Goal: Answer question/provide support: Share knowledge or assist other users

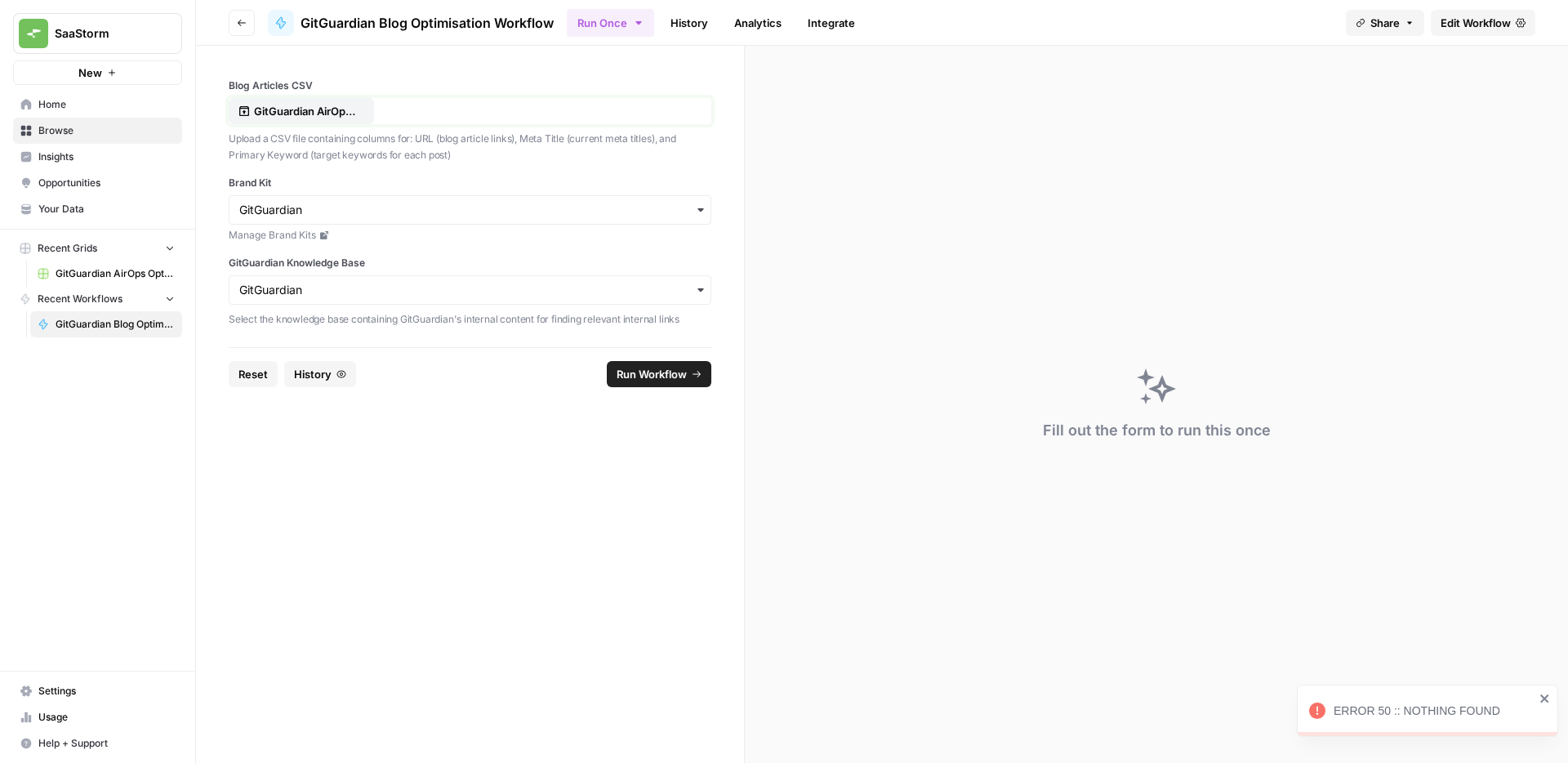
click at [270, 111] on p "GitGuardian AirOps Optimisations Plan - Copy of GitGuarding Priorities Plan 202…" at bounding box center [306, 110] width 104 height 16
click at [487, 489] on form "Blog Articles CSV GitGuardian AirOps Optimisations Plan - Copy of GitGuarding P…" at bounding box center [470, 404] width 548 height 717
click at [436, 140] on p "Upload a CSV file containing columns for: URL (blog article links), Meta Title …" at bounding box center [470, 146] width 482 height 32
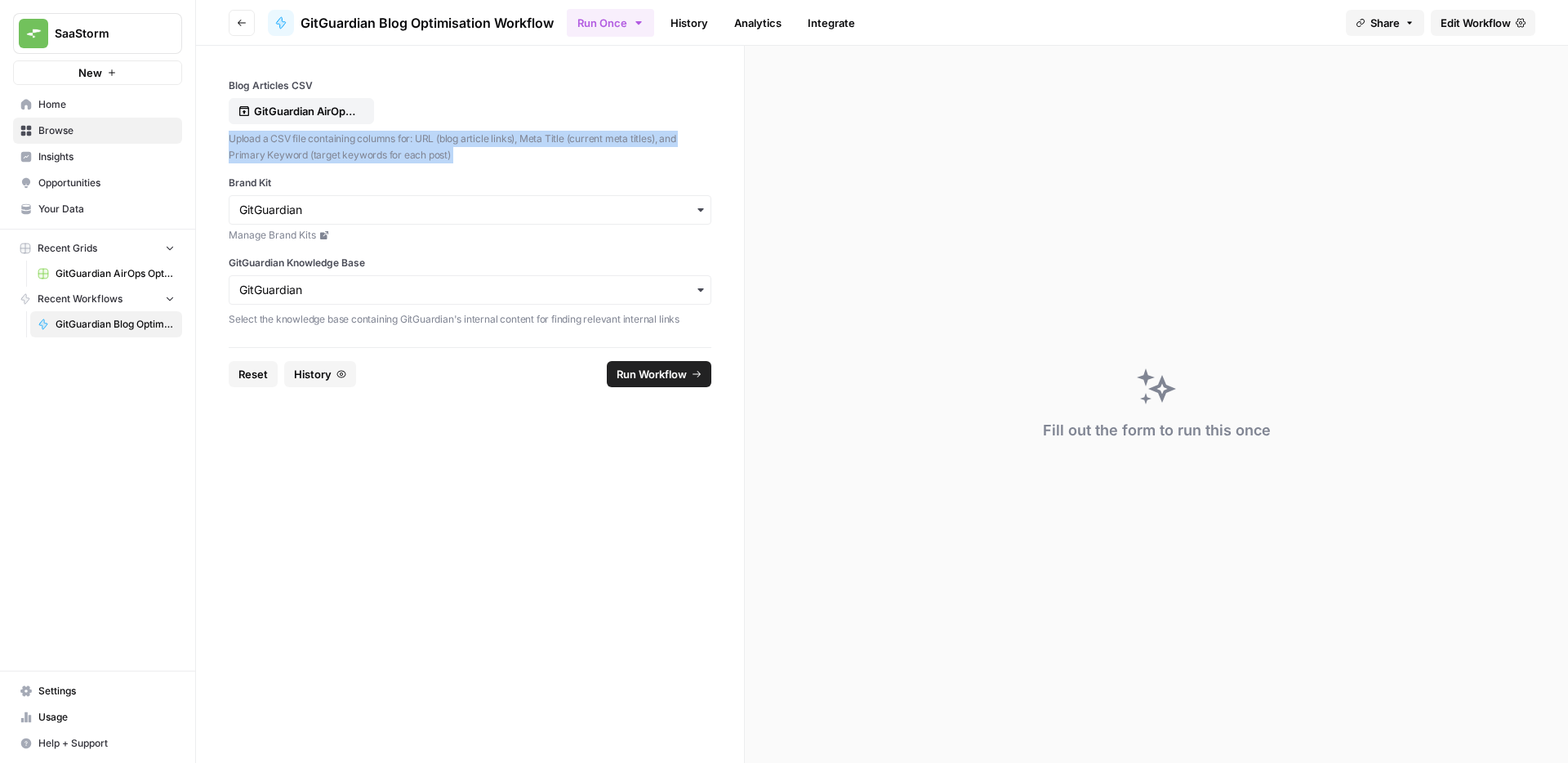
click at [436, 140] on p "Upload a CSV file containing columns for: URL (blog article links), Meta Title …" at bounding box center [470, 146] width 482 height 32
click at [447, 149] on p "Upload a CSV file containing columns for: URL (blog article links), Meta Title …" at bounding box center [470, 146] width 482 height 32
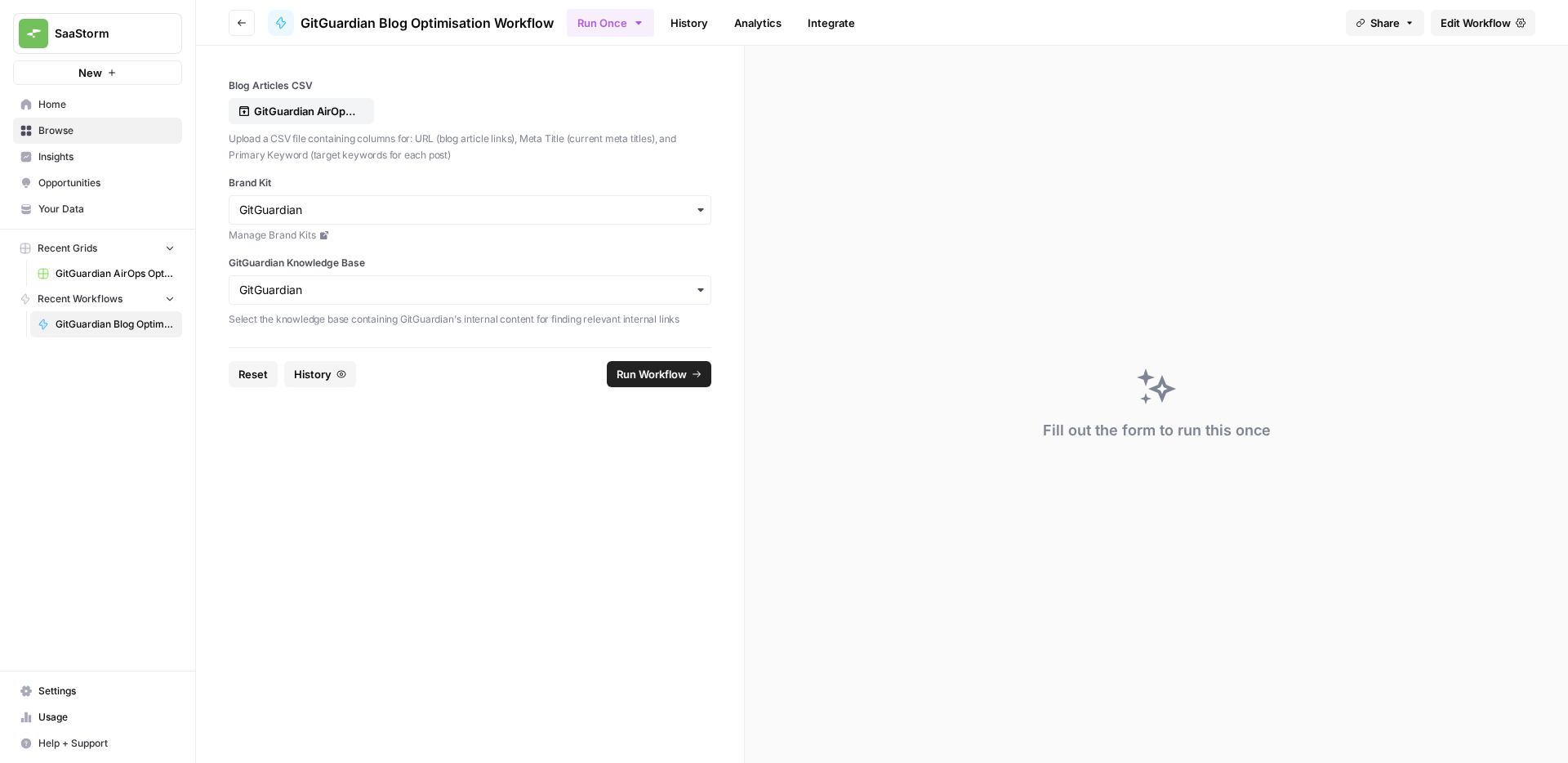
click at [671, 544] on form "Blog Articles CSV GitGuardian AirOps Optimisations Plan - Copy of GitGuarding P…" at bounding box center [470, 404] width 548 height 717
click at [671, 375] on span "Run Workflow" at bounding box center [652, 374] width 71 height 16
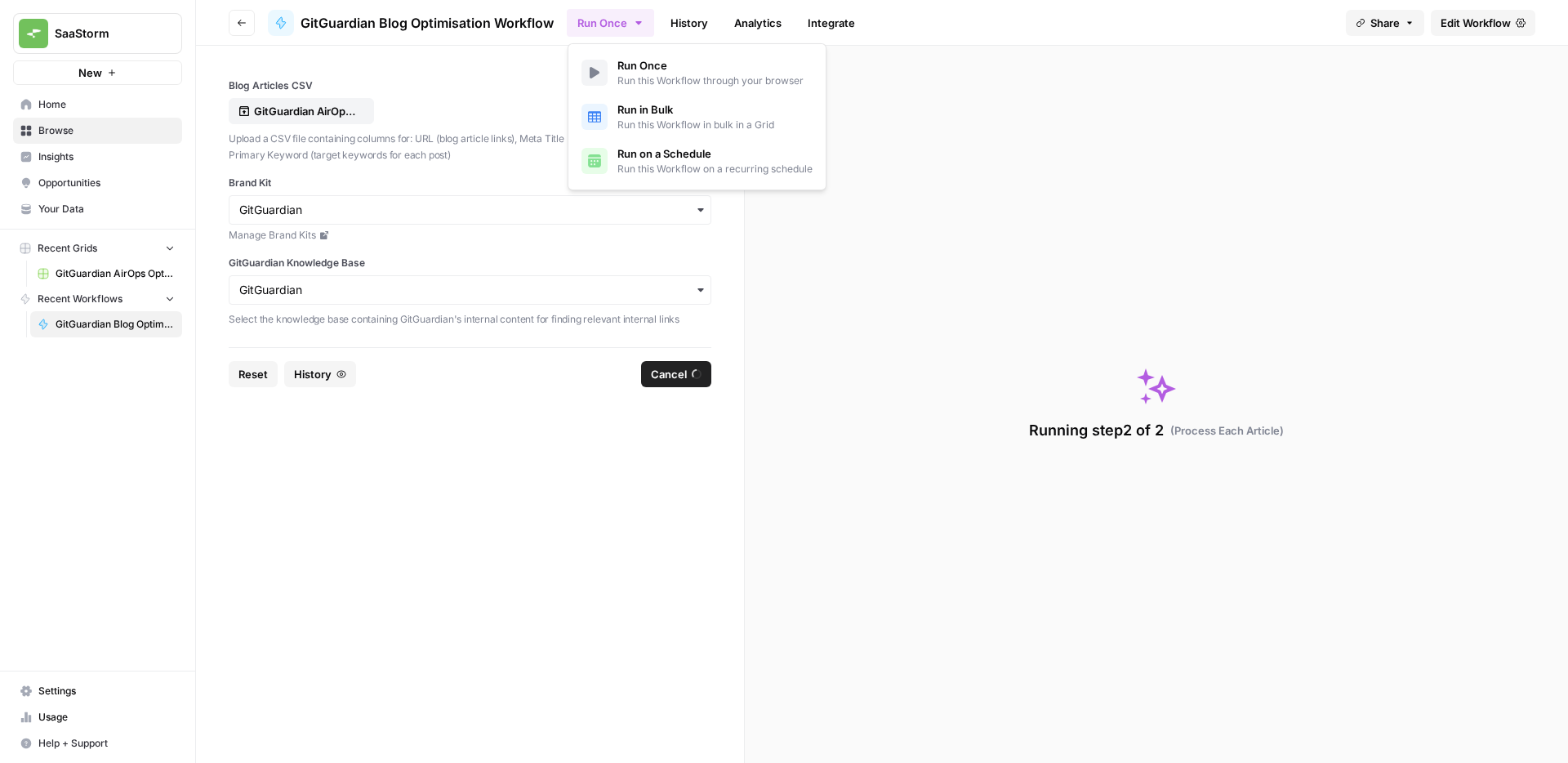
click at [645, 20] on icon "button" at bounding box center [638, 22] width 13 height 13
click at [654, 458] on form "Blog Articles CSV GitGuardian AirOps Optimisations Plan - Copy of GitGuarding P…" at bounding box center [470, 404] width 548 height 717
click at [688, 368] on button "Cancel" at bounding box center [676, 374] width 71 height 26
click at [613, 19] on button "Run Once" at bounding box center [610, 22] width 87 height 28
click at [672, 125] on span "Run this Workflow in bulk in a Grid" at bounding box center [696, 125] width 157 height 15
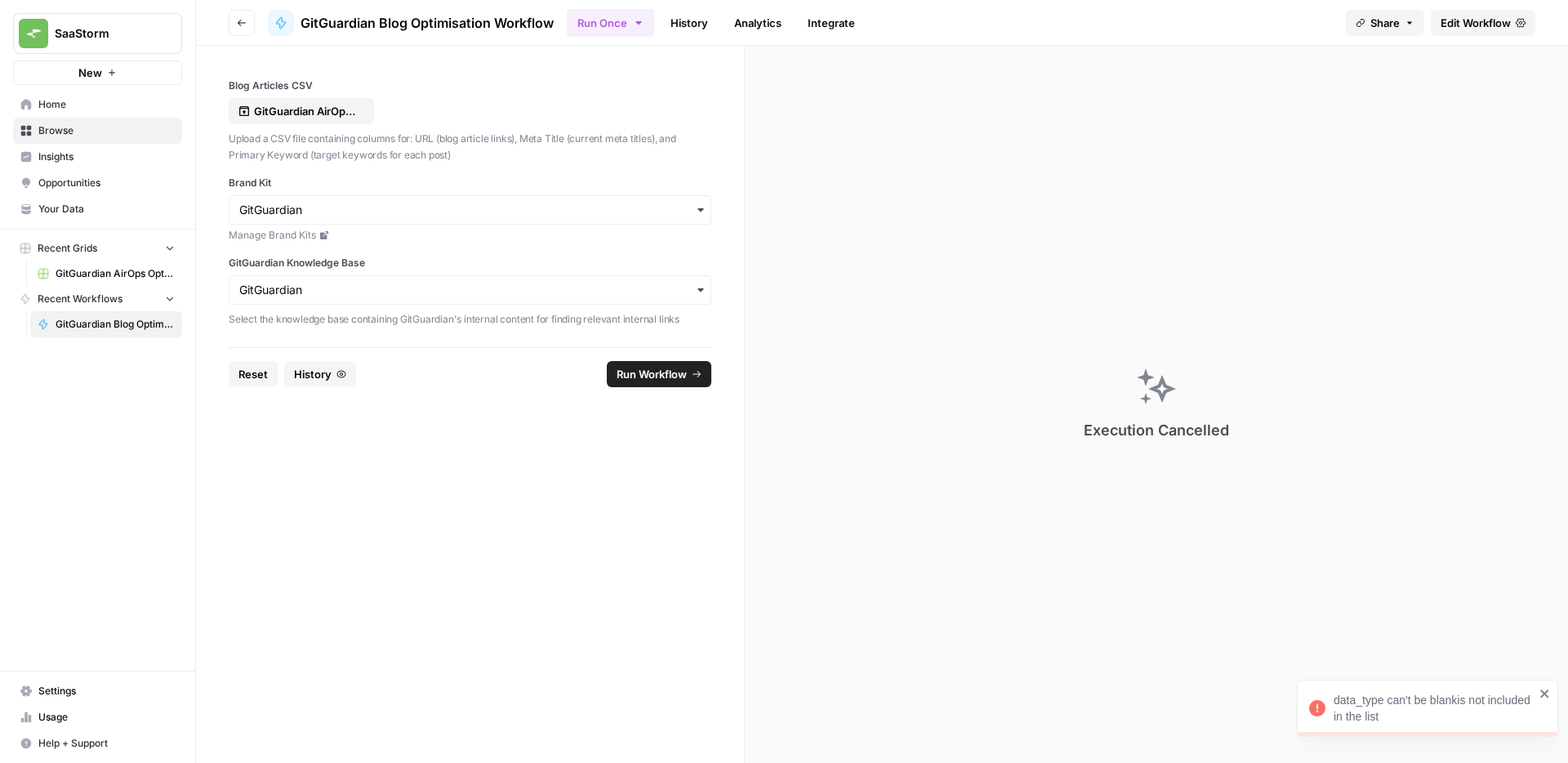
click at [1542, 697] on icon "close" at bounding box center [1545, 693] width 11 height 13
click at [597, 14] on button "Run Once" at bounding box center [610, 22] width 87 height 28
click at [453, 482] on form "Blog Articles CSV GitGuardian AirOps Optimisations Plan - Copy of GitGuarding P…" at bounding box center [470, 404] width 548 height 717
click at [84, 184] on span "Opportunities" at bounding box center [107, 183] width 136 height 15
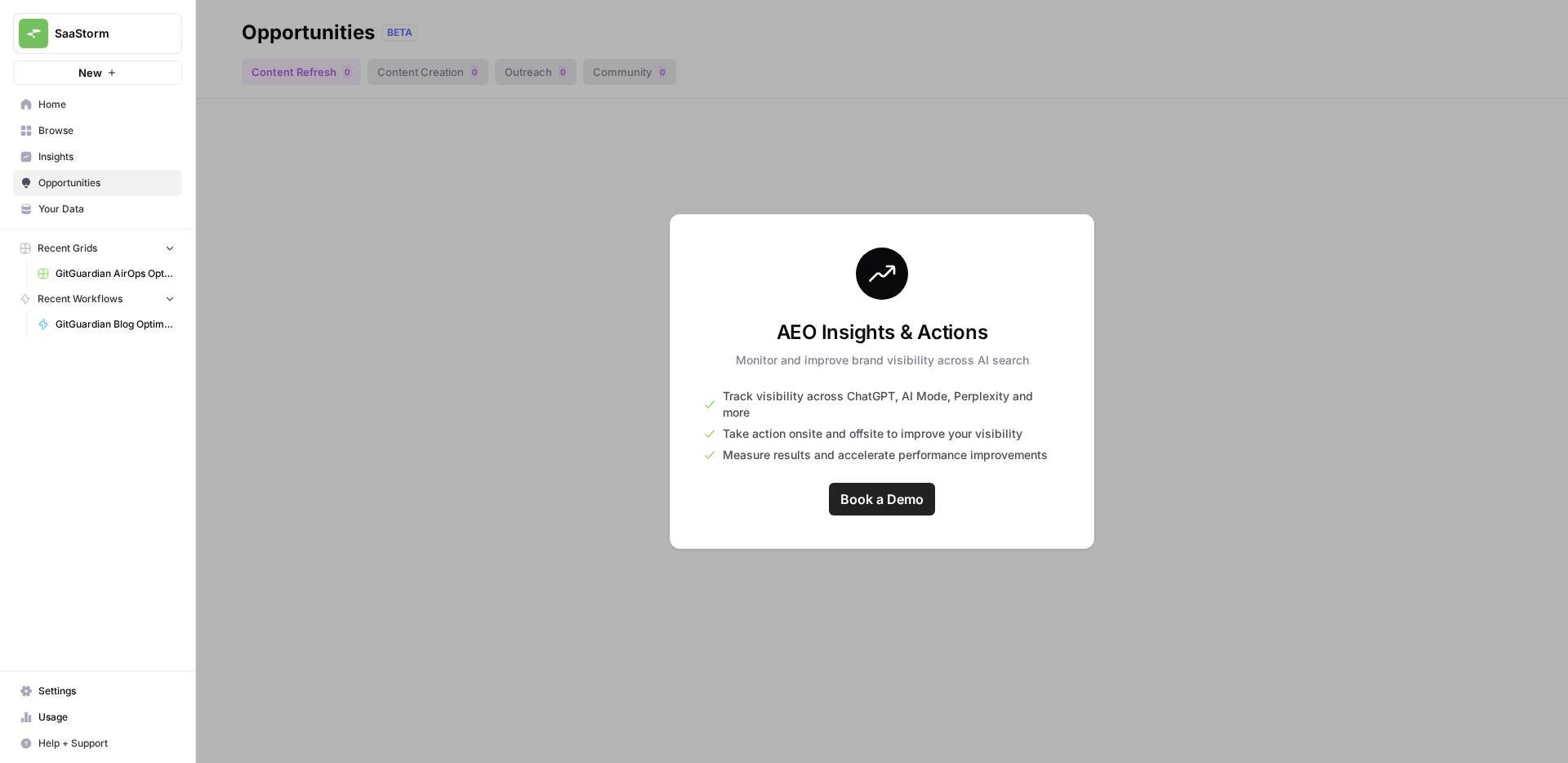
click at [81, 158] on span "Insights" at bounding box center [107, 157] width 136 height 15
click at [55, 221] on link "Your Data" at bounding box center [97, 209] width 169 height 26
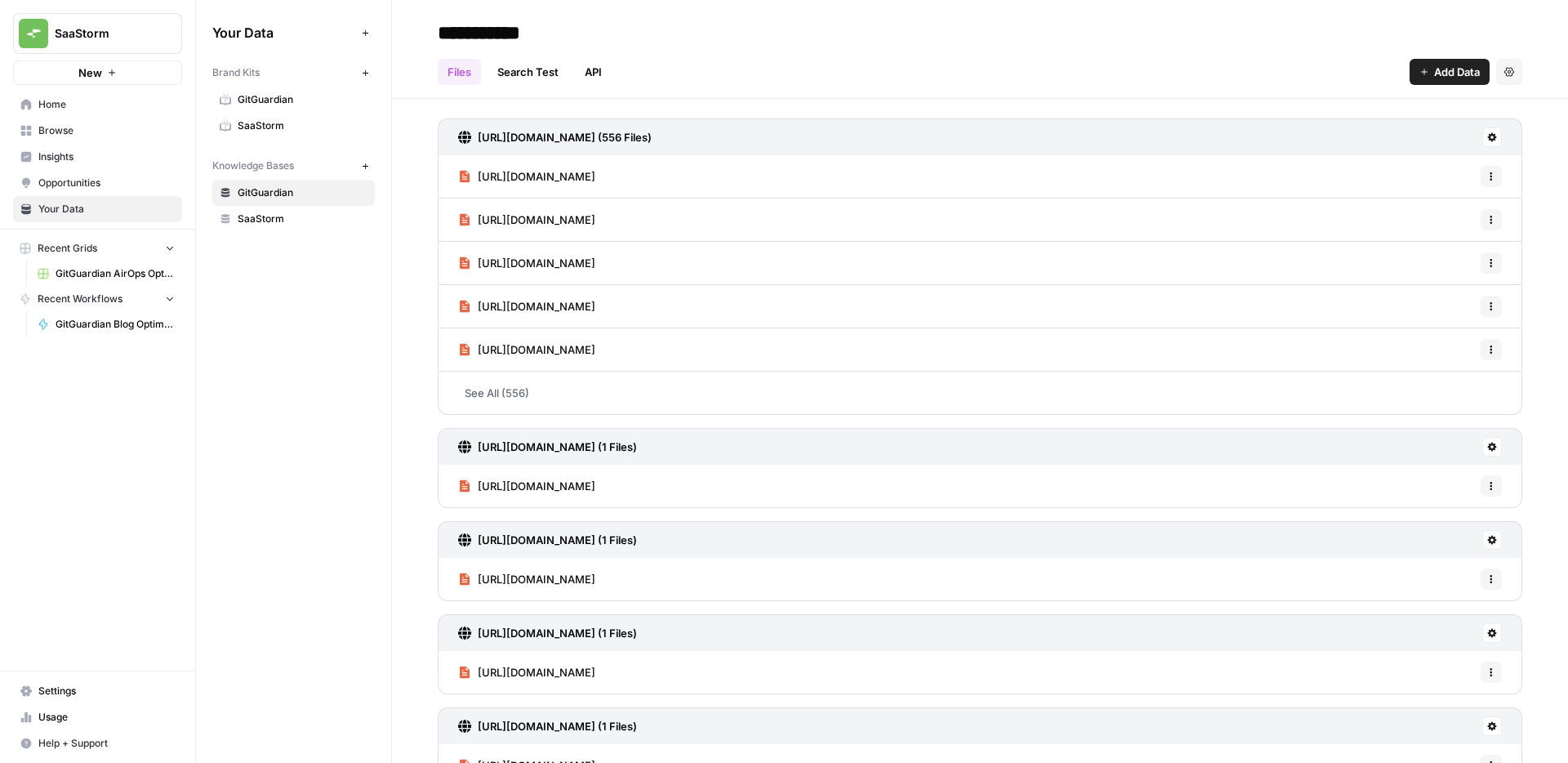
click at [90, 274] on span "GitGuardian AirOps Optimisations Plan - Copy of GitGuarding Priorities Plan 202…" at bounding box center [115, 273] width 119 height 15
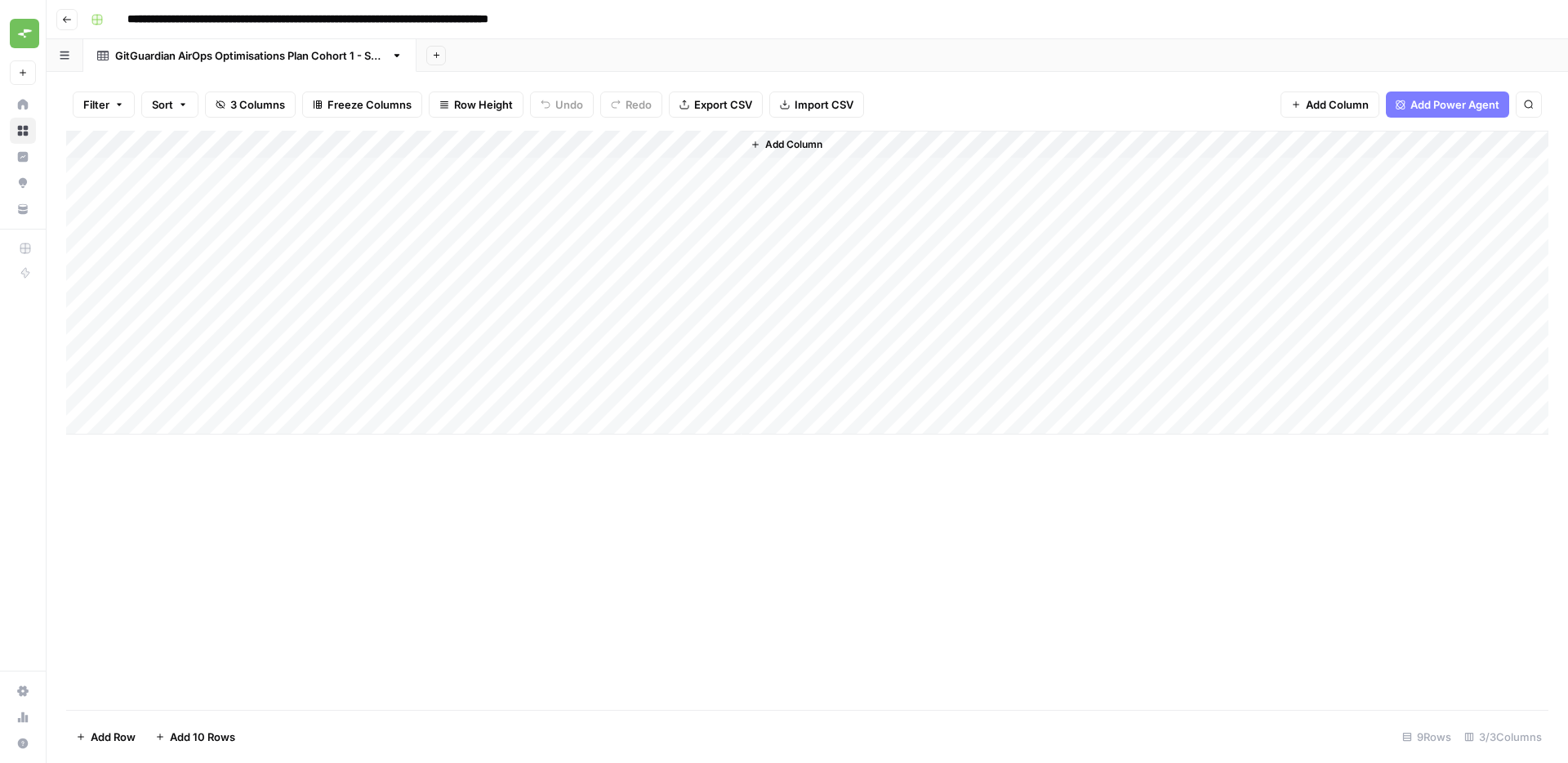
click at [1462, 100] on span "Add Power Agent" at bounding box center [1454, 104] width 89 height 16
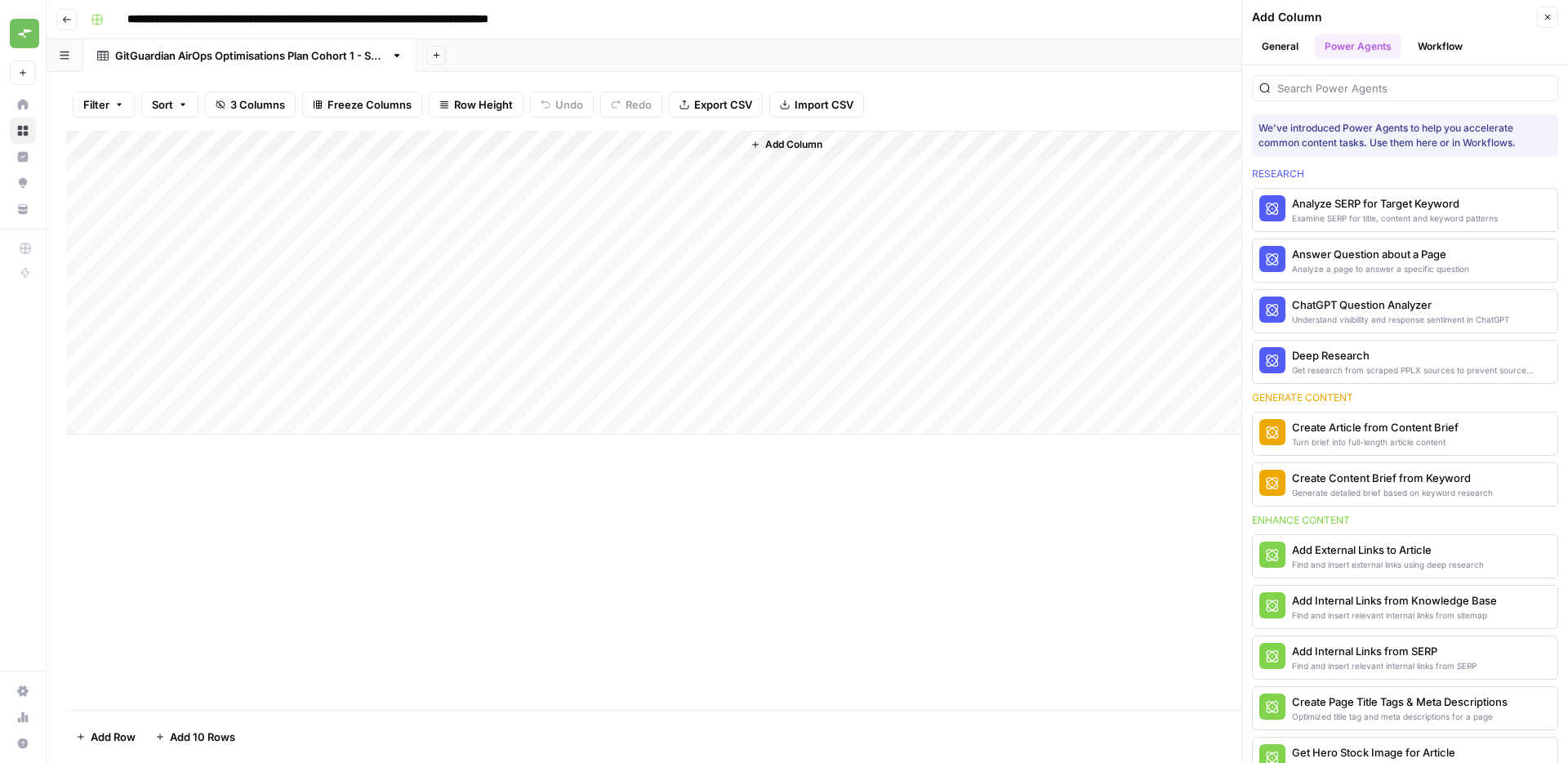
click at [1441, 44] on button "Workflow" at bounding box center [1440, 47] width 65 height 24
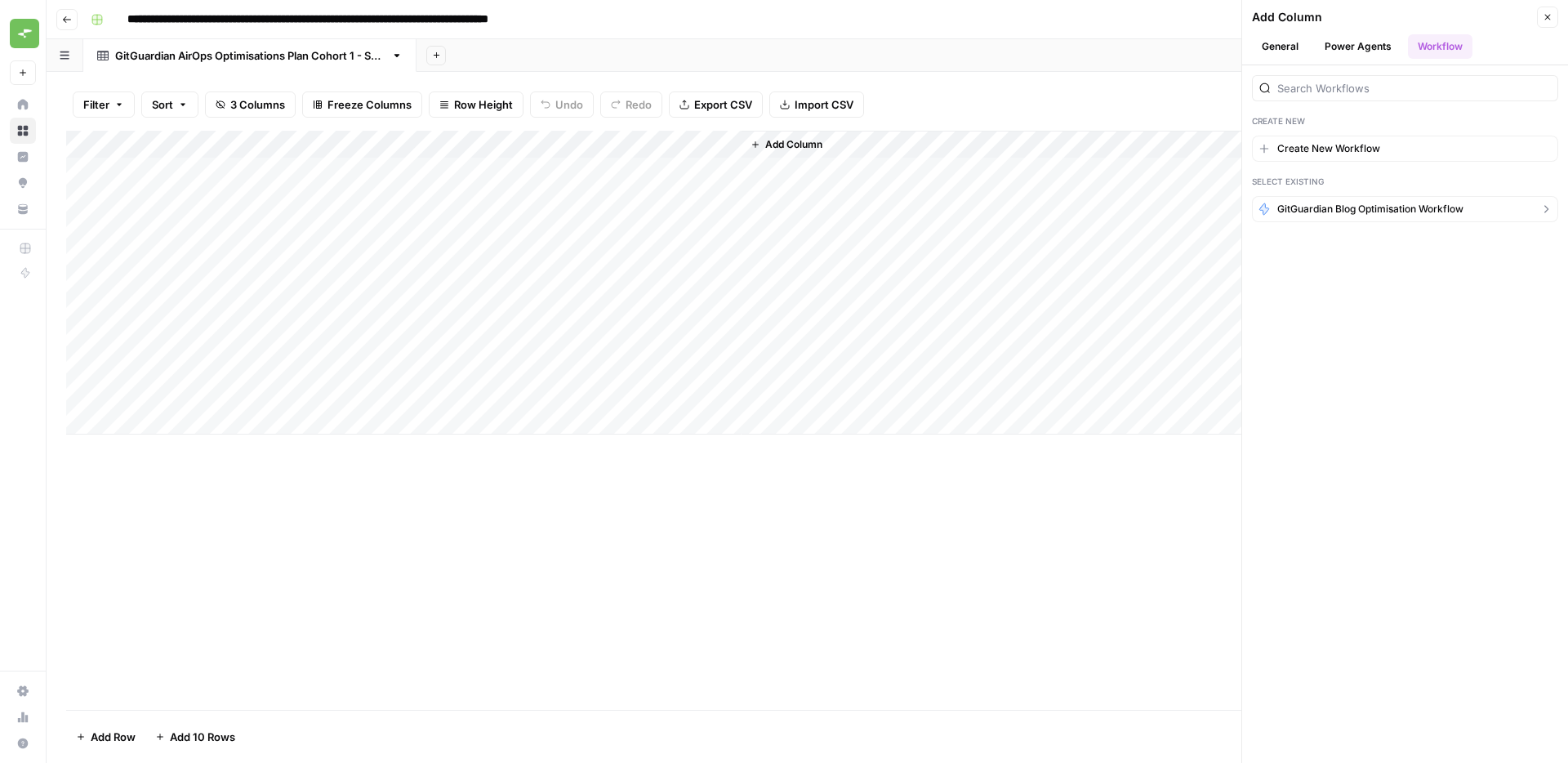
click at [1374, 213] on span "GitGuardian Blog Optimisation Workflow" at bounding box center [1370, 208] width 186 height 15
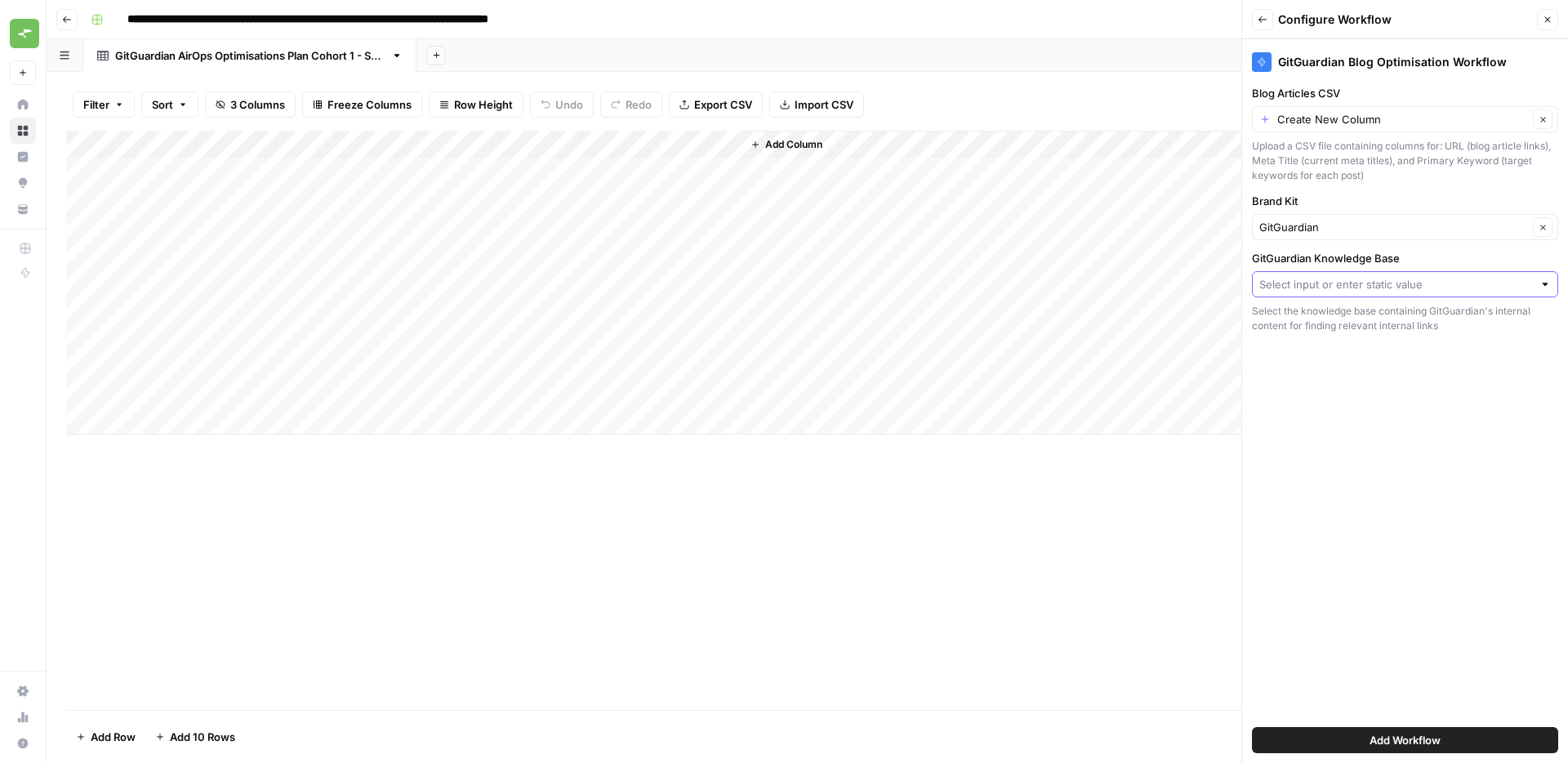
click at [1318, 282] on input "GitGuardian Knowledge Base" at bounding box center [1396, 284] width 274 height 16
click at [1323, 344] on span "GitGuardian" at bounding box center [1402, 345] width 272 height 16
type input "GitGuardian"
click at [1475, 118] on input "Blog Articles CSV" at bounding box center [1402, 119] width 251 height 16
click at [1443, 116] on input "Blog Articles CSV" at bounding box center [1402, 119] width 251 height 16
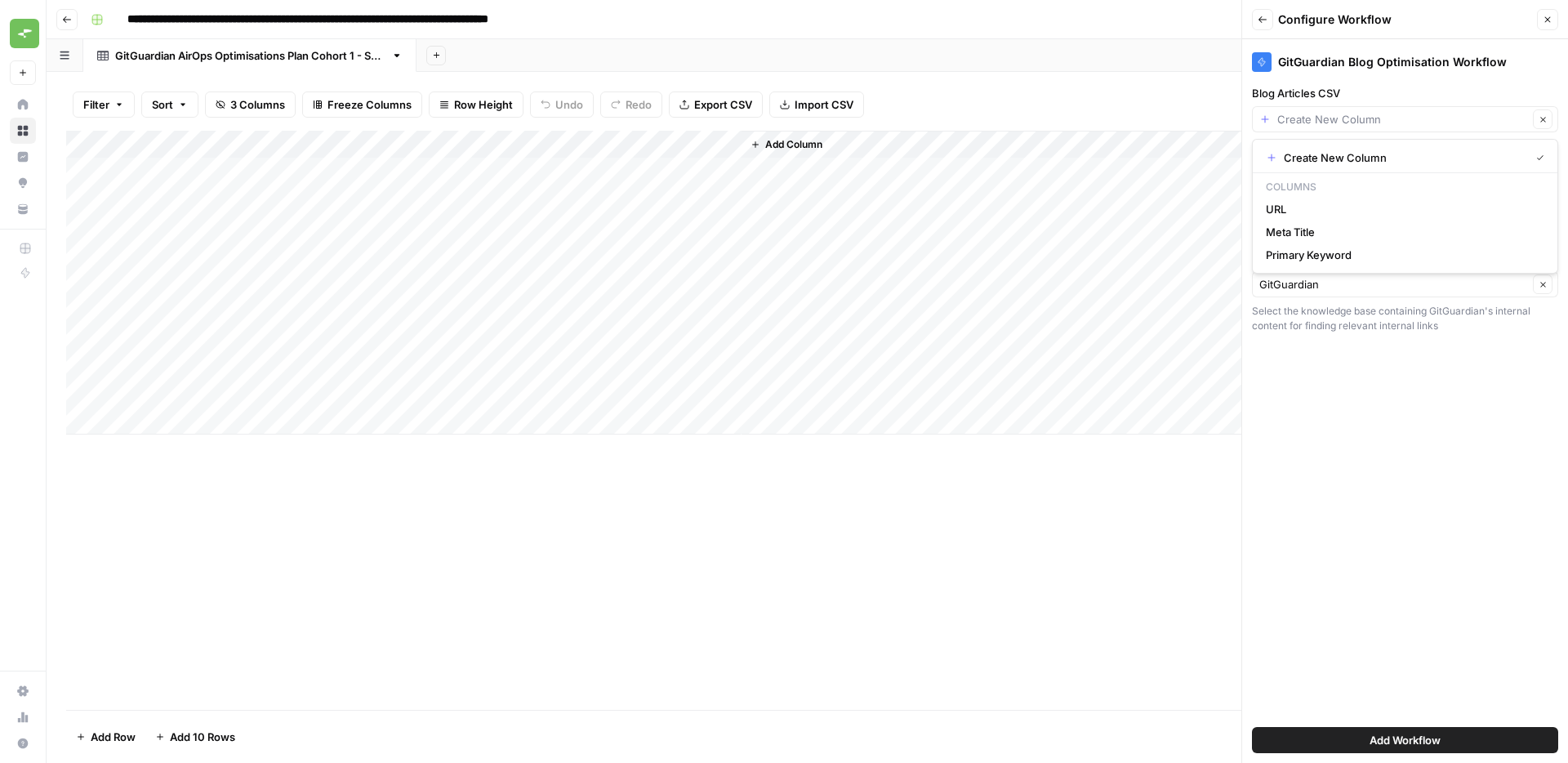
type input "Create New Column"
click at [1445, 89] on label "Blog Articles CSV" at bounding box center [1405, 93] width 307 height 16
click at [1445, 111] on input "Create New Column" at bounding box center [1402, 119] width 251 height 16
type input "Create New Column"
click at [1446, 85] on label "Blog Articles CSV" at bounding box center [1405, 93] width 307 height 16
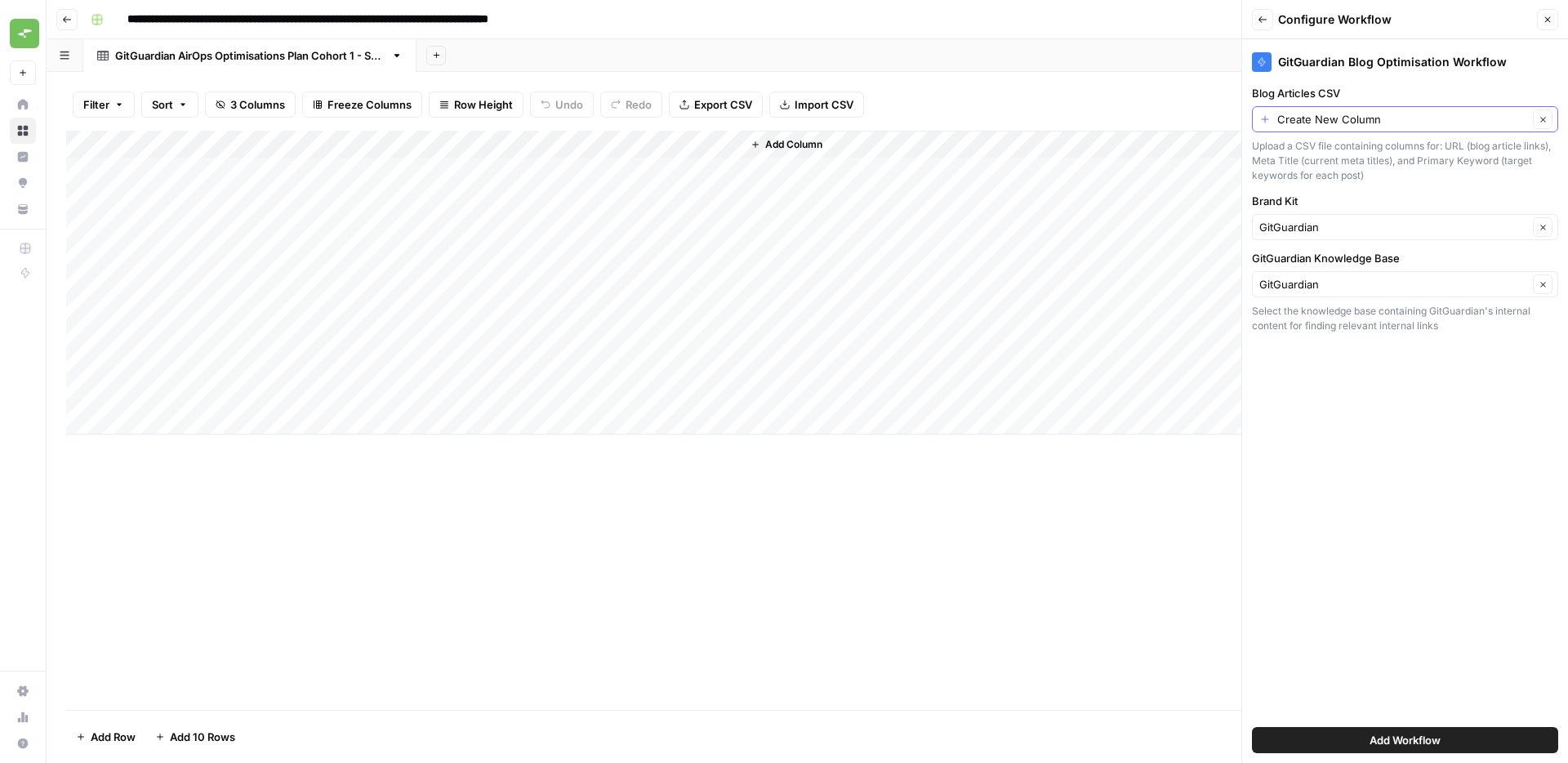
click at [1446, 111] on input "Create New Column" at bounding box center [1402, 119] width 251 height 16
type input "Create New Column"
click at [1458, 518] on div "GitGuardian Blog Optimisation Workflow Blog Articles CSV Create New Column Clea…" at bounding box center [1404, 401] width 325 height 723
click at [781, 141] on span "Add Column" at bounding box center [794, 144] width 57 height 15
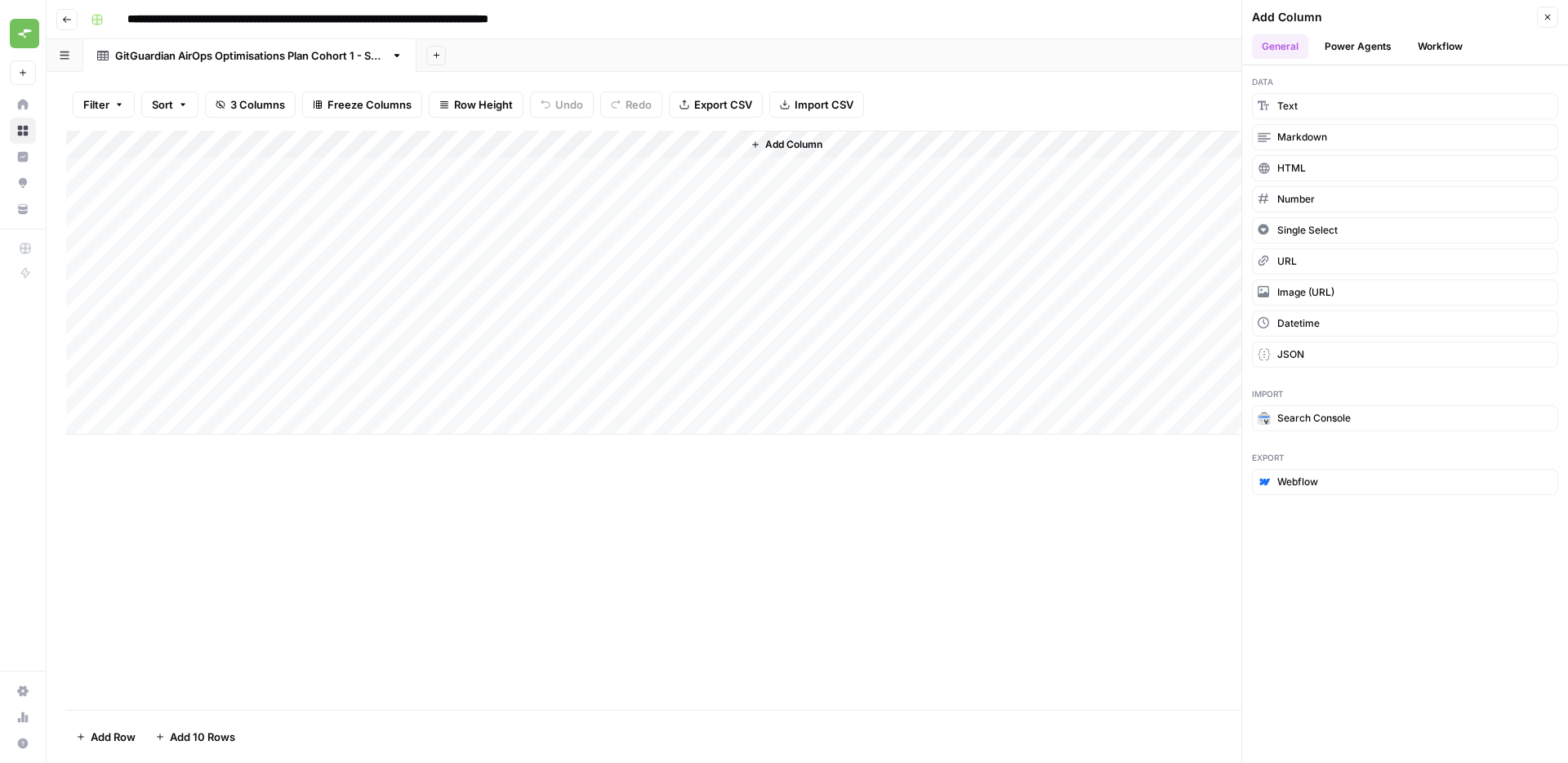
click at [784, 146] on span "Add Column" at bounding box center [794, 144] width 57 height 15
click at [1447, 40] on button "Workflow" at bounding box center [1440, 47] width 65 height 24
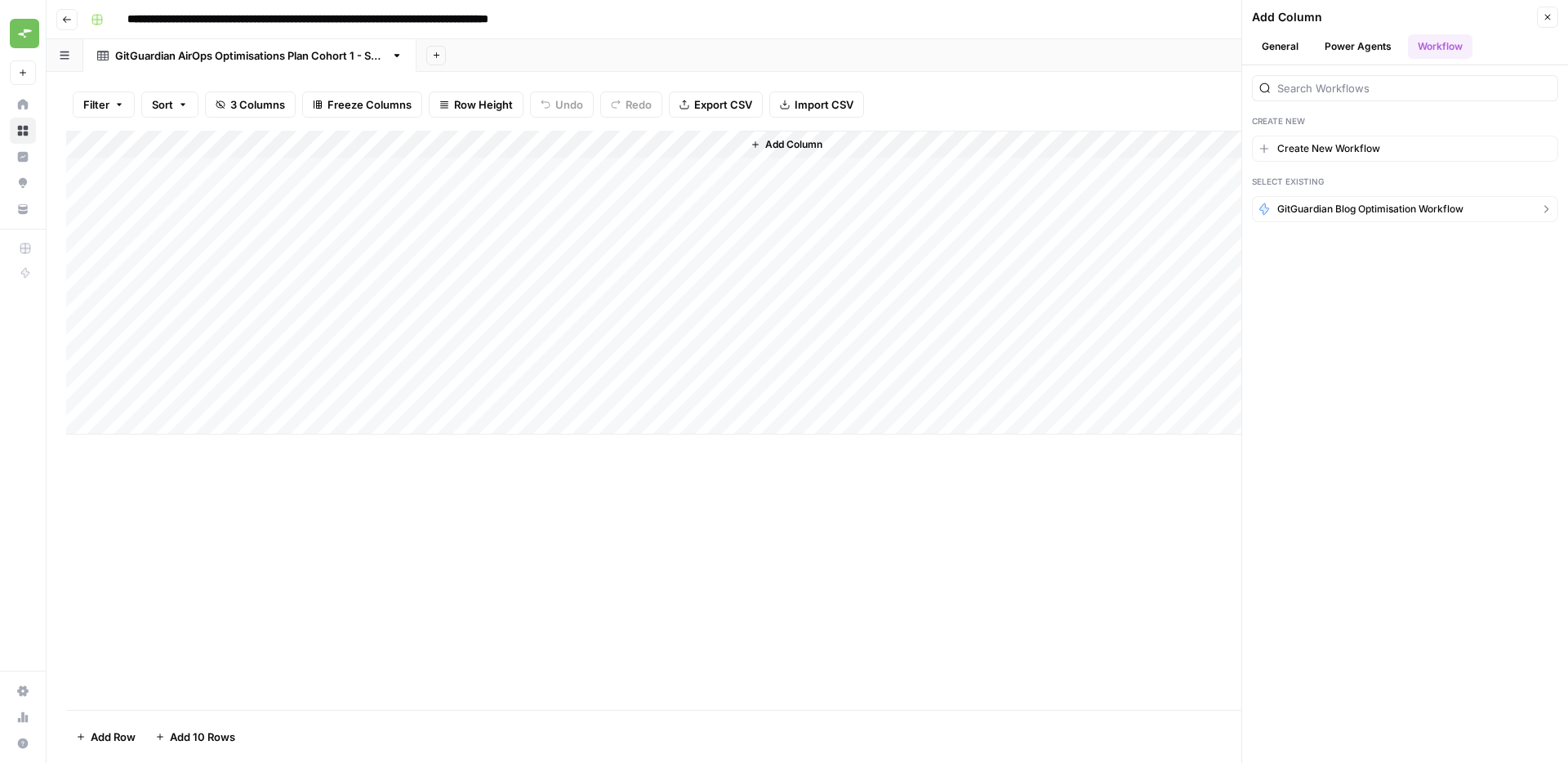
click at [1383, 205] on span "GitGuardian Blog Optimisation Workflow" at bounding box center [1370, 208] width 186 height 15
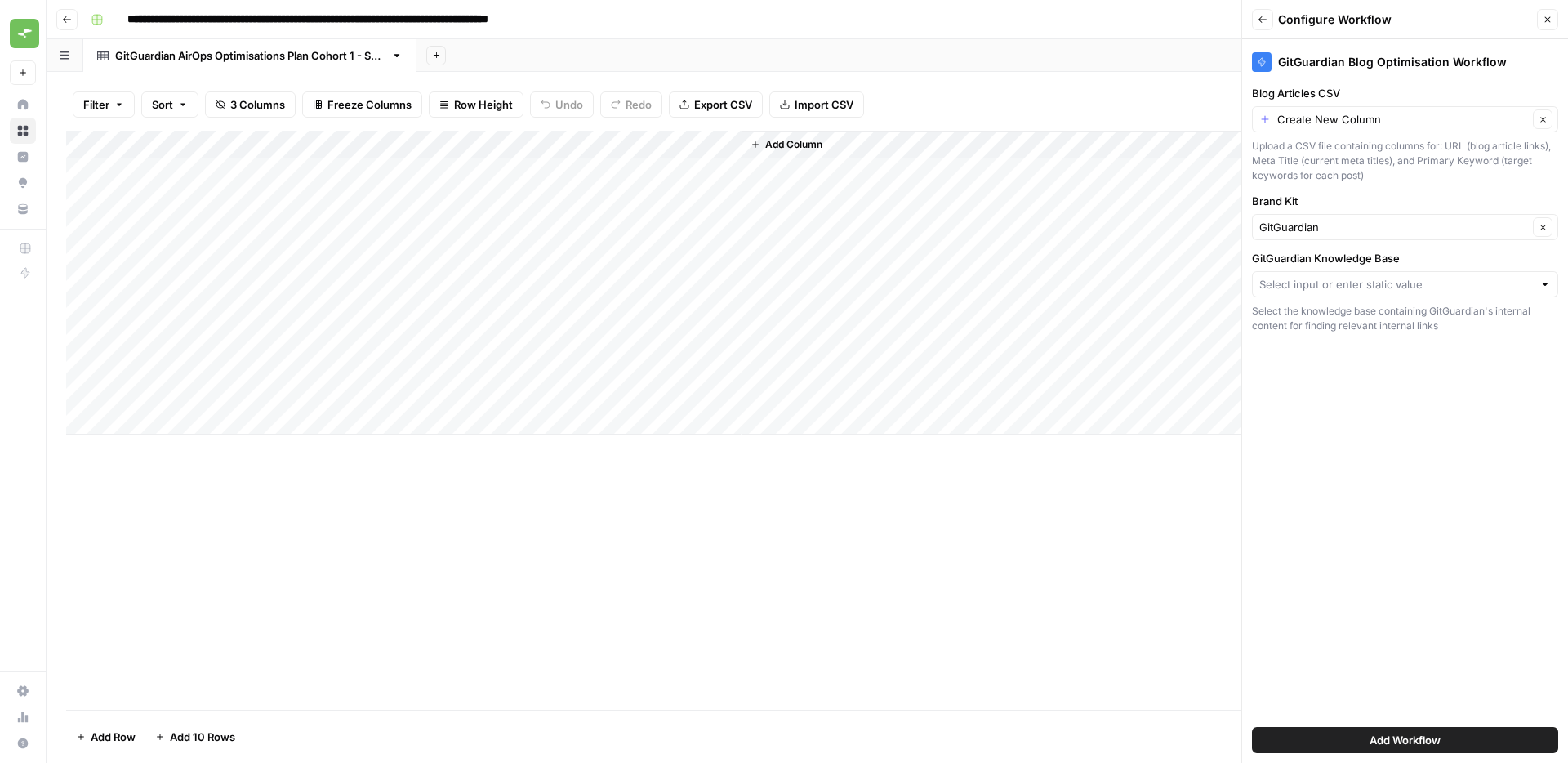
click at [1342, 295] on div at bounding box center [1405, 284] width 307 height 26
click at [1325, 340] on span "GitGuardian" at bounding box center [1402, 345] width 272 height 16
type input "GitGuardian"
click at [1372, 748] on button "Add Workflow" at bounding box center [1405, 740] width 307 height 26
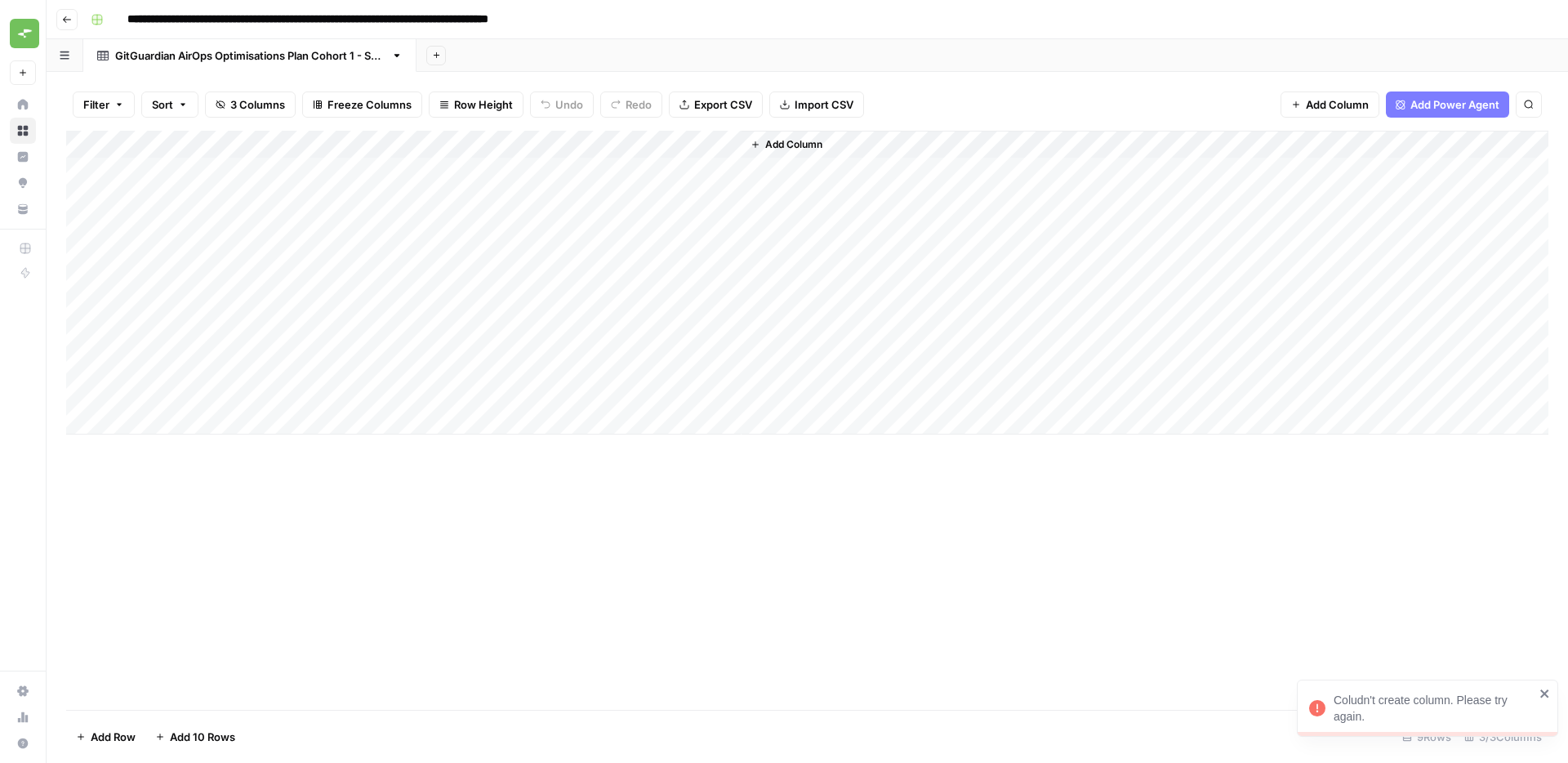
drag, startPoint x: 839, startPoint y: 155, endPoint x: 814, endPoint y: 183, distance: 37.5
click at [840, 227] on div "Add Column" at bounding box center [1144, 282] width 807 height 304
click at [792, 158] on div "Add Column" at bounding box center [1144, 282] width 807 height 304
drag, startPoint x: 803, startPoint y: 140, endPoint x: 846, endPoint y: 467, distance: 329.8
click at [846, 468] on div "Add Column" at bounding box center [807, 420] width 1482 height 579
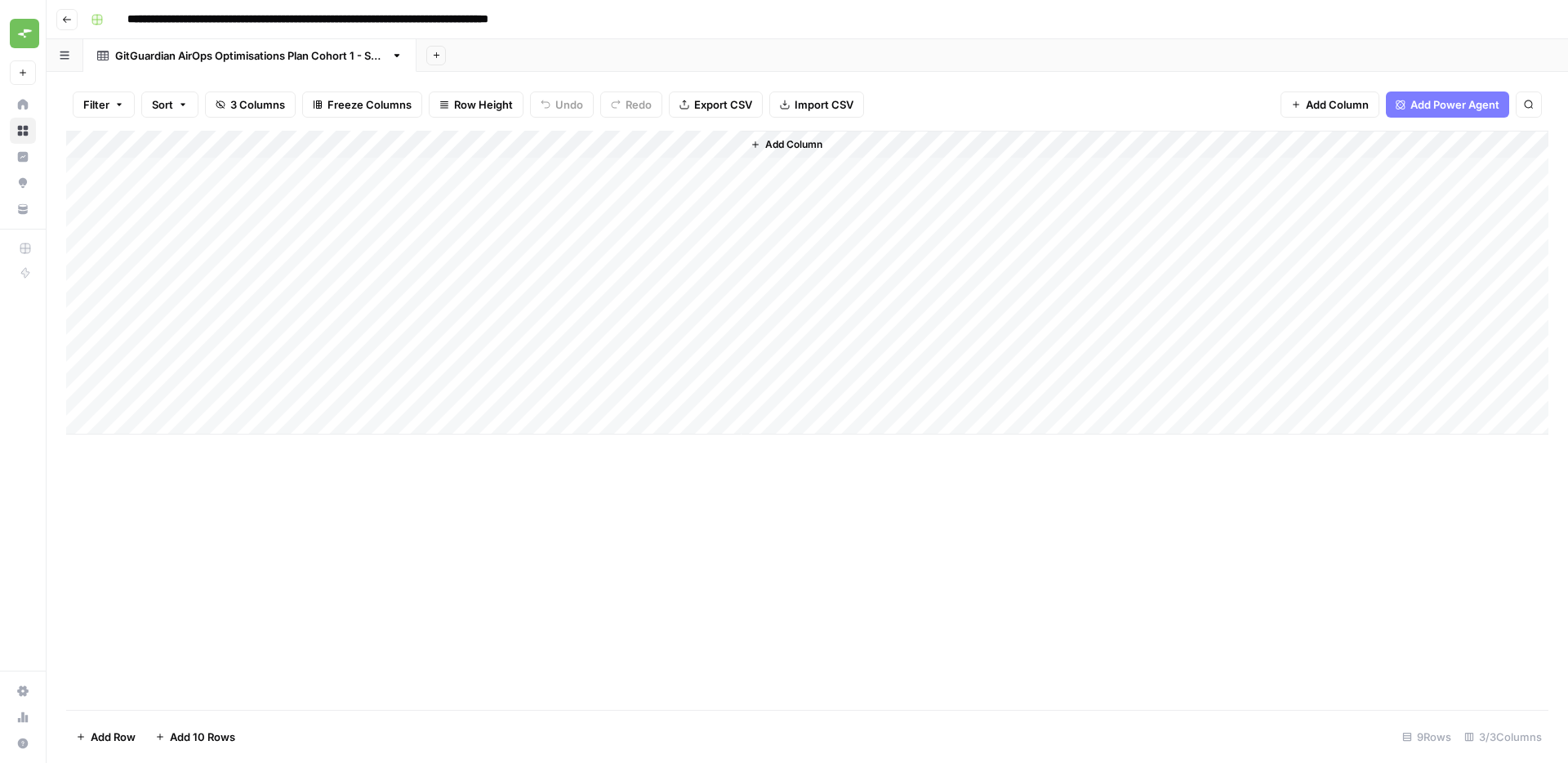
click at [1533, 101] on icon "button" at bounding box center [1528, 104] width 9 height 9
click at [1514, 152] on icon "Close Search" at bounding box center [1515, 151] width 13 height 13
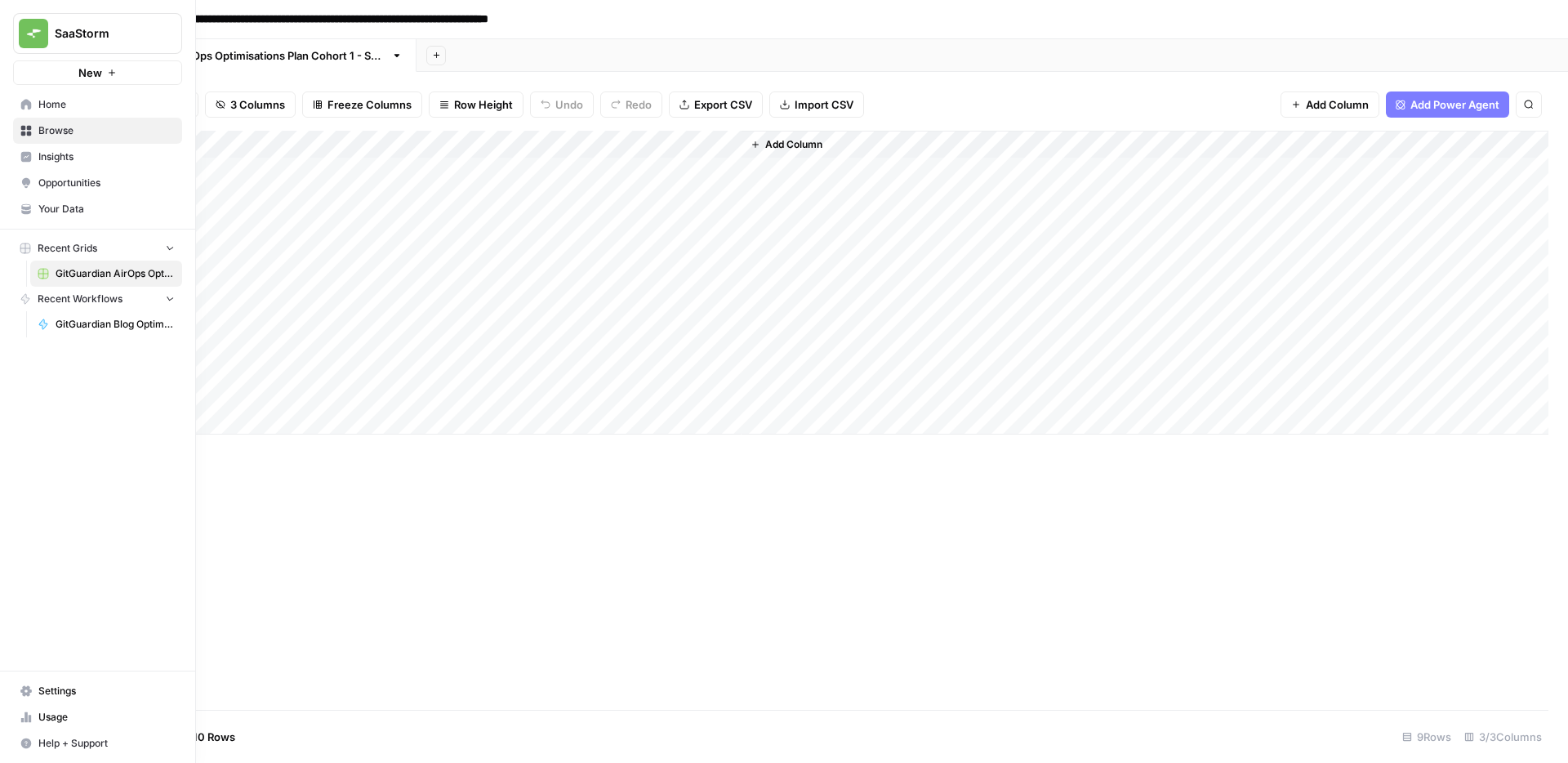
click at [15, 158] on link "Insights" at bounding box center [97, 157] width 169 height 26
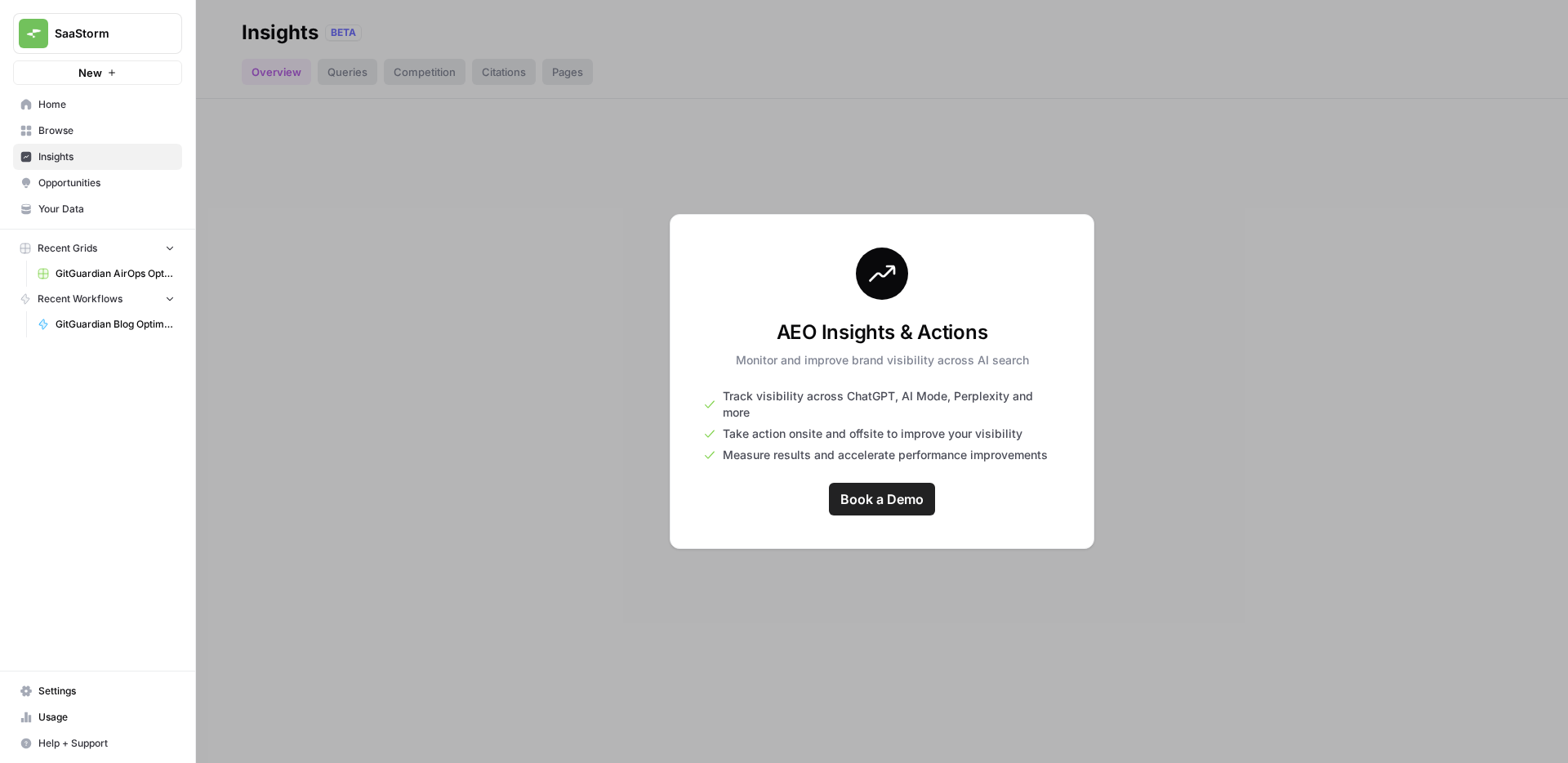
click at [29, 190] on link "Opportunities" at bounding box center [97, 183] width 169 height 26
click at [59, 275] on span "GitGuardian AirOps Optimisations Plan - Copy of GitGuarding Priorities Plan 202…" at bounding box center [115, 273] width 119 height 15
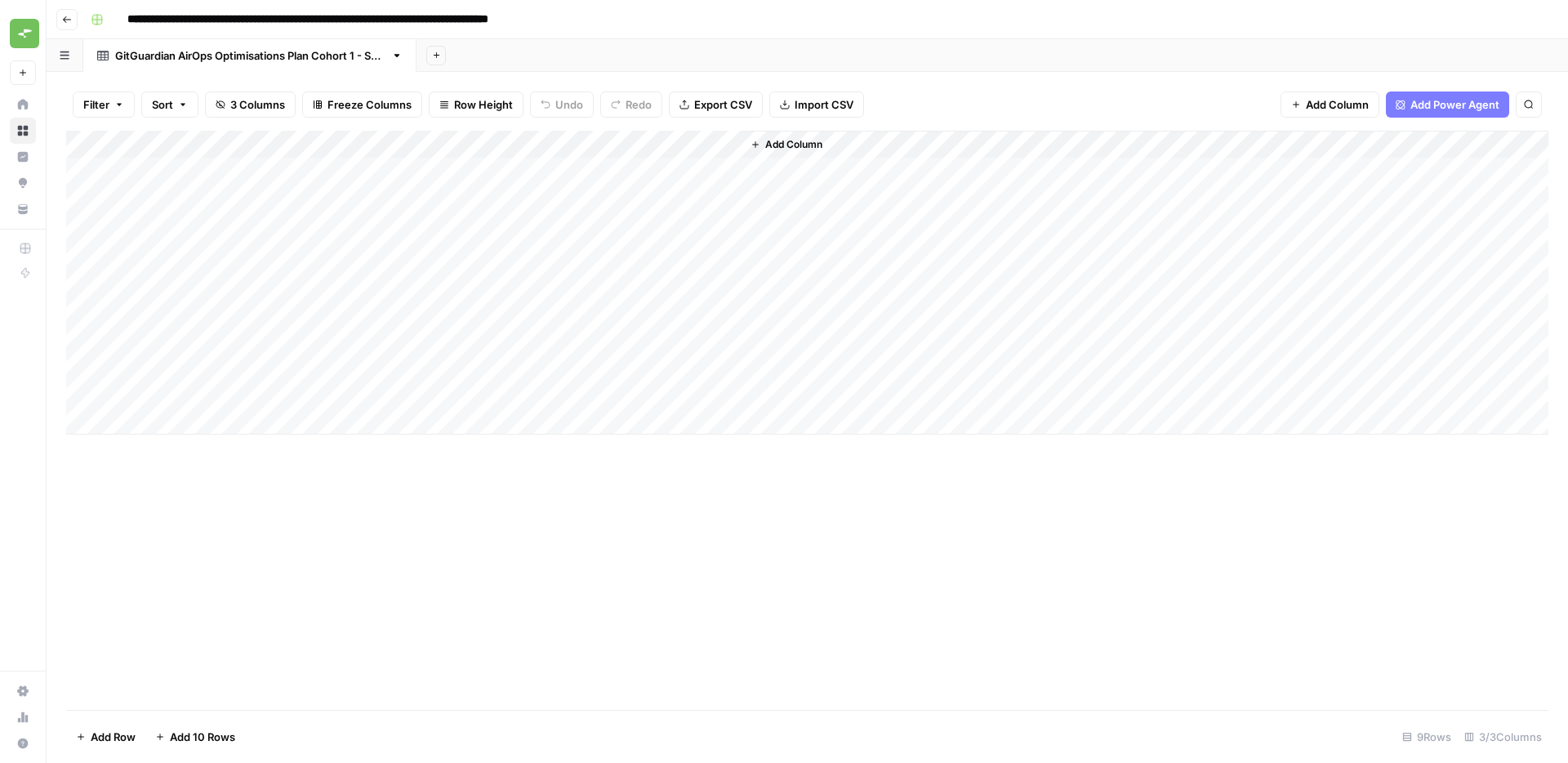
click at [100, 140] on div "Add Column" at bounding box center [807, 282] width 1482 height 304
click at [818, 146] on span "Add Column" at bounding box center [794, 144] width 57 height 15
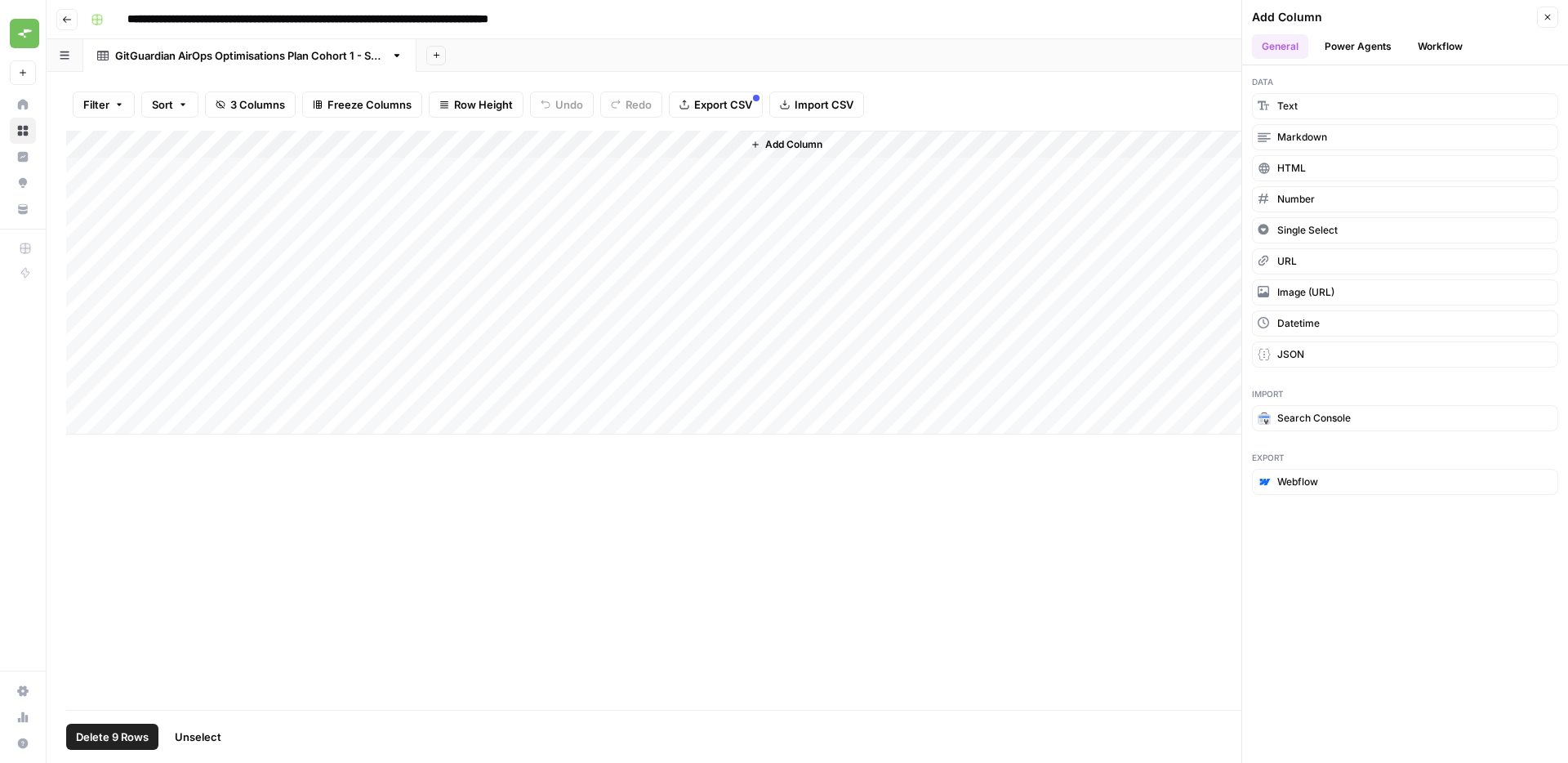
click at [1454, 35] on button "Workflow" at bounding box center [1440, 47] width 65 height 24
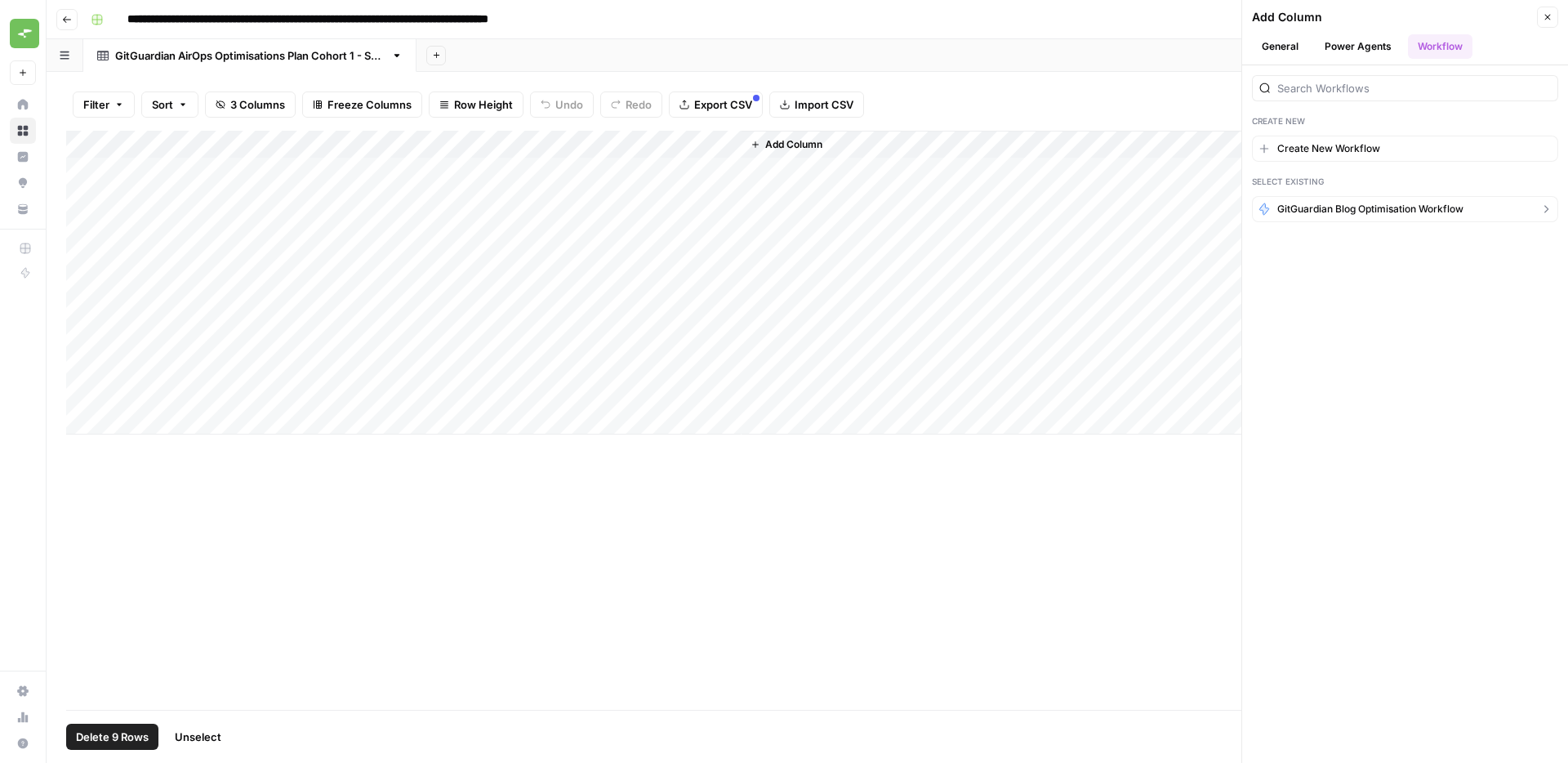
click at [1423, 211] on span "GitGuardian Blog Optimisation Workflow" at bounding box center [1370, 208] width 186 height 15
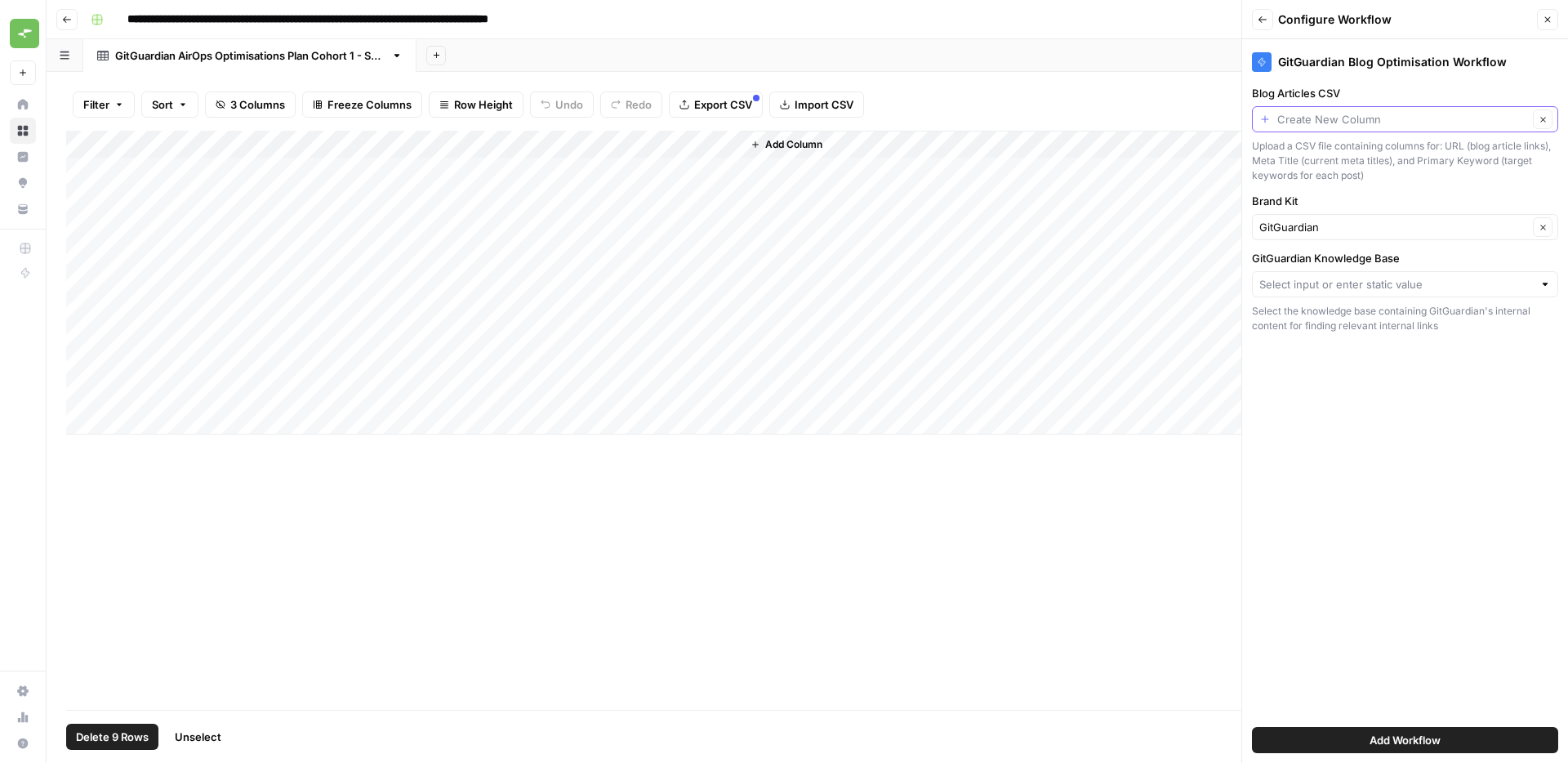
click at [1379, 114] on input "Blog Articles CSV" at bounding box center [1402, 119] width 251 height 16
click at [1297, 211] on span "URL" at bounding box center [1402, 208] width 272 height 16
type input "URL"
click at [1372, 121] on input "Blog Articles CSV" at bounding box center [1393, 119] width 269 height 16
type input "URL"
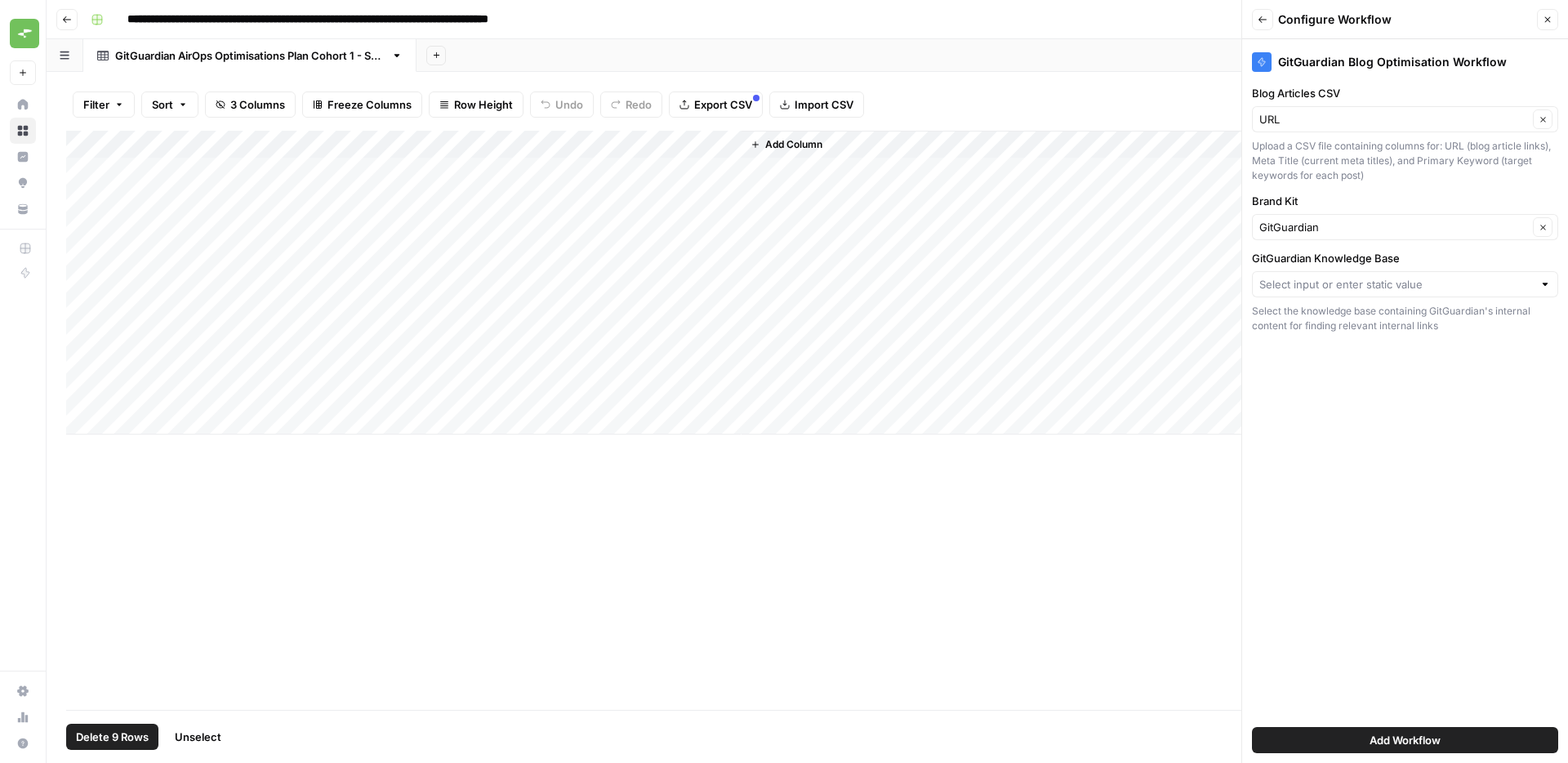
click at [1373, 507] on div "GitGuardian Blog Optimisation Workflow Blog Articles CSV URL Clear Upload a CSV…" at bounding box center [1404, 401] width 325 height 723
click at [1537, 118] on button "Clear" at bounding box center [1542, 119] width 20 height 20
click at [1387, 121] on input "Blog Articles CSV" at bounding box center [1396, 119] width 274 height 16
type input "op"
click at [1380, 113] on input "op" at bounding box center [1396, 119] width 274 height 16
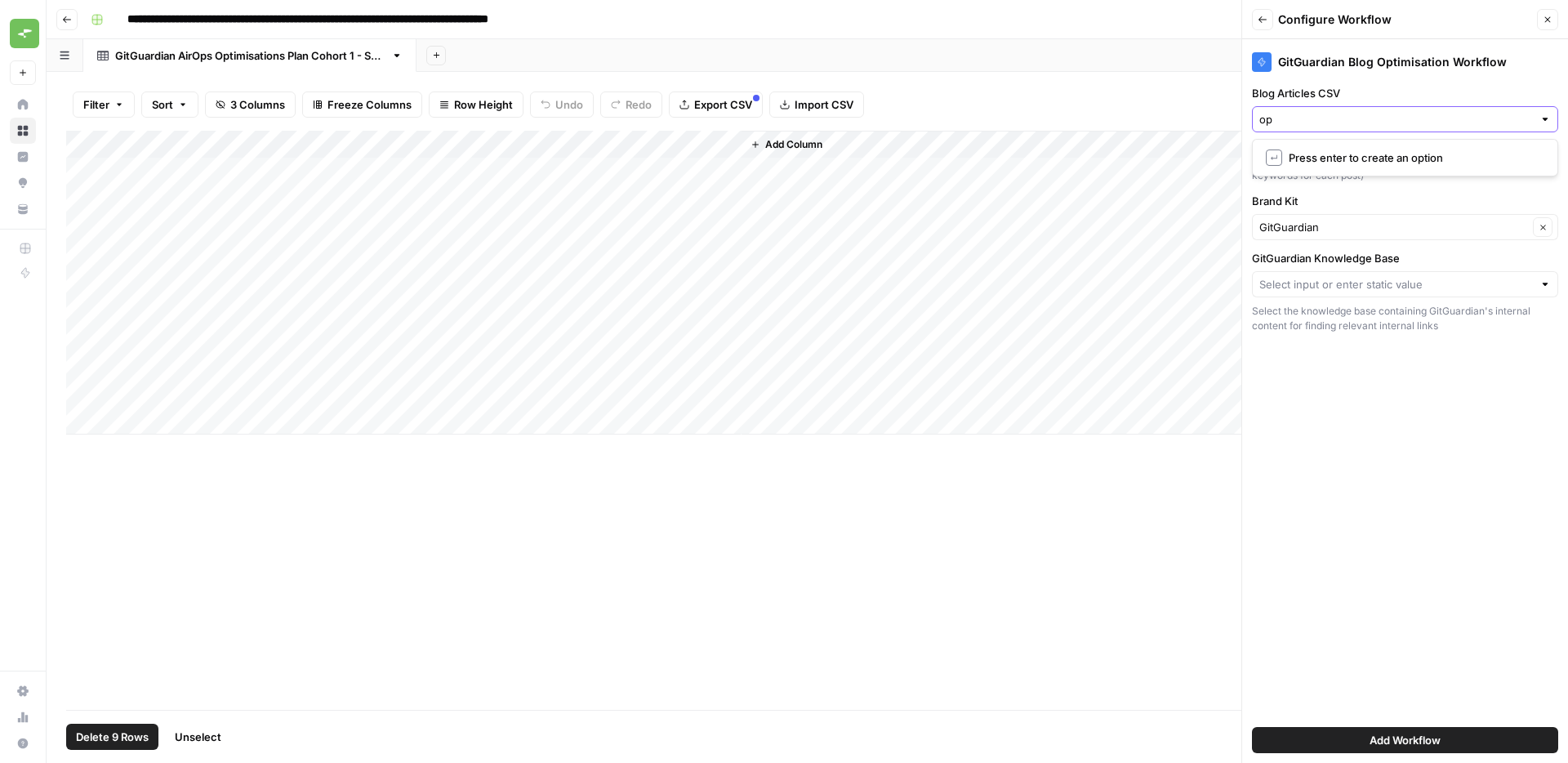
click at [1380, 113] on input "op" at bounding box center [1396, 119] width 274 height 16
type input "W"
type input "Workflow"
drag, startPoint x: 1398, startPoint y: 460, endPoint x: 1407, endPoint y: 463, distance: 9.5
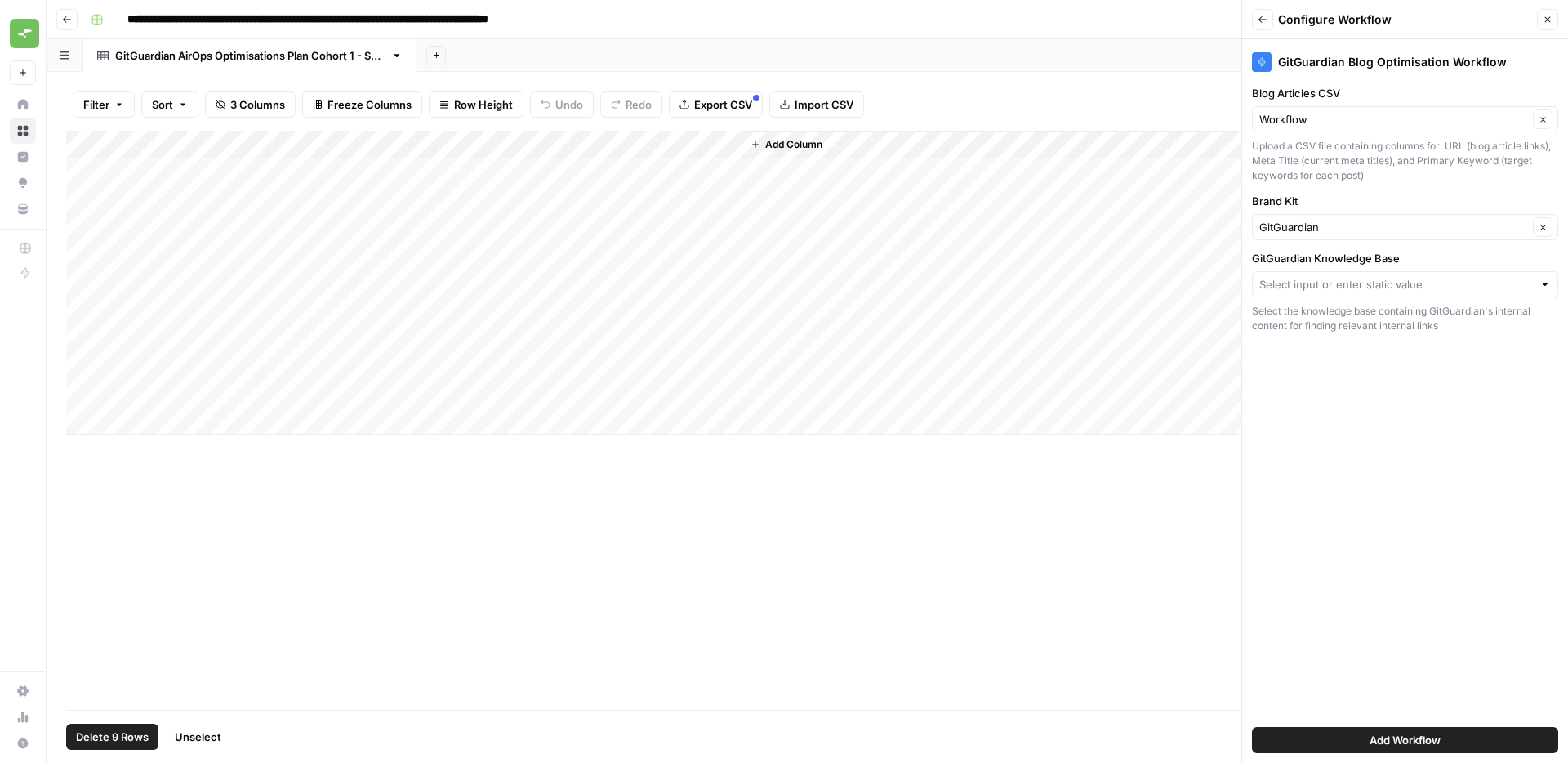
click at [1398, 460] on div "GitGuardian Blog Optimisation Workflow Blog Articles CSV Workflow Clear Upload …" at bounding box center [1404, 401] width 325 height 723
click at [1416, 737] on span "Add Workflow" at bounding box center [1404, 740] width 71 height 16
click at [1343, 283] on input "GitGuardian Knowledge Base" at bounding box center [1396, 284] width 274 height 16
click at [1329, 349] on span "GitGuardian" at bounding box center [1402, 345] width 272 height 16
type input "GitGuardian"
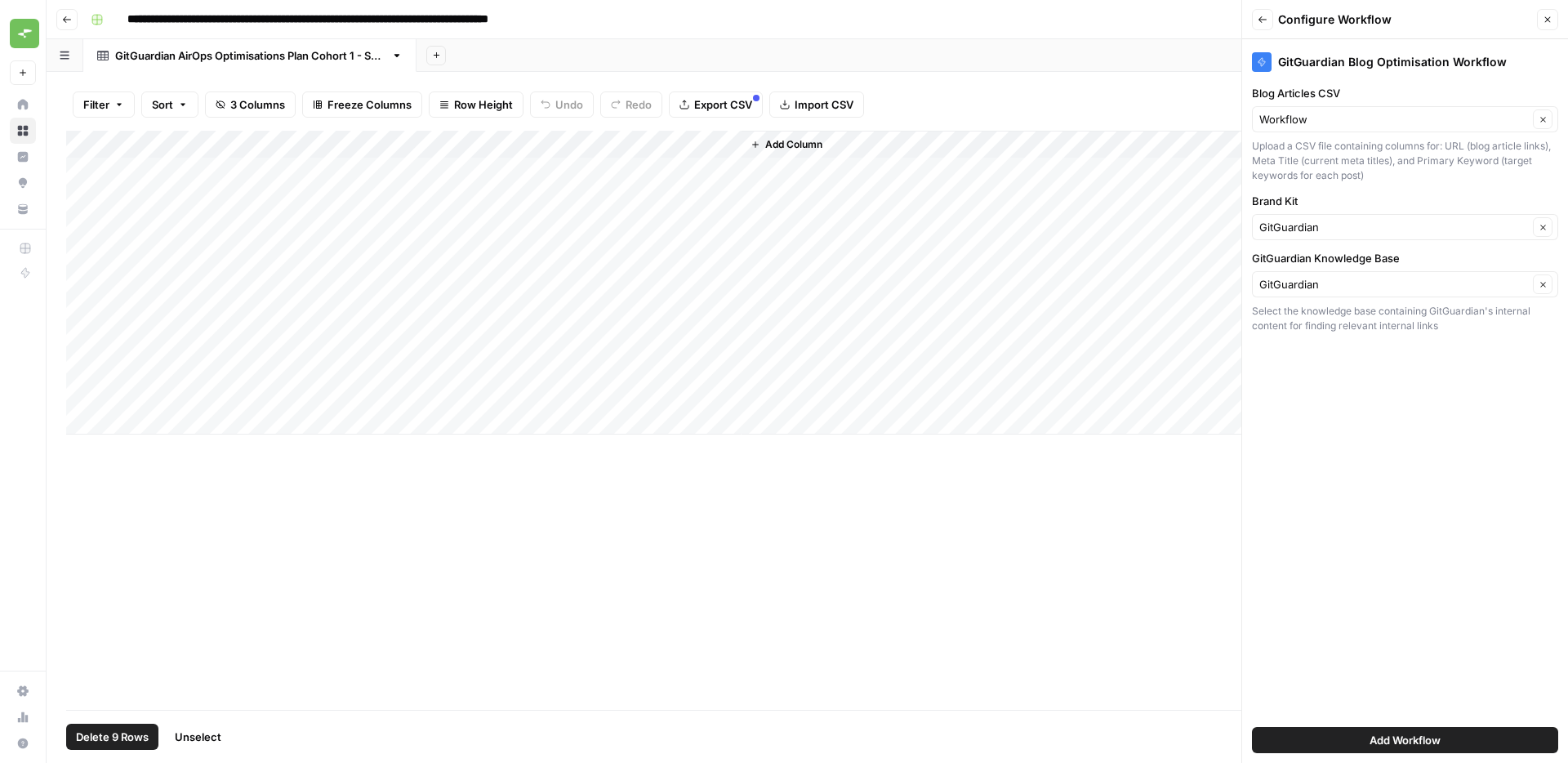
click at [1406, 747] on span "Add Workflow" at bounding box center [1404, 740] width 71 height 16
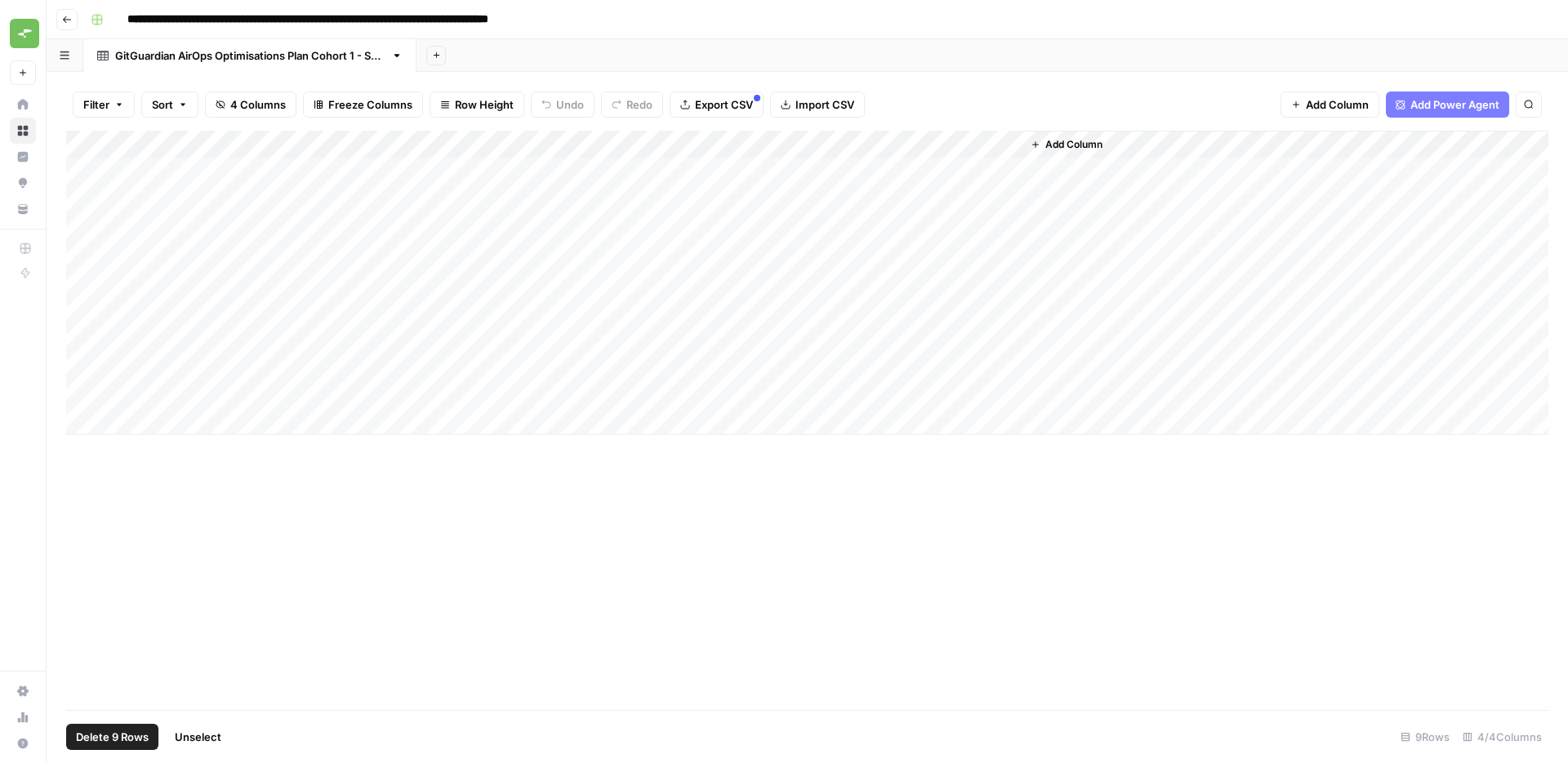
click at [1008, 146] on div "Add Column" at bounding box center [807, 282] width 1482 height 304
click at [1044, 177] on span "All Rows" at bounding box center [1064, 182] width 102 height 16
click at [899, 583] on div "Add Column" at bounding box center [807, 420] width 1482 height 579
click at [96, 144] on div "Add Column" at bounding box center [807, 282] width 1482 height 304
click at [576, 513] on div "Add Column" at bounding box center [807, 420] width 1482 height 579
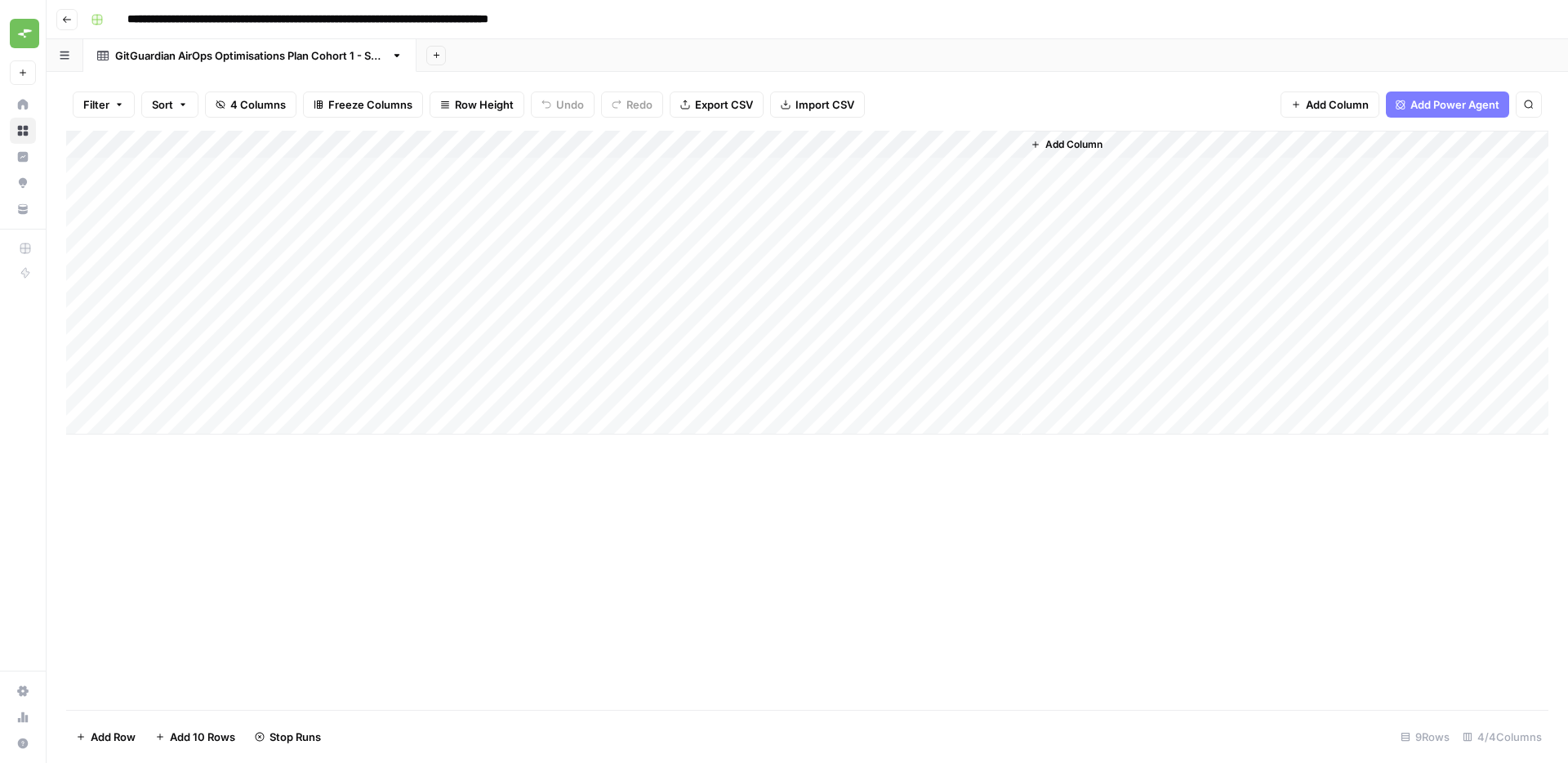
click at [985, 141] on div "Add Column" at bounding box center [807, 282] width 1482 height 304
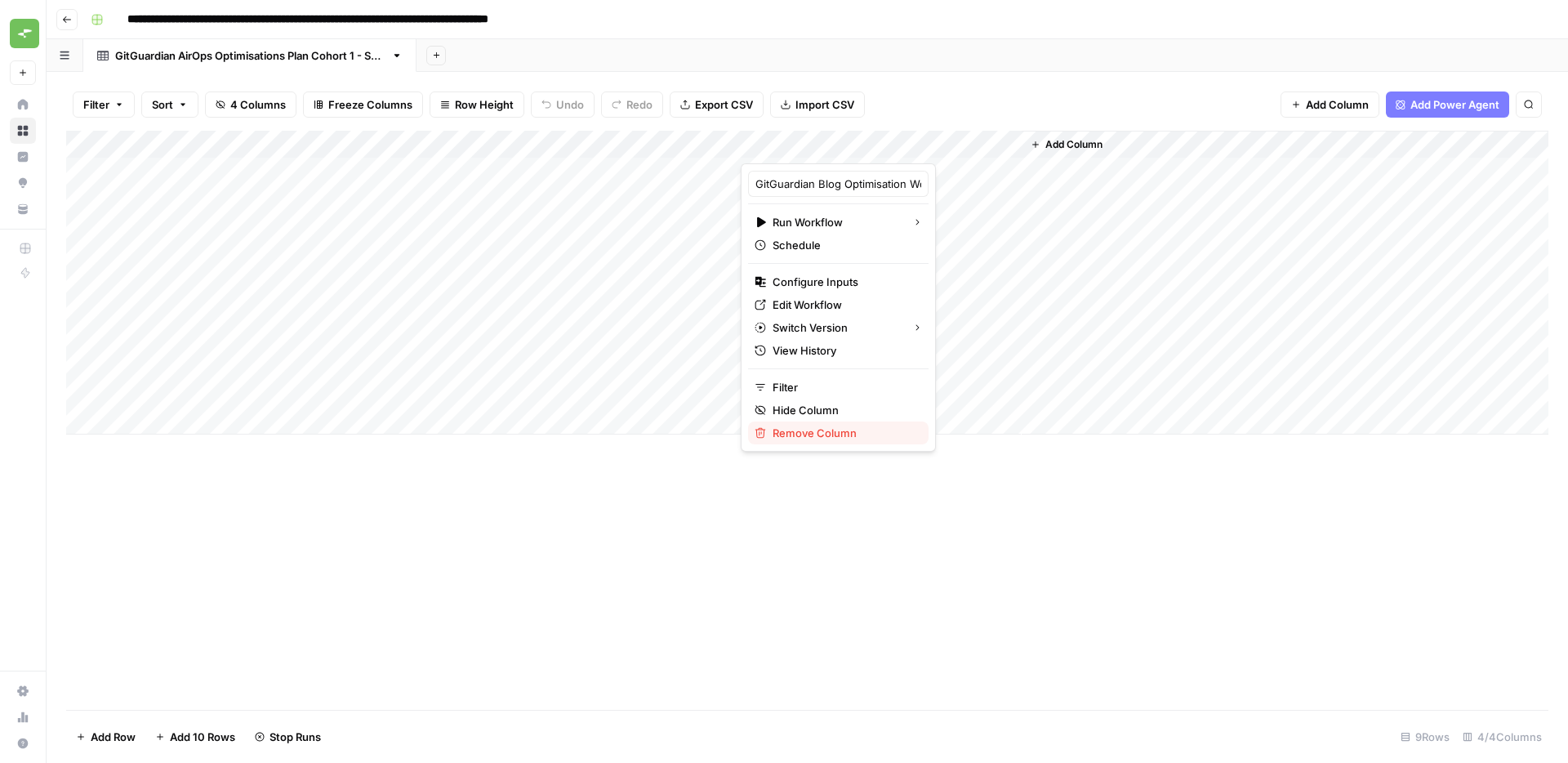
click at [821, 437] on span "Remove Column" at bounding box center [844, 432] width 143 height 16
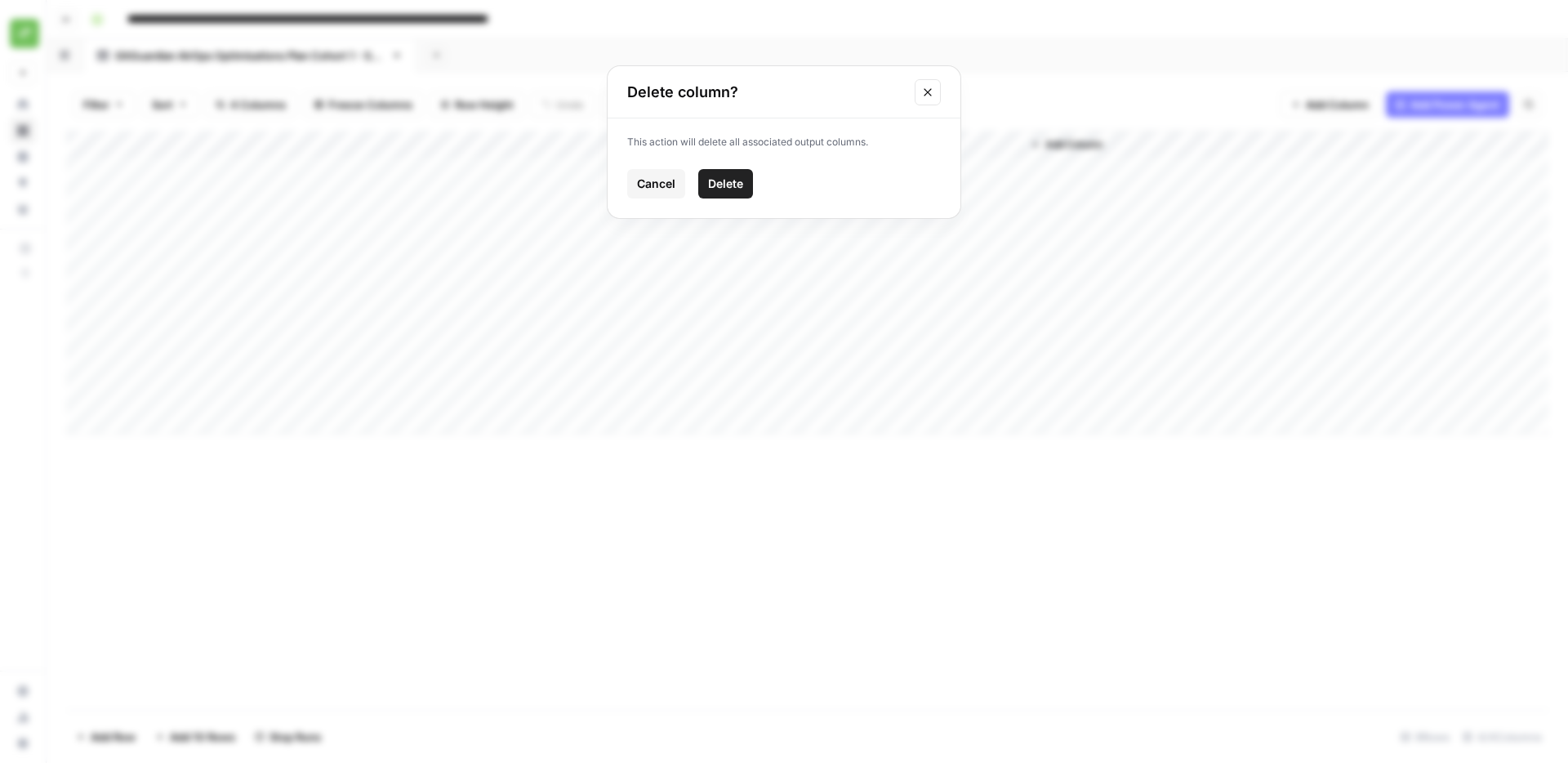
click at [735, 182] on span "Delete" at bounding box center [725, 183] width 35 height 16
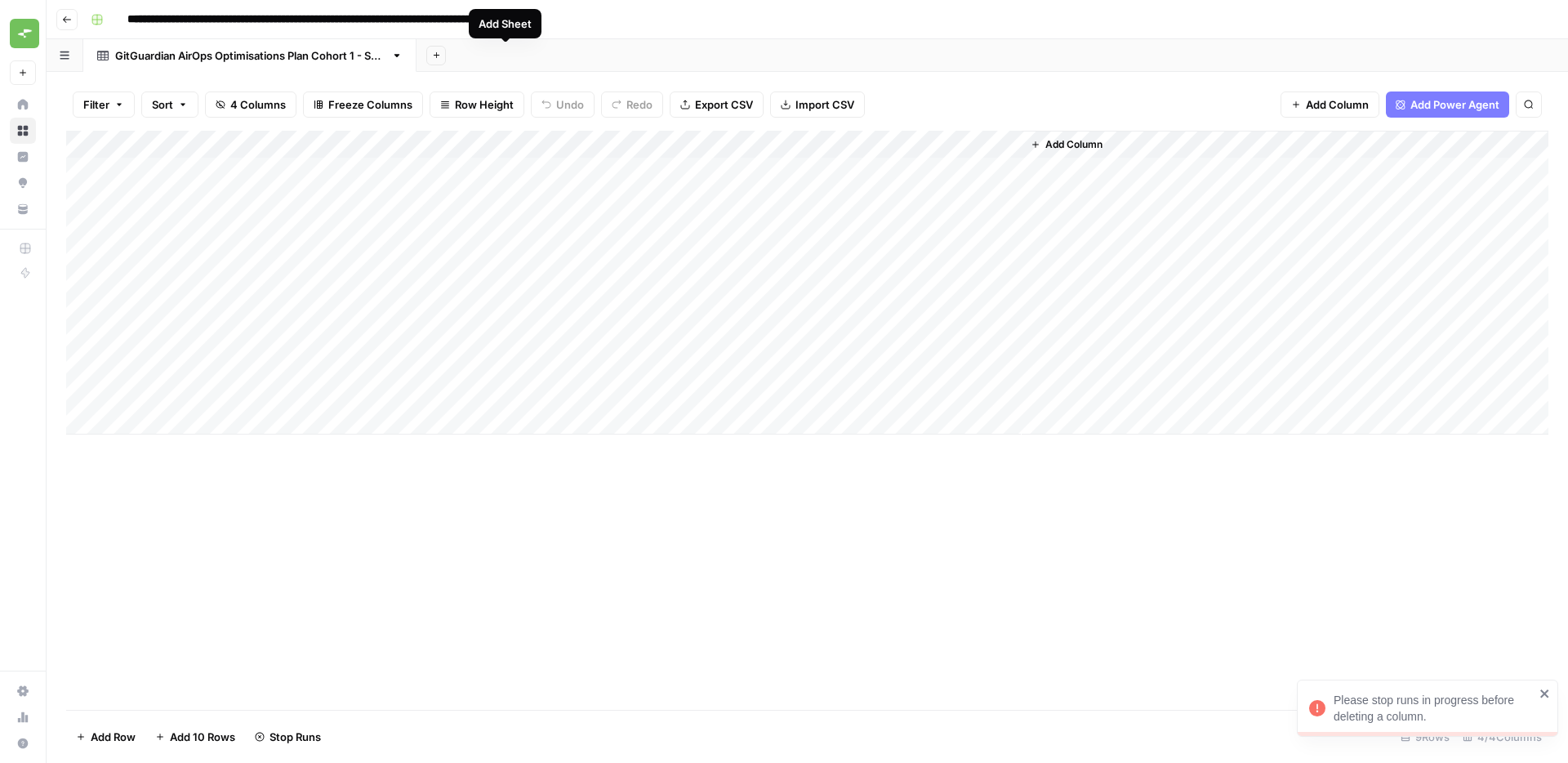
click at [283, 562] on div "Add Column" at bounding box center [807, 420] width 1482 height 579
click at [989, 142] on div "Add Column" at bounding box center [807, 282] width 1482 height 304
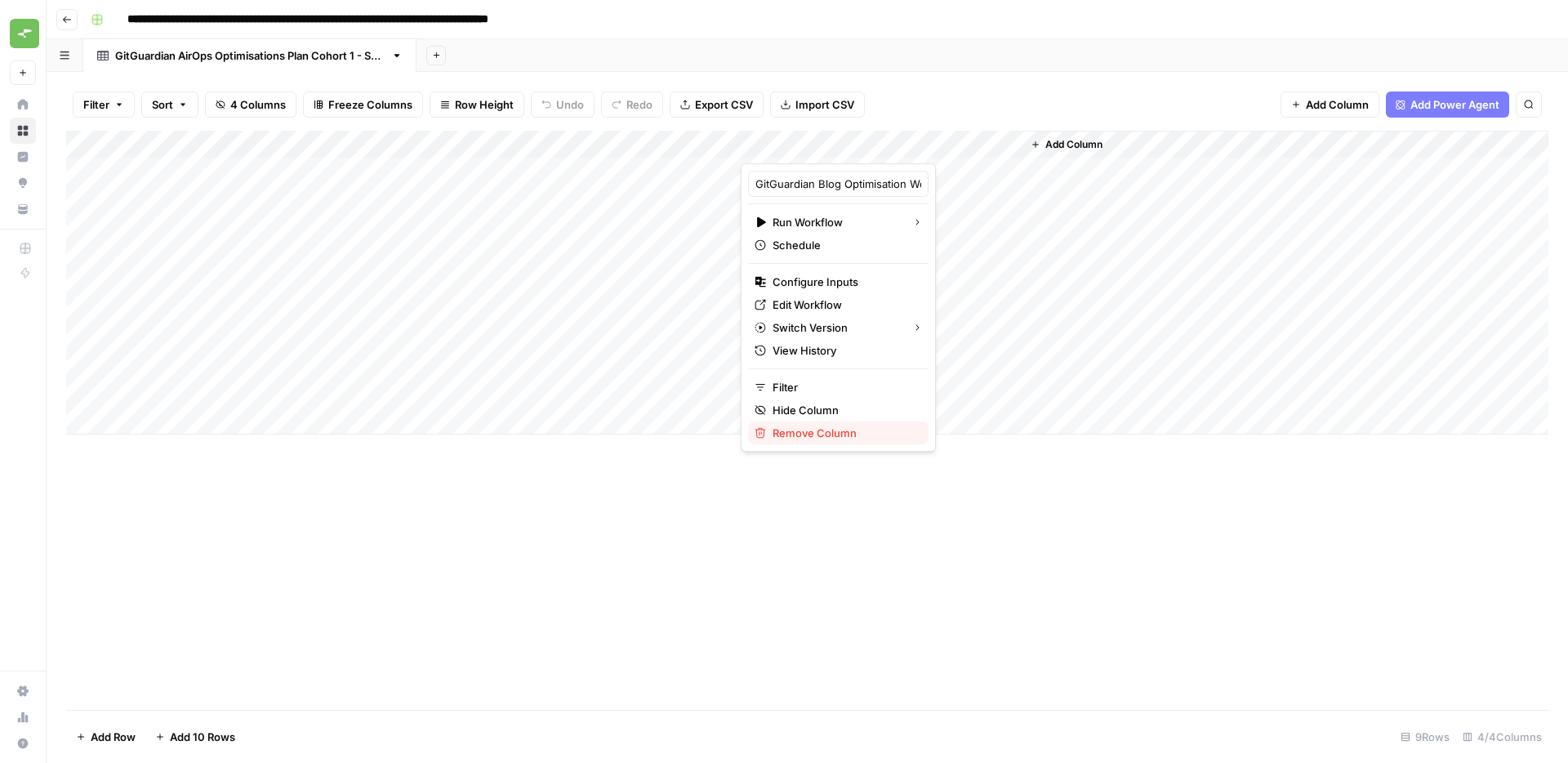
click at [824, 444] on button "Remove Column" at bounding box center [839, 432] width 181 height 23
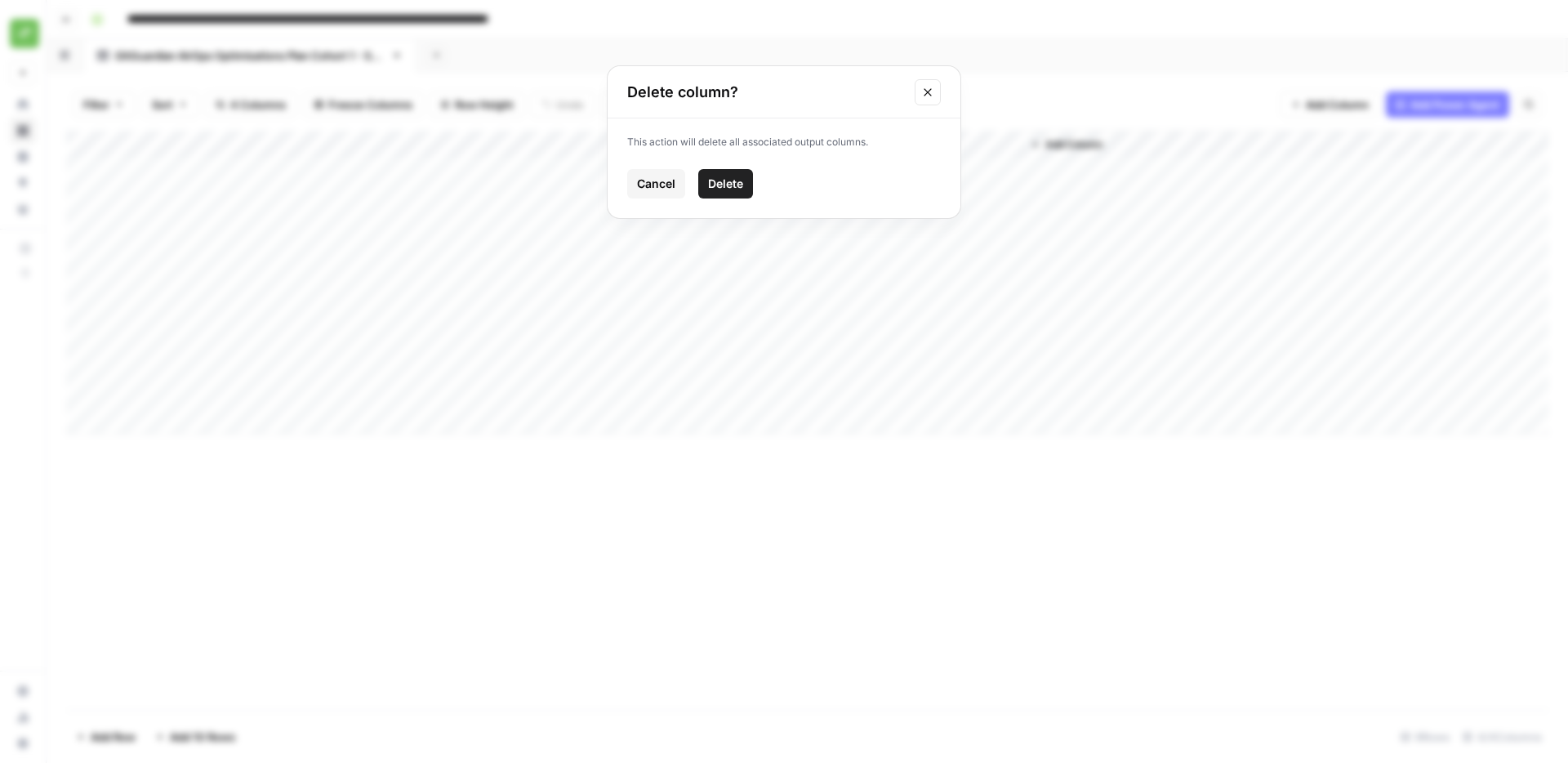
click at [736, 180] on span "Delete" at bounding box center [725, 183] width 35 height 16
click at [879, 595] on div "Add Column" at bounding box center [807, 420] width 1482 height 579
click at [825, 101] on span "Import CSV" at bounding box center [824, 104] width 59 height 16
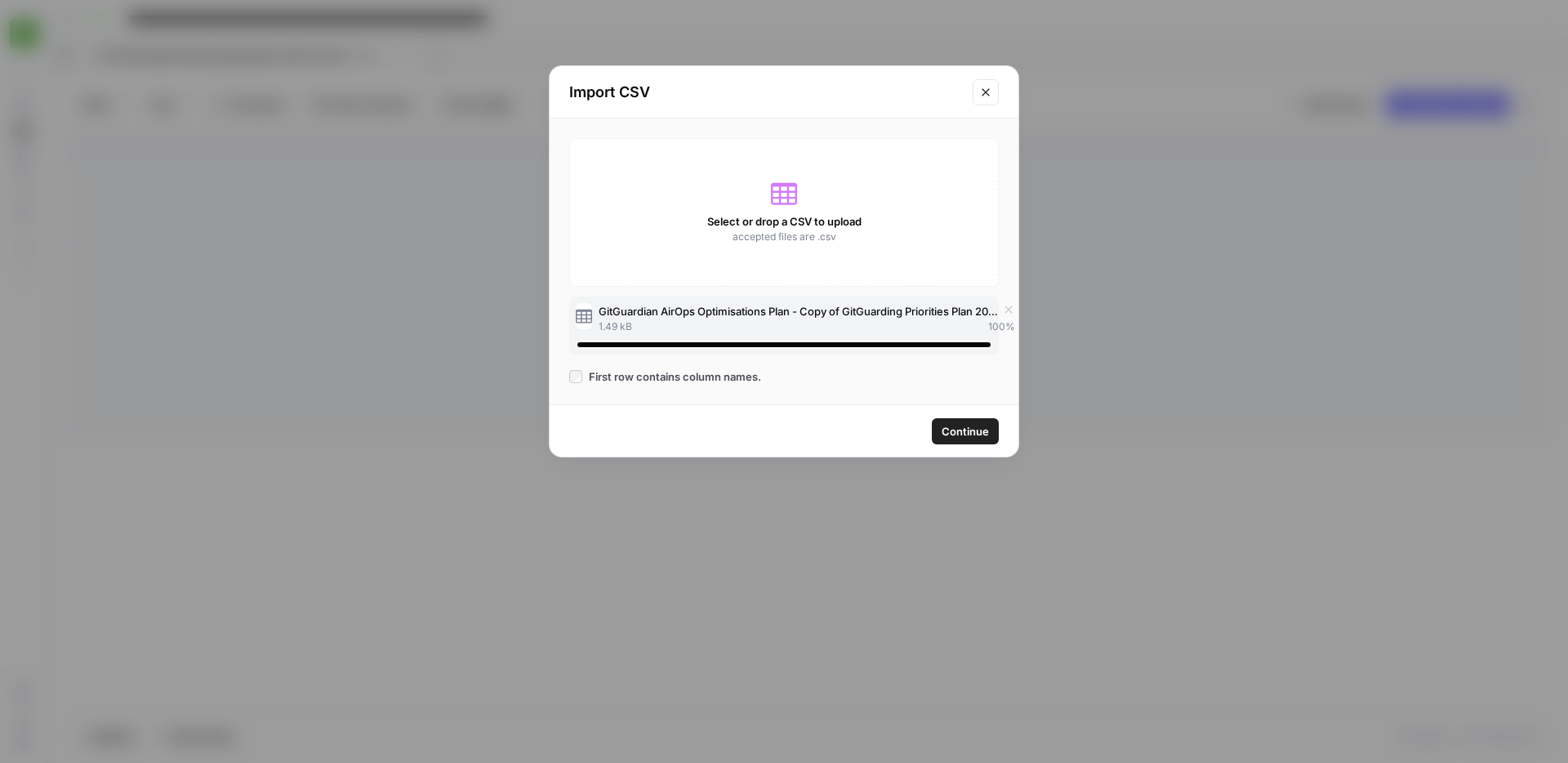
click at [970, 430] on span "Continue" at bounding box center [964, 431] width 47 height 16
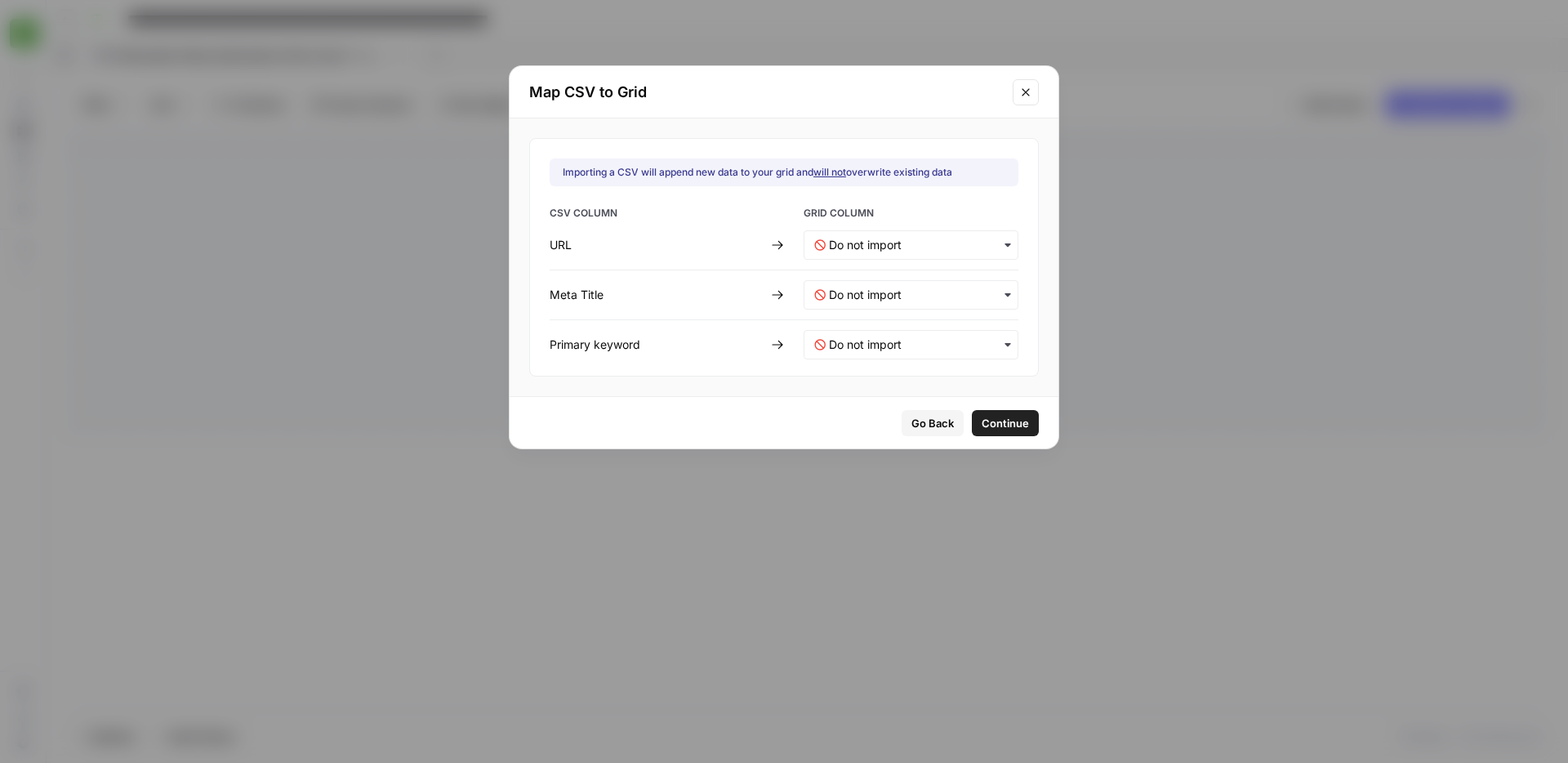
click at [910, 257] on div "button" at bounding box center [910, 245] width 214 height 29
click at [839, 288] on span "URL" at bounding box center [839, 288] width 20 height 15
click at [839, 289] on Title-mapping "text" at bounding box center [919, 295] width 179 height 16
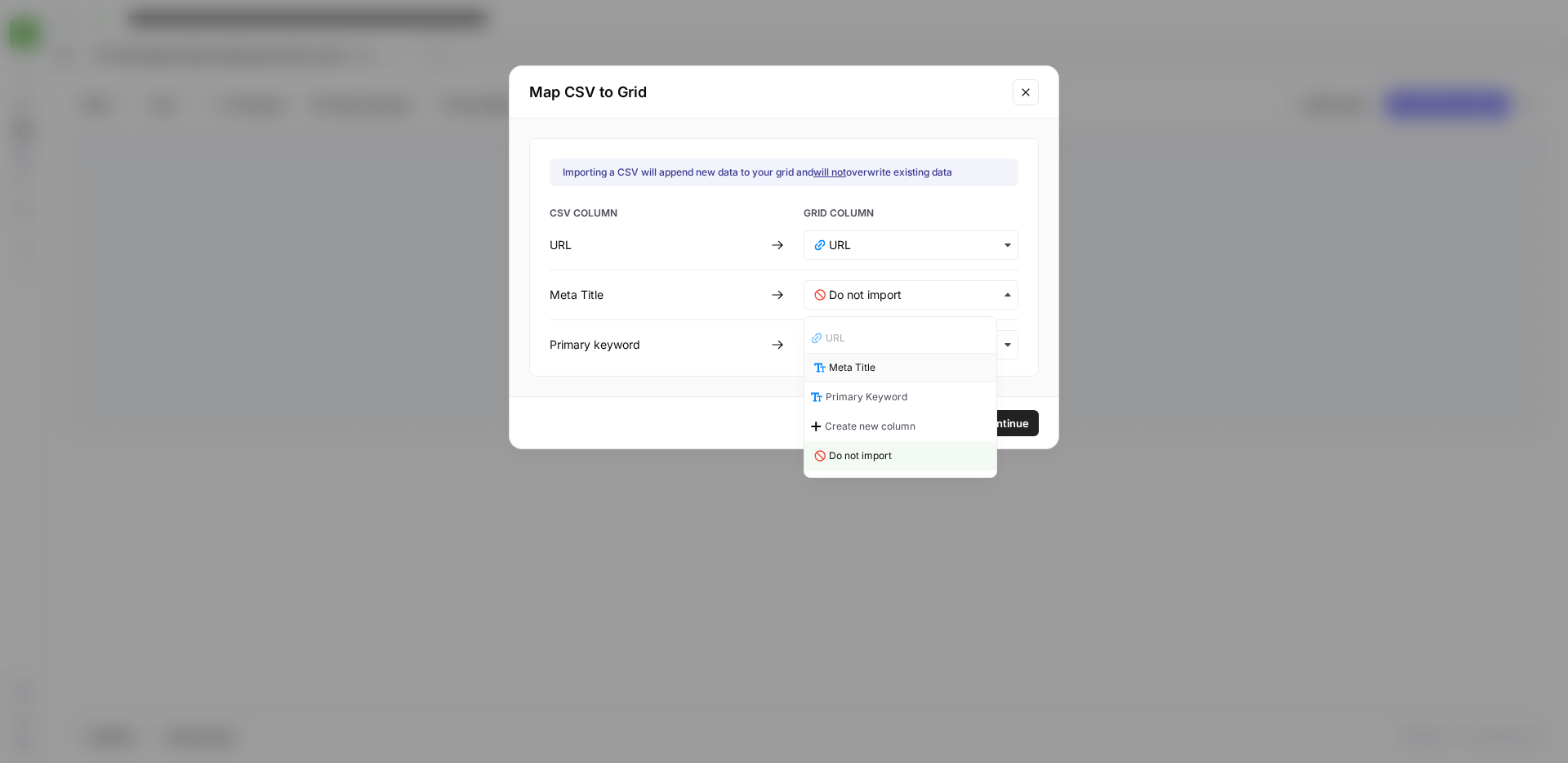
click at [870, 372] on span "Meta Title" at bounding box center [852, 367] width 46 height 15
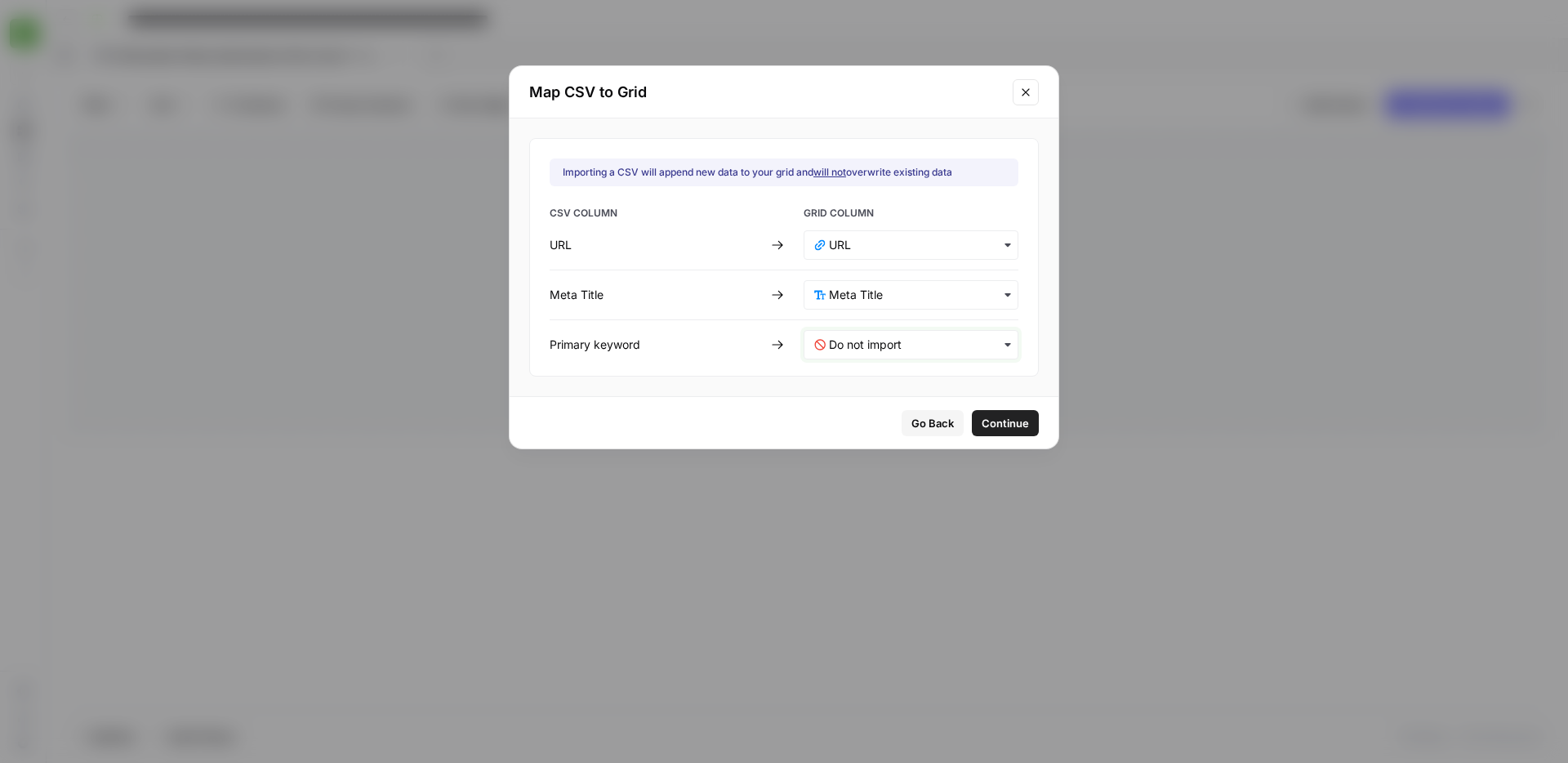
click at [866, 343] on keyword-mapping "text" at bounding box center [919, 344] width 179 height 16
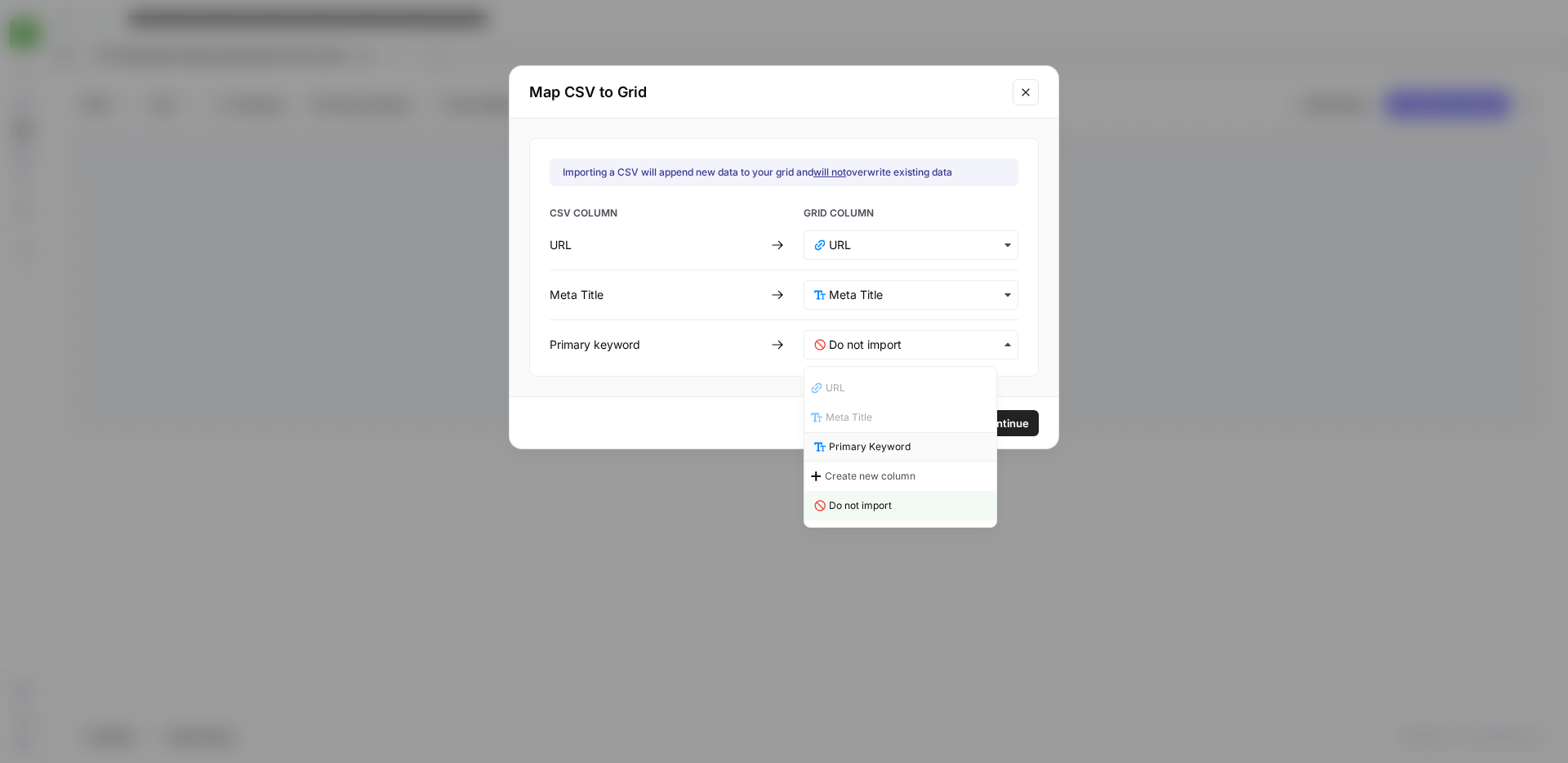
click at [888, 454] on div "Primary Keyword" at bounding box center [900, 447] width 192 height 29
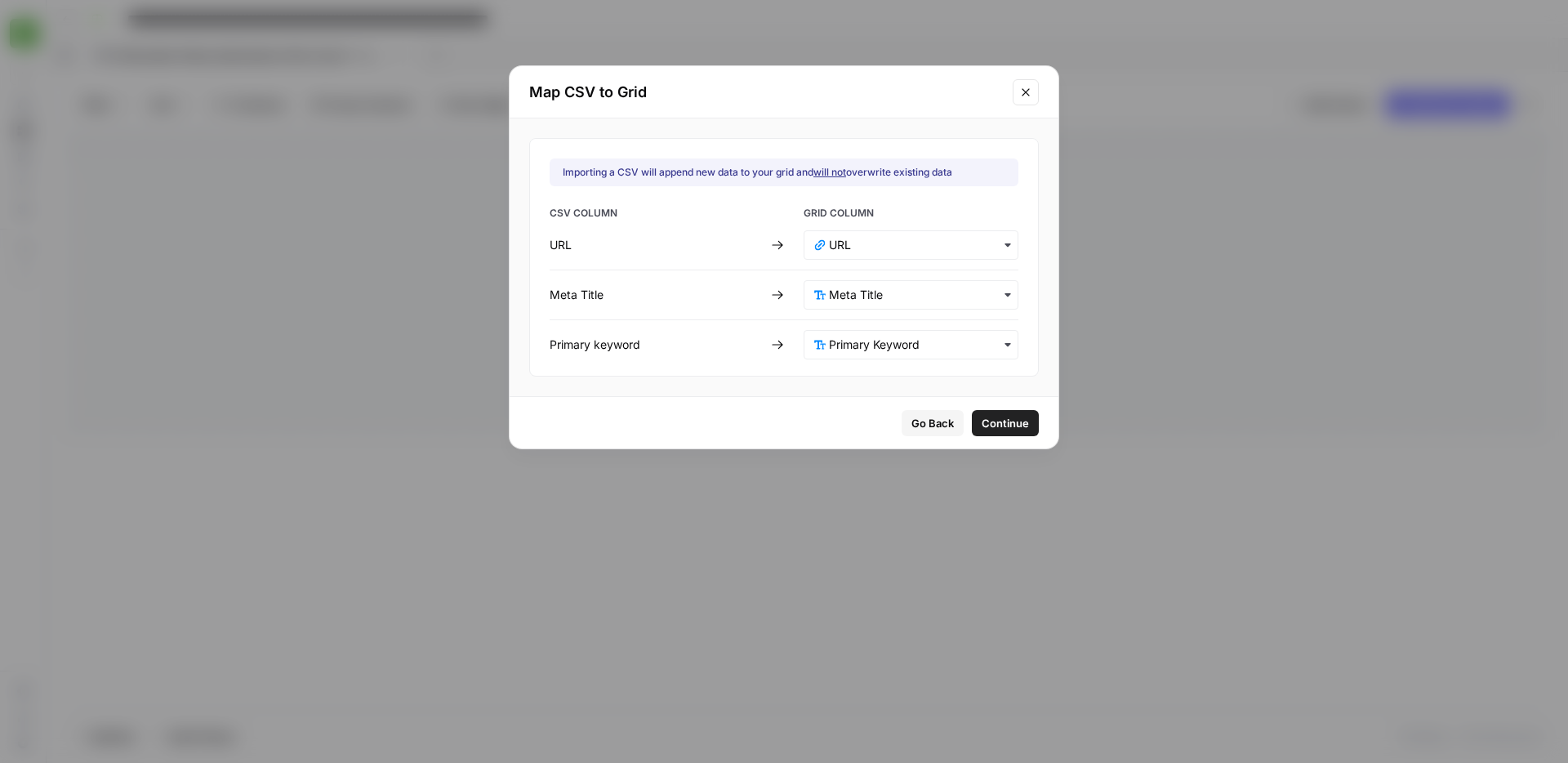
click at [989, 421] on span "Continue" at bounding box center [1005, 423] width 47 height 16
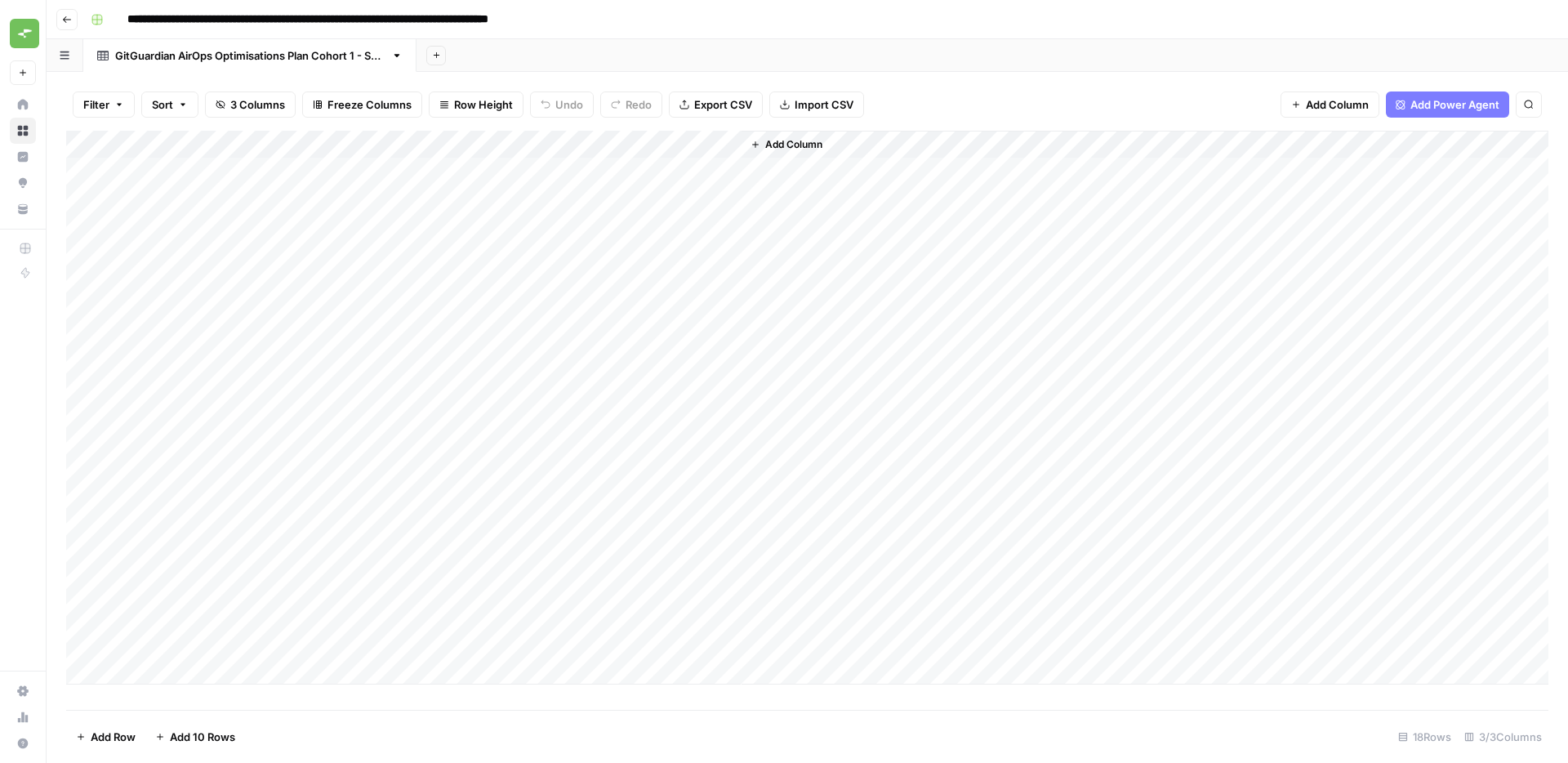
drag, startPoint x: 611, startPoint y: 642, endPoint x: 592, endPoint y: 635, distance: 20.2
click at [592, 635] on div "Add Column" at bounding box center [807, 407] width 1482 height 554
drag, startPoint x: 567, startPoint y: 394, endPoint x: 86, endPoint y: 167, distance: 531.9
click at [87, 167] on div "Add Column" at bounding box center [807, 407] width 1482 height 554
click at [84, 168] on button "button" at bounding box center [95, 171] width 58 height 28
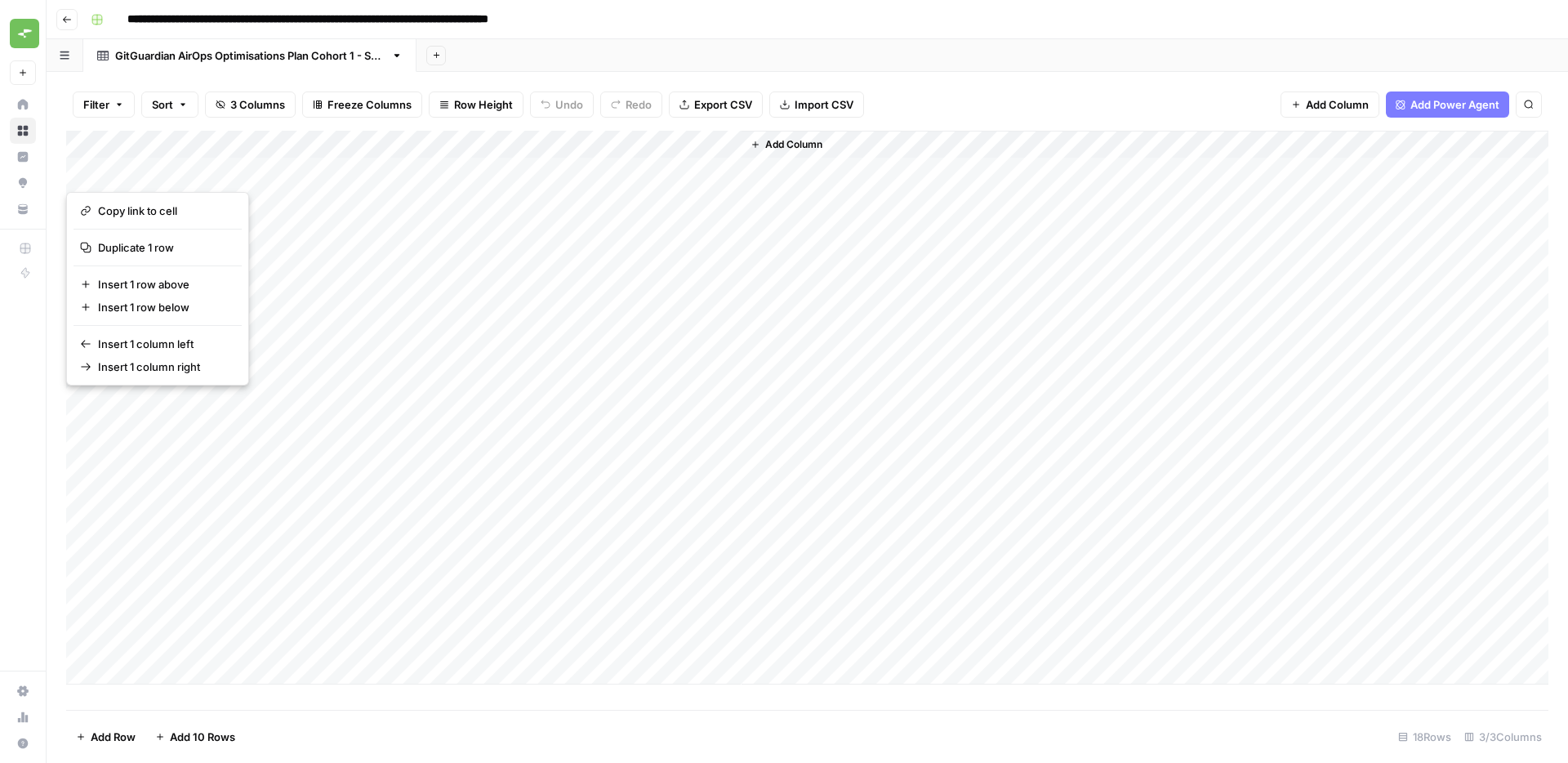
click at [829, 382] on div "Add Column" at bounding box center [1144, 407] width 807 height 554
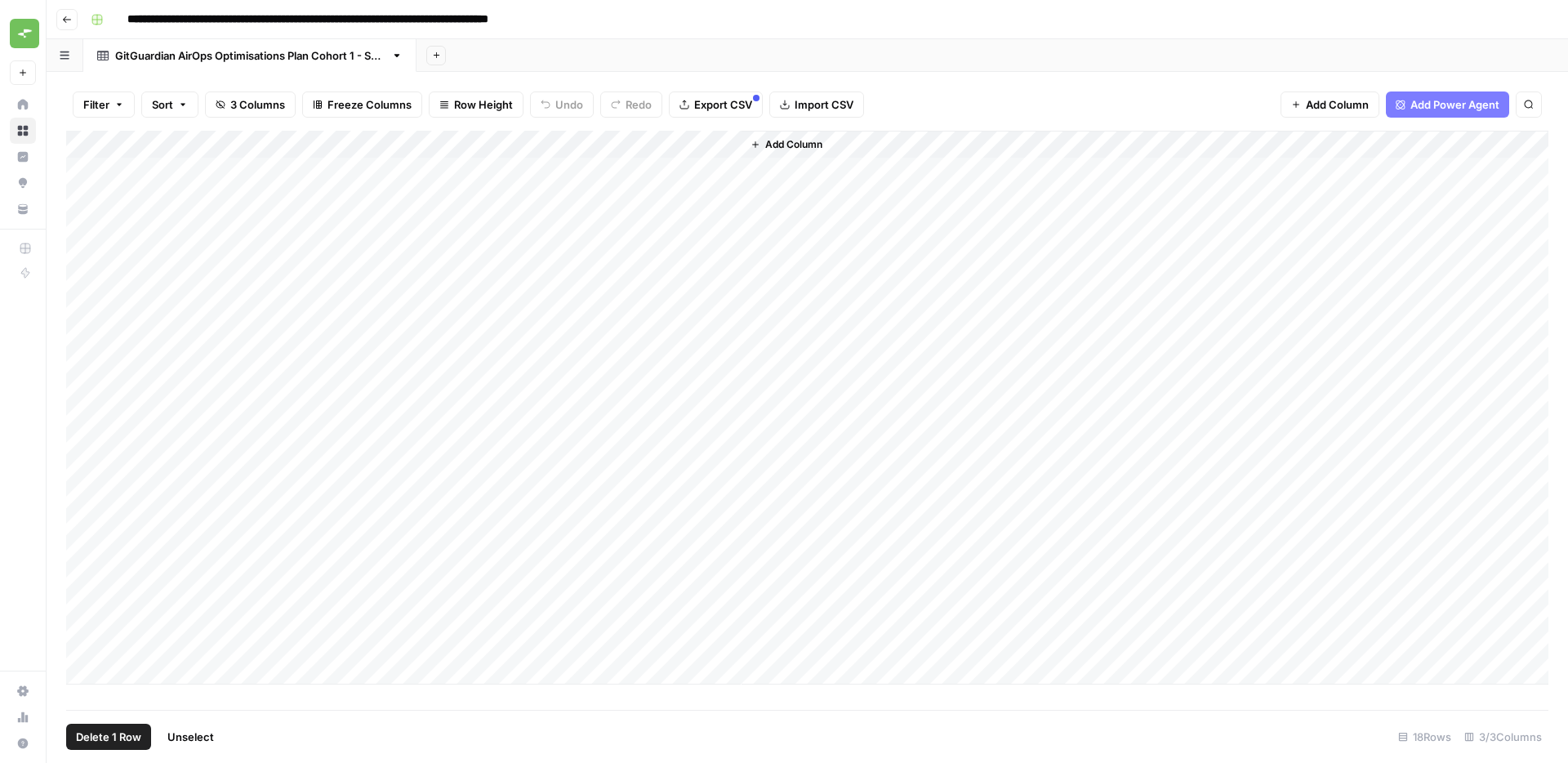
click at [90, 171] on div "Add Column" at bounding box center [807, 407] width 1482 height 554
drag, startPoint x: 85, startPoint y: 193, endPoint x: 87, endPoint y: 215, distance: 22.1
click at [85, 193] on div "Add Column" at bounding box center [807, 407] width 1482 height 554
click at [85, 229] on div "Add Column" at bounding box center [807, 407] width 1482 height 554
click at [83, 261] on div "Add Column" at bounding box center [807, 407] width 1482 height 554
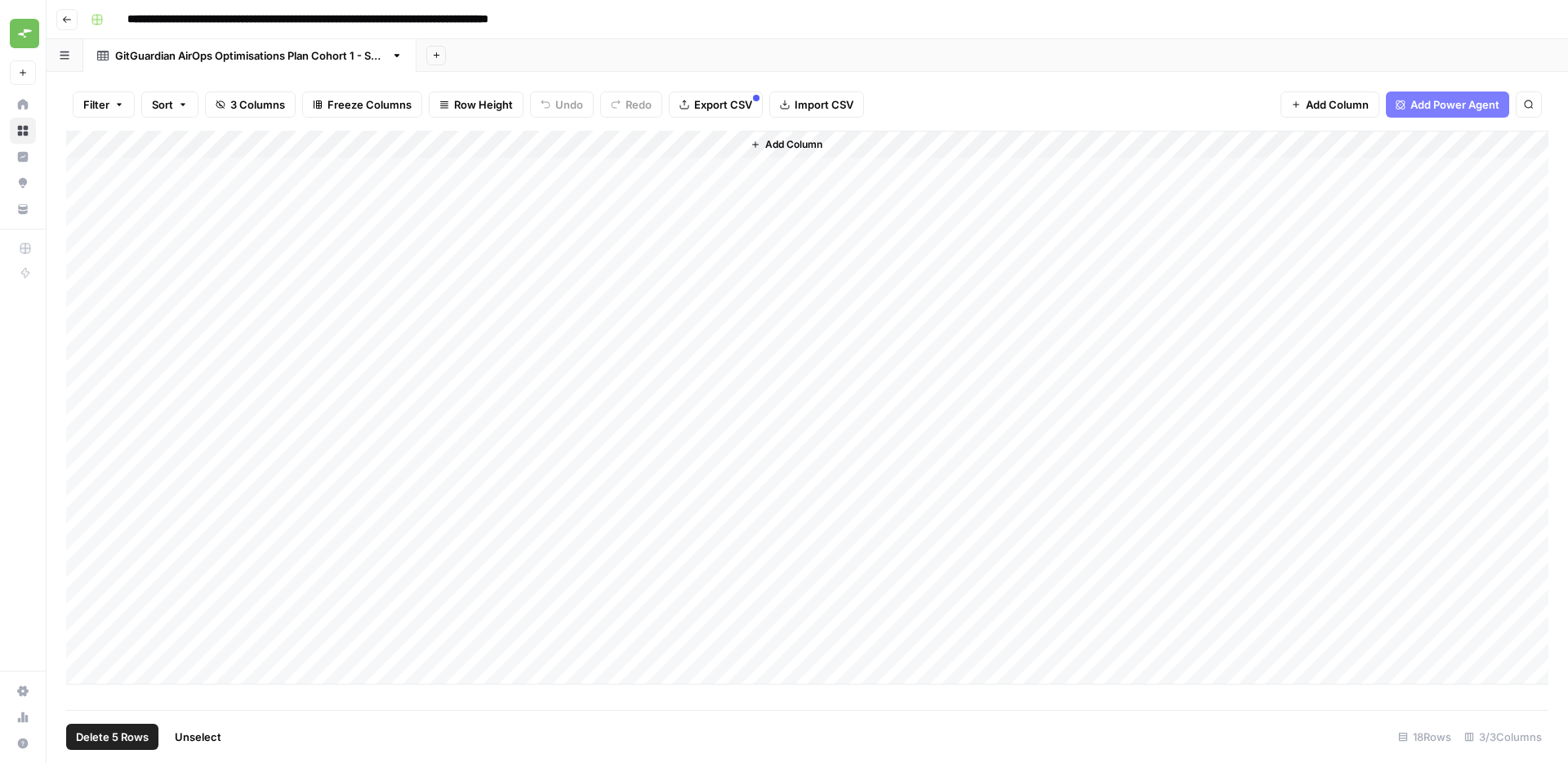
drag, startPoint x: 82, startPoint y: 282, endPoint x: 86, endPoint y: 313, distance: 31.3
click at [83, 283] on div "Add Column" at bounding box center [807, 407] width 1482 height 554
click at [80, 306] on div "Add Column" at bounding box center [807, 407] width 1482 height 554
click at [90, 352] on div "Add Column" at bounding box center [807, 407] width 1482 height 554
drag, startPoint x: 84, startPoint y: 338, endPoint x: 86, endPoint y: 362, distance: 24.1
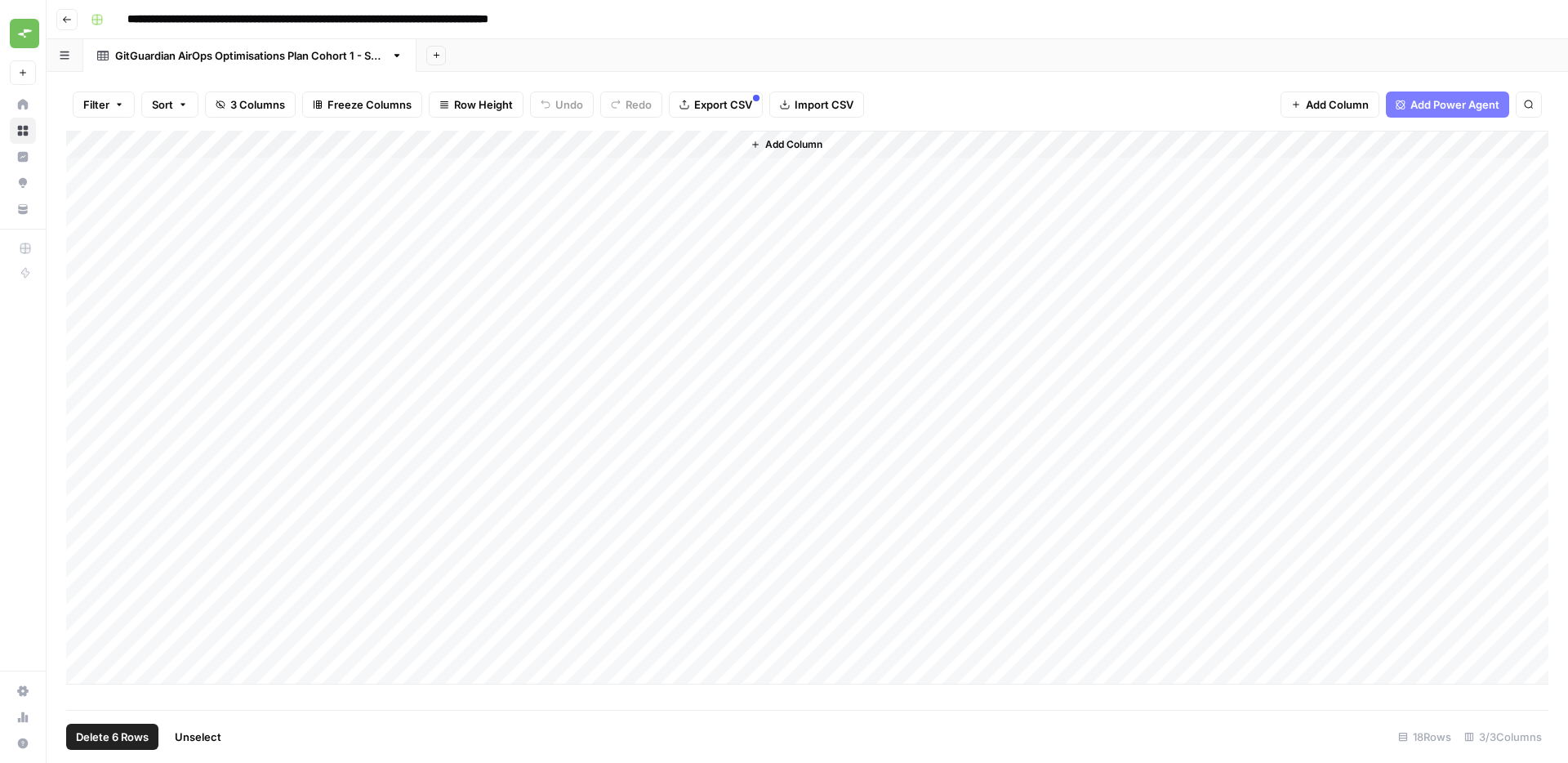
click at [84, 339] on div "Add Column" at bounding box center [807, 407] width 1482 height 554
click at [85, 367] on div "Add Column" at bounding box center [807, 407] width 1482 height 554
click at [86, 397] on div "Add Column" at bounding box center [807, 407] width 1482 height 554
click at [121, 731] on span "Delete 9 Rows" at bounding box center [112, 736] width 72 height 16
click at [730, 182] on span "Delete" at bounding box center [725, 189] width 35 height 16
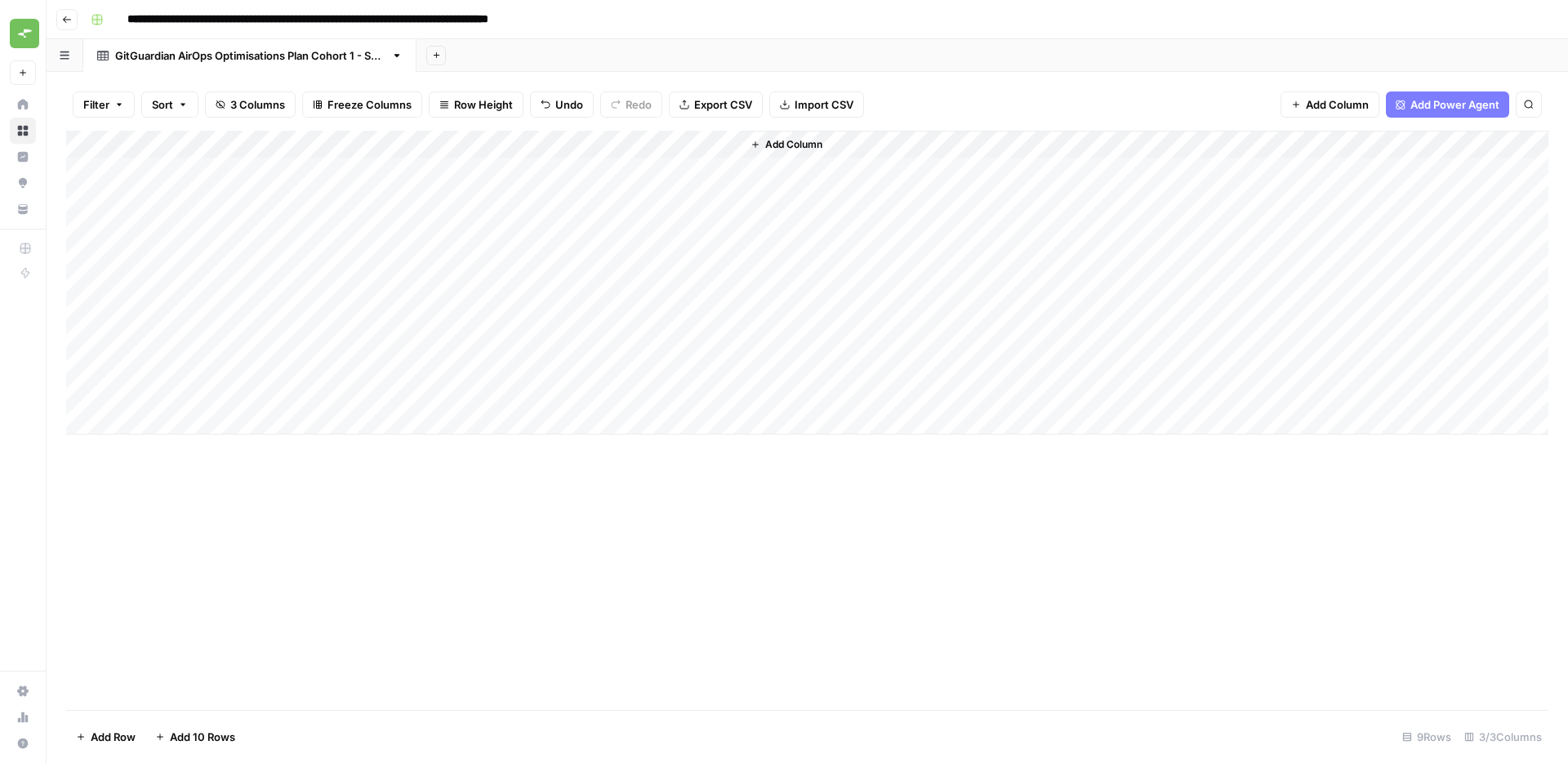
click at [791, 152] on button "Add Column" at bounding box center [786, 145] width 85 height 22
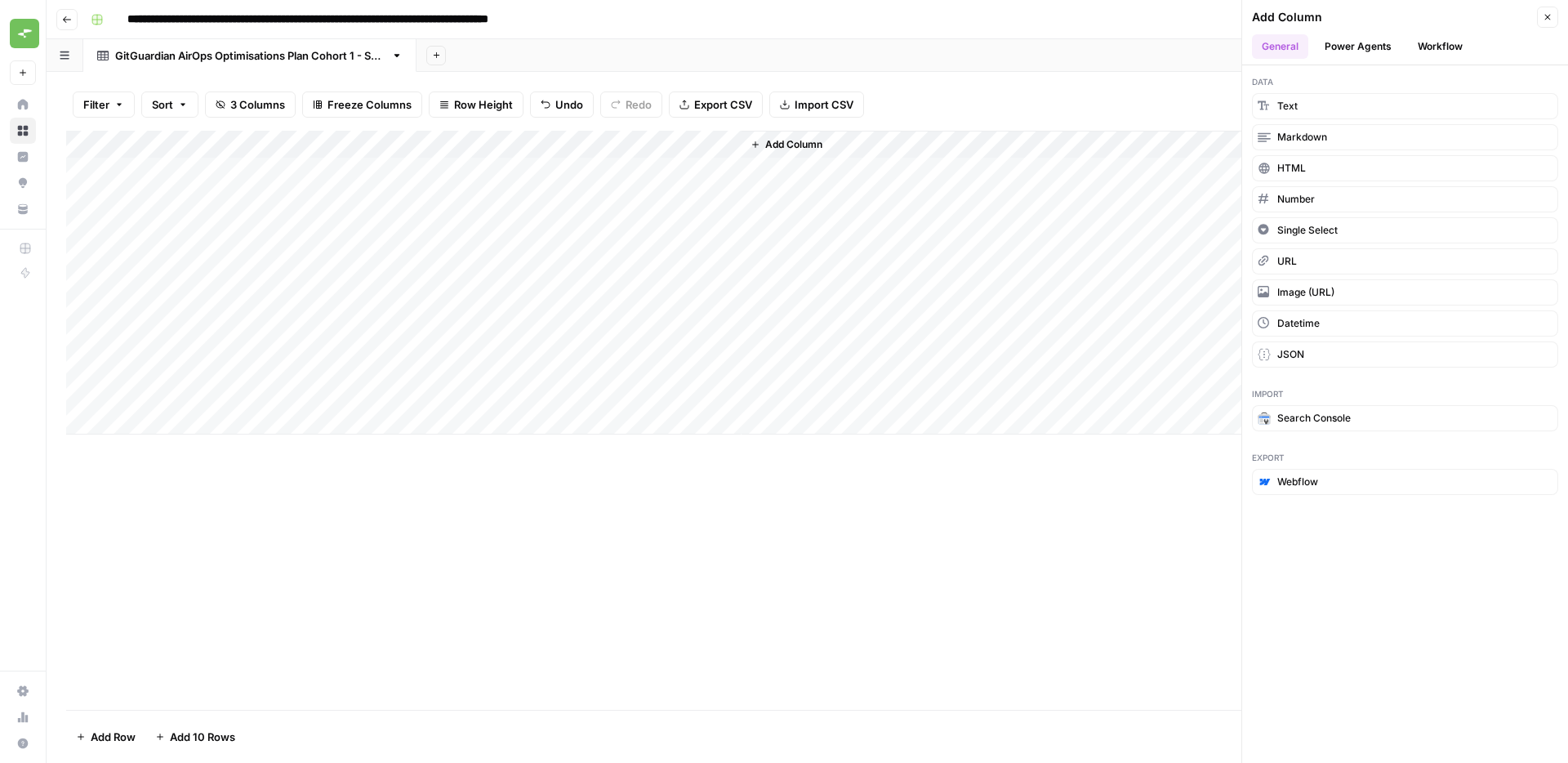
click at [1431, 56] on button "Workflow" at bounding box center [1440, 47] width 65 height 24
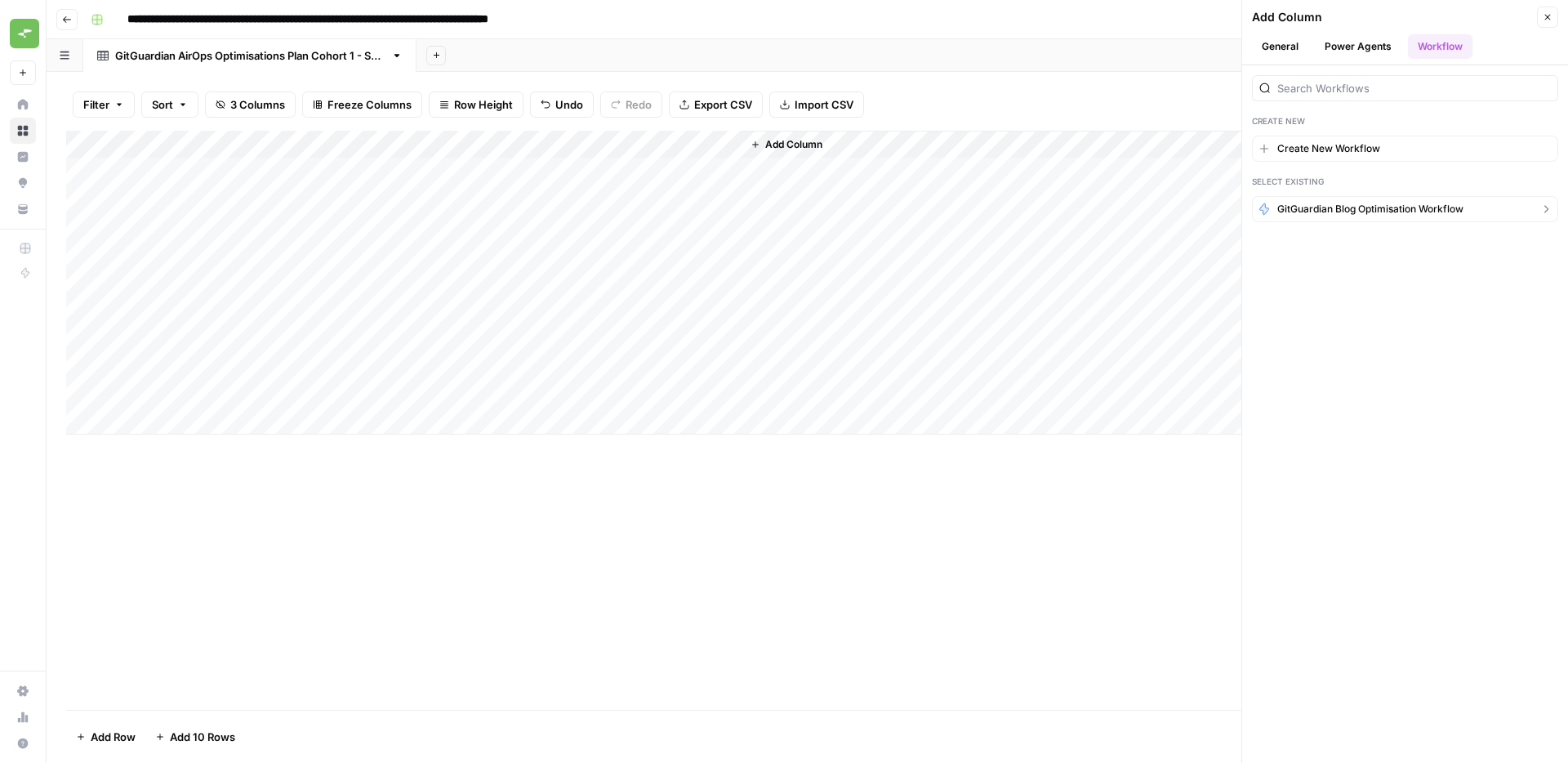
click at [1316, 212] on span "GitGuardian Blog Optimisation Workflow" at bounding box center [1370, 208] width 186 height 15
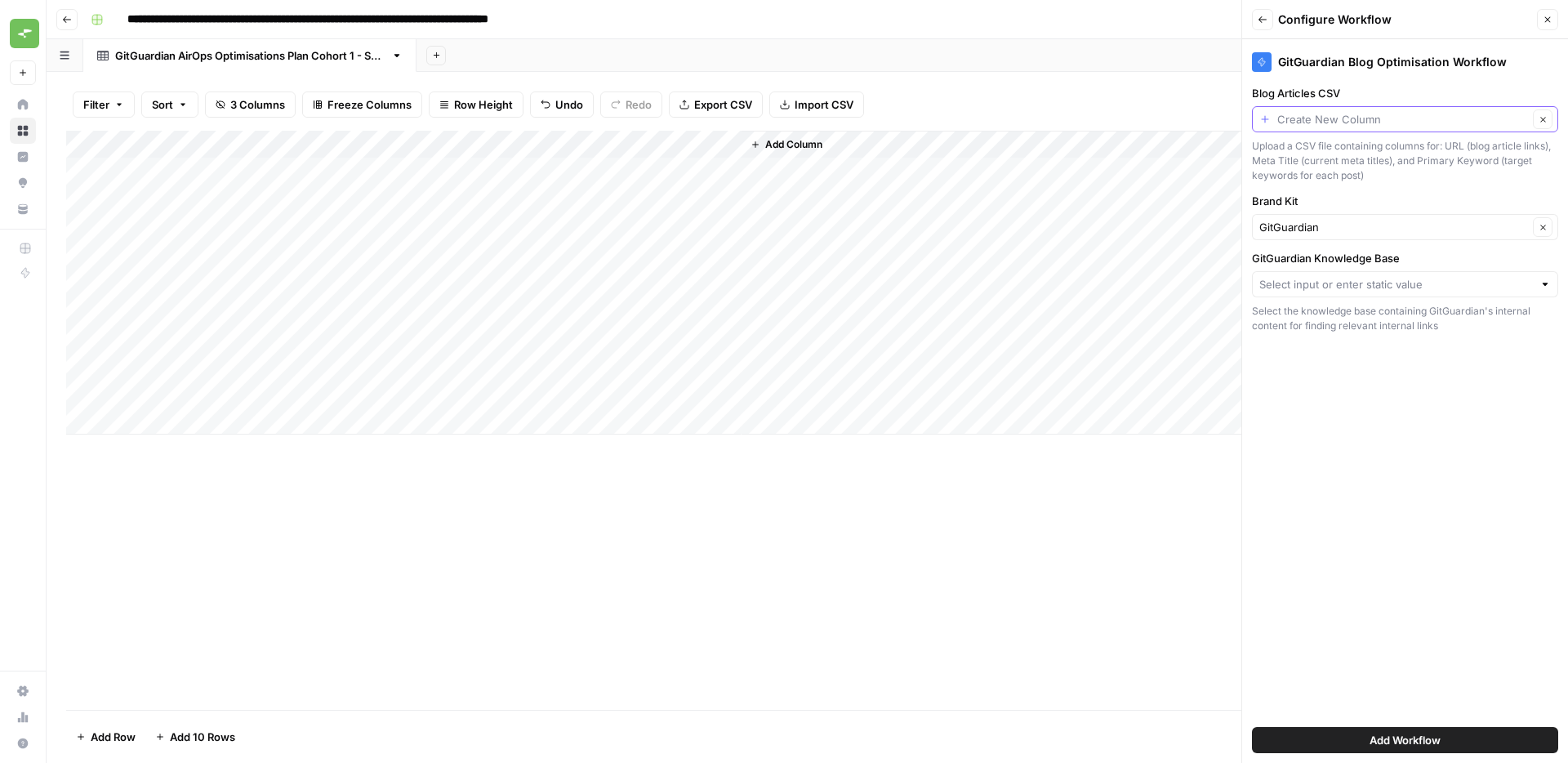
click at [1339, 124] on input "Blog Articles CSV" at bounding box center [1402, 119] width 251 height 16
type input "Create New Column"
click at [1373, 75] on div "GitGuardian Blog Optimisation Workflow Blog Articles CSV Create New Column Clea…" at bounding box center [1404, 401] width 325 height 723
click at [1290, 118] on input "Blog Articles CSV" at bounding box center [1402, 119] width 251 height 16
type input "Create New Column"
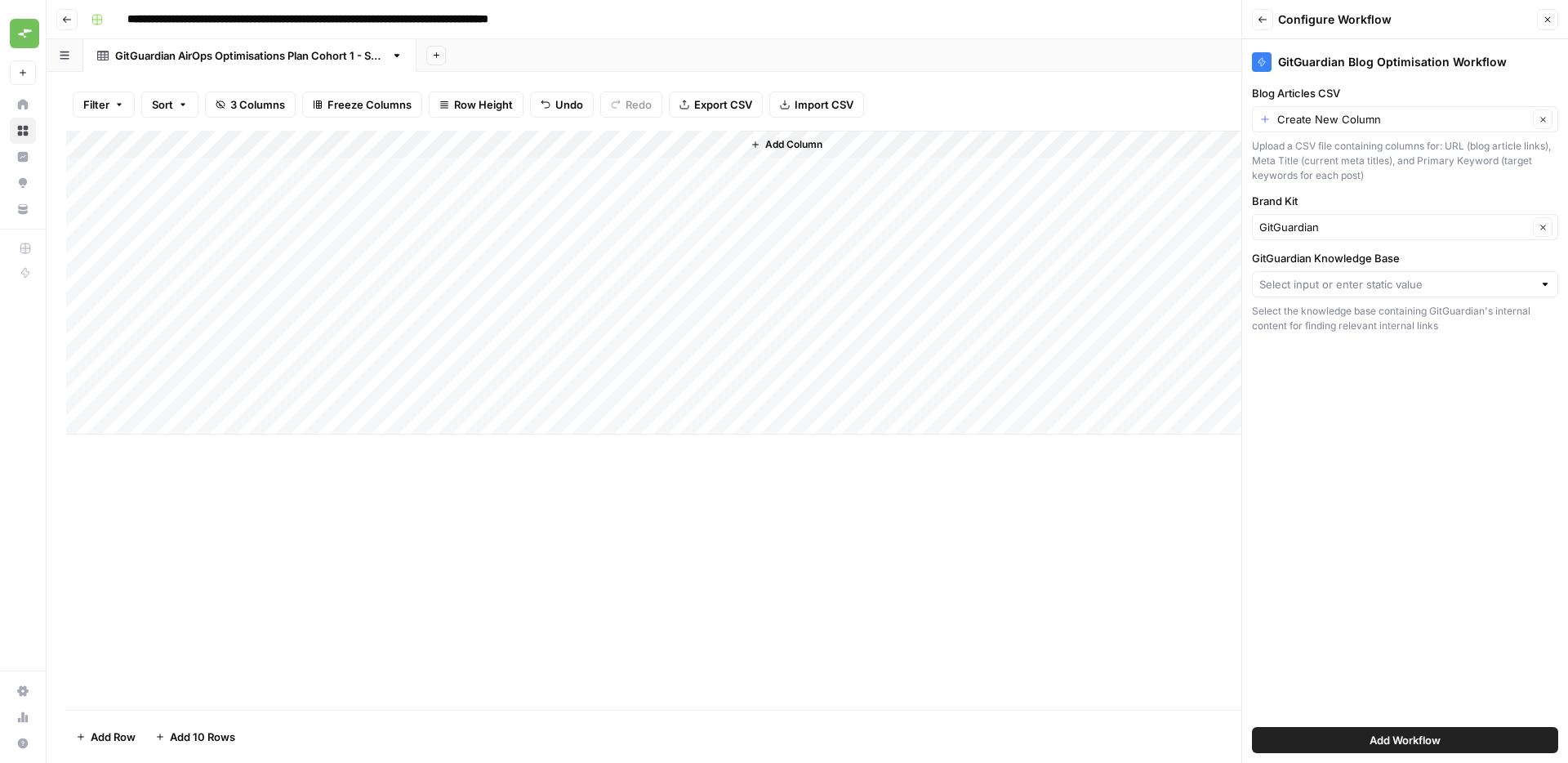
click at [1322, 72] on div "GitGuardian Blog Optimisation Workflow" at bounding box center [1405, 58] width 307 height 36
click at [1337, 61] on div "GitGuardian Blog Optimisation Workflow" at bounding box center [1405, 62] width 307 height 20
click at [1257, 59] on icon at bounding box center [1261, 61] width 9 height 9
click at [0, 0] on div "Configure Workflow" at bounding box center [0, 0] width 0 height 0
click at [1266, 22] on icon "button" at bounding box center [1261, 19] width 9 height 9
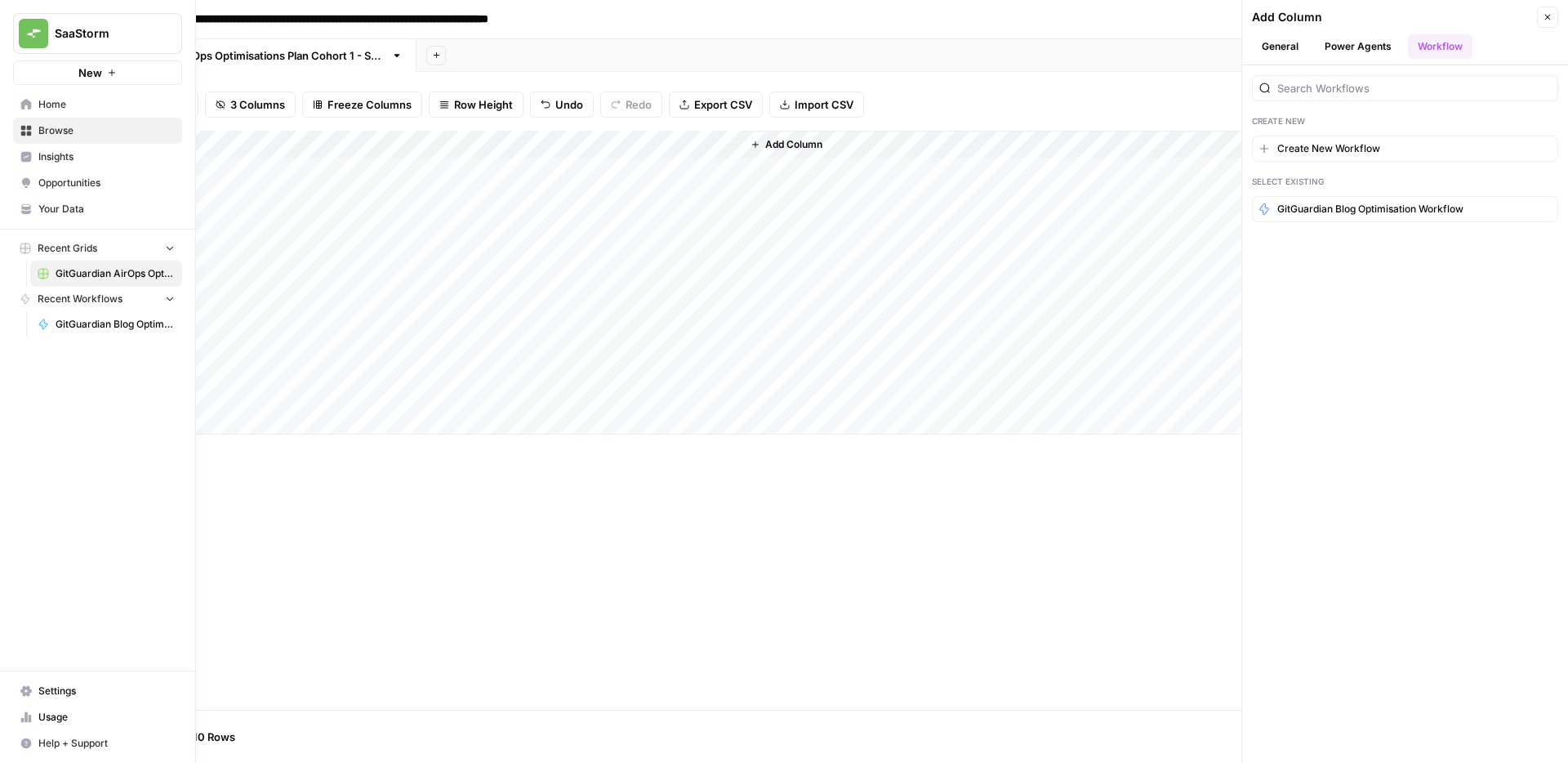
click at [61, 323] on span "GitGuardian Blog Optimisation Workflow" at bounding box center [115, 324] width 119 height 15
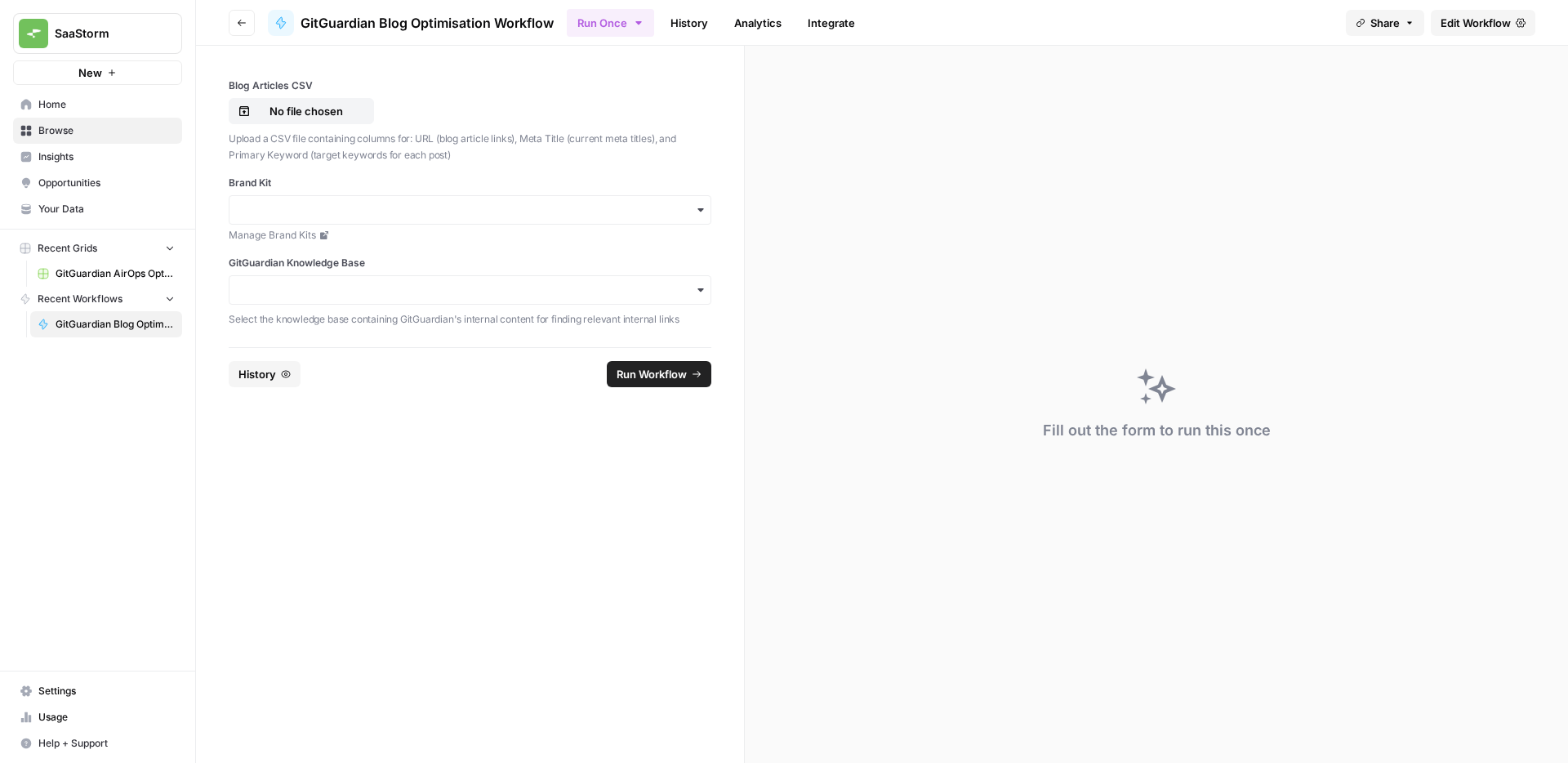
click at [314, 456] on form "Blog Articles CSV No file chosen Upload a CSV file containing columns for: URL …" at bounding box center [470, 404] width 548 height 717
click at [96, 330] on span "GitGuardian Blog Optimisation Workflow" at bounding box center [115, 324] width 119 height 15
click at [353, 109] on p "No file chosen" at bounding box center [306, 110] width 104 height 16
click at [319, 209] on input "Brand Kit" at bounding box center [470, 209] width 462 height 16
click at [301, 262] on div "GitGuardian" at bounding box center [469, 254] width 481 height 31
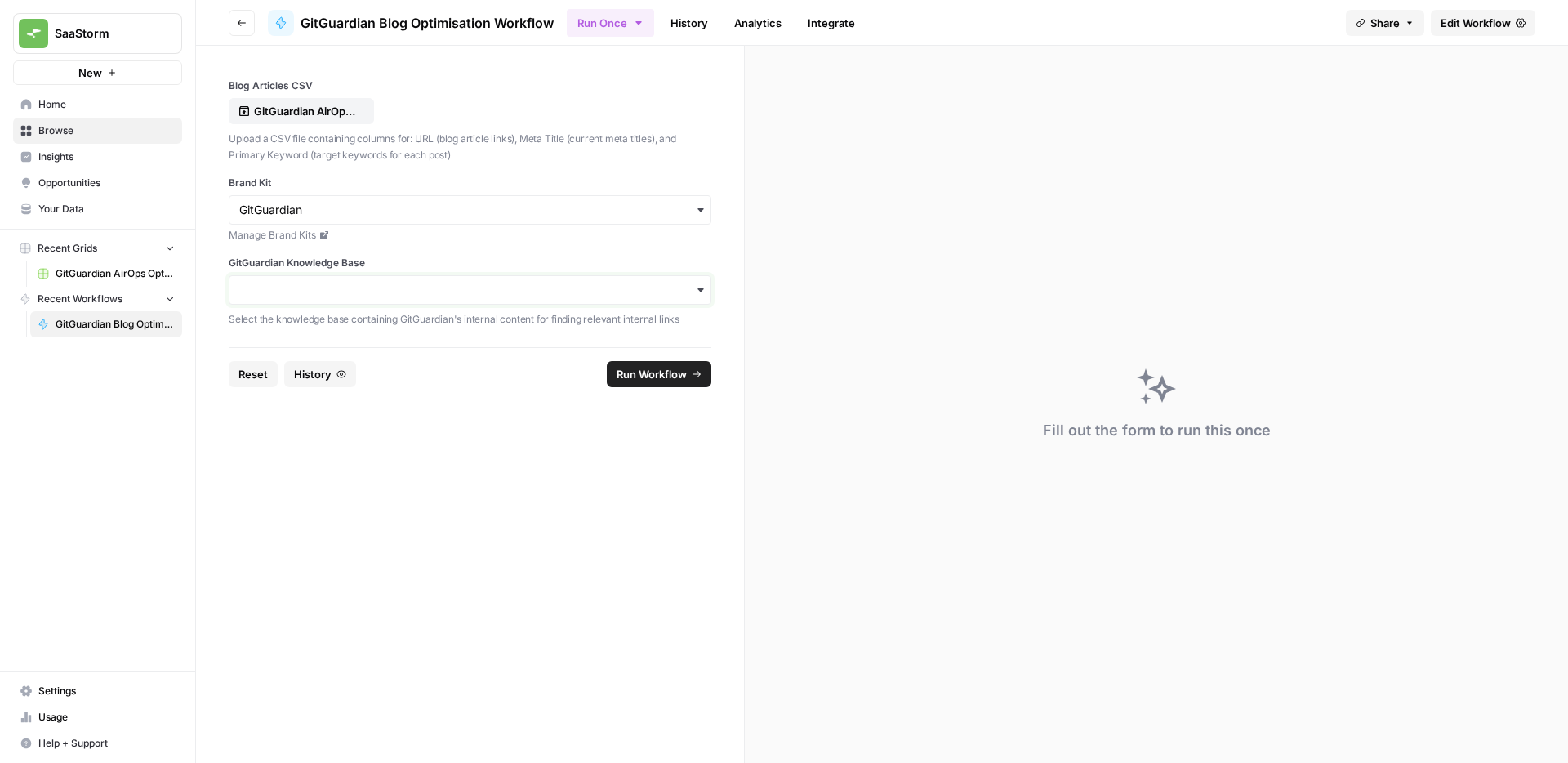
click at [296, 290] on input "GitGuardian Knowledge Base" at bounding box center [470, 289] width 462 height 16
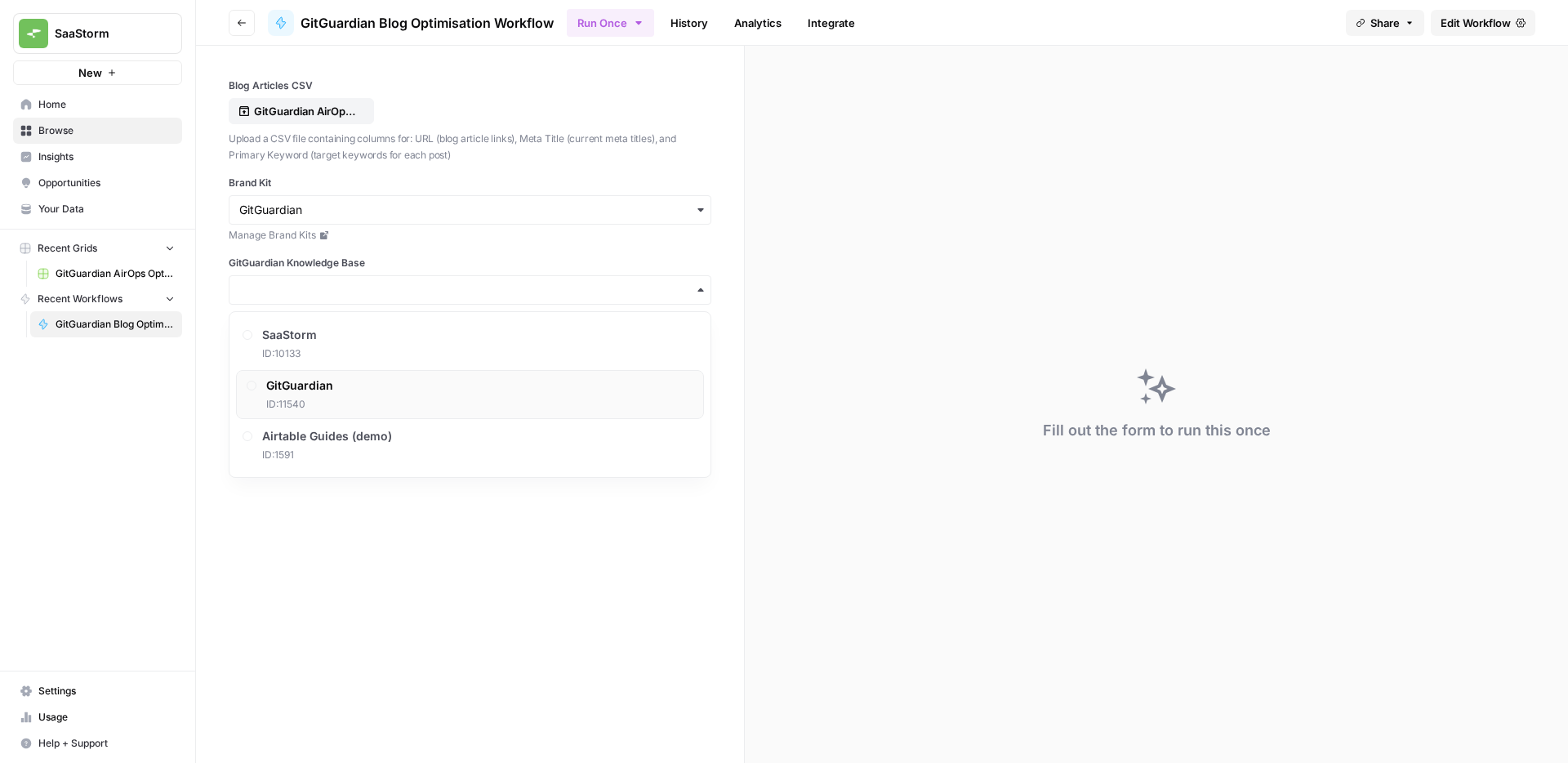
click at [301, 385] on span "GitGuardian" at bounding box center [300, 385] width 67 height 16
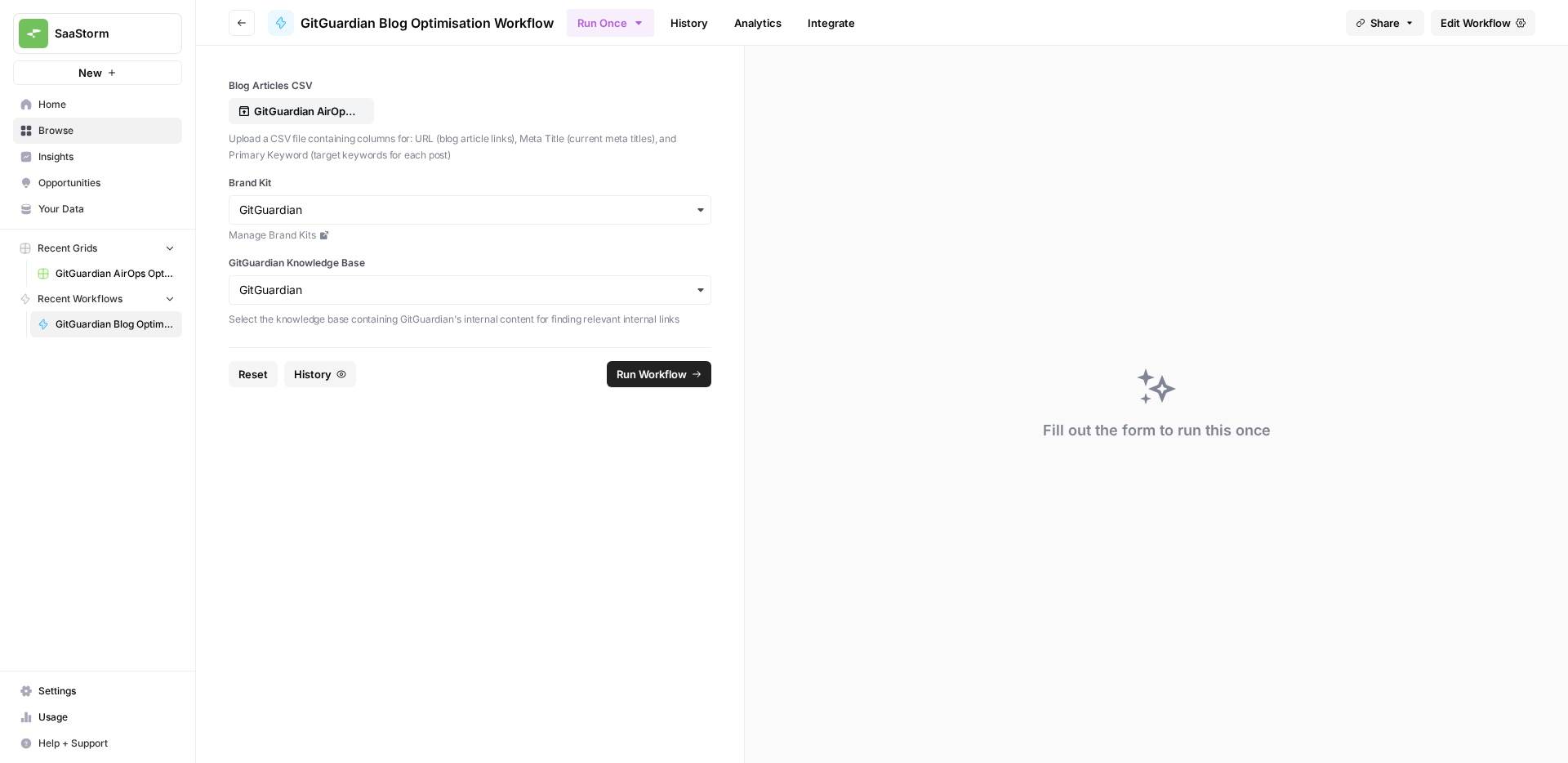
drag, startPoint x: 493, startPoint y: 472, endPoint x: 505, endPoint y: 468, distance: 12.6
click at [493, 472] on form "Blog Articles CSV GitGuardian AirOps Optimisations Plan - Copy of GitGuarding P…" at bounding box center [470, 404] width 548 height 717
click at [646, 373] on span "Run Workflow" at bounding box center [652, 374] width 71 height 16
click at [554, 520] on form "Blog Articles CSV GitGuardian AirOps Optimisations Plan - Copy of GitGuarding P…" at bounding box center [470, 404] width 548 height 717
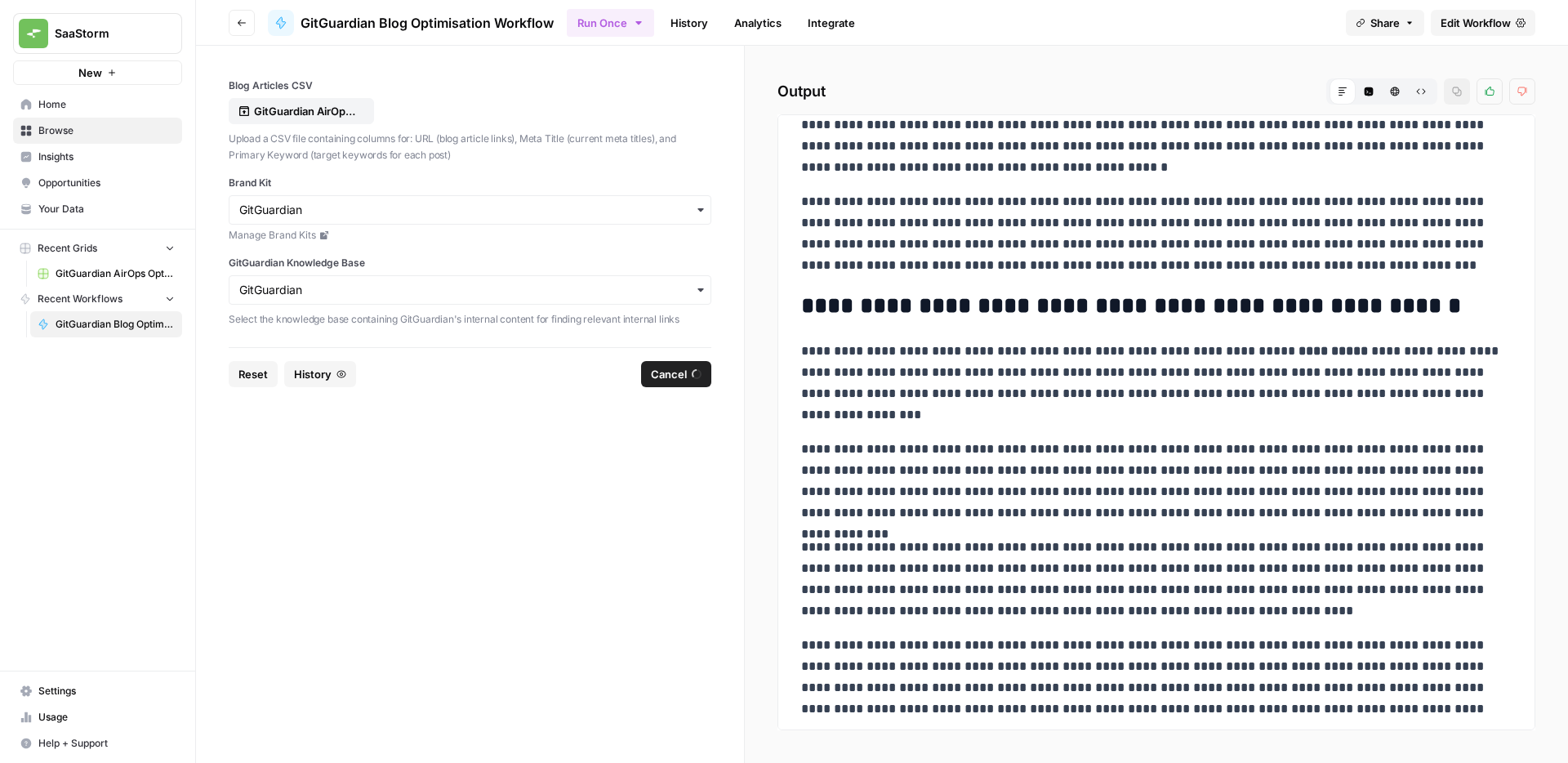
scroll to position [712, 0]
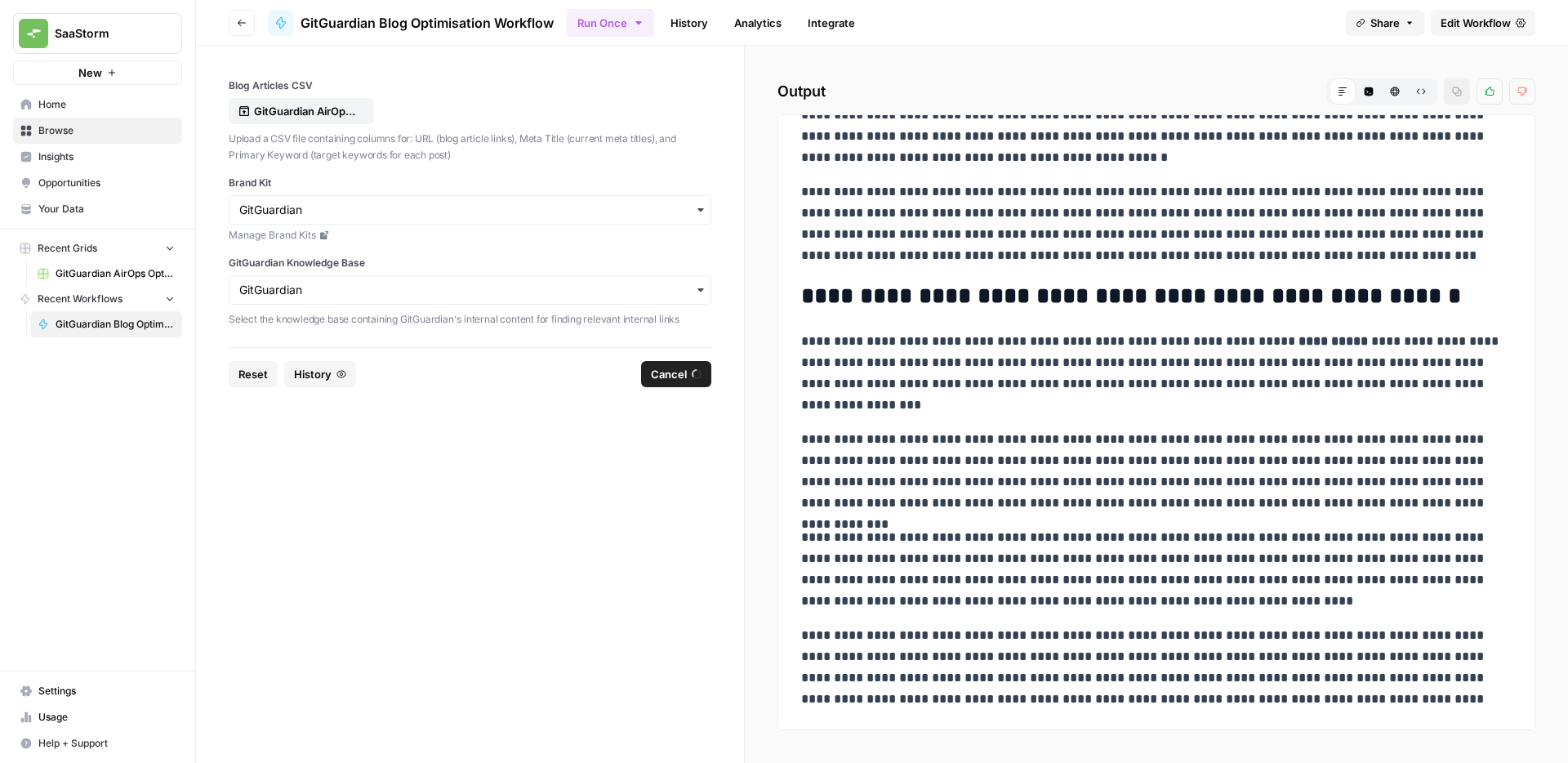
click at [1088, 471] on p "**********" at bounding box center [1156, 471] width 710 height 85
click at [1080, 464] on p "**********" at bounding box center [1156, 471] width 710 height 85
click at [1018, 458] on p "**********" at bounding box center [1156, 471] width 710 height 85
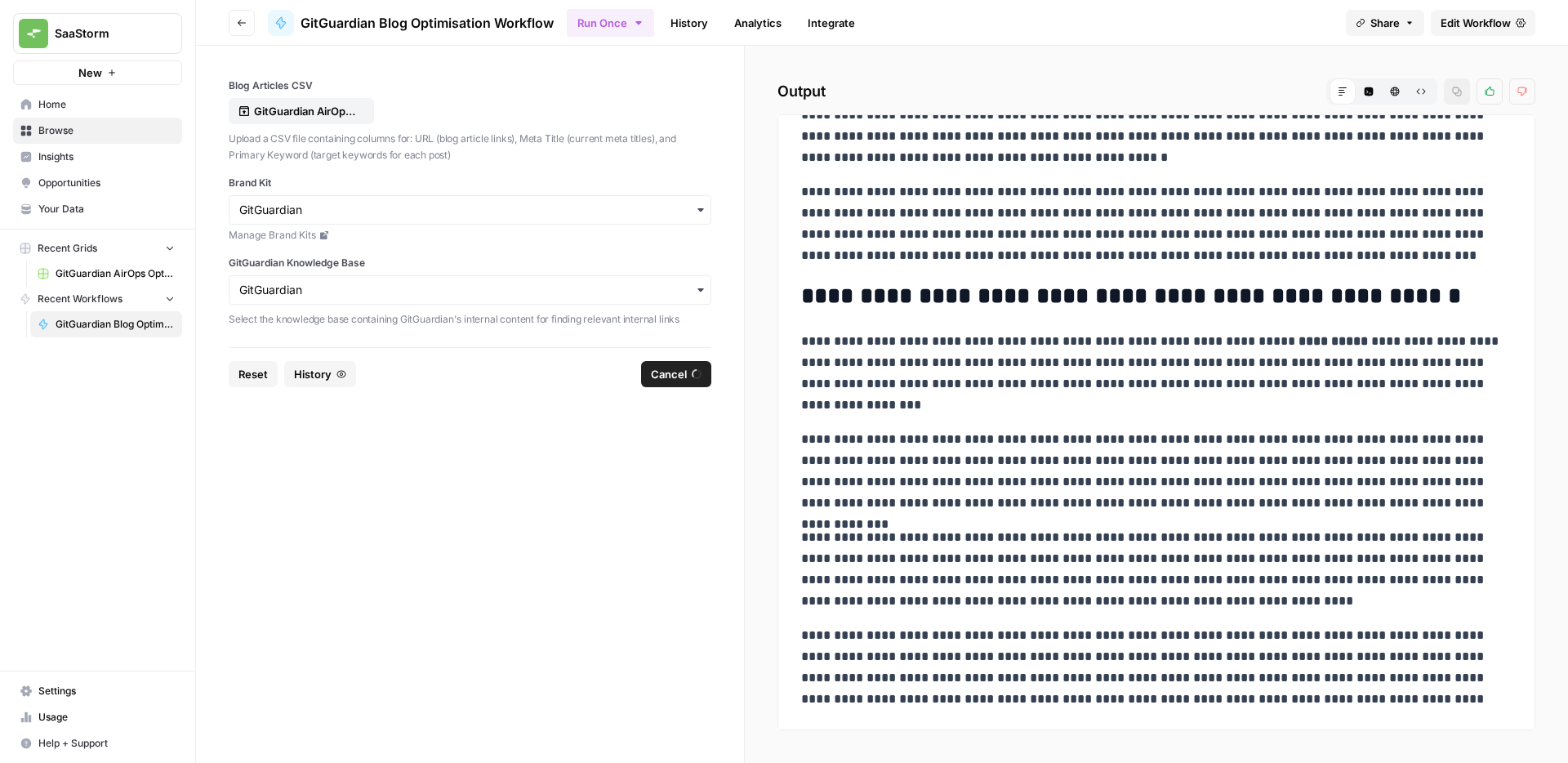
scroll to position [0, 0]
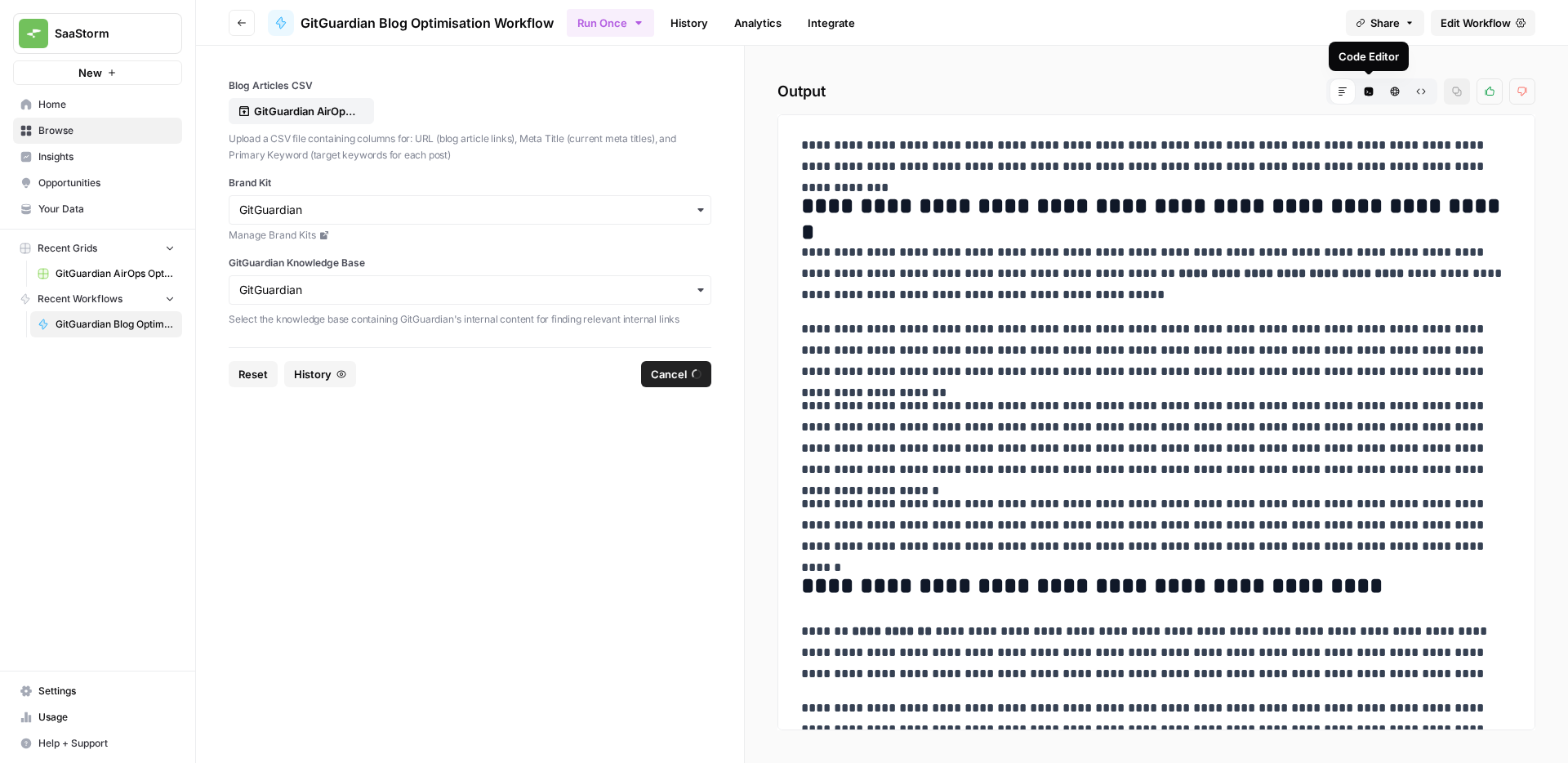
click at [1367, 87] on icon "button" at bounding box center [1369, 91] width 9 height 9
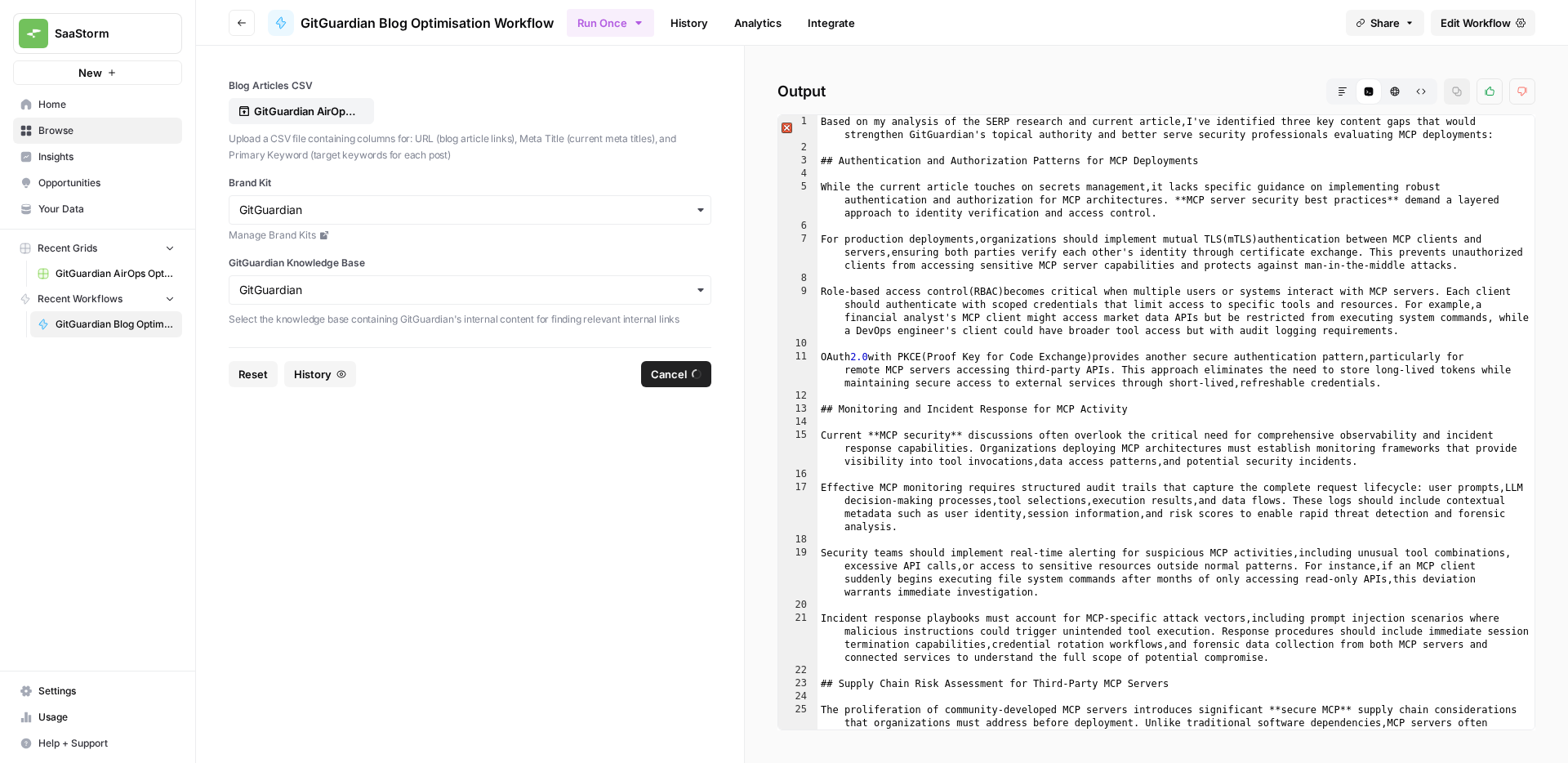
click at [1393, 87] on icon "button" at bounding box center [1395, 91] width 9 height 9
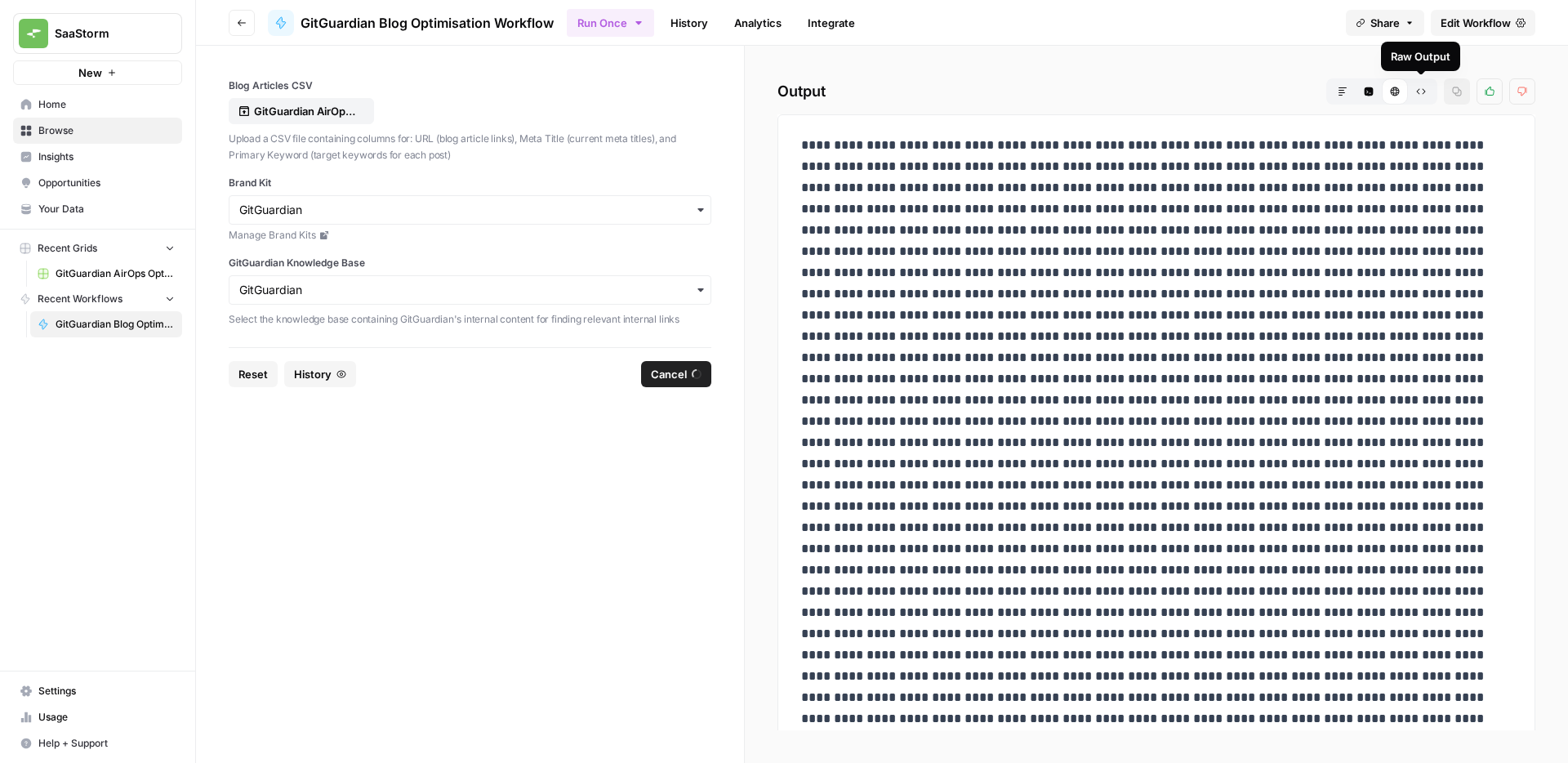
click at [1425, 88] on icon "button" at bounding box center [1420, 91] width 9 height 9
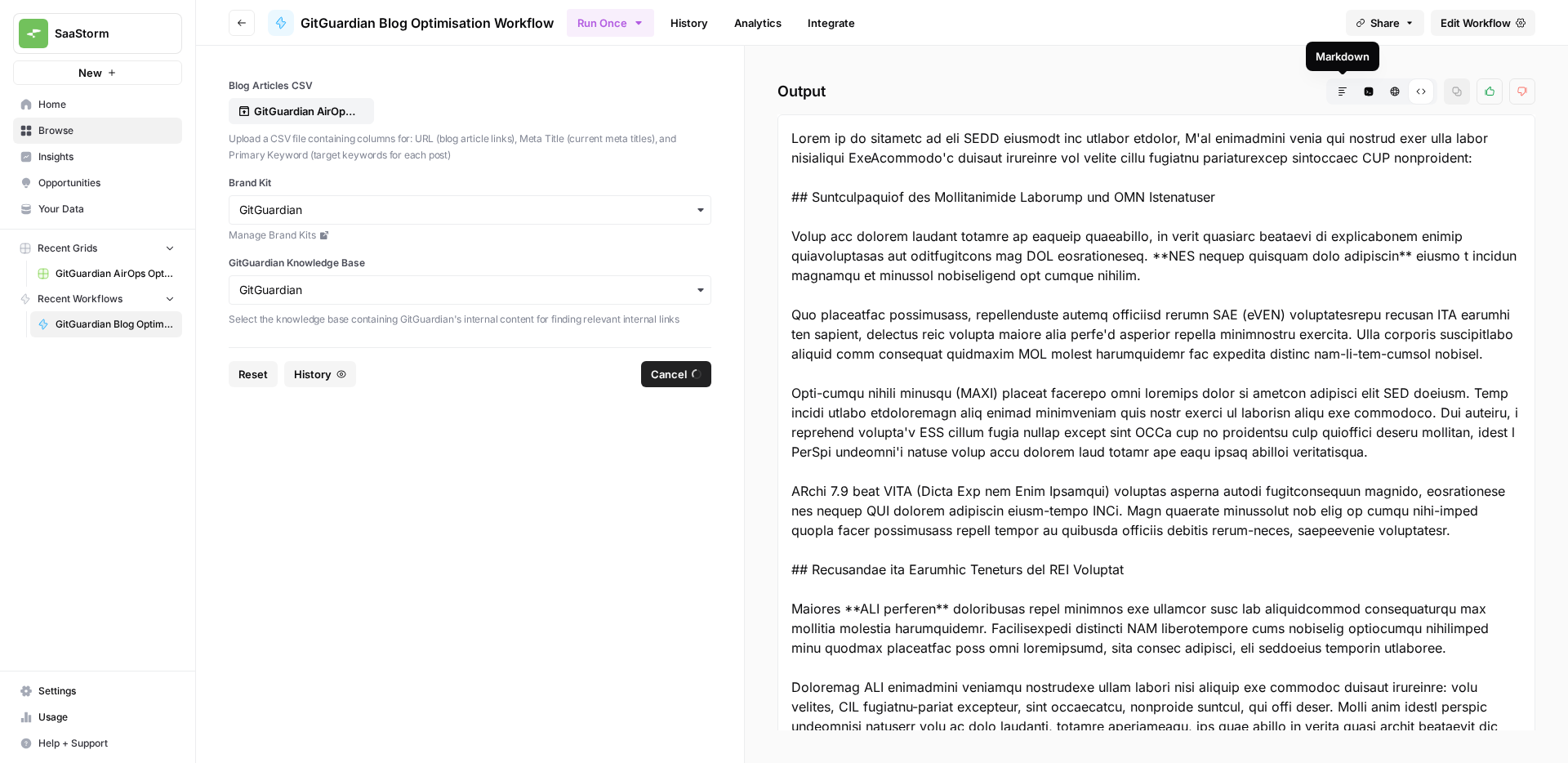
click at [1346, 95] on icon "button" at bounding box center [1342, 91] width 9 height 9
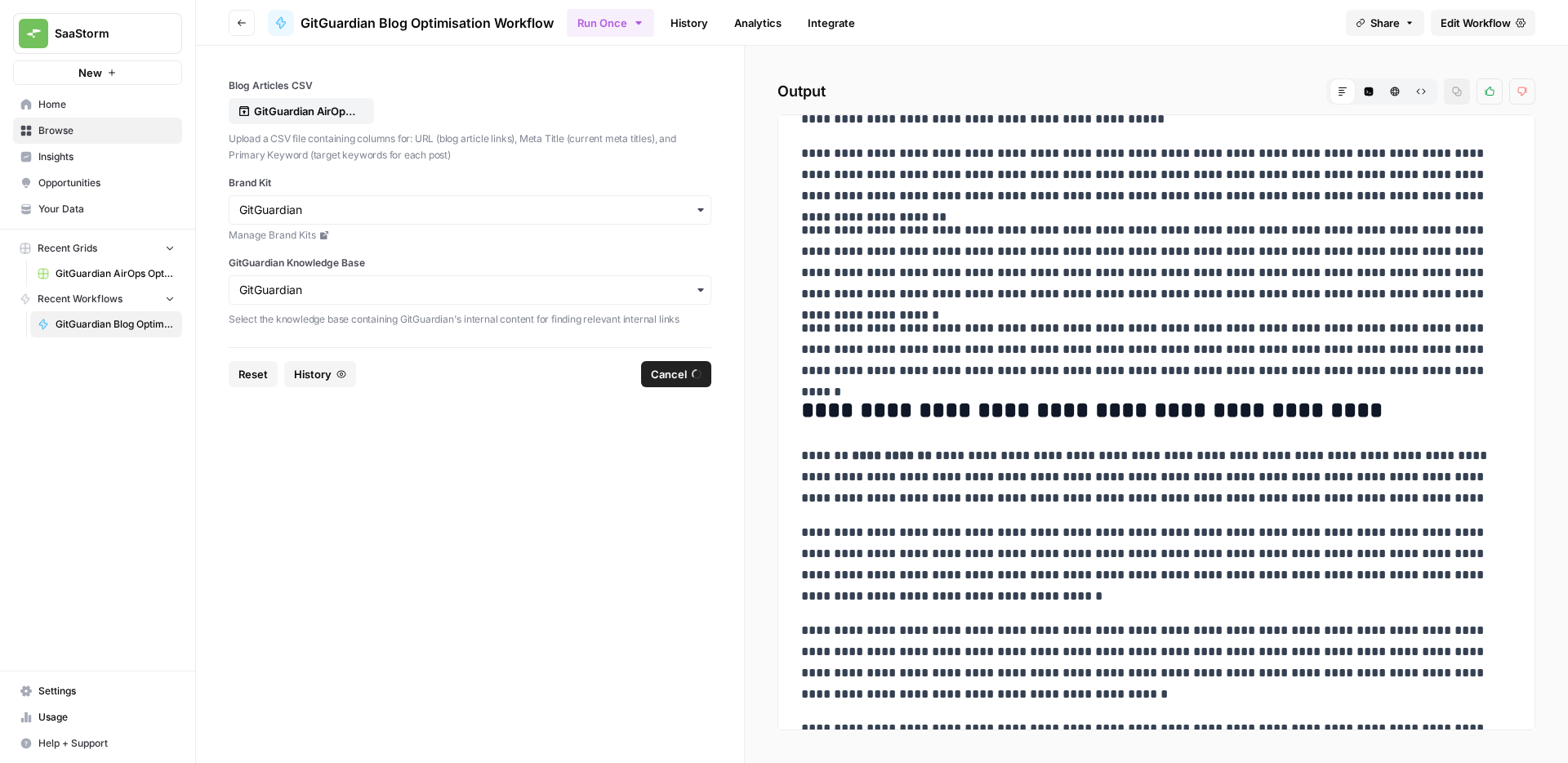
scroll to position [712, 0]
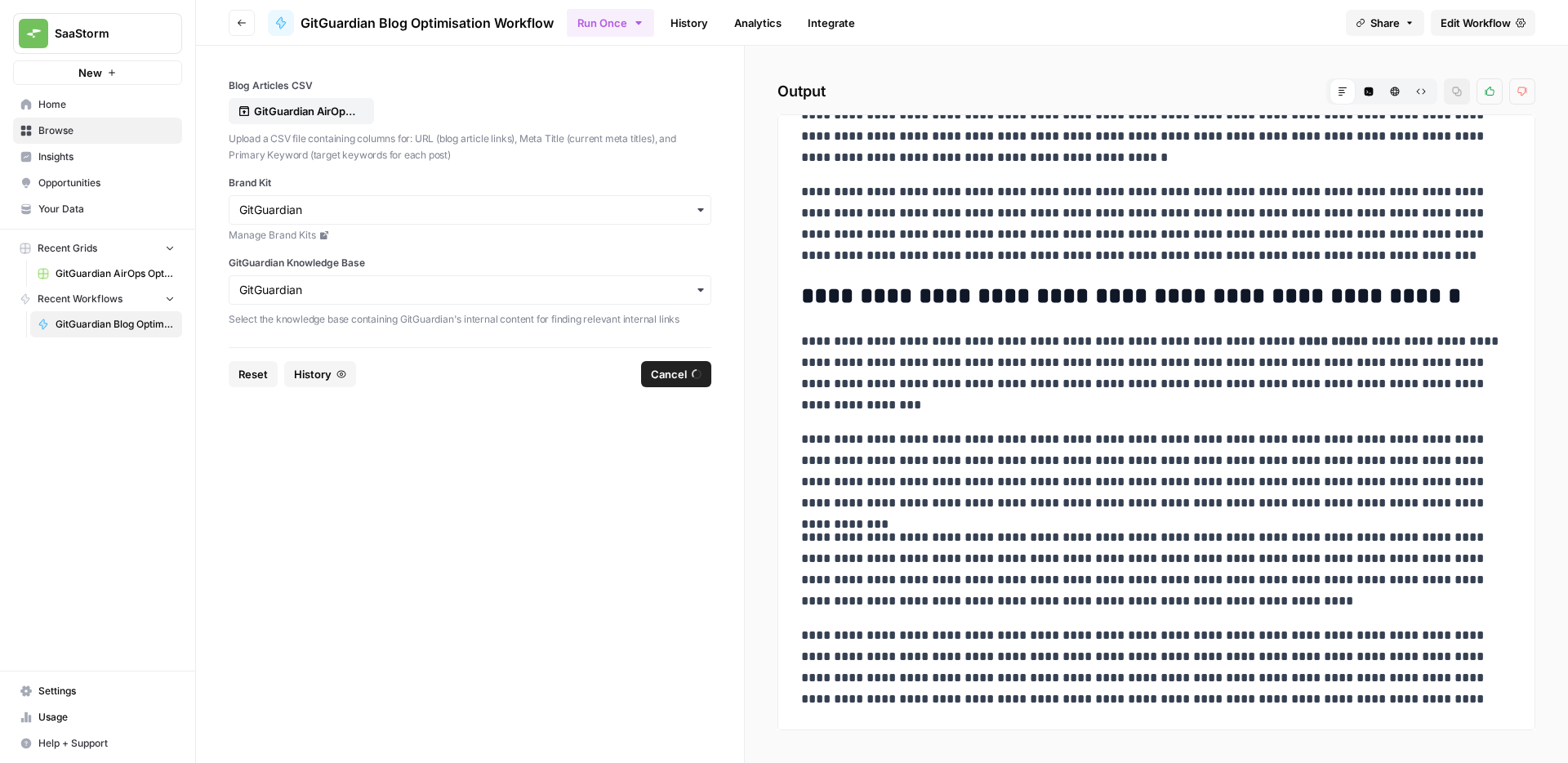
click at [614, 548] on form "Blog Articles CSV GitGuardian AirOps Optimisations Plan - Copy of GitGuarding P…" at bounding box center [470, 404] width 548 height 717
click at [600, 593] on form "Blog Articles CSV GitGuardian AirOps Optimisations Plan - Copy of GitGuarding P…" at bounding box center [470, 404] width 548 height 717
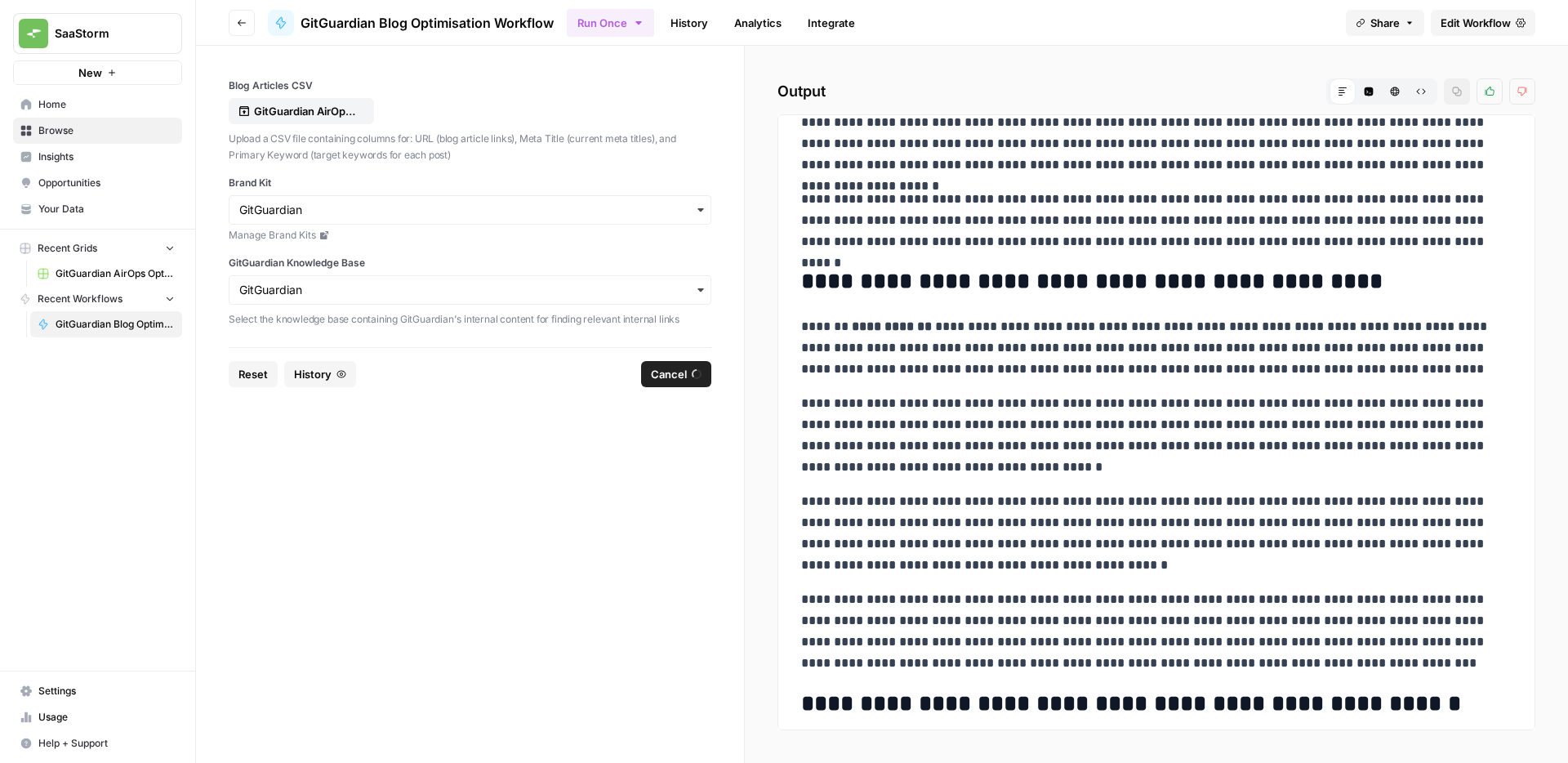
scroll to position [319, 0]
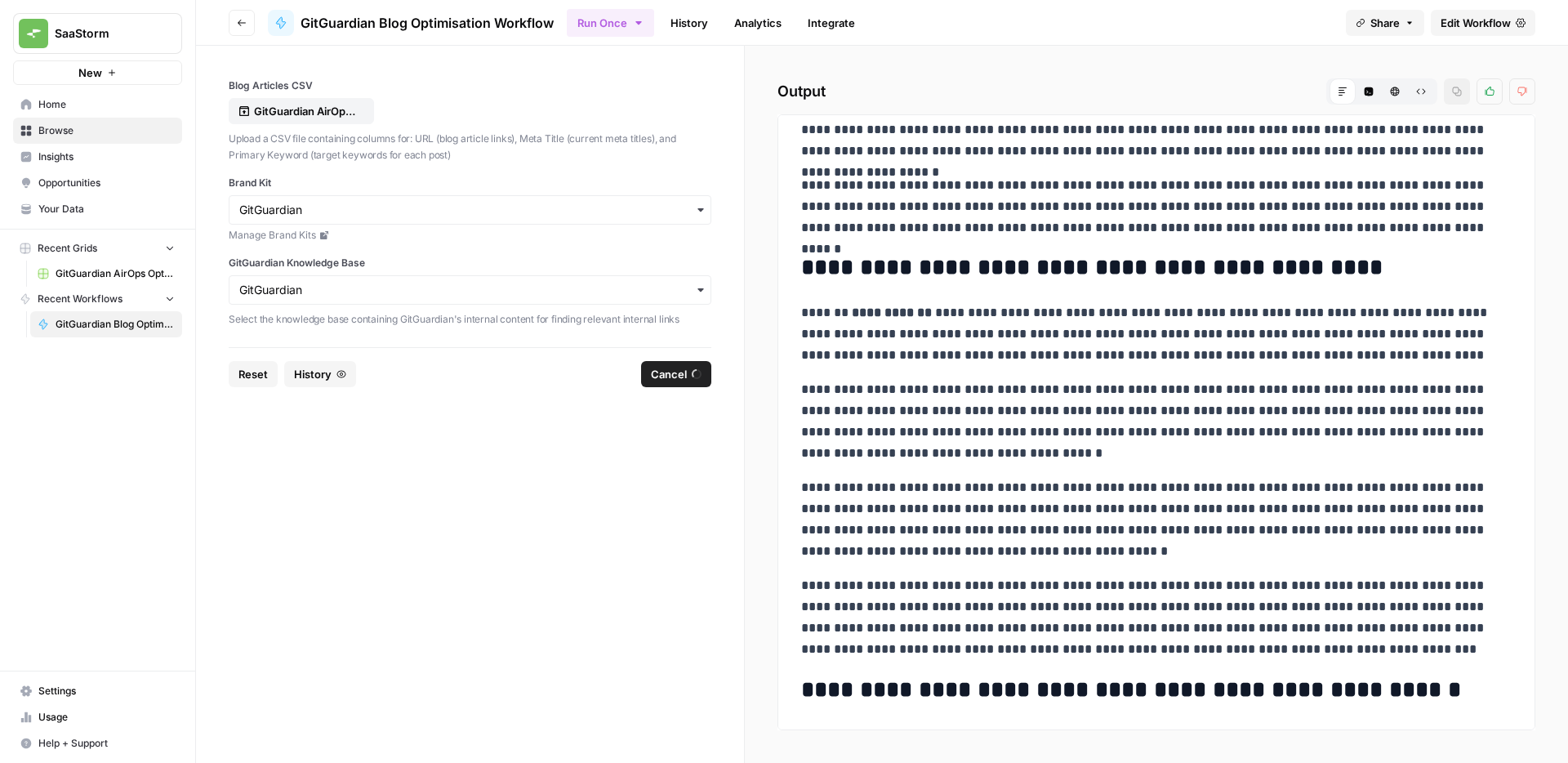
click at [102, 273] on span "GitGuardian AirOps Optimisations Plan - Copy of GitGuarding Priorities Plan 202…" at bounding box center [115, 273] width 119 height 15
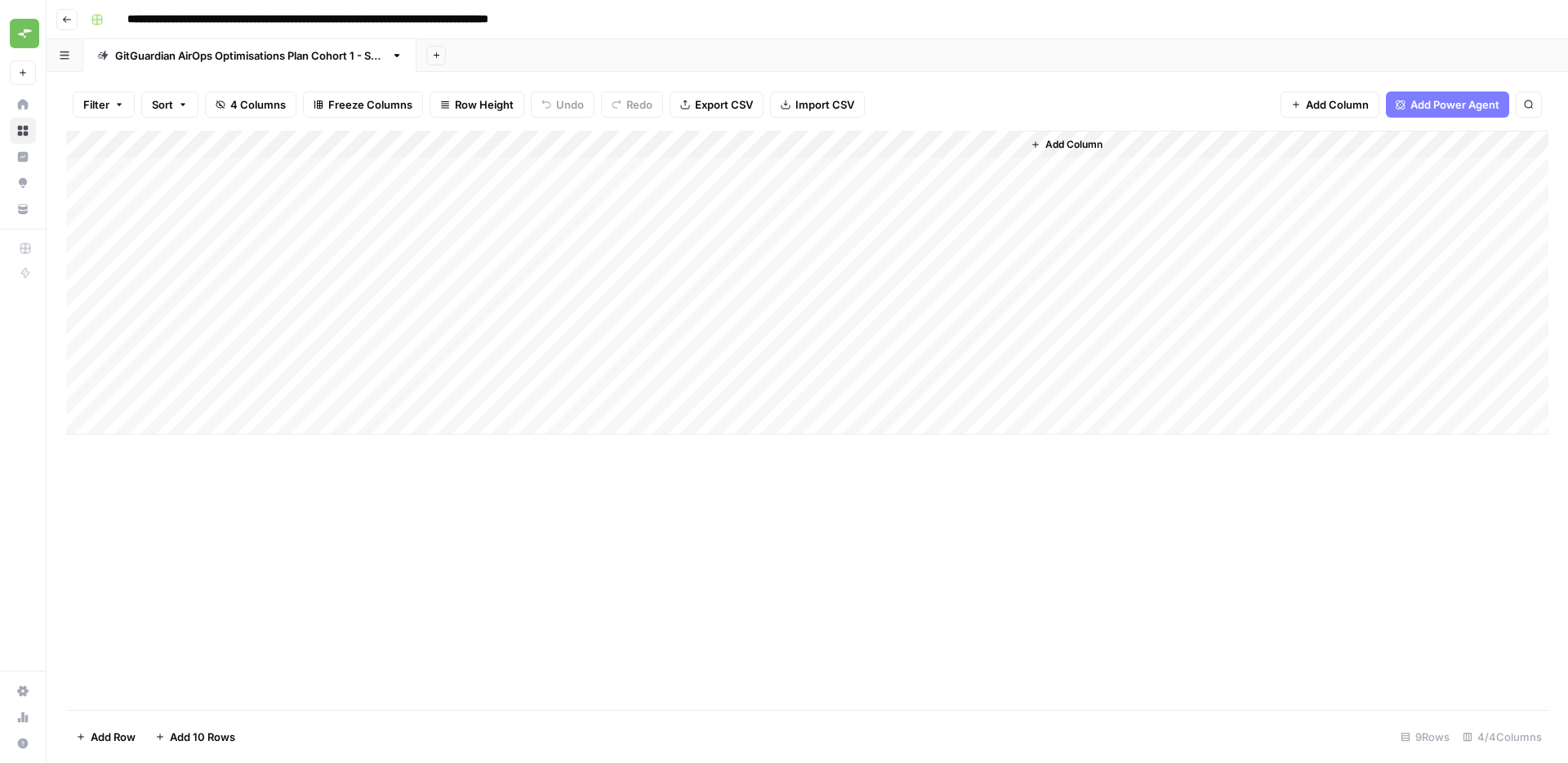
click at [985, 145] on div "Add Column" at bounding box center [807, 282] width 1482 height 304
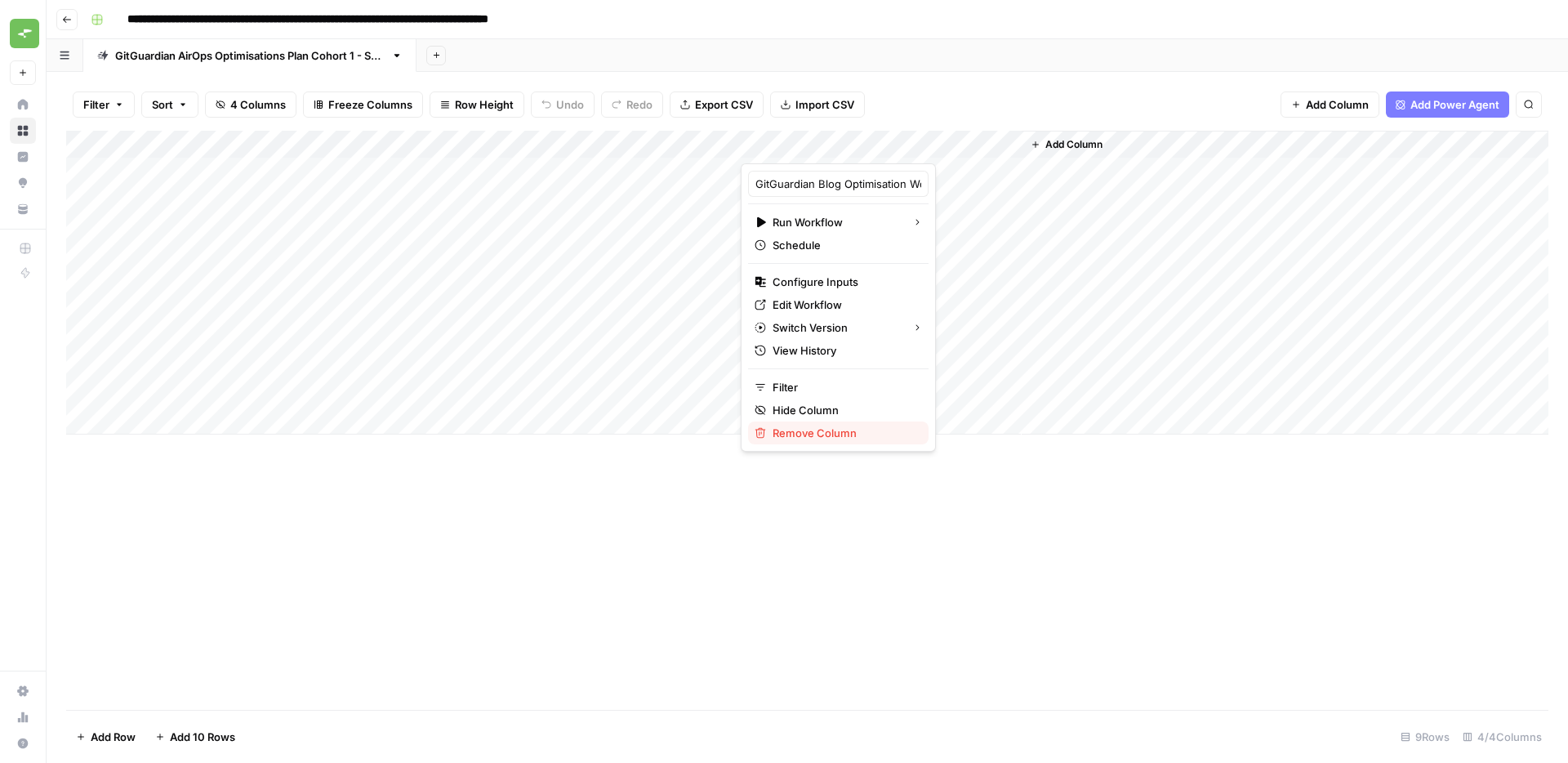
click at [791, 436] on span "Remove Column" at bounding box center [844, 432] width 143 height 16
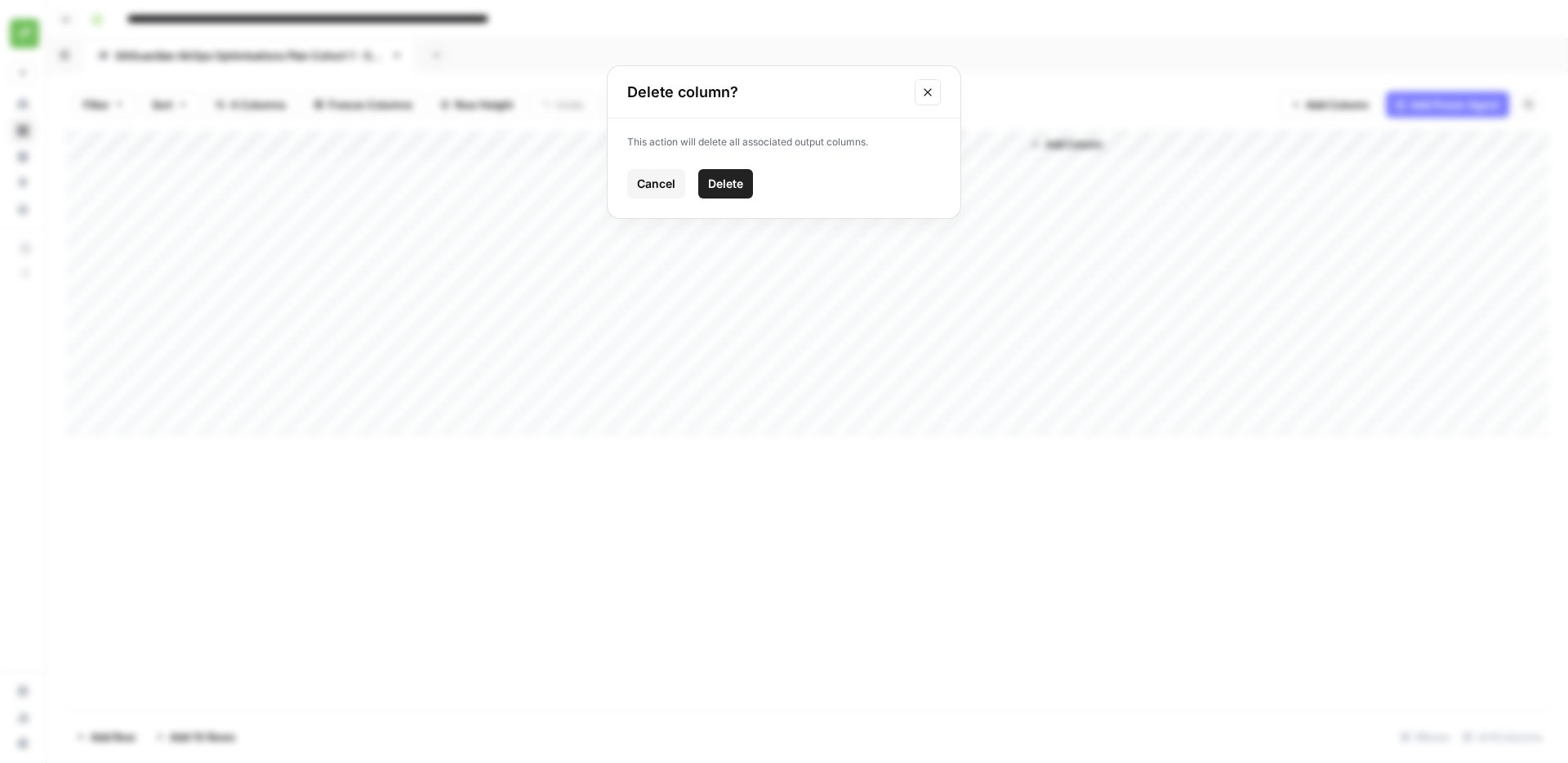
click at [734, 188] on span "Delete" at bounding box center [725, 183] width 35 height 16
click at [833, 143] on div "Add Column" at bounding box center [1144, 282] width 807 height 304
click at [806, 148] on span "Add Column" at bounding box center [794, 144] width 57 height 15
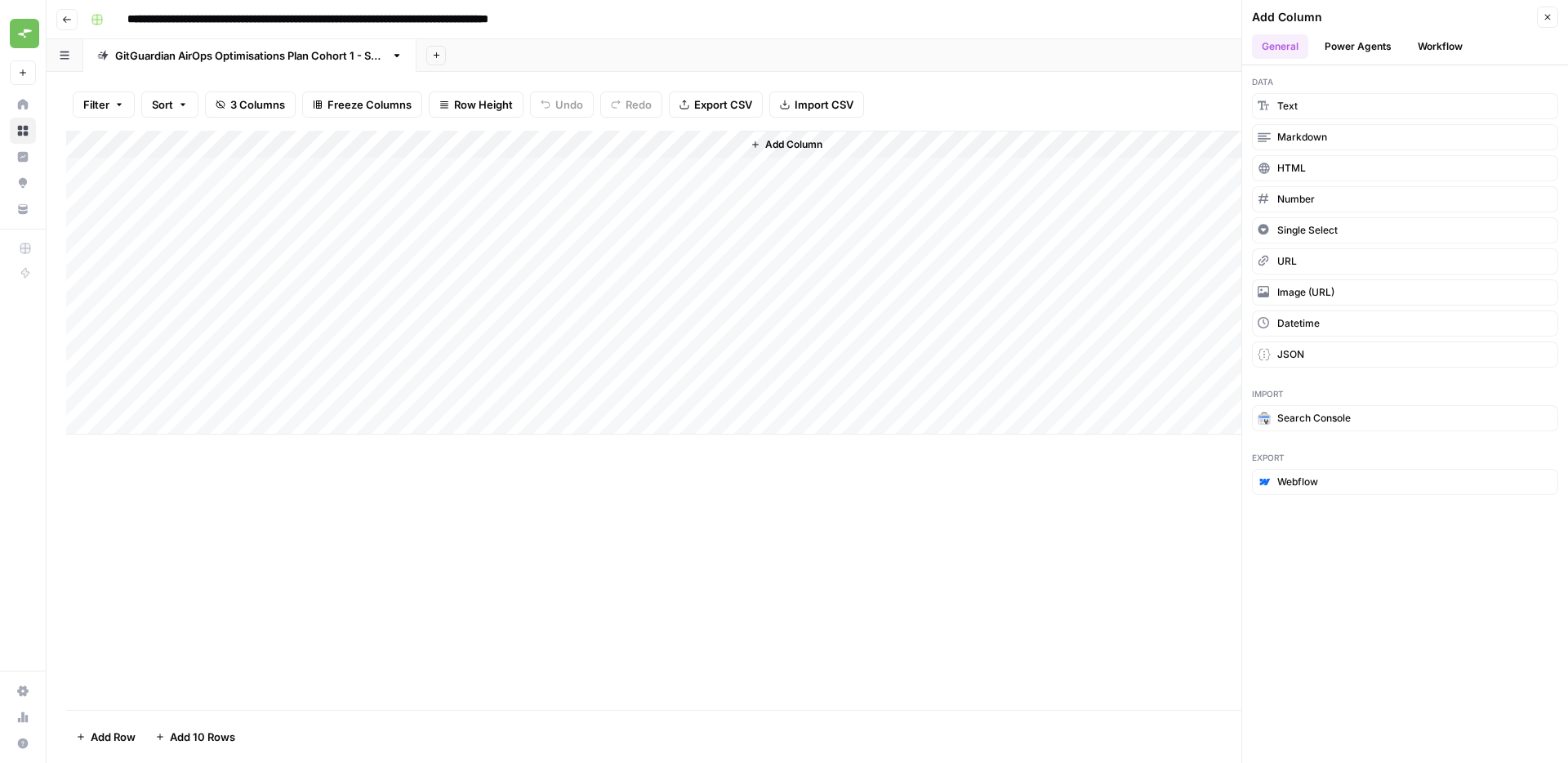
click at [1435, 50] on button "Workflow" at bounding box center [1440, 47] width 65 height 24
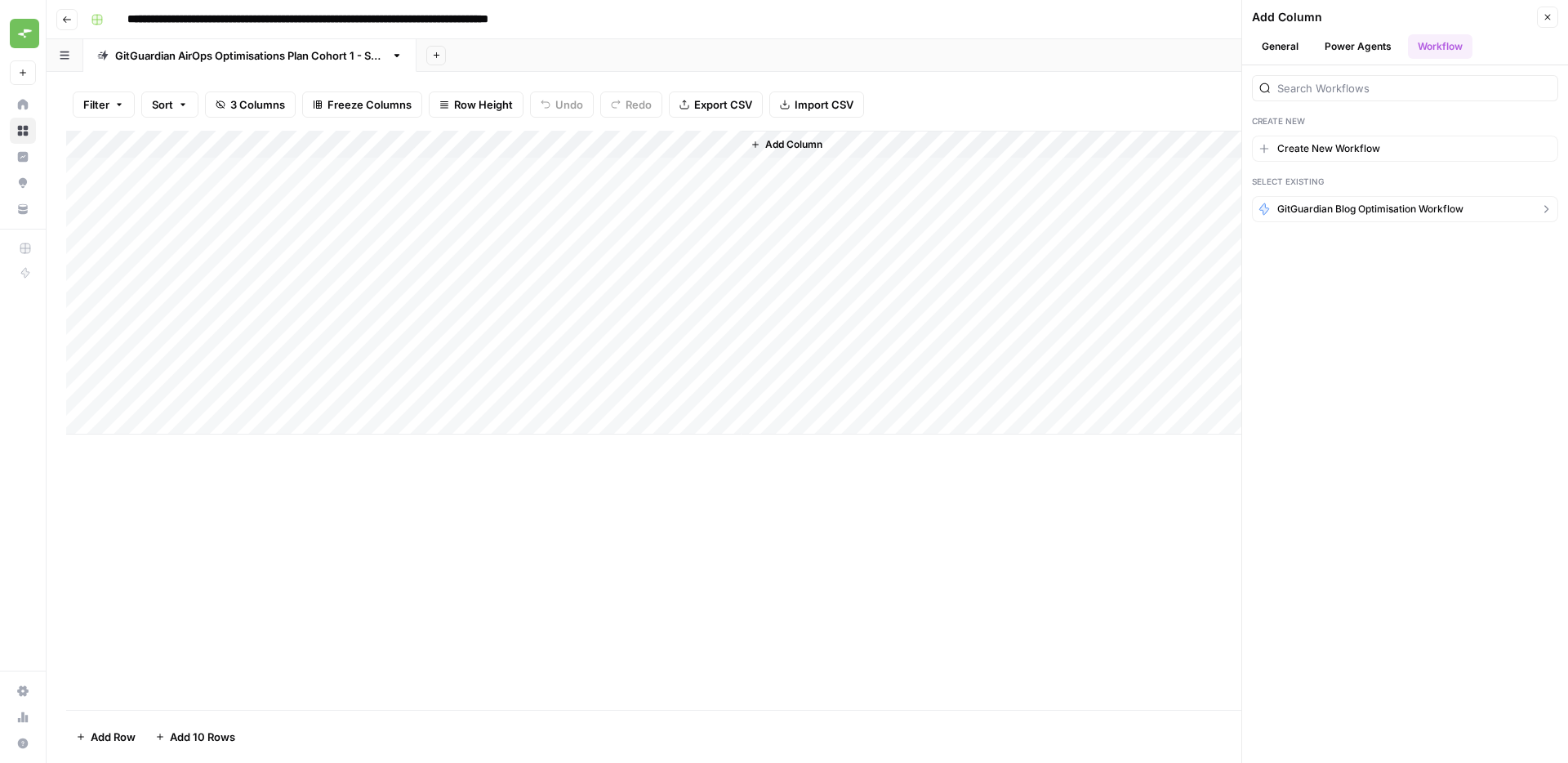
click at [1356, 214] on span "GitGuardian Blog Optimisation Workflow" at bounding box center [1370, 208] width 186 height 15
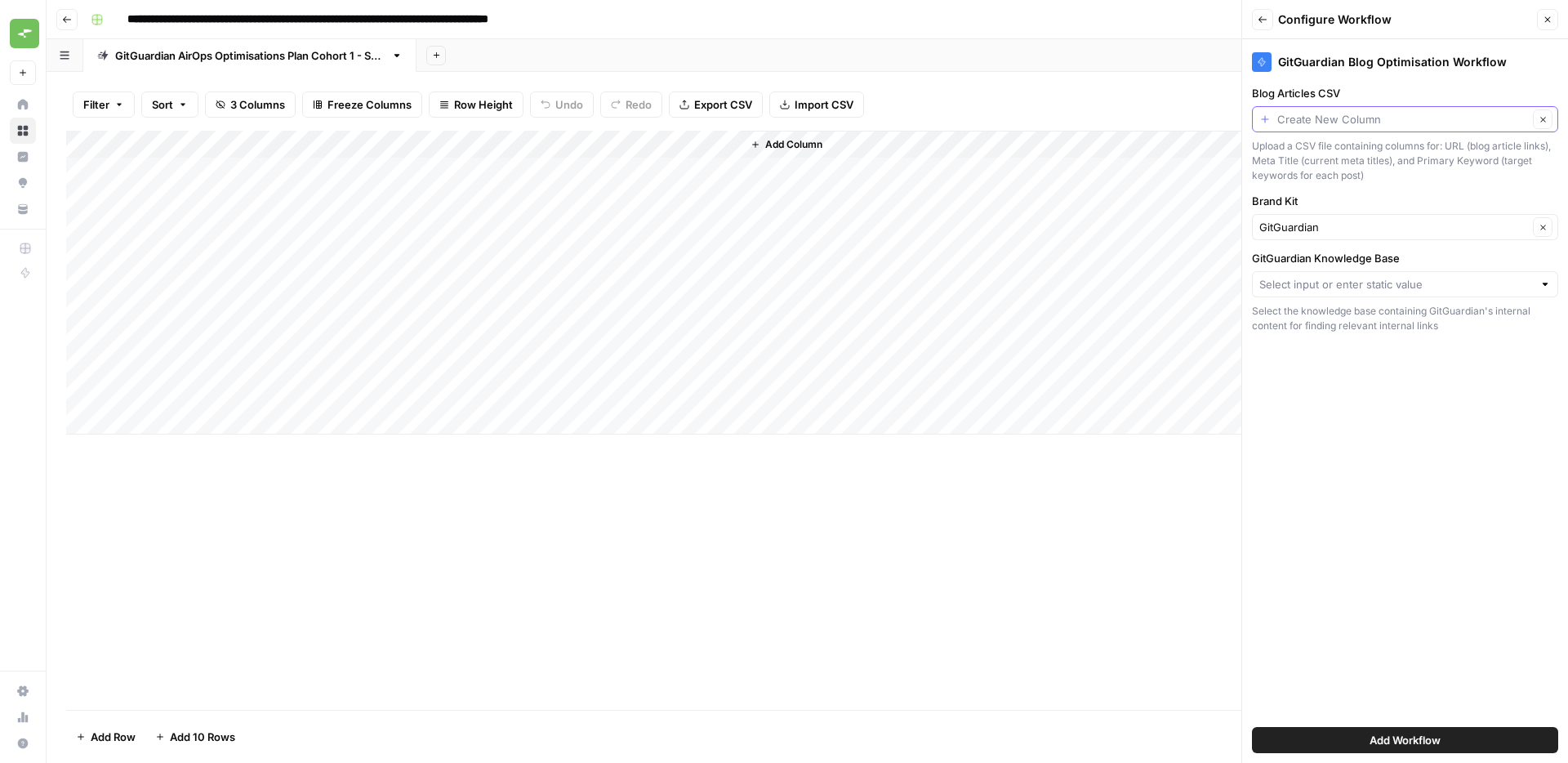
click at [1338, 125] on input "Blog Articles CSV" at bounding box center [1402, 119] width 251 height 16
paste input "csv_file"
type input "csv_file"
click at [1363, 158] on span "Press enter to create an option" at bounding box center [1412, 158] width 249 height 16
click at [1329, 290] on input "GitGuardian Knowledge Base" at bounding box center [1396, 284] width 274 height 16
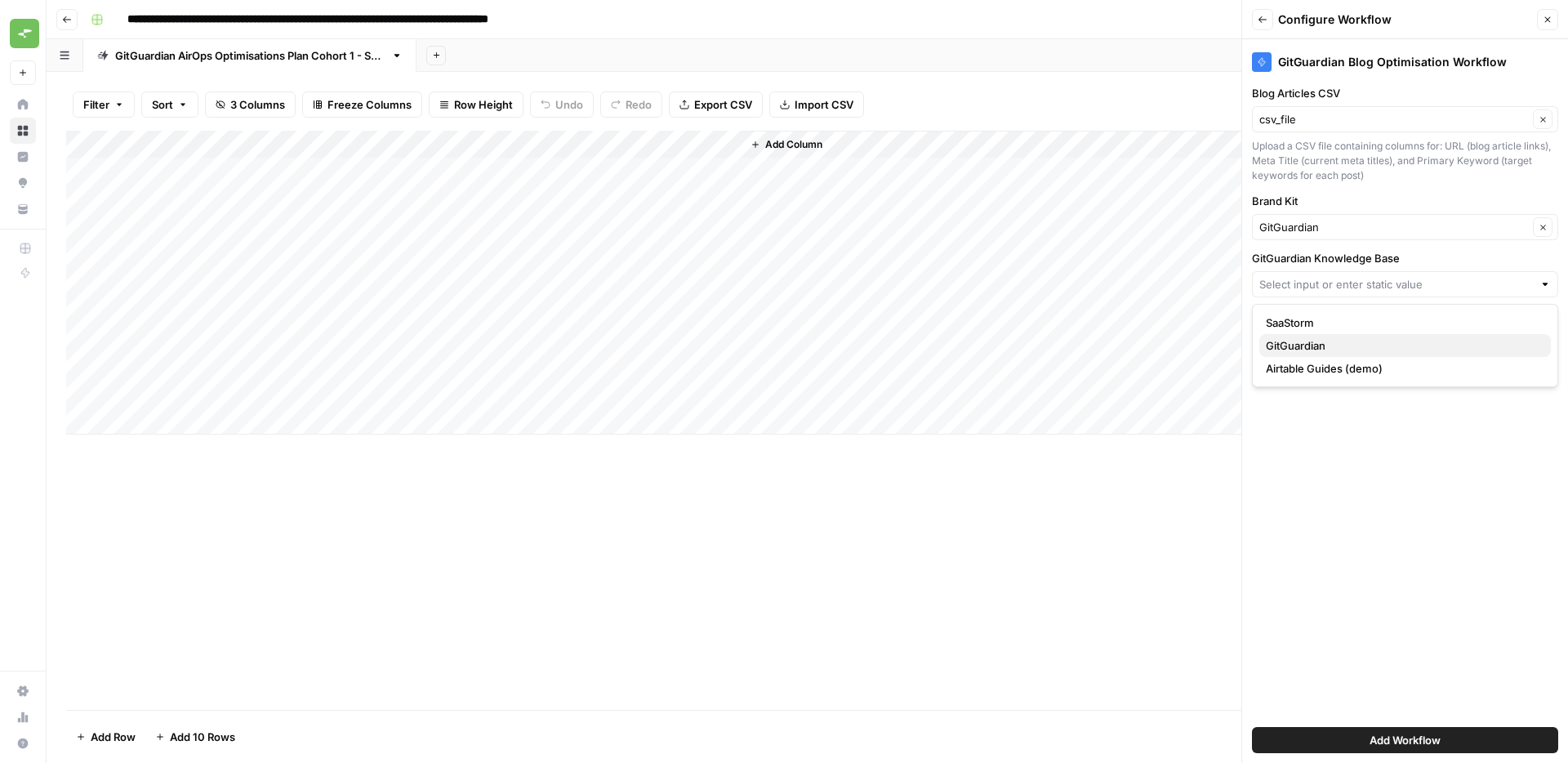
click at [1324, 342] on span "GitGuardian" at bounding box center [1402, 345] width 272 height 16
type input "GitGuardian"
click at [1456, 735] on button "Add Workflow" at bounding box center [1405, 740] width 307 height 26
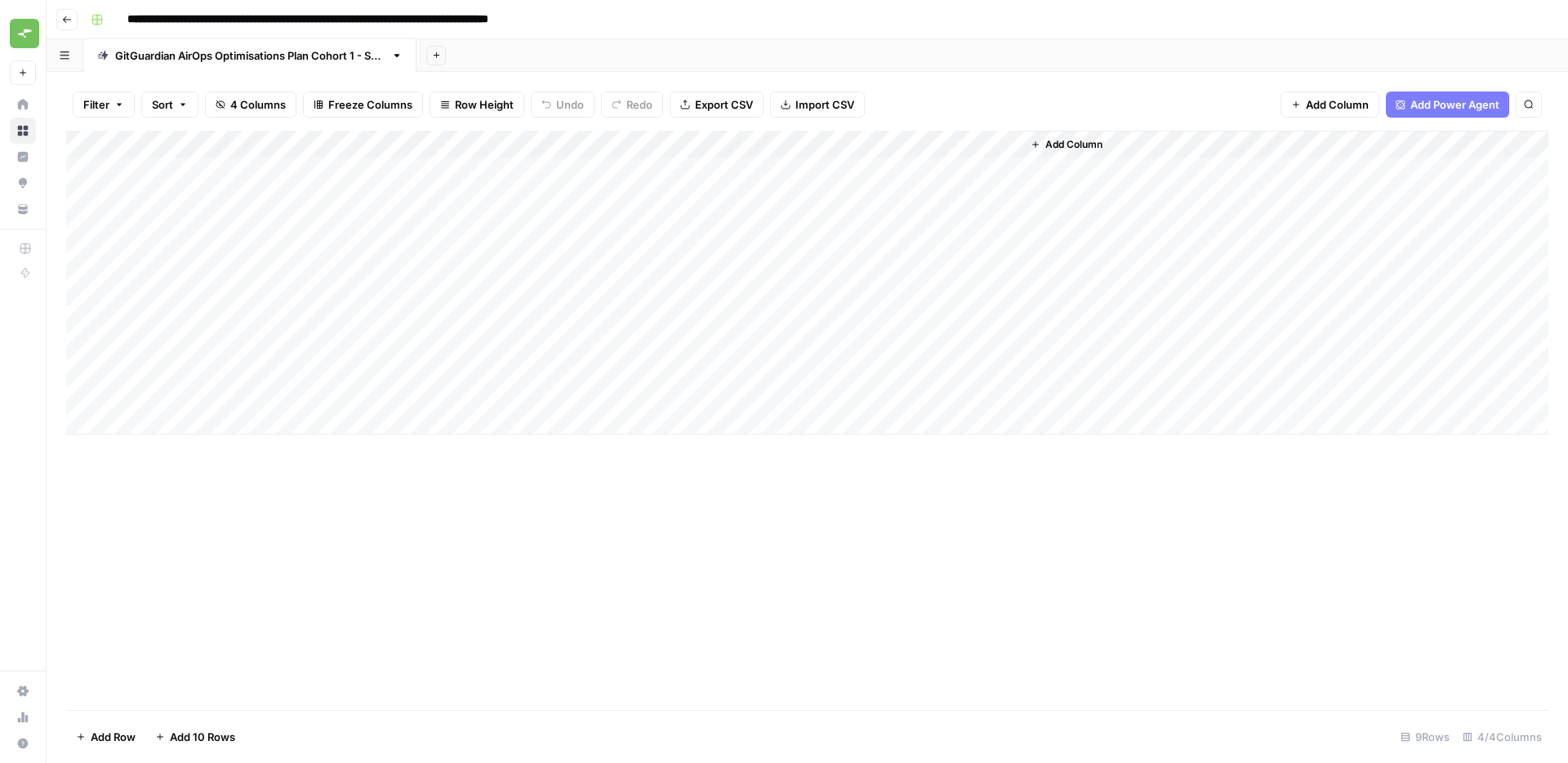
click at [756, 170] on div "Add Column" at bounding box center [807, 282] width 1482 height 304
click at [1540, 687] on icon "close" at bounding box center [1545, 693] width 11 height 13
click at [1540, 659] on div "**********" at bounding box center [784, 382] width 1568 height 763
click at [1351, 632] on div "Add Column" at bounding box center [807, 420] width 1482 height 579
click at [846, 522] on div "Add Column" at bounding box center [807, 420] width 1482 height 579
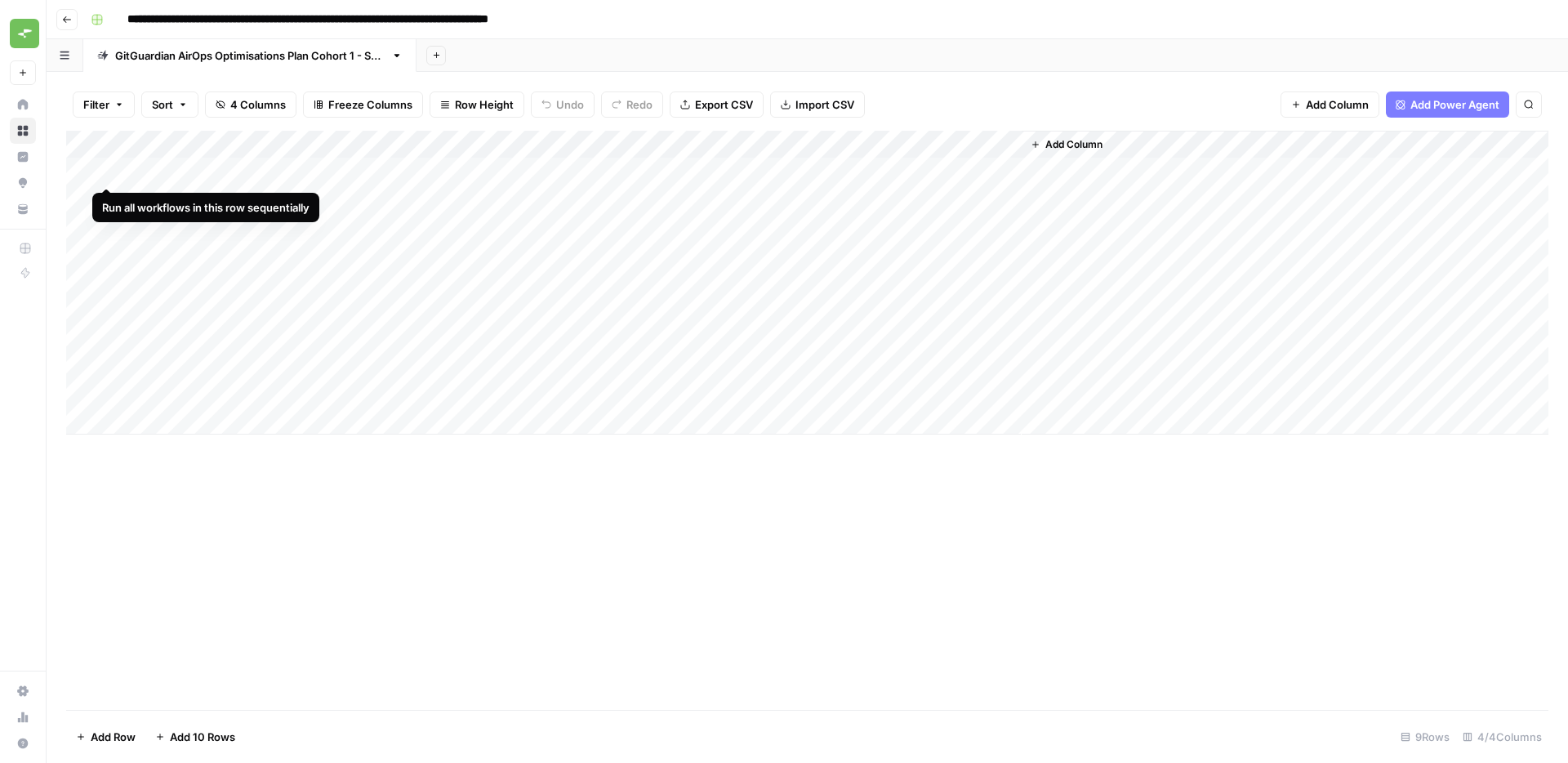
click at [105, 170] on div "Add Column" at bounding box center [807, 282] width 1482 height 304
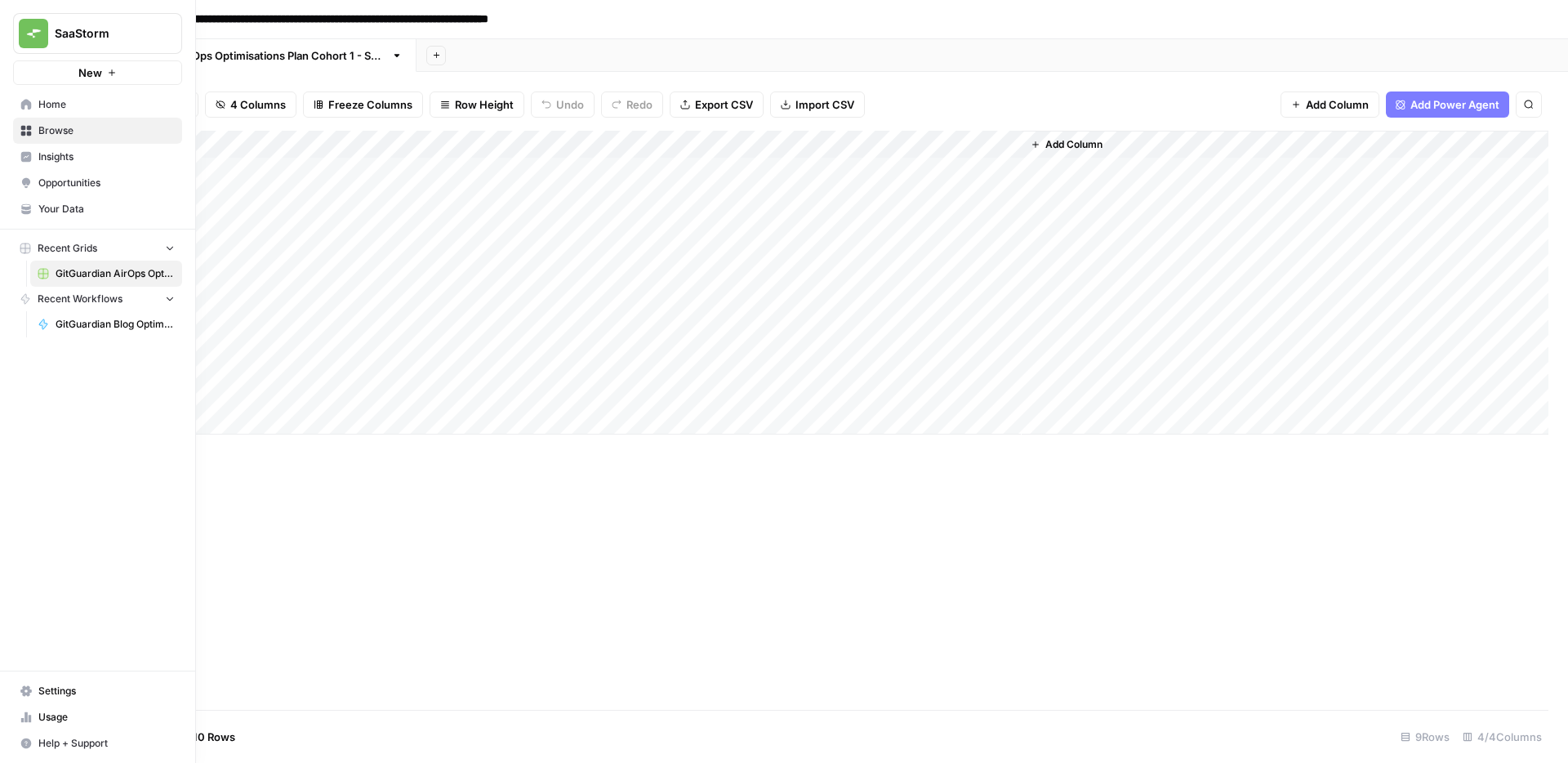
click at [35, 210] on link "Your Data" at bounding box center [97, 209] width 169 height 26
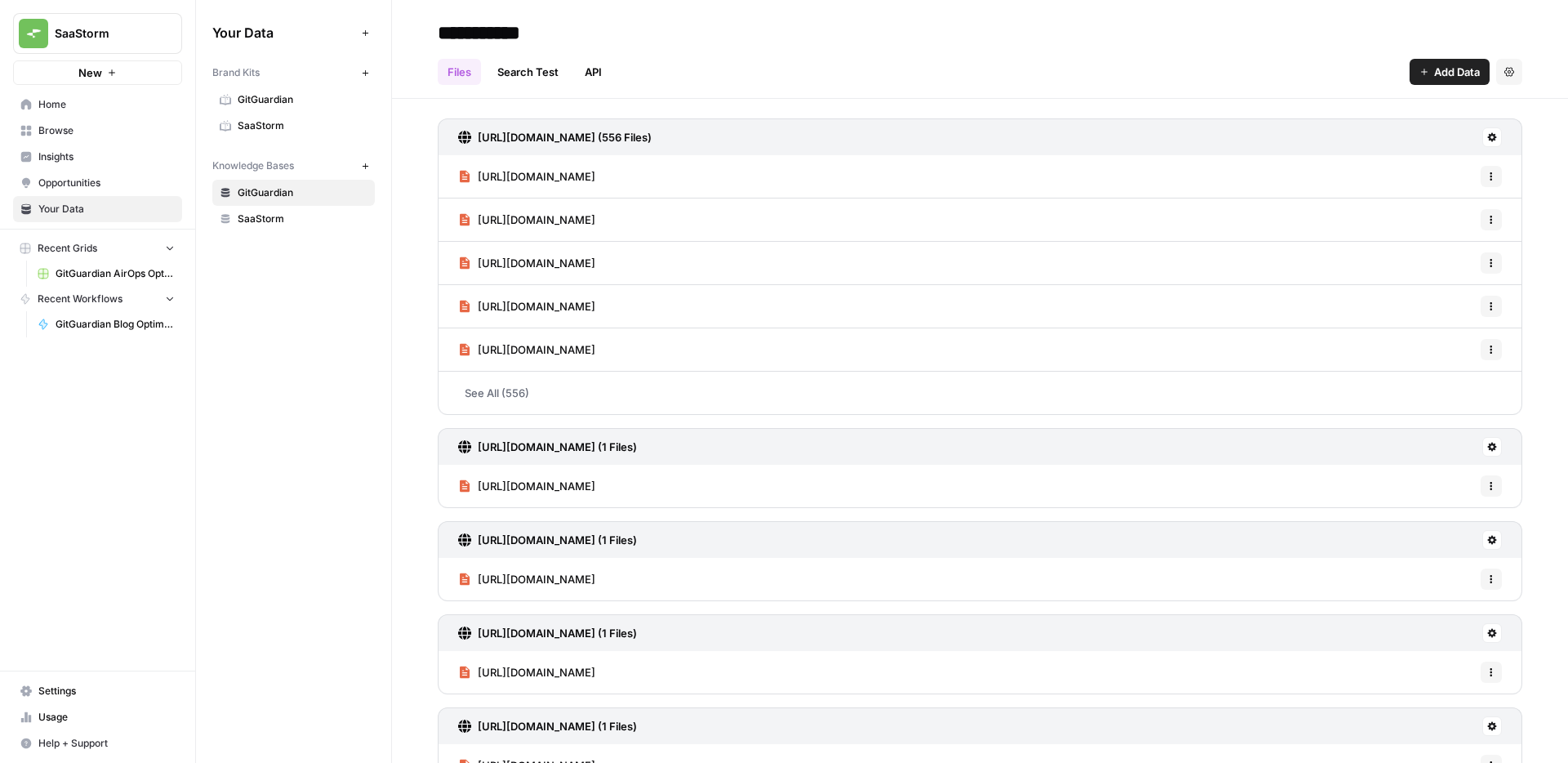
click at [537, 78] on link "Search Test" at bounding box center [528, 71] width 81 height 26
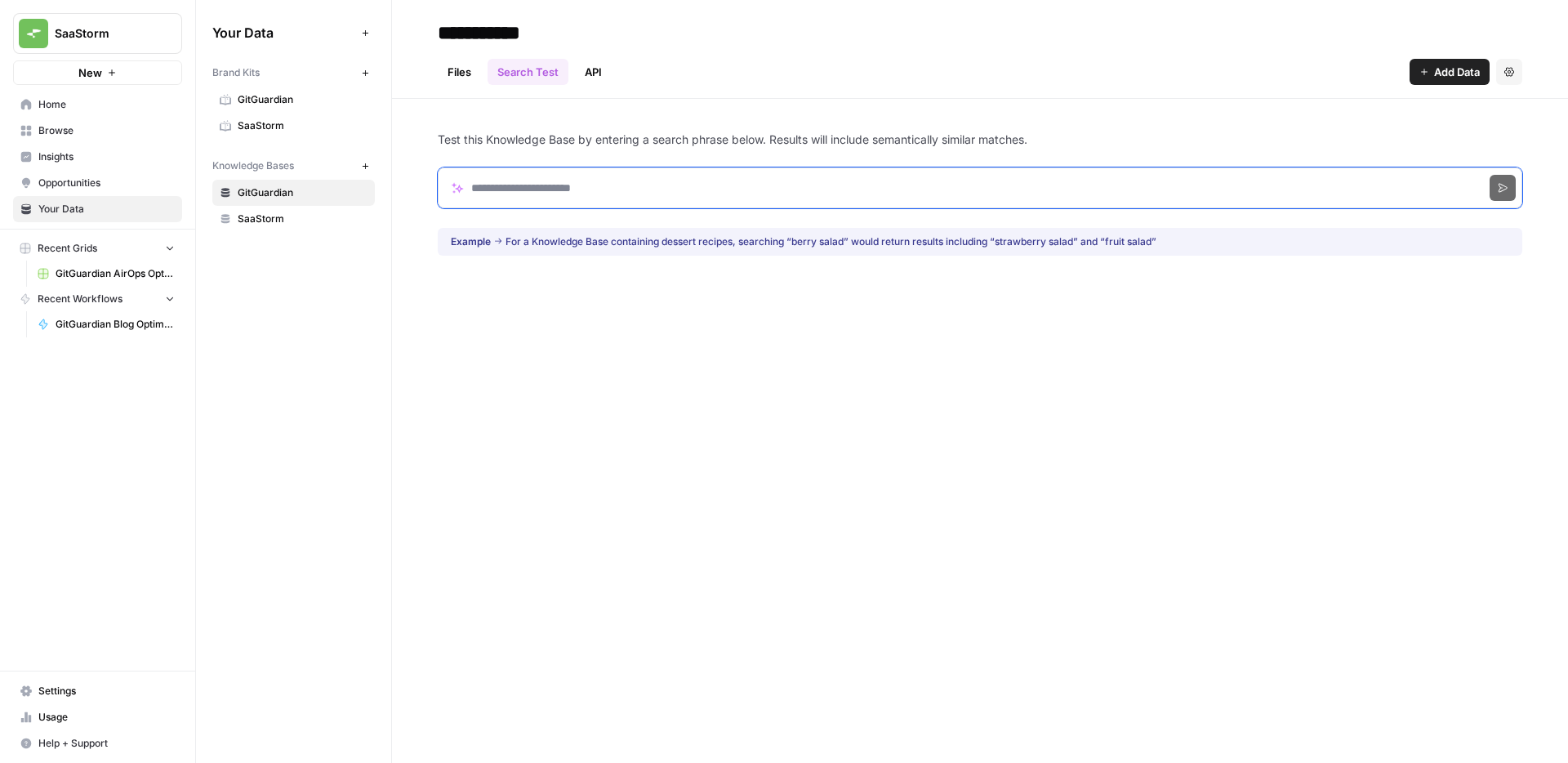
click at [555, 207] on input "Search phrase" at bounding box center [979, 187] width 1084 height 40
paste input "********"
type input "********"
click button "Search" at bounding box center [1503, 188] width 26 height 26
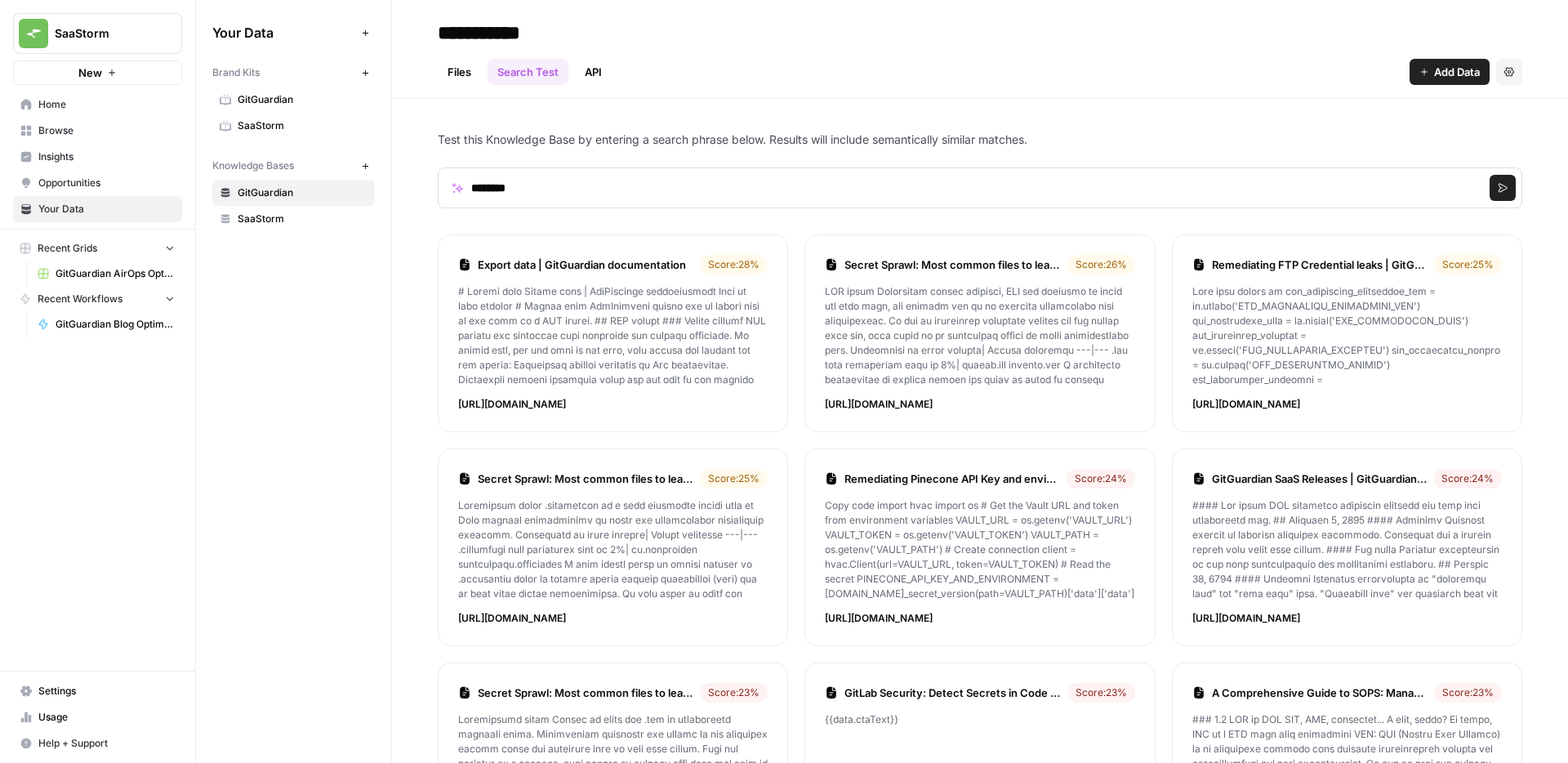
click at [77, 134] on span "Browse" at bounding box center [107, 130] width 136 height 15
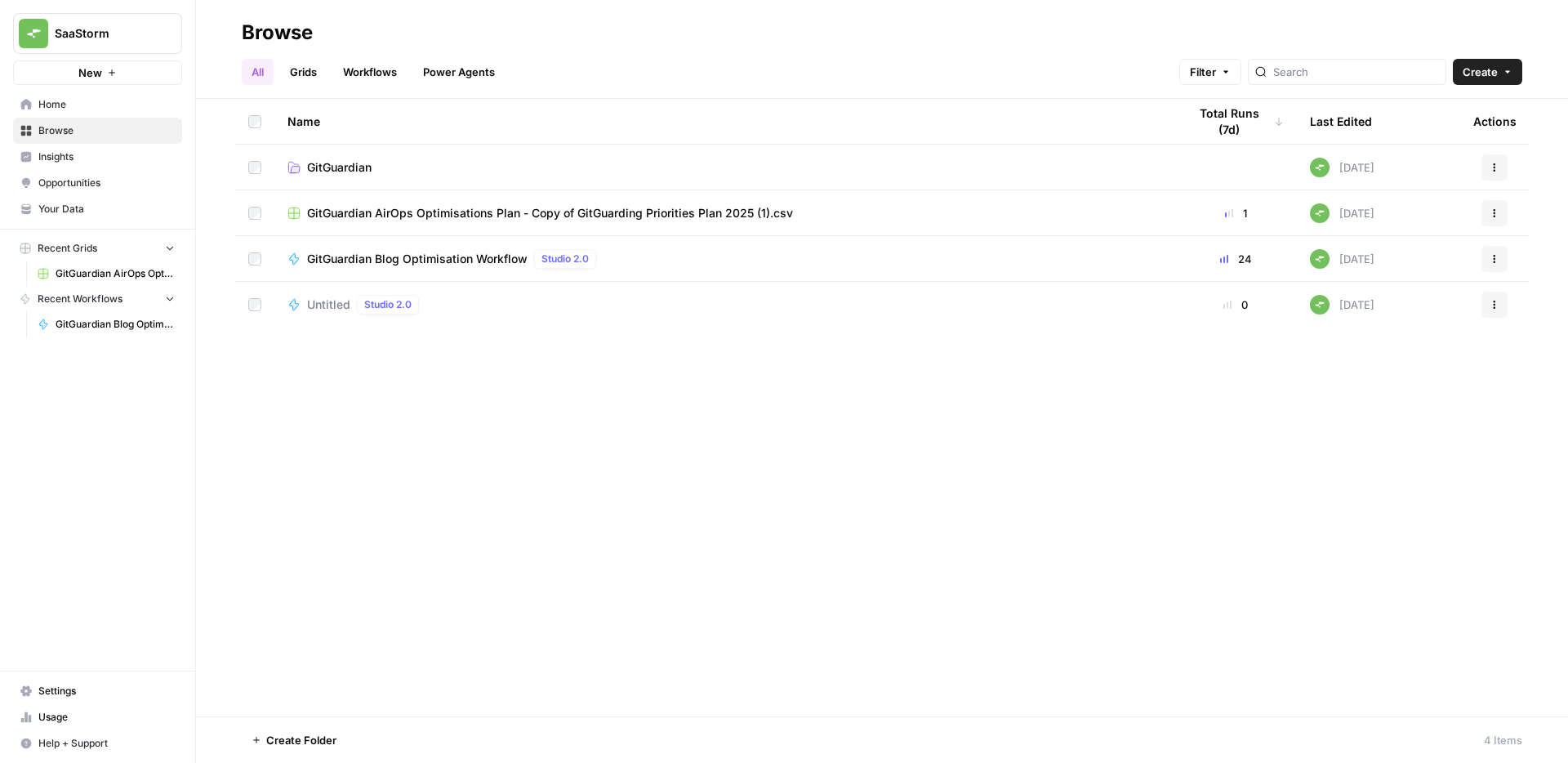
click at [336, 164] on span "GitGuardian" at bounding box center [339, 167] width 65 height 16
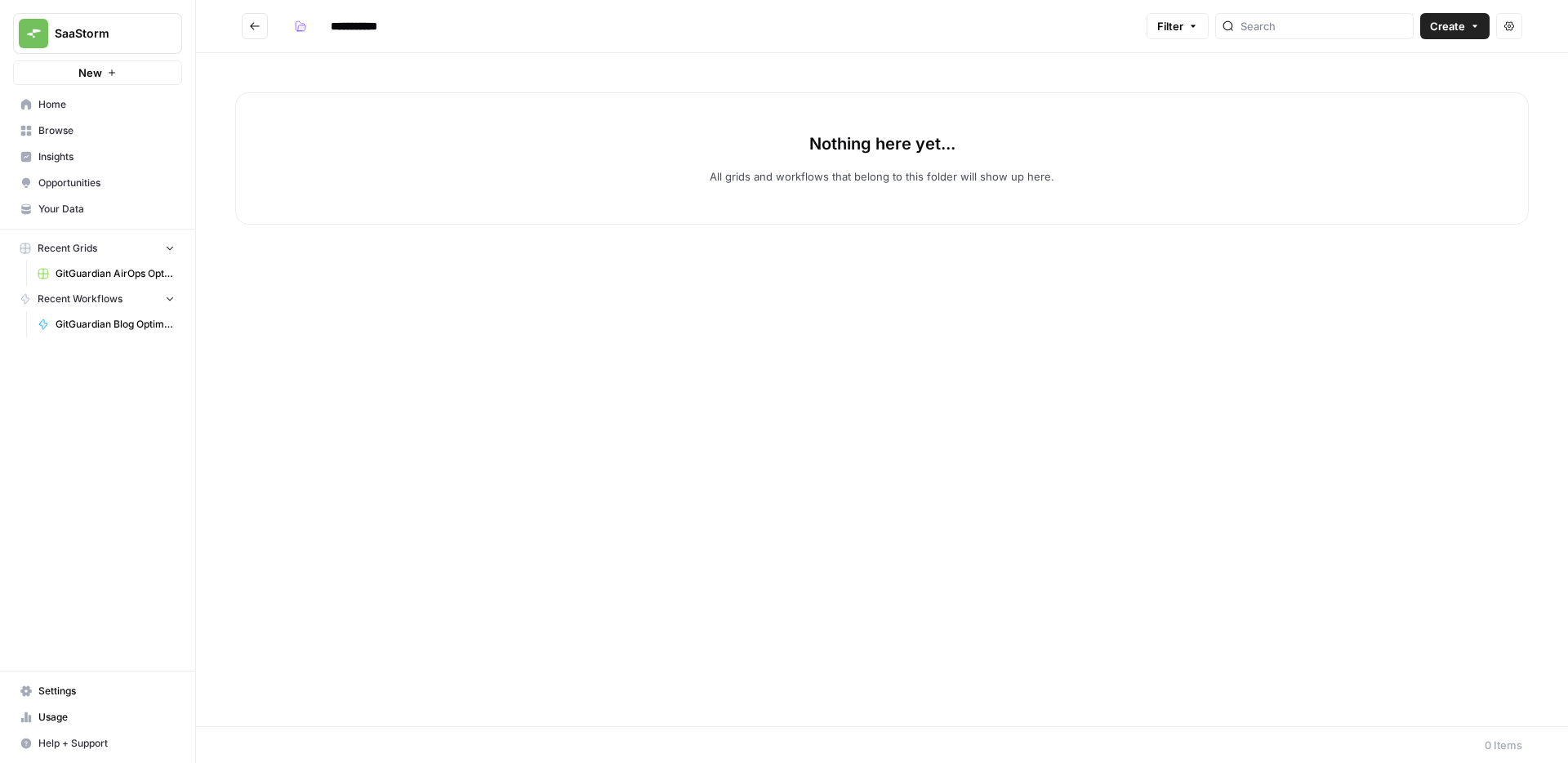
click at [257, 31] on icon "Go back" at bounding box center [254, 26] width 11 height 11
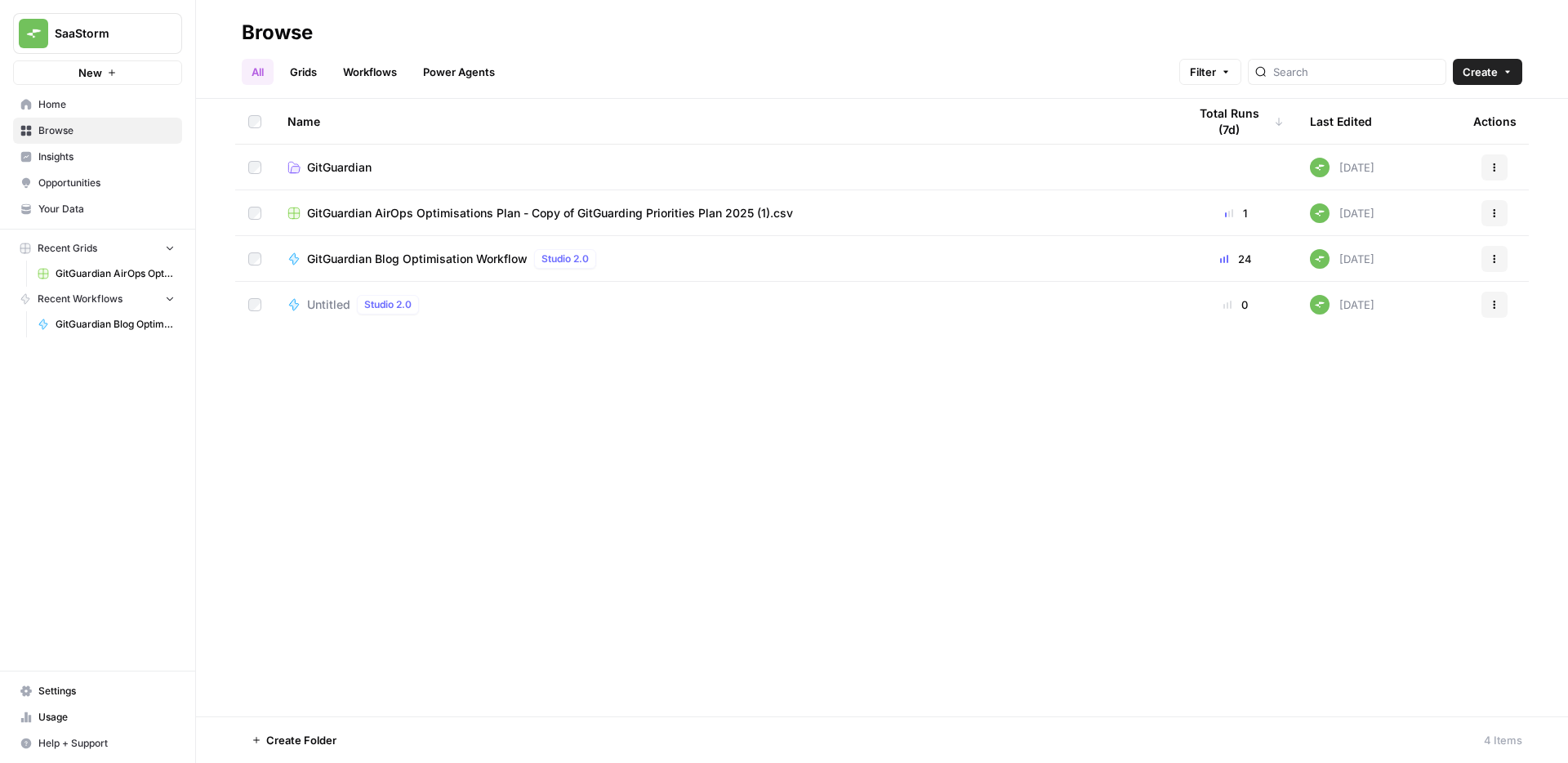
click at [304, 74] on link "Grids" at bounding box center [303, 71] width 46 height 26
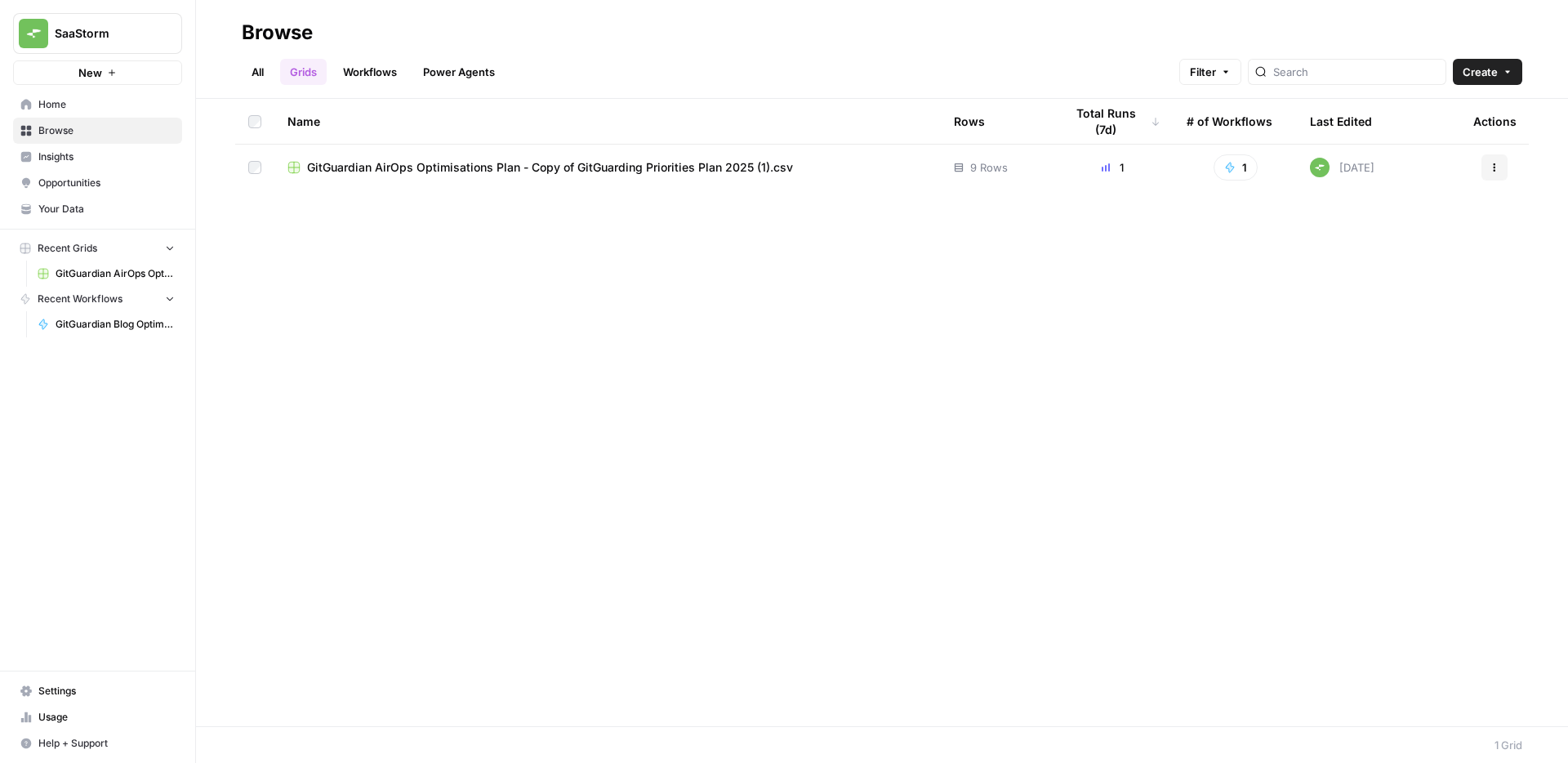
click at [362, 70] on link "Workflows" at bounding box center [369, 71] width 73 height 26
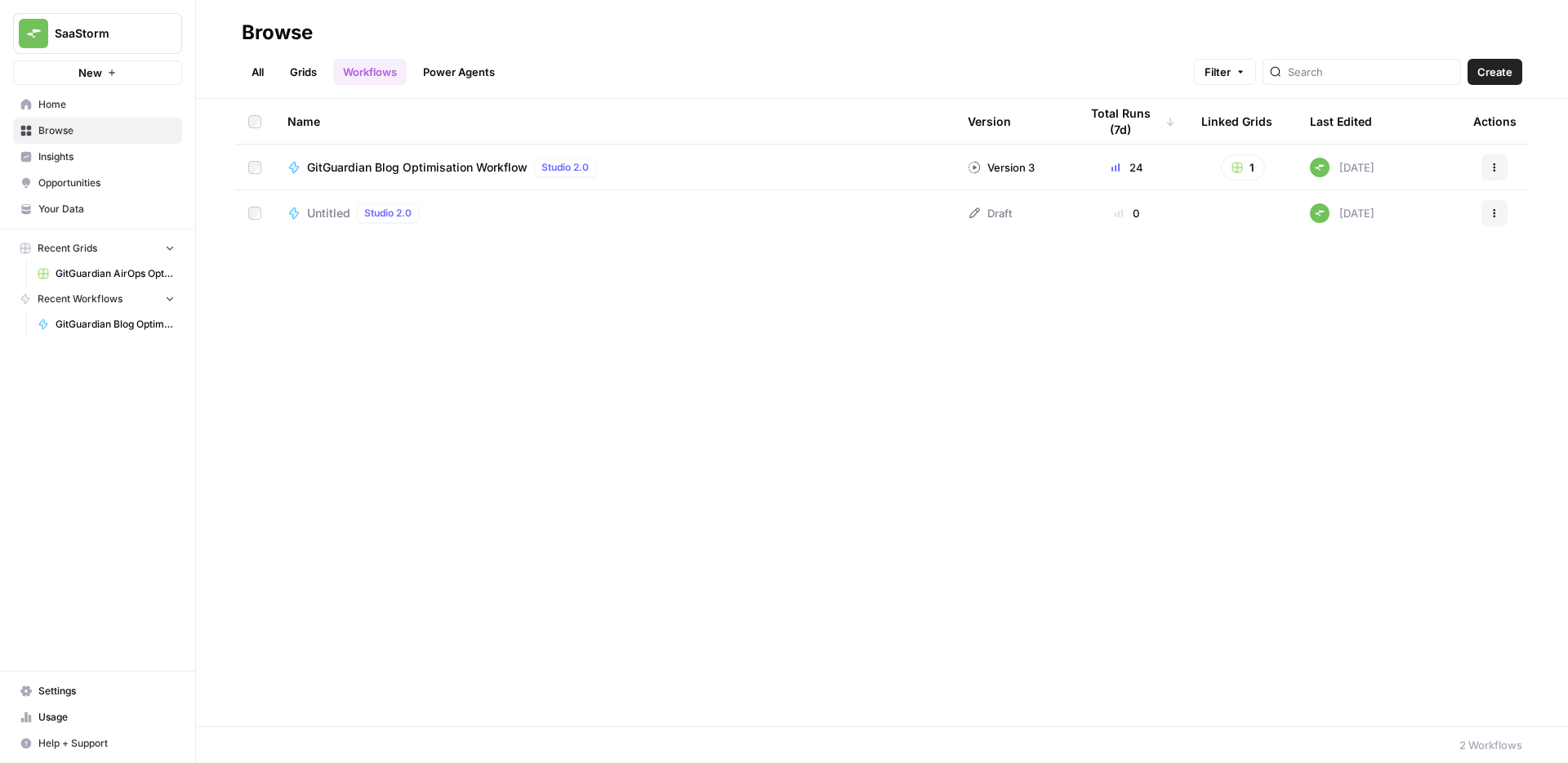
click at [464, 65] on link "Power Agents" at bounding box center [459, 71] width 91 height 26
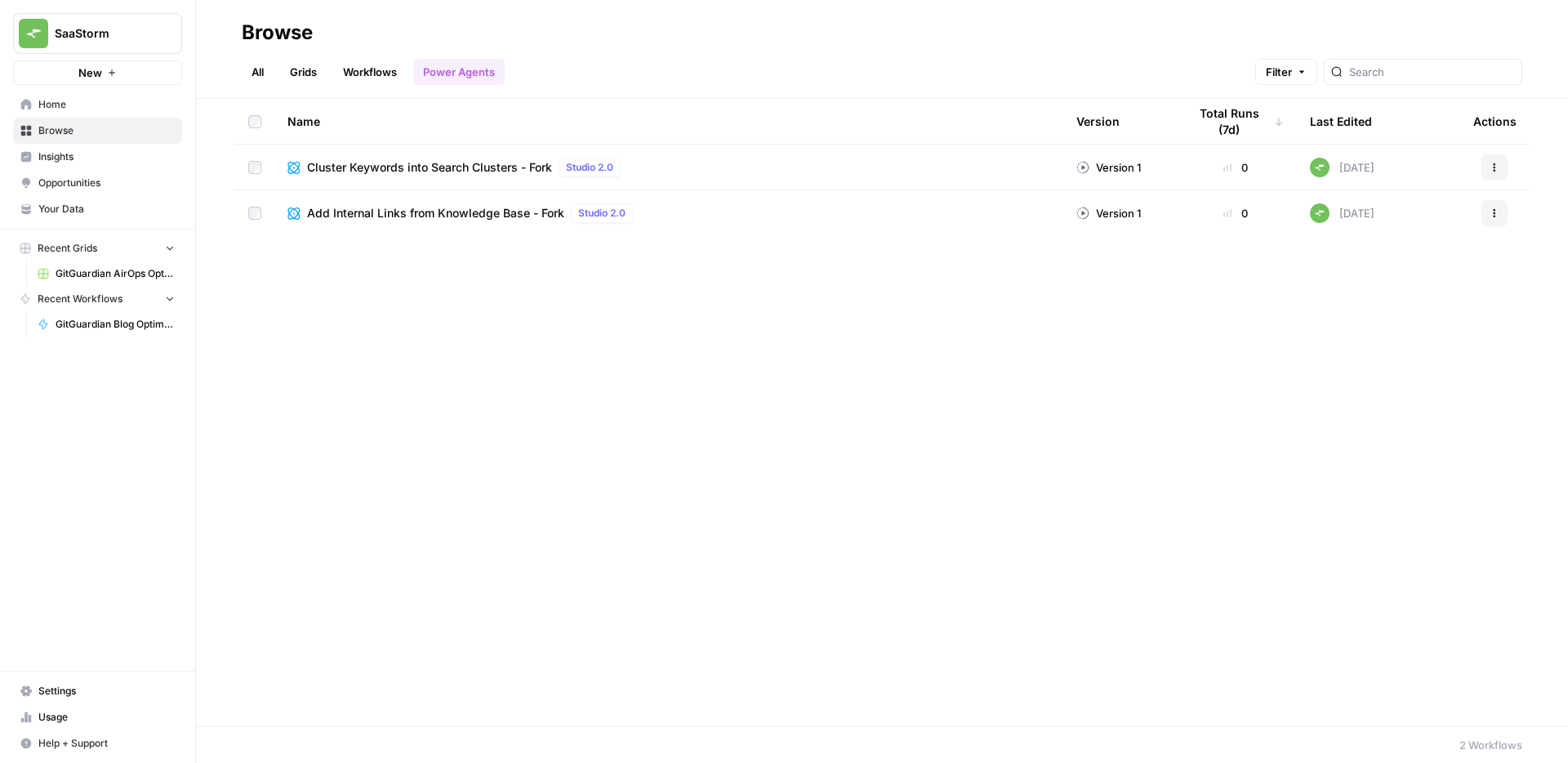
click at [372, 68] on link "Workflows" at bounding box center [369, 71] width 73 height 26
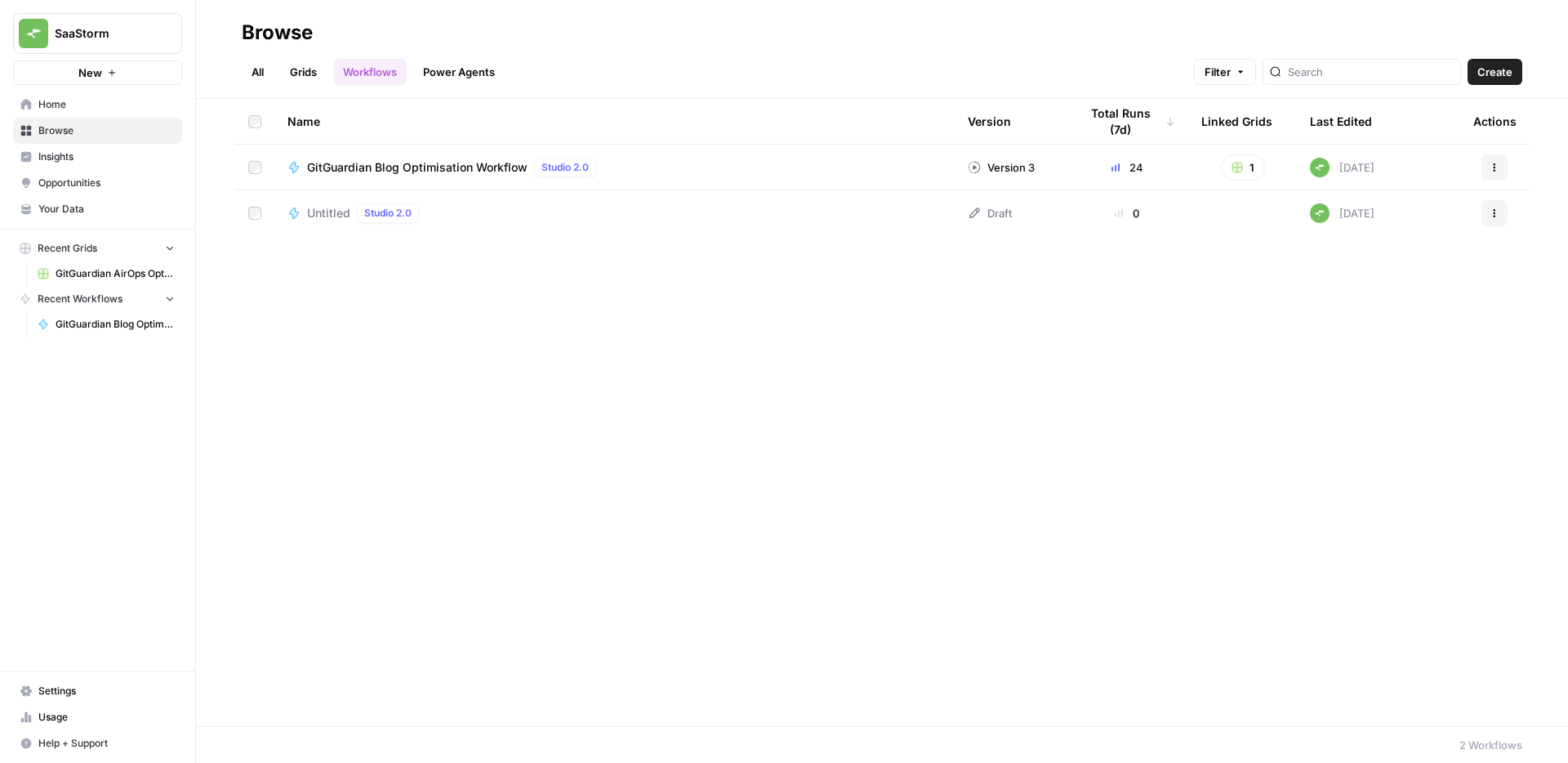
click at [1493, 212] on icon "button" at bounding box center [1494, 213] width 9 height 9
click at [1370, 354] on span "Delete" at bounding box center [1422, 348] width 131 height 16
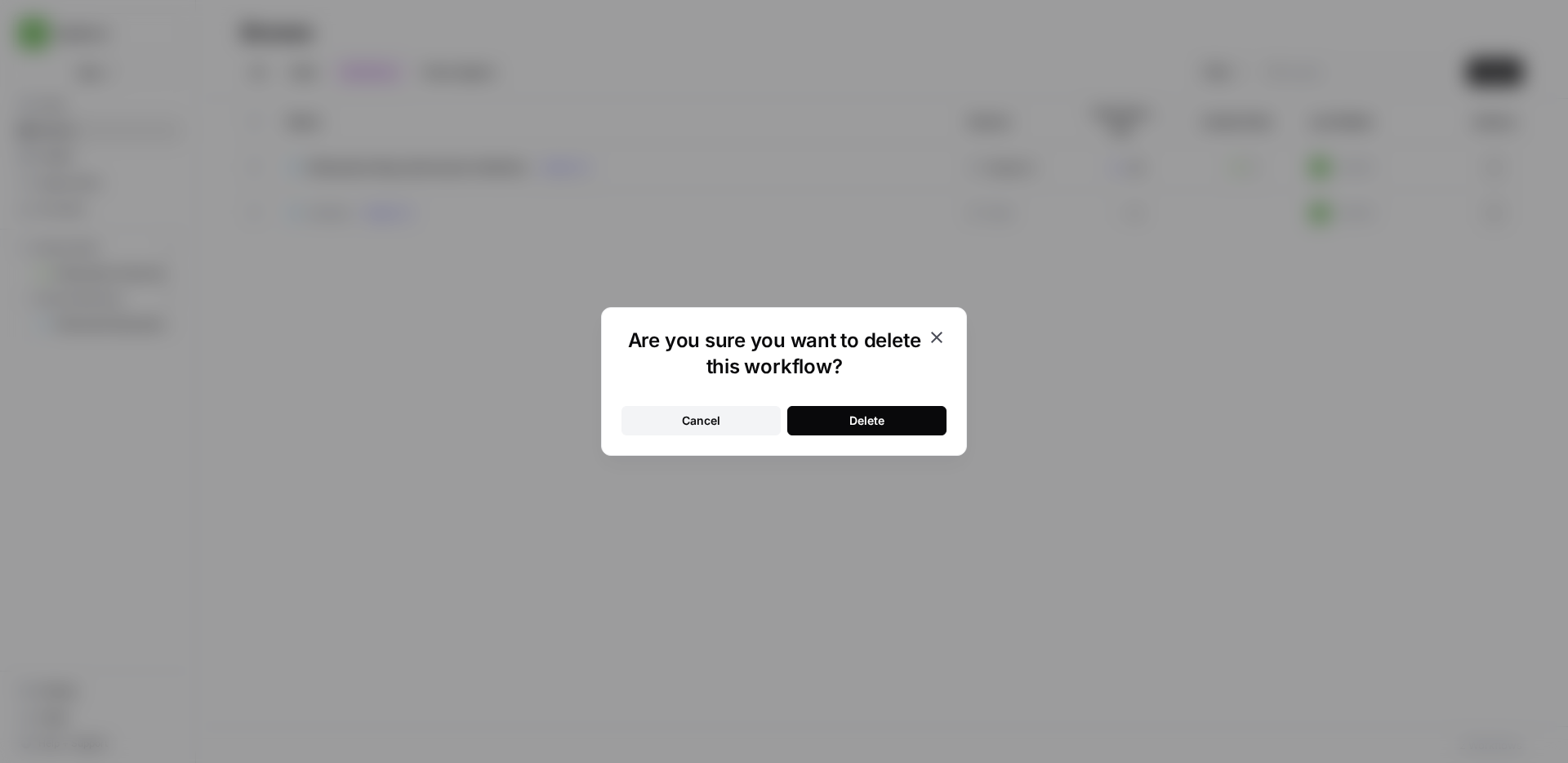
click at [870, 426] on div "Delete" at bounding box center [866, 420] width 35 height 16
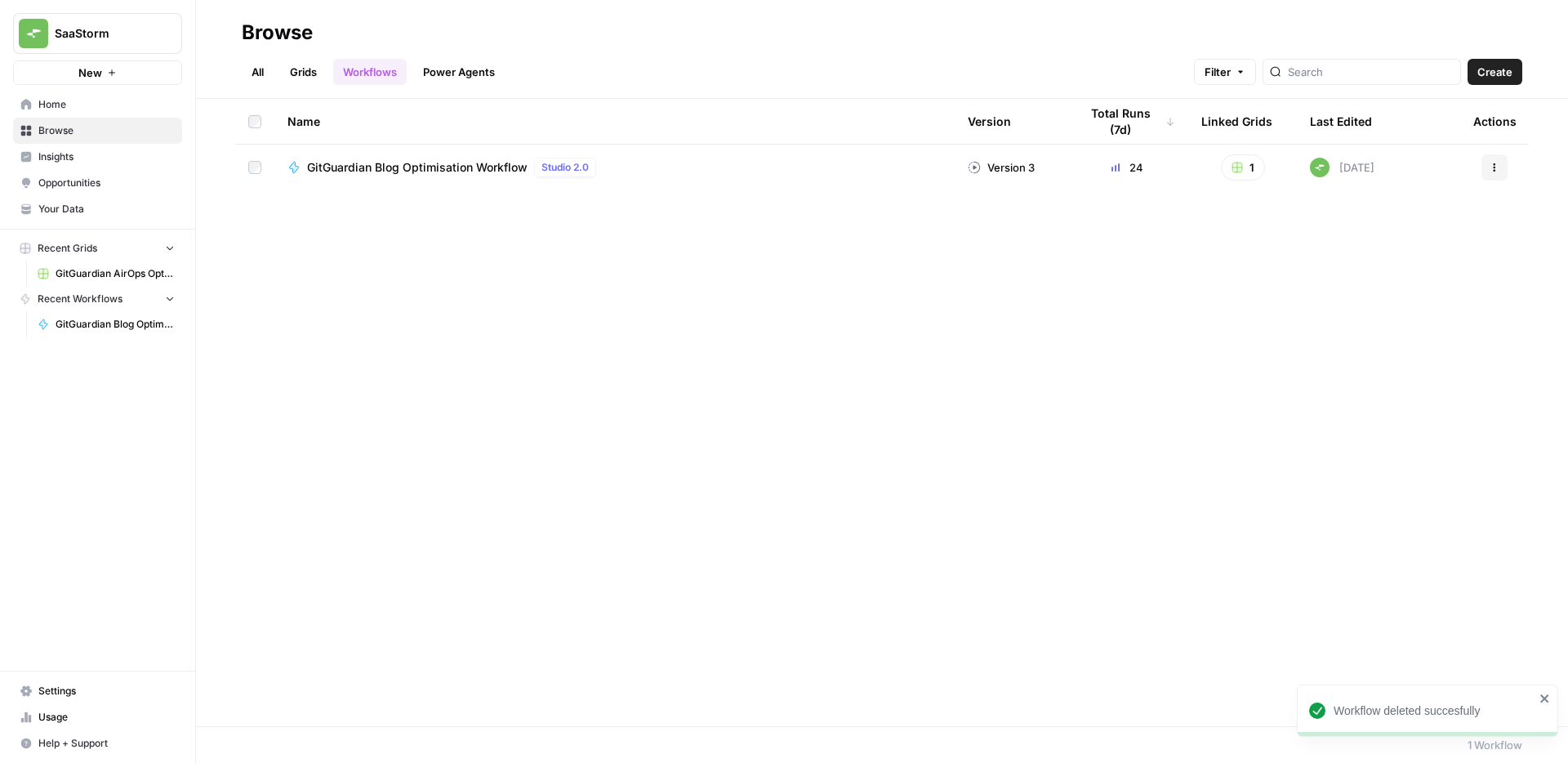
click at [53, 208] on span "Your Data" at bounding box center [107, 208] width 136 height 15
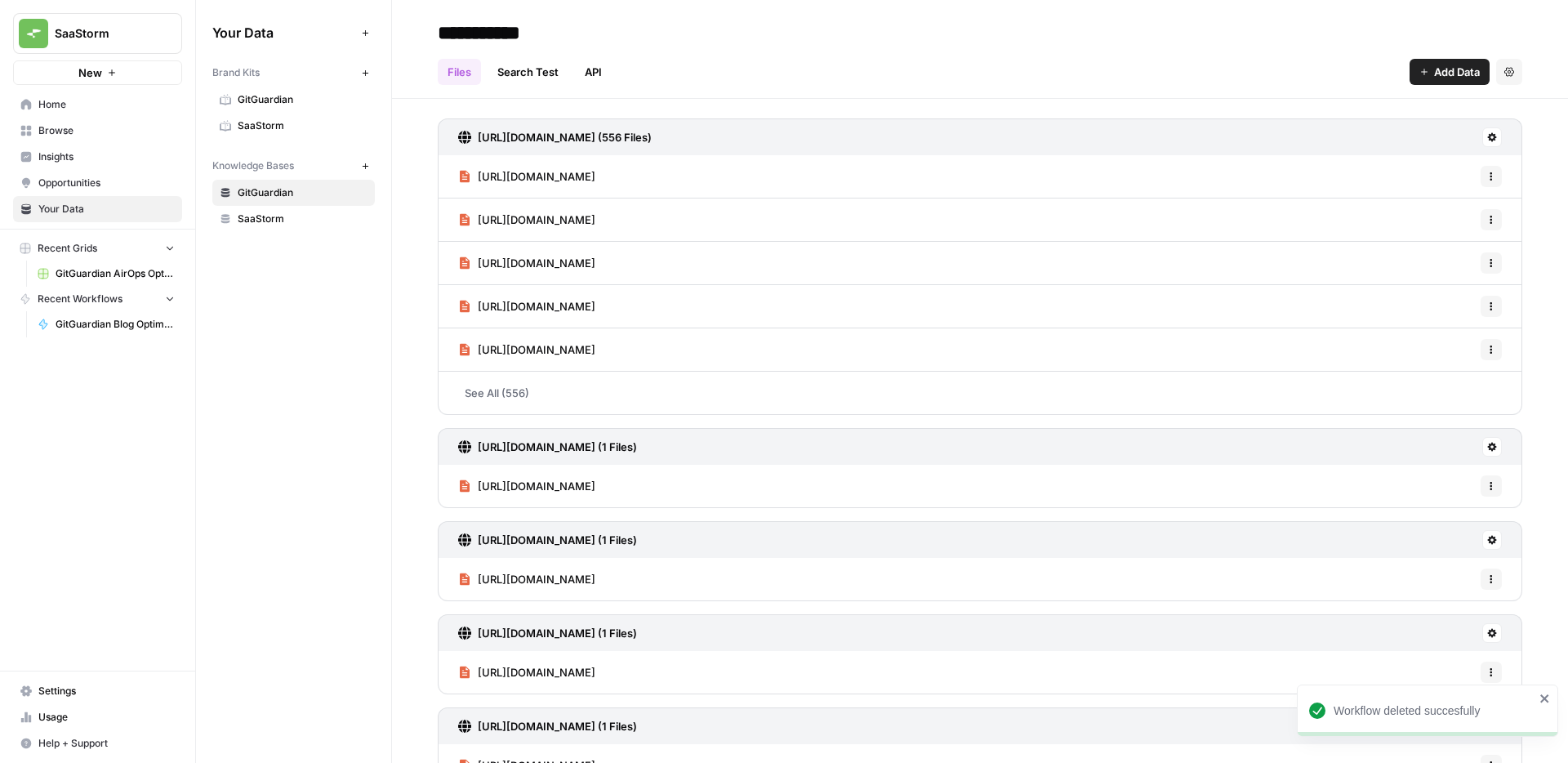
click at [56, 184] on span "Opportunities" at bounding box center [107, 183] width 136 height 15
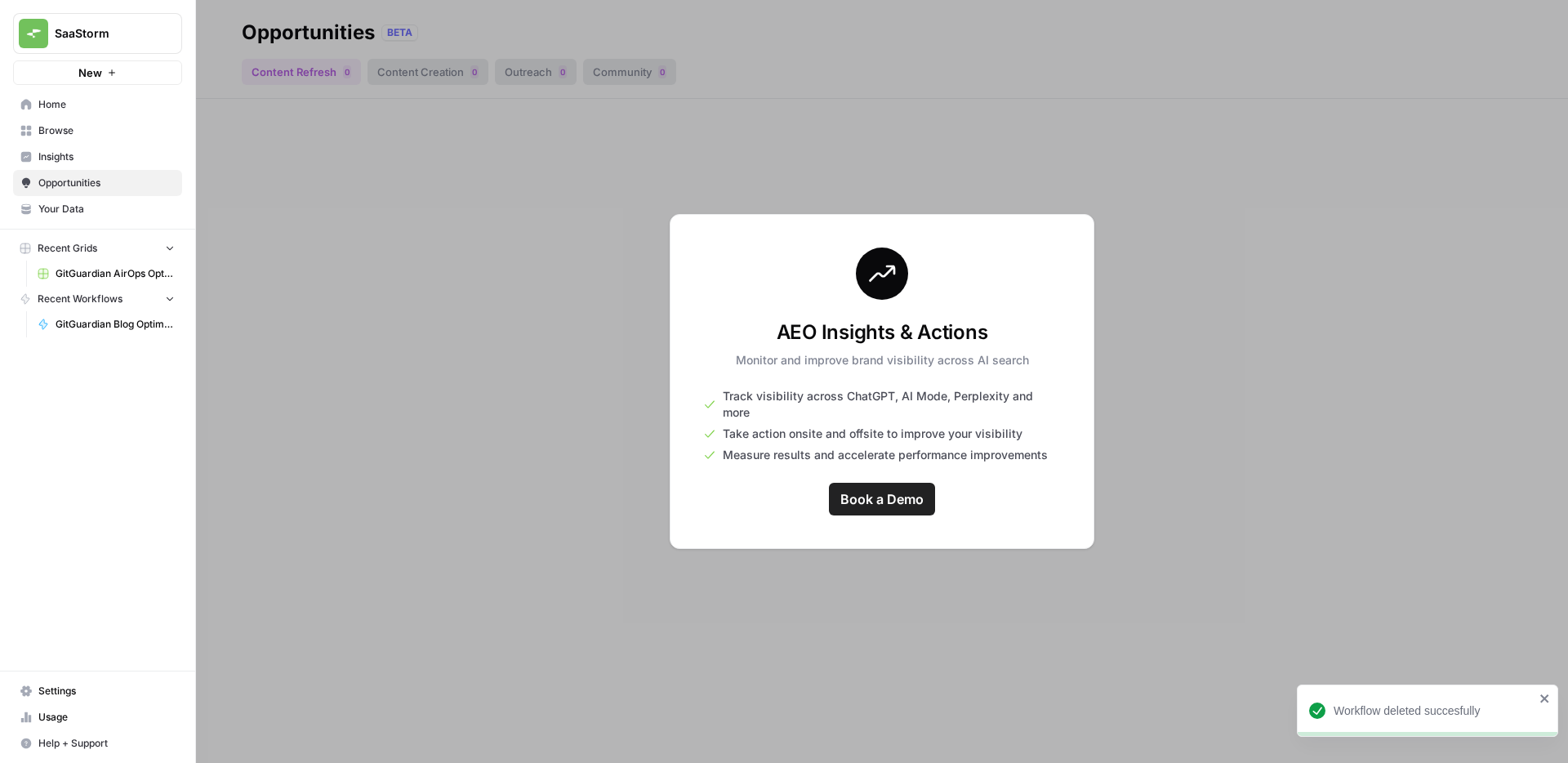
click at [64, 158] on span "Insights" at bounding box center [107, 157] width 136 height 15
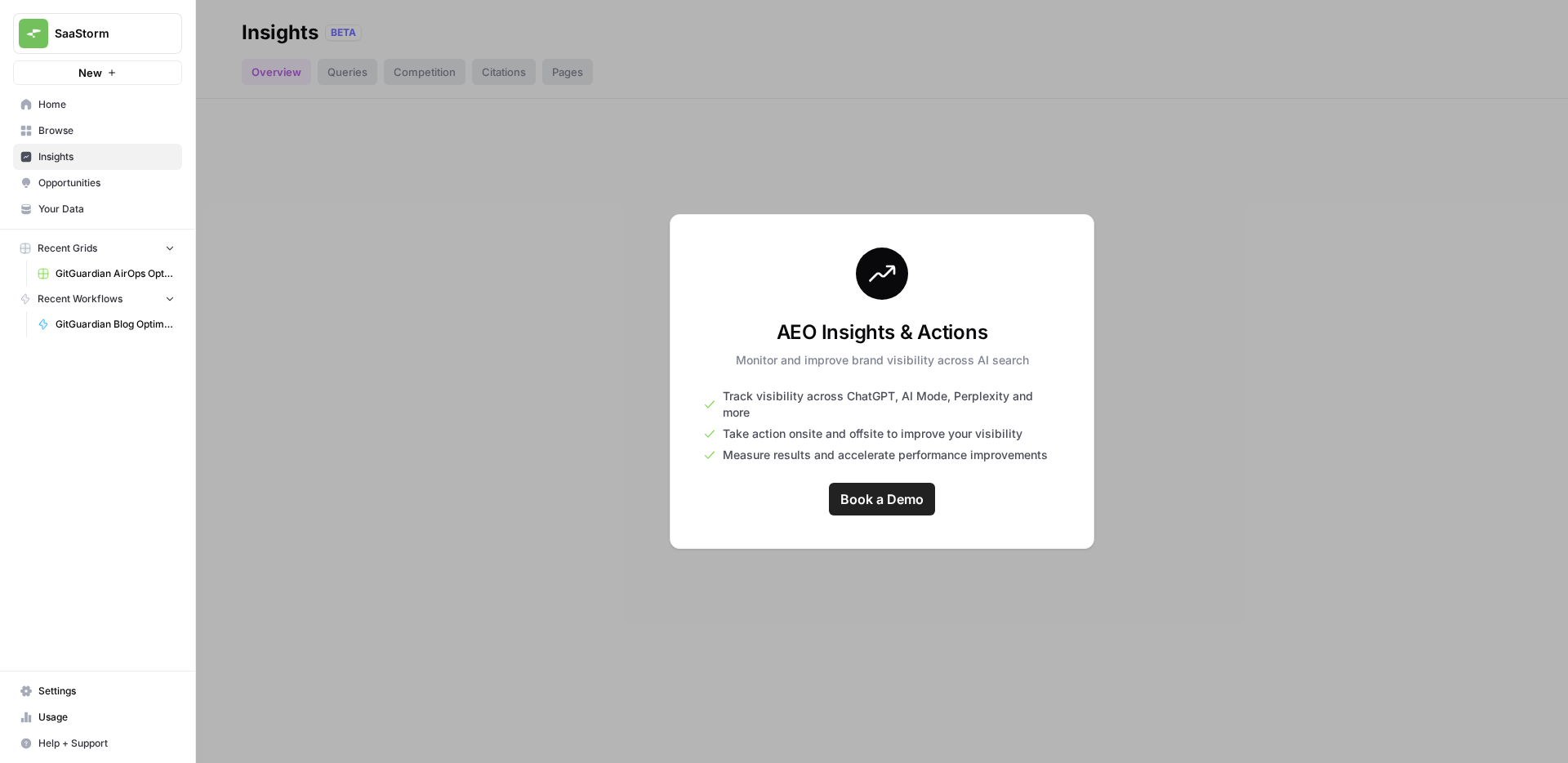
click at [64, 127] on span "Browse" at bounding box center [107, 130] width 136 height 15
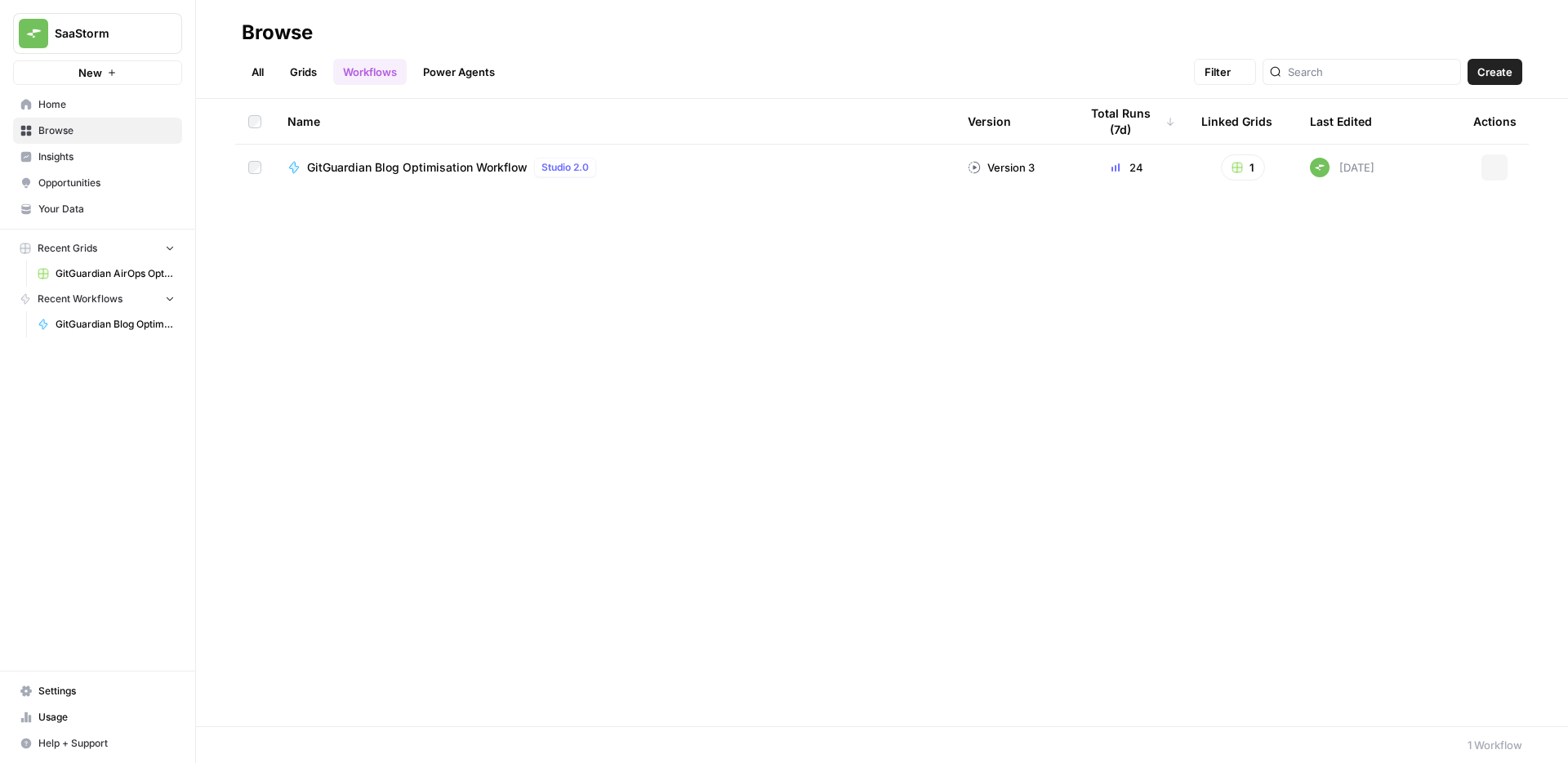
click at [64, 108] on span "Home" at bounding box center [107, 104] width 136 height 15
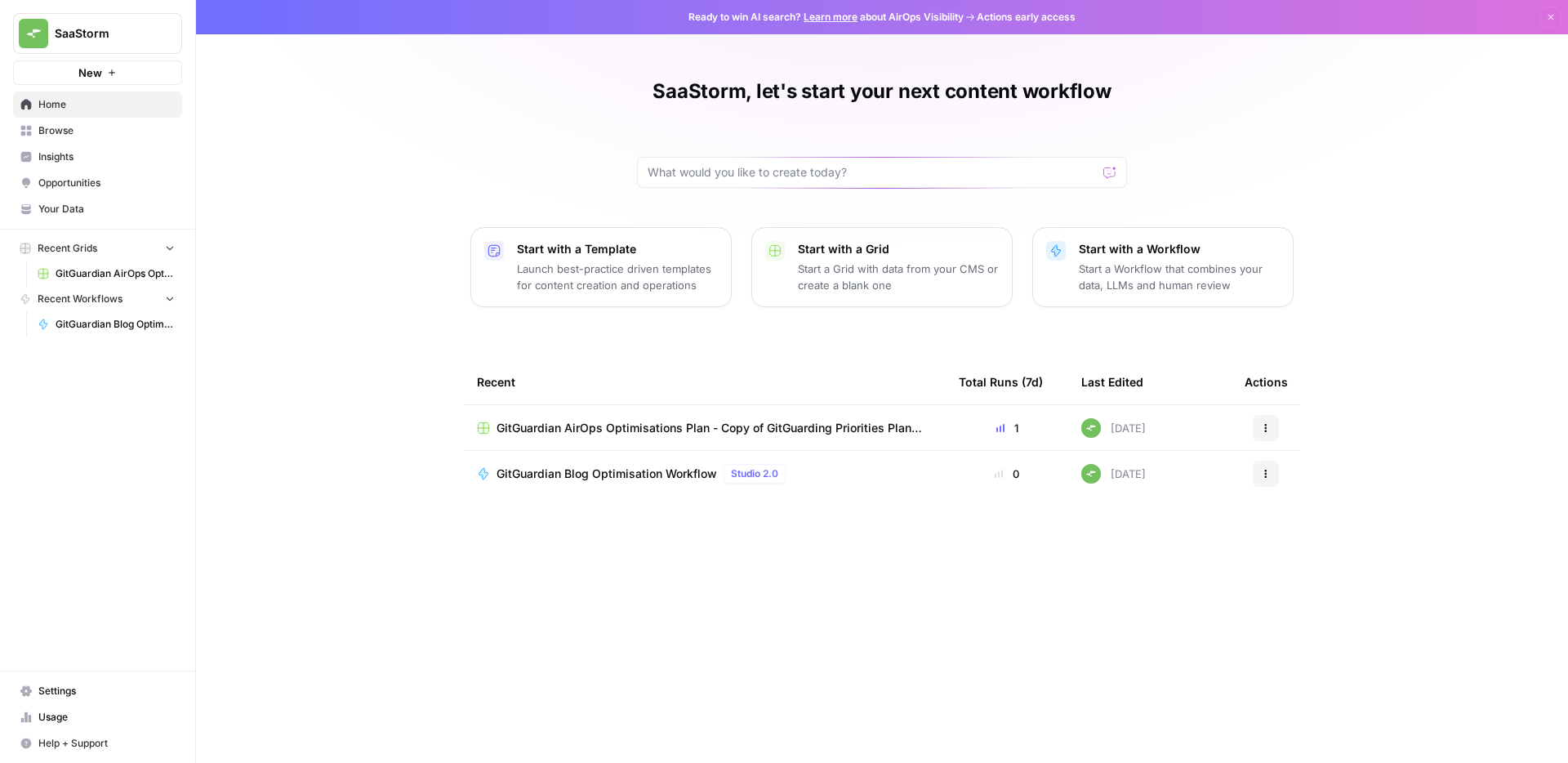
click at [59, 203] on span "Your Data" at bounding box center [107, 208] width 136 height 15
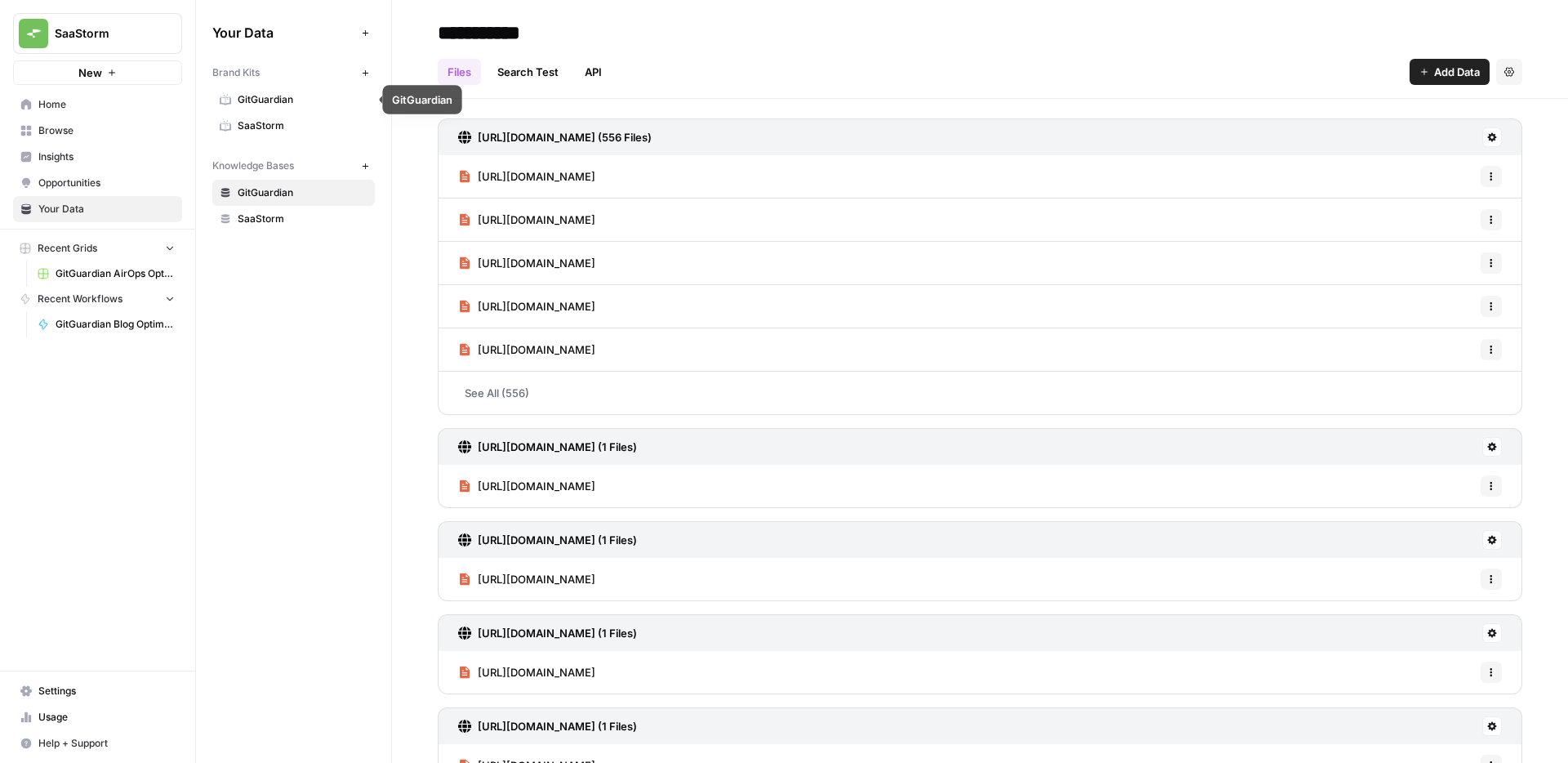
click at [277, 102] on span "GitGuardian" at bounding box center [302, 99] width 130 height 15
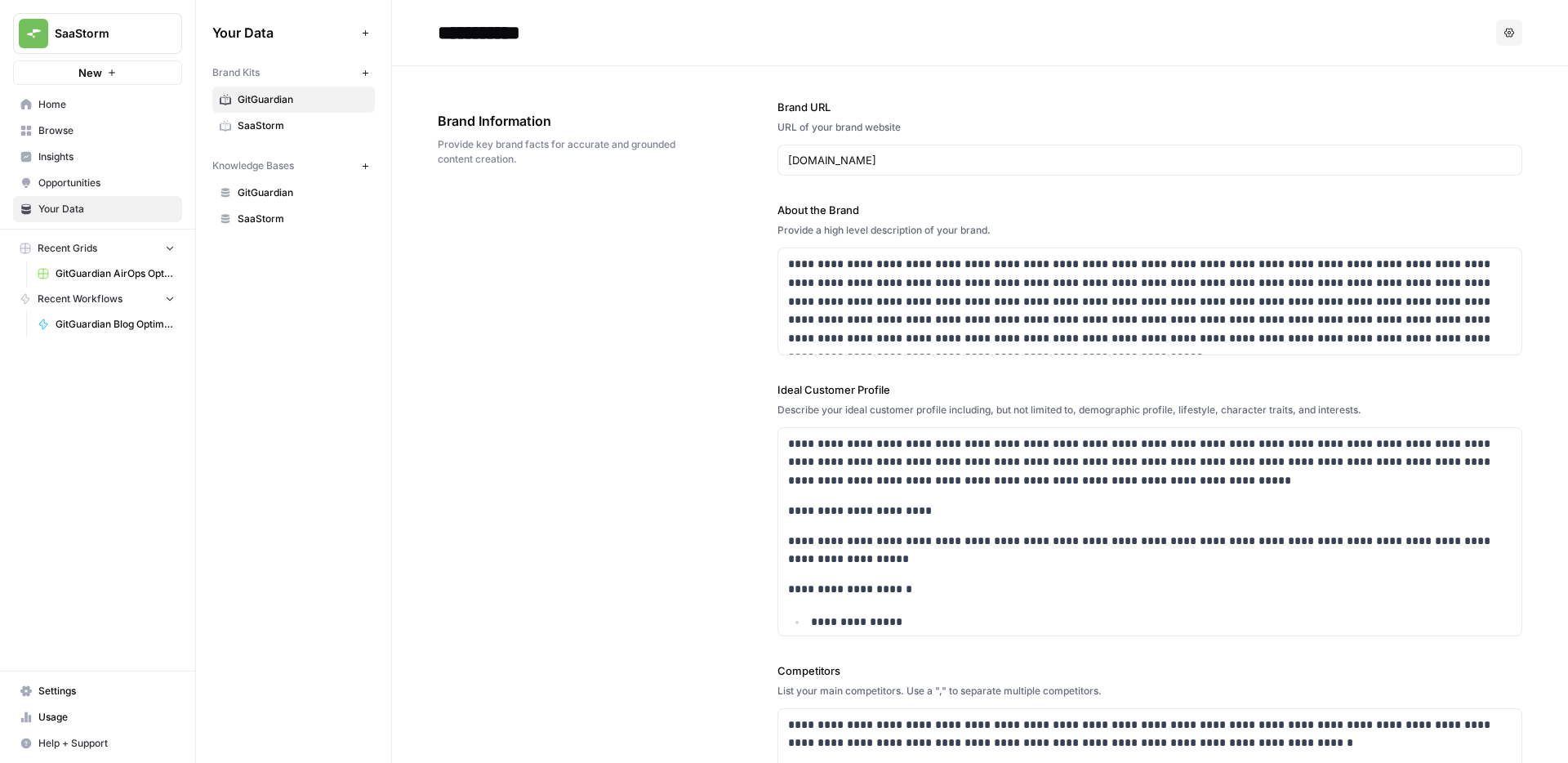
click at [269, 119] on span "SaaStorm" at bounding box center [302, 126] width 130 height 15
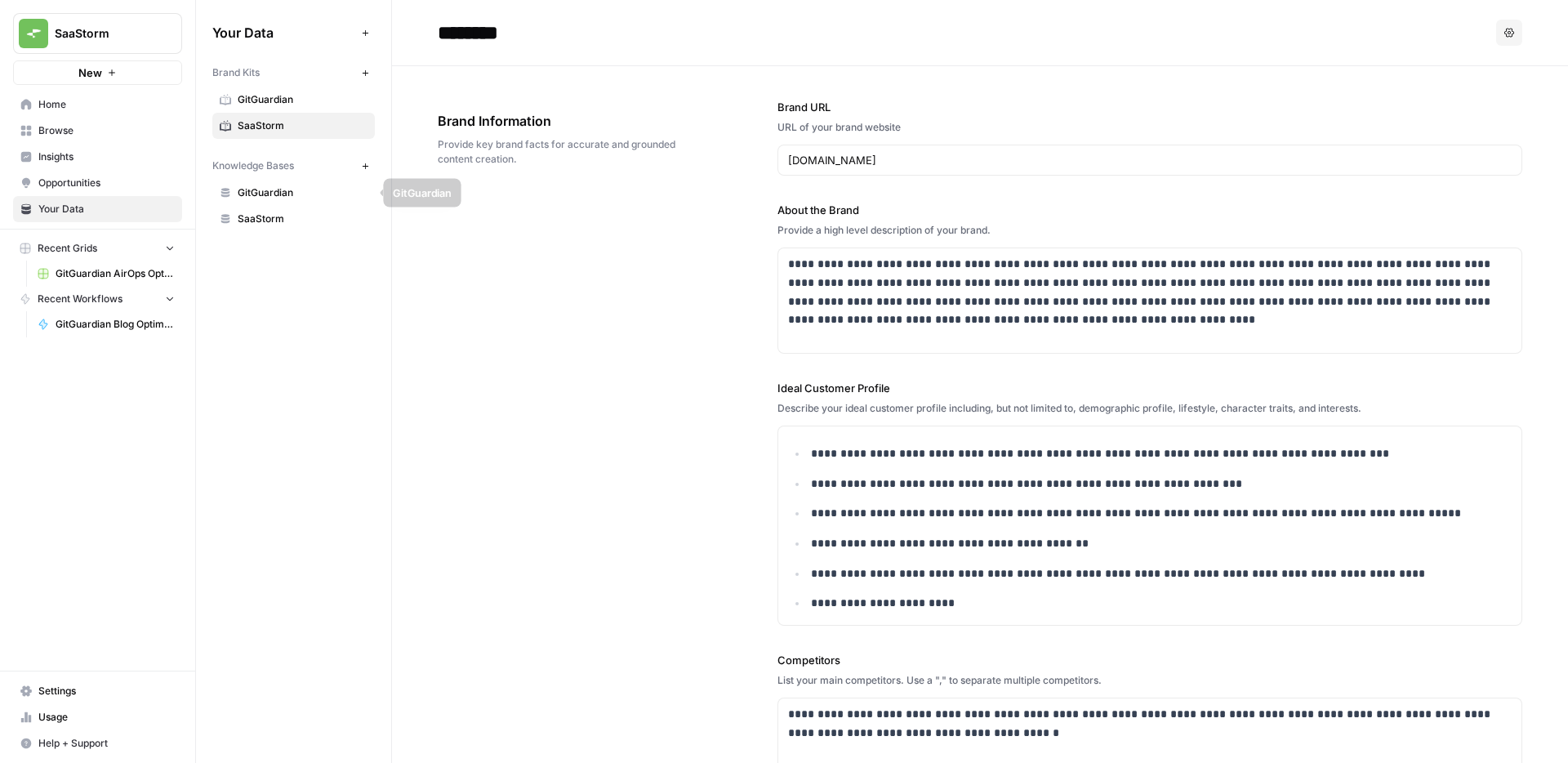
click at [275, 193] on span "GitGuardian" at bounding box center [302, 192] width 130 height 15
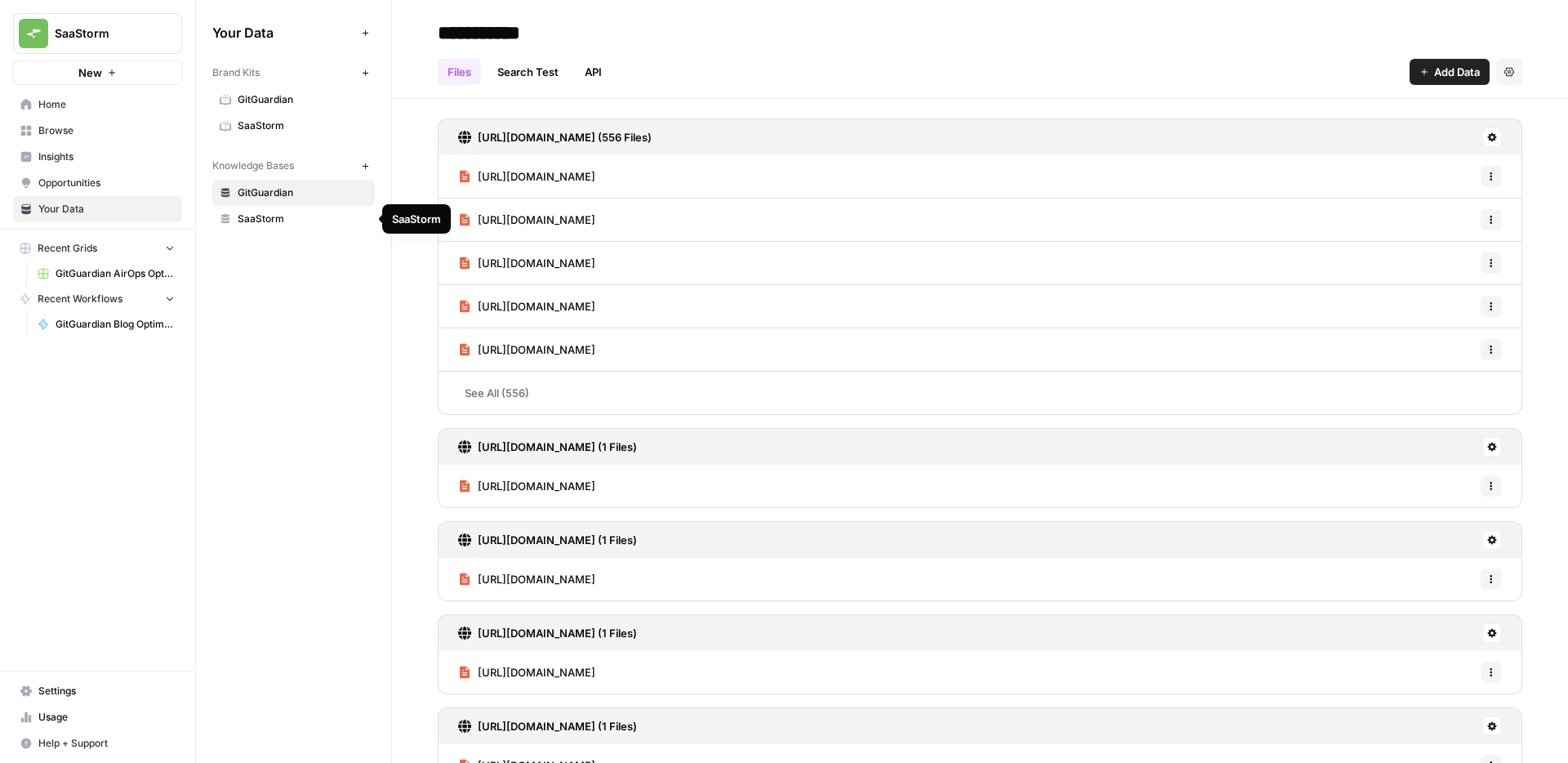
click at [279, 226] on span "SaaStorm" at bounding box center [302, 219] width 130 height 15
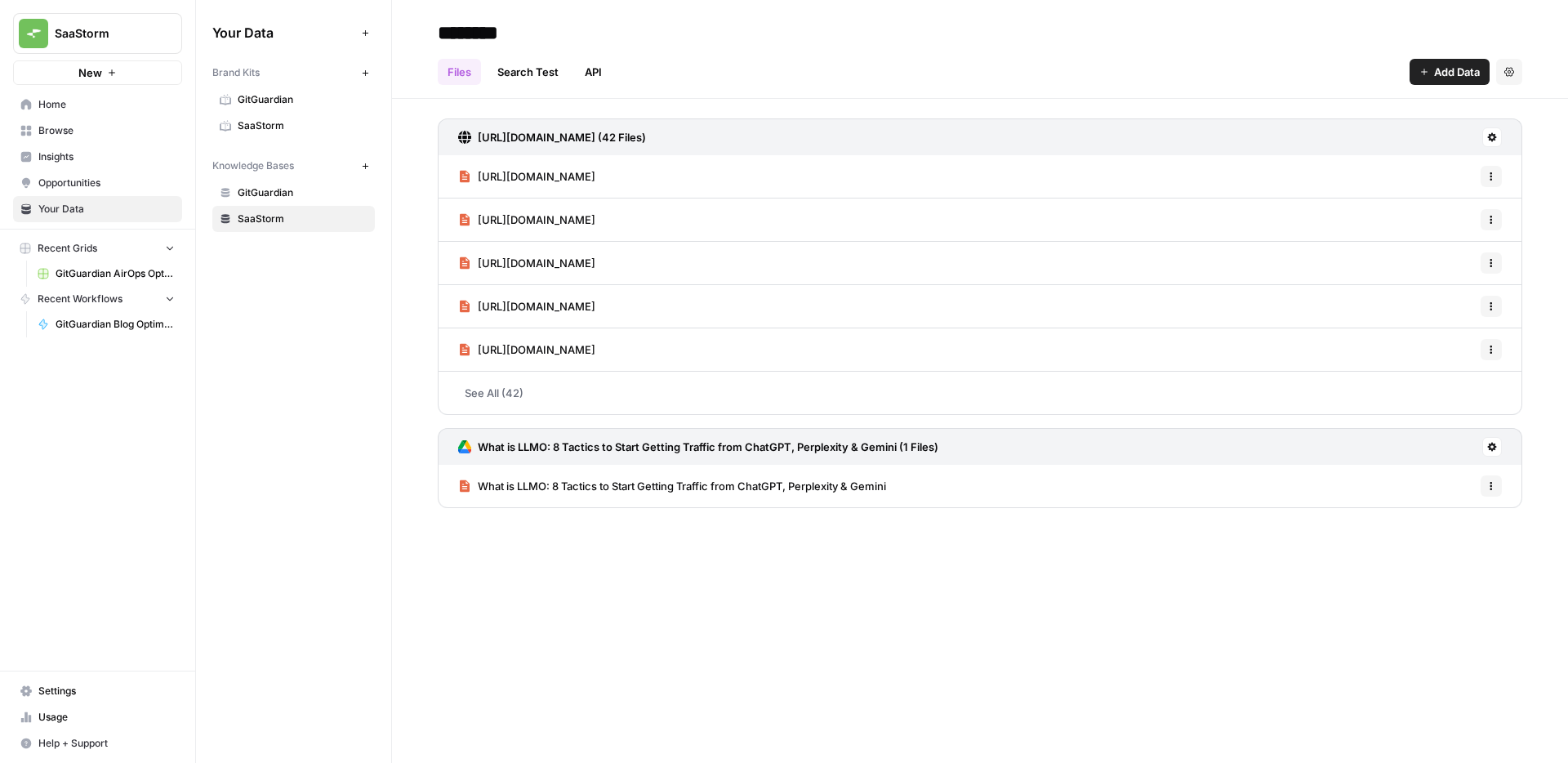
click at [79, 264] on link "GitGuardian AirOps Optimisations Plan - Copy of GitGuarding Priorities Plan 202…" at bounding box center [106, 274] width 152 height 26
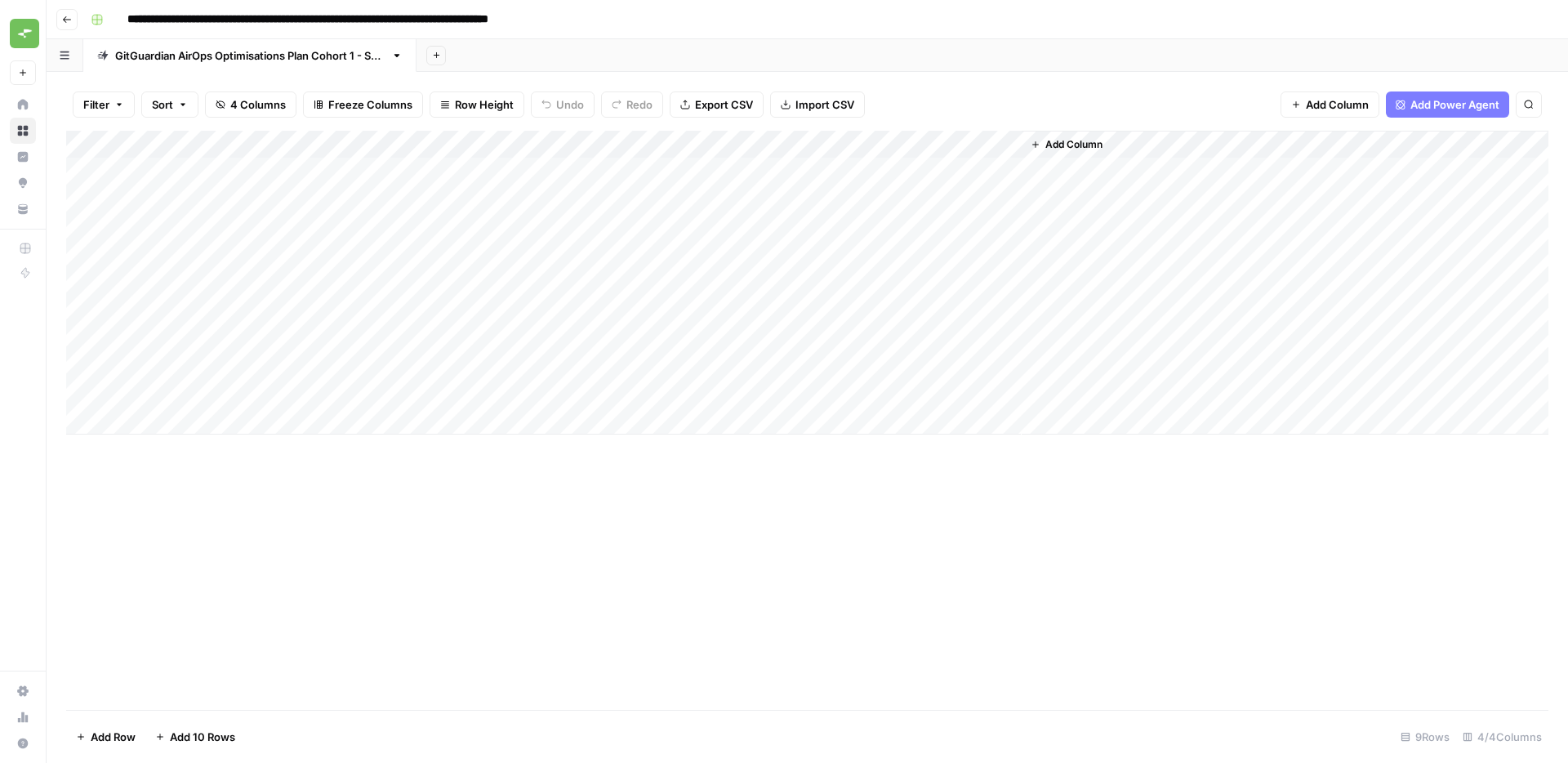
click at [68, 22] on icon "button" at bounding box center [66, 19] width 9 height 9
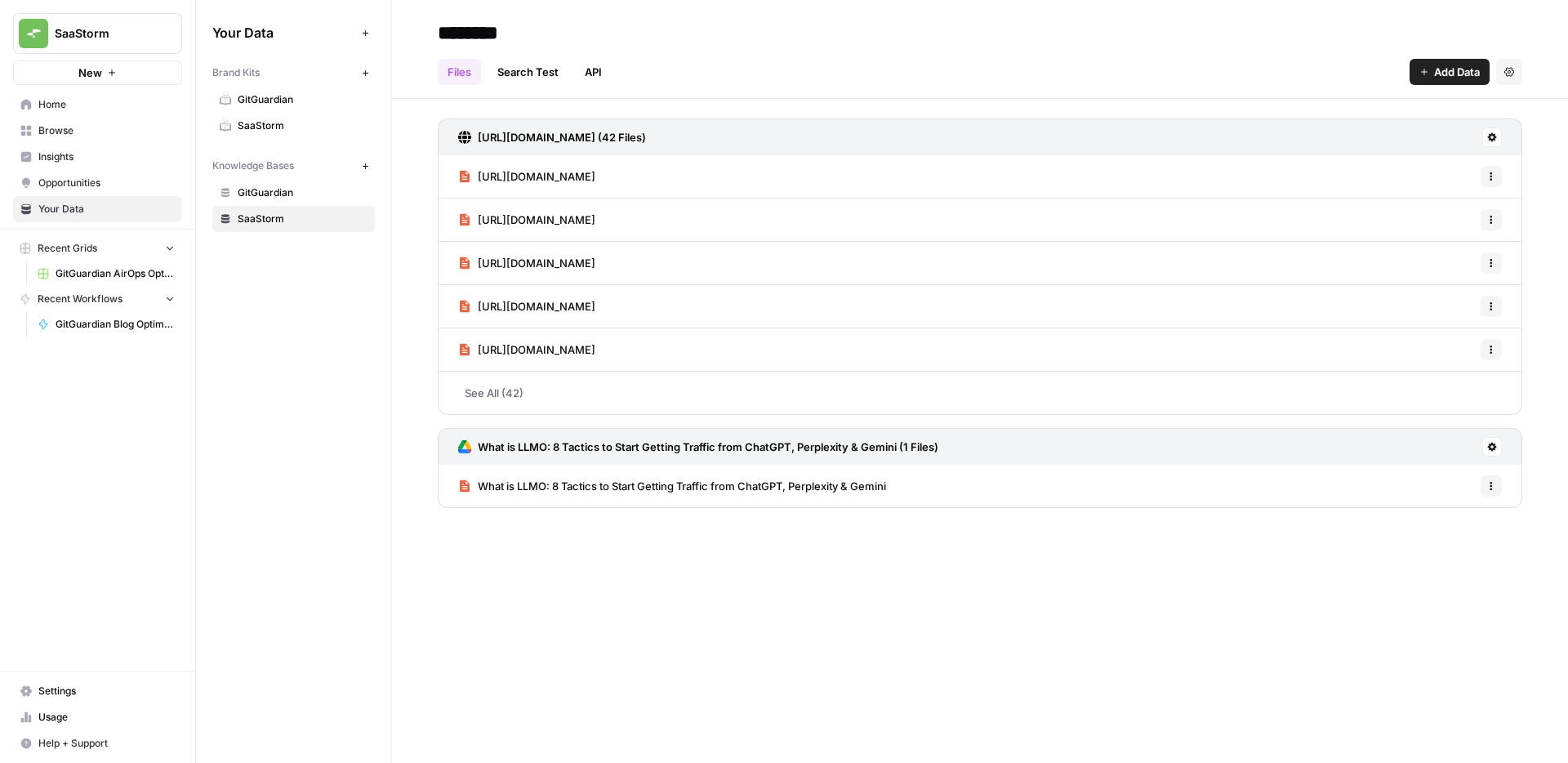
click at [100, 109] on span "Home" at bounding box center [107, 104] width 136 height 15
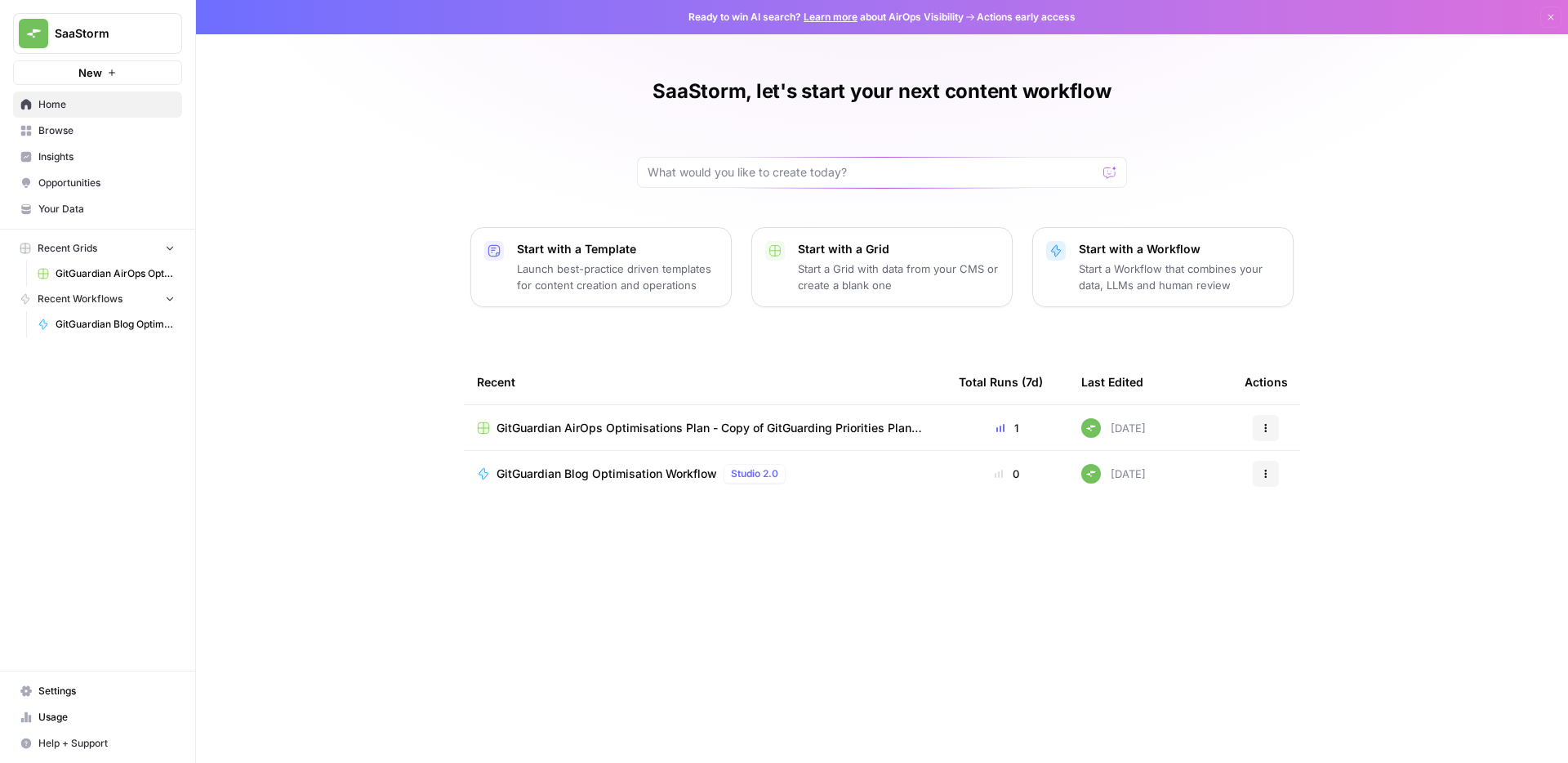
click at [1332, 146] on div "SaaStorm, let's start your next content workflow Start with a Template Launch b…" at bounding box center [882, 382] width 1372 height 763
click at [840, 279] on p "Start a Grid with data from your CMS or create a blank one" at bounding box center [898, 277] width 201 height 33
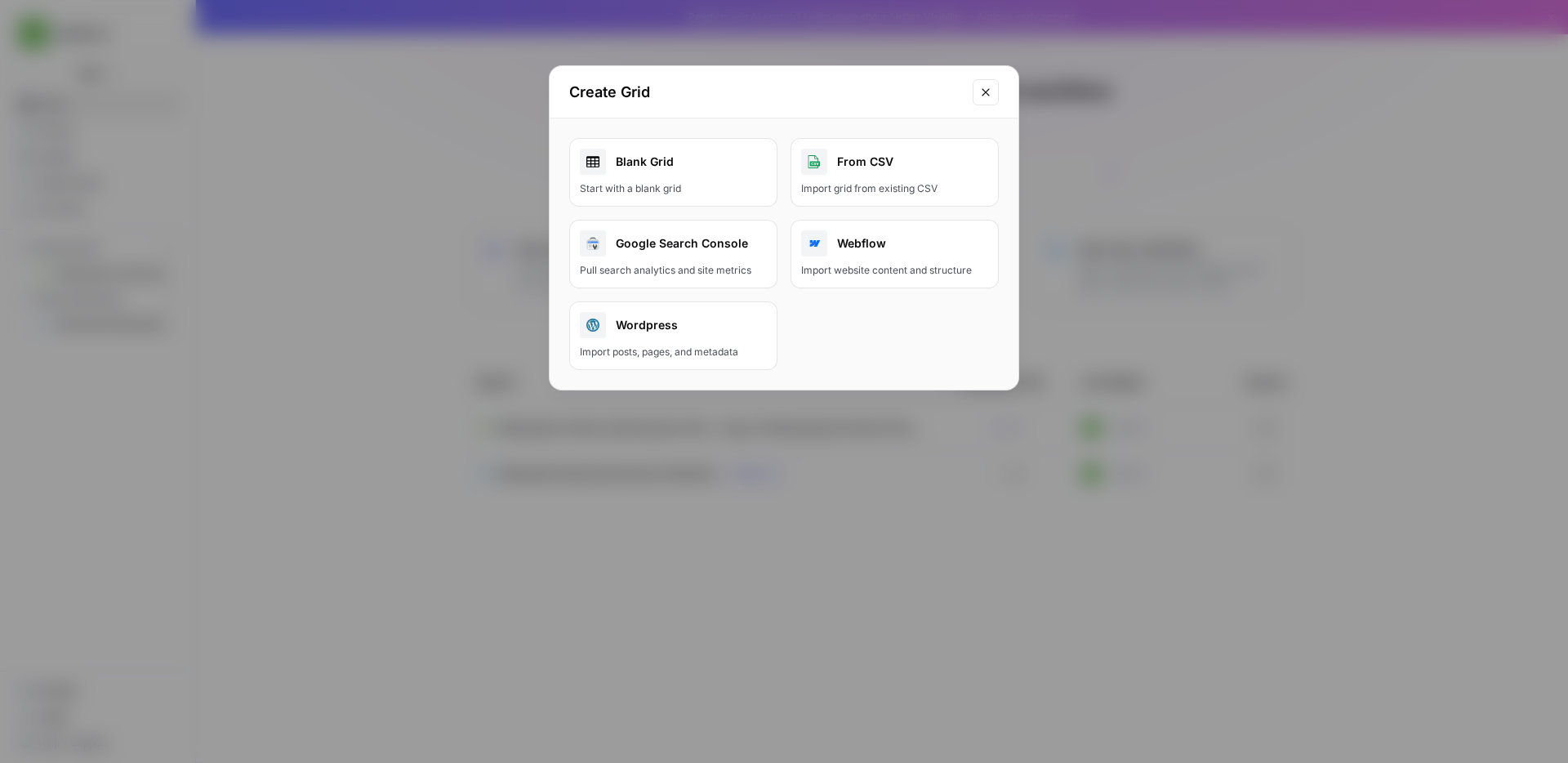
click at [877, 166] on div "From CSV" at bounding box center [894, 162] width 187 height 26
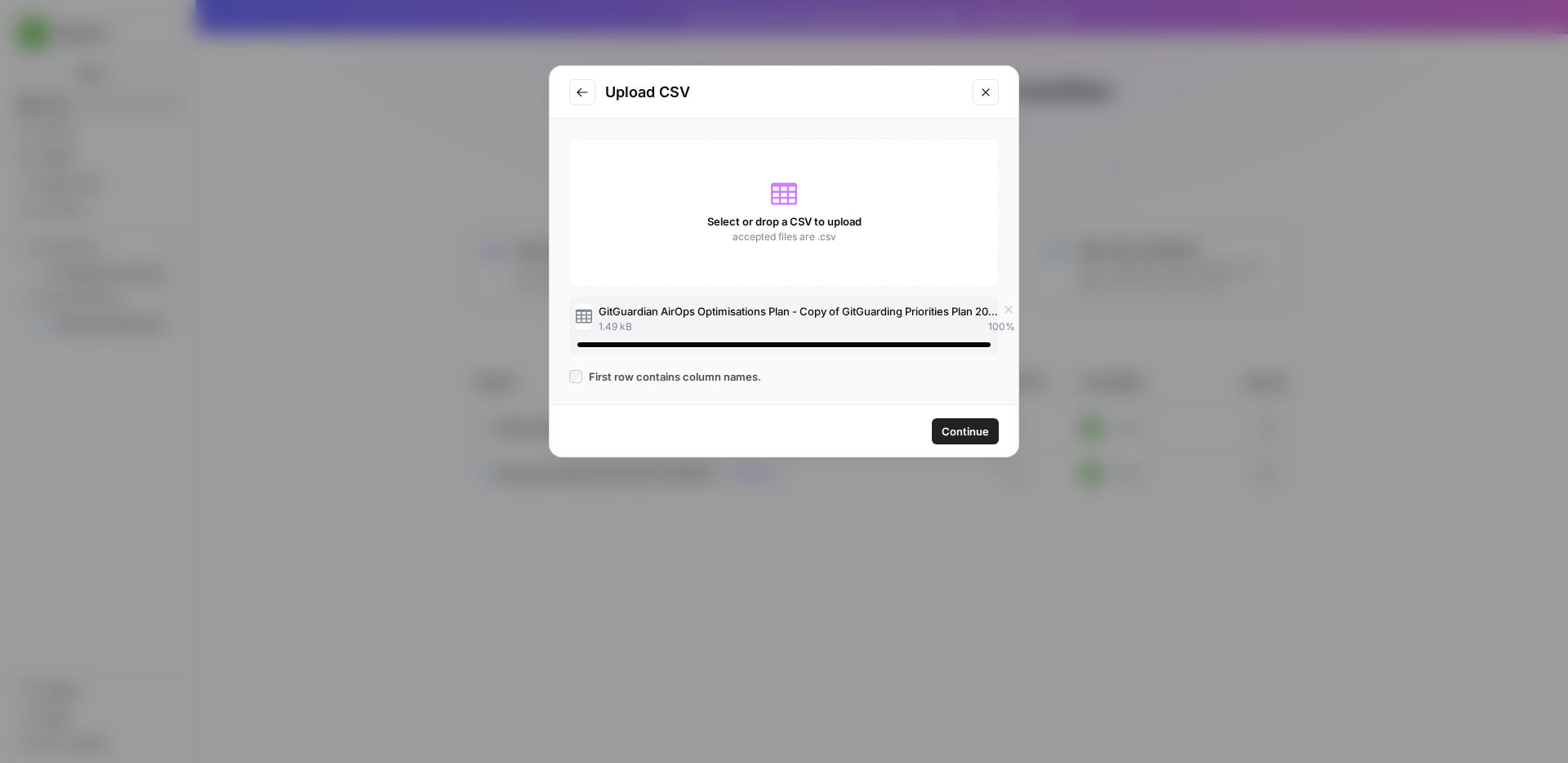
click at [972, 435] on span "Continue" at bounding box center [964, 431] width 47 height 16
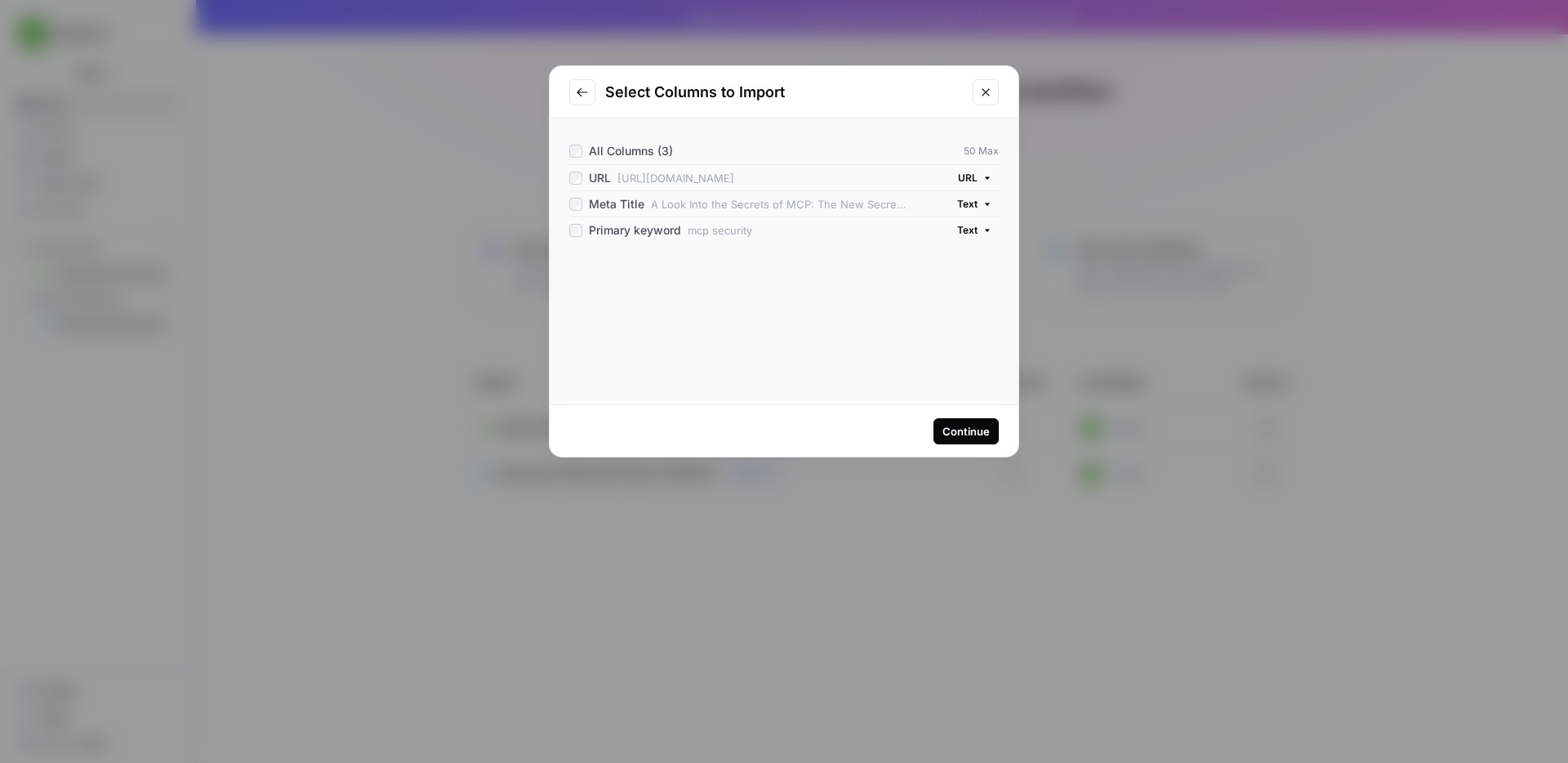
click at [939, 432] on button "Continue" at bounding box center [966, 431] width 65 height 26
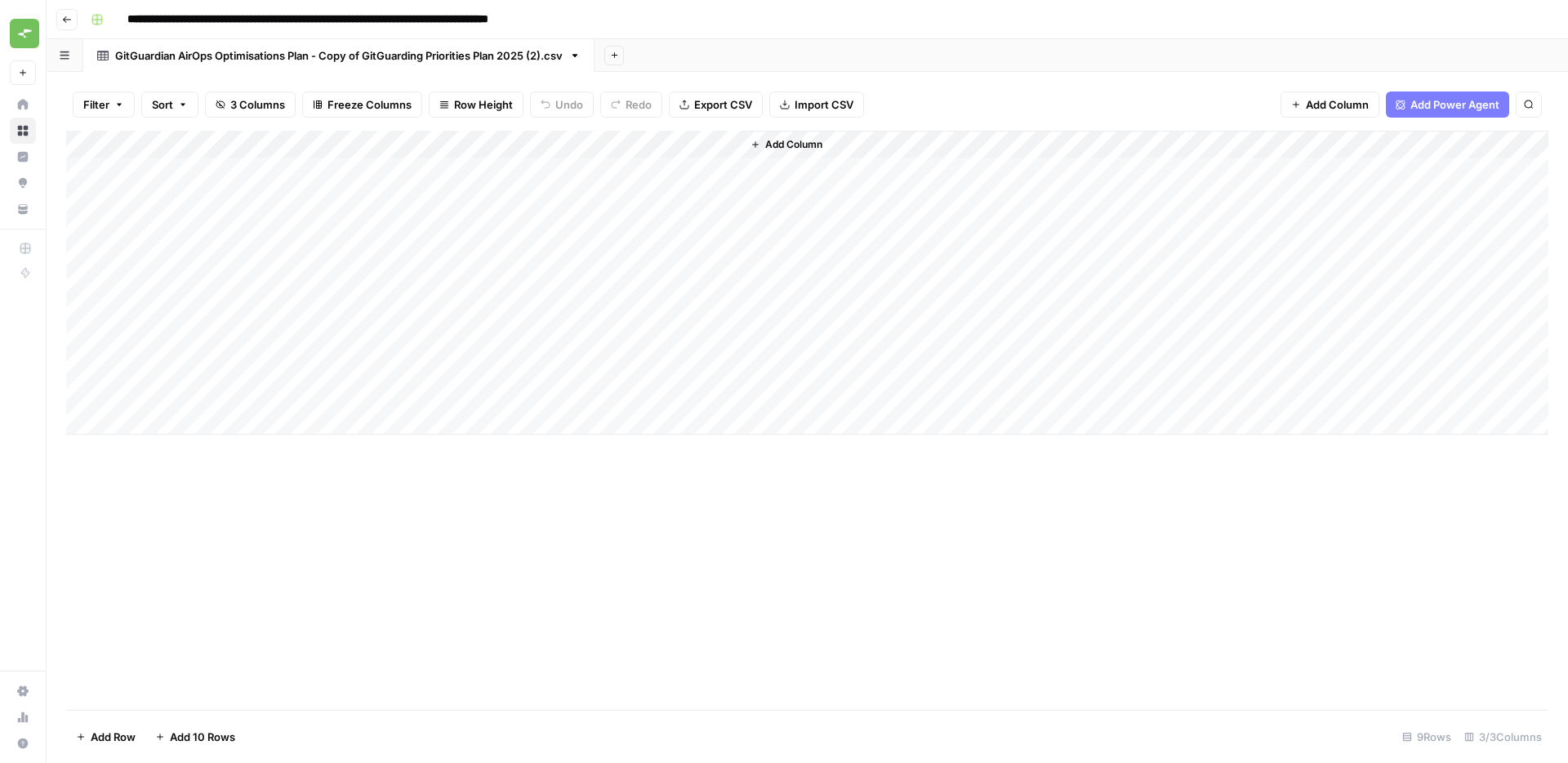
click at [795, 141] on span "Add Column" at bounding box center [794, 144] width 57 height 15
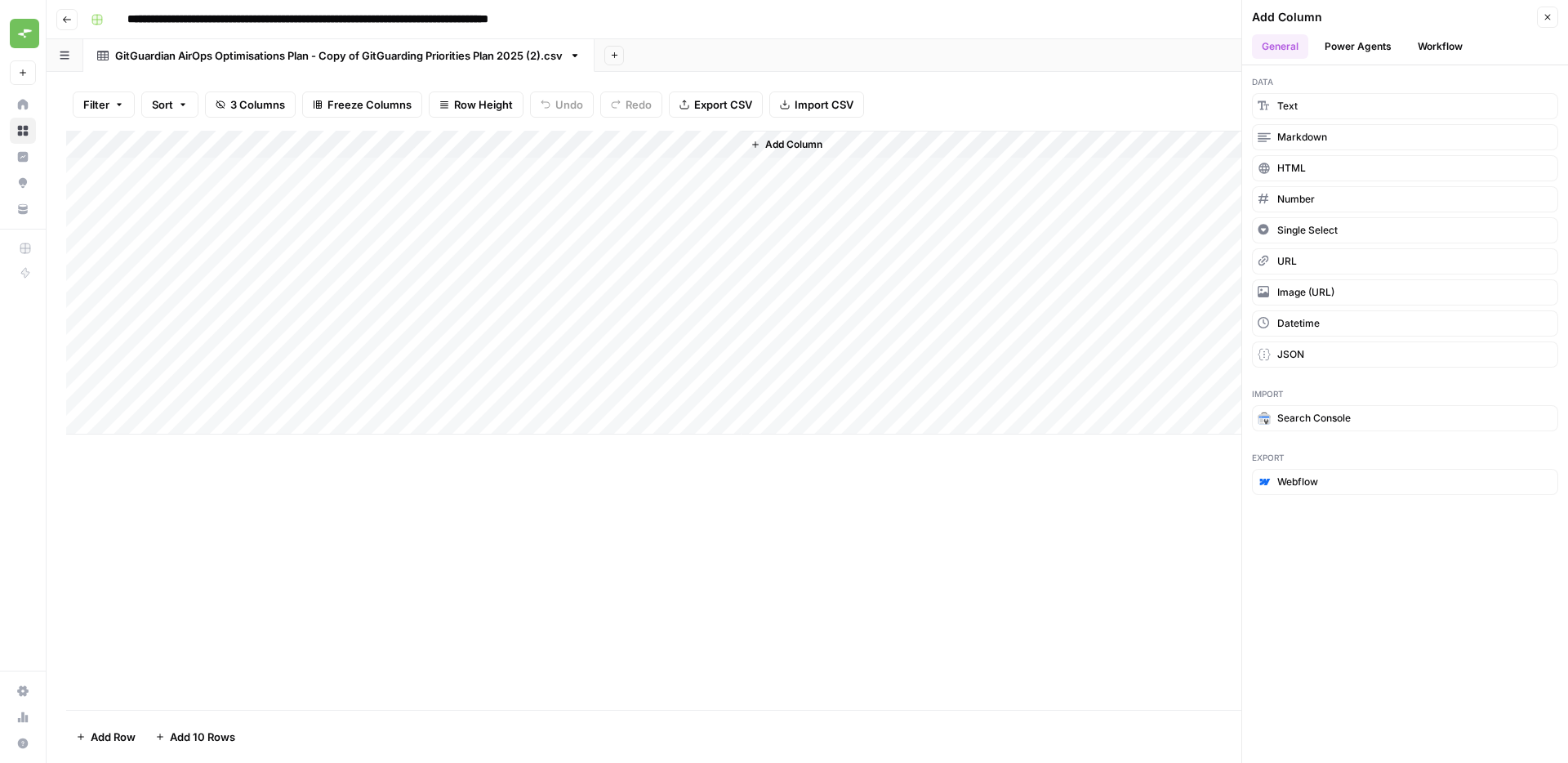
click at [1431, 47] on button "Workflow" at bounding box center [1440, 47] width 65 height 24
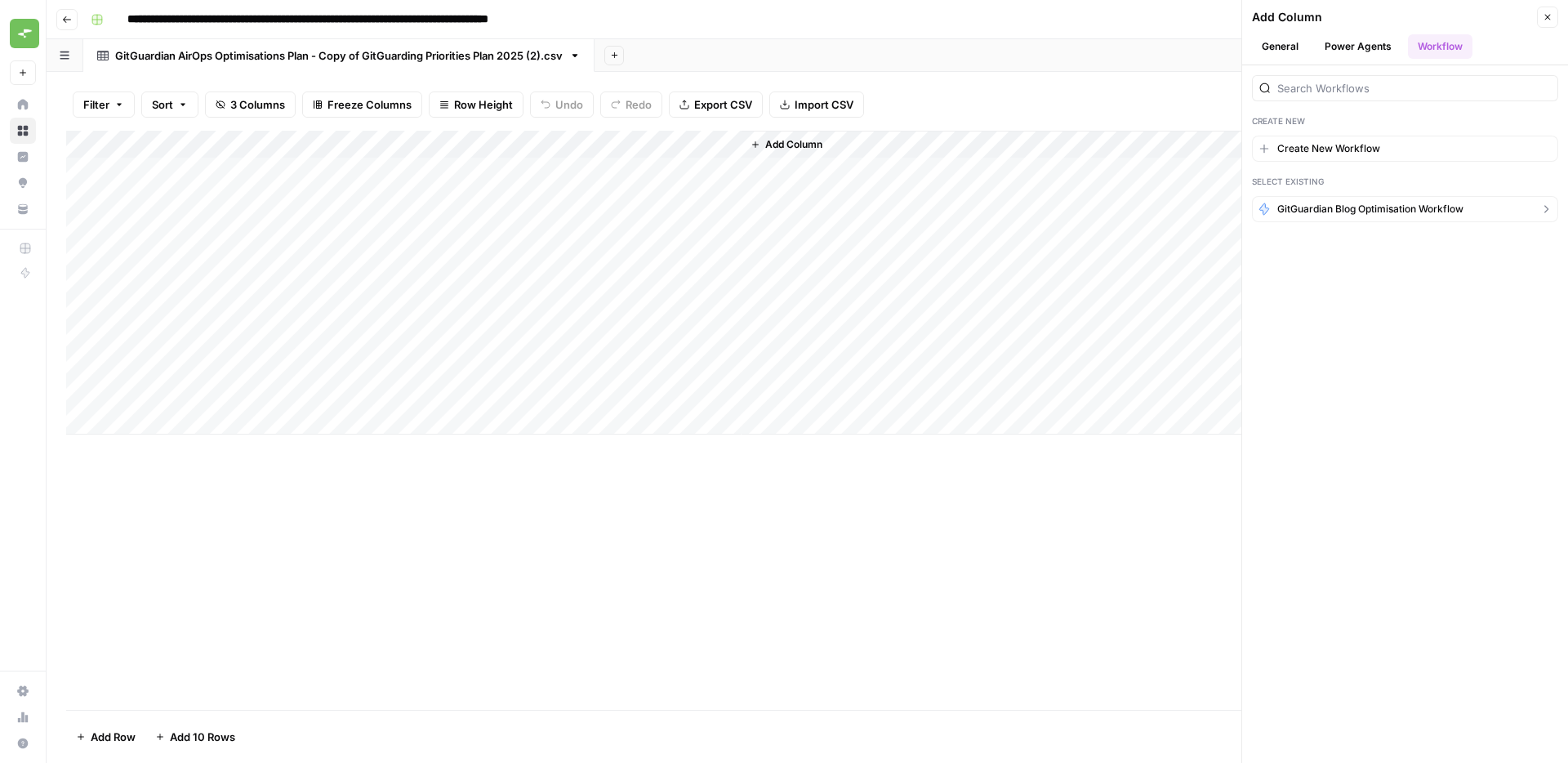
click at [1340, 208] on span "GitGuardian Blog Optimisation Workflow" at bounding box center [1370, 208] width 186 height 15
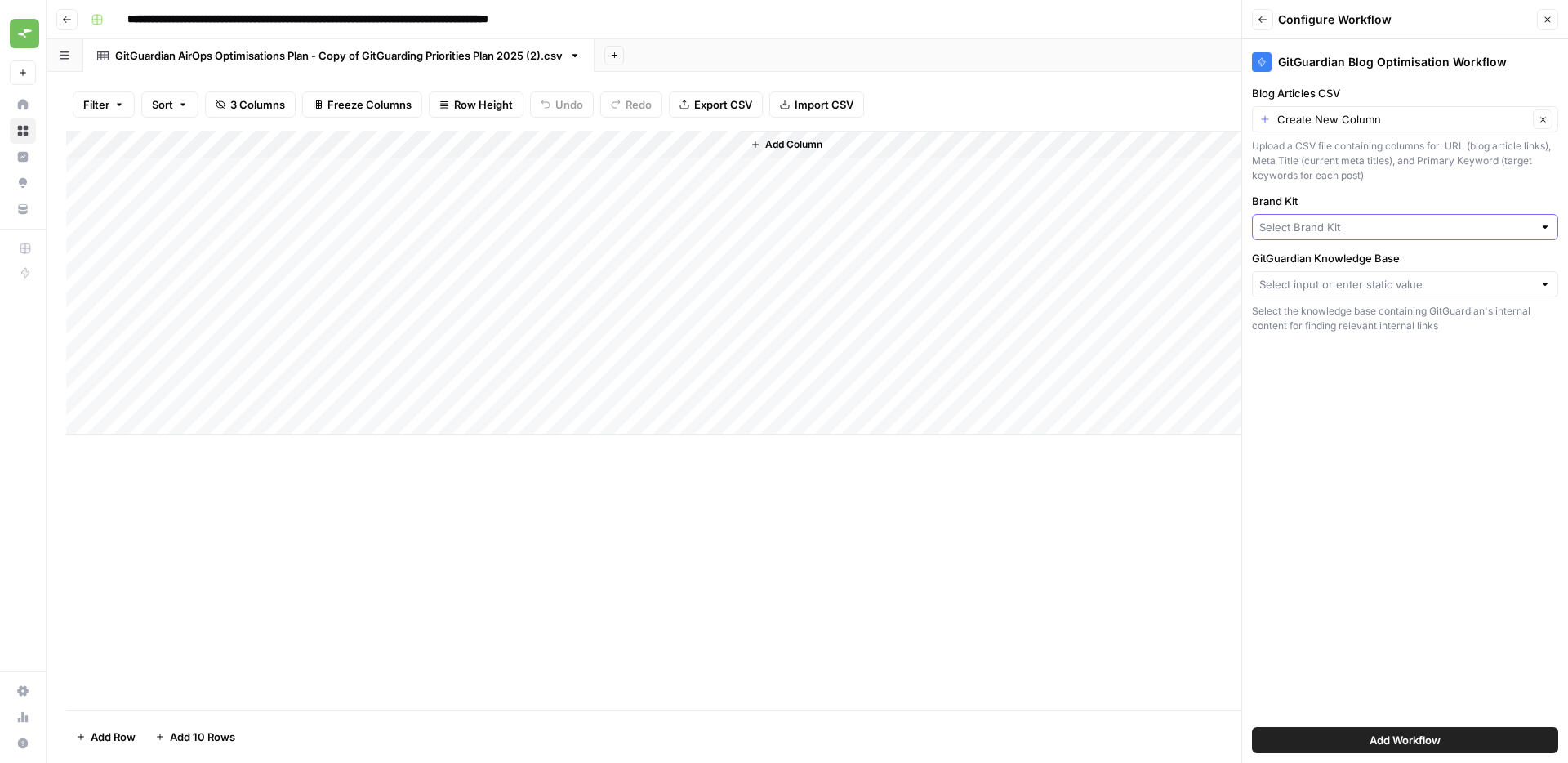
click at [1329, 231] on input "Brand Kit" at bounding box center [1396, 226] width 274 height 16
click at [1324, 270] on span "GitGuardian" at bounding box center [1402, 265] width 272 height 16
type input "GitGuardian"
click at [1326, 291] on input "GitGuardian Knowledge Base" at bounding box center [1396, 284] width 274 height 16
click at [1315, 340] on span "GitGuardian" at bounding box center [1402, 345] width 272 height 16
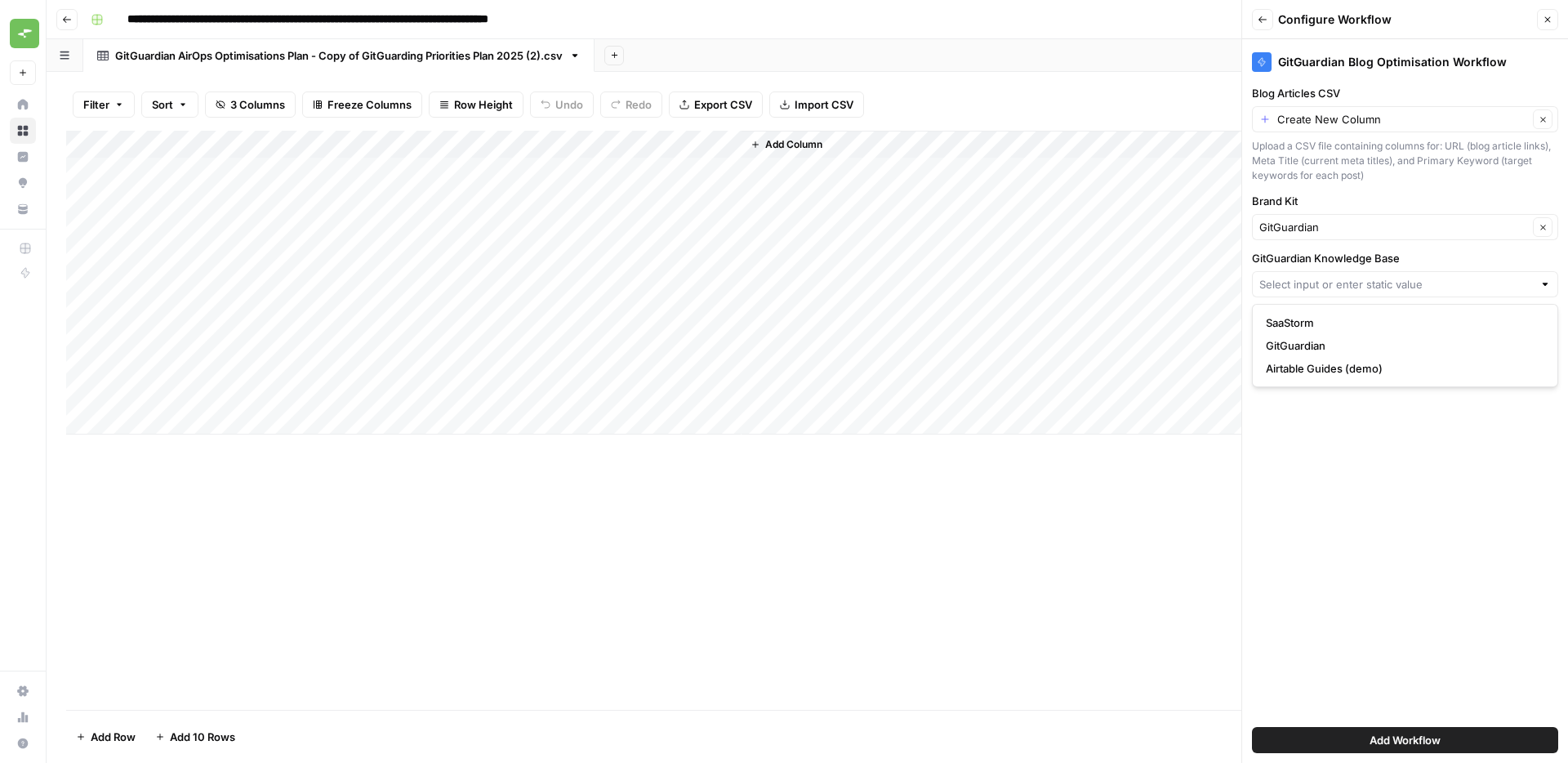
type input "GitGuardian"
click at [1321, 157] on div "Upload a CSV file containing columns for: URL (blog article links), Meta Title …" at bounding box center [1405, 160] width 307 height 44
click at [1323, 157] on div "Upload a CSV file containing columns for: URL (blog article links), Meta Title …" at bounding box center [1405, 160] width 307 height 44
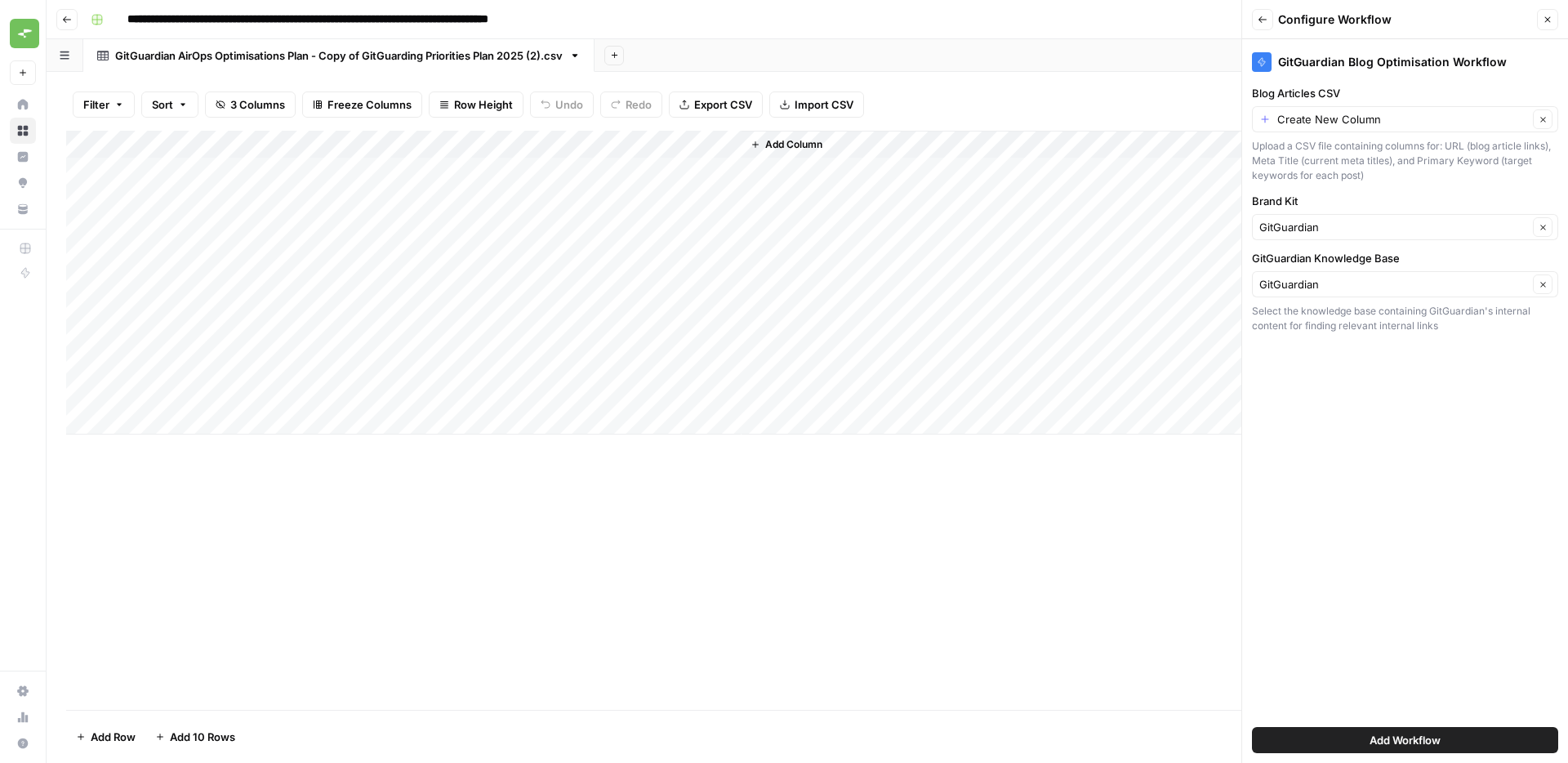
copy div "Upload a CSV file containing columns for: URL (blog article links), Meta Title …"
click at [1379, 177] on div "Upload a CSV file containing columns for: URL (blog article links), Meta Title …" at bounding box center [1405, 160] width 307 height 44
click at [579, 143] on div "Add Column" at bounding box center [807, 282] width 1482 height 304
click at [568, 183] on input "Primary keyword" at bounding box center [603, 183] width 166 height 16
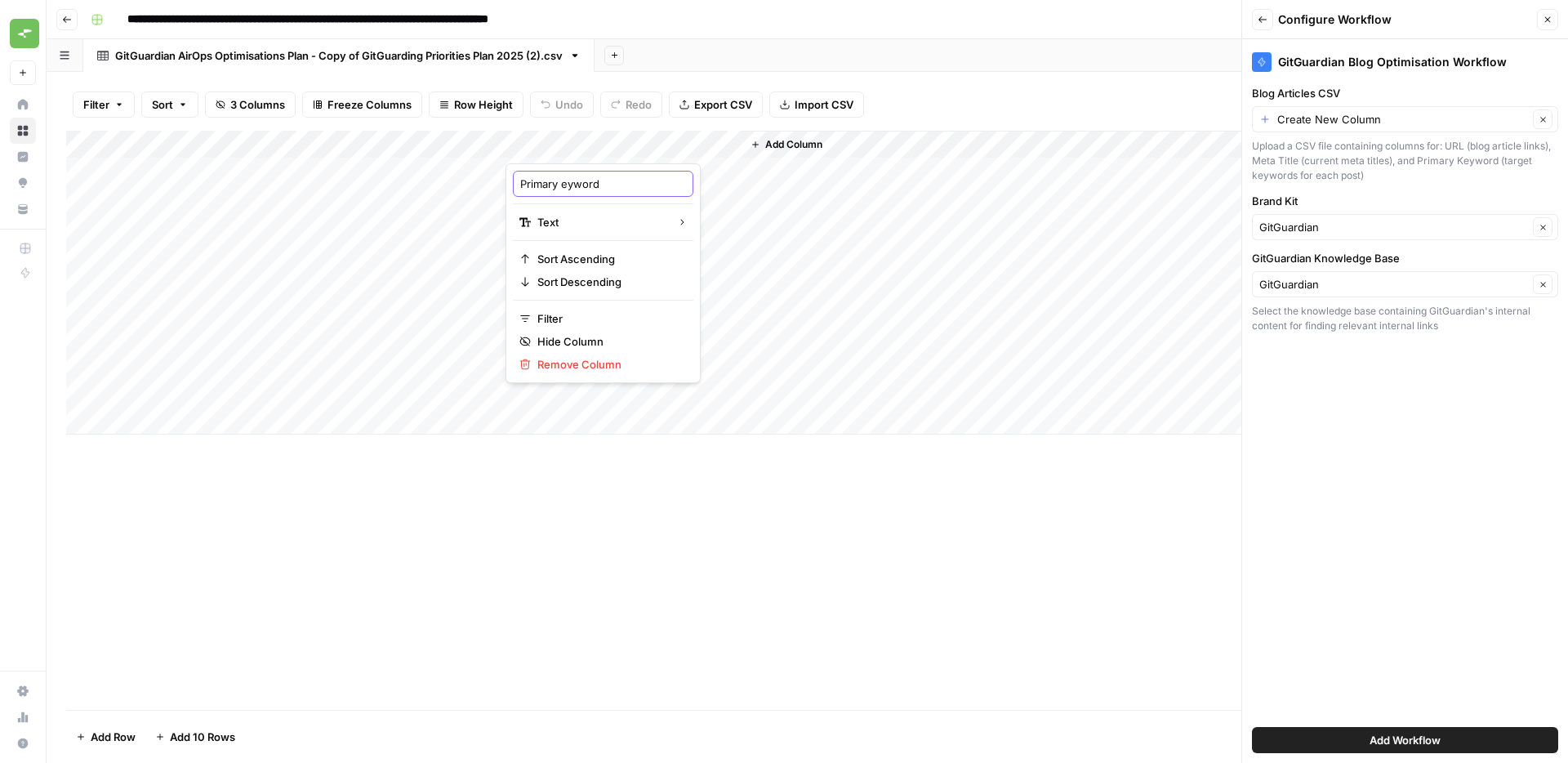
type input "Primary Keyword"
click at [940, 494] on div "Add Column" at bounding box center [807, 420] width 1482 height 579
click at [806, 147] on span "Add Column" at bounding box center [794, 144] width 57 height 15
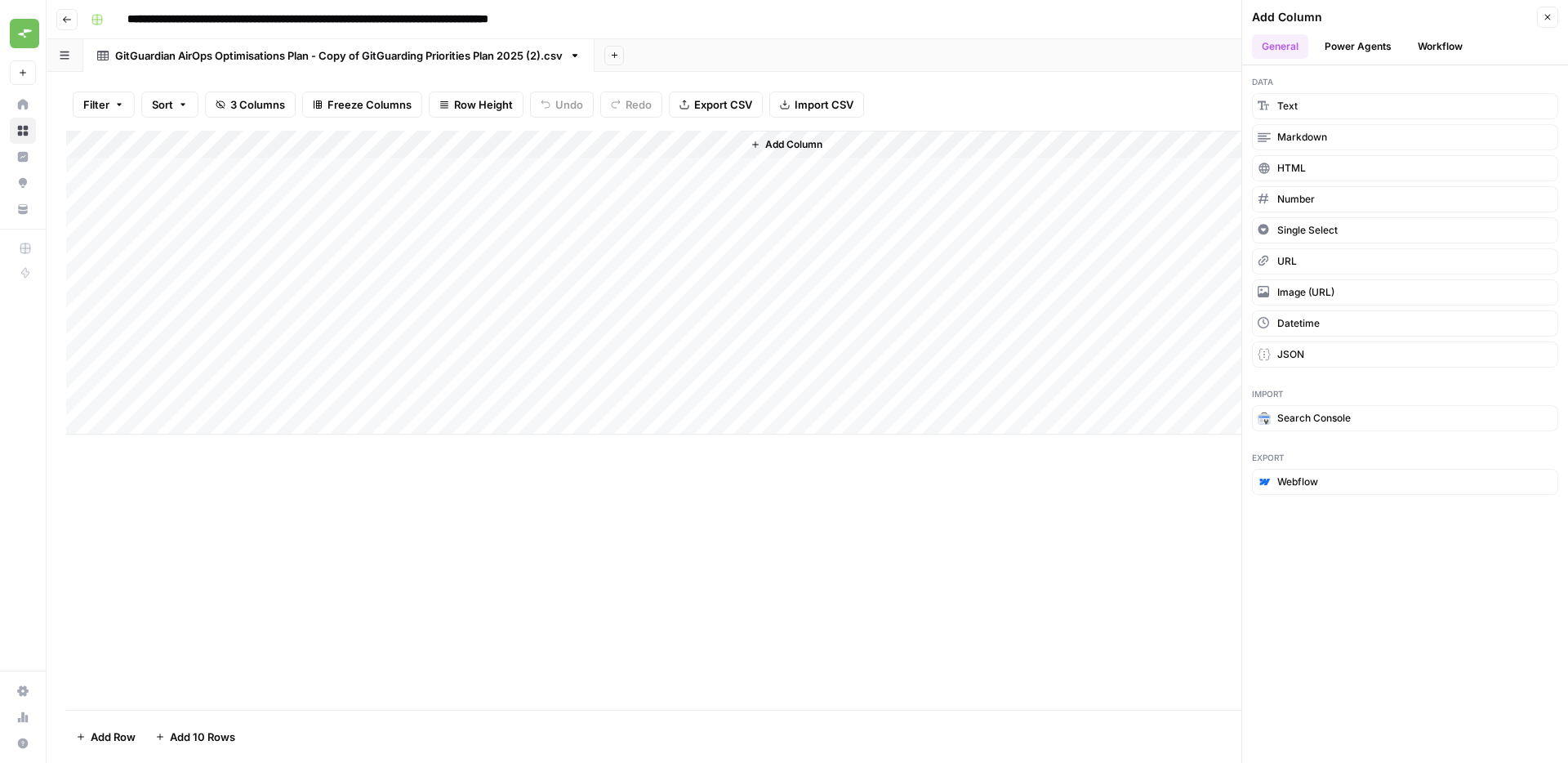
click at [806, 147] on span "Add Column" at bounding box center [794, 144] width 57 height 15
click at [812, 147] on span "Add Column" at bounding box center [794, 144] width 57 height 15
click at [1446, 40] on button "Workflow" at bounding box center [1440, 47] width 65 height 24
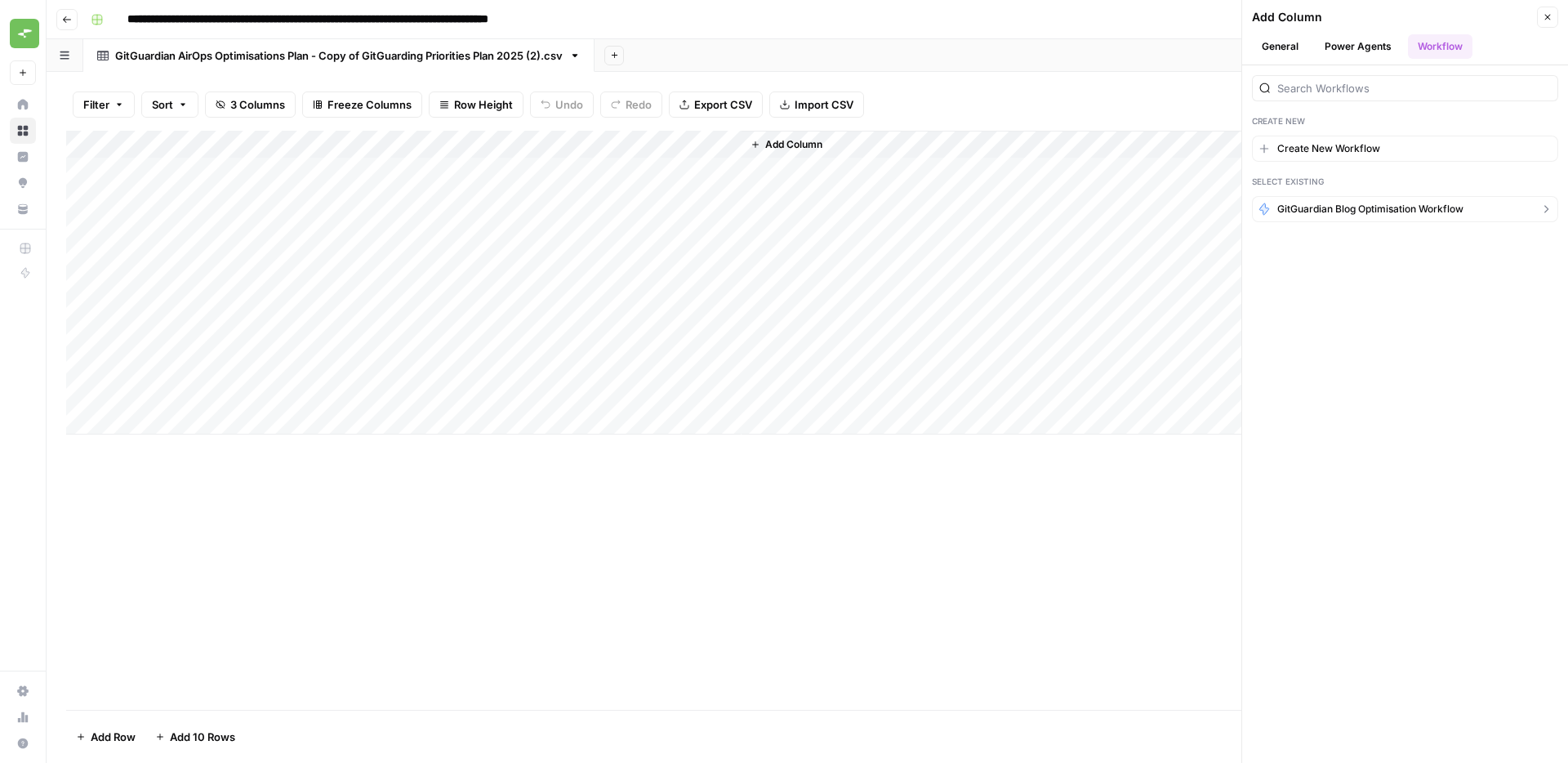
click at [1384, 215] on span "GitGuardian Blog Optimisation Workflow" at bounding box center [1370, 208] width 186 height 15
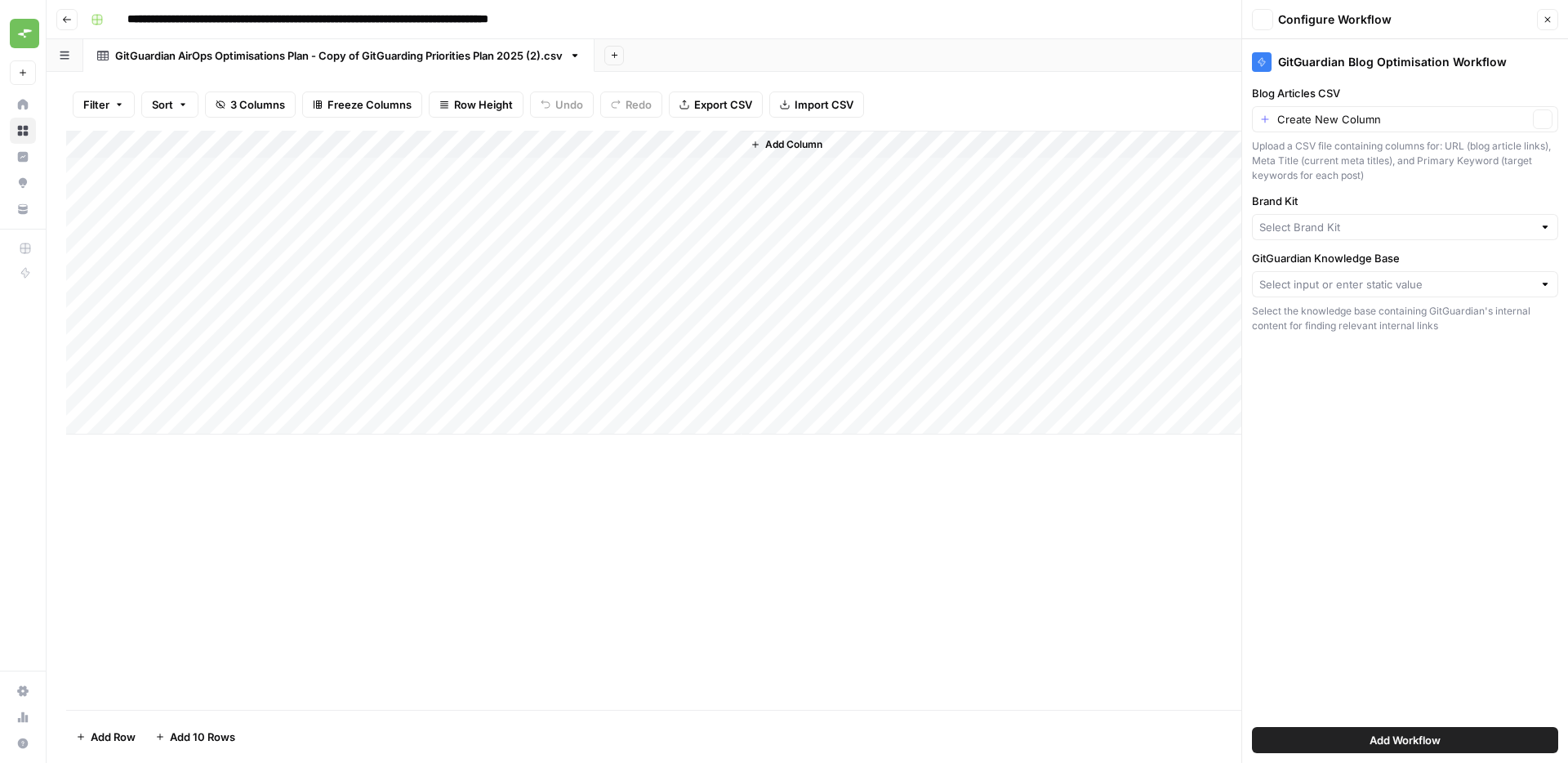
type input "GitGuardian"
click at [1328, 278] on input "GitGuardian Knowledge Base" at bounding box center [1396, 284] width 274 height 16
click at [1317, 326] on span "SaaStorm" at bounding box center [1402, 322] width 272 height 16
type input "SaaStorm"
click at [1346, 444] on div "GitGuardian Blog Optimisation Workflow Blog Articles CSV Create New Column Clea…" at bounding box center [1404, 401] width 325 height 723
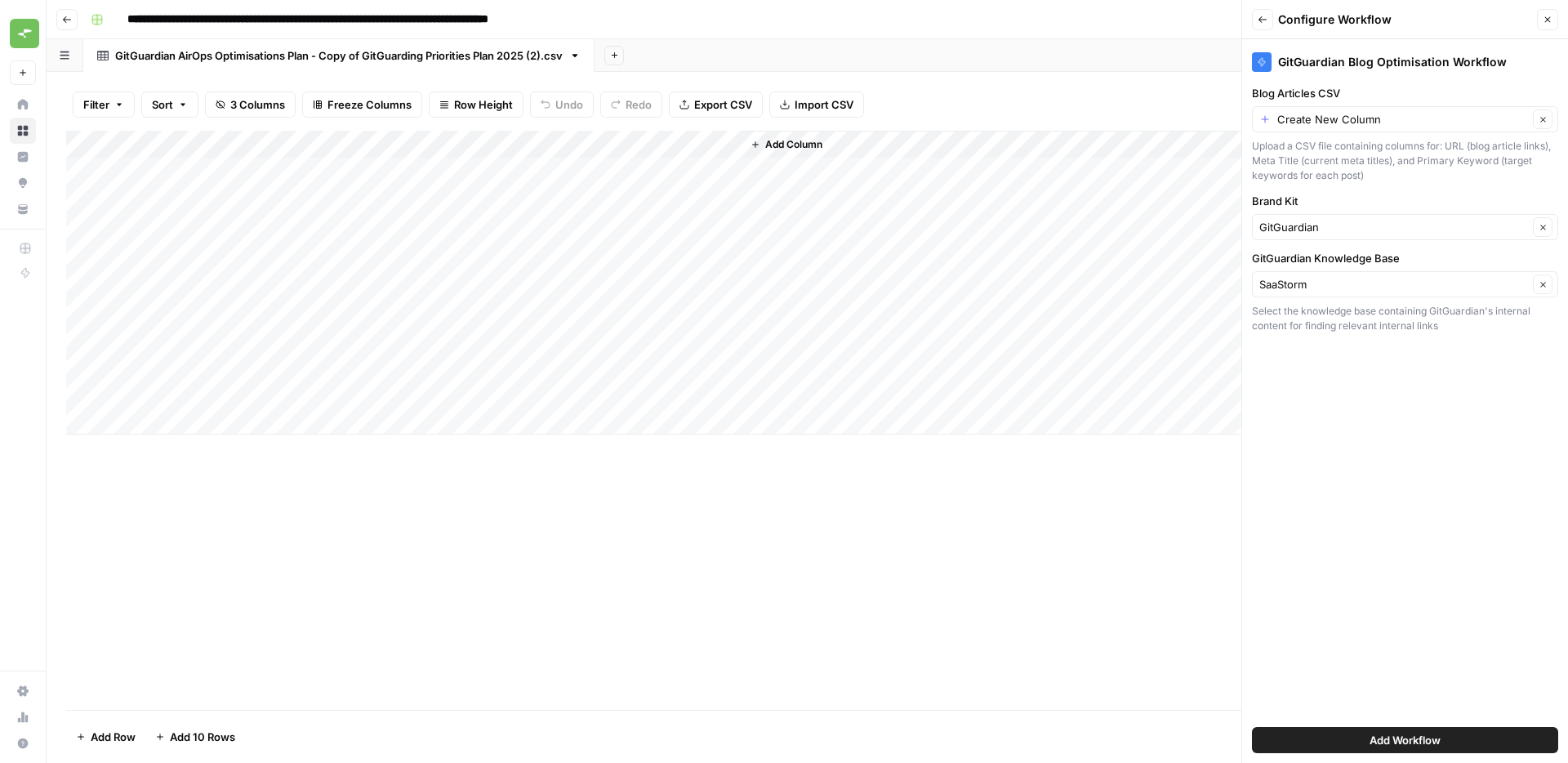
click at [1399, 738] on span "Add Workflow" at bounding box center [1404, 740] width 71 height 16
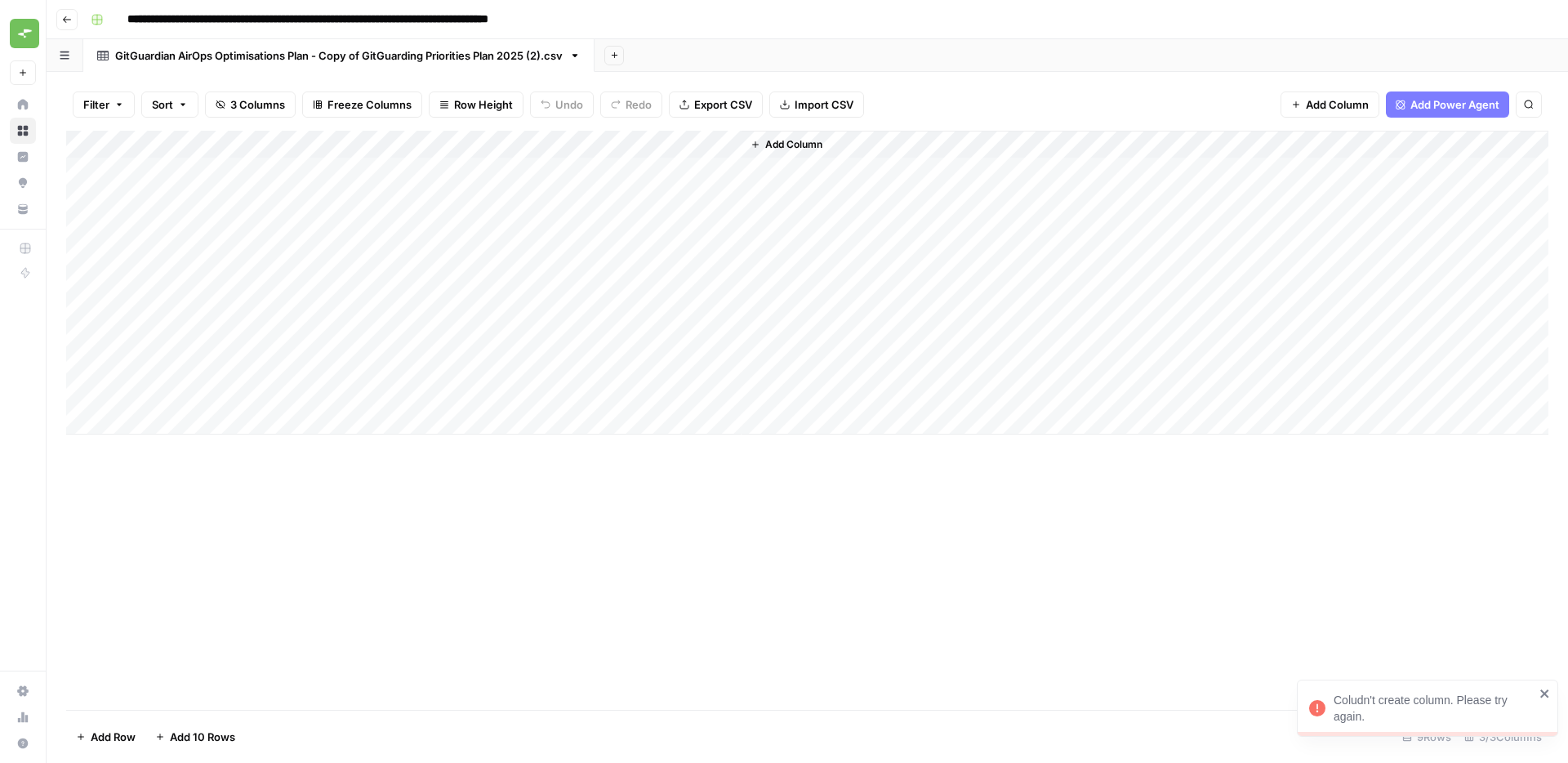
click at [801, 144] on span "Add Column" at bounding box center [794, 144] width 57 height 15
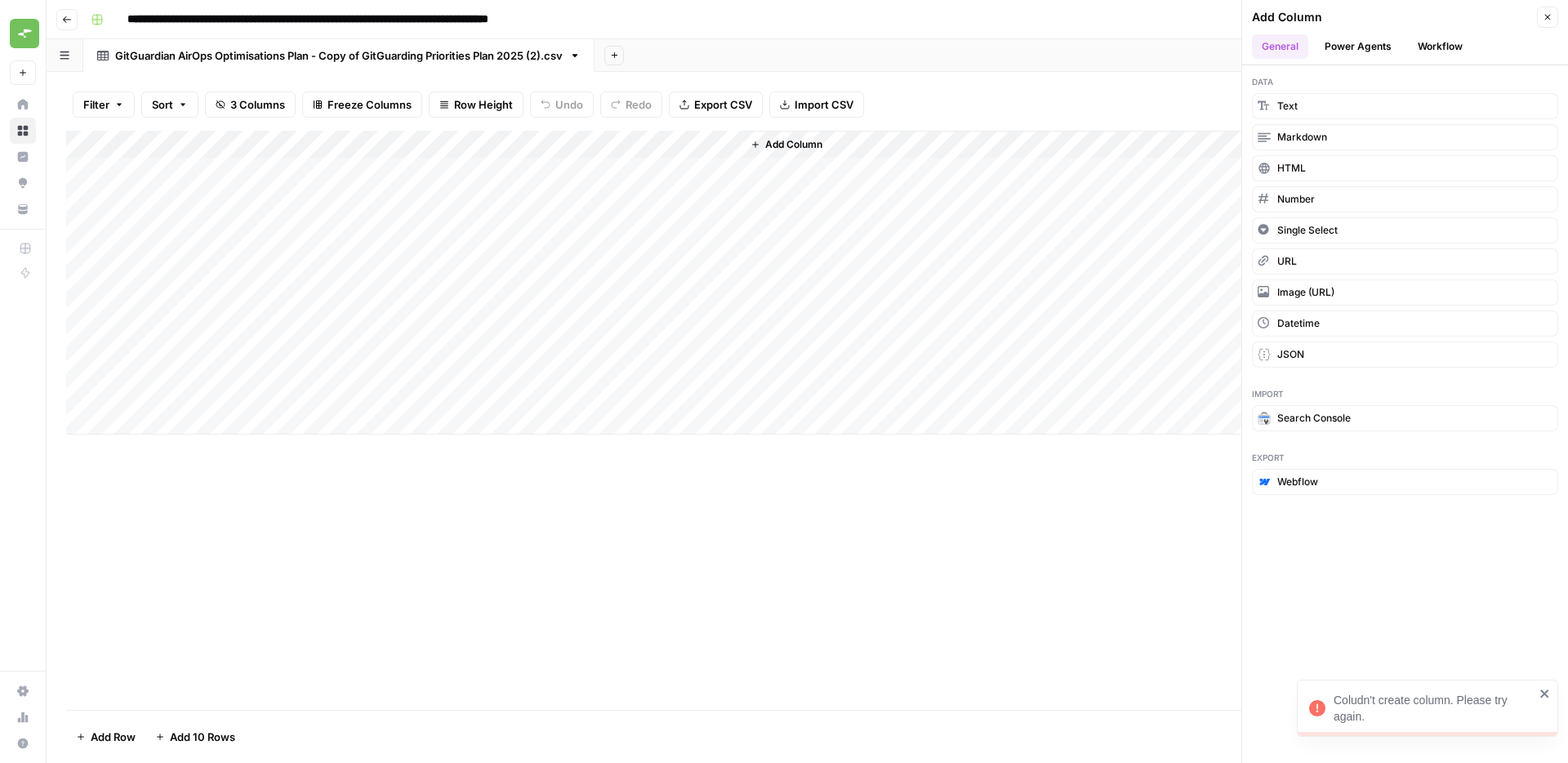
click at [1435, 47] on button "Workflow" at bounding box center [1440, 47] width 65 height 24
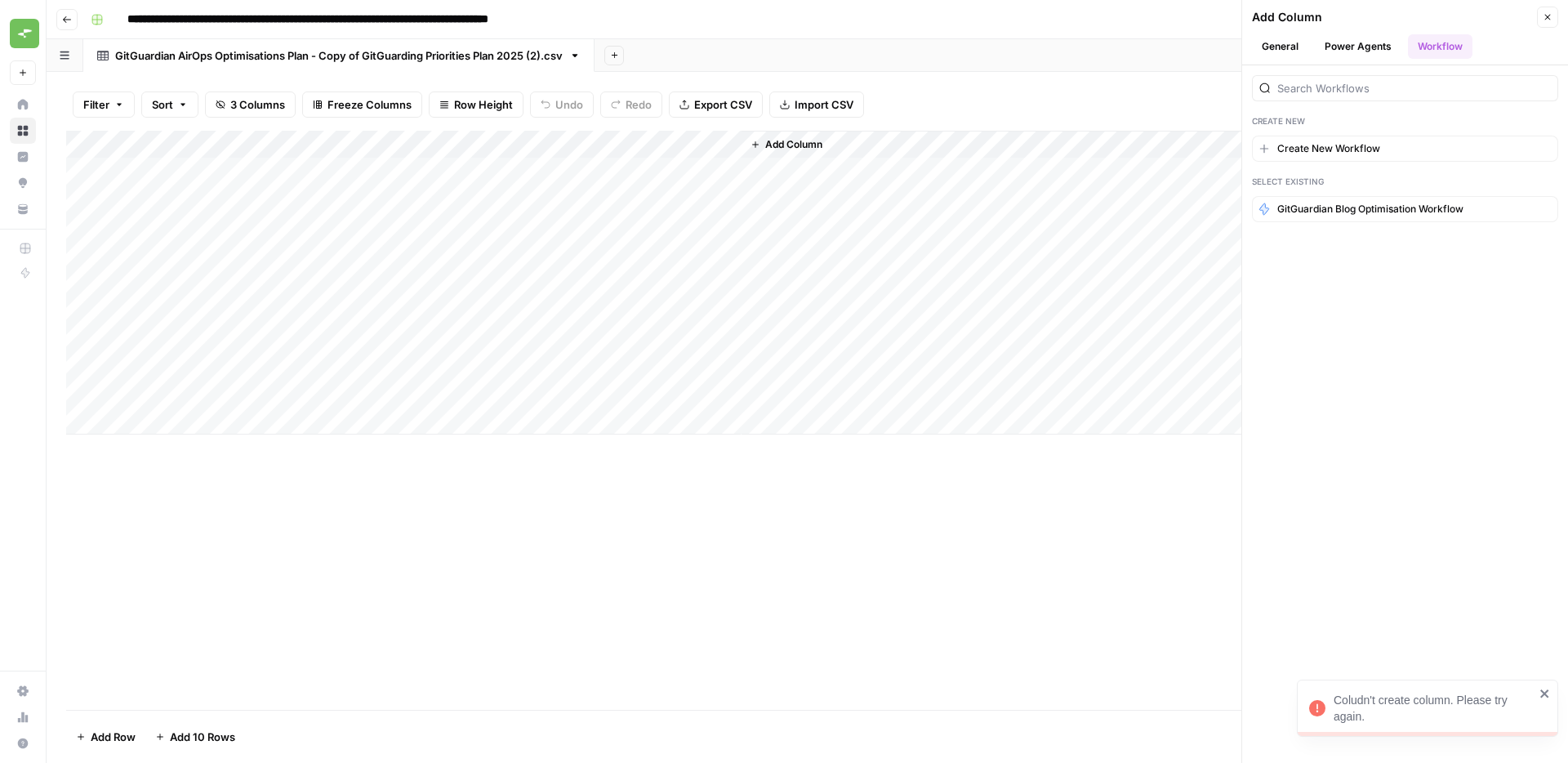
drag, startPoint x: 1348, startPoint y: 158, endPoint x: 1386, endPoint y: 210, distance: 64.4
click at [1393, 302] on div "Create New Create New Workflow Select Existing GitGuardian Blog Optimisation Wo…" at bounding box center [1404, 414] width 325 height 698
drag, startPoint x: 1377, startPoint y: 192, endPoint x: 1375, endPoint y: 202, distance: 10.2
click at [1377, 194] on div "Create New Create New Workflow Select Existing GitGuardian Blog Optimisation Wo…" at bounding box center [1404, 148] width 325 height 166
click at [1375, 202] on span "GitGuardian Blog Optimisation Workflow" at bounding box center [1370, 208] width 186 height 15
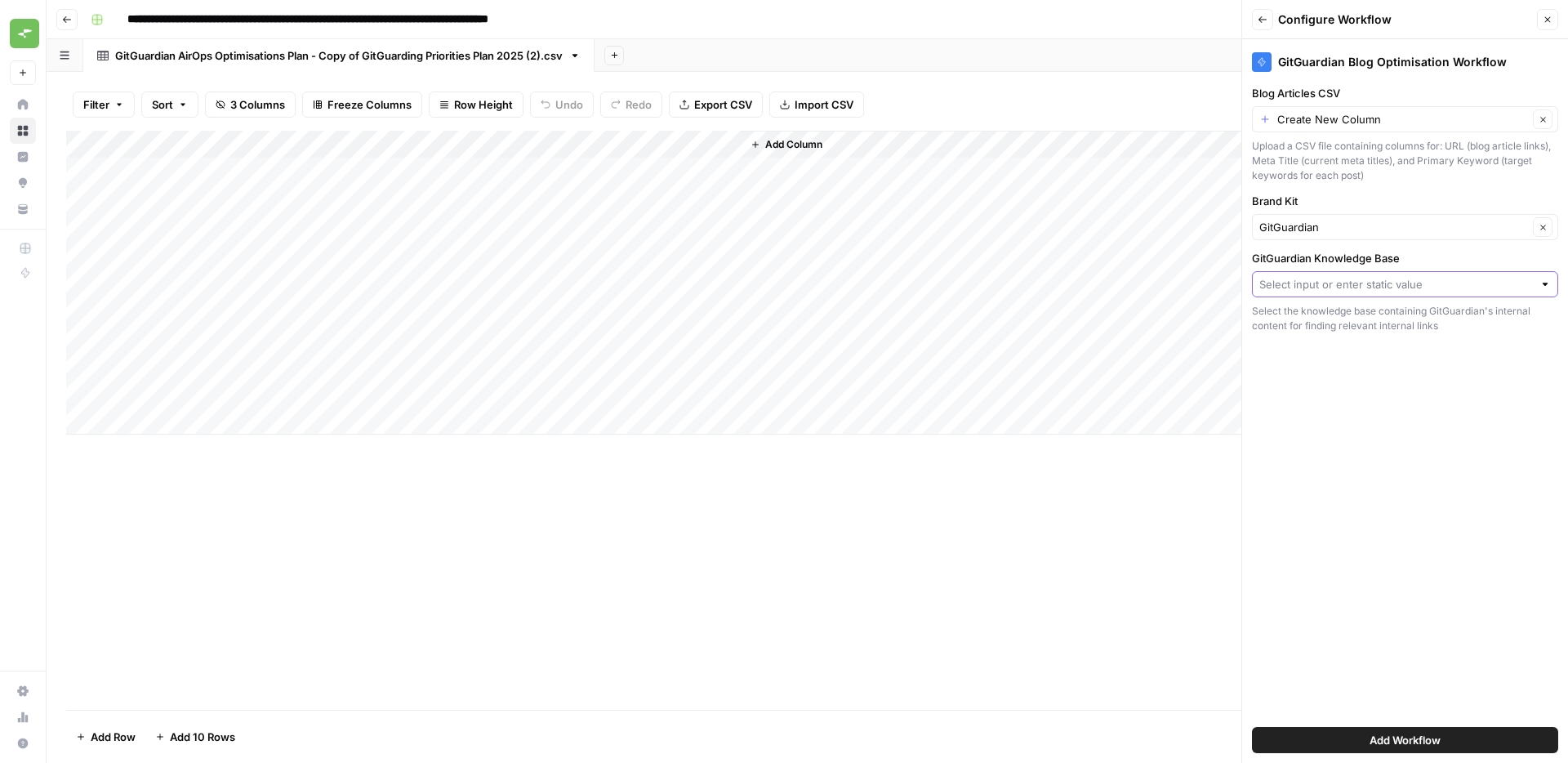
click at [1371, 285] on input "GitGuardian Knowledge Base" at bounding box center [1396, 284] width 274 height 16
click at [1322, 343] on span "GitGuardian" at bounding box center [1402, 345] width 272 height 16
type input "GitGuardian"
click at [1333, 106] on div "Create New Column Clear" at bounding box center [1405, 119] width 307 height 26
type input "Create New Column"
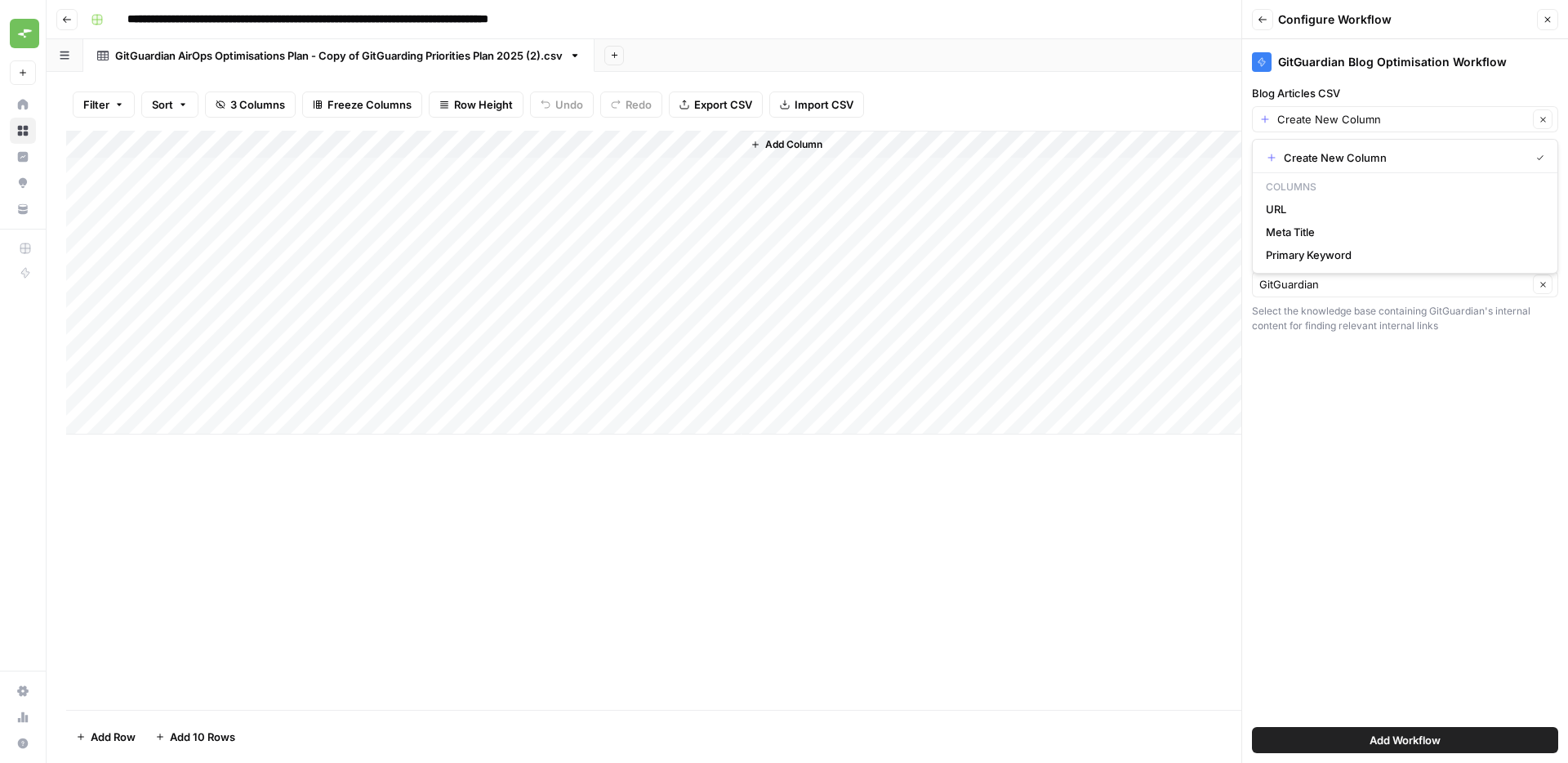
click at [1398, 73] on div "GitGuardian Blog Optimisation Workflow" at bounding box center [1405, 58] width 307 height 36
click at [1322, 92] on label "Blog Articles CSV" at bounding box center [1405, 93] width 307 height 16
click at [1322, 111] on input "Create New Column" at bounding box center [1402, 119] width 251 height 16
click at [1334, 114] on input "Blog Articles CSV" at bounding box center [1402, 119] width 251 height 16
type input "d"
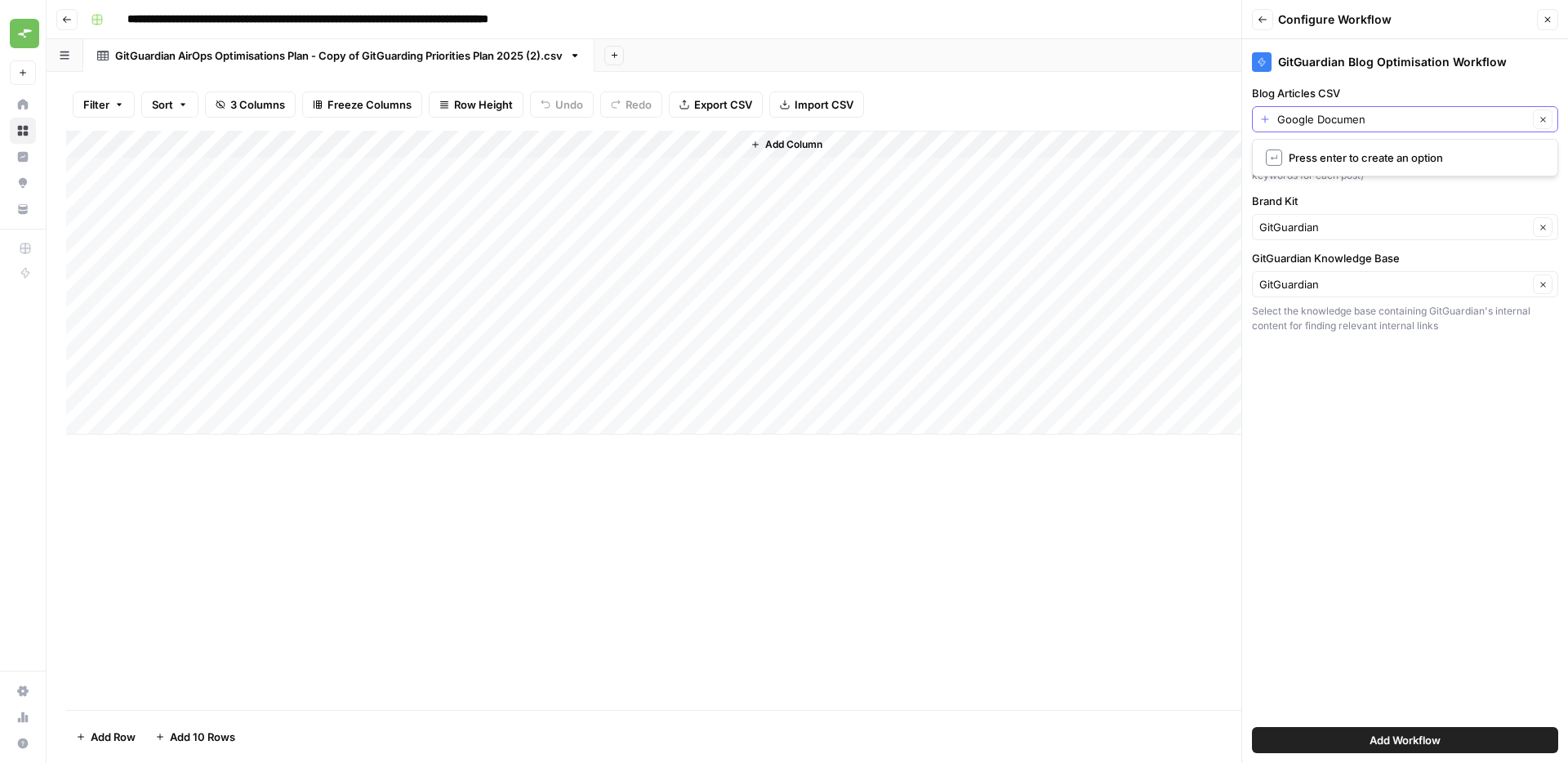
type input "Google Document"
click at [1383, 584] on div "GitGuardian Blog Optimisation Workflow Blog Articles CSV Google Document Clear …" at bounding box center [1404, 401] width 325 height 723
click at [1356, 126] on input "Blog Articles CSV" at bounding box center [1393, 119] width 269 height 16
click at [1352, 177] on span "Google Document" at bounding box center [1394, 180] width 257 height 16
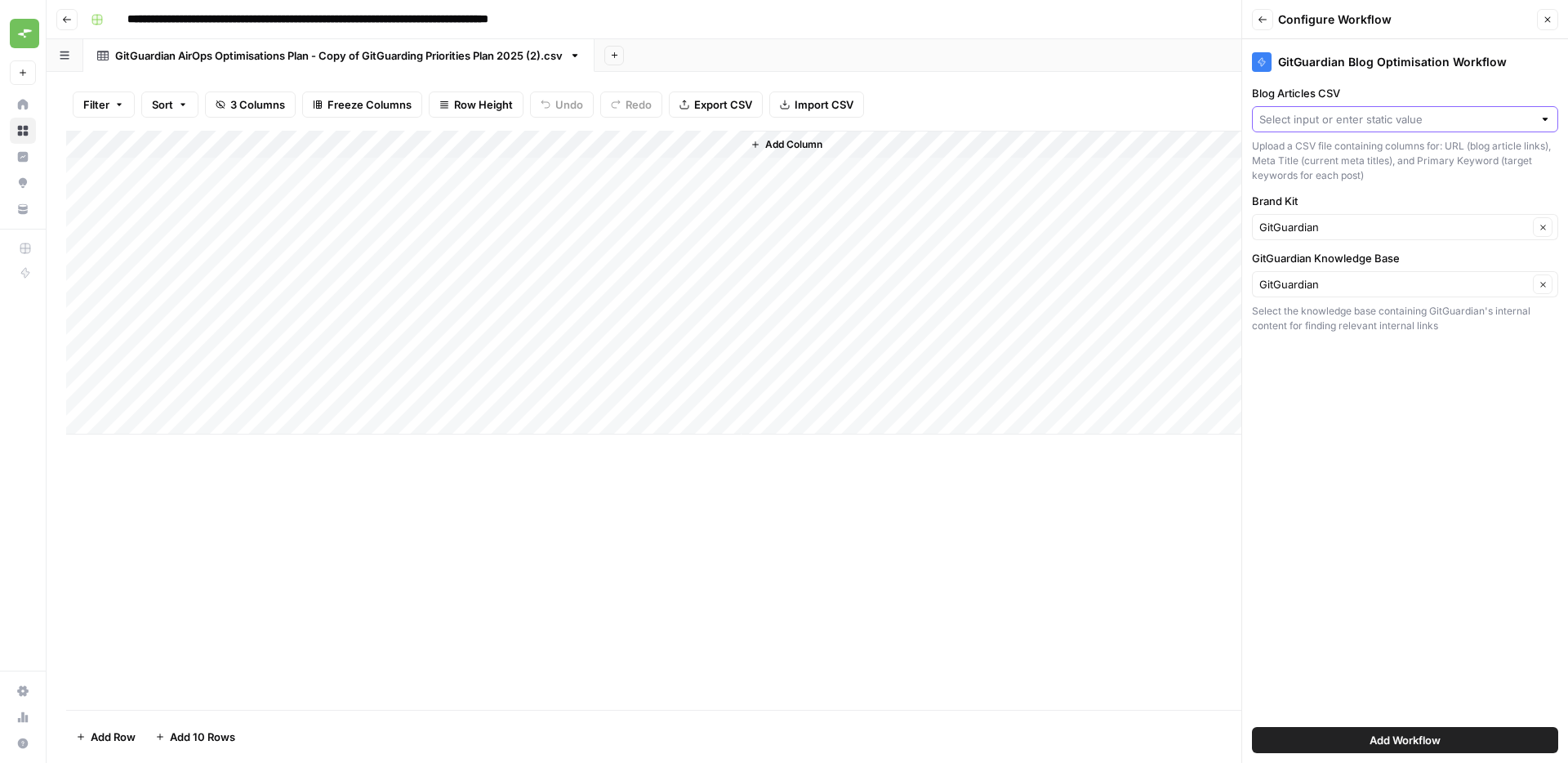
click at [1387, 119] on input "Blog Articles CSV" at bounding box center [1396, 119] width 274 height 16
type input "="
click at [1372, 95] on label "Blog Articles CSV" at bounding box center [1405, 93] width 307 height 16
click at [1372, 111] on input "Blog Articles CSV" at bounding box center [1396, 119] width 274 height 16
click at [1351, 76] on div "GitGuardian Blog Optimisation Workflow Blog Articles CSV Upload a CSV file cont…" at bounding box center [1404, 401] width 325 height 723
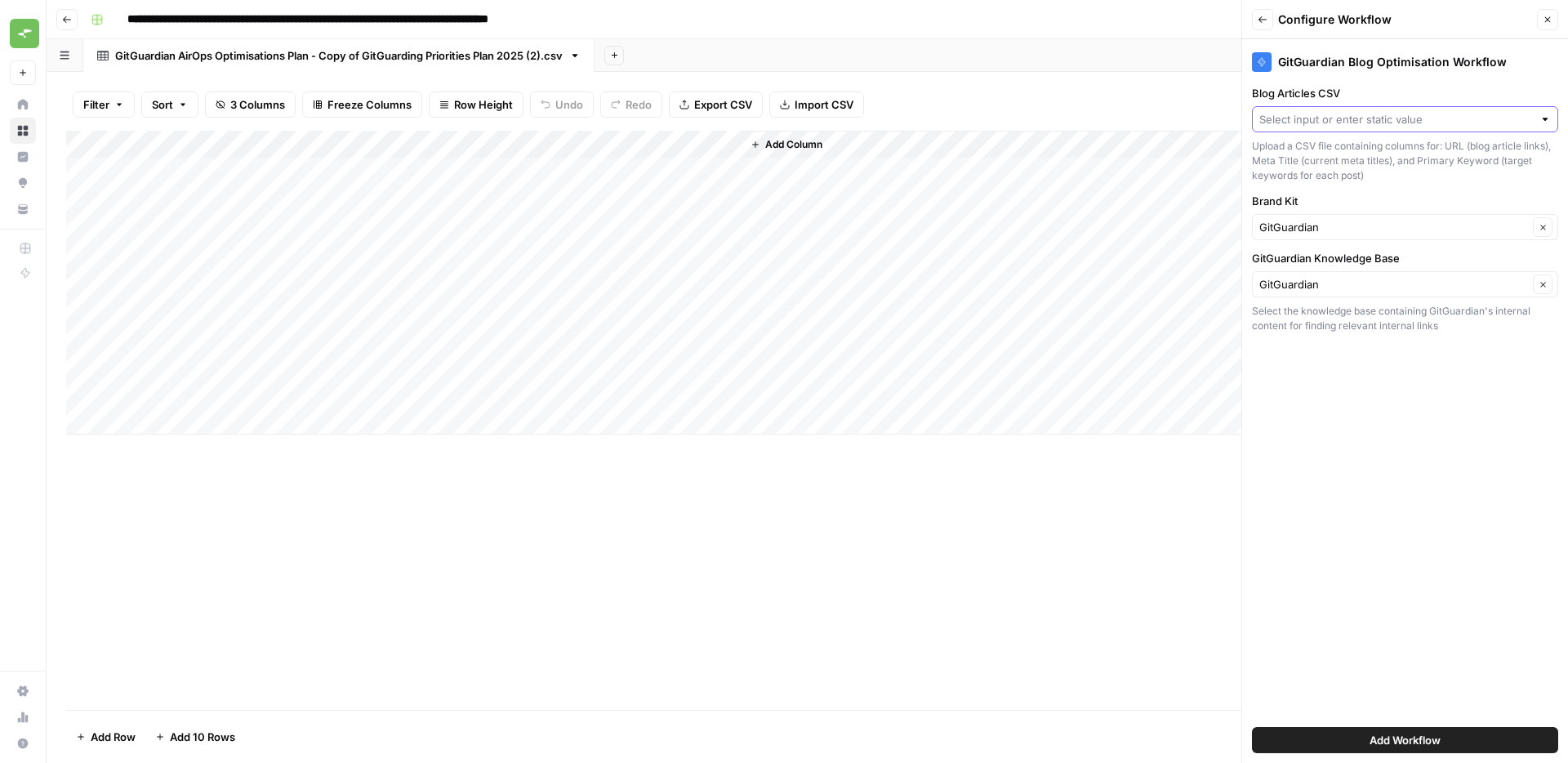
drag, startPoint x: 1241, startPoint y: 58, endPoint x: 1370, endPoint y: 175, distance: 174.2
click at [1373, 175] on div "Back Configure Workflow Close GitGuardian Blog Optimisation Workflow Blog Artic…" at bounding box center [1404, 382] width 326 height 763
drag, startPoint x: 1370, startPoint y: 175, endPoint x: 1250, endPoint y: 60, distance: 166.2
click at [1250, 60] on div "GitGuardian Blog Optimisation Workflow Blog Articles CSV Upload a CSV file cont…" at bounding box center [1404, 401] width 325 height 723
copy div "GitGuardian Blog Optimisation Workflow Blog Articles CSV Upload a CSV file cont…"
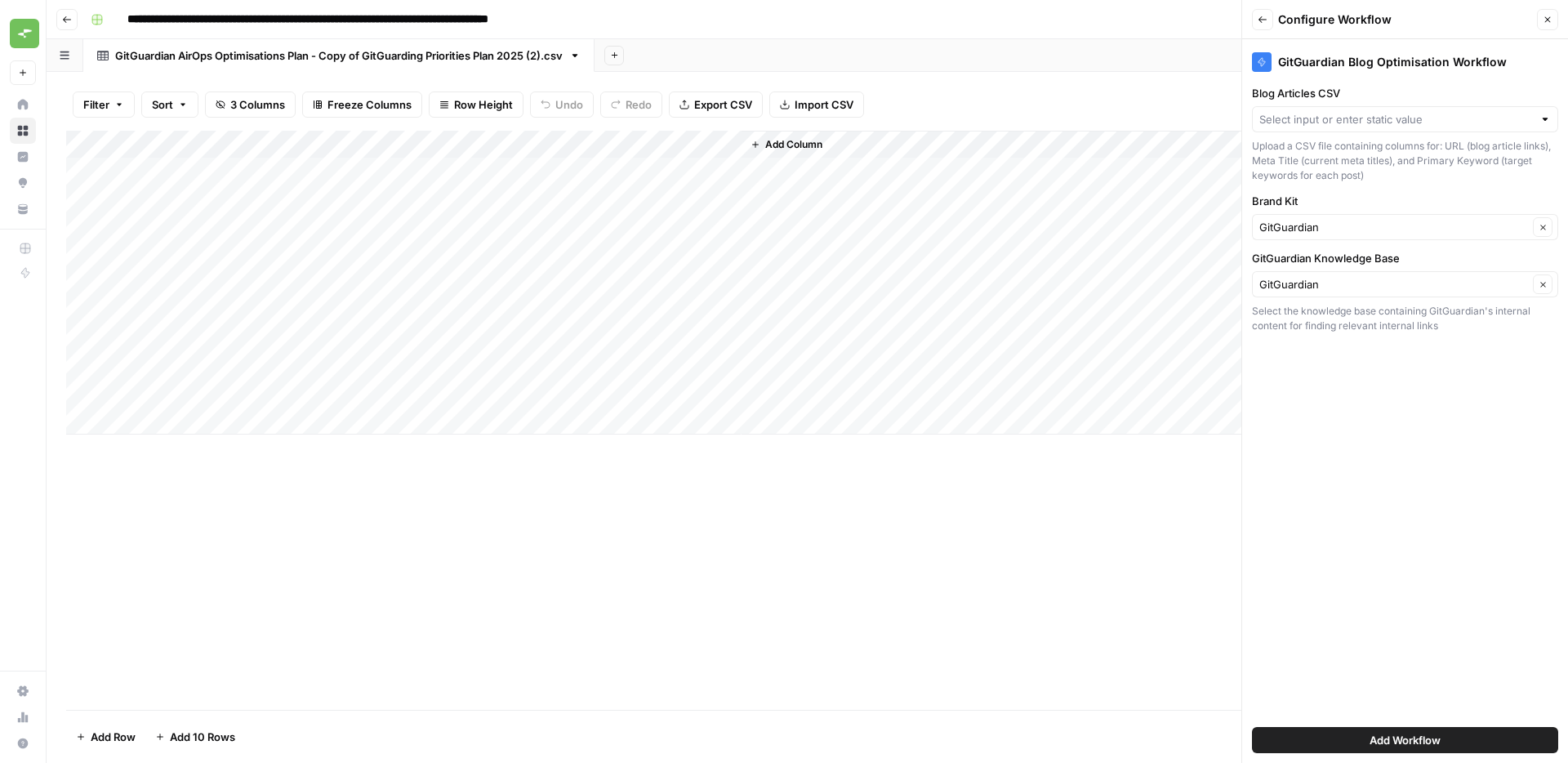
click at [1380, 168] on div "Upload a CSV file containing columns for: URL (blog article links), Meta Title …" at bounding box center [1405, 160] width 307 height 44
click at [1374, 127] on div at bounding box center [1405, 119] width 307 height 26
click at [1323, 155] on span "Create New Column" at bounding box center [1410, 158] width 254 height 16
type input "Create New Column"
click at [1265, 118] on div "Create New Column Clear" at bounding box center [1405, 119] width 307 height 26
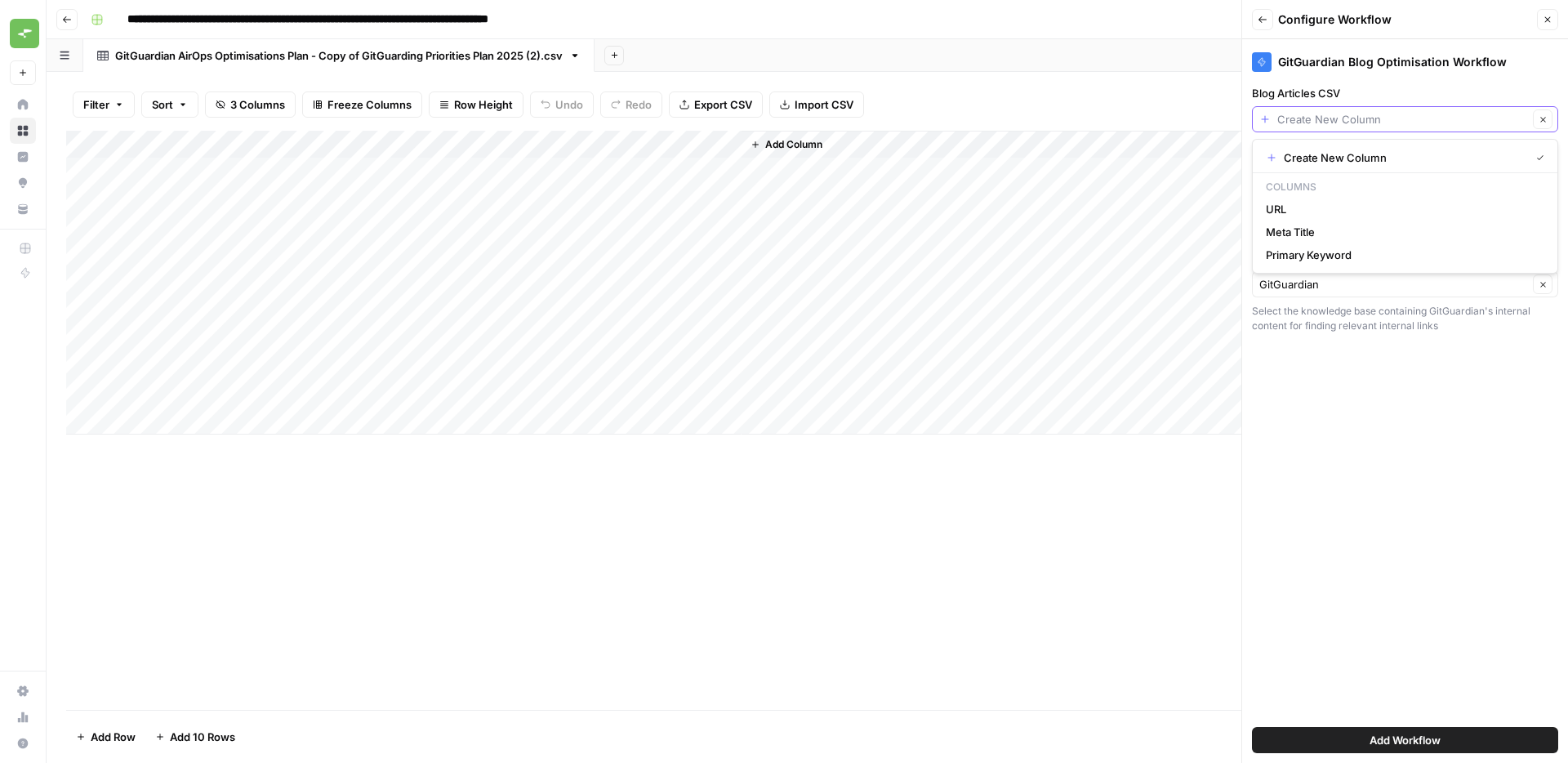
type input "]"
type input "["
type input "{"
type input "g"
type input "Google Document"
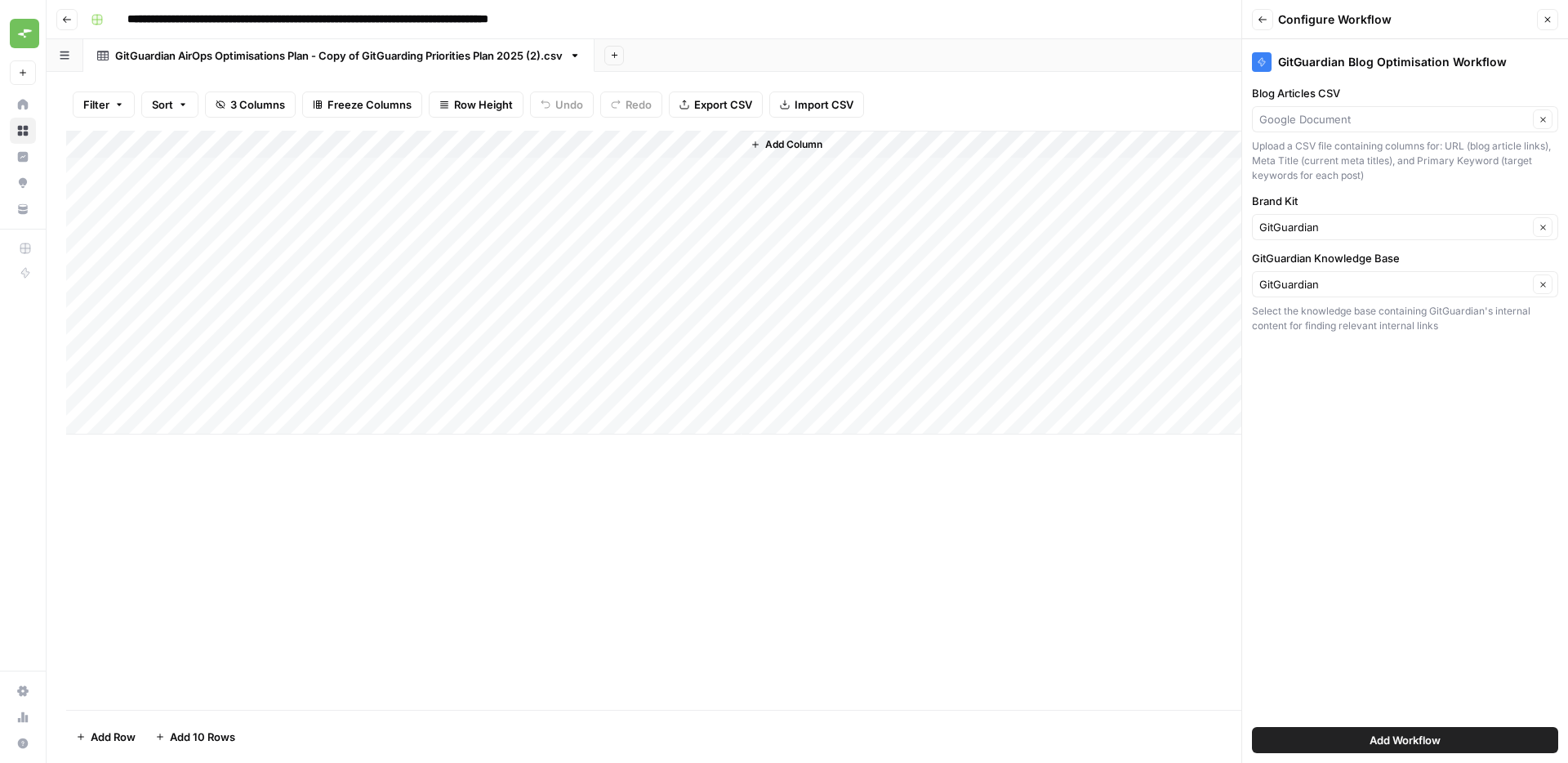
type input "Google Document"
click at [1362, 576] on div "GitGuardian Blog Optimisation Workflow Blog Articles CSV Google Document Clear …" at bounding box center [1404, 401] width 325 height 723
click at [1403, 741] on span "Add Workflow" at bounding box center [1404, 740] width 71 height 16
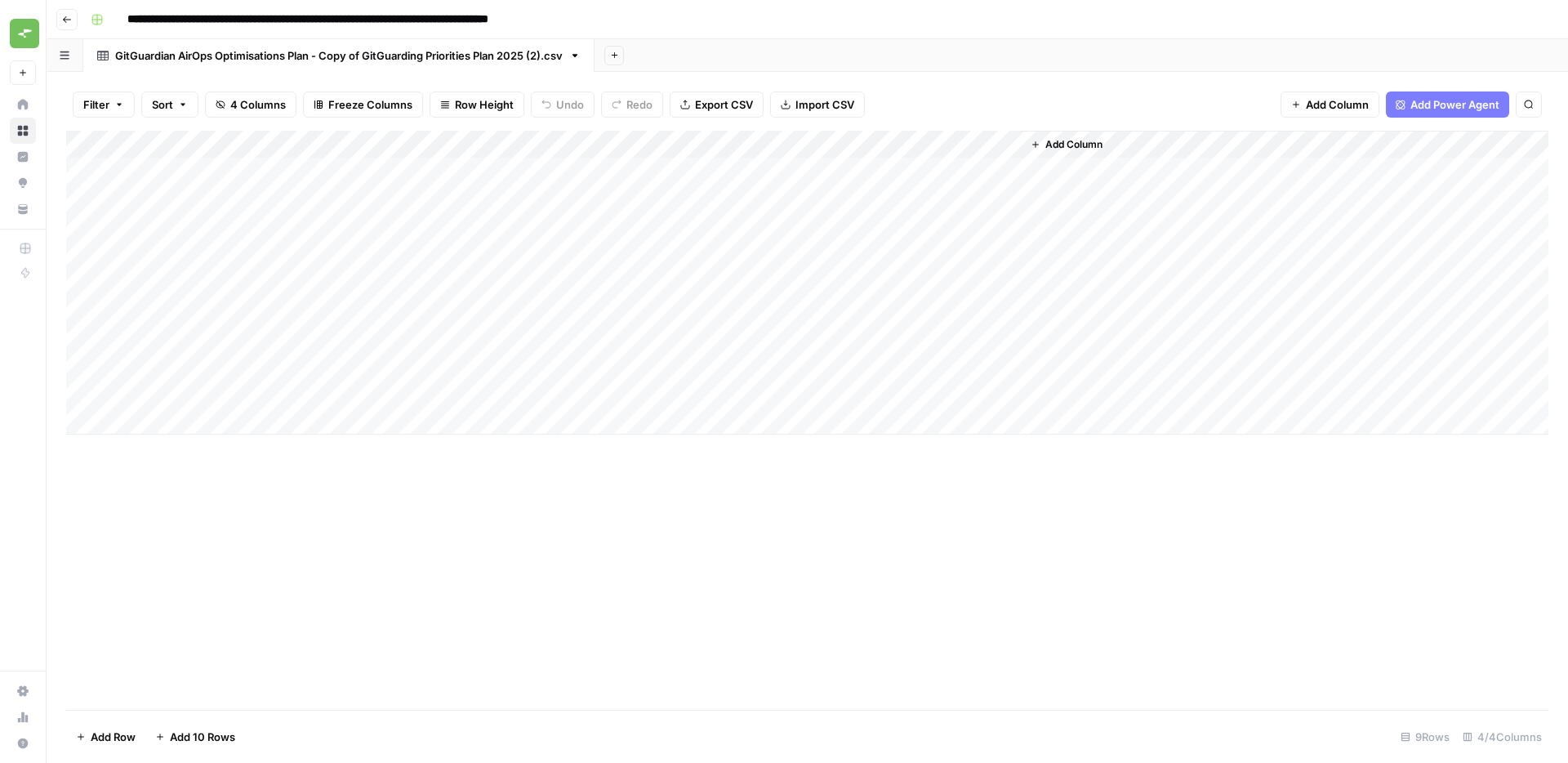
click at [876, 171] on div "Add Column" at bounding box center [807, 282] width 1482 height 304
click at [920, 145] on div "Add Column" at bounding box center [807, 282] width 1482 height 304
click at [976, 578] on div "Add Column" at bounding box center [807, 420] width 1482 height 579
click at [985, 145] on div "Add Column" at bounding box center [807, 282] width 1482 height 304
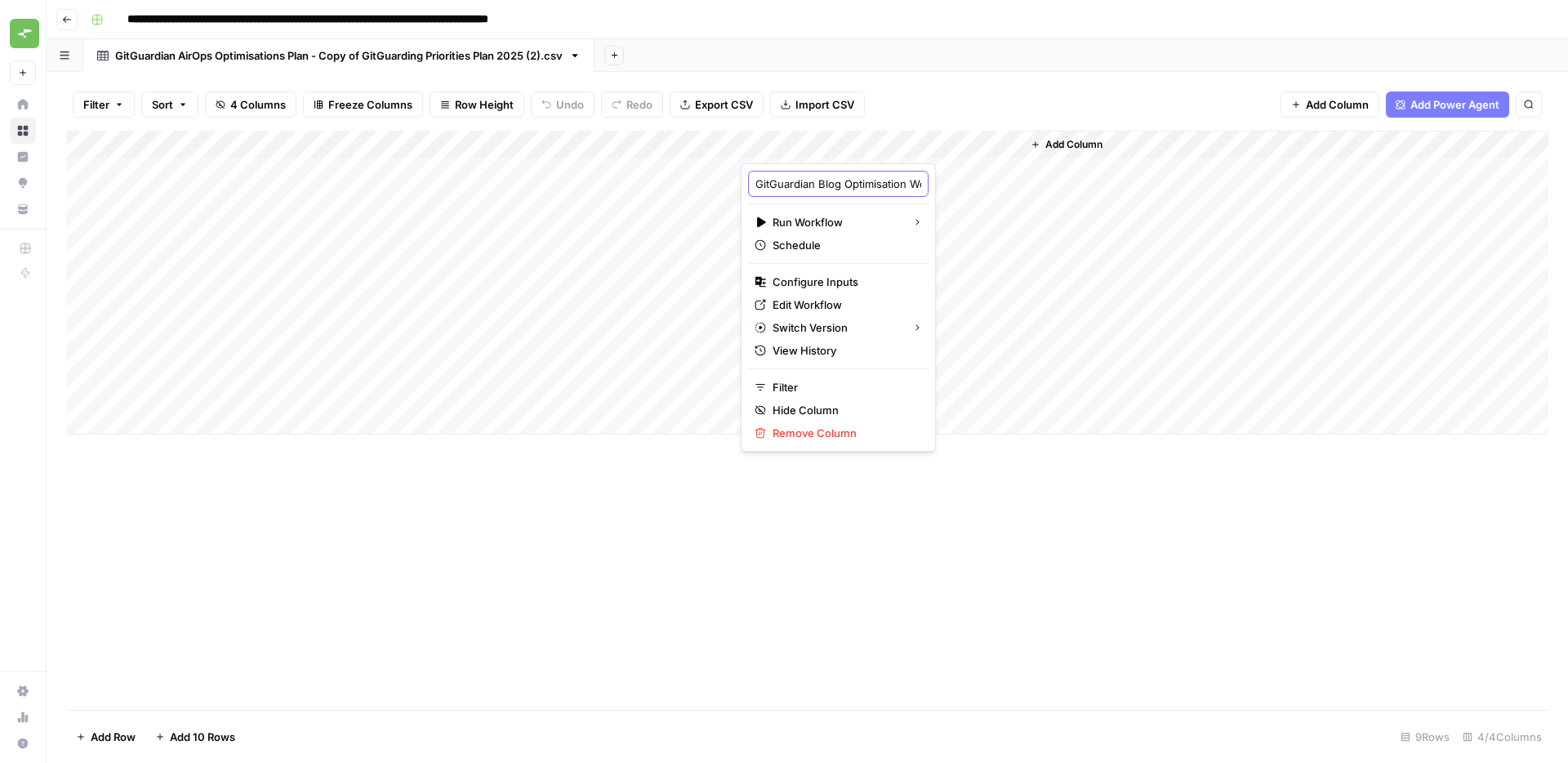
click at [830, 185] on input "GitGuardian Blog Optimisation Workflow" at bounding box center [838, 183] width 166 height 16
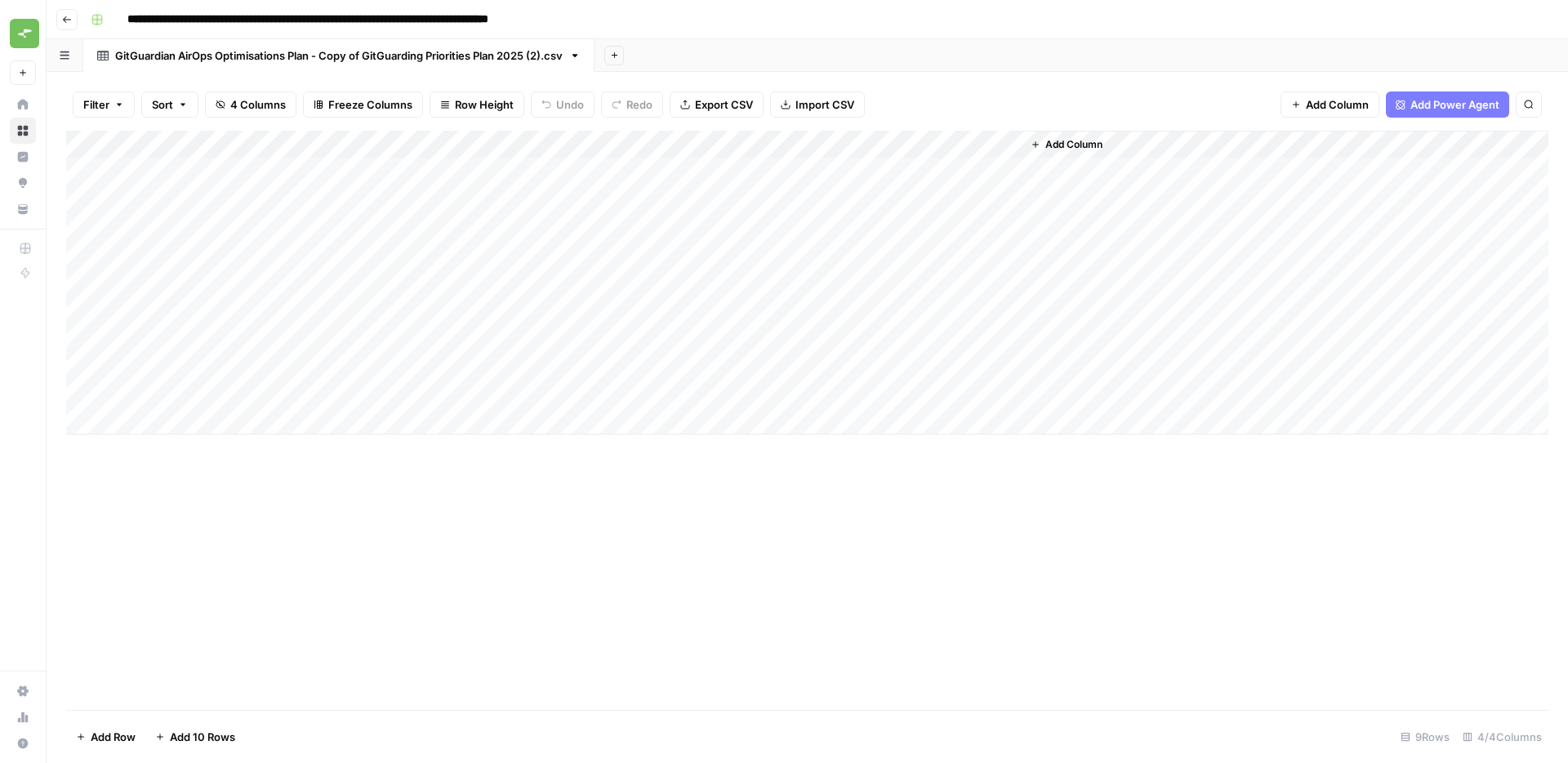
drag, startPoint x: 1075, startPoint y: 547, endPoint x: 1070, endPoint y: 514, distance: 33.4
click at [1075, 546] on div "Add Column" at bounding box center [807, 420] width 1482 height 579
click at [989, 144] on div "Add Column" at bounding box center [807, 282] width 1482 height 304
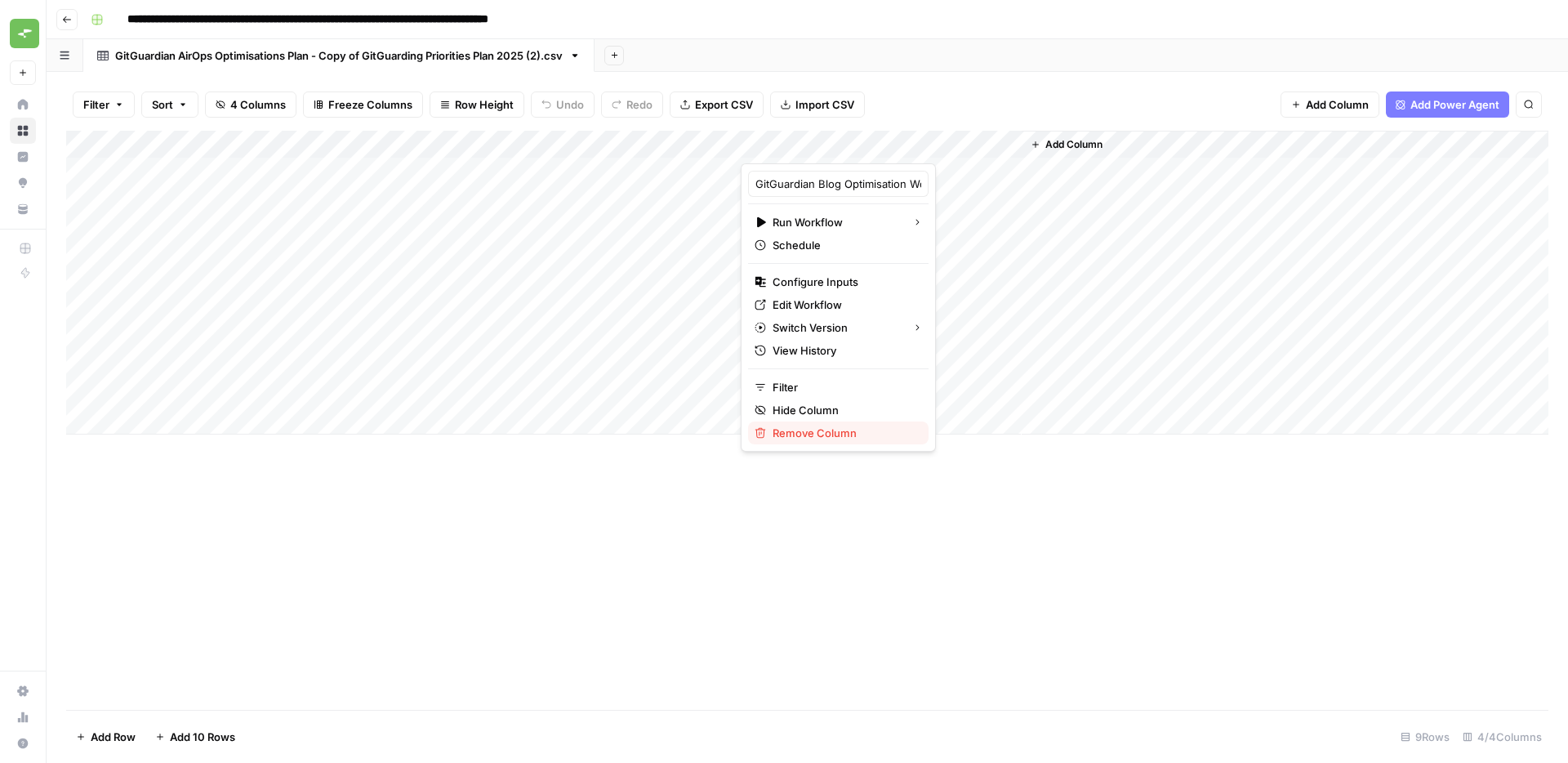
click at [813, 437] on span "Remove Column" at bounding box center [844, 432] width 143 height 16
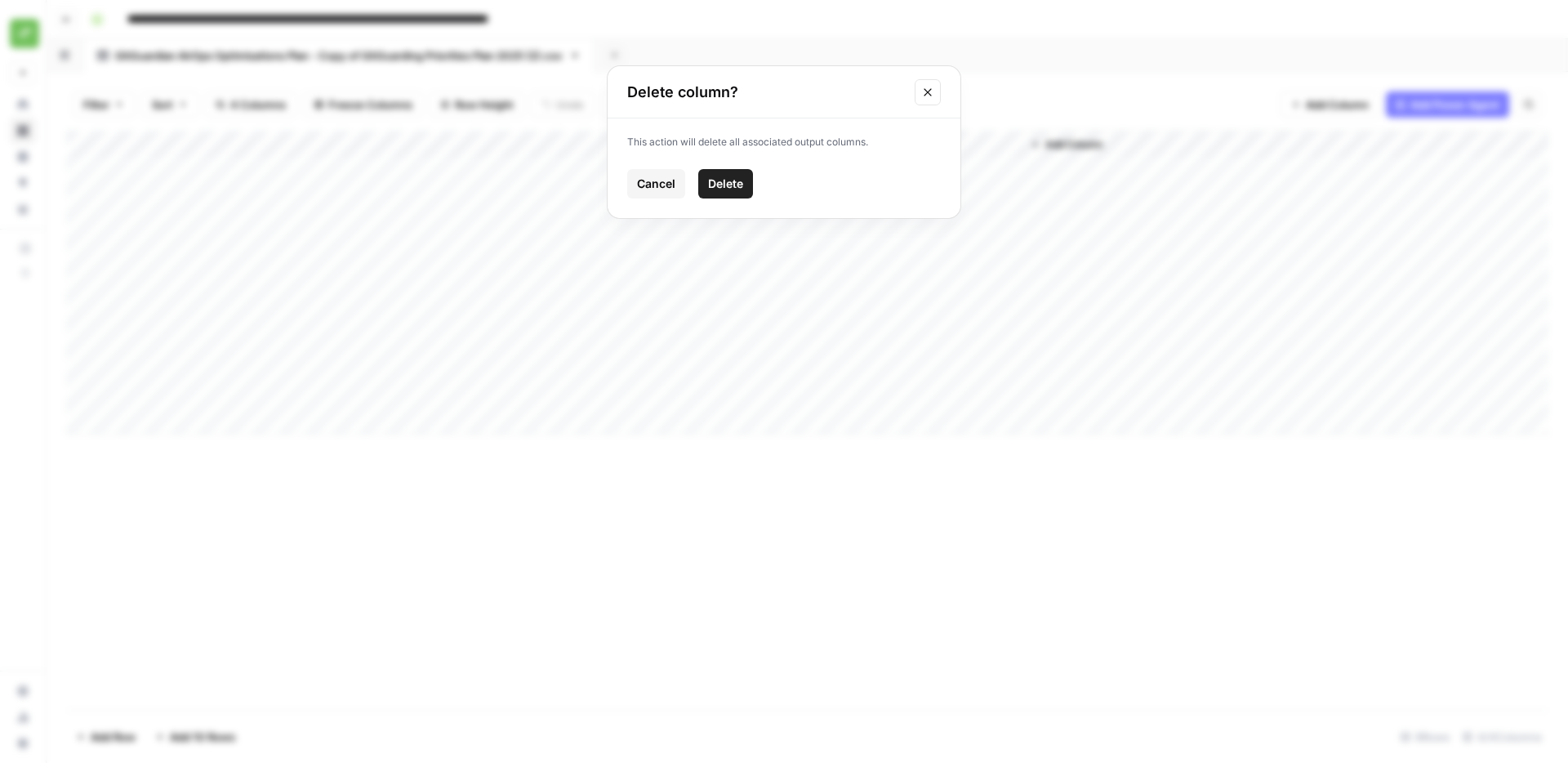
click at [722, 182] on span "Delete" at bounding box center [725, 183] width 35 height 16
click at [800, 144] on span "Add Column" at bounding box center [794, 144] width 57 height 15
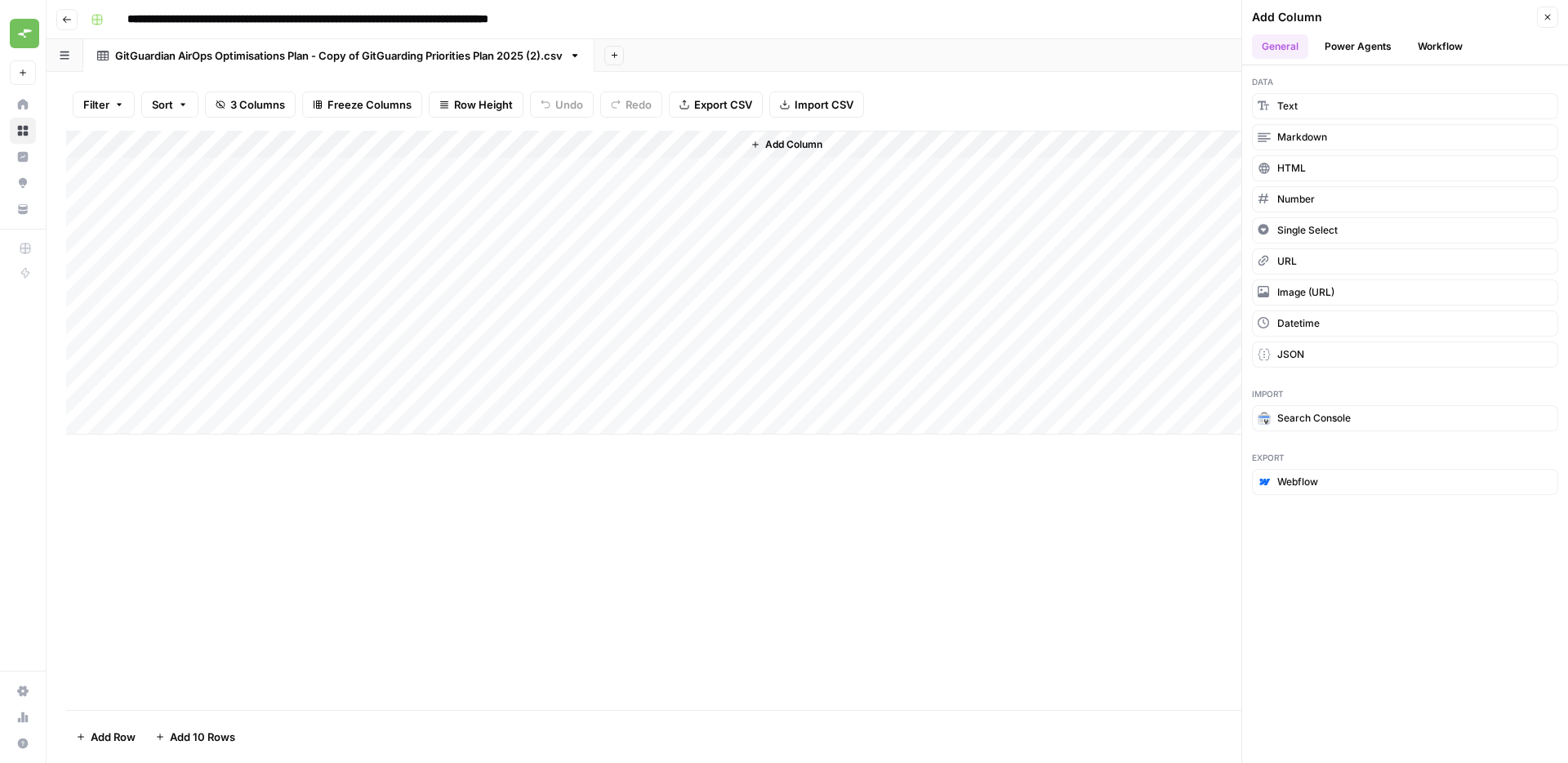
click at [793, 449] on div "Add Column" at bounding box center [807, 420] width 1482 height 579
click at [253, 142] on div "Add Column" at bounding box center [807, 282] width 1482 height 304
drag, startPoint x: 491, startPoint y: 561, endPoint x: 313, endPoint y: 214, distance: 390.0
click at [490, 555] on div "Add Column" at bounding box center [807, 420] width 1482 height 579
click at [258, 141] on div "Add Column" at bounding box center [807, 282] width 1482 height 304
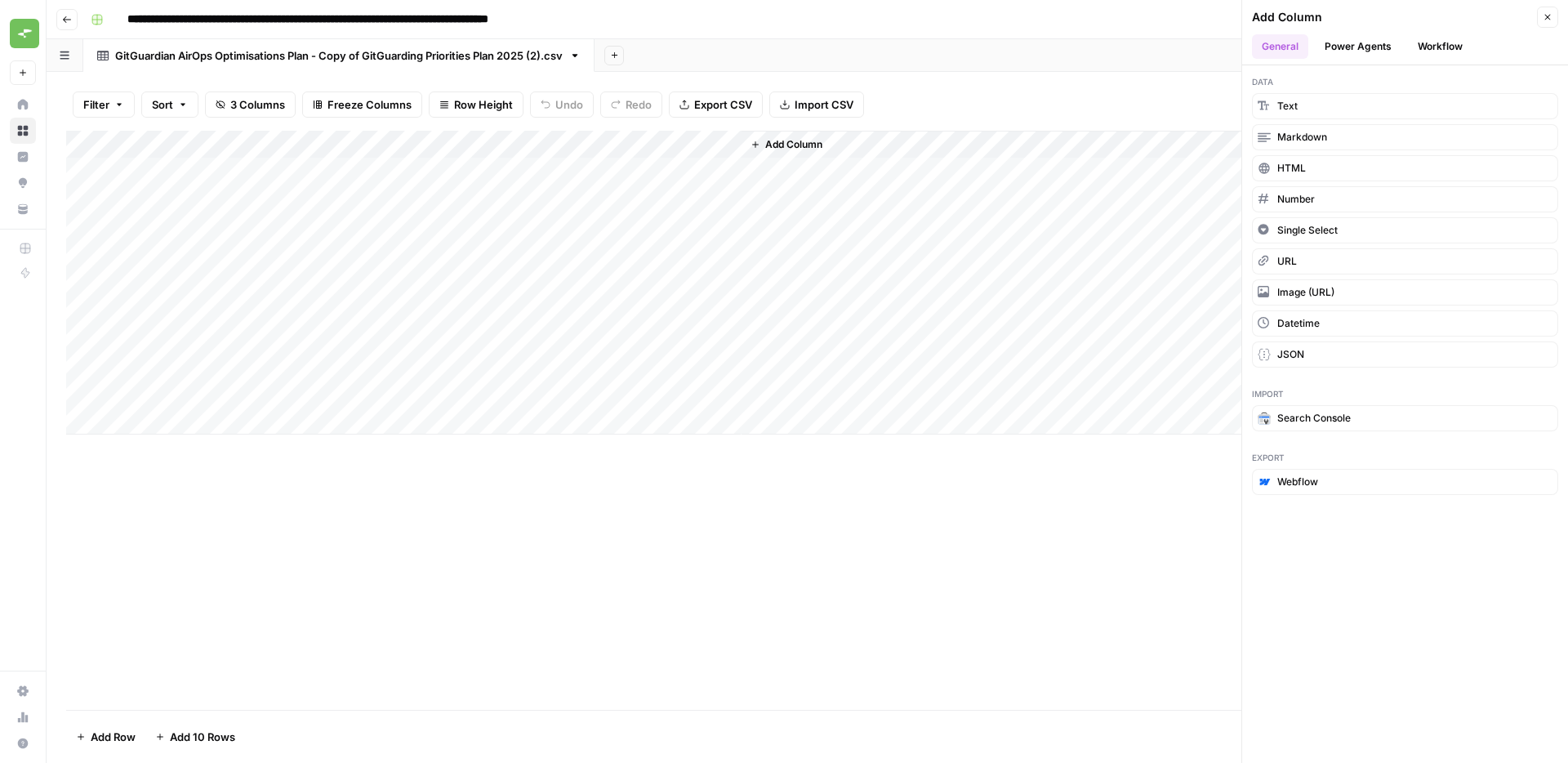
drag, startPoint x: 584, startPoint y: 586, endPoint x: 586, endPoint y: 500, distance: 86.0
click at [584, 586] on div "Add Column" at bounding box center [807, 420] width 1482 height 579
click at [371, 150] on div "Add Column" at bounding box center [807, 282] width 1482 height 304
click at [565, 150] on div "Add Column" at bounding box center [807, 282] width 1482 height 304
click at [821, 146] on span "Add Column" at bounding box center [794, 144] width 57 height 15
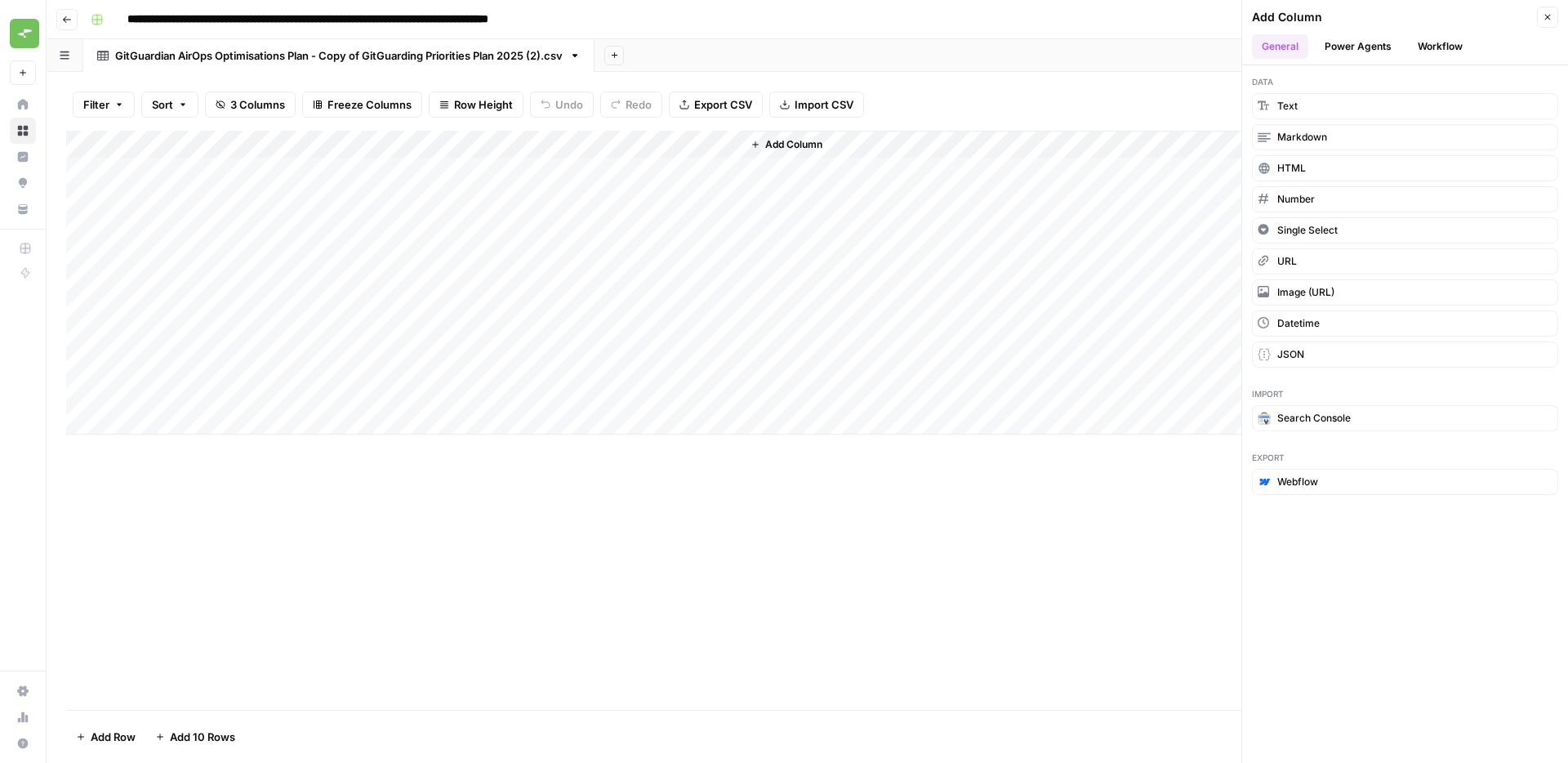
click at [1454, 43] on button "Workflow" at bounding box center [1440, 47] width 65 height 24
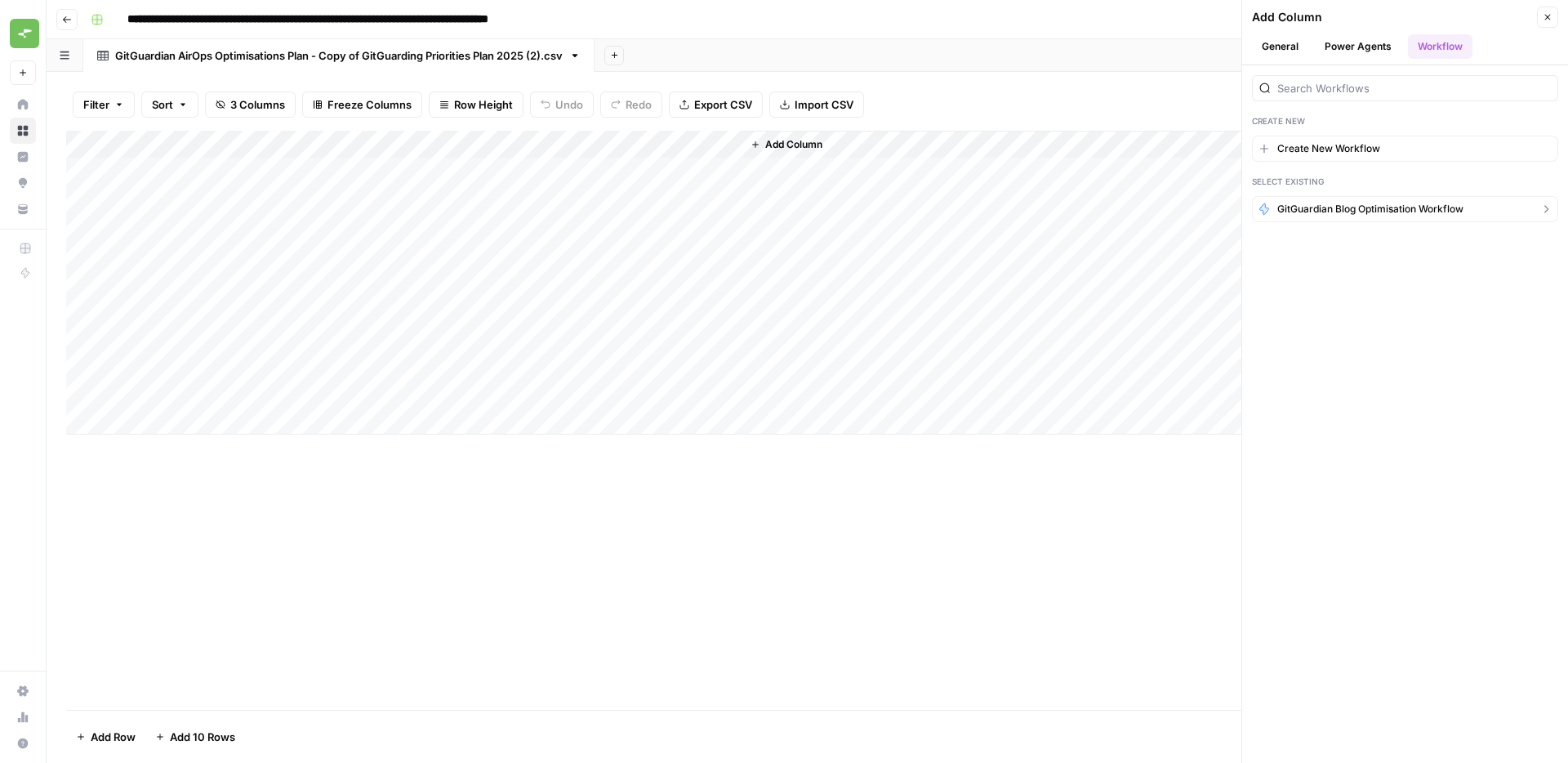
click at [1361, 212] on span "GitGuardian Blog Optimisation Workflow" at bounding box center [1370, 208] width 186 height 15
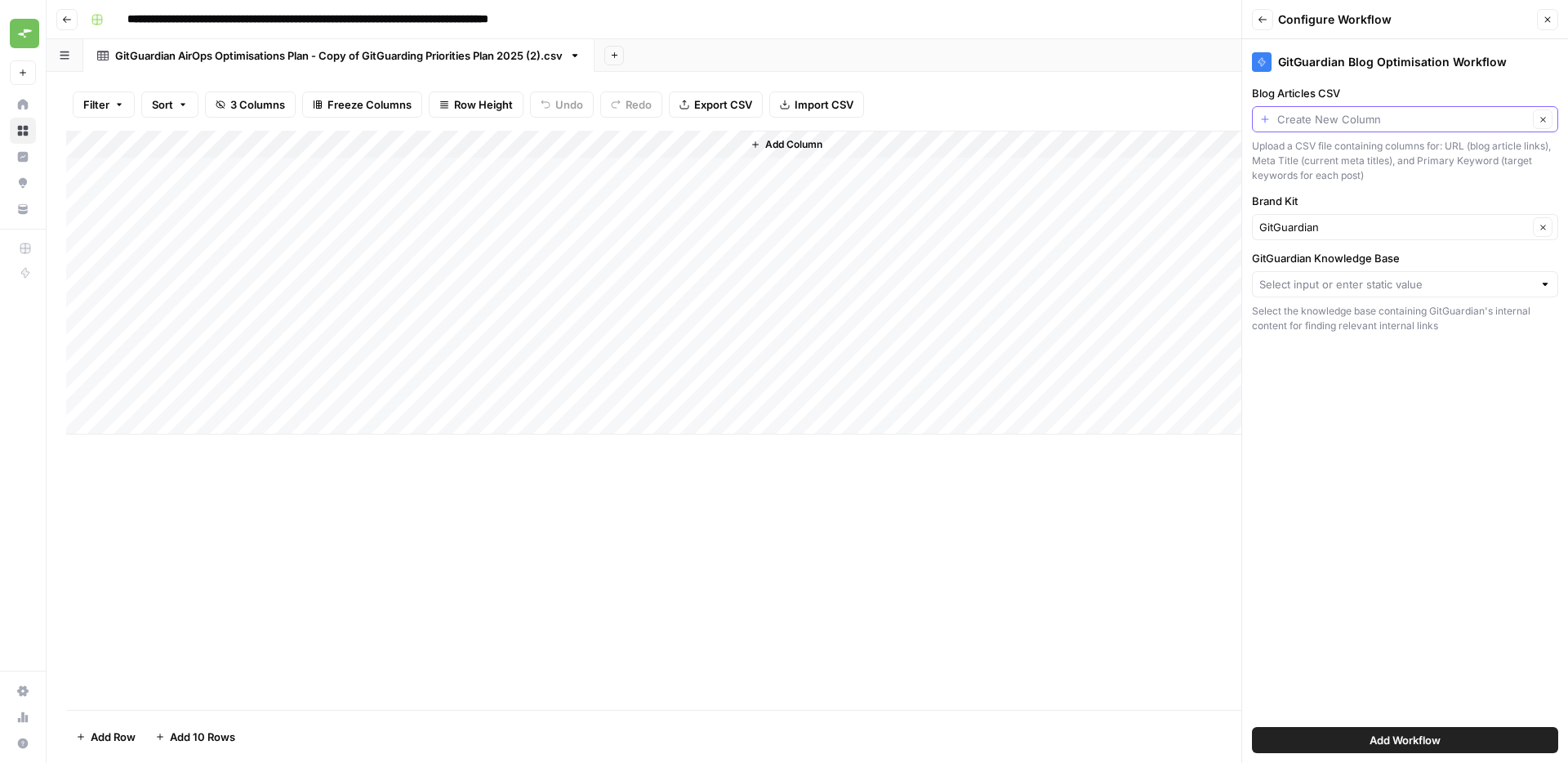
click at [1340, 122] on input "Blog Articles CSV" at bounding box center [1402, 119] width 251 height 16
type input "csv_file"
click at [1447, 537] on div "GitGuardian Blog Optimisation Workflow Blog Articles CSV csv_file Clear Upload …" at bounding box center [1404, 401] width 325 height 723
click at [1329, 284] on input "GitGuardian Knowledge Base" at bounding box center [1396, 284] width 274 height 16
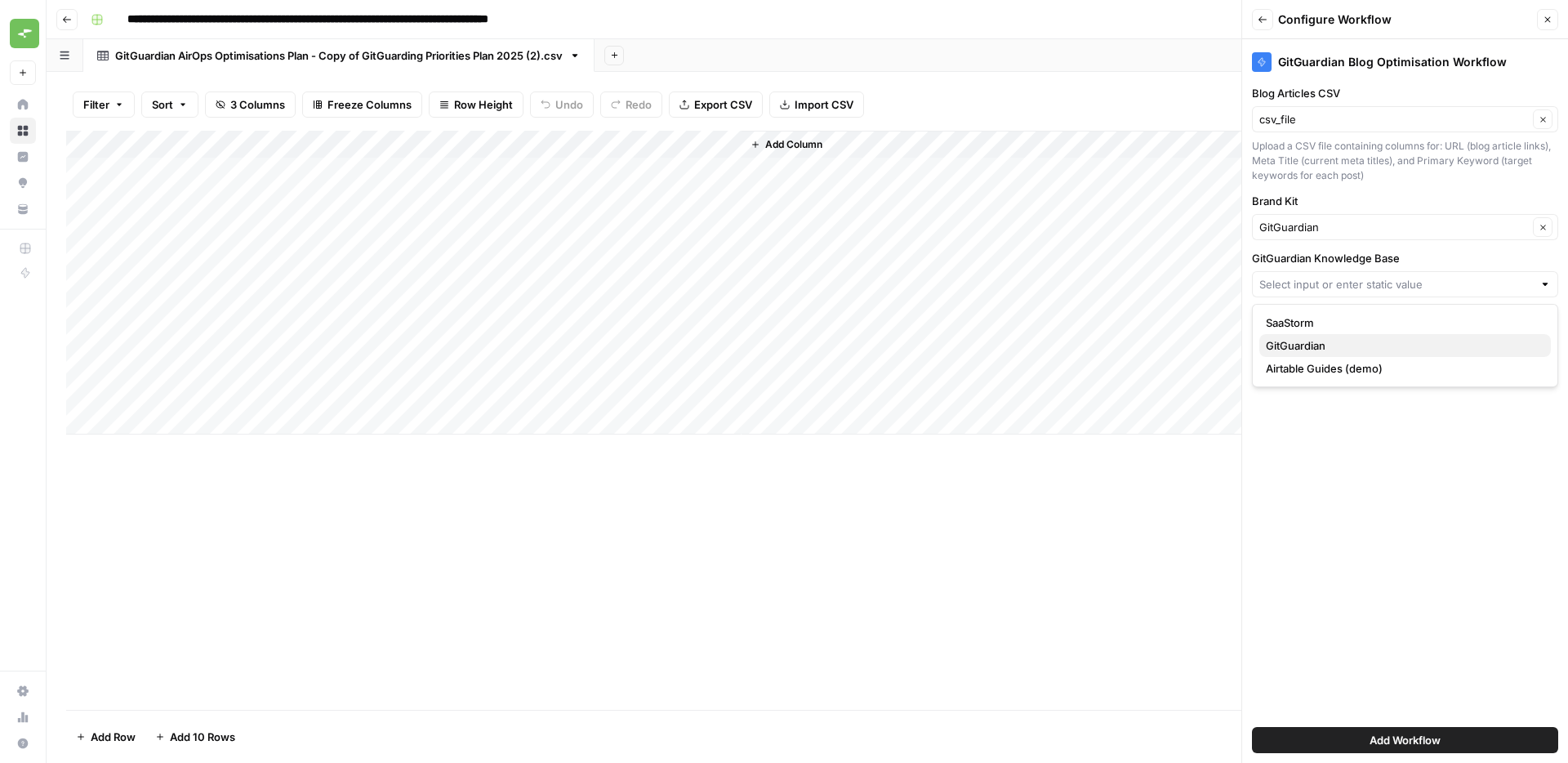
drag, startPoint x: 1317, startPoint y: 316, endPoint x: 1317, endPoint y: 349, distance: 33.0
click at [1317, 349] on div "SaaStorm GitGuardian Airtable Guides (demo)" at bounding box center [1405, 345] width 307 height 84
click at [1318, 346] on span "GitGuardian" at bounding box center [1402, 345] width 272 height 16
type input "GitGuardian"
click at [1448, 735] on button "Add Workflow" at bounding box center [1405, 740] width 307 height 26
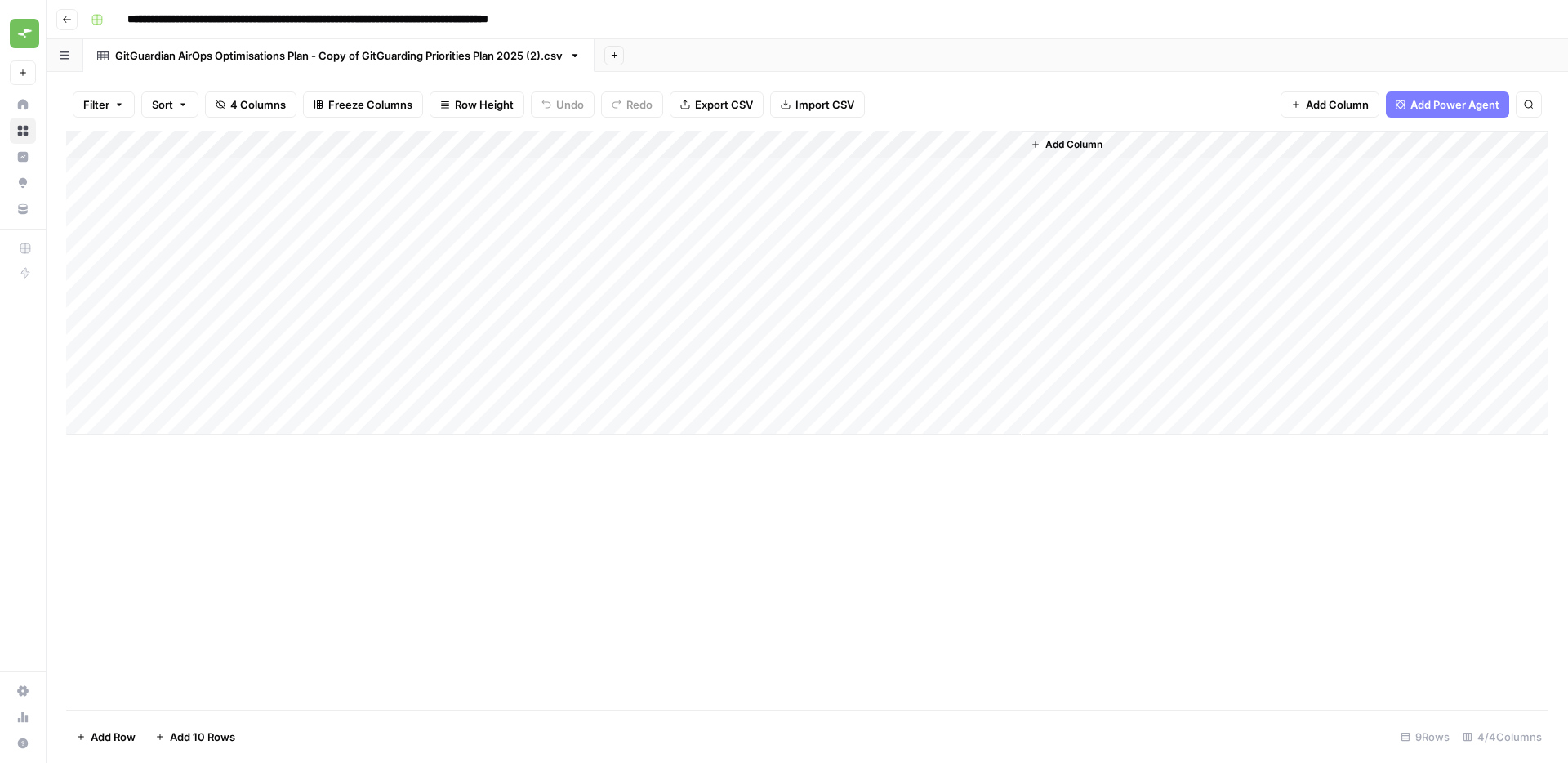
click at [871, 167] on div "Add Column" at bounding box center [807, 282] width 1482 height 304
copy div "csv_file_input_value"
drag, startPoint x: 1437, startPoint y: 670, endPoint x: 1334, endPoint y: 672, distance: 103.0
click at [1334, 692] on div "csv_file_input_value File not found. Docs: [URL][DOMAIN_NAME]" at bounding box center [1434, 708] width 201 height 33
drag, startPoint x: 1025, startPoint y: 594, endPoint x: 1013, endPoint y: 302, distance: 292.2
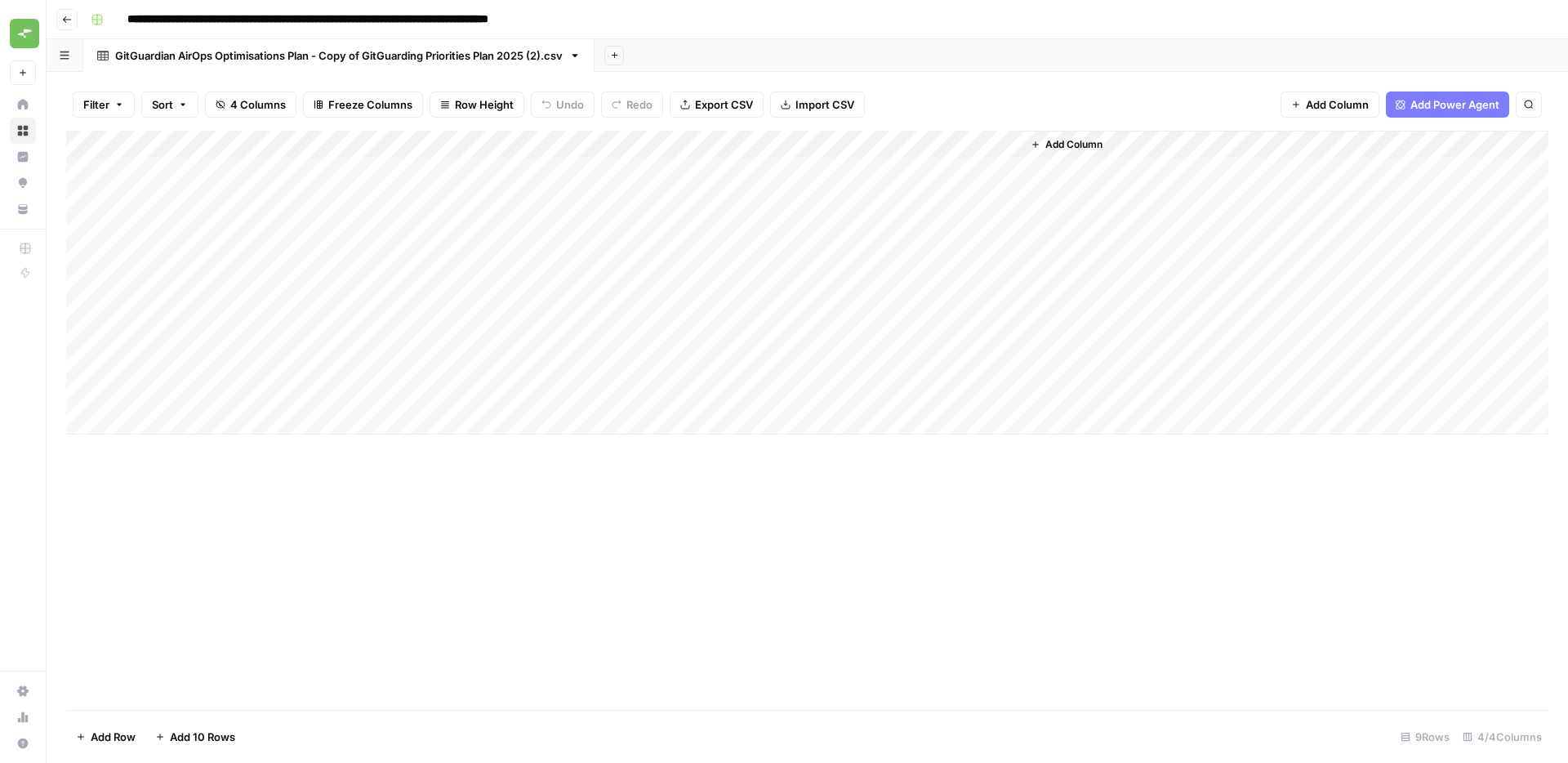
click at [1025, 594] on div "Add Column" at bounding box center [807, 420] width 1482 height 579
click at [984, 145] on div "Add Column" at bounding box center [807, 282] width 1482 height 304
drag, startPoint x: 972, startPoint y: 177, endPoint x: 811, endPoint y: 166, distance: 161.4
click at [971, 177] on div "Add Column" at bounding box center [807, 282] width 1482 height 304
click at [878, 165] on div "Add Column" at bounding box center [807, 282] width 1482 height 304
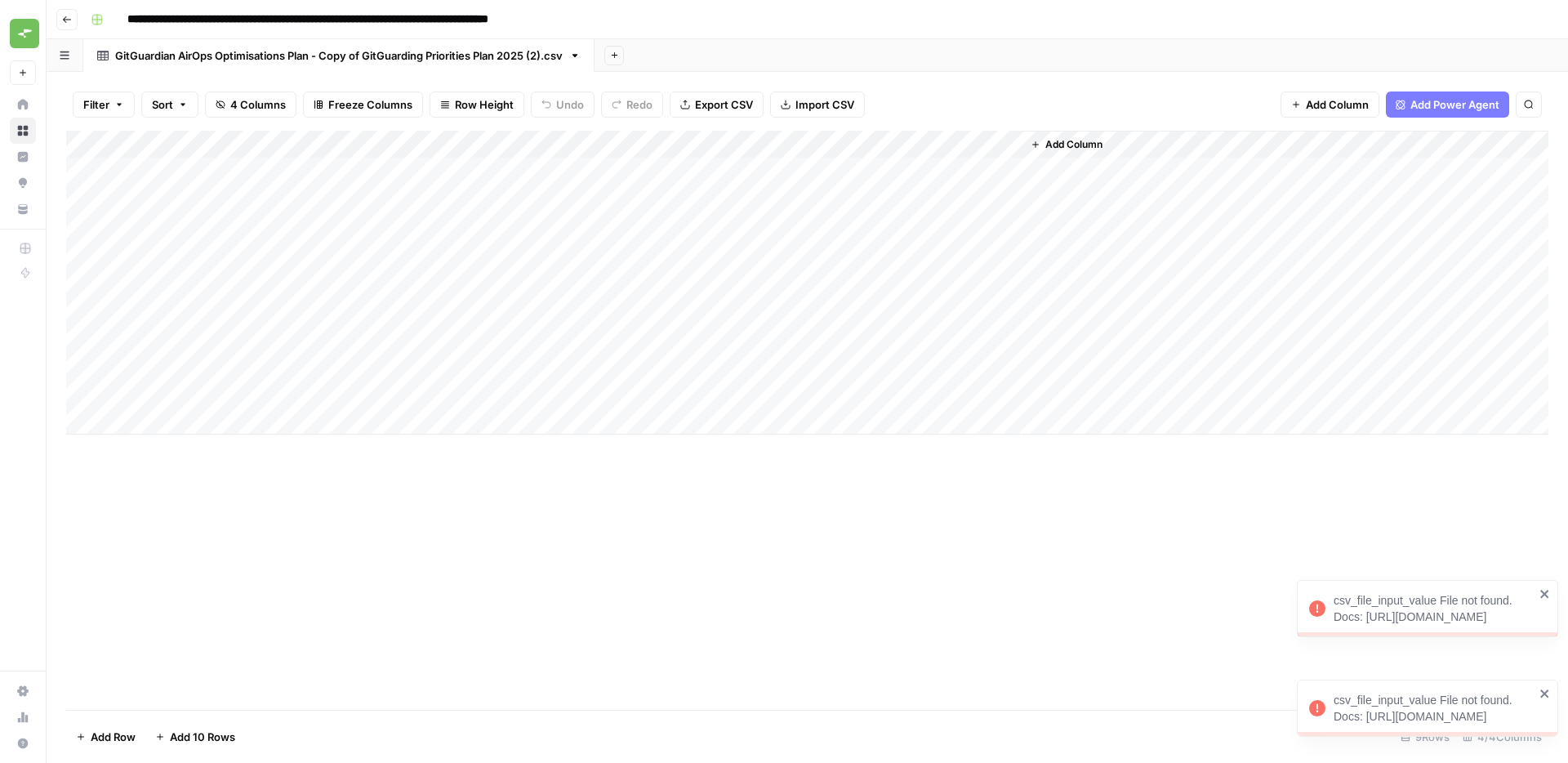
copy div "[URL][DOMAIN_NAME]"
drag, startPoint x: 1369, startPoint y: 711, endPoint x: 1336, endPoint y: 701, distance: 34.5
click at [1336, 701] on div "csv_file_input_value File not found. Docs: [URL][DOMAIN_NAME]" at bounding box center [1434, 708] width 201 height 33
click at [982, 143] on div "Add Column" at bounding box center [807, 282] width 1482 height 304
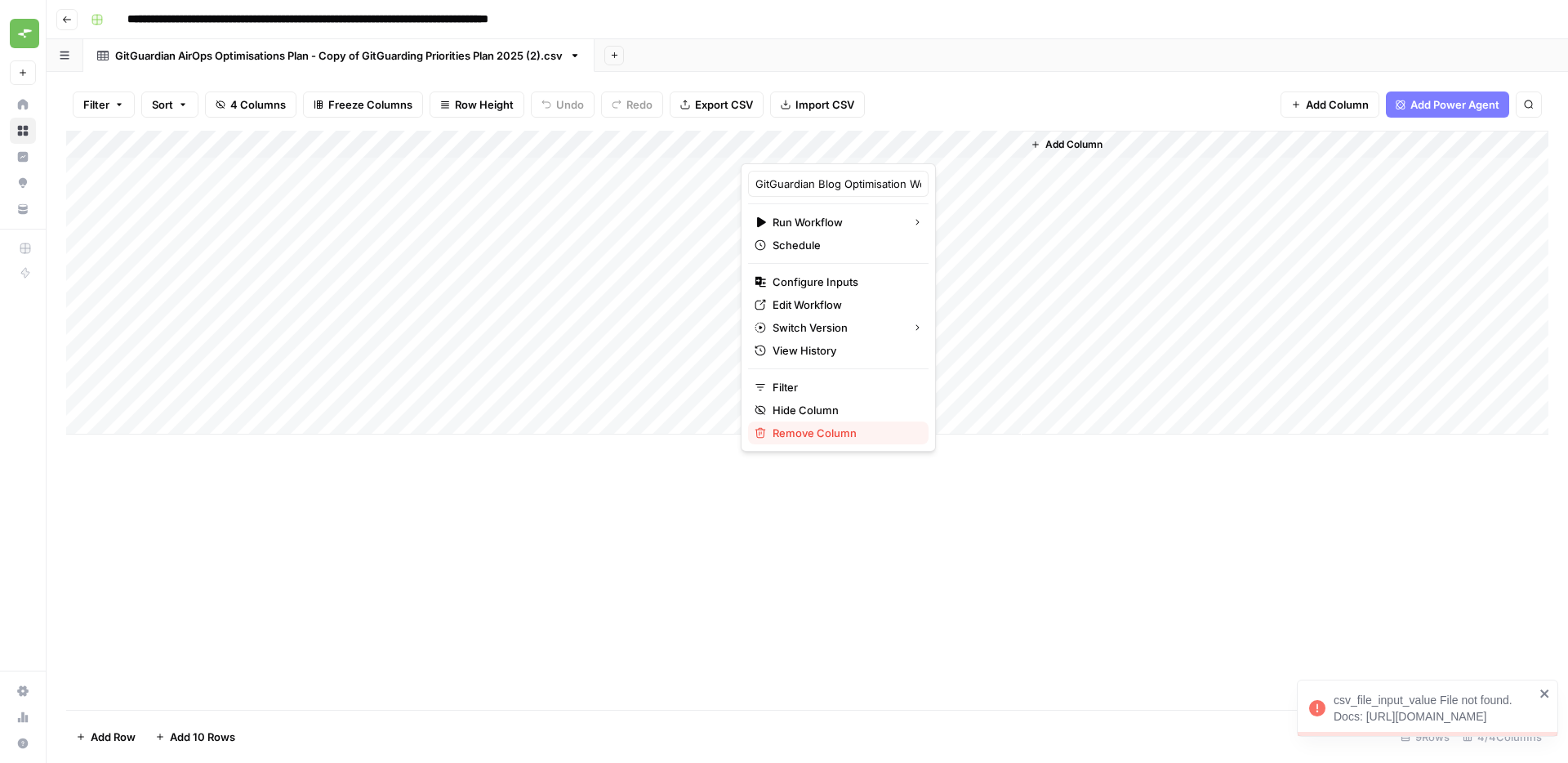
click at [810, 430] on span "Remove Column" at bounding box center [844, 432] width 143 height 16
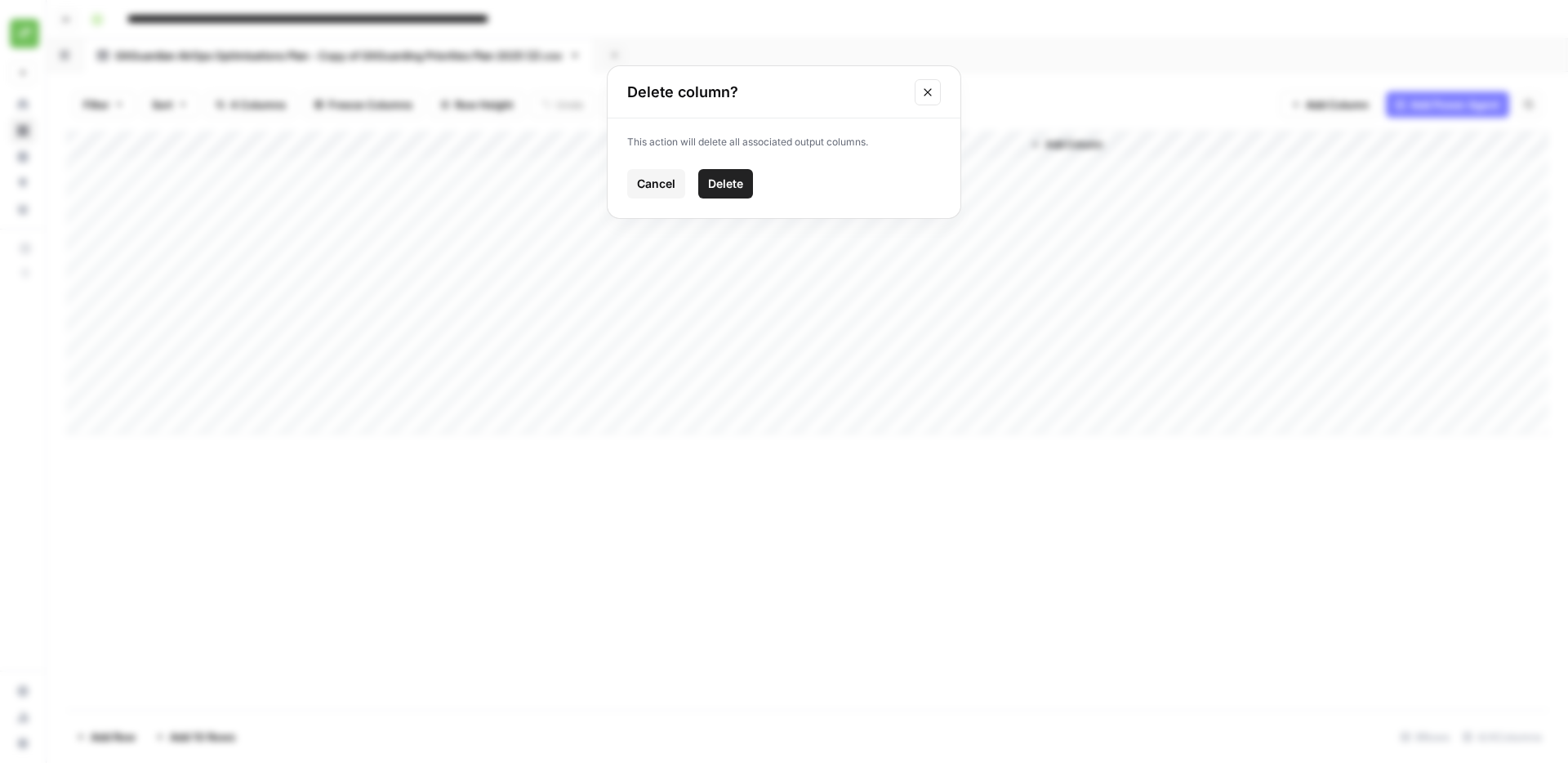
click at [728, 190] on span "Delete" at bounding box center [725, 183] width 35 height 16
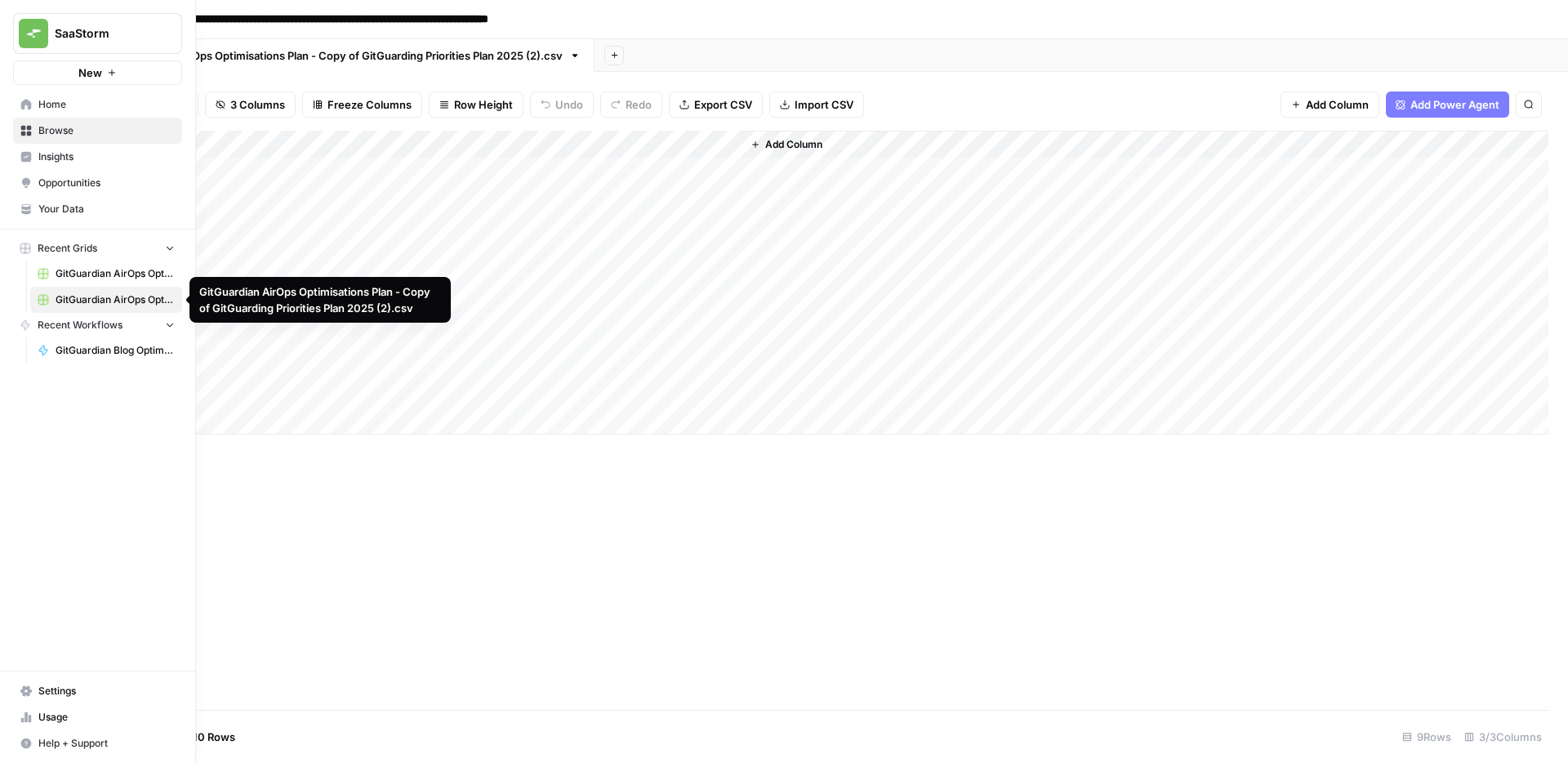
click at [155, 301] on span "GitGuardian AirOps Optimisations Plan - Copy of GitGuarding Priorities Plan 202…" at bounding box center [115, 300] width 119 height 15
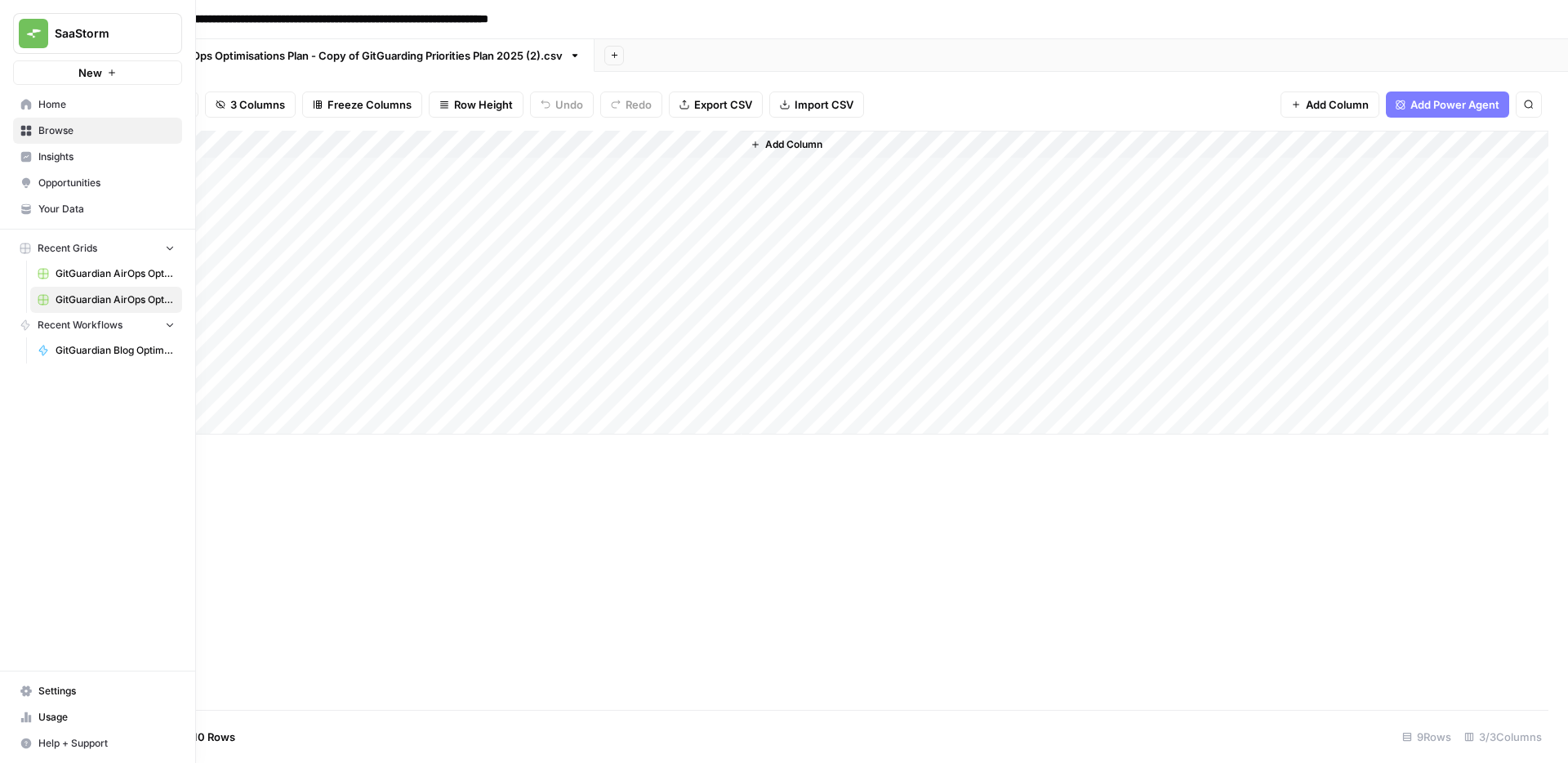
click at [103, 273] on span "GitGuardian AirOps Optimisations Plan - Copy of GitGuarding Priorities Plan 202…" at bounding box center [115, 273] width 119 height 15
click at [55, 248] on span "Recent Grids" at bounding box center [67, 248] width 59 height 15
click at [77, 139] on link "Browse" at bounding box center [97, 131] width 169 height 26
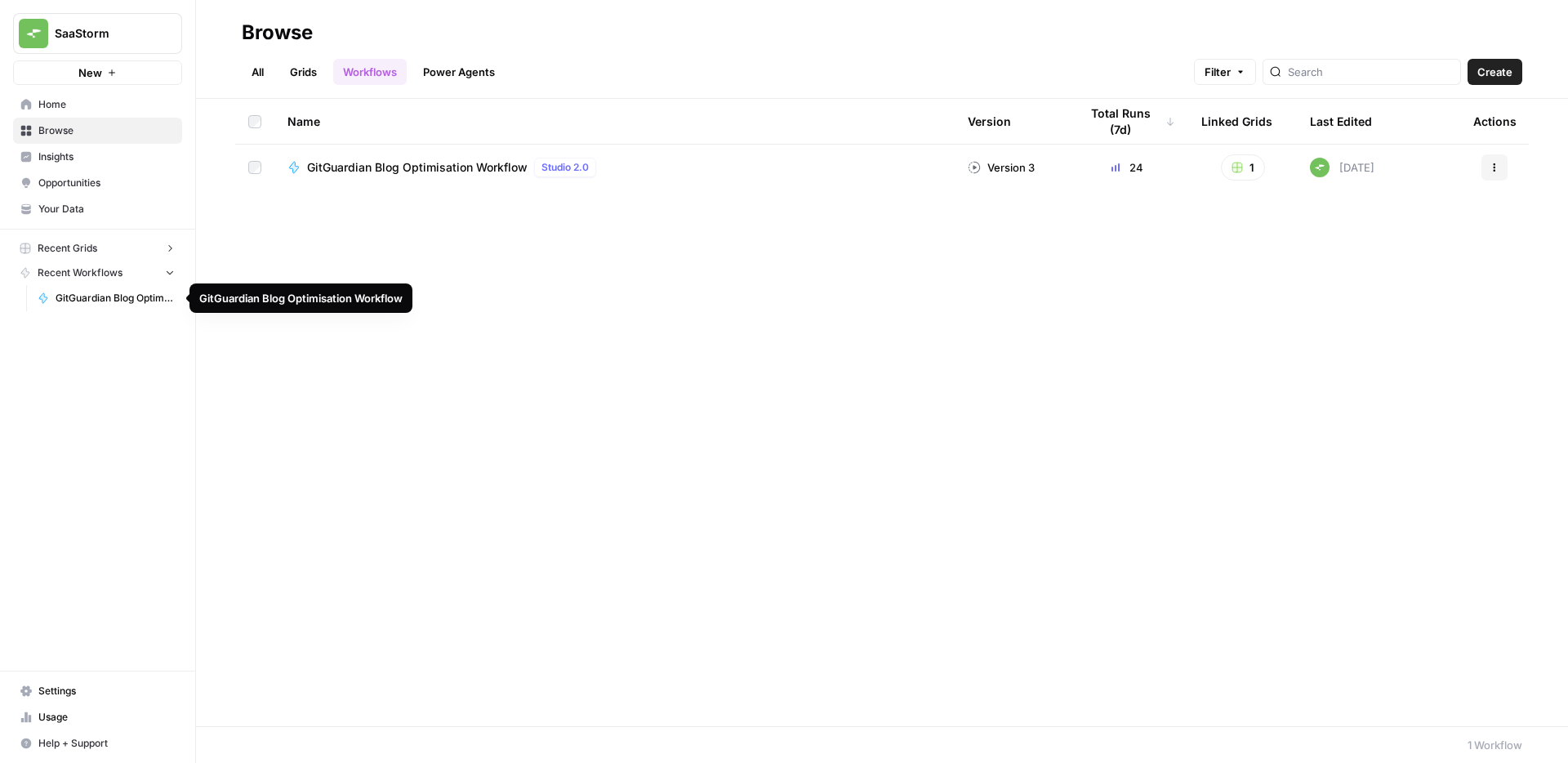
click at [121, 308] on link "GitGuardian Blog Optimisation Workflow" at bounding box center [106, 298] width 152 height 26
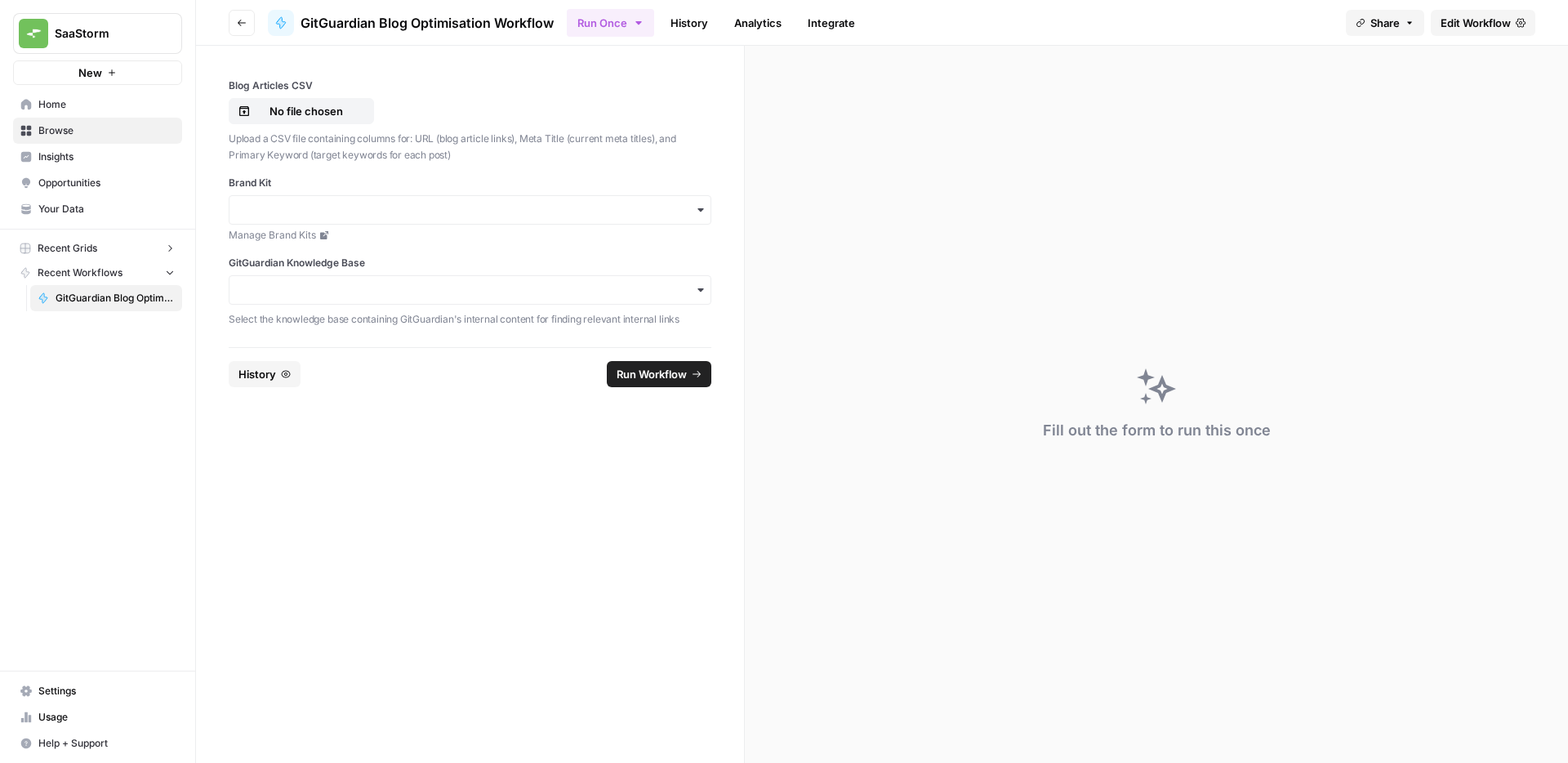
click at [542, 140] on p "Upload a CSV file containing columns for: URL (blog article links), Meta Title …" at bounding box center [470, 146] width 482 height 32
click at [309, 105] on p "No file chosen" at bounding box center [306, 110] width 104 height 16
click at [334, 112] on p "GitGuardian AirOps Optimisations Plan - Copy of GitGuarding Priorities Plan 202…" at bounding box center [306, 110] width 104 height 16
click at [455, 204] on input "Brand Kit" at bounding box center [470, 209] width 462 height 16
click at [293, 258] on div "GitGuardian" at bounding box center [469, 254] width 481 height 31
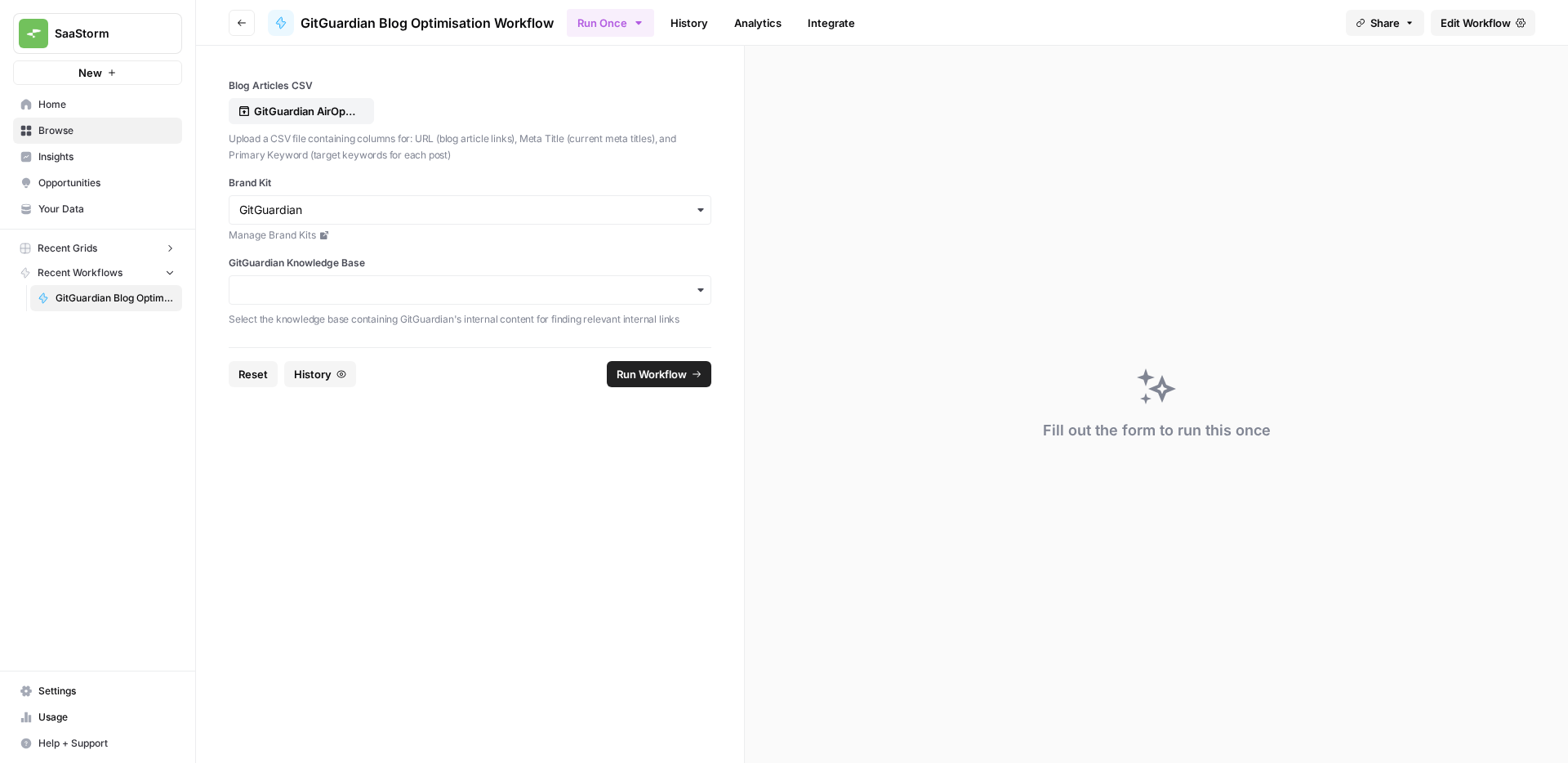
click at [338, 301] on div "button" at bounding box center [470, 290] width 482 height 29
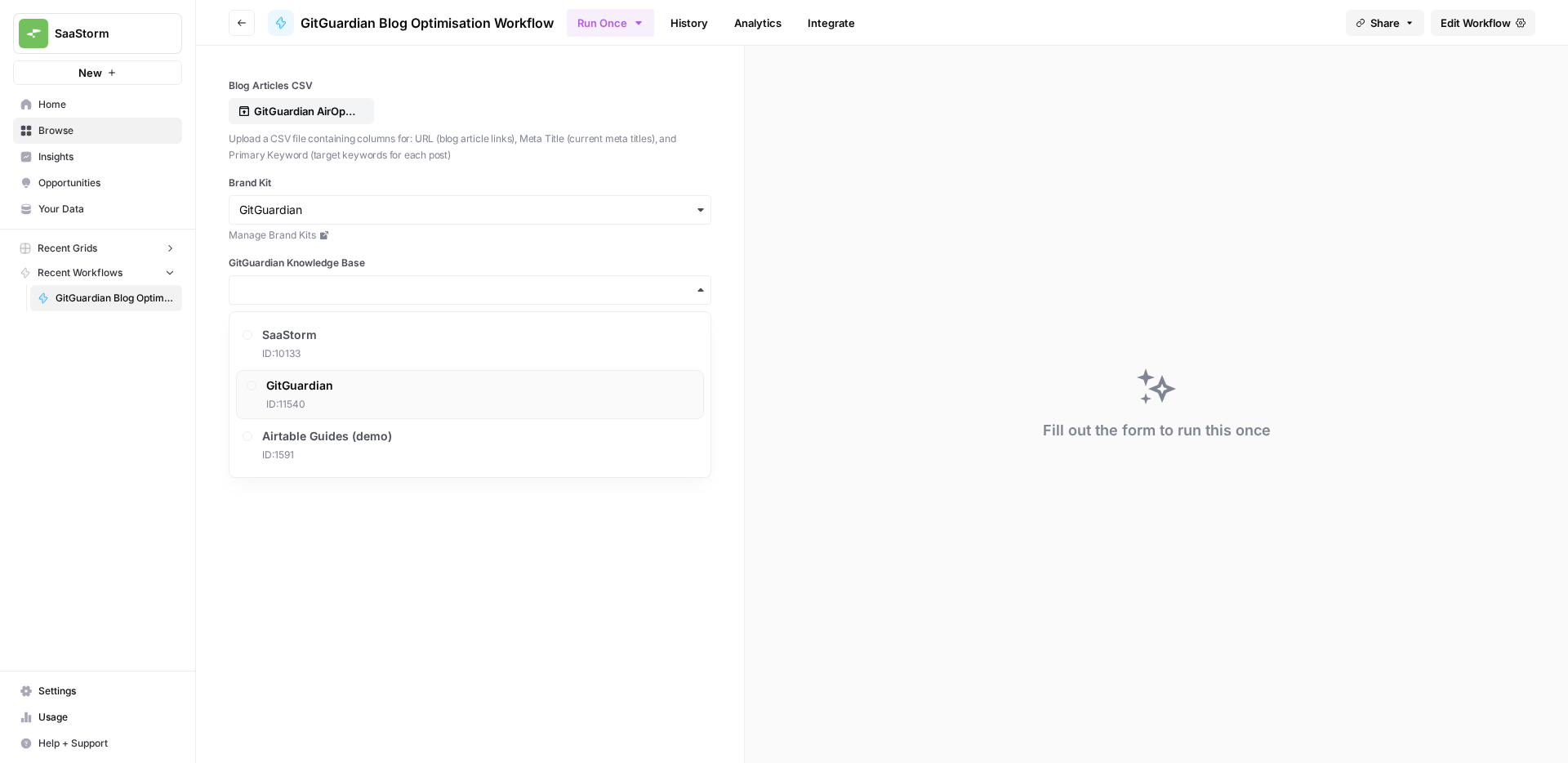
click at [310, 393] on span "GitGuardian" at bounding box center [300, 385] width 67 height 16
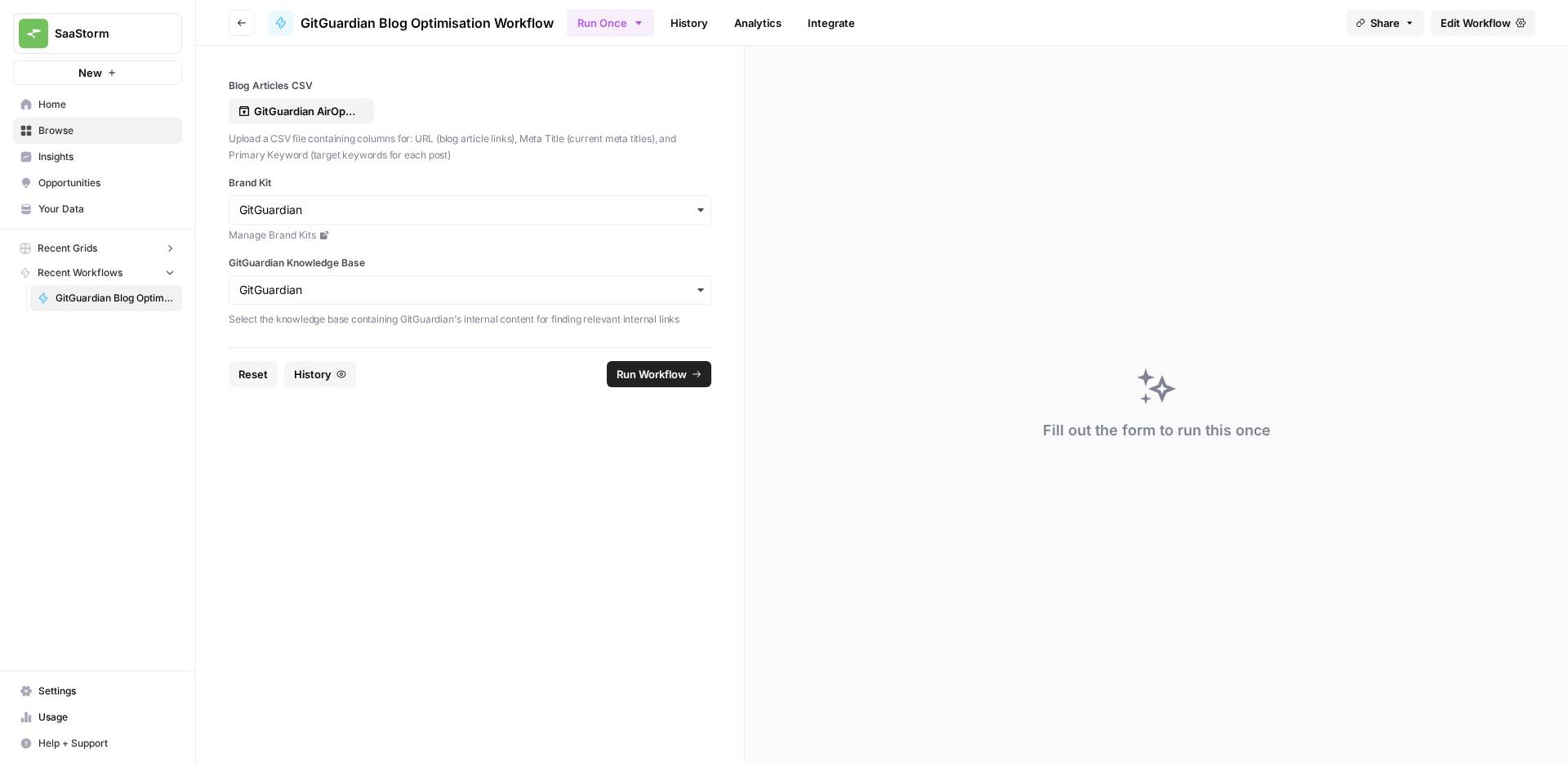
click at [658, 369] on span "Run Workflow" at bounding box center [652, 374] width 71 height 16
click at [604, 24] on button "Run Once" at bounding box center [610, 22] width 87 height 28
click at [649, 127] on span "Run this Workflow in bulk in a Grid" at bounding box center [696, 125] width 157 height 15
click at [455, 530] on form "Blog Articles CSV GitGuardian AirOps Optimisations Plan - Copy of GitGuarding P…" at bounding box center [470, 404] width 548 height 717
click at [79, 252] on span "Recent Grids" at bounding box center [67, 248] width 59 height 15
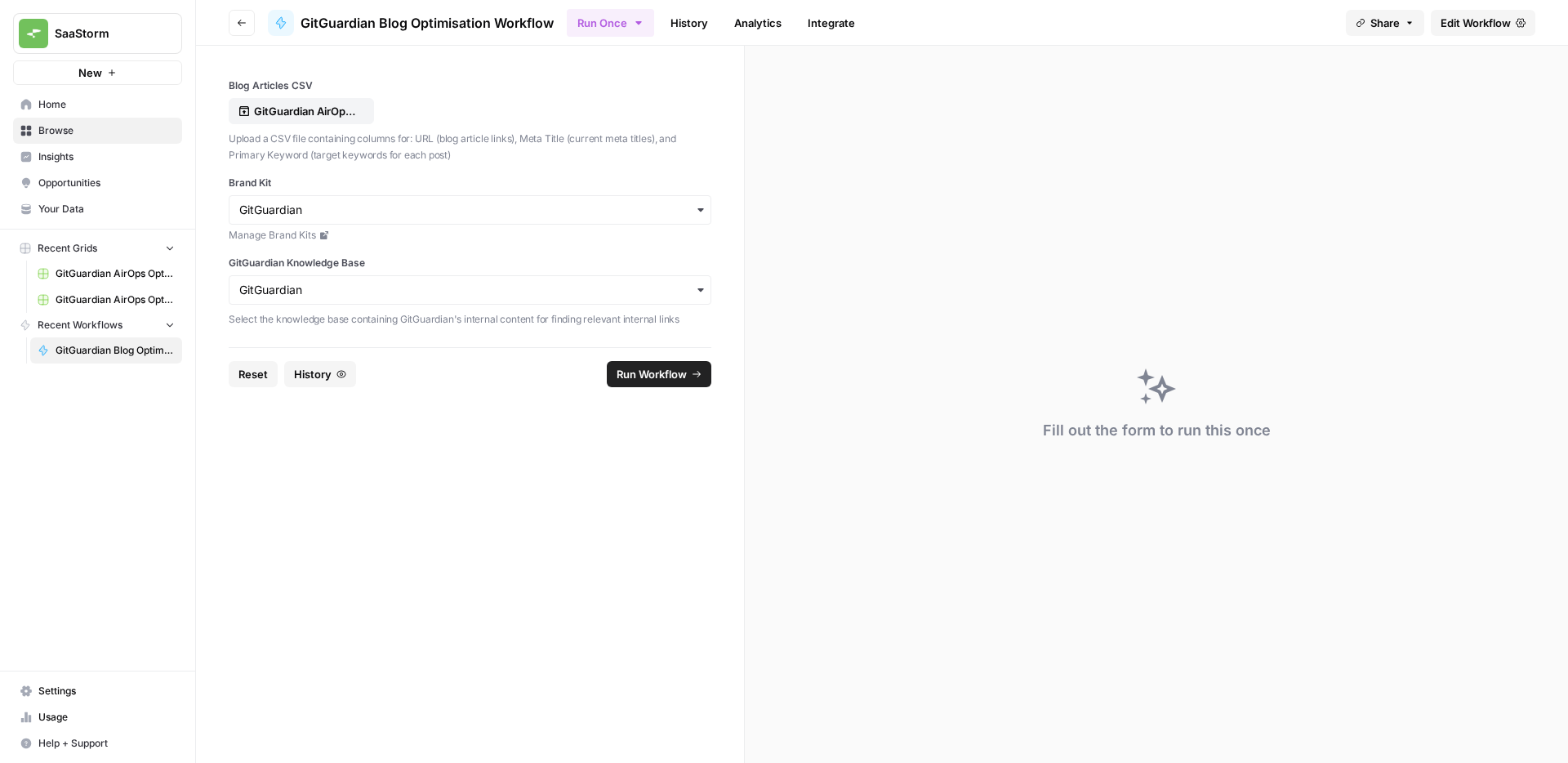
click at [98, 286] on div "GitGuardian AirOps Optimisations Plan - Copy of GitGuarding Priorities Plan 202…" at bounding box center [103, 287] width 156 height 53
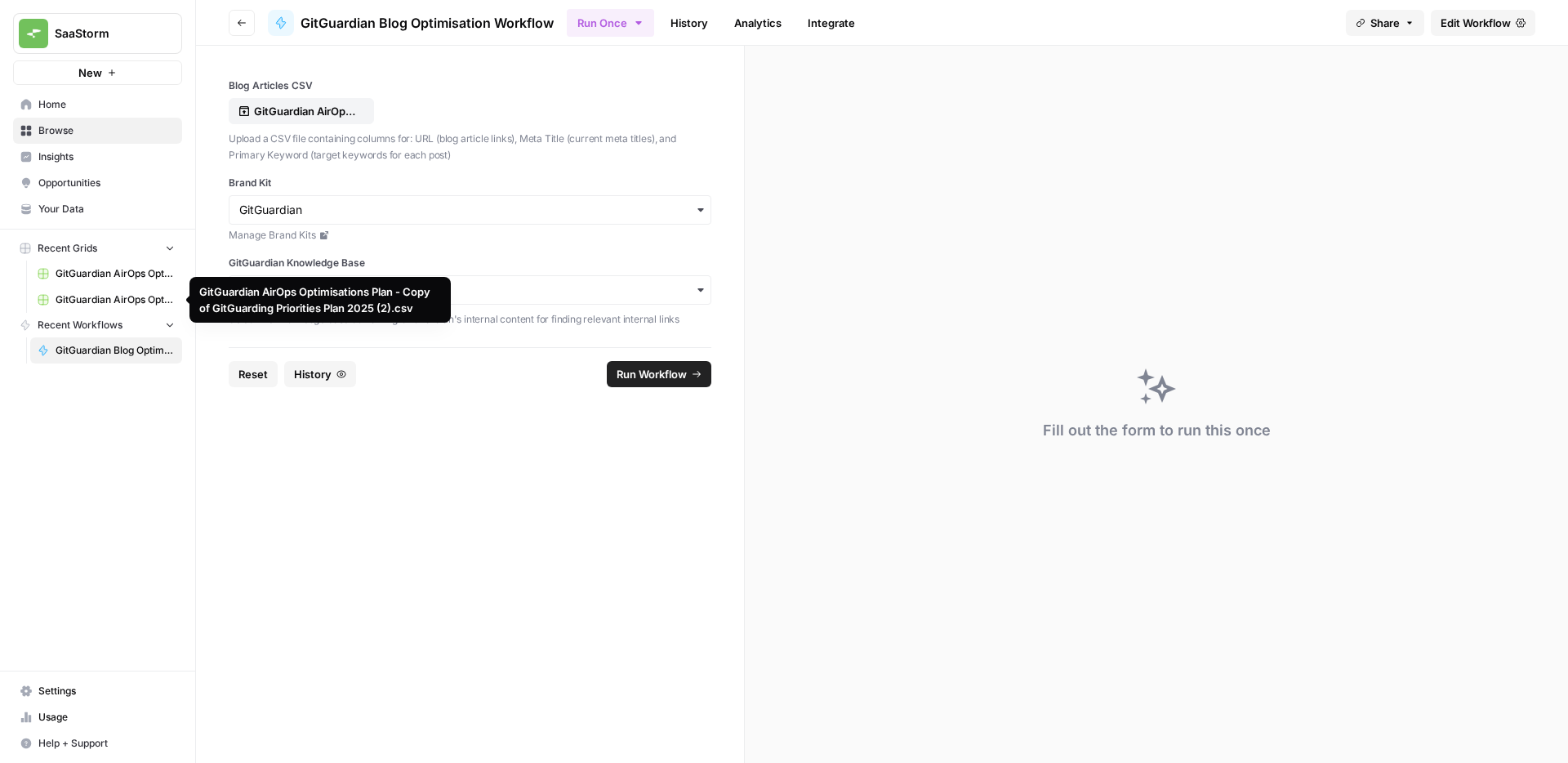
click at [133, 291] on link "GitGuardian AirOps Optimisations Plan - Copy of GitGuarding Priorities Plan 202…" at bounding box center [106, 300] width 152 height 26
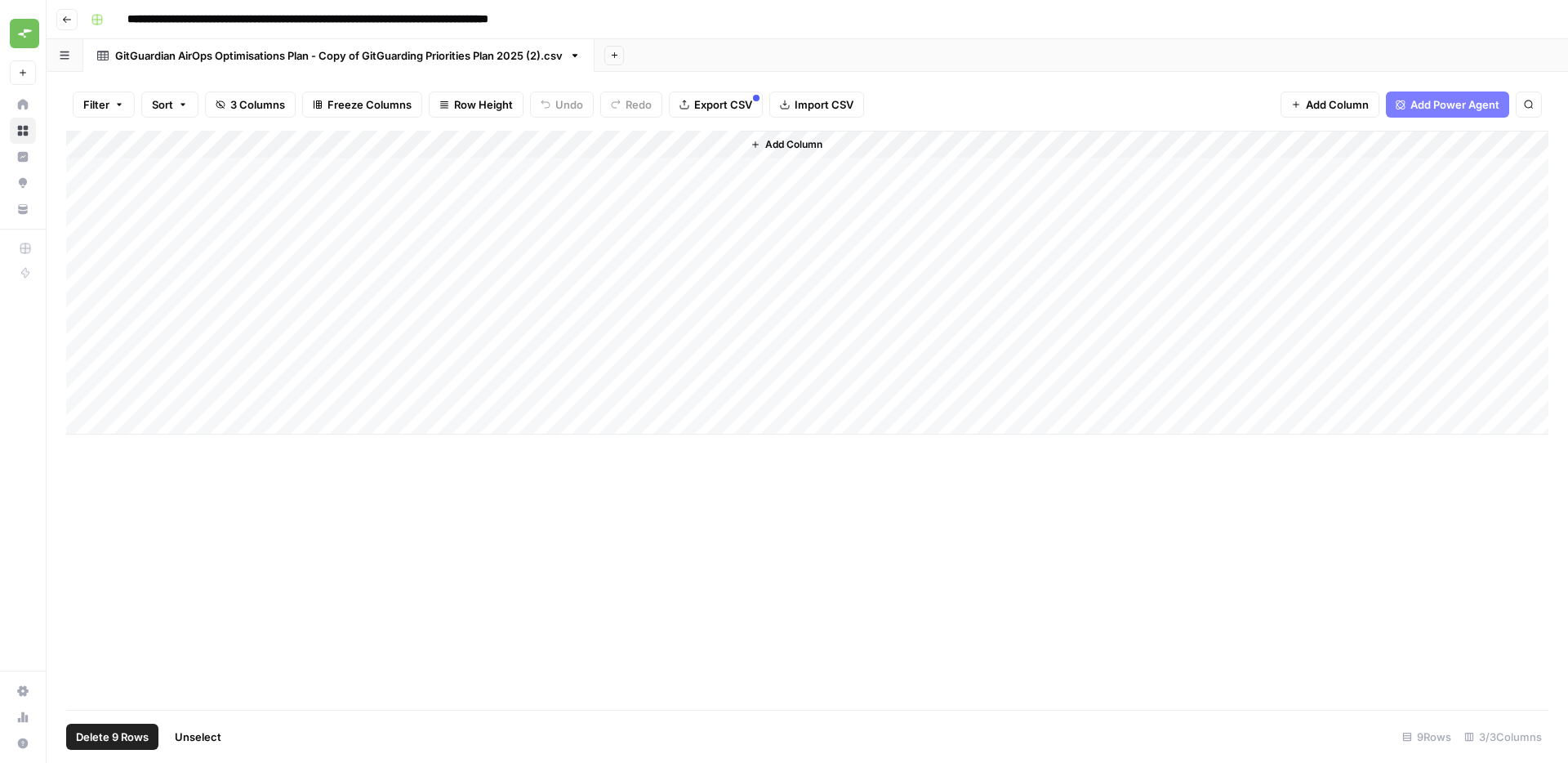
click at [93, 147] on div "Add Column" at bounding box center [807, 282] width 1482 height 304
click at [1469, 103] on span "Add Power Agent" at bounding box center [1454, 104] width 89 height 16
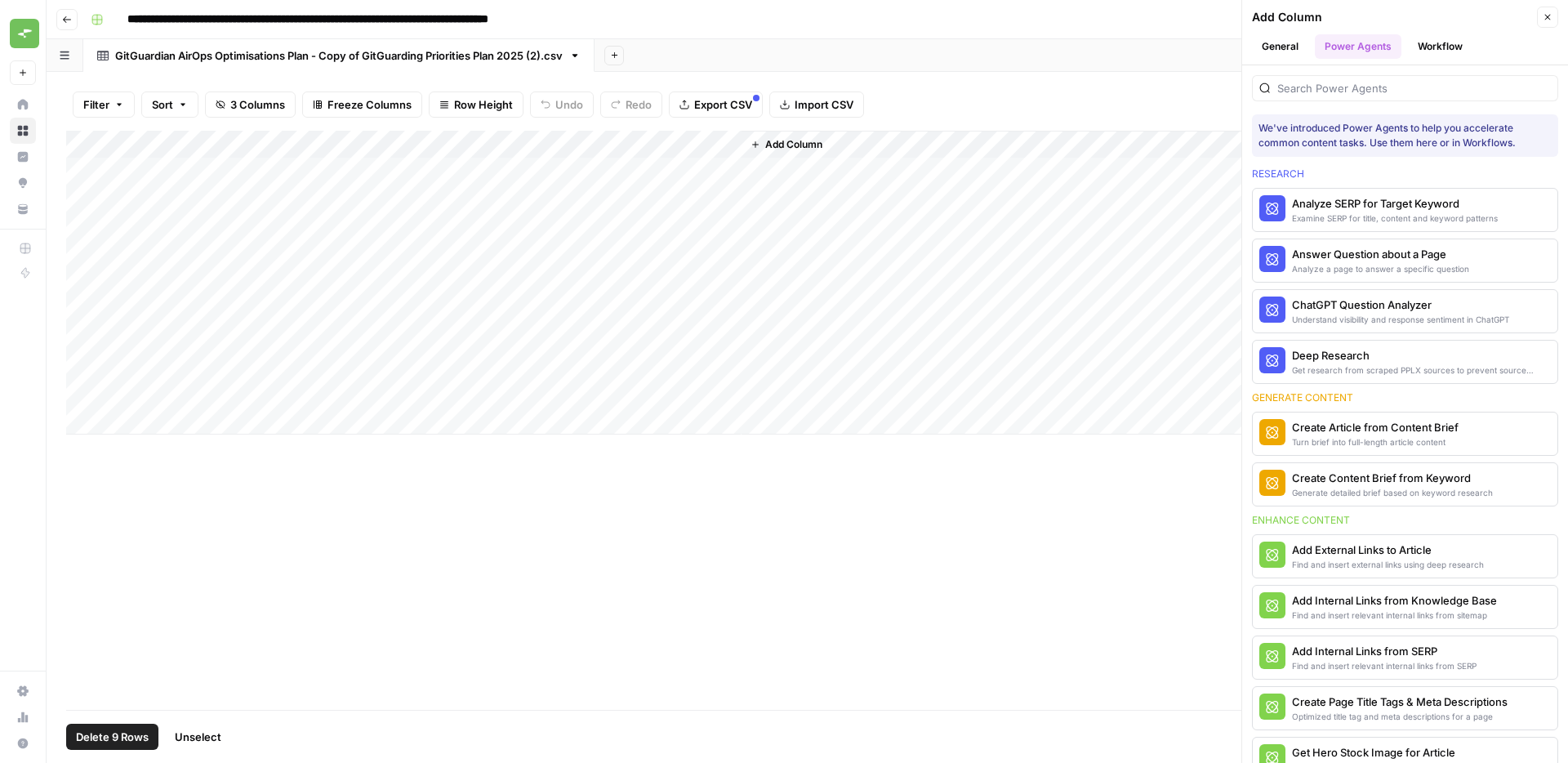
click at [1441, 48] on button "Workflow" at bounding box center [1440, 47] width 65 height 24
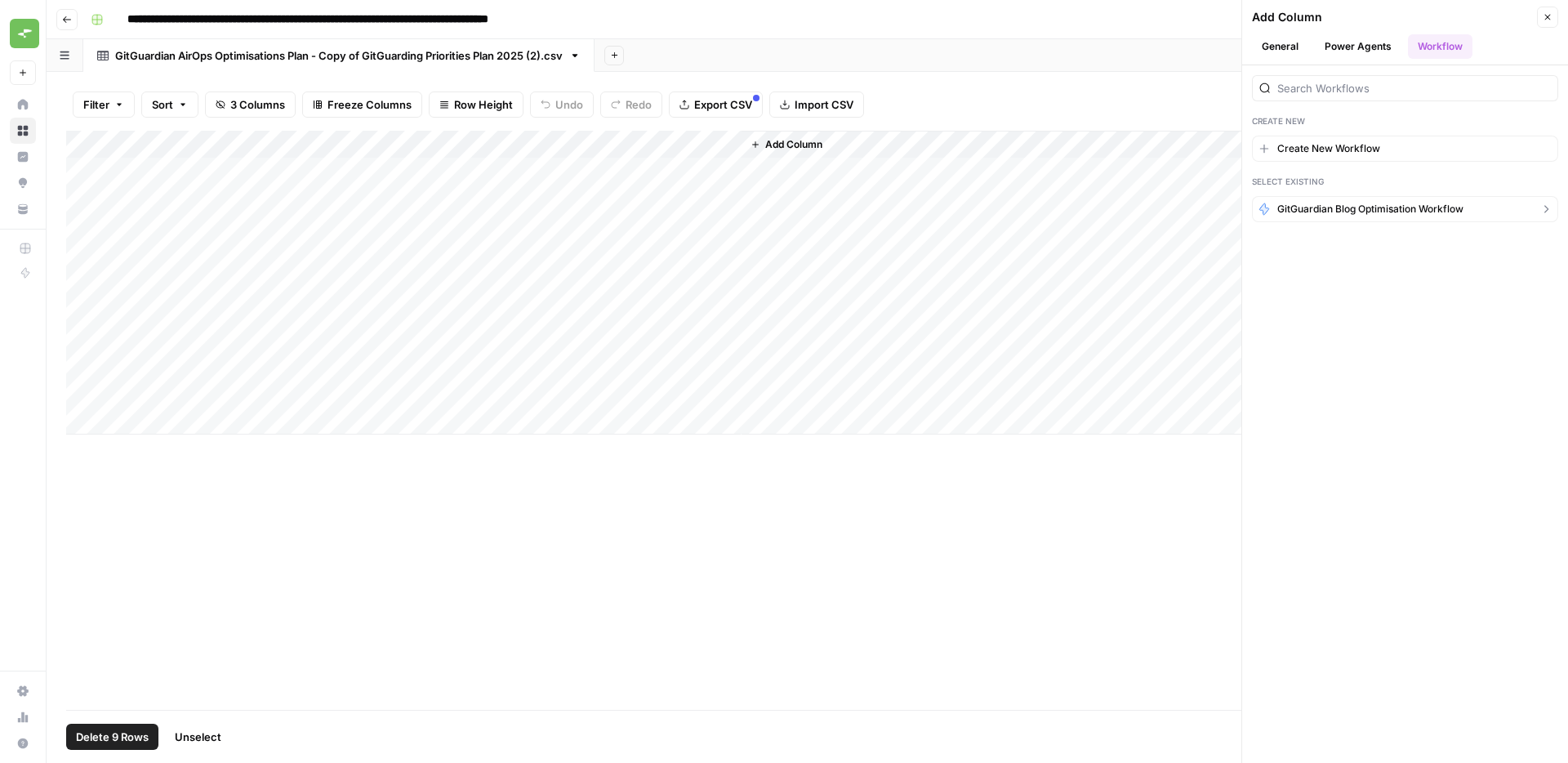
click at [1413, 214] on span "GitGuardian Blog Optimisation Workflow" at bounding box center [1370, 208] width 186 height 15
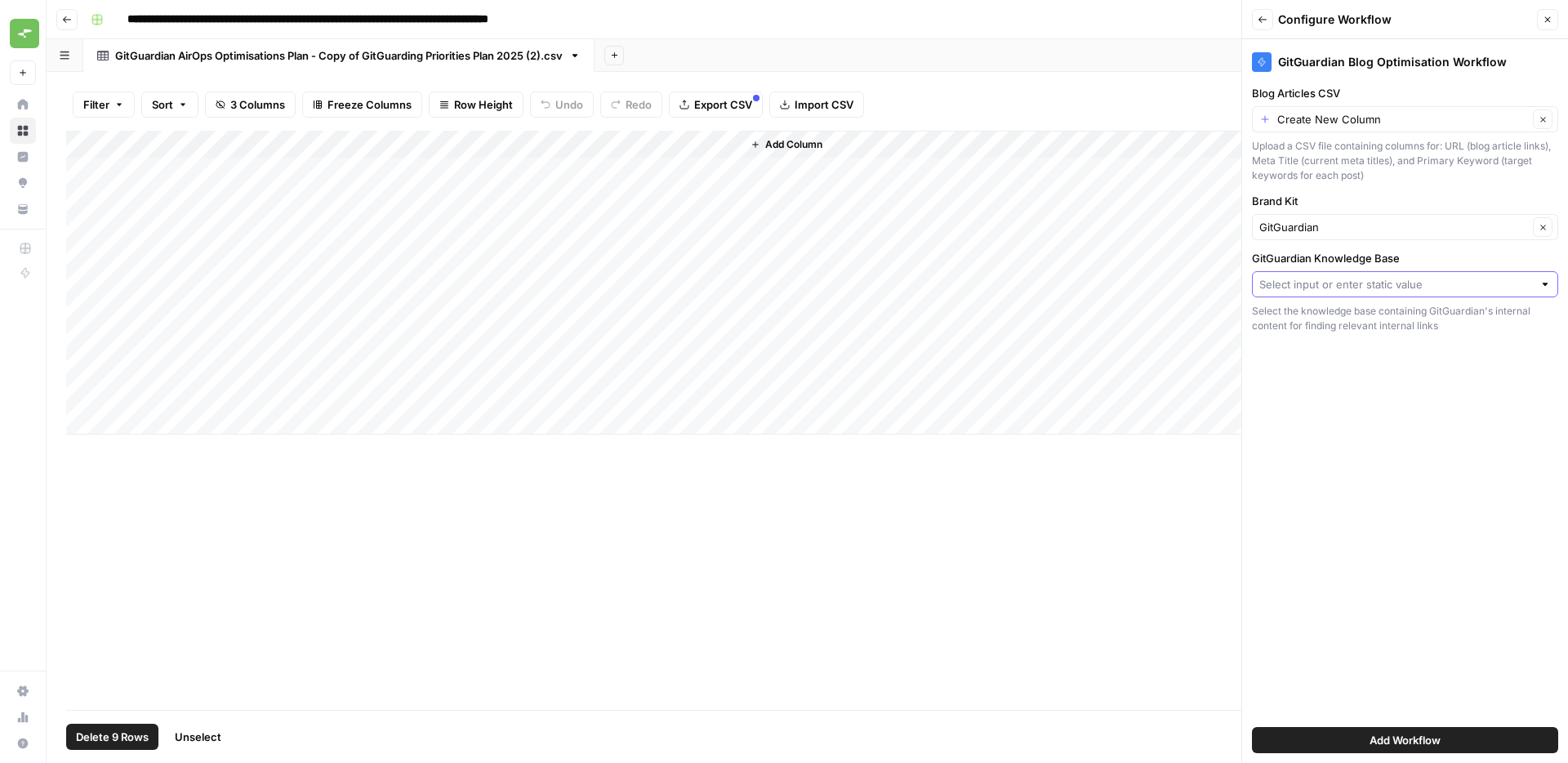
click at [1415, 287] on input "GitGuardian Knowledge Base" at bounding box center [1396, 284] width 274 height 16
click at [1339, 350] on span "GitGuardian" at bounding box center [1402, 345] width 272 height 16
type input "GitGuardian"
click at [1276, 83] on div "GitGuardian Blog Optimisation Workflow Blog Articles CSV Create New Column Clea…" at bounding box center [1404, 401] width 325 height 723
click at [1432, 94] on label "Blog Articles CSV" at bounding box center [1405, 93] width 307 height 16
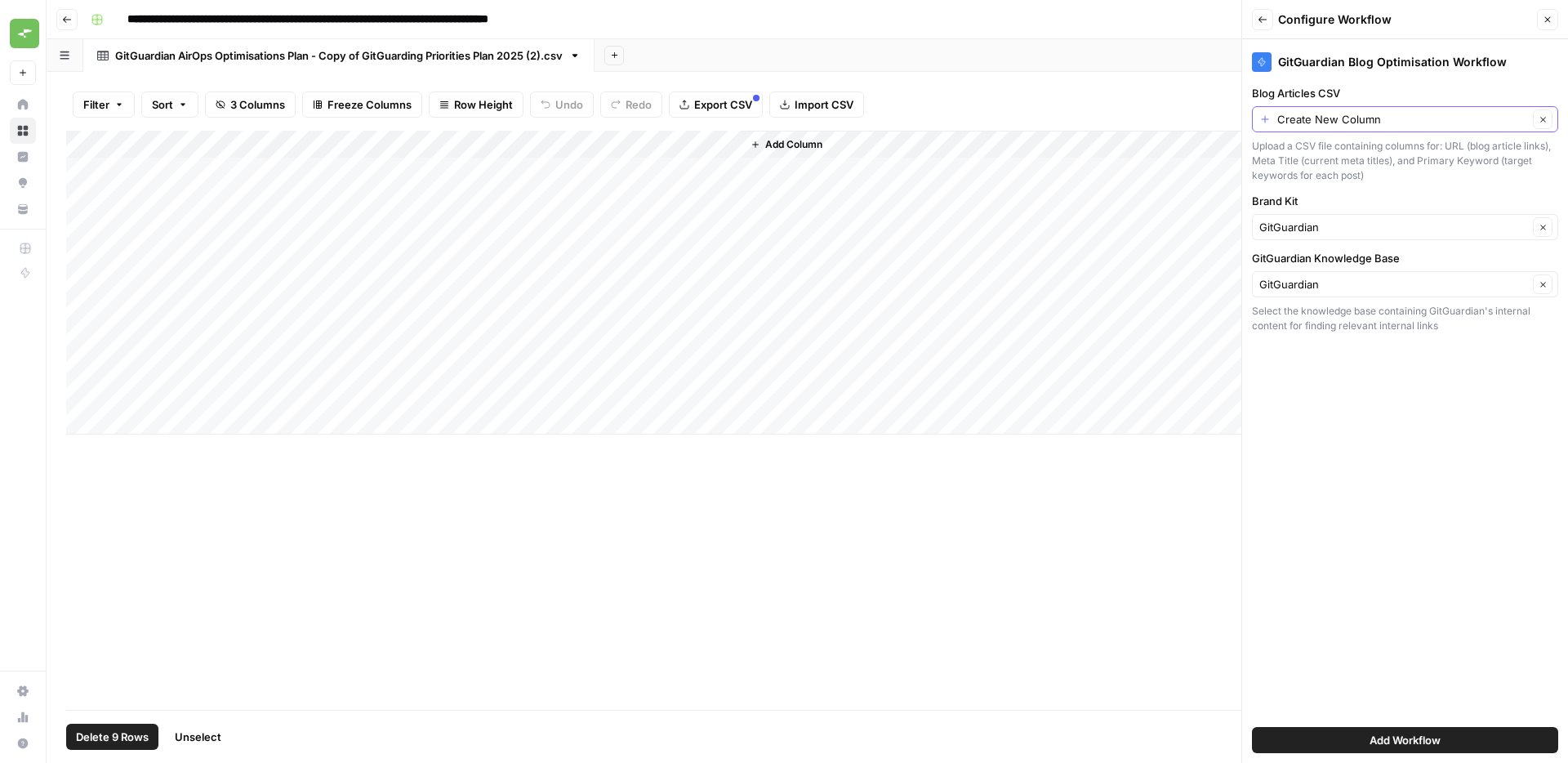
click at [1432, 111] on input "Create New Column" at bounding box center [1402, 119] width 251 height 16
type input "Create New Column"
click at [1310, 89] on label "Blog Articles CSV" at bounding box center [1405, 93] width 307 height 16
click at [1310, 111] on input "Create New Column" at bounding box center [1402, 119] width 251 height 16
type input "Create New Column"
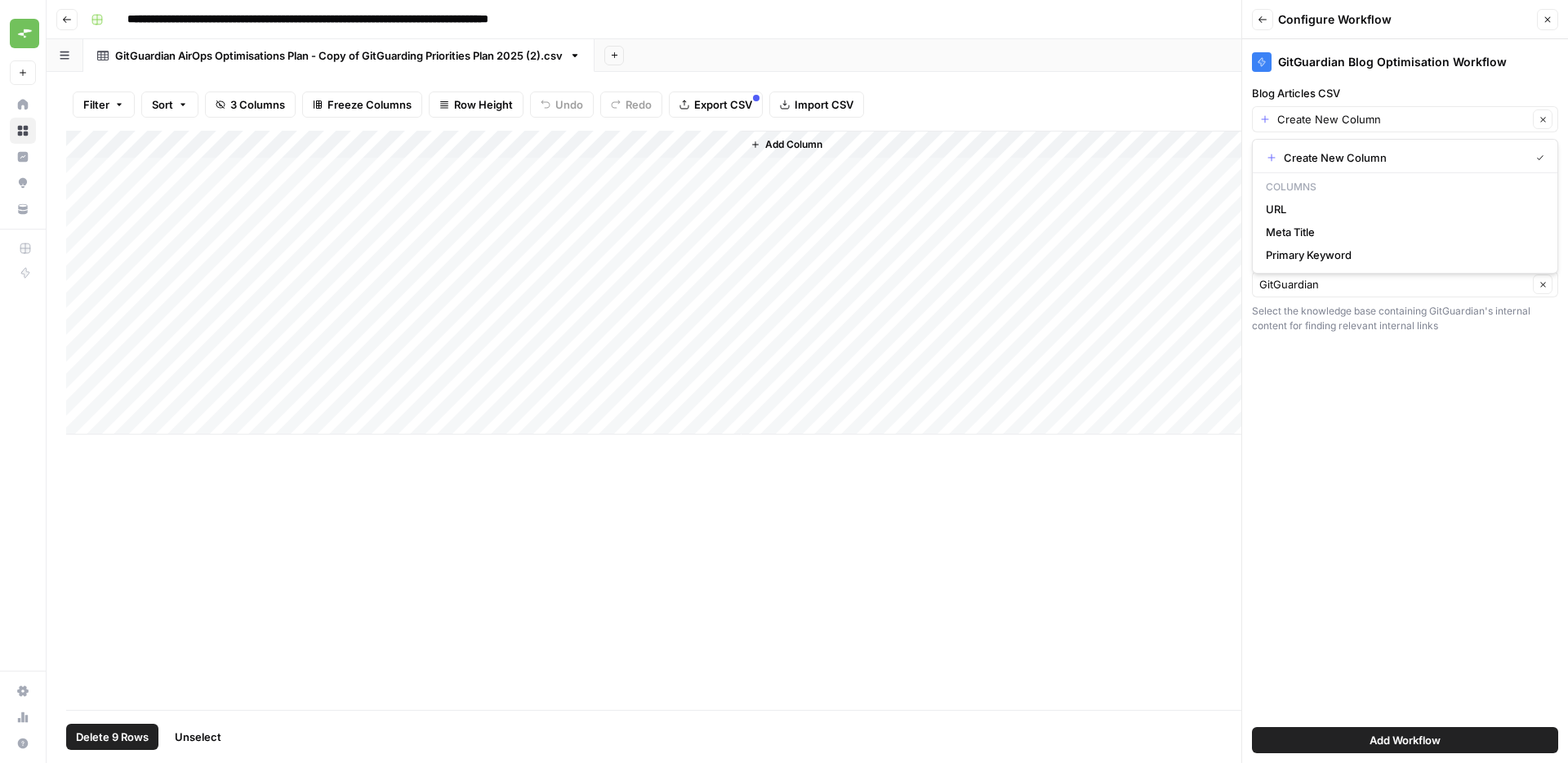
click at [1375, 101] on label "Blog Articles CSV" at bounding box center [1405, 93] width 307 height 16
click at [1375, 111] on input "Create New Column" at bounding box center [1402, 119] width 251 height 16
type input "Create New Column"
click at [1384, 83] on div "GitGuardian Blog Optimisation Workflow Blog Articles CSV Create New Column Clea…" at bounding box center [1404, 401] width 325 height 723
click at [969, 84] on div "Filter Sort 3 Columns Freeze Columns Row Height Undo Redo Export CSV Import CSV…" at bounding box center [807, 104] width 1482 height 53
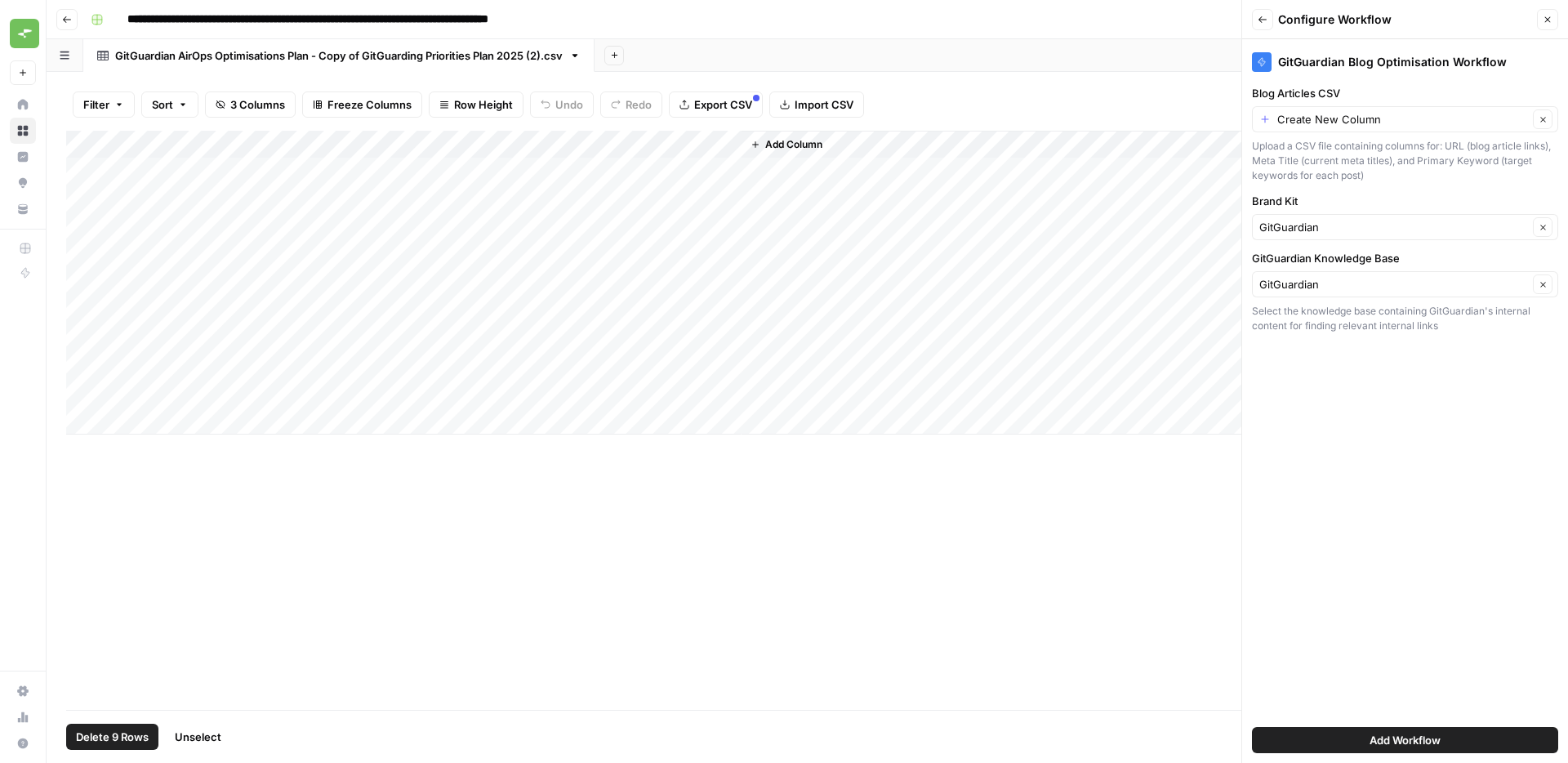
click at [1146, 99] on div "Filter Sort 3 Columns Freeze Columns Row Height Undo Redo Export CSV Import CSV…" at bounding box center [807, 104] width 1482 height 53
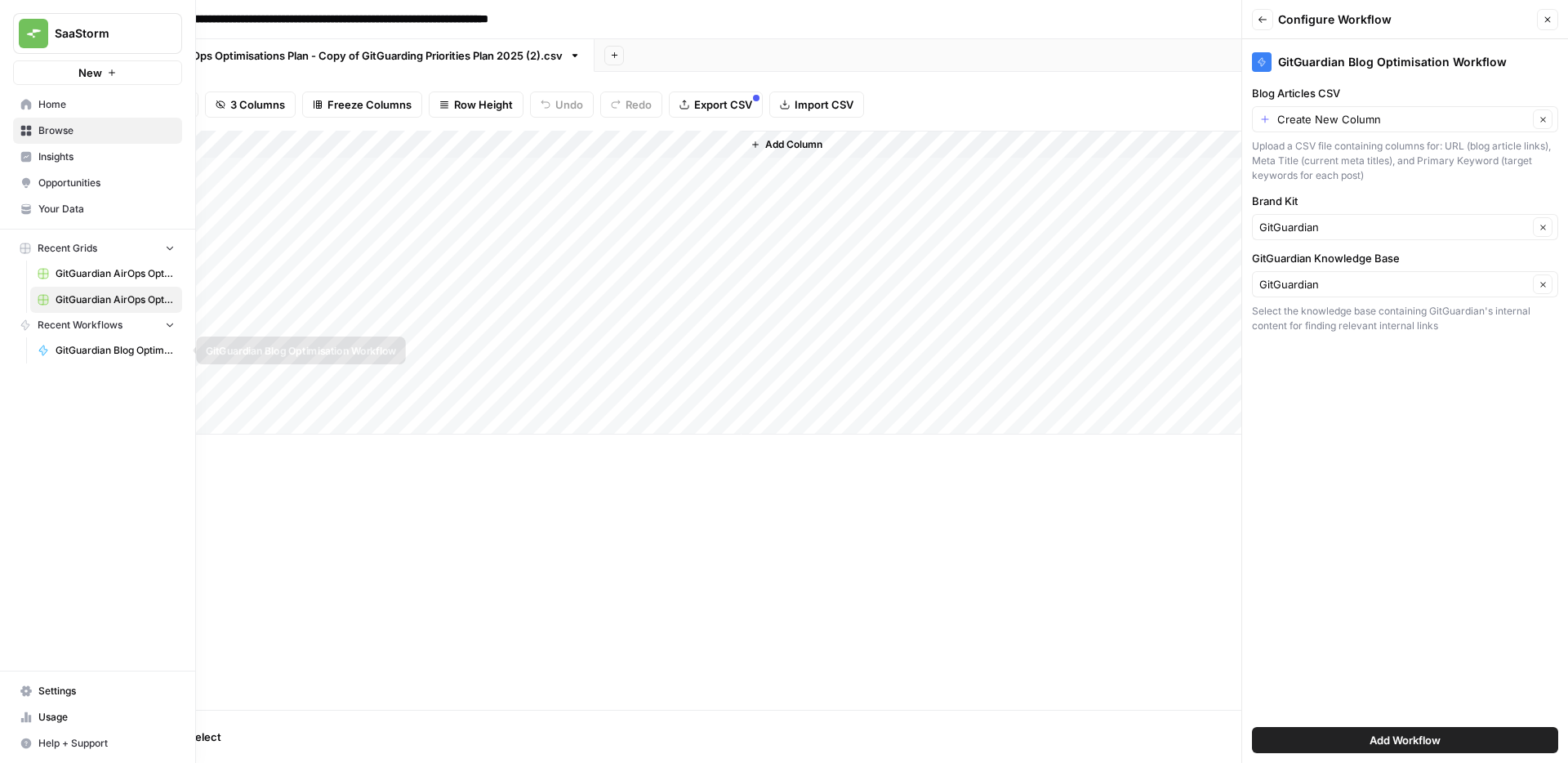
click at [71, 346] on span "GitGuardian Blog Optimisation Workflow" at bounding box center [115, 350] width 119 height 15
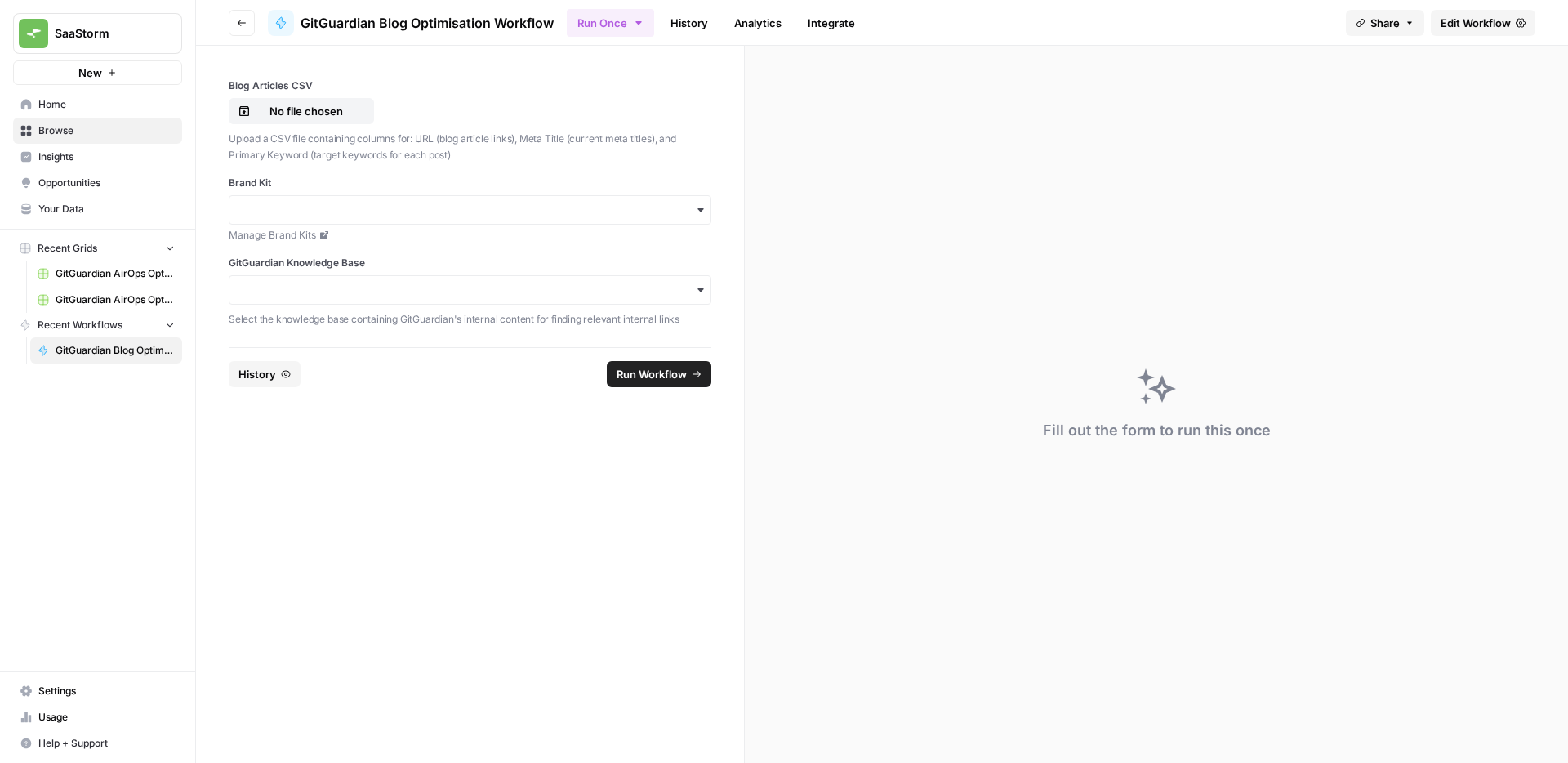
click at [1480, 23] on span "Edit Workflow" at bounding box center [1476, 22] width 71 height 16
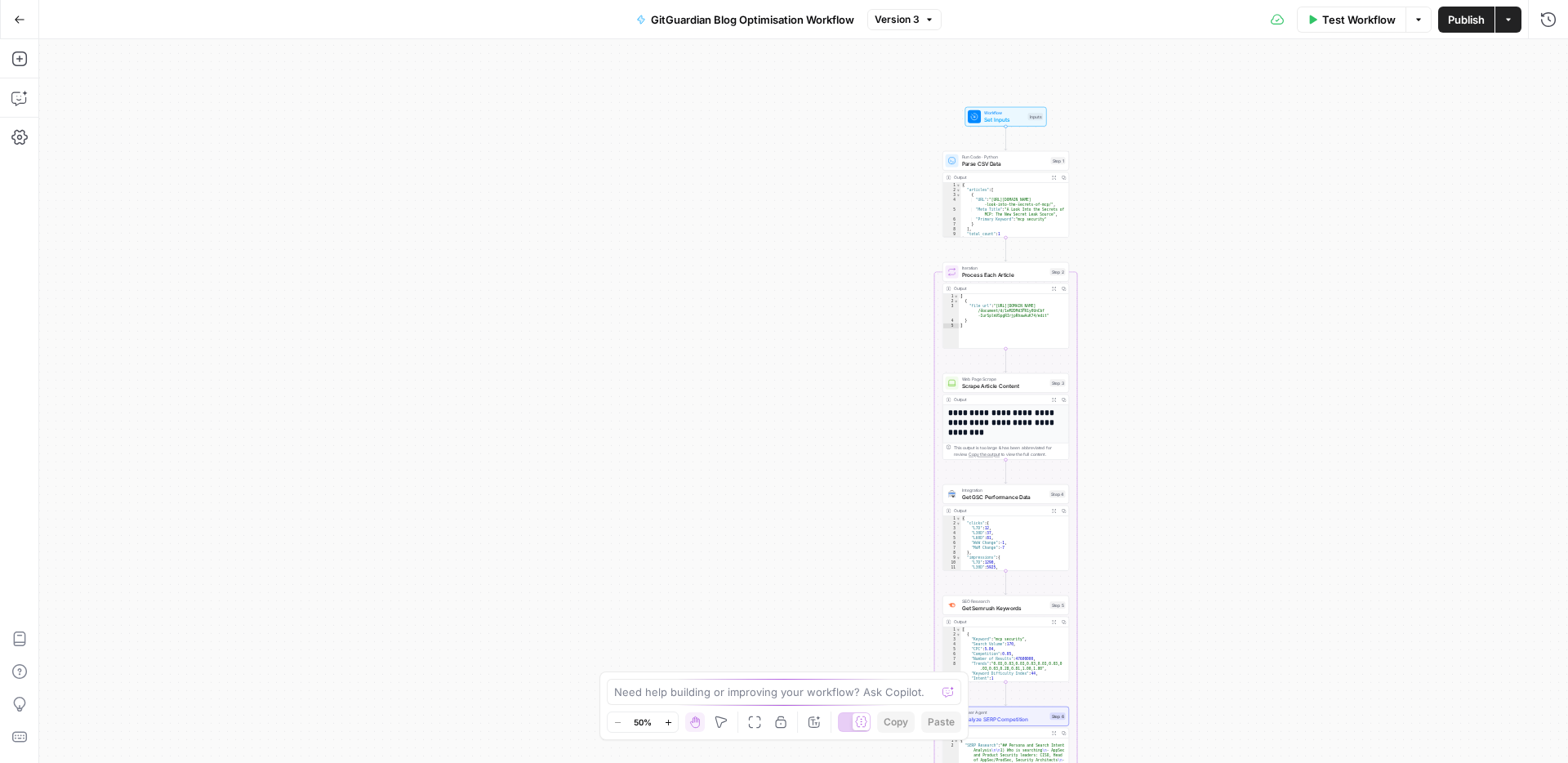
drag, startPoint x: 1236, startPoint y: 213, endPoint x: 1063, endPoint y: 475, distance: 314.0
click at [1115, 502] on div "Workflow Set Inputs Inputs Run Code · Python Parse CSV Data Step 1 Output Expan…" at bounding box center [803, 401] width 1528 height 723
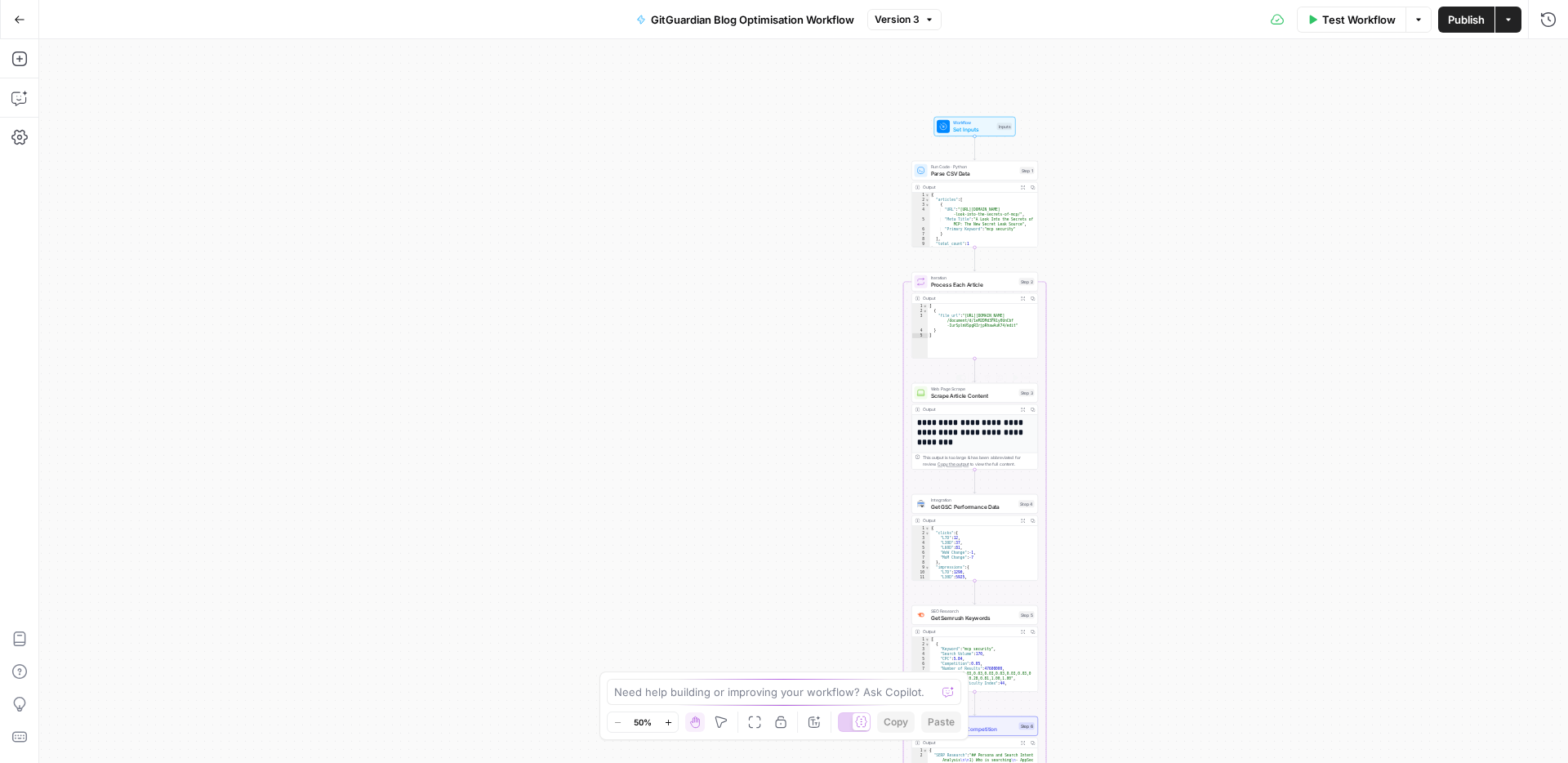
drag, startPoint x: 1107, startPoint y: 209, endPoint x: 1046, endPoint y: 366, distance: 168.4
click at [1046, 366] on div "Workflow Set Inputs Inputs Run Code · Python Parse CSV Data Step 1 Output Expan…" at bounding box center [803, 401] width 1528 height 723
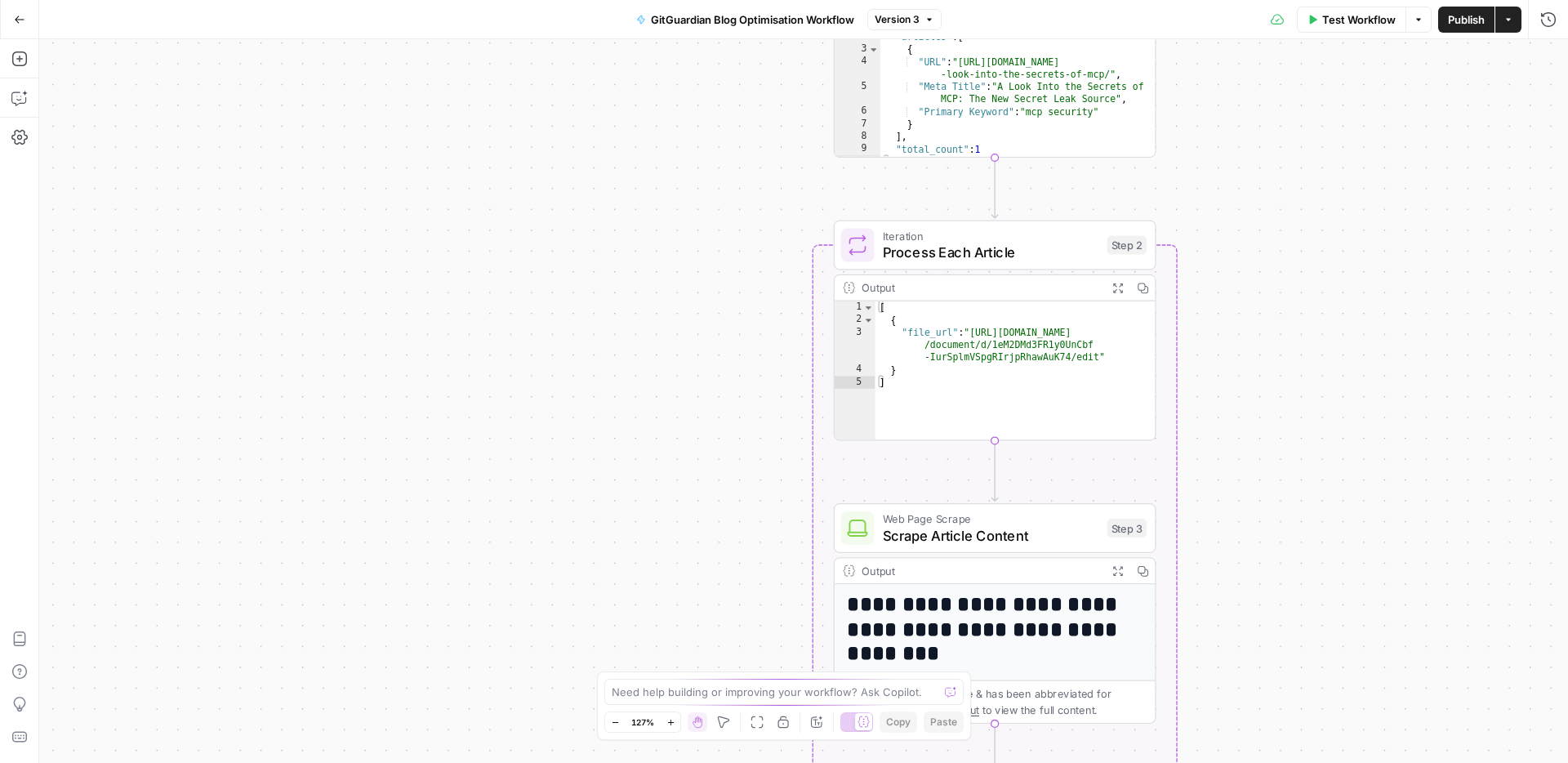
drag, startPoint x: 889, startPoint y: 525, endPoint x: 672, endPoint y: 226, distance: 369.4
click at [672, 226] on div "Workflow Set Inputs Inputs Run Code · Python Parse CSV Data Step 1 Output Expan…" at bounding box center [803, 401] width 1528 height 723
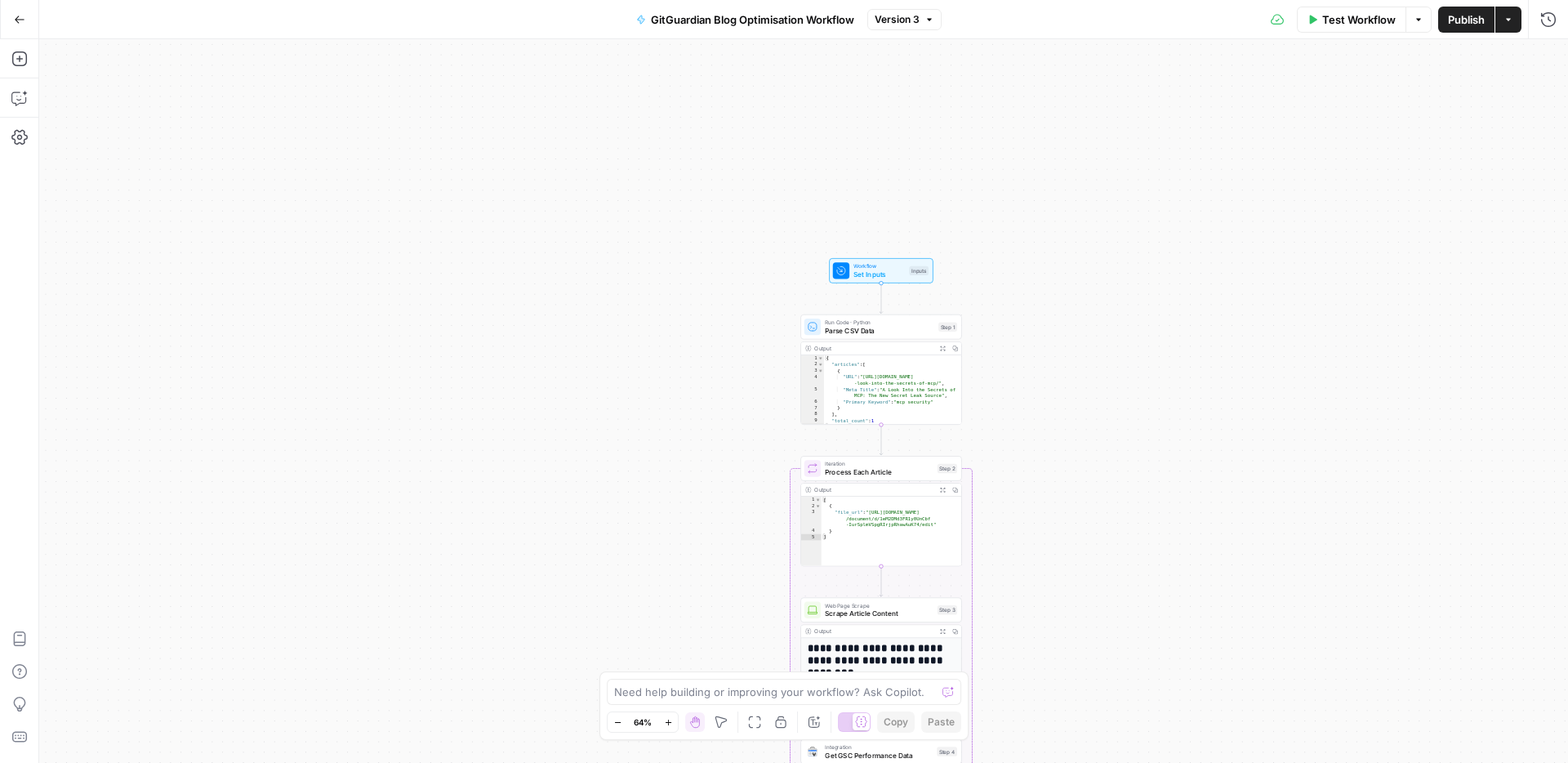
drag, startPoint x: 1348, startPoint y: 511, endPoint x: 979, endPoint y: 229, distance: 464.4
click at [1106, 676] on div "Workflow Set Inputs Inputs Run Code · Python Parse CSV Data Step 1 Output Expan…" at bounding box center [803, 401] width 1528 height 723
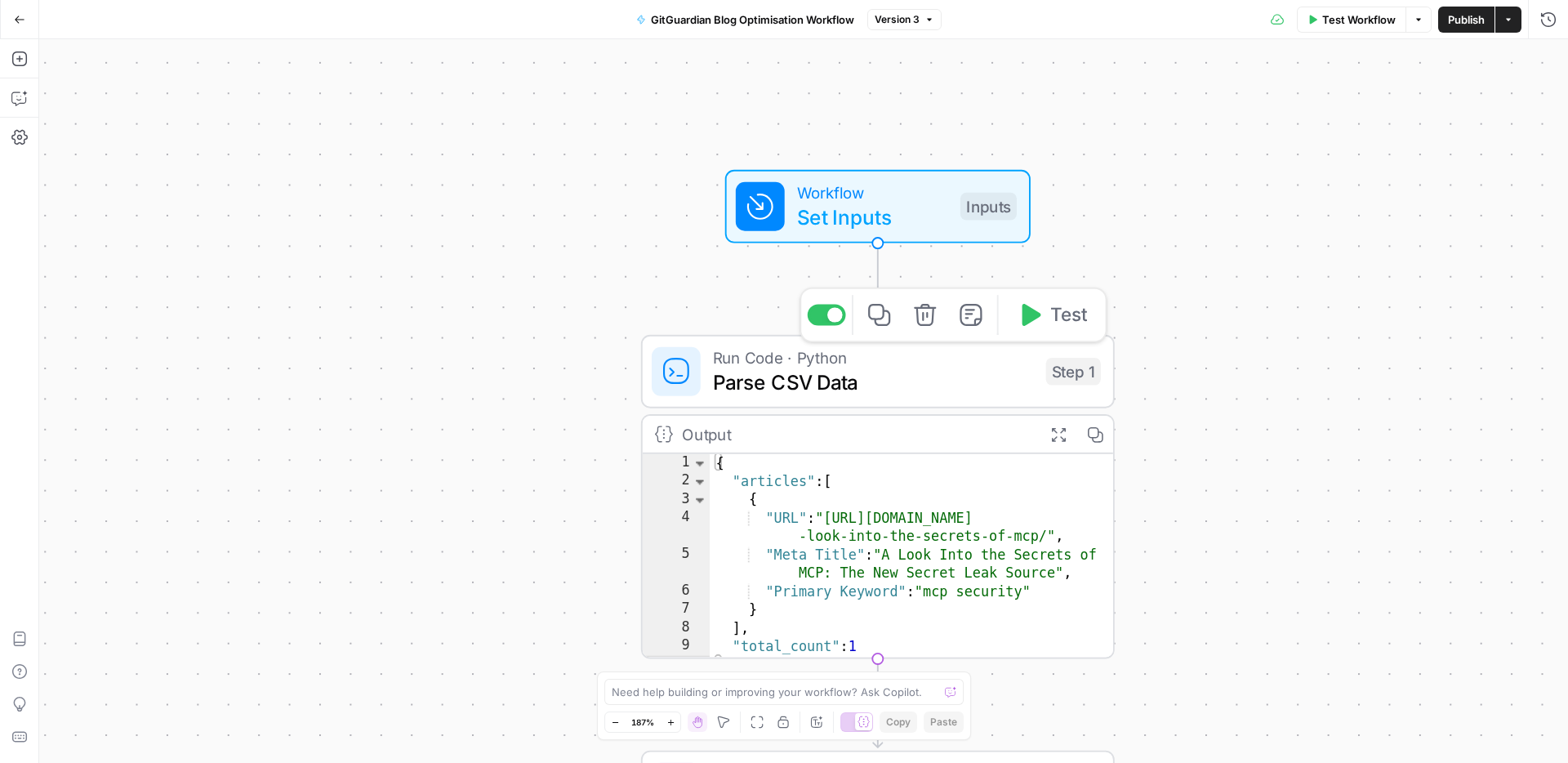
click at [837, 390] on span "Parse CSV Data" at bounding box center [873, 382] width 321 height 30
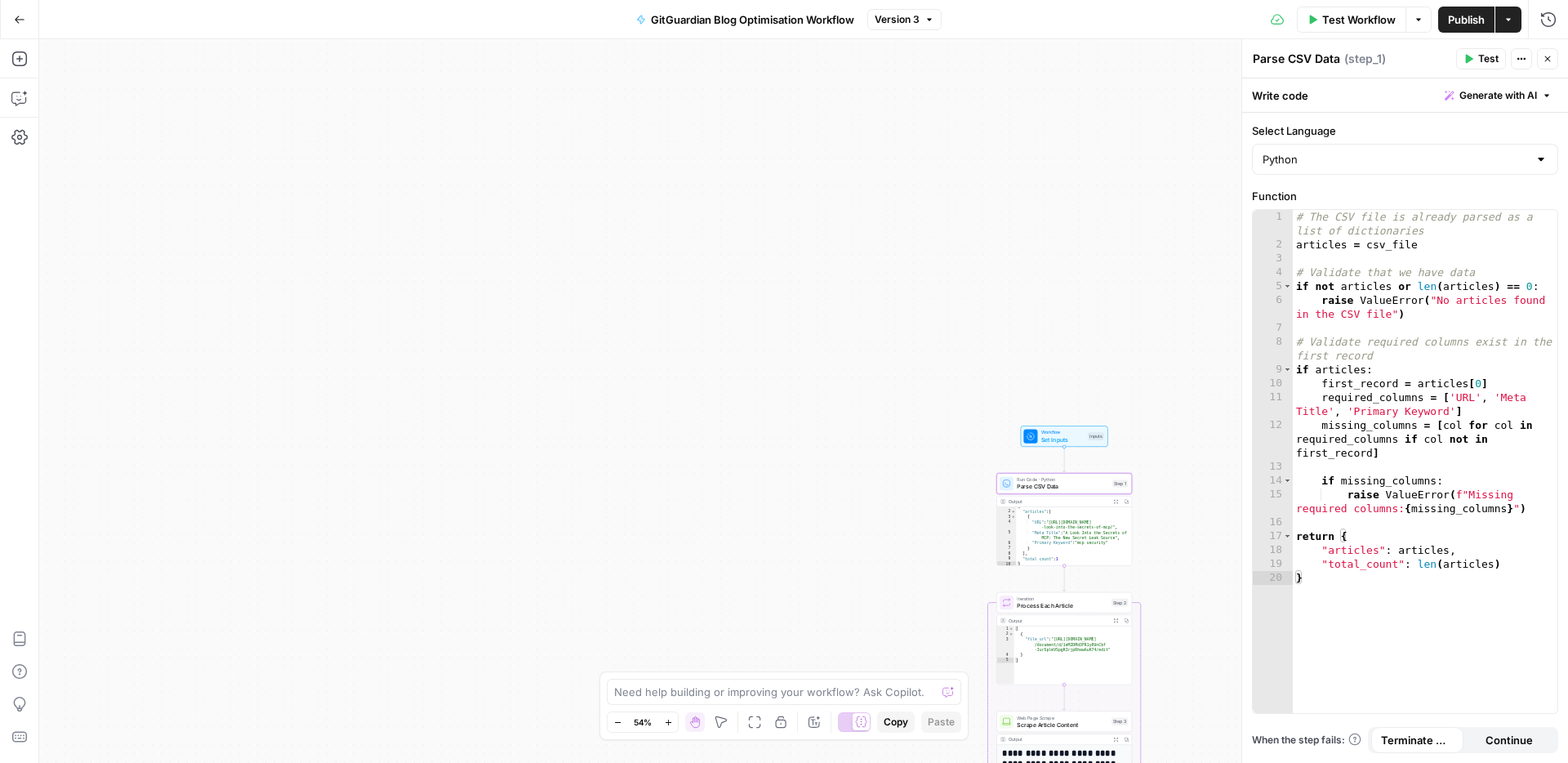
scroll to position [7, 0]
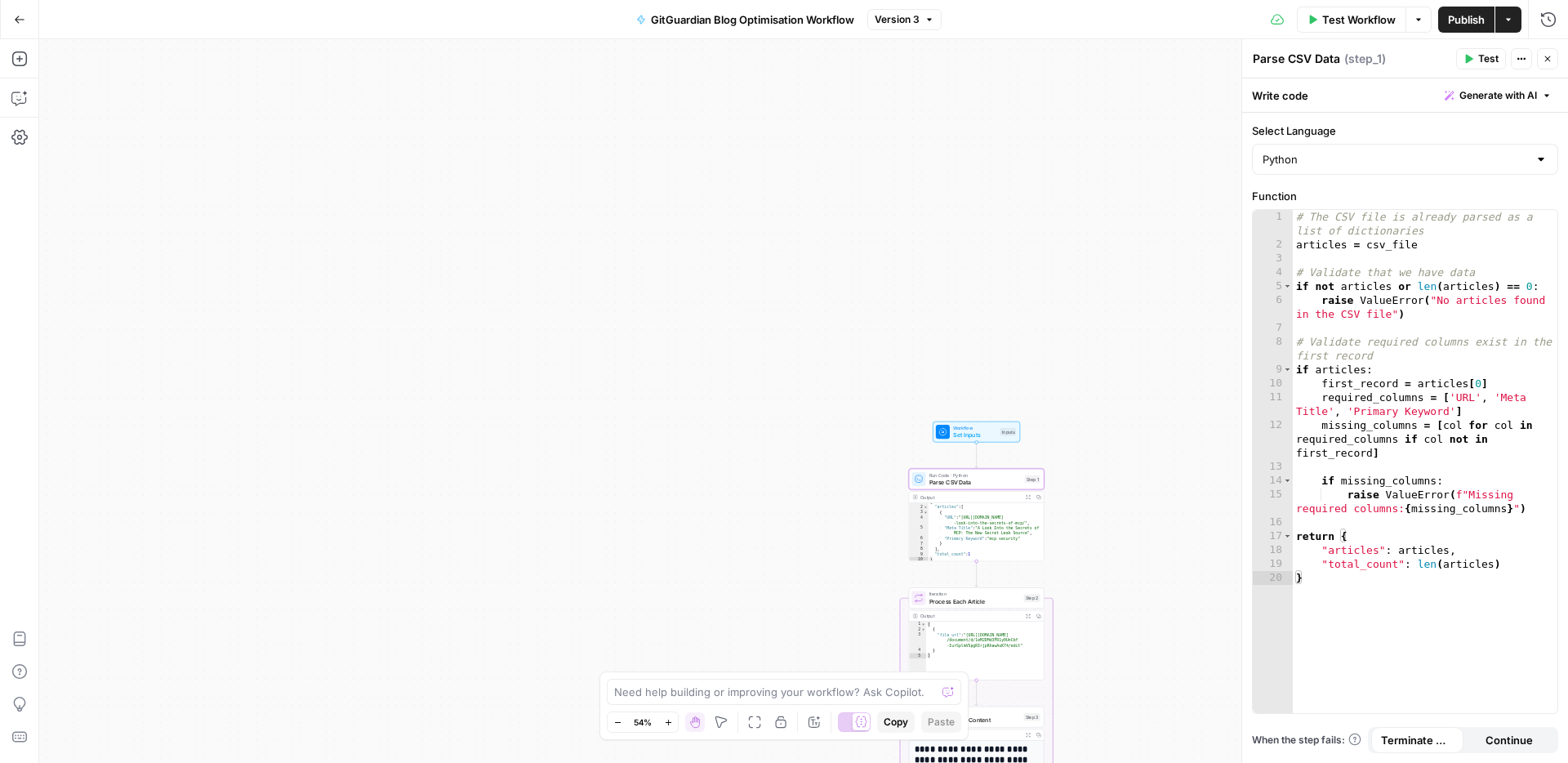
click at [730, 693] on span "M" at bounding box center [737, 690] width 14 height 15
click at [755, 684] on textarea at bounding box center [775, 692] width 322 height 16
type textarea "step 1 should be replace with: take URL, Meta Title and Primary Keyword from co…"
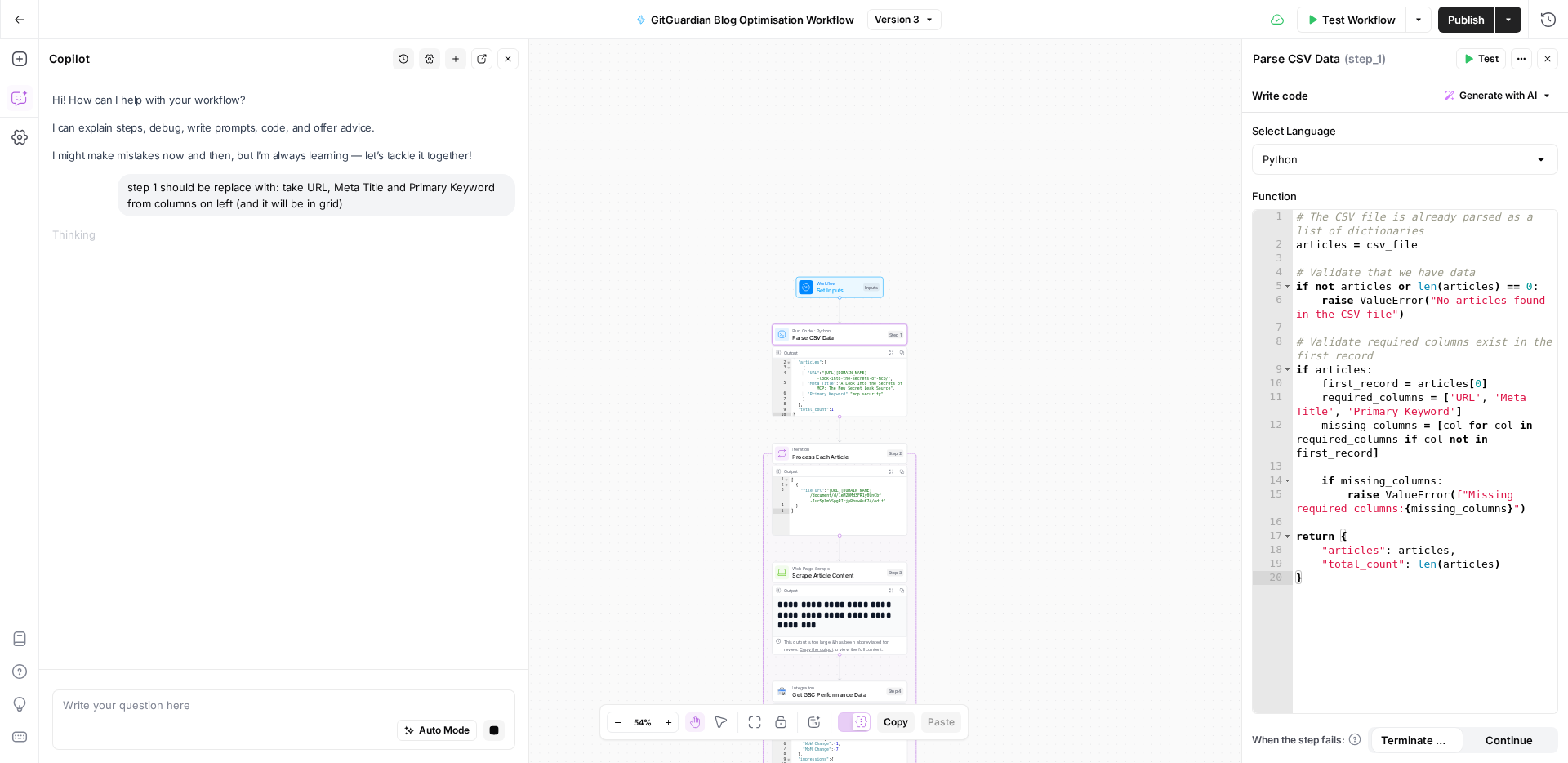
drag, startPoint x: 809, startPoint y: 475, endPoint x: 612, endPoint y: 240, distance: 306.6
click at [612, 240] on div "Workflow Set Inputs Inputs Run Code · Python Parse CSV Data Step 1 Output Expan…" at bounding box center [803, 401] width 1528 height 723
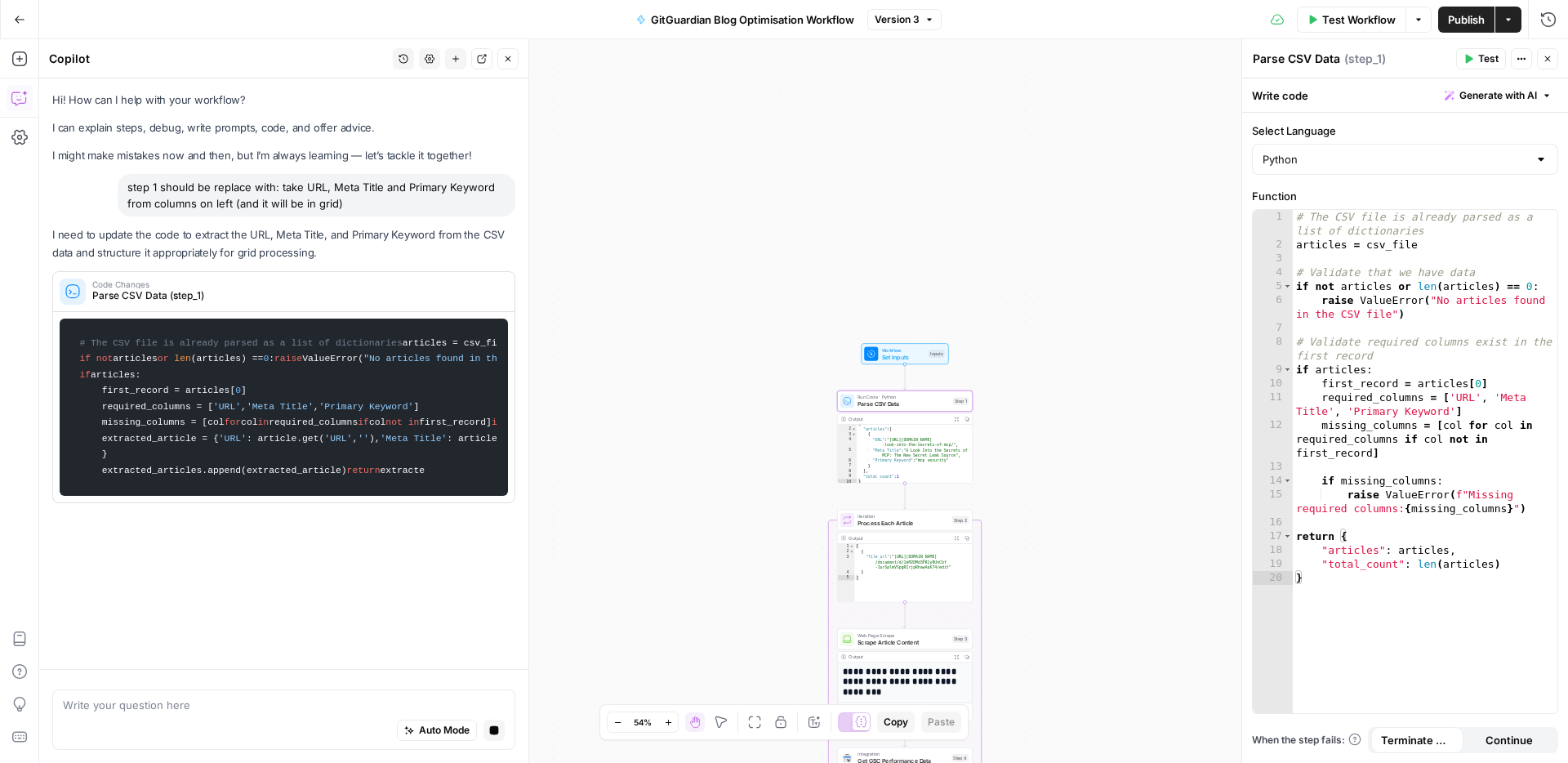
scroll to position [0, 0]
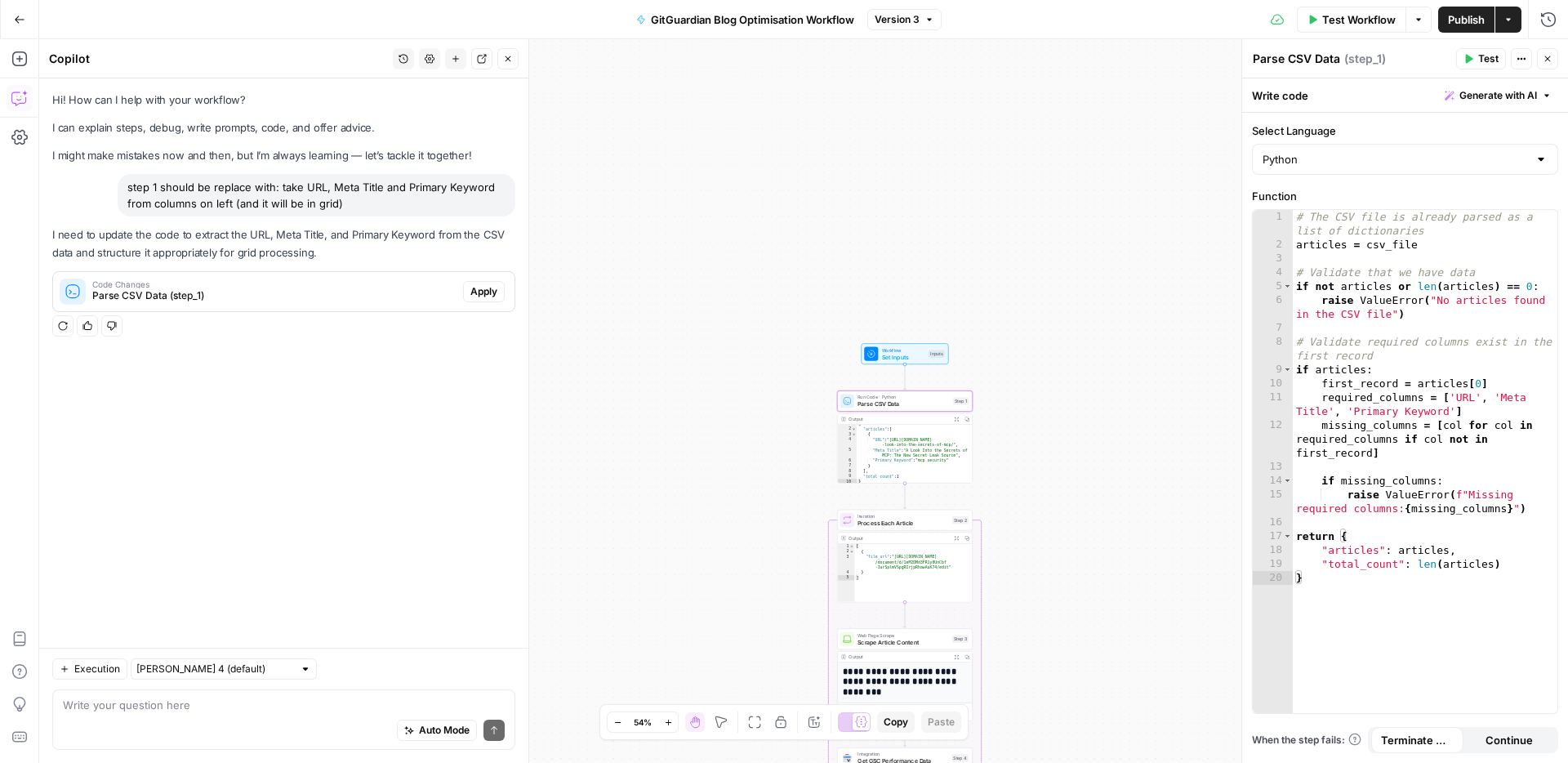
click at [214, 282] on span "Code Changes" at bounding box center [274, 283] width 364 height 8
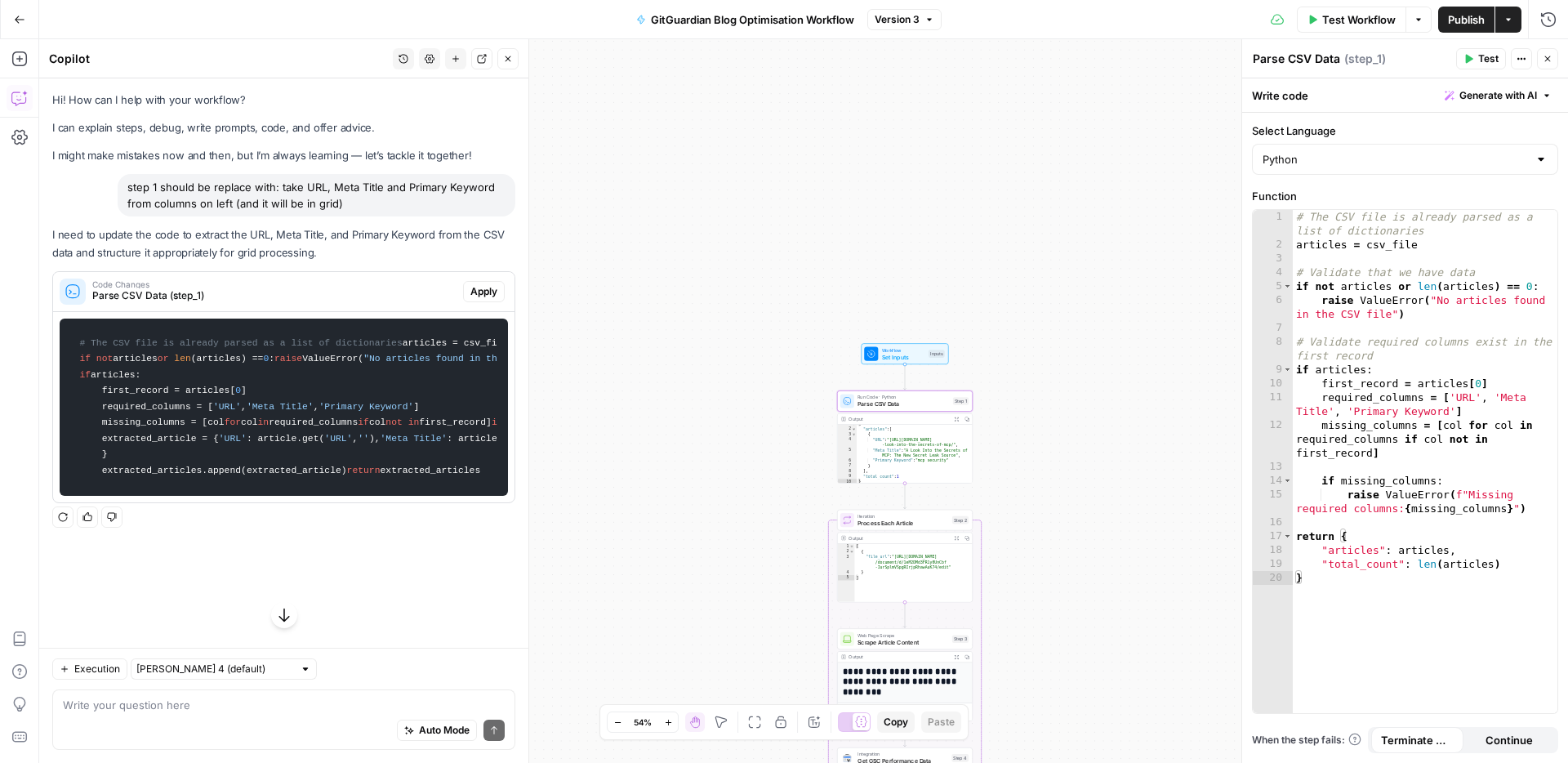
scroll to position [182, 0]
click at [267, 487] on code "# The CSV file is already parsed as a list of dictionaries articles = csv_file …" at bounding box center [284, 406] width 427 height 162
drag, startPoint x: 240, startPoint y: 573, endPoint x: 76, endPoint y: 156, distance: 448.1
click at [77, 326] on code "# The CSV file is already parsed as a list of dictionaries articles = csv_file …" at bounding box center [284, 406] width 427 height 162
copy code "# The CSV file is already parsed as a list of dictionaries articles = csv_file …"
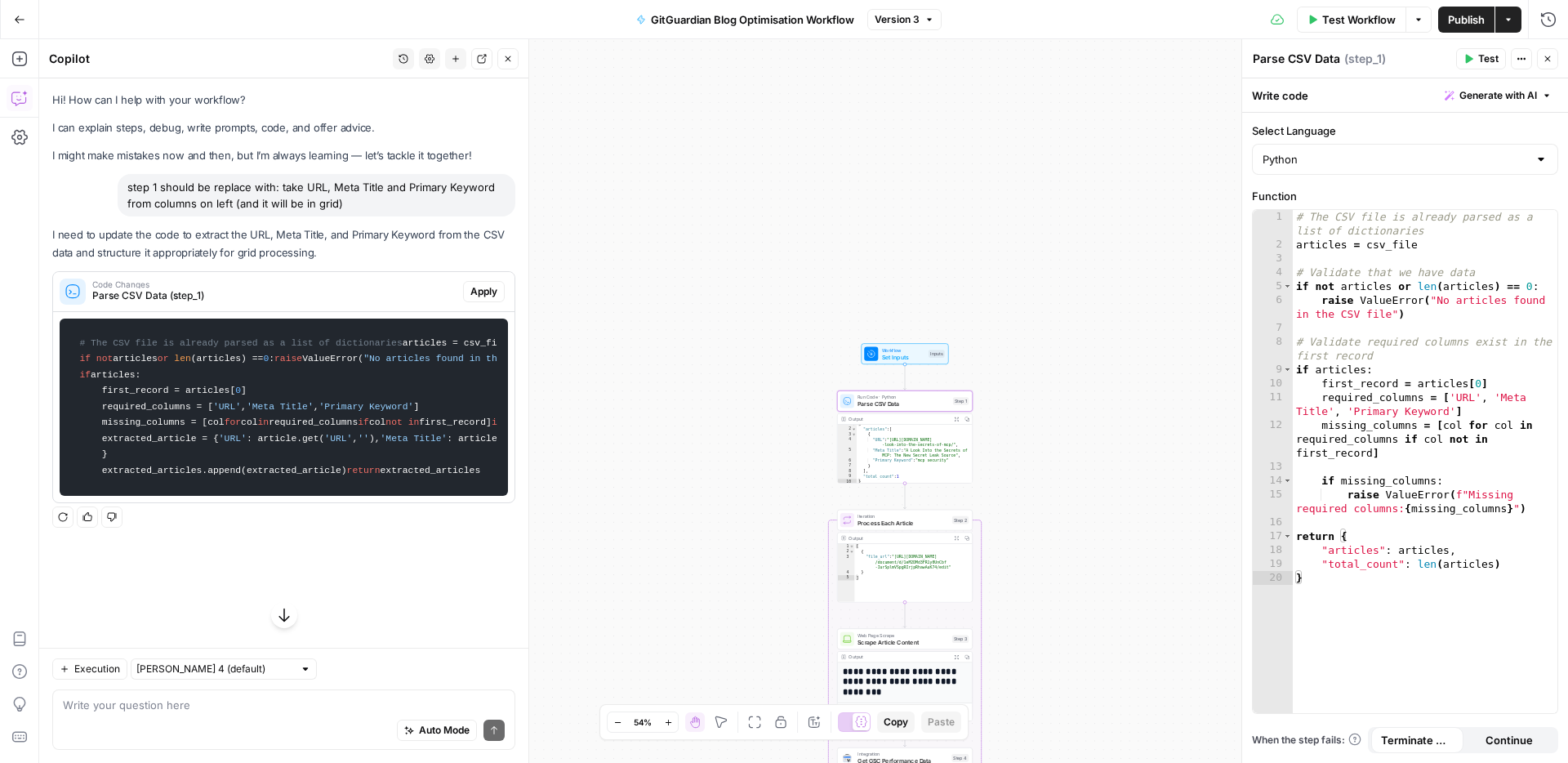
scroll to position [170, 0]
click at [171, 326] on code "# The CSV file is already parsed as a list of dictionaries articles = csv_file …" at bounding box center [284, 406] width 427 height 162
click at [885, 350] on span "Workflow" at bounding box center [903, 350] width 43 height 8
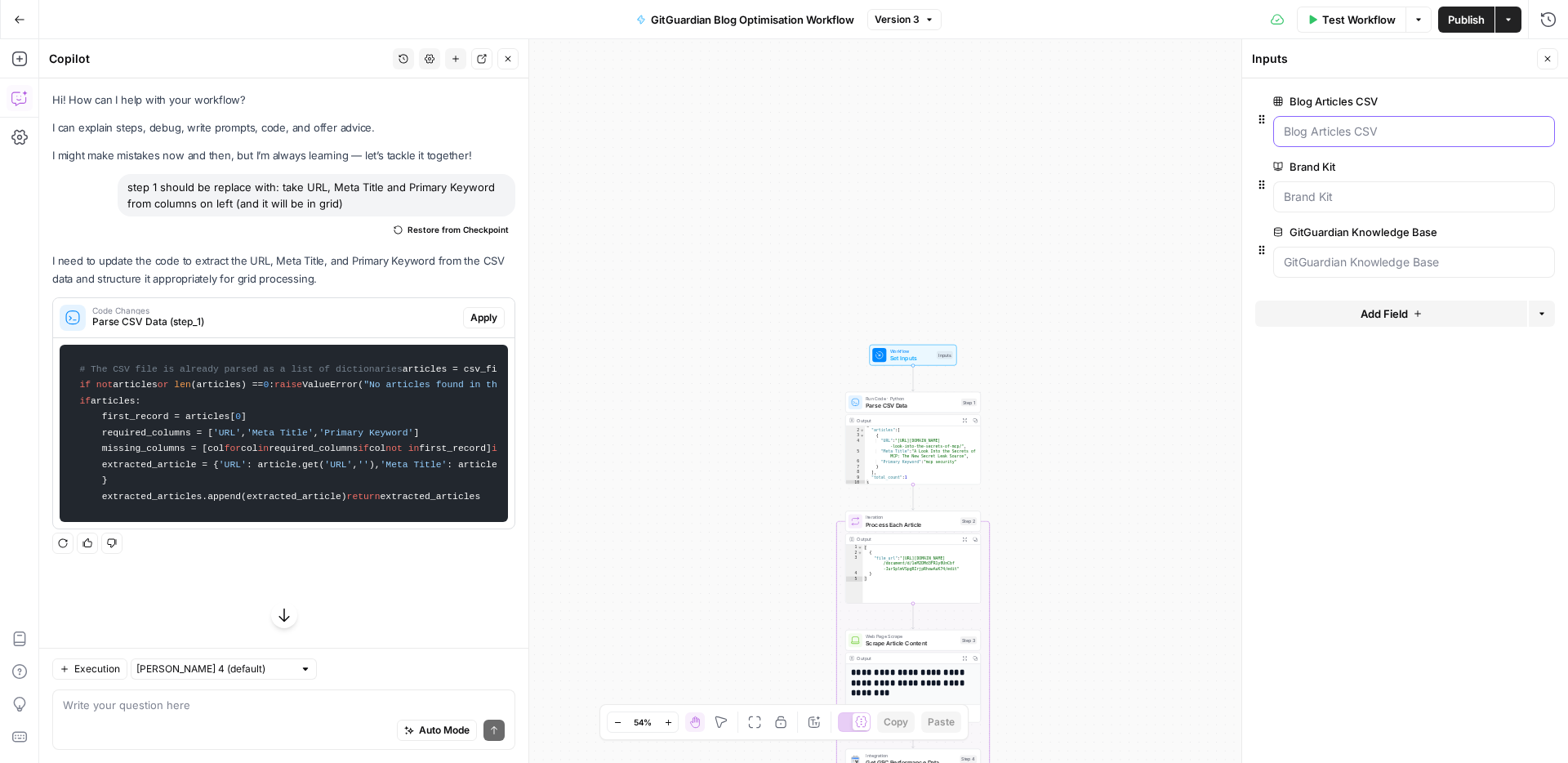
click at [1370, 135] on CSV "Blog Articles CSV" at bounding box center [1414, 131] width 261 height 16
click at [1348, 111] on div "Blog Articles CSV edit field Delete group" at bounding box center [1413, 119] width 282 height 55
click at [1505, 96] on span "edit field" at bounding box center [1494, 101] width 36 height 13
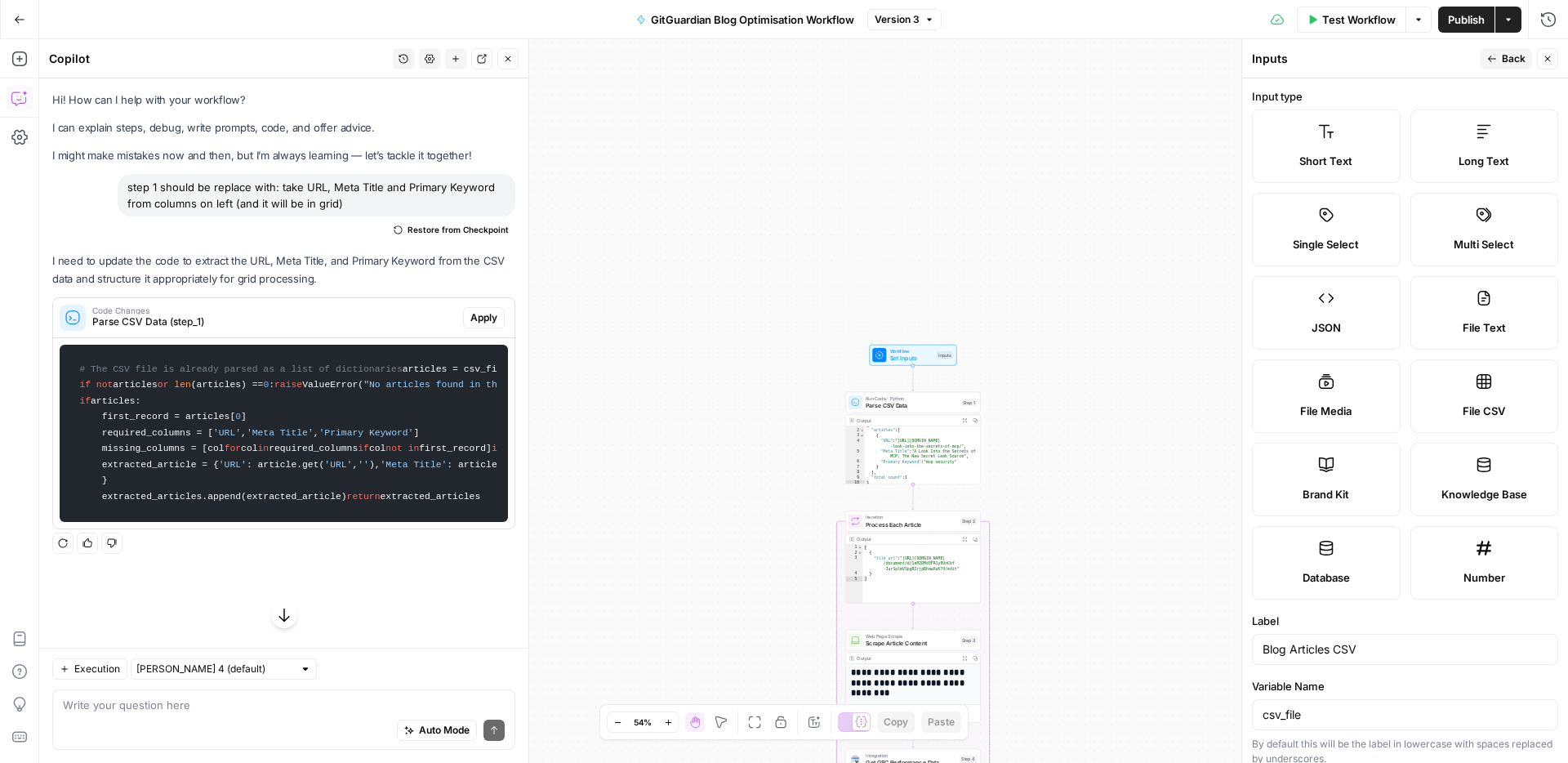
click at [1559, 58] on header "Inputs Back Close" at bounding box center [1404, 59] width 325 height 40
click at [1555, 58] on button "Close" at bounding box center [1547, 59] width 22 height 22
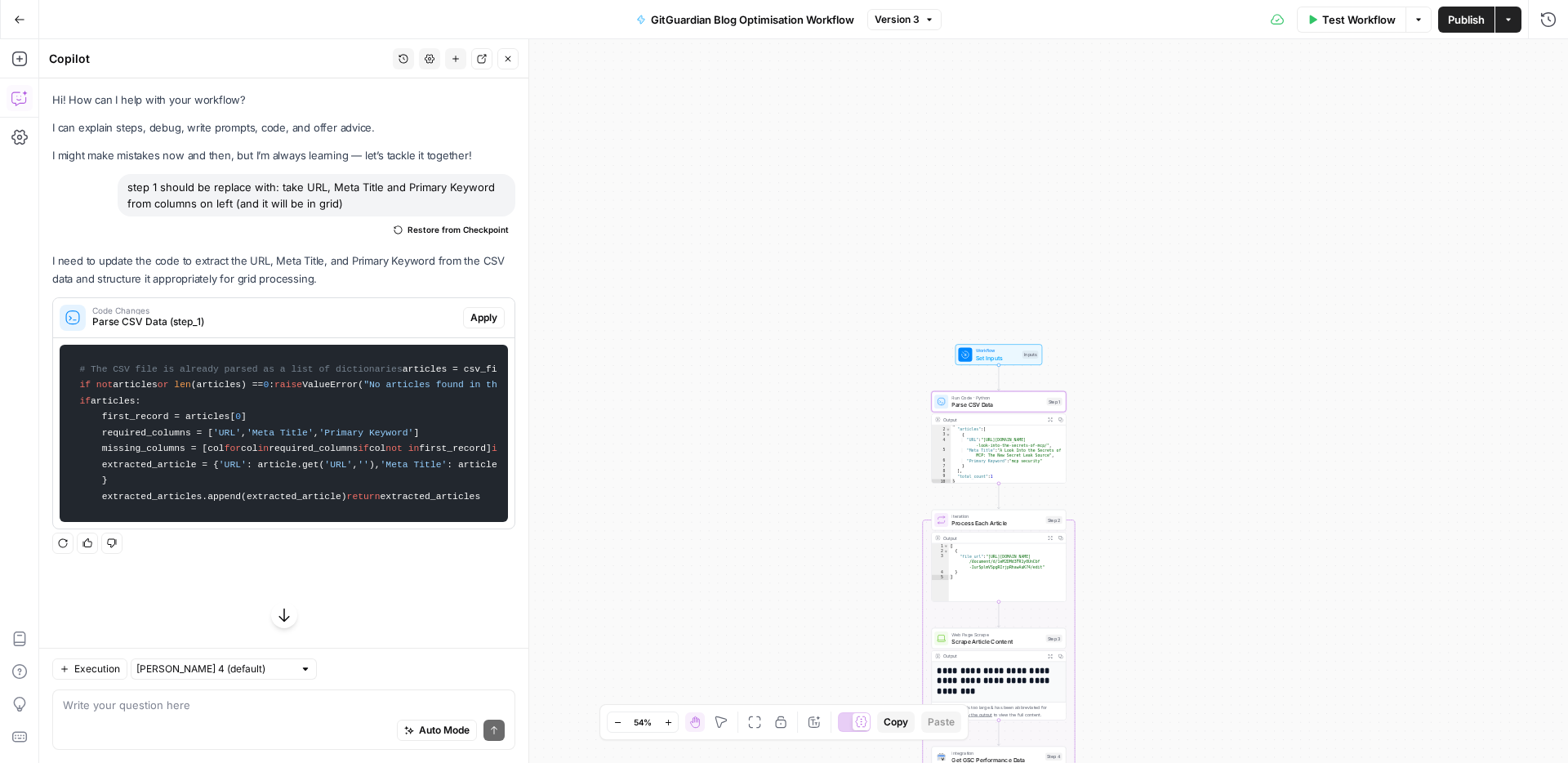
scroll to position [109, 0]
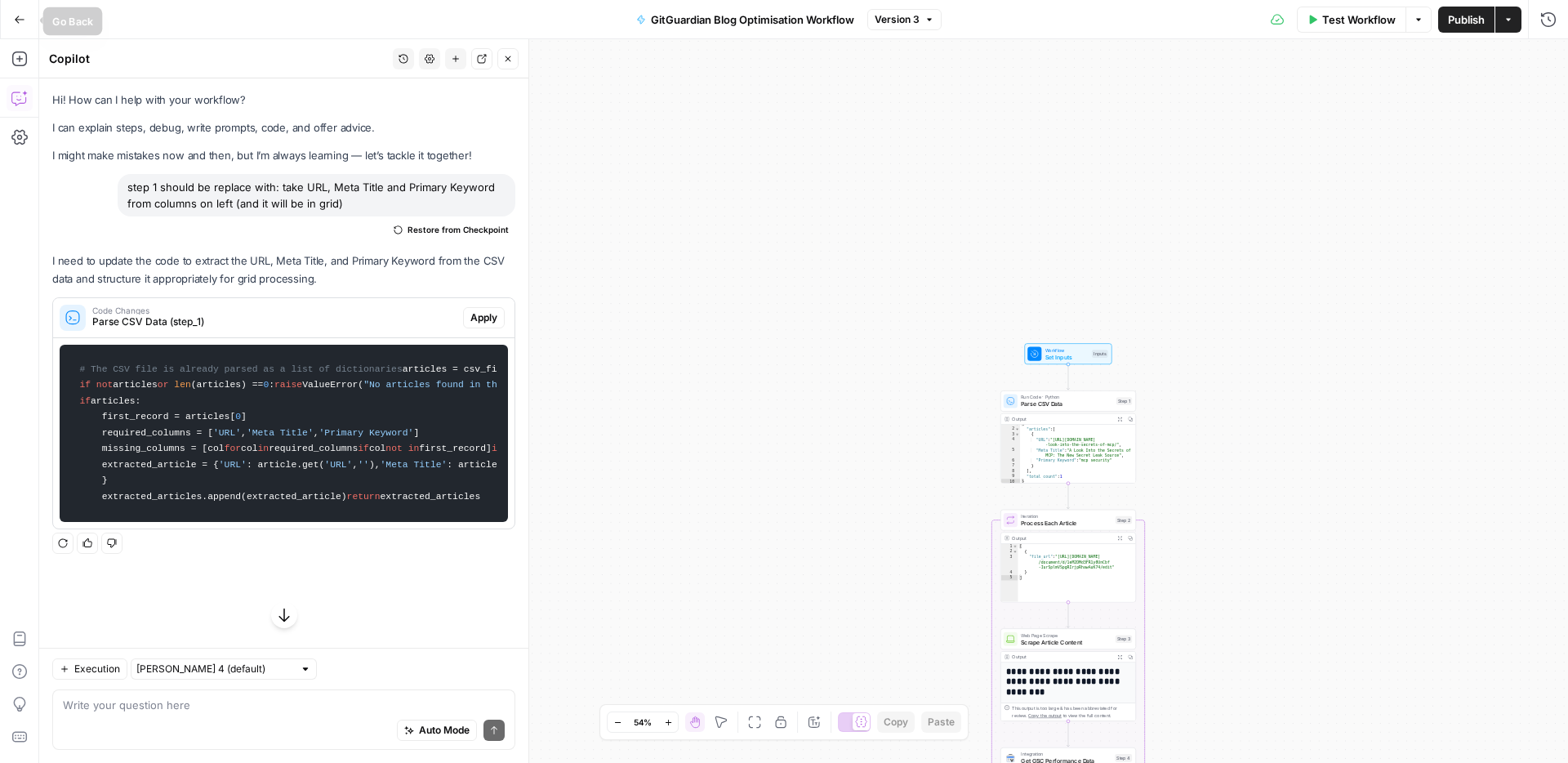
click at [17, 20] on icon "button" at bounding box center [19, 19] width 11 height 11
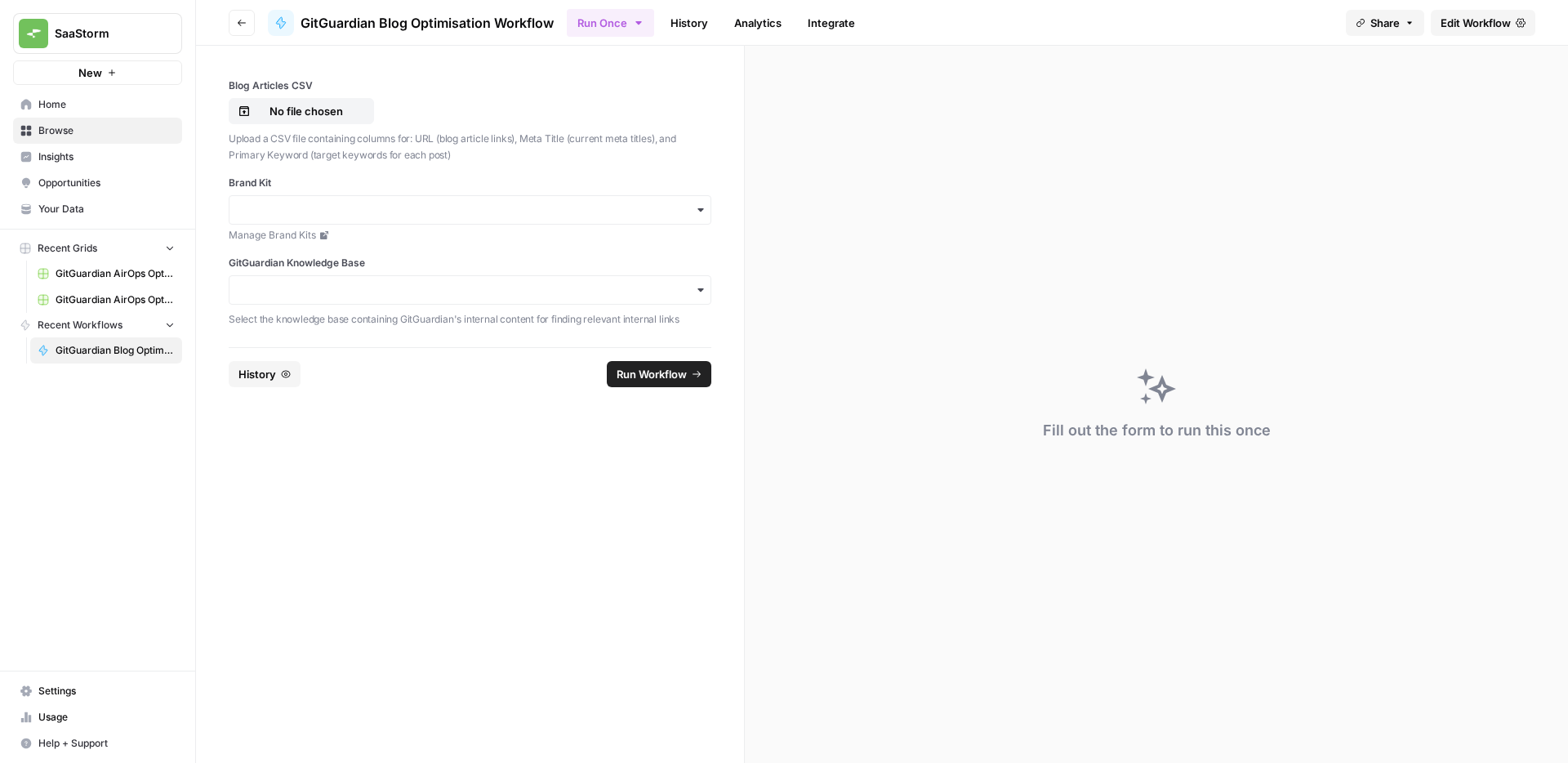
click at [93, 282] on link "GitGuardian AirOps Optimisations Plan - Copy of GitGuarding Priorities Plan 202…" at bounding box center [106, 274] width 152 height 26
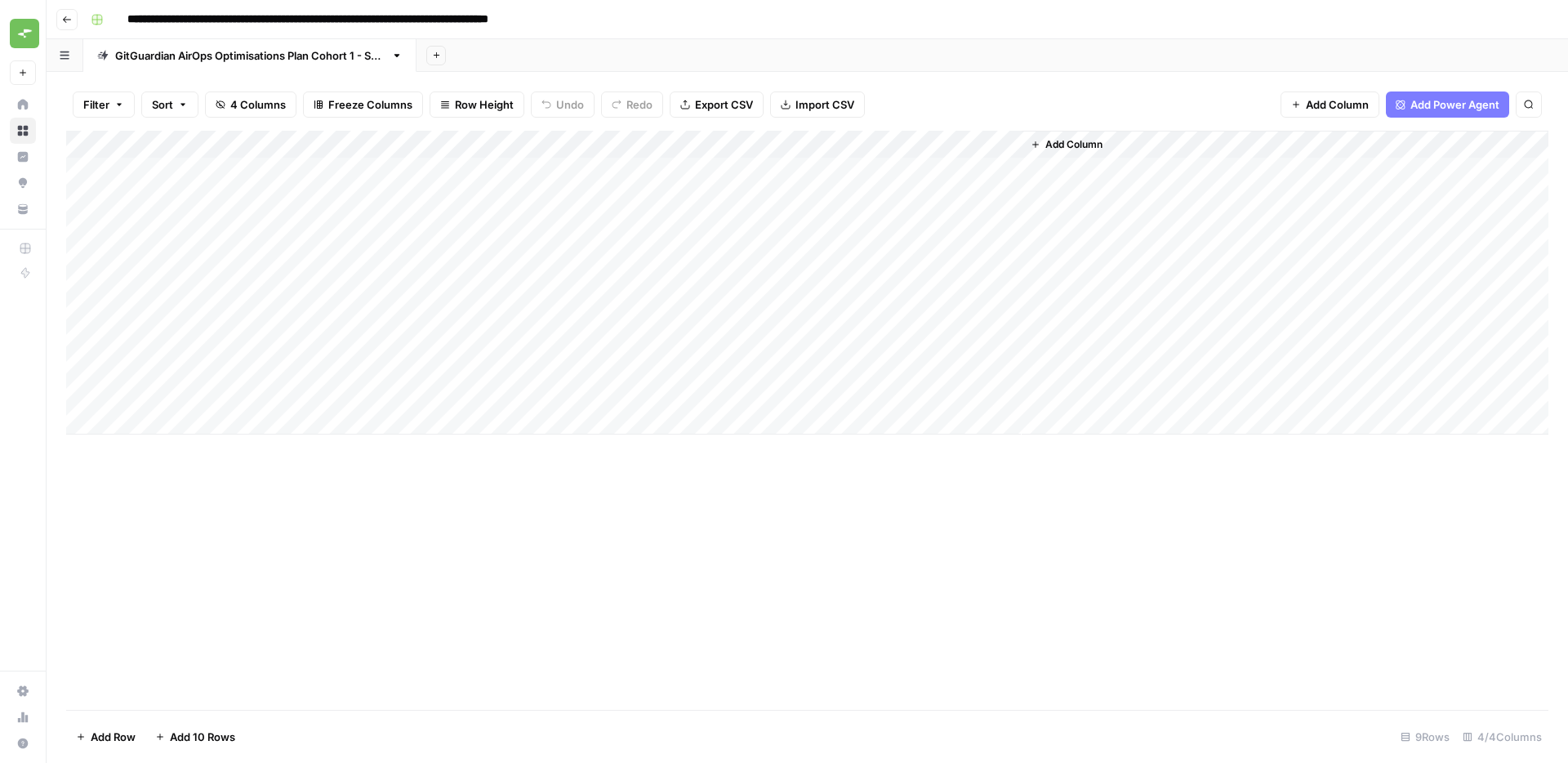
click at [988, 145] on div "Add Column" at bounding box center [807, 282] width 1482 height 304
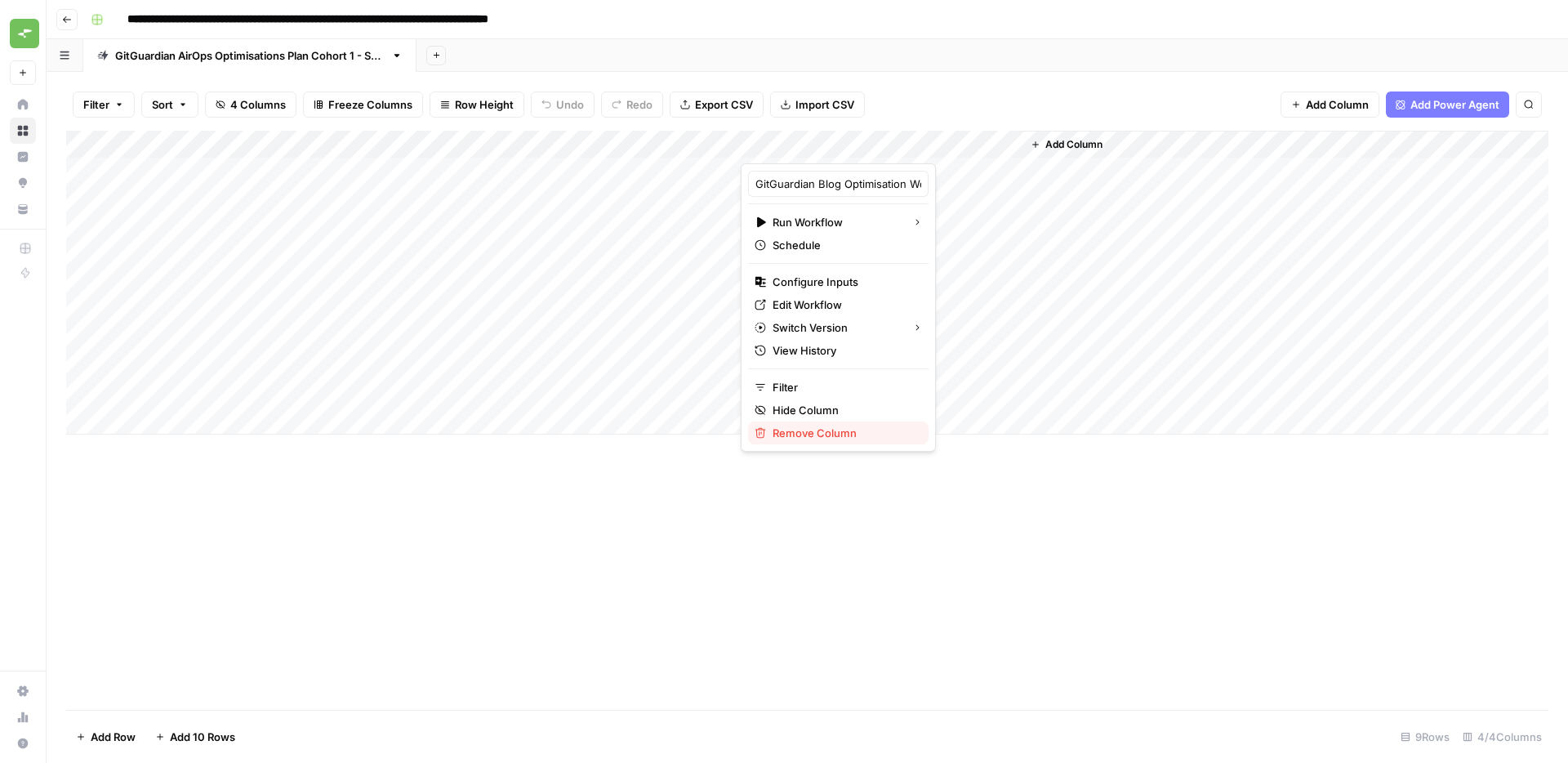
click at [822, 436] on span "Remove Column" at bounding box center [844, 432] width 143 height 16
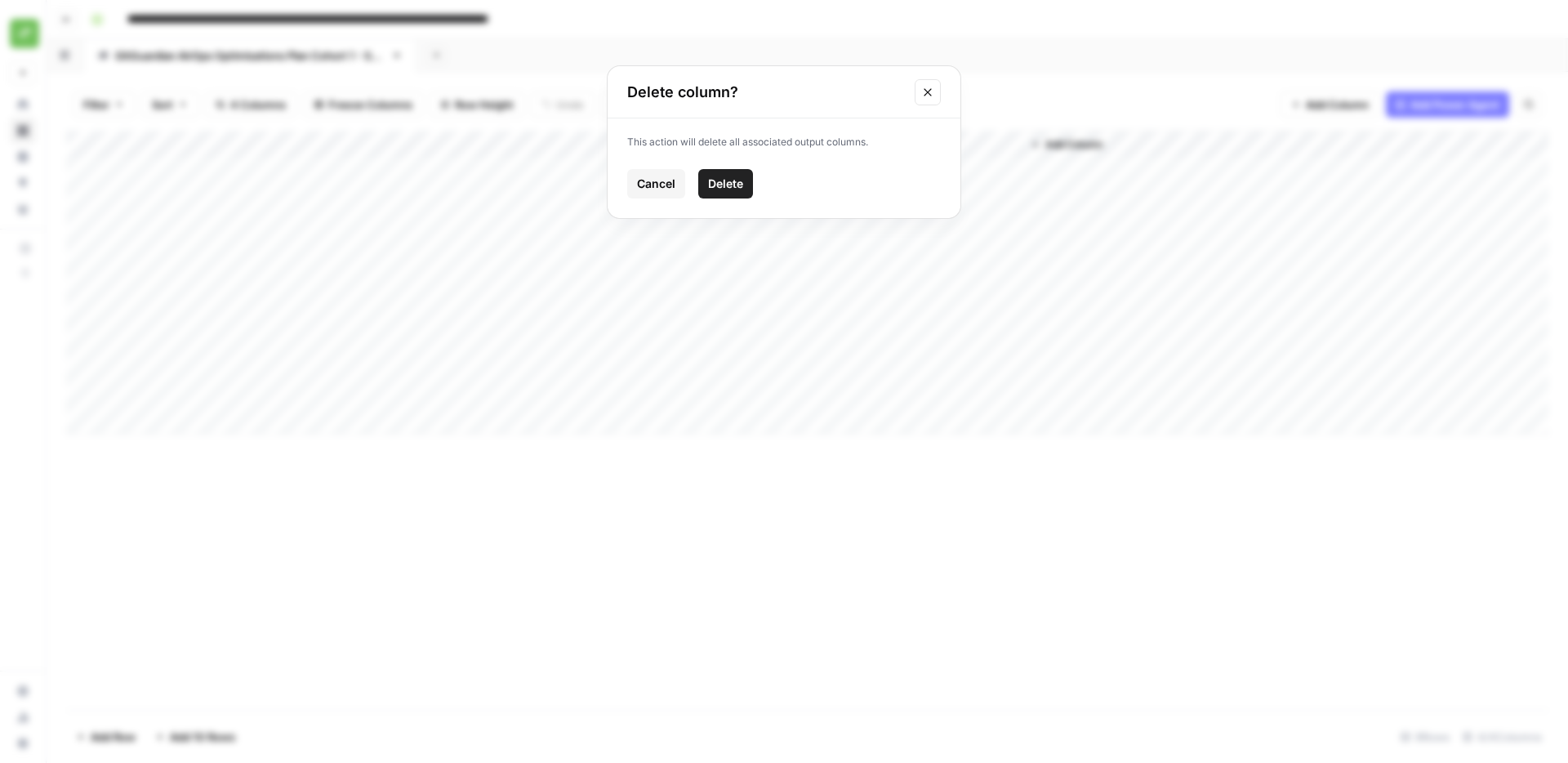
click at [731, 177] on span "Delete" at bounding box center [725, 183] width 35 height 16
click at [804, 137] on span "Add Column" at bounding box center [794, 144] width 57 height 15
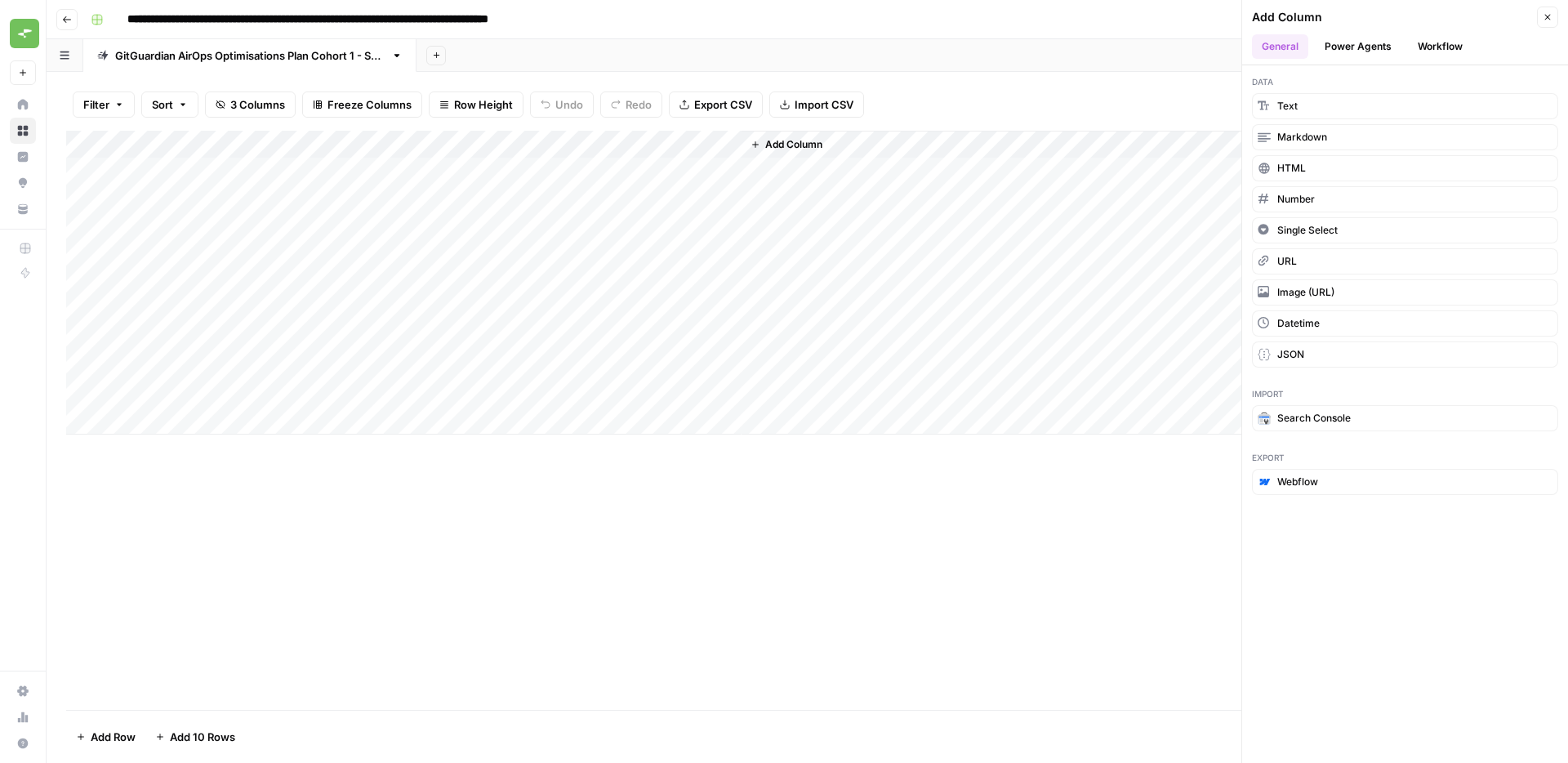
click at [1478, 53] on ul "General Power Agents Workflow" at bounding box center [1405, 47] width 307 height 24
click at [1419, 42] on button "Workflow" at bounding box center [1440, 47] width 65 height 24
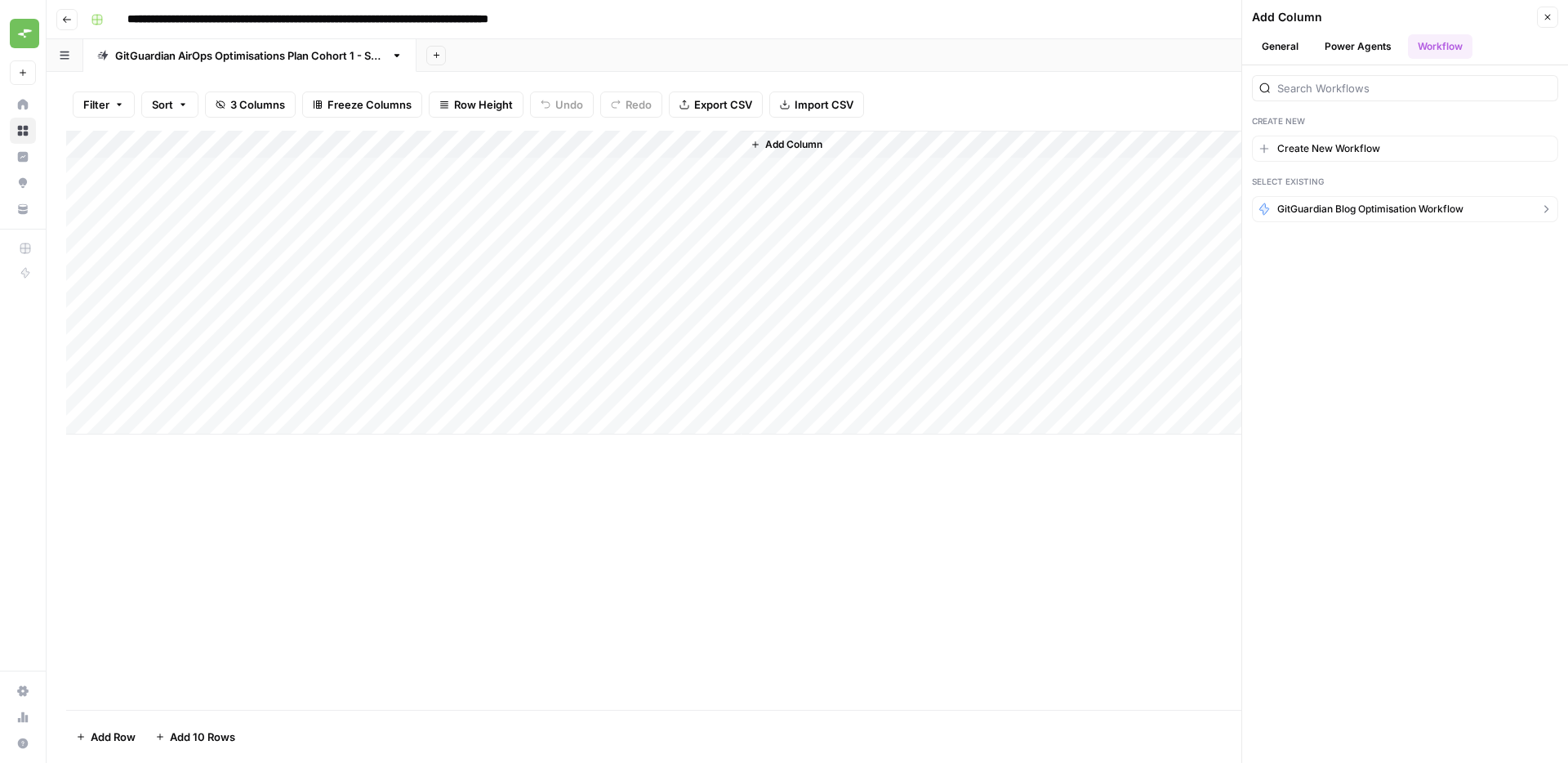
click at [1346, 208] on span "GitGuardian Blog Optimisation Workflow" at bounding box center [1370, 208] width 186 height 15
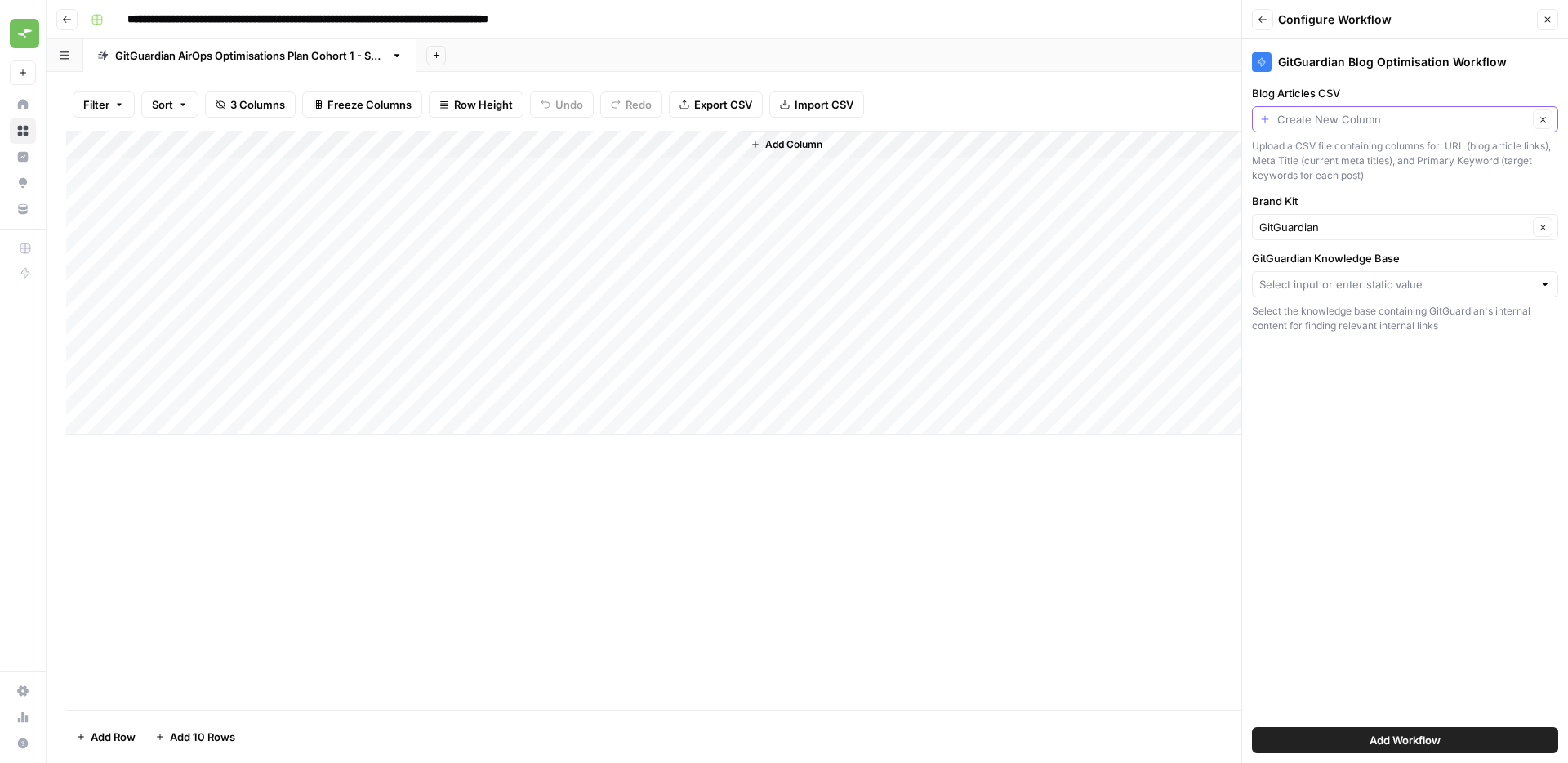
click at [1338, 124] on input "Blog Articles CSV" at bounding box center [1402, 119] width 251 height 16
type input "articles"
click at [1359, 151] on span "Press enter to create an option" at bounding box center [1412, 158] width 249 height 16
click at [1336, 298] on div "GitGuardian Knowledge Base Select the knowledge base containing GitGuardian's i…" at bounding box center [1405, 291] width 307 height 84
click at [1336, 293] on div at bounding box center [1405, 284] width 307 height 26
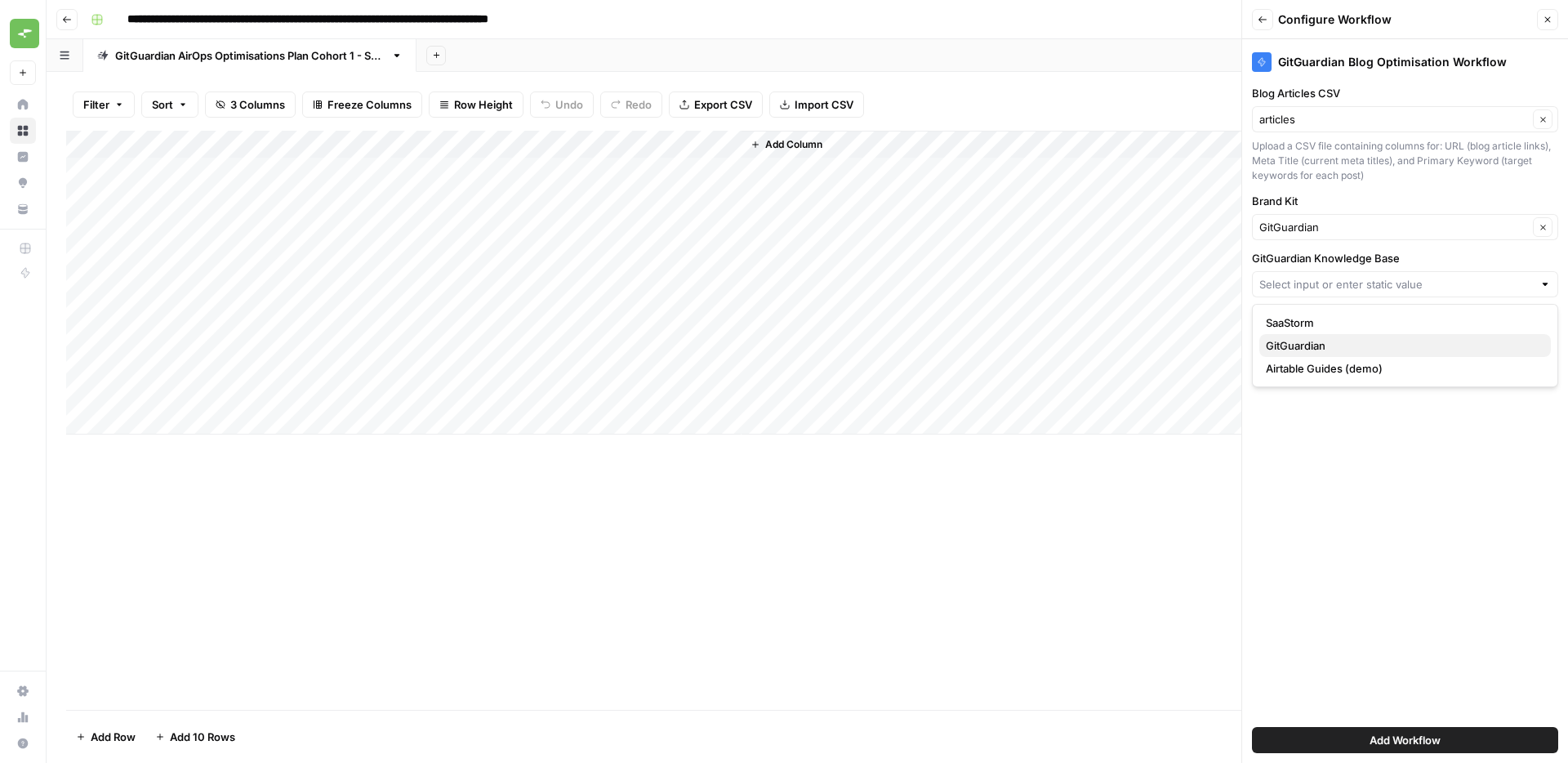
click at [1329, 350] on span "GitGuardian" at bounding box center [1402, 345] width 272 height 16
type input "GitGuardian"
click at [1473, 735] on button "Add Workflow" at bounding box center [1405, 740] width 307 height 26
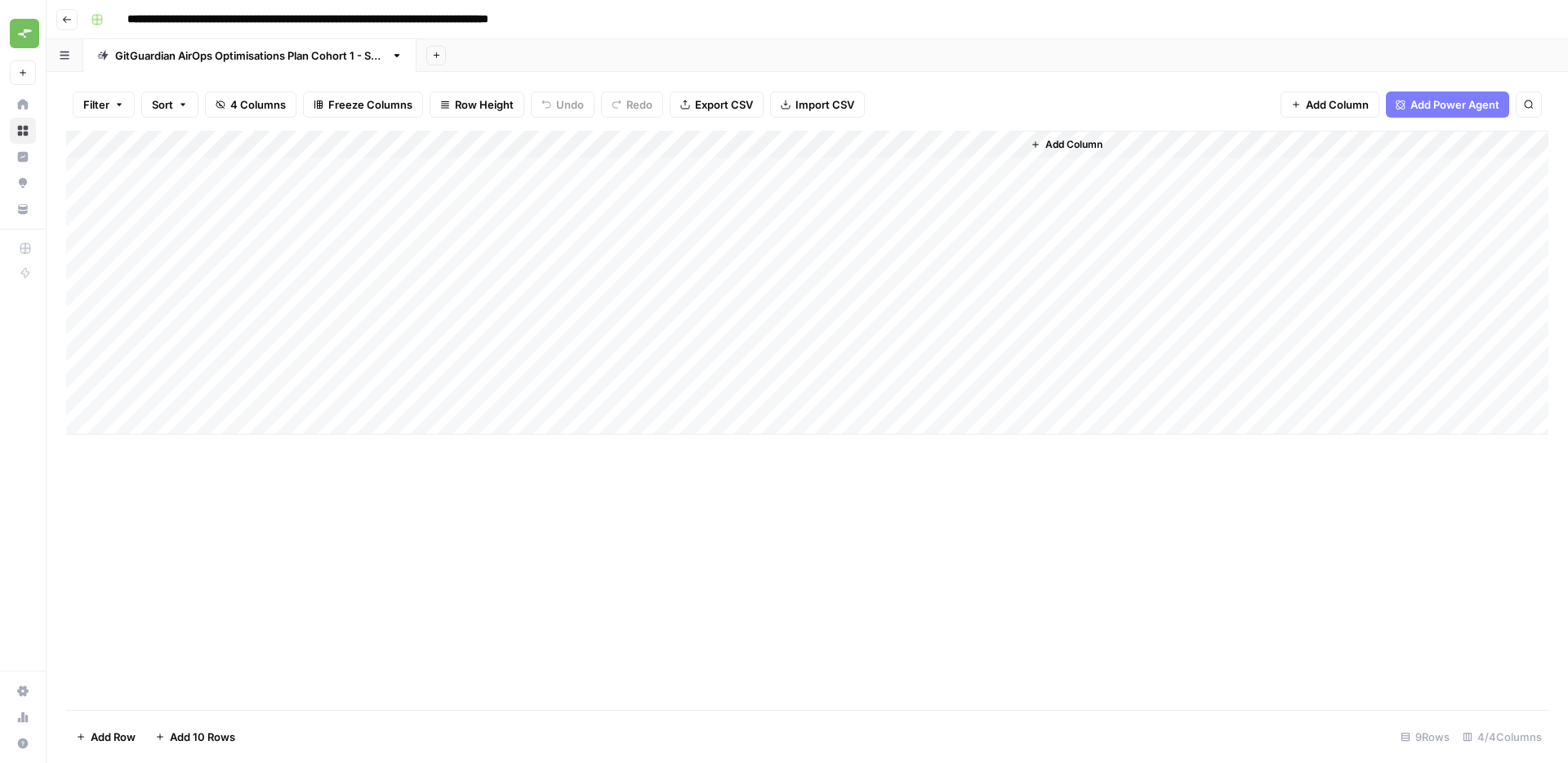
click at [880, 167] on div "Add Column" at bounding box center [807, 282] width 1482 height 304
click at [1544, 689] on icon "close" at bounding box center [1544, 692] width 8 height 8
click at [927, 633] on div "Add Column" at bounding box center [807, 420] width 1482 height 579
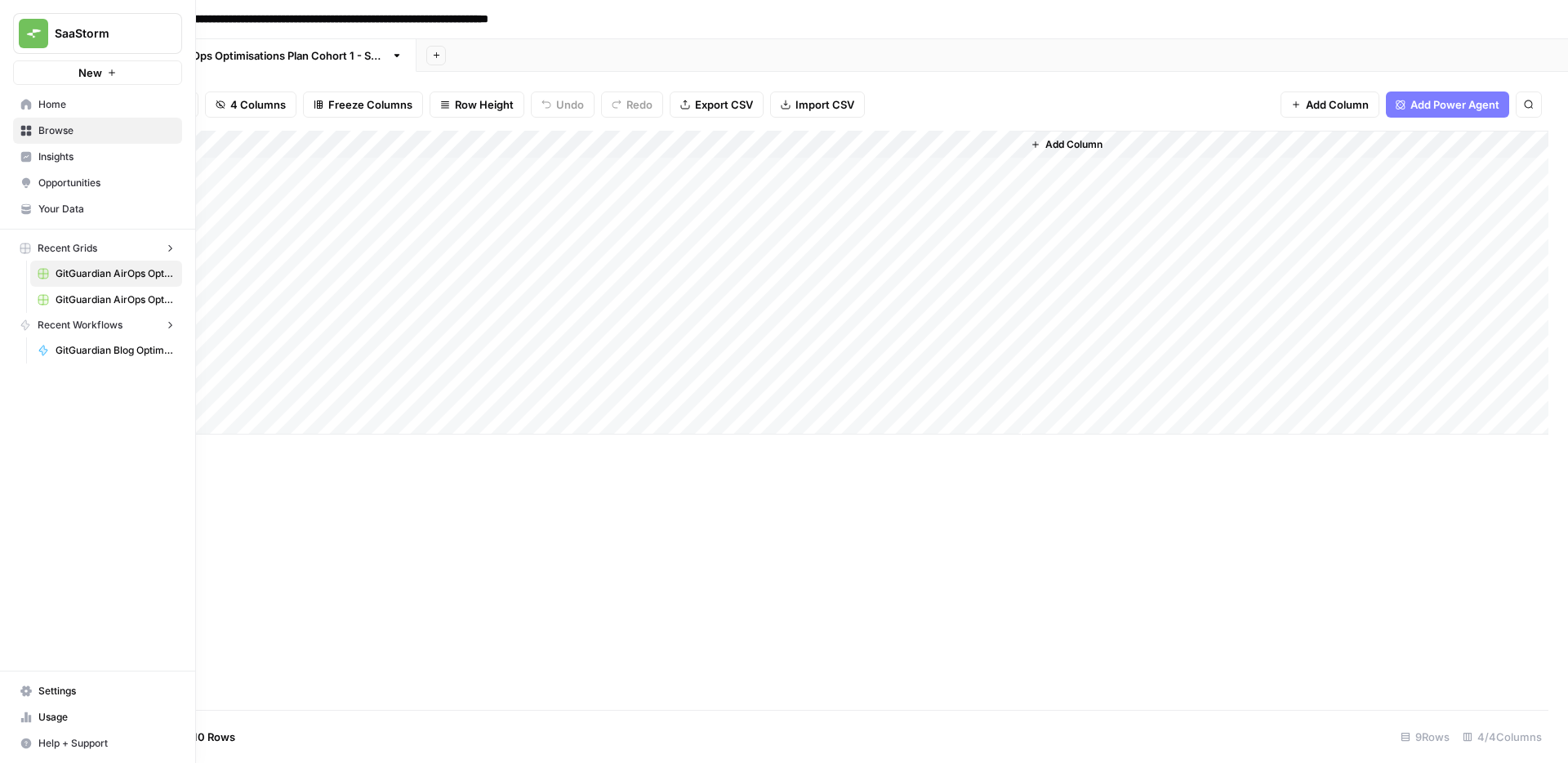
click at [23, 101] on icon at bounding box center [27, 104] width 10 height 10
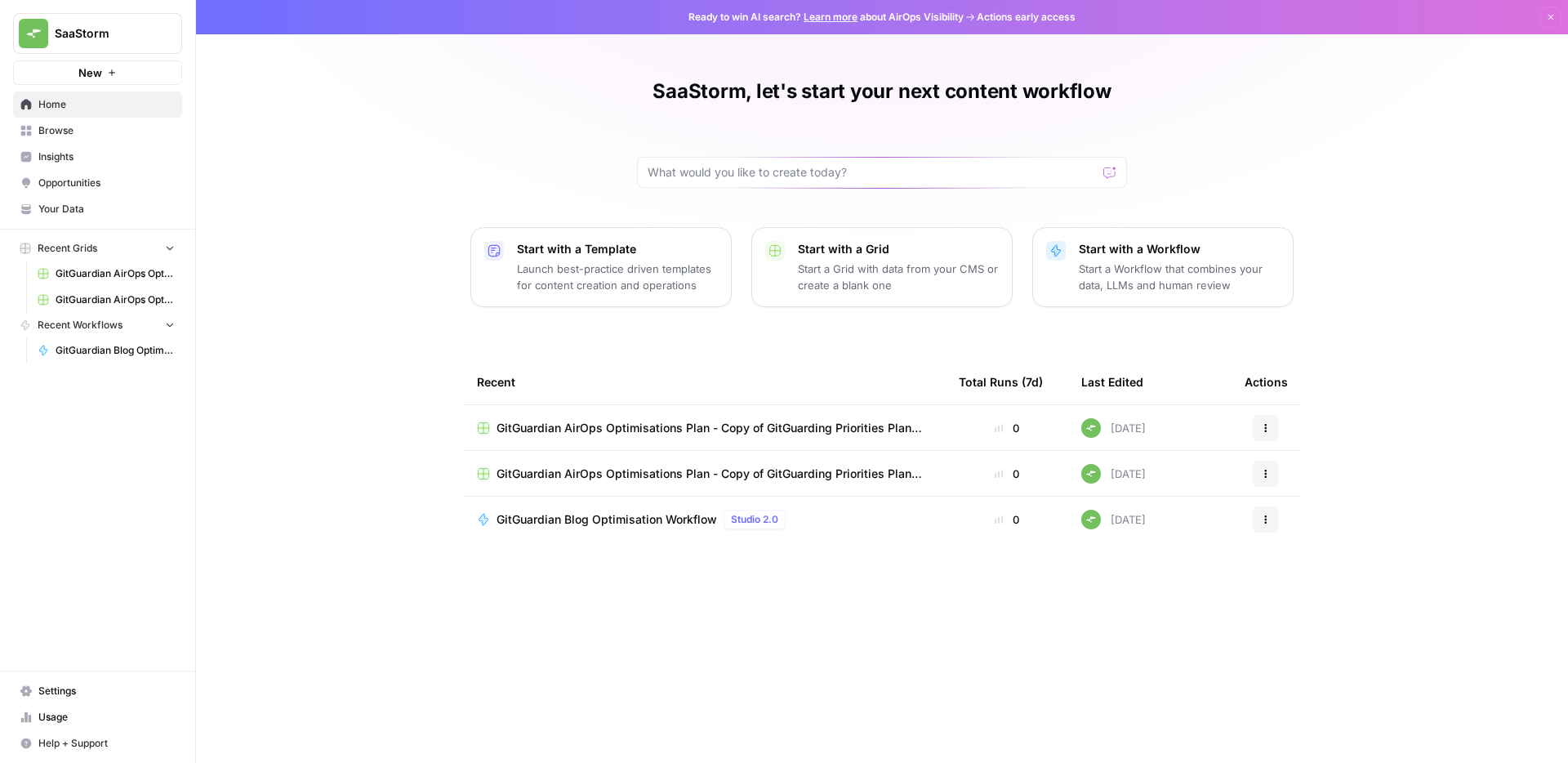
click at [69, 696] on span "Settings" at bounding box center [107, 691] width 136 height 15
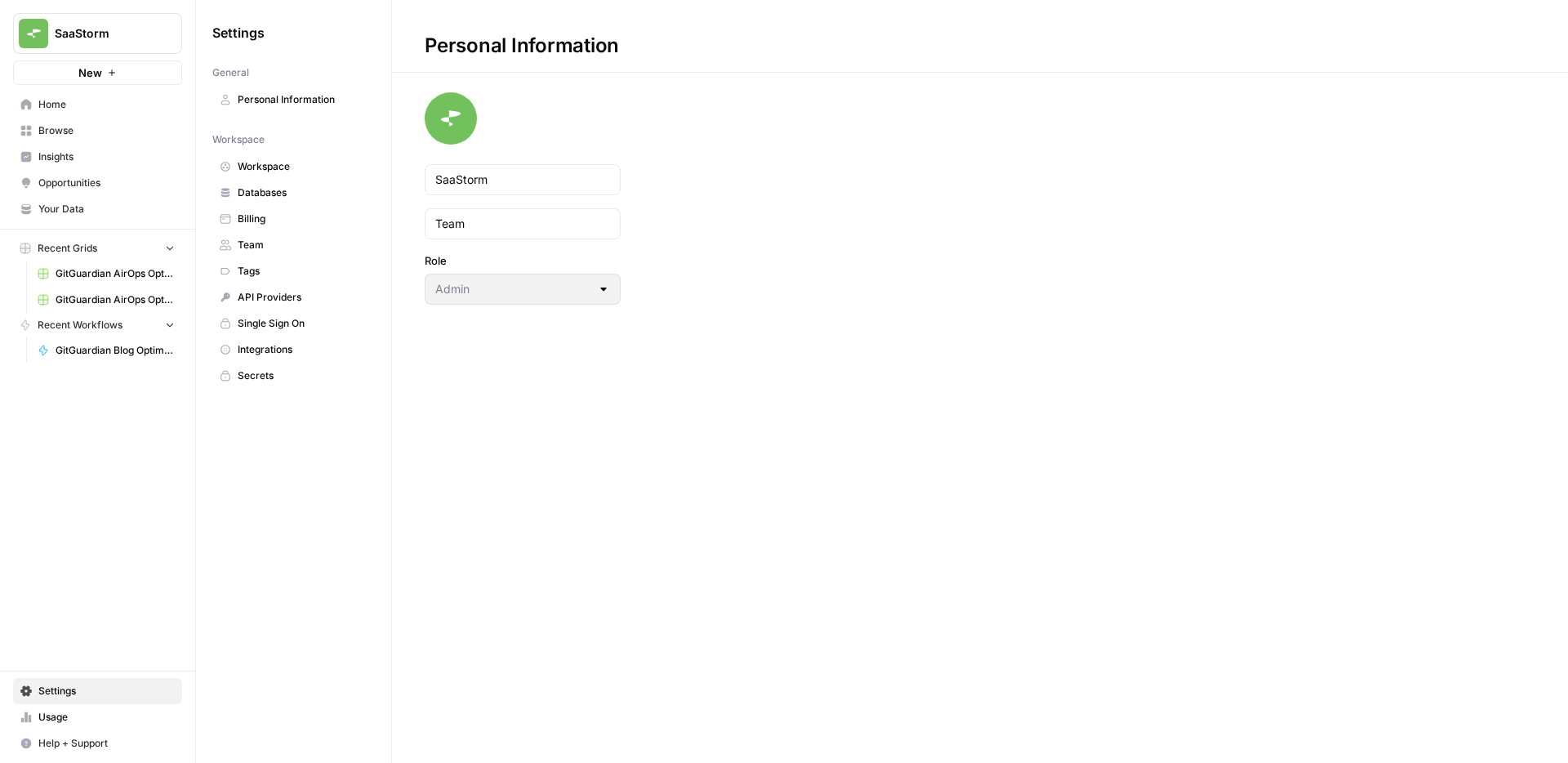
click at [289, 250] on span "Team" at bounding box center [302, 245] width 130 height 15
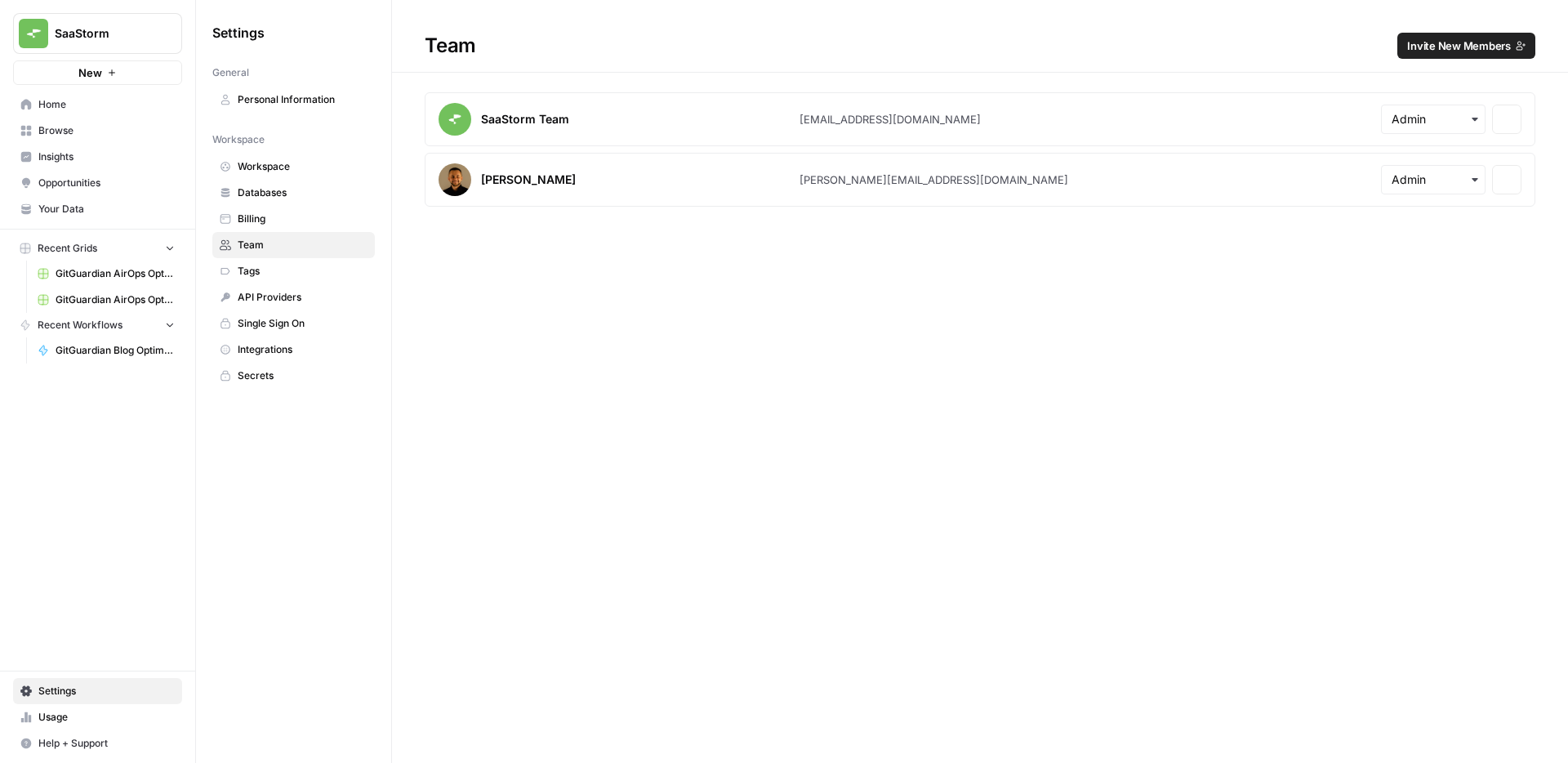
click at [288, 308] on link "API Providers" at bounding box center [294, 297] width 163 height 26
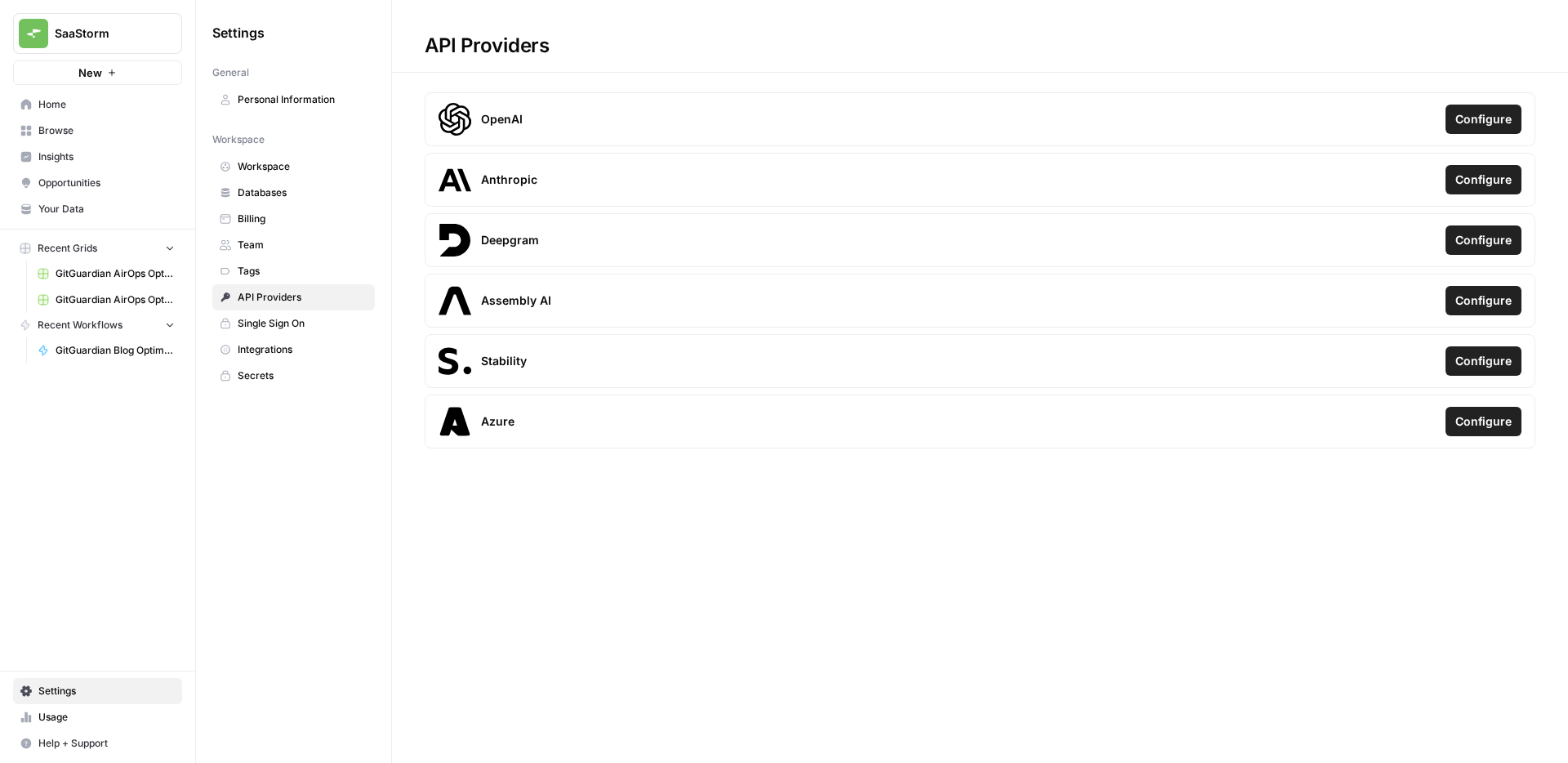
click at [83, 198] on link "Your Data" at bounding box center [97, 209] width 169 height 26
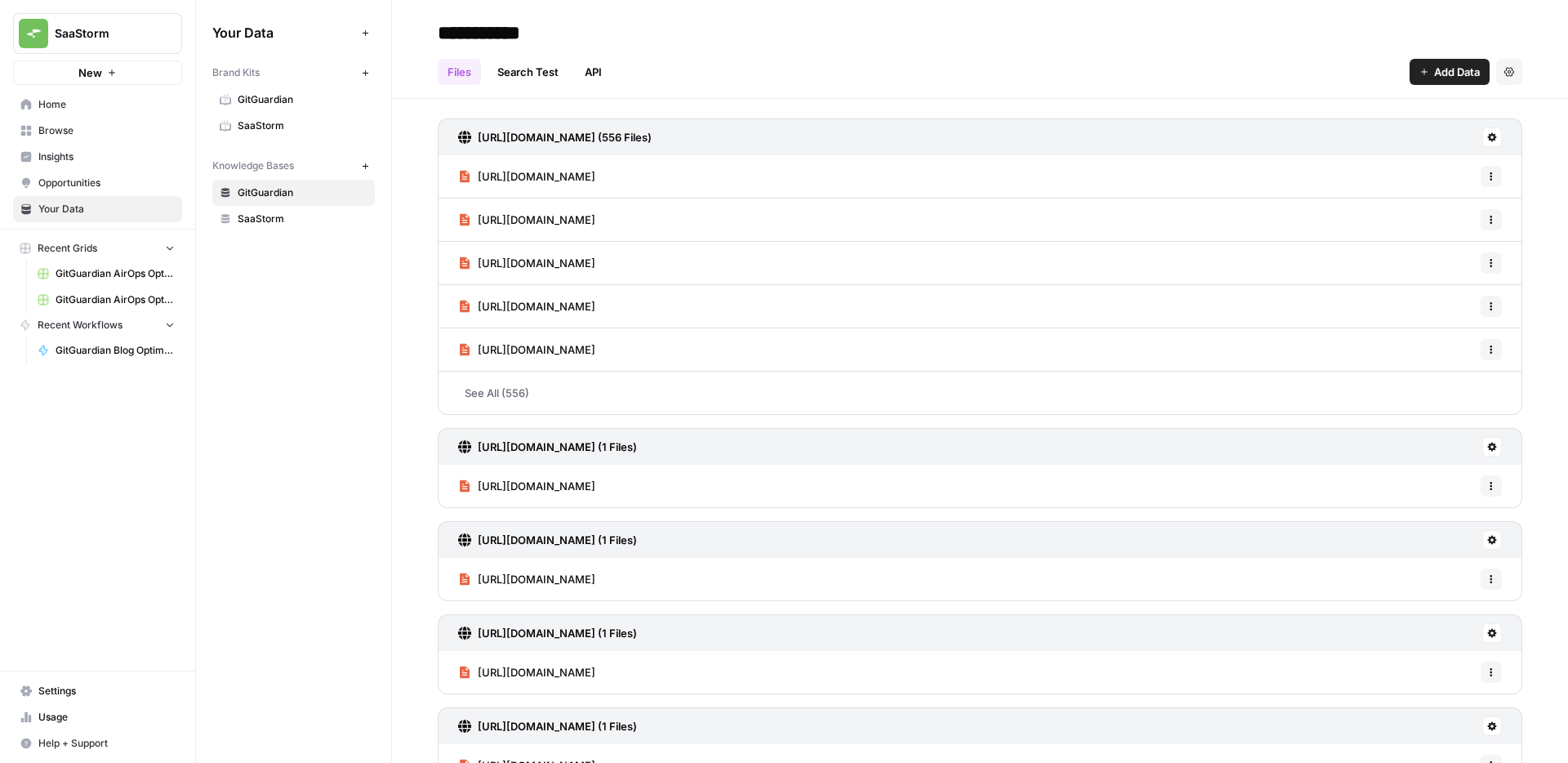
click at [67, 176] on span "Opportunities" at bounding box center [107, 183] width 136 height 15
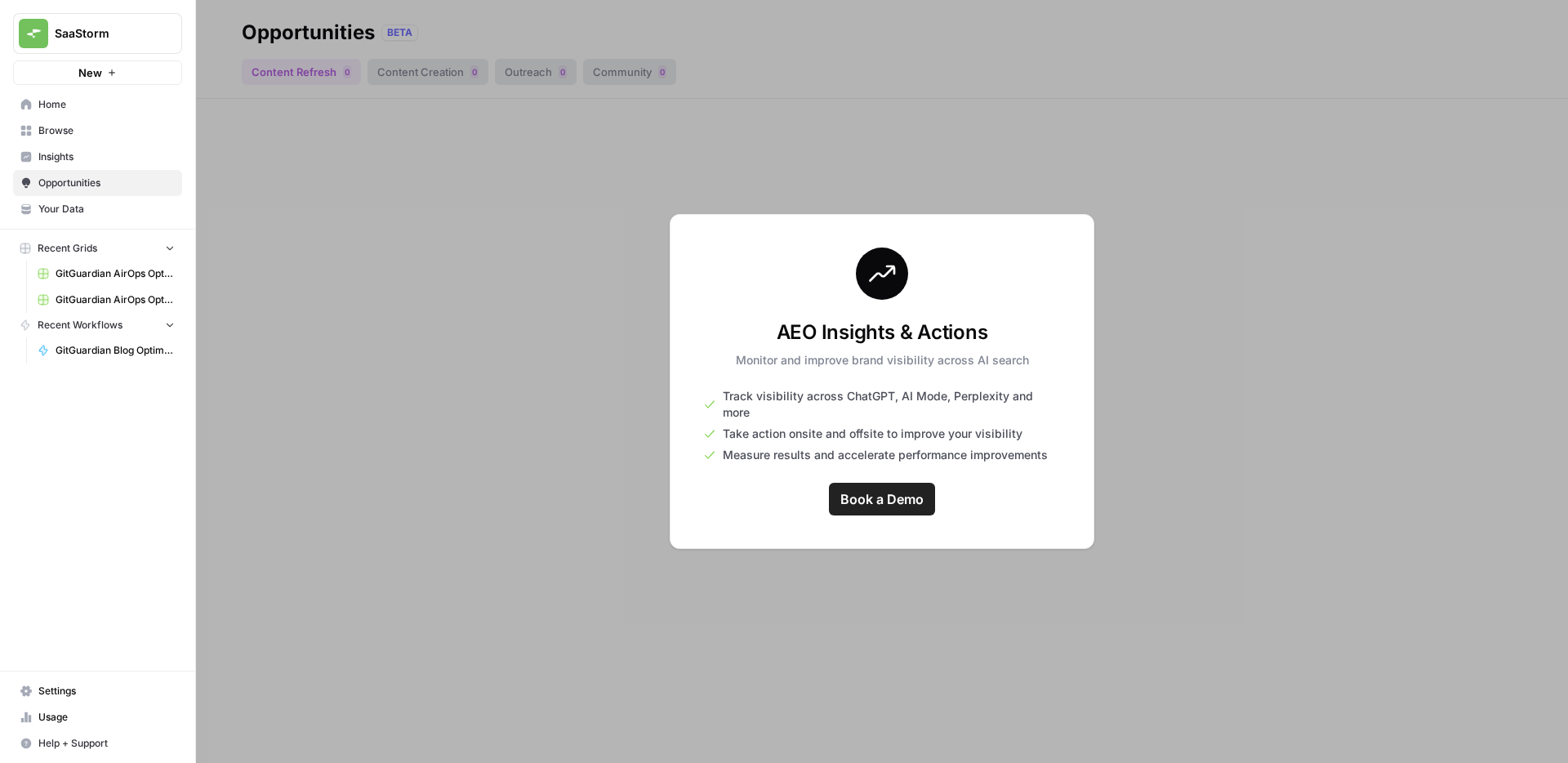
click at [58, 155] on span "Insights" at bounding box center [107, 157] width 136 height 15
click at [55, 128] on span "Browse" at bounding box center [107, 130] width 136 height 15
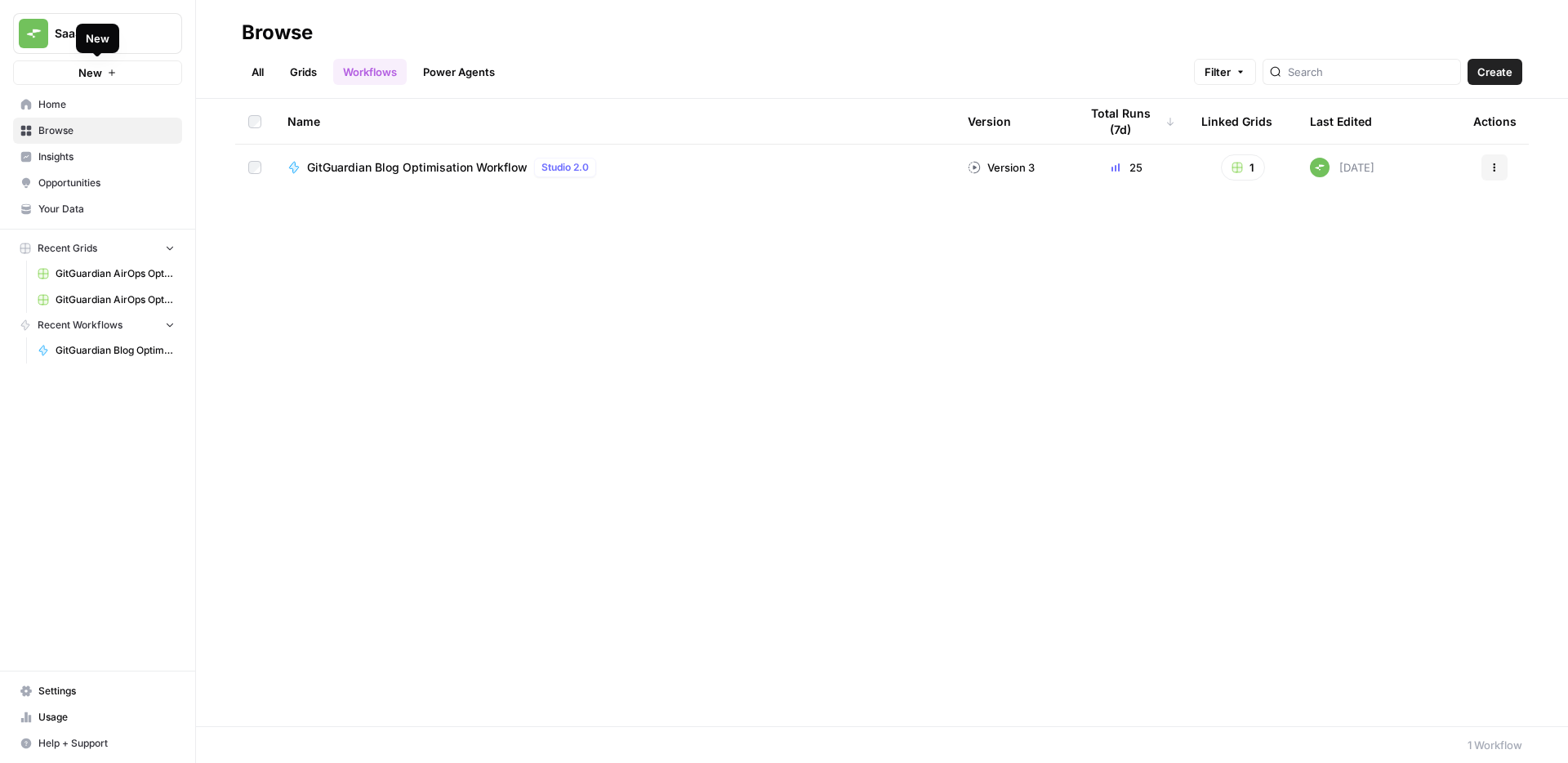
click at [77, 41] on div "New" at bounding box center [97, 39] width 43 height 29
click at [65, 102] on span "Home" at bounding box center [107, 104] width 136 height 15
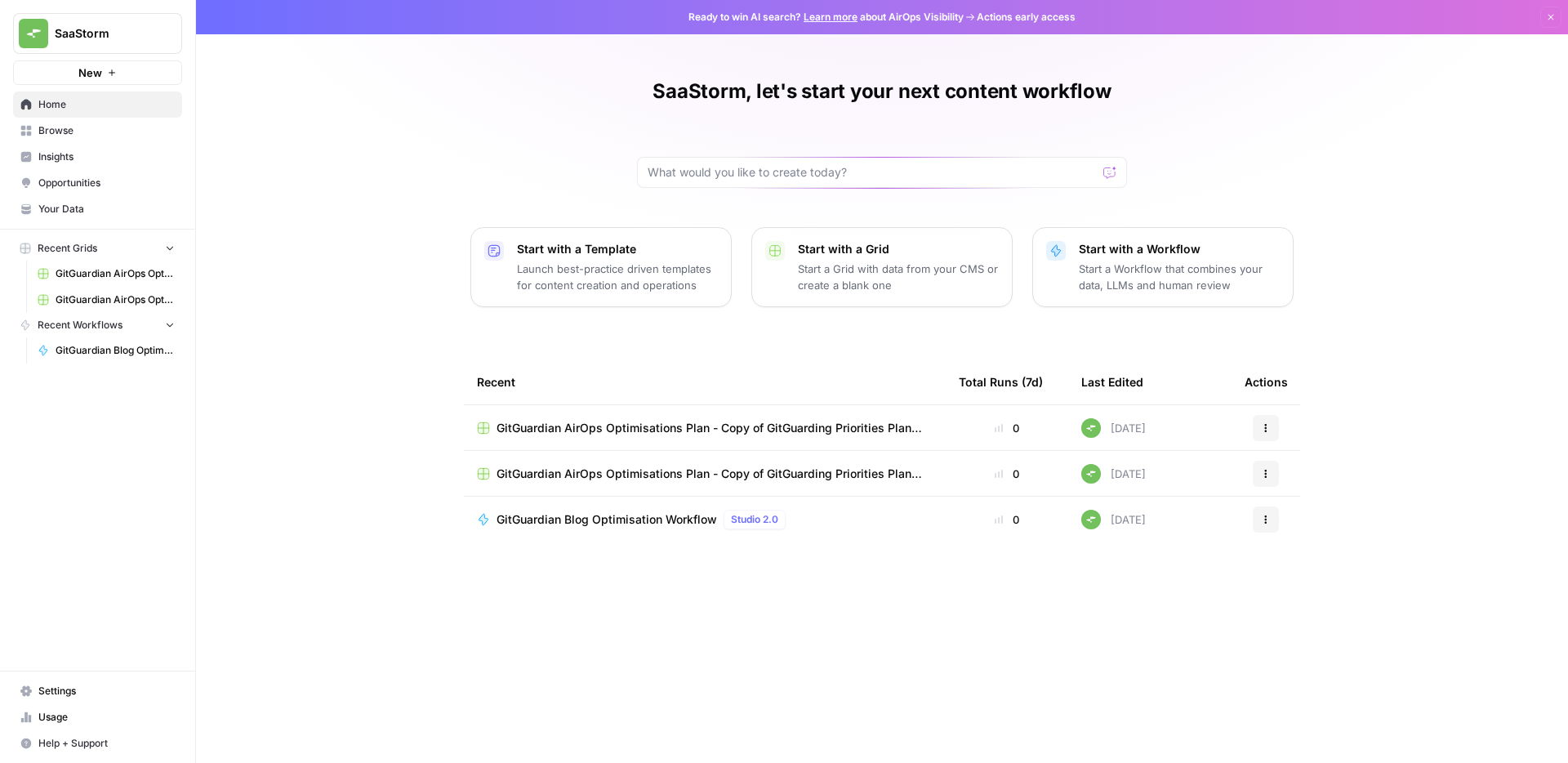
click at [62, 125] on span "Browse" at bounding box center [107, 130] width 136 height 15
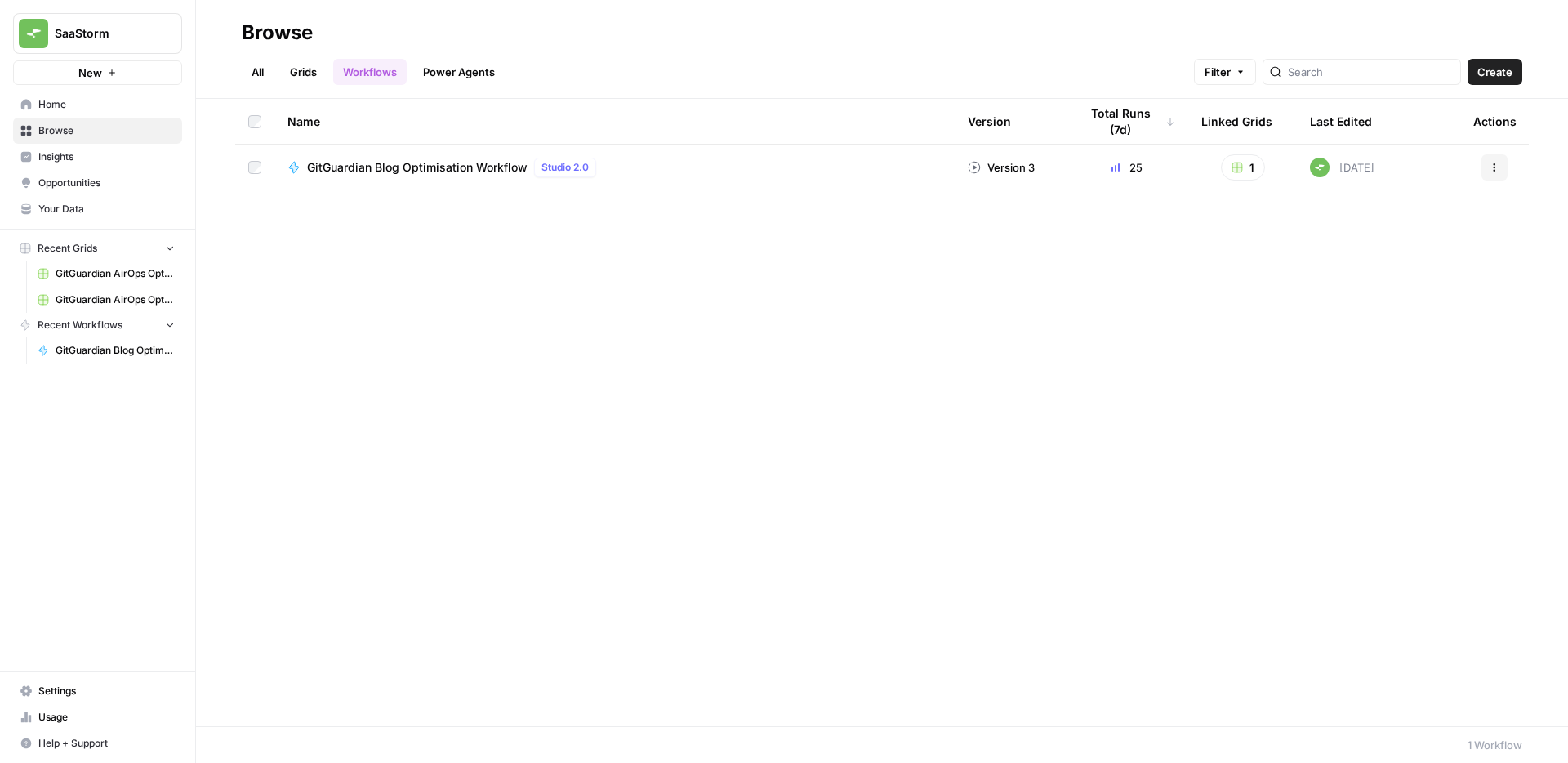
click at [332, 68] on ul "All Grids Workflows Power Agents" at bounding box center [373, 71] width 263 height 26
click at [253, 67] on link "All" at bounding box center [257, 71] width 32 height 26
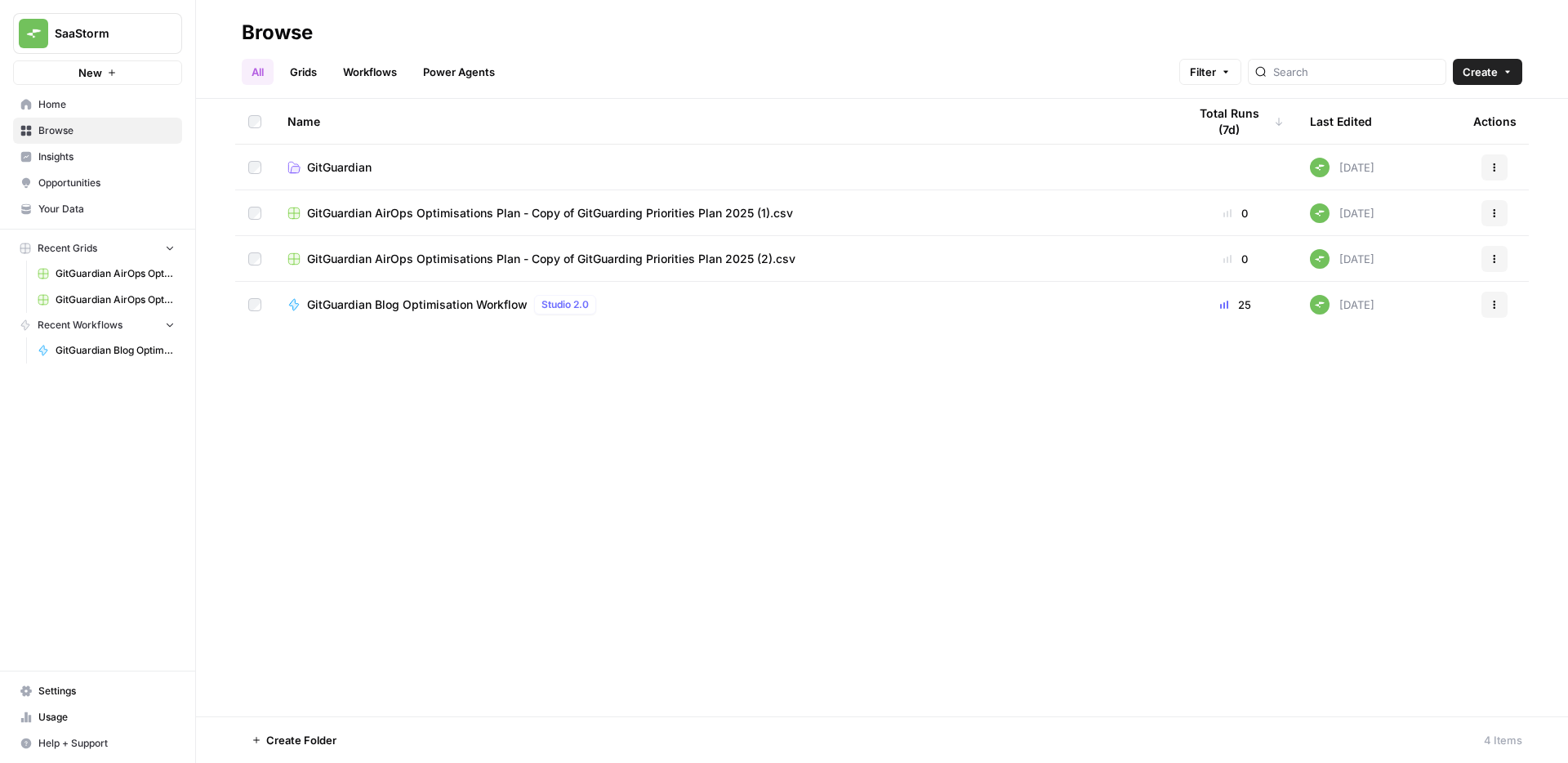
click at [346, 167] on span "GitGuardian" at bounding box center [339, 167] width 65 height 16
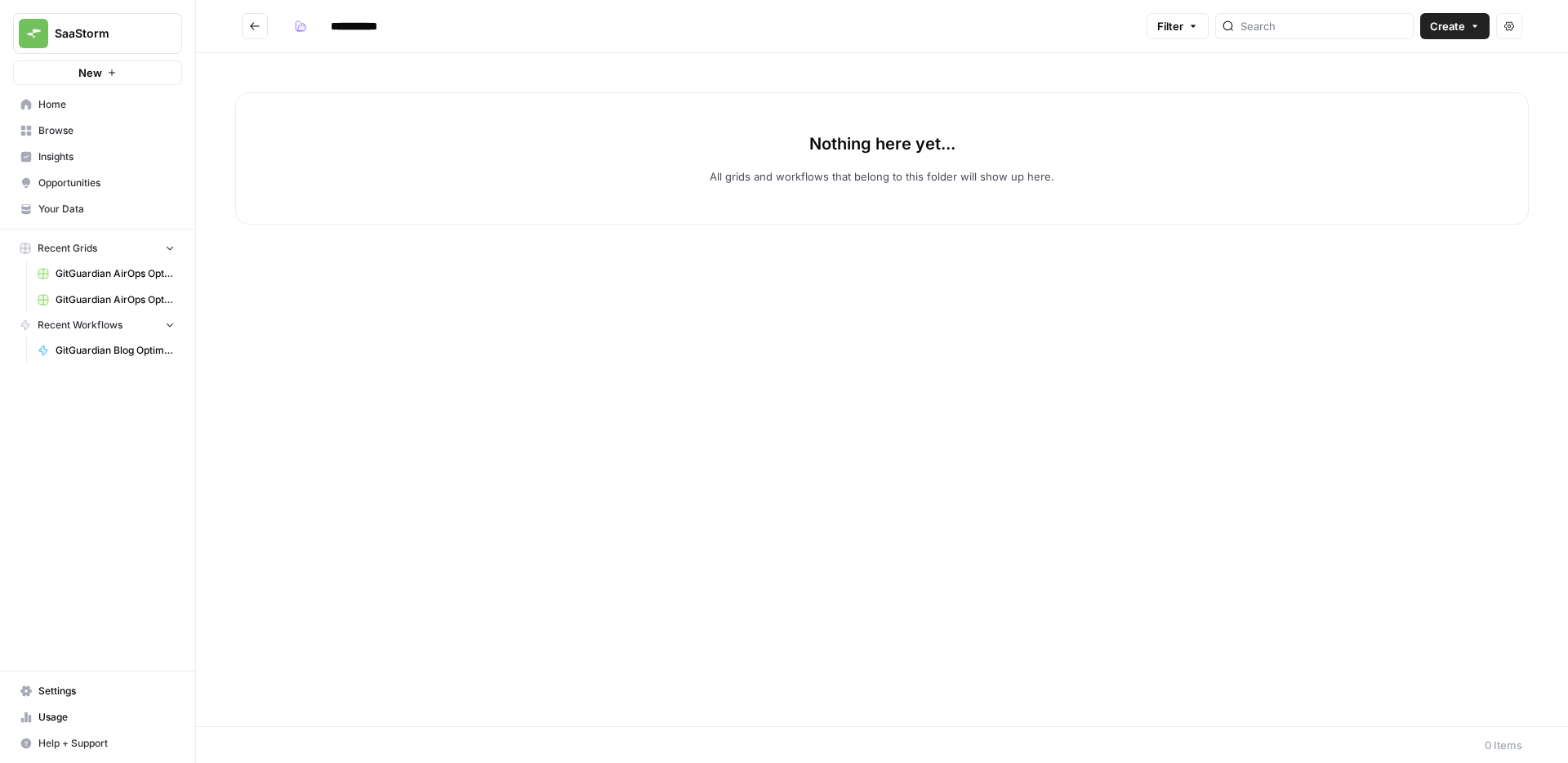
click at [729, 182] on p "All grids and workflows that belong to this folder will show up here." at bounding box center [882, 176] width 344 height 16
click at [263, 29] on button "Go back" at bounding box center [255, 26] width 26 height 26
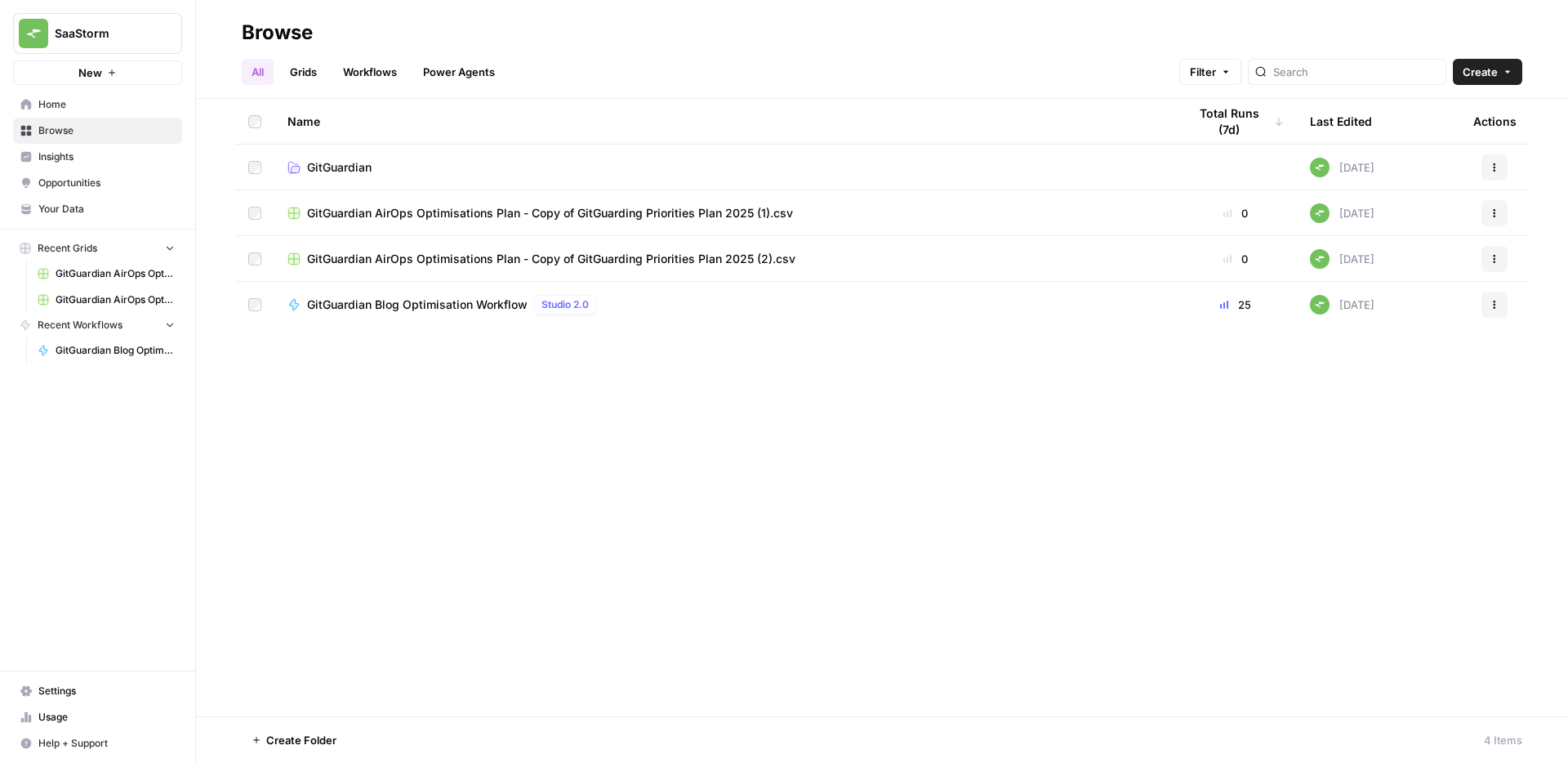
click at [112, 161] on span "Insights" at bounding box center [107, 157] width 136 height 15
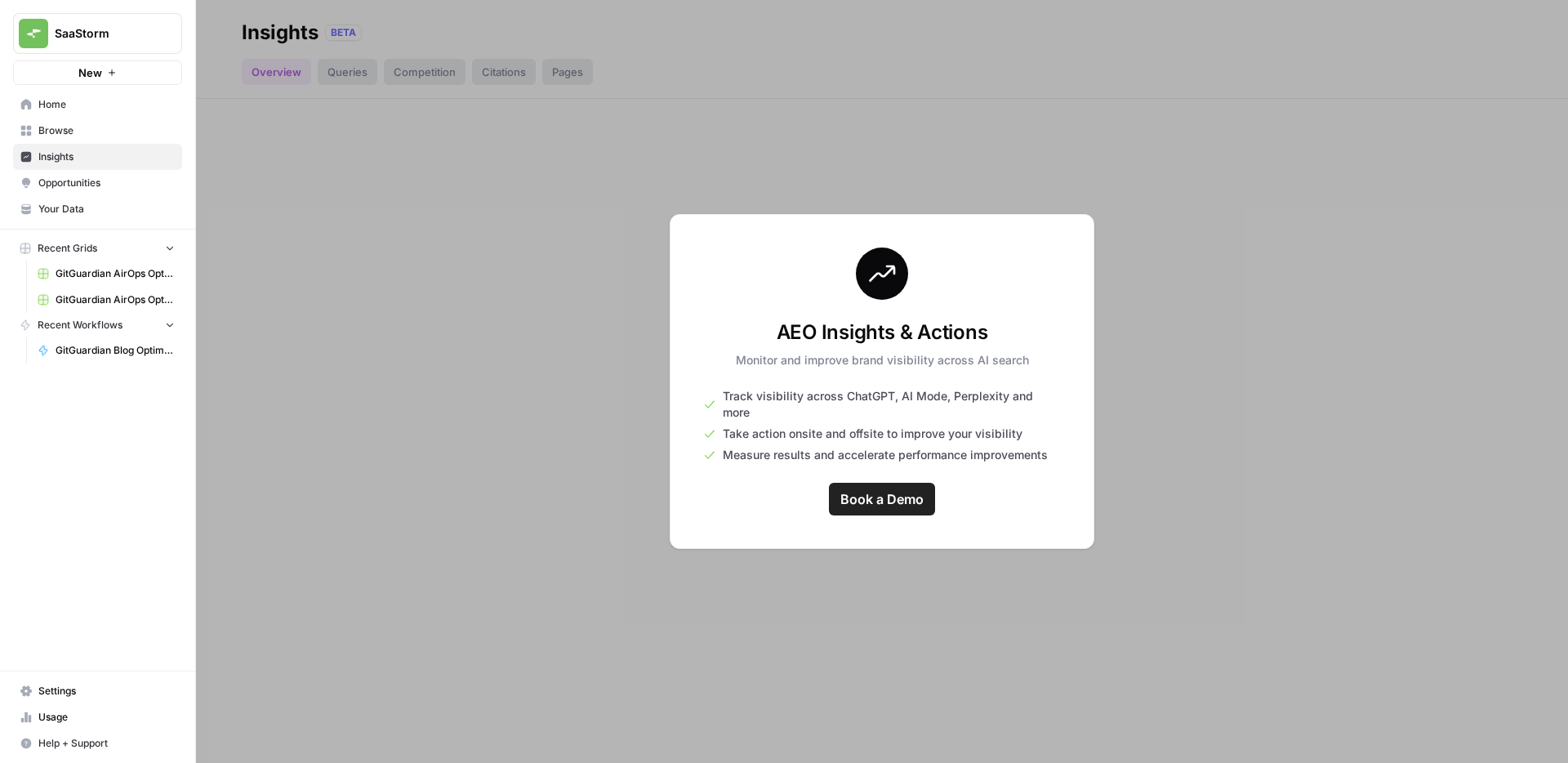
click at [90, 187] on span "Opportunities" at bounding box center [107, 183] width 136 height 15
click at [82, 199] on link "Your Data" at bounding box center [97, 209] width 169 height 26
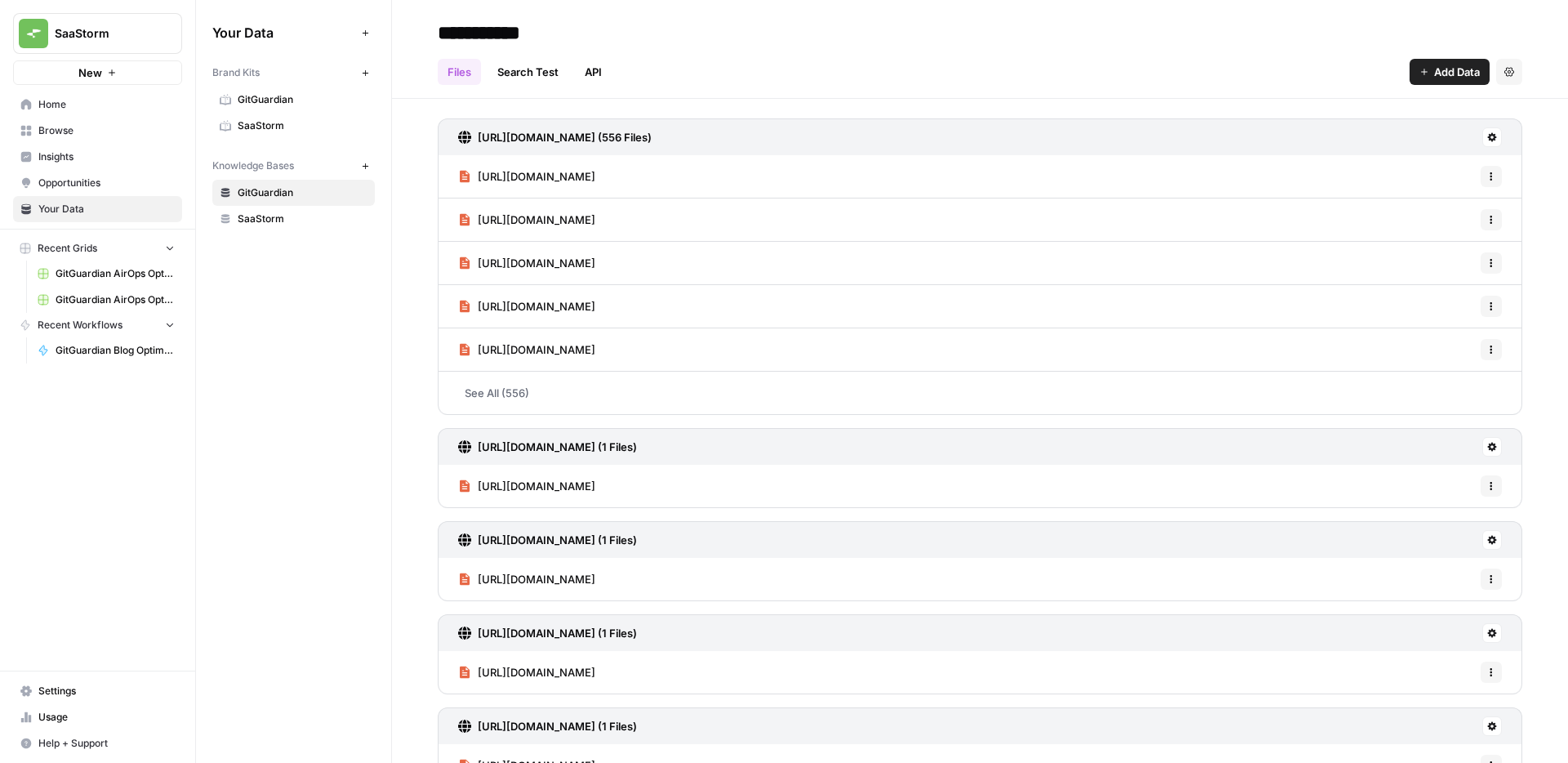
click at [277, 226] on span "SaaStorm" at bounding box center [302, 219] width 130 height 15
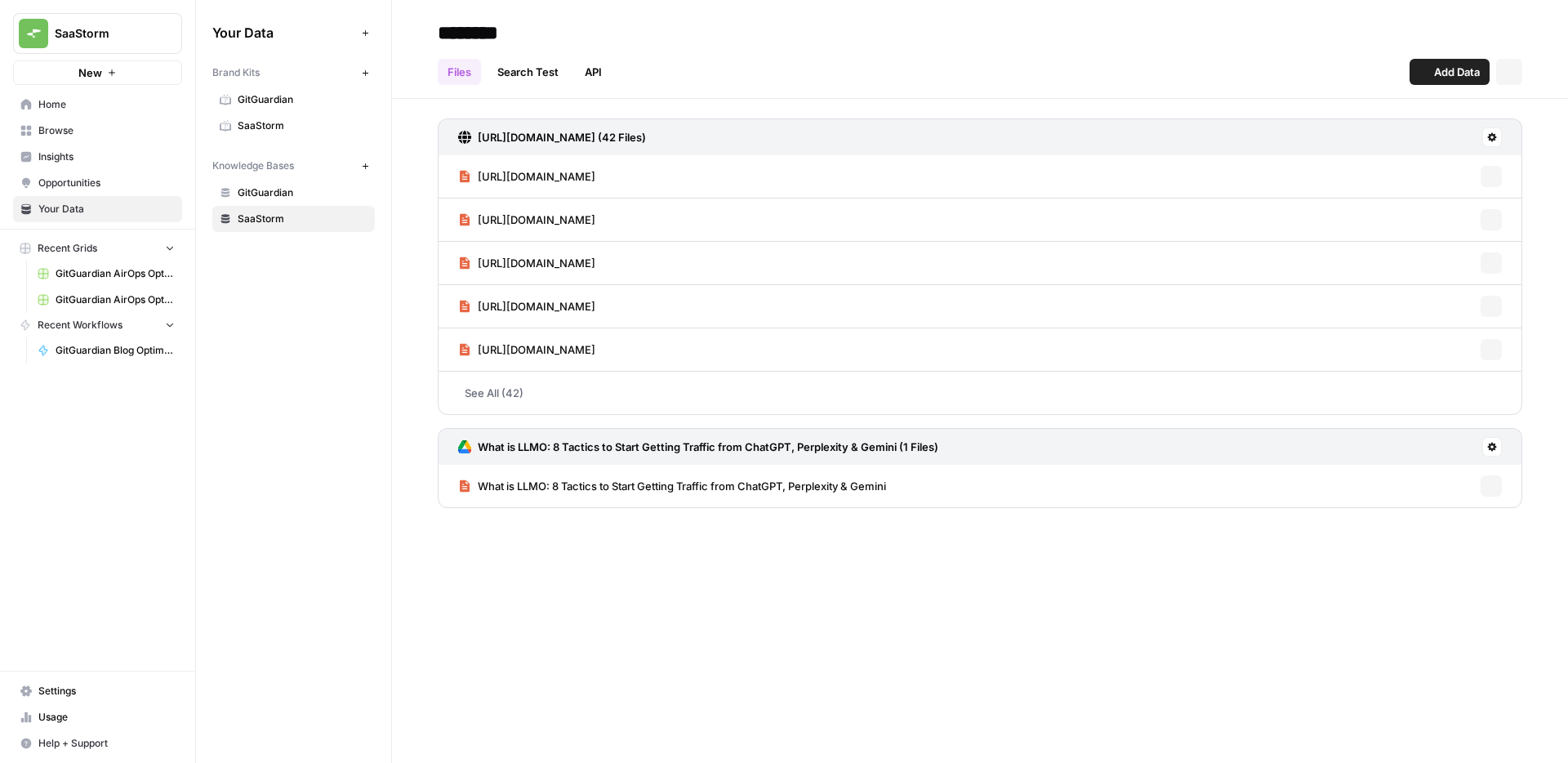
click at [277, 200] on link "GitGuardian" at bounding box center [294, 193] width 163 height 26
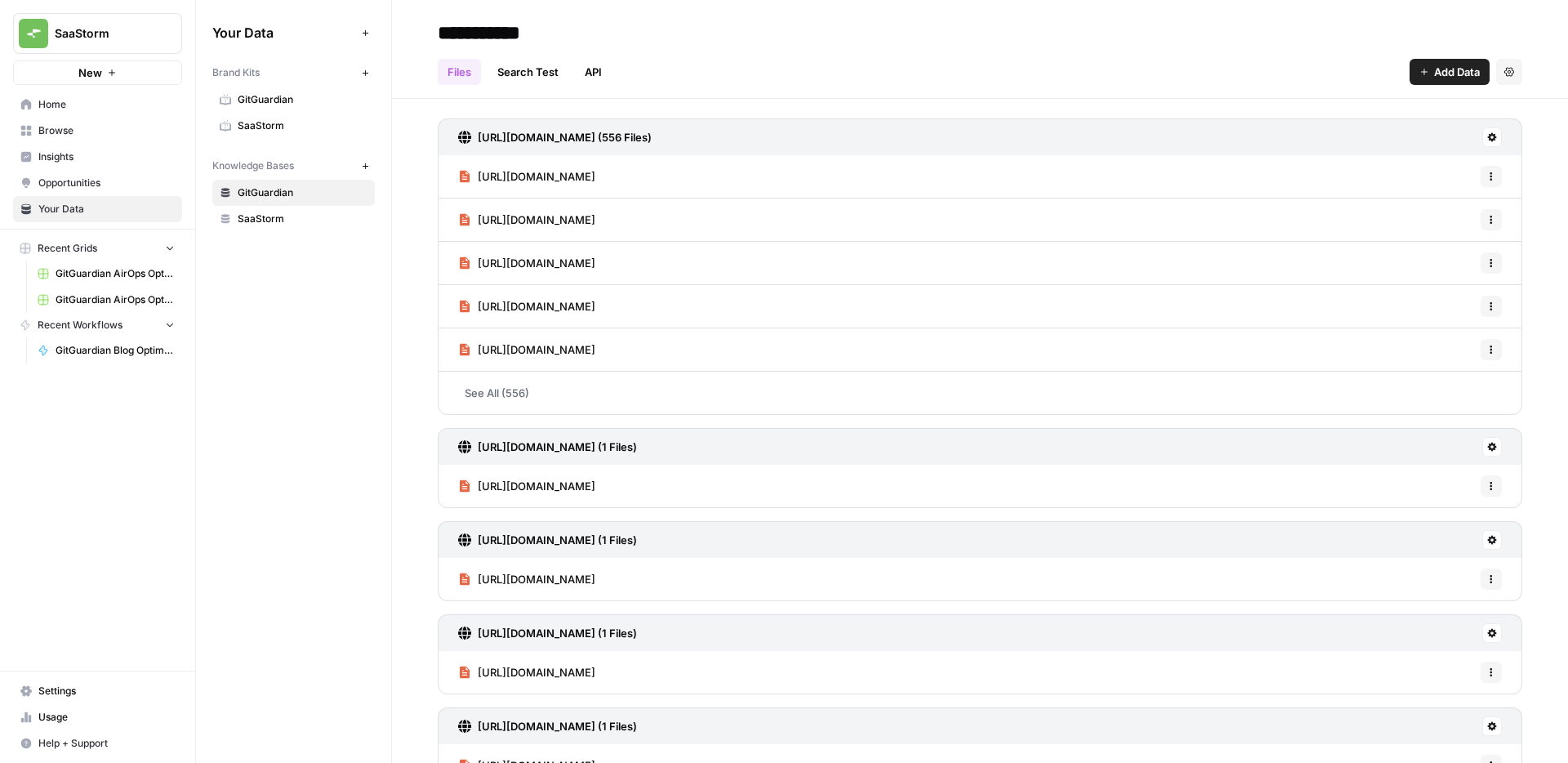
click at [277, 101] on span "GitGuardian" at bounding box center [302, 99] width 130 height 15
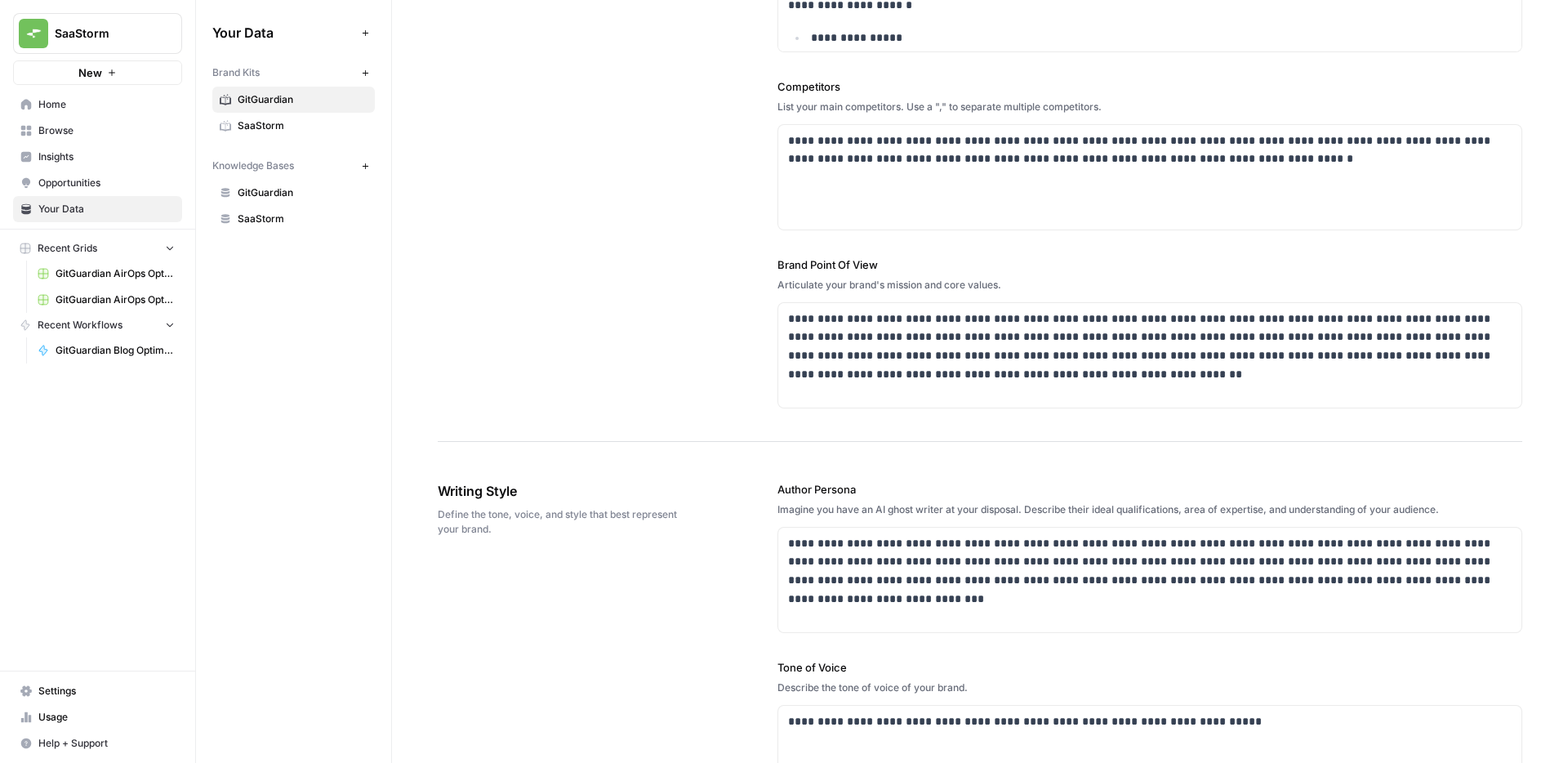
scroll to position [2177, 0]
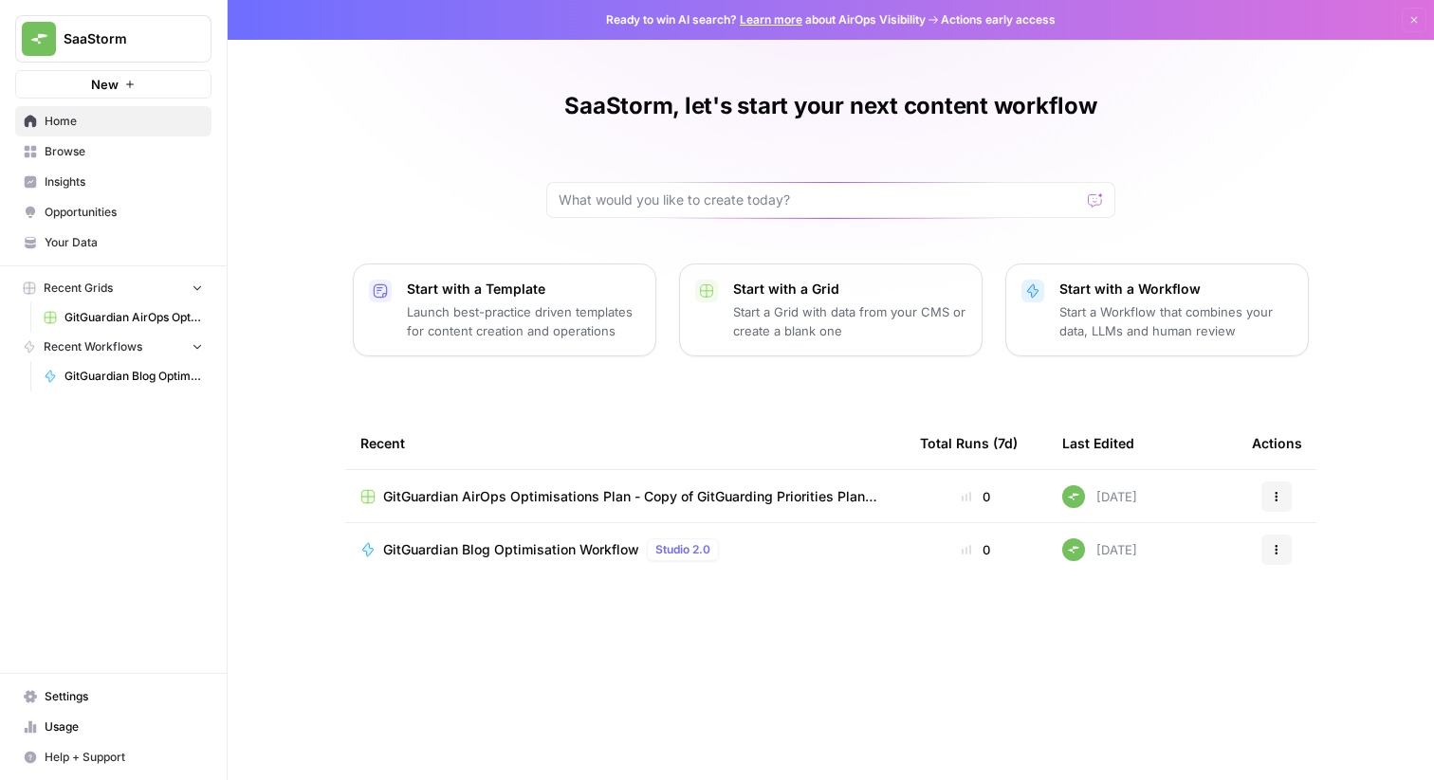
click at [859, 495] on span "GitGuardian AirOps Optimisations Plan - Copy of GitGuarding Priorities Plan 202…" at bounding box center [636, 496] width 506 height 19
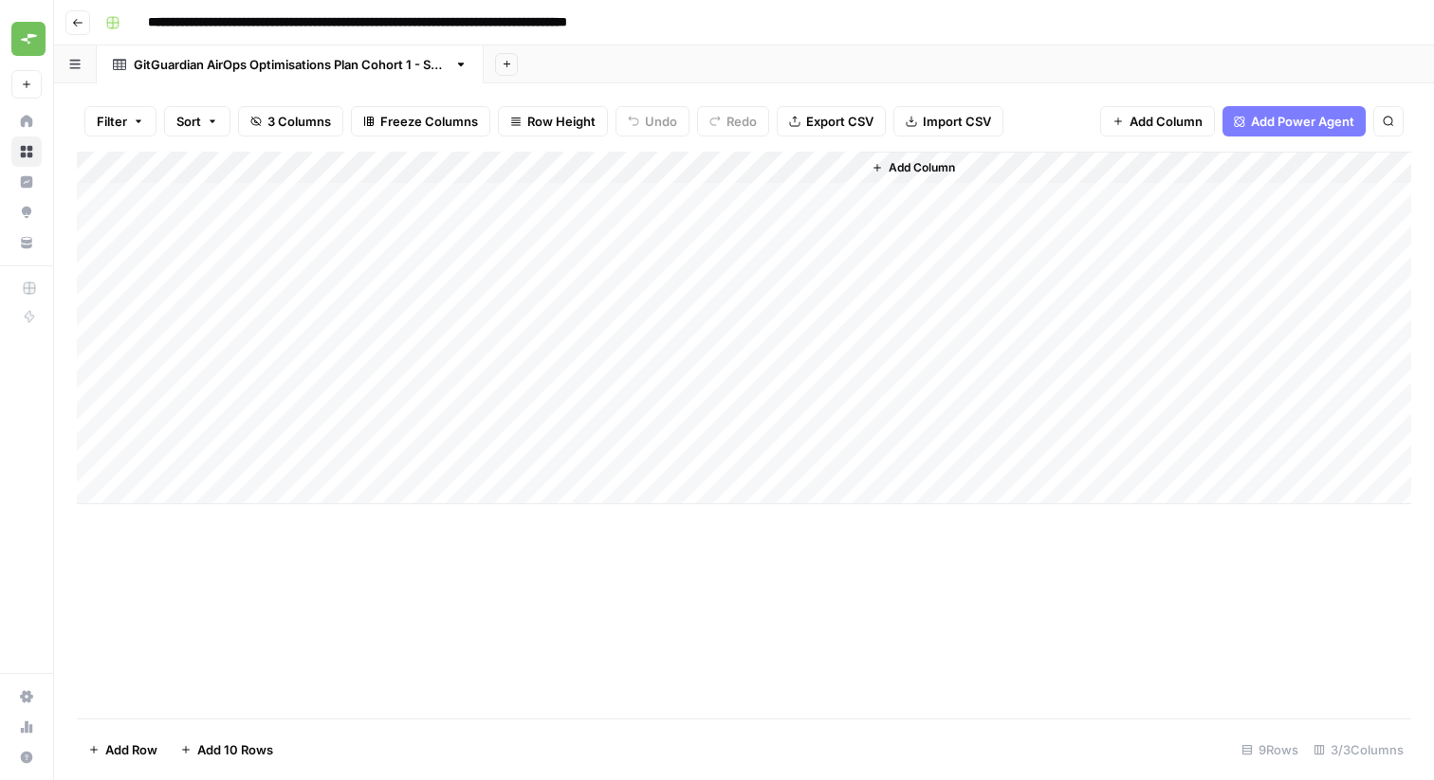
click at [81, 21] on icon "button" at bounding box center [77, 22] width 11 height 11
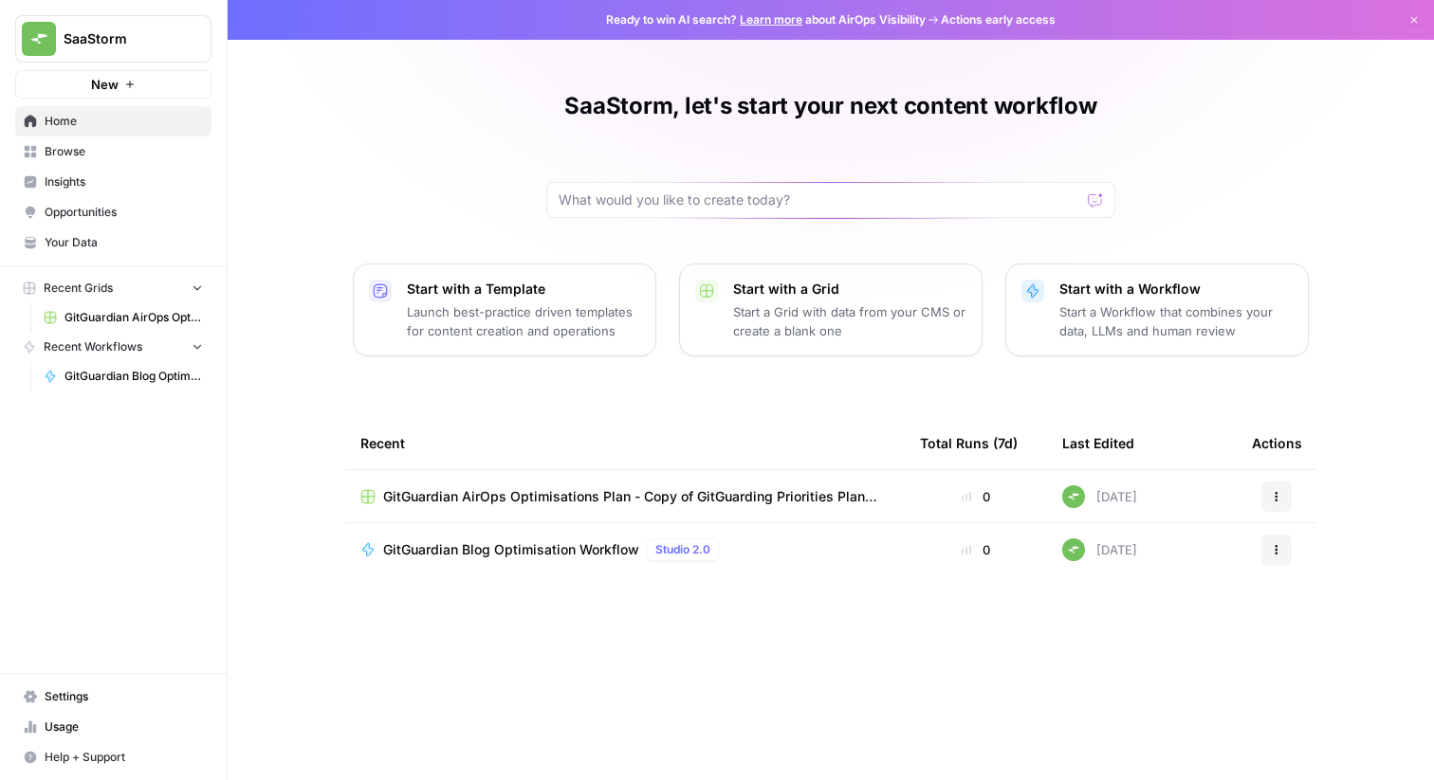
click at [58, 722] on span "Usage" at bounding box center [124, 727] width 158 height 17
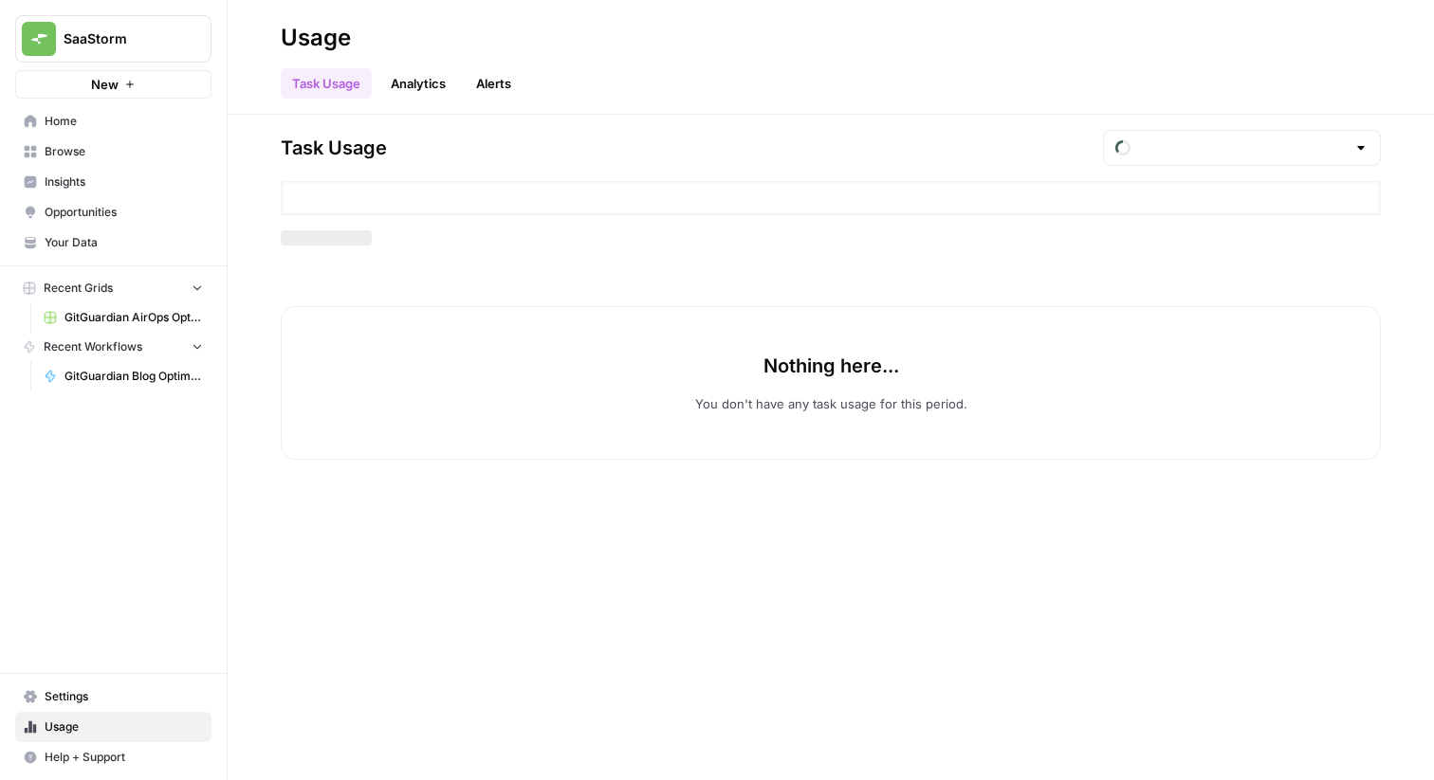
type input "September Tasks"
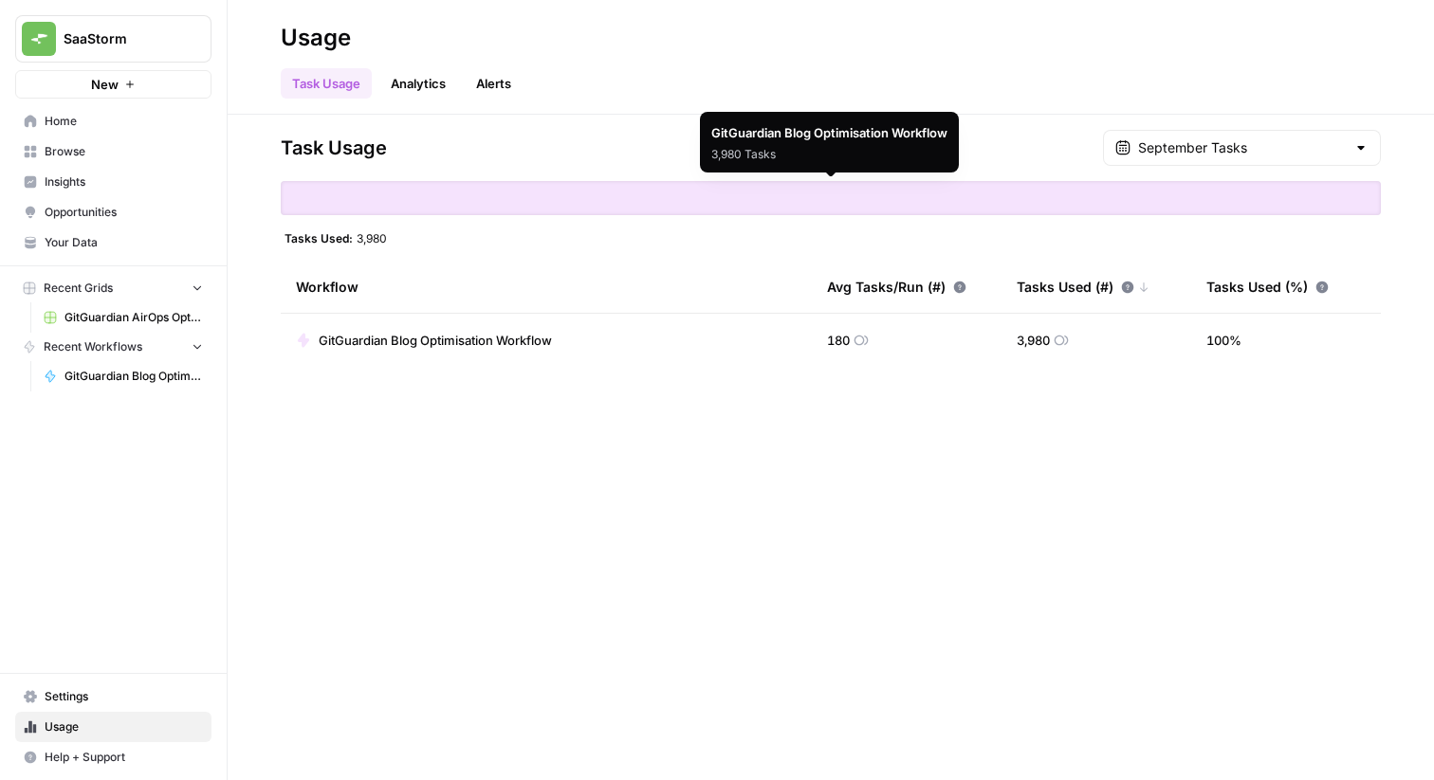
click at [429, 94] on link "Analytics" at bounding box center [418, 83] width 78 height 30
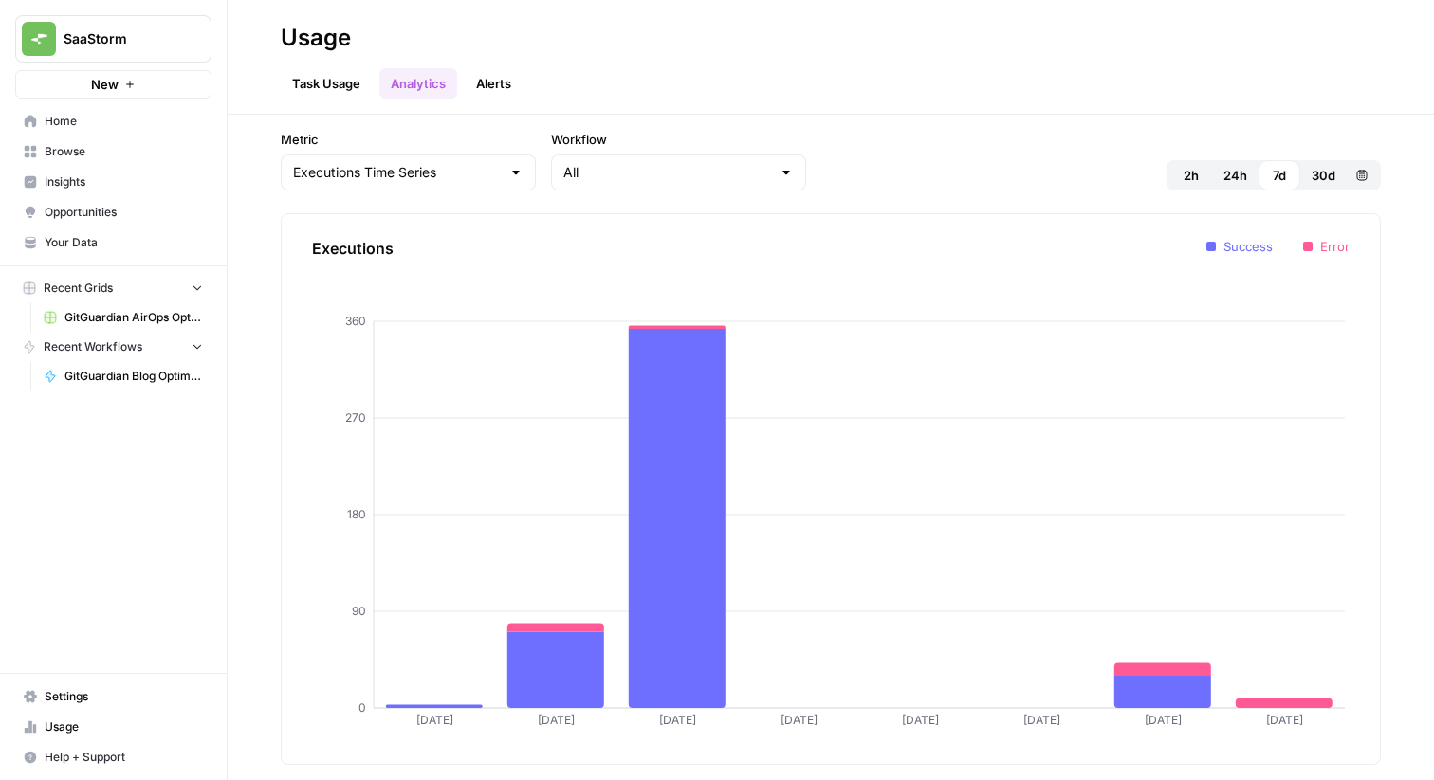
click at [485, 81] on link "Alerts" at bounding box center [494, 83] width 58 height 30
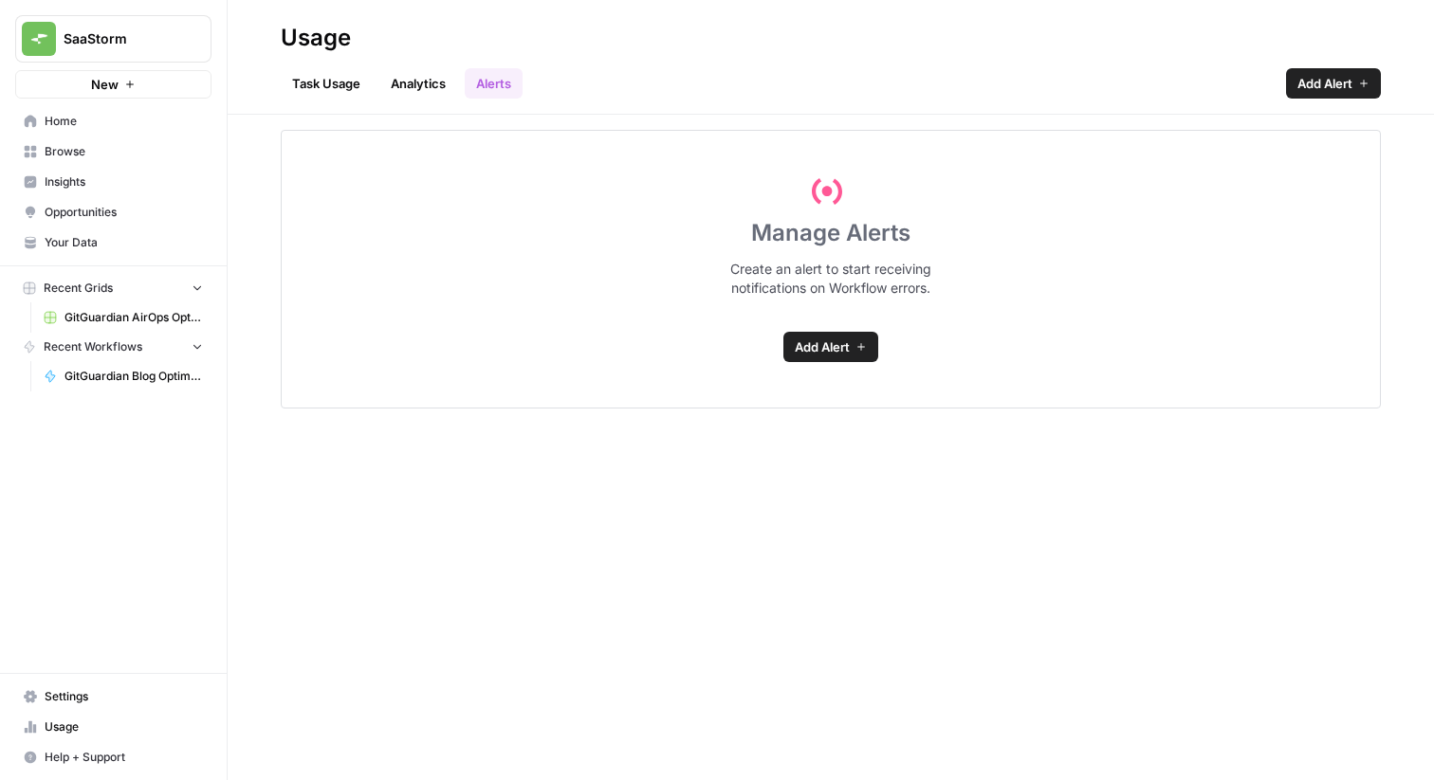
click at [336, 79] on link "Task Usage" at bounding box center [326, 83] width 91 height 30
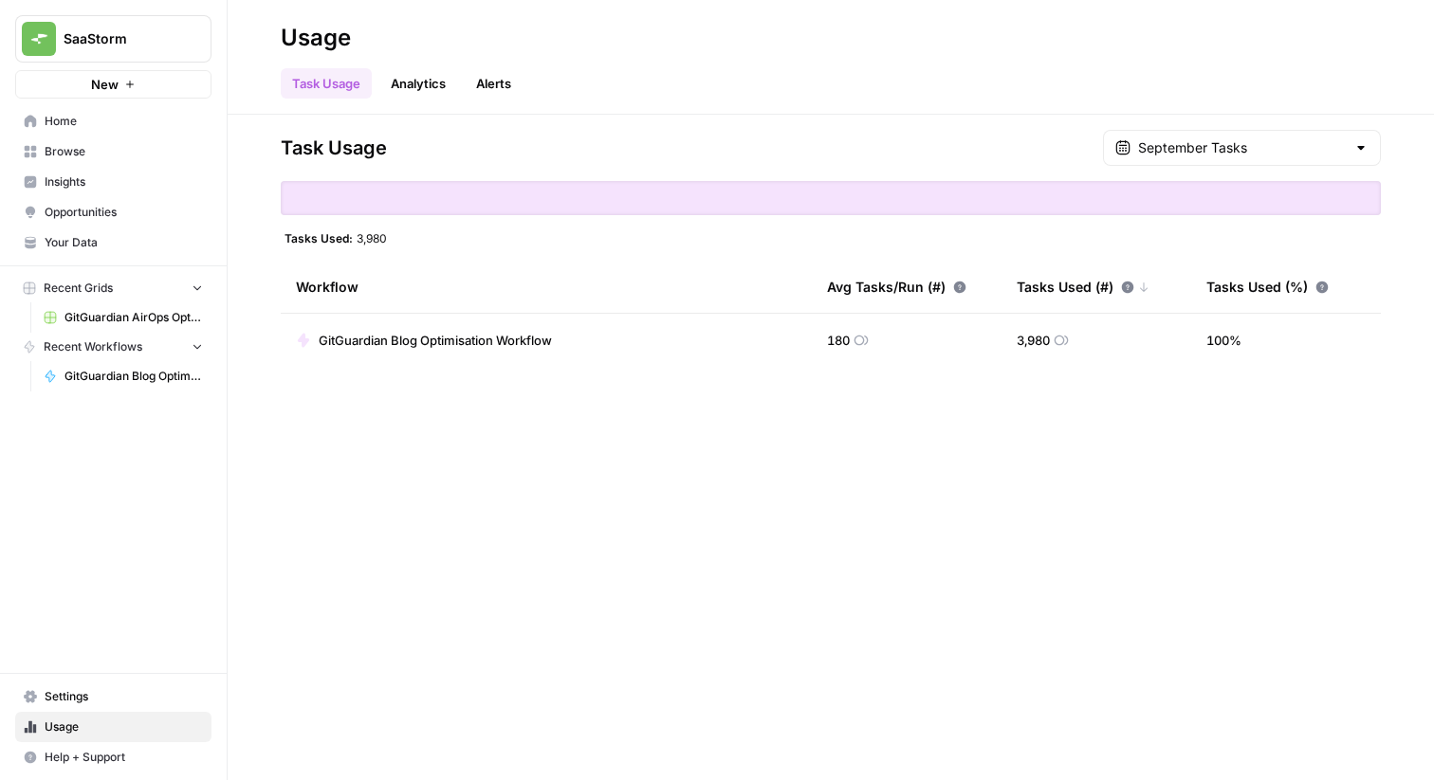
click at [150, 123] on span "Home" at bounding box center [124, 121] width 158 height 17
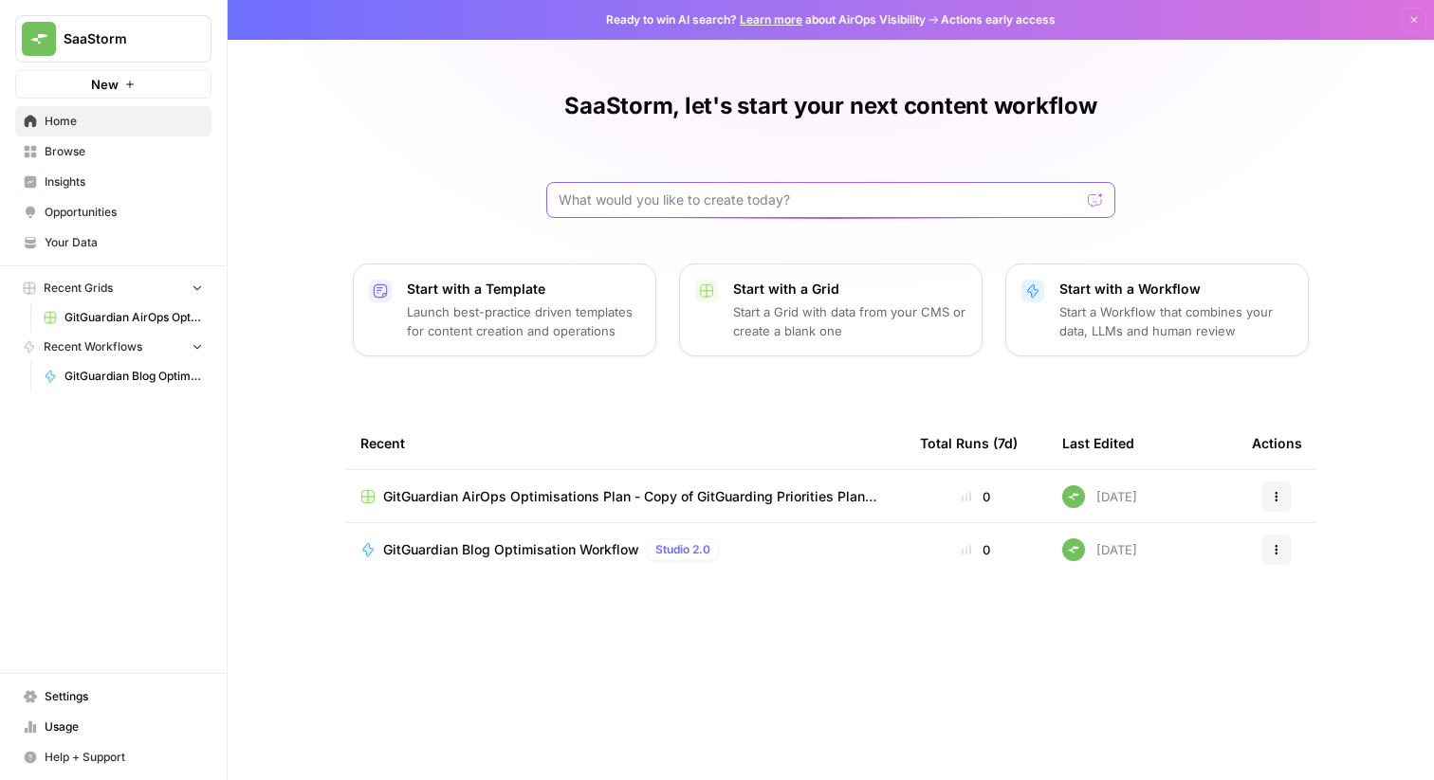
click at [838, 203] on input "text" at bounding box center [820, 200] width 522 height 19
type input "I wnat to use my girguardian blog optimisation workflow on a grid"
click button "Send" at bounding box center [1096, 200] width 25 height 25
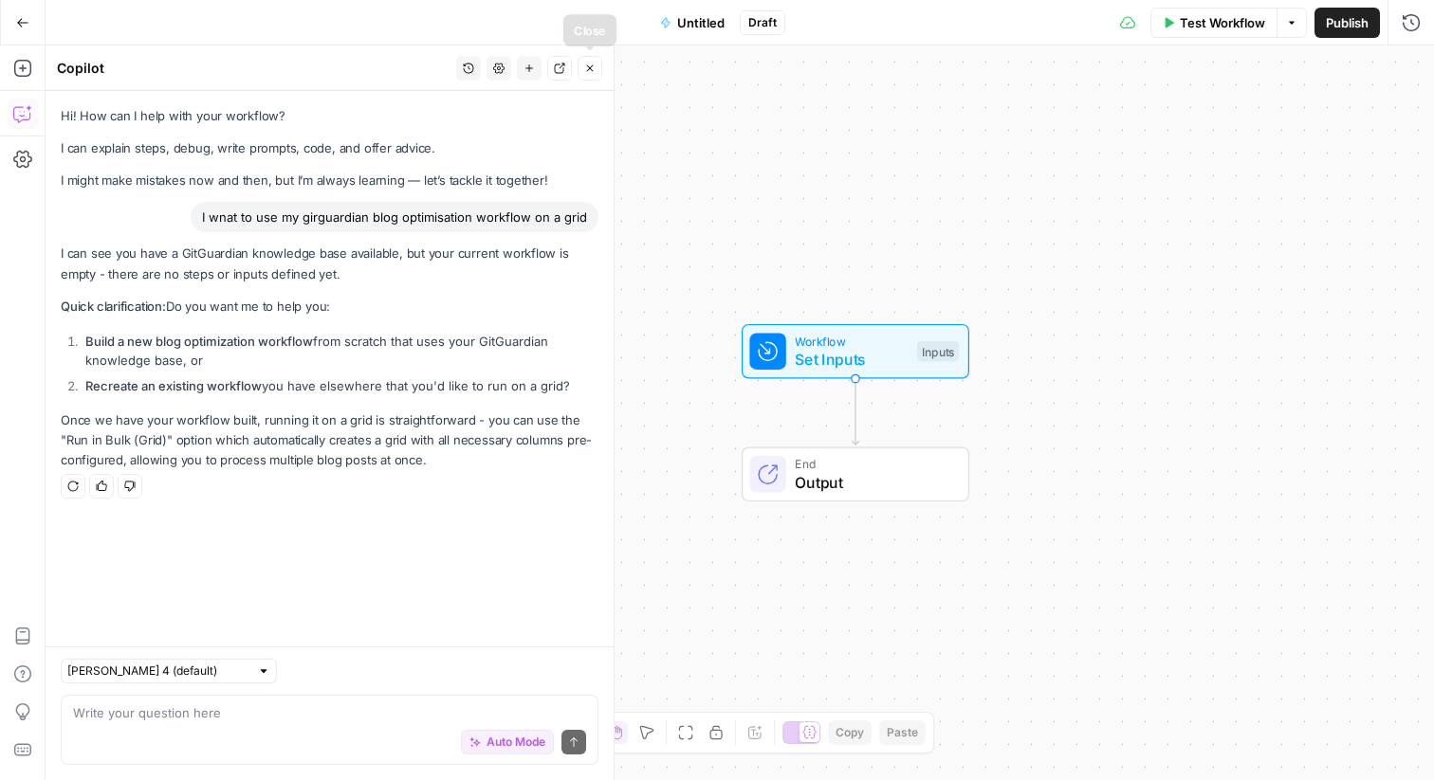
click at [597, 65] on button "Close" at bounding box center [590, 68] width 25 height 25
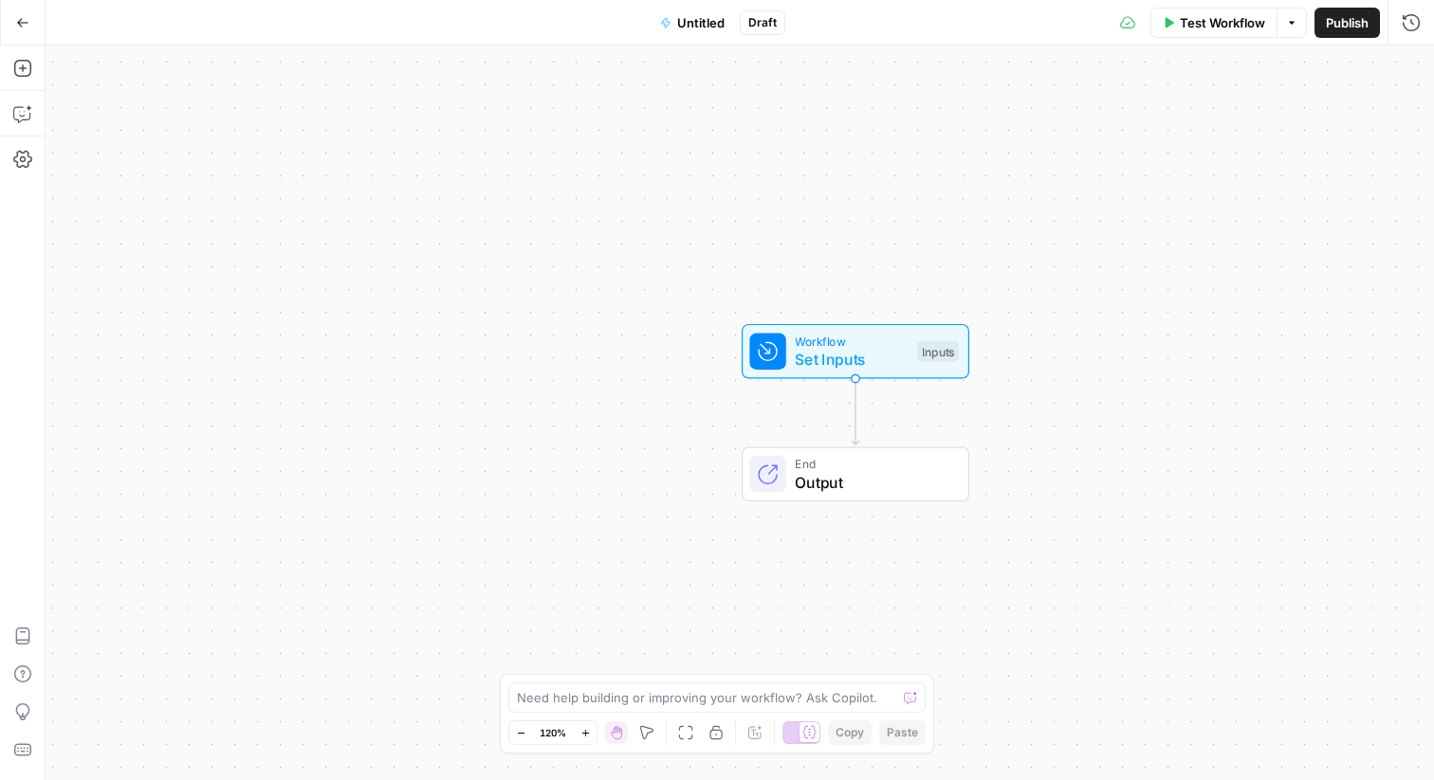
click at [22, 20] on icon "button" at bounding box center [22, 22] width 13 height 13
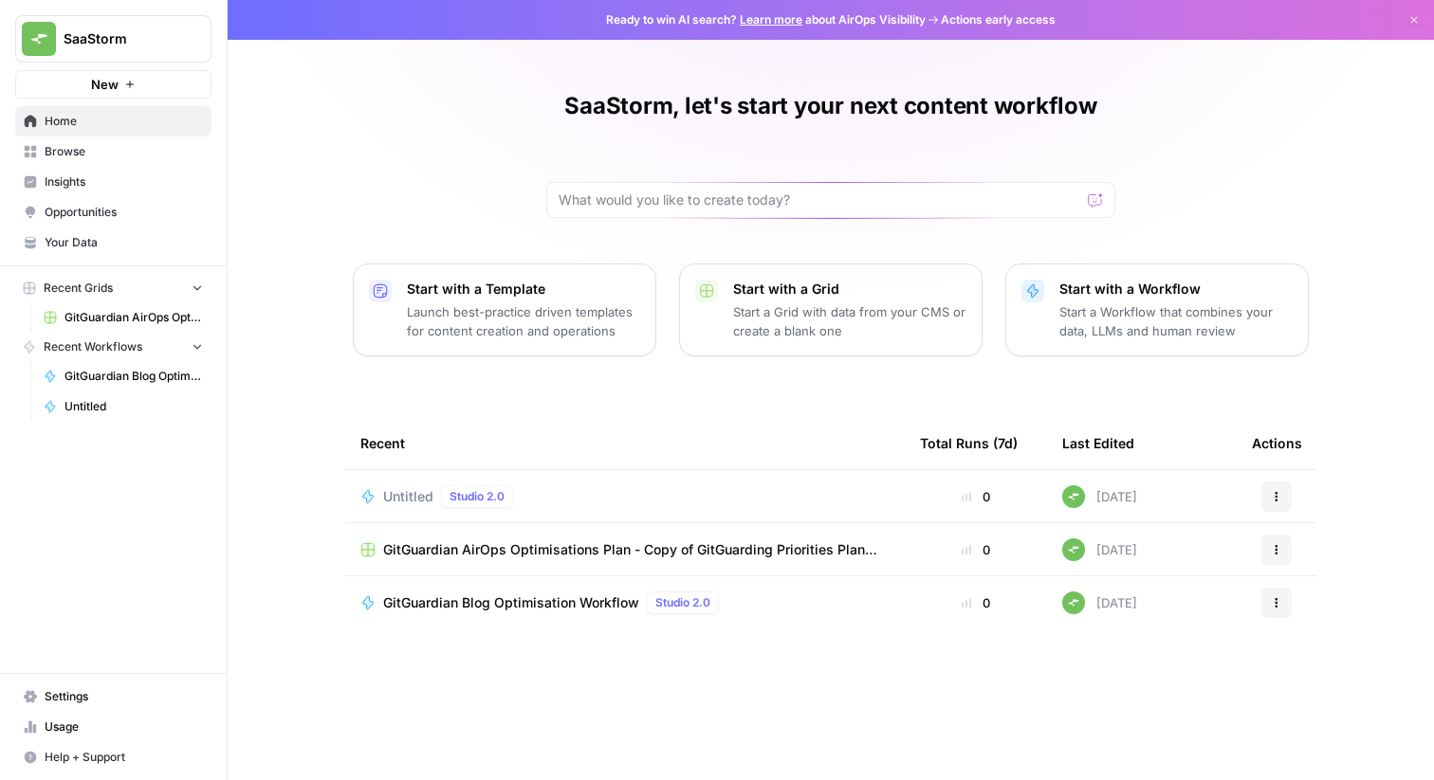
click at [579, 315] on p "Launch best-practice driven templates for content creation and operations" at bounding box center [523, 322] width 233 height 38
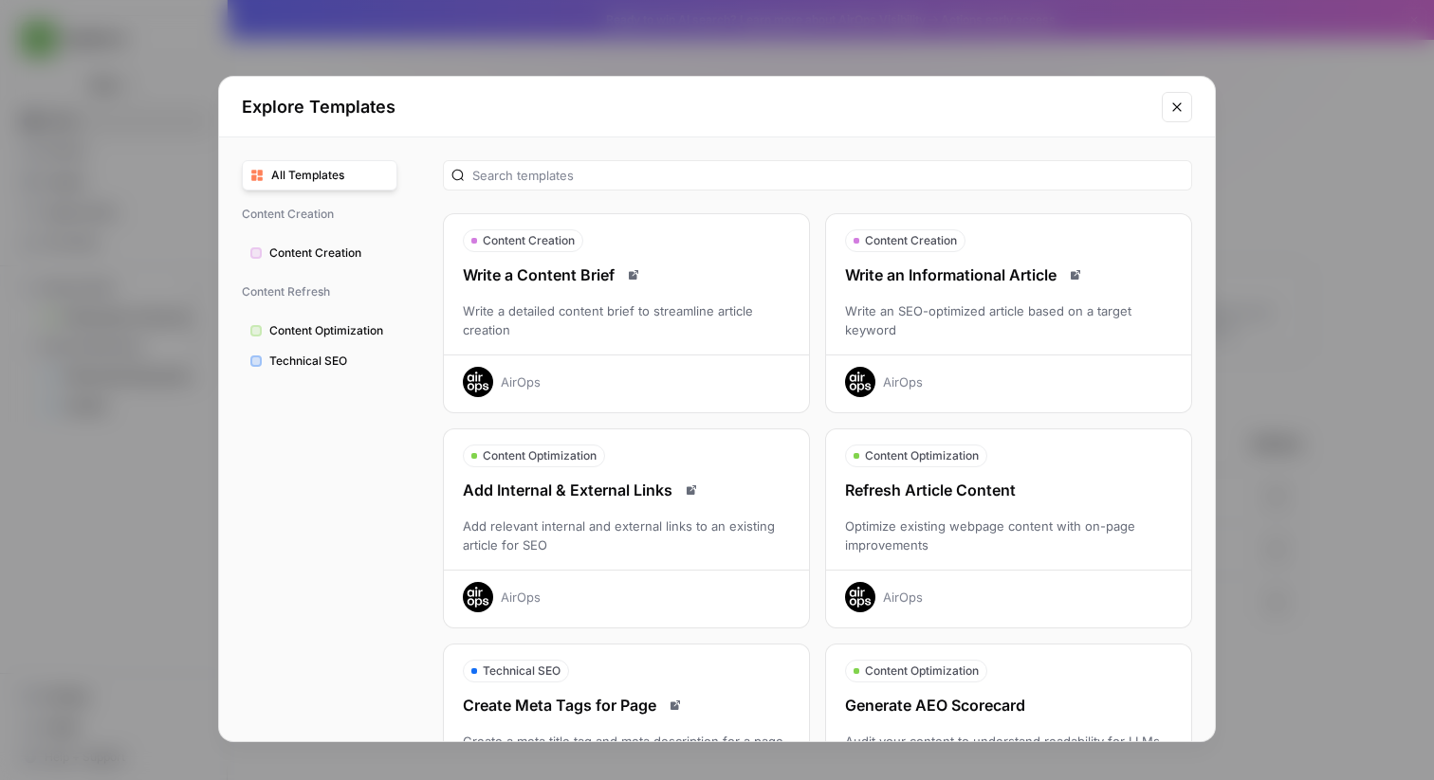
click at [958, 553] on div "Optimize existing webpage content with on-page improvements" at bounding box center [1008, 536] width 365 height 38
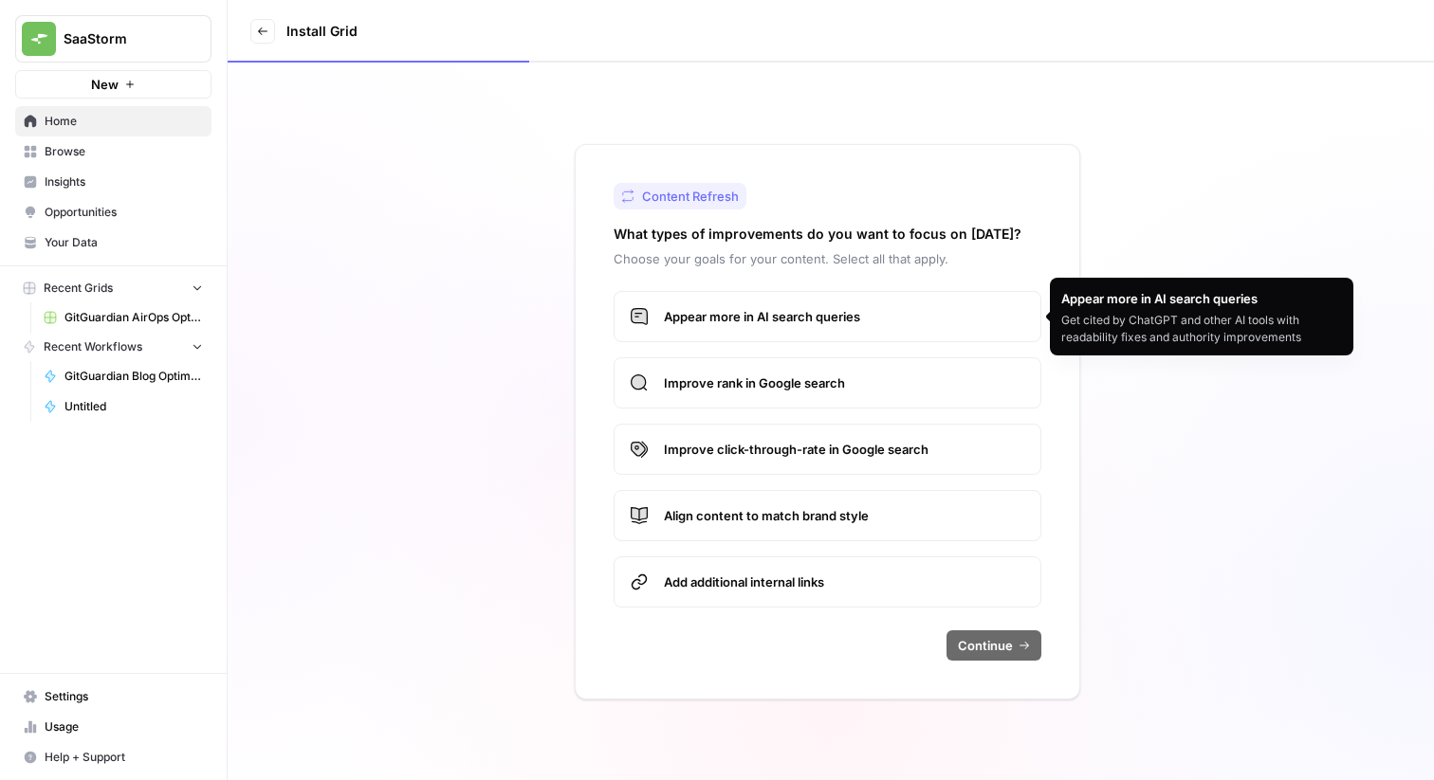
click at [725, 303] on label "Appear more in AI search queries" at bounding box center [828, 316] width 428 height 51
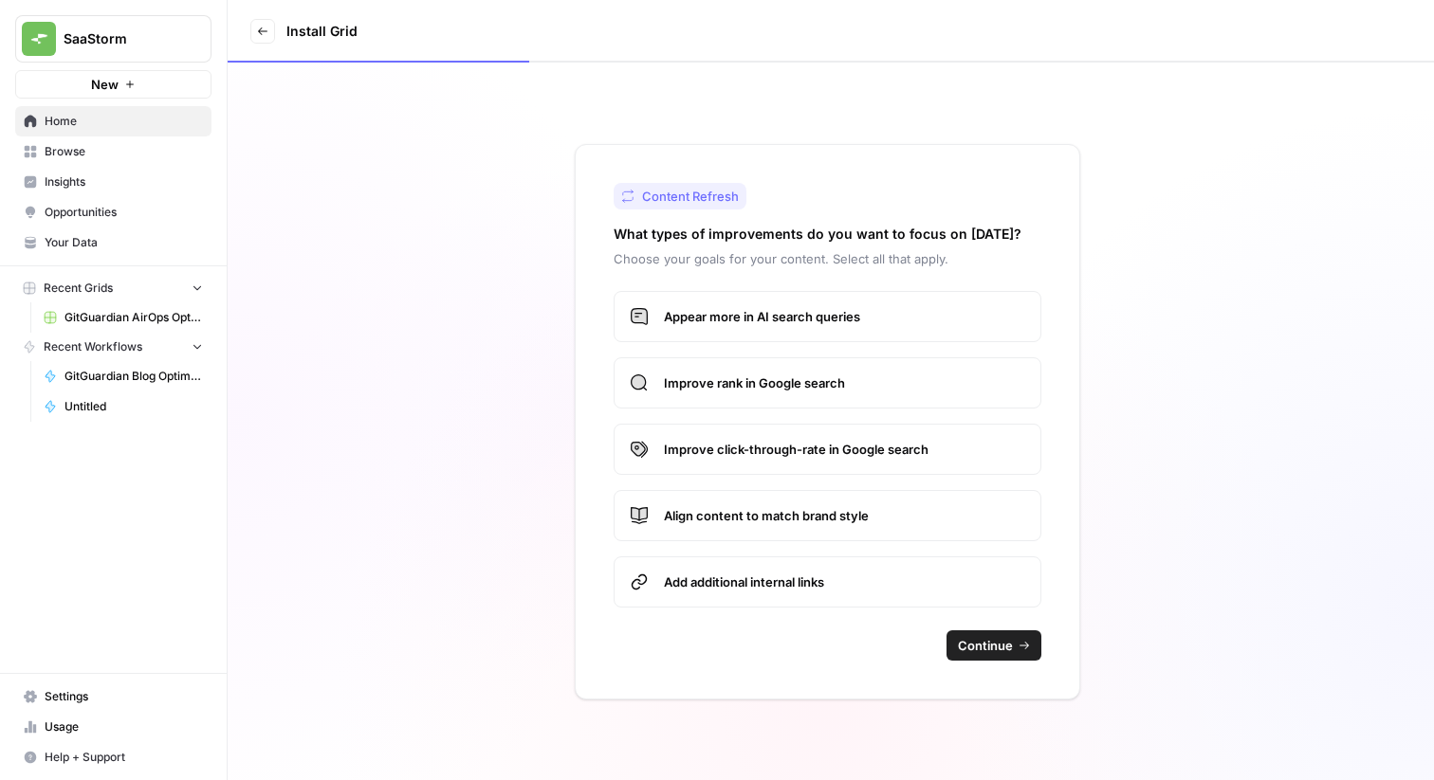
click at [1011, 634] on button "Continue" at bounding box center [993, 646] width 95 height 30
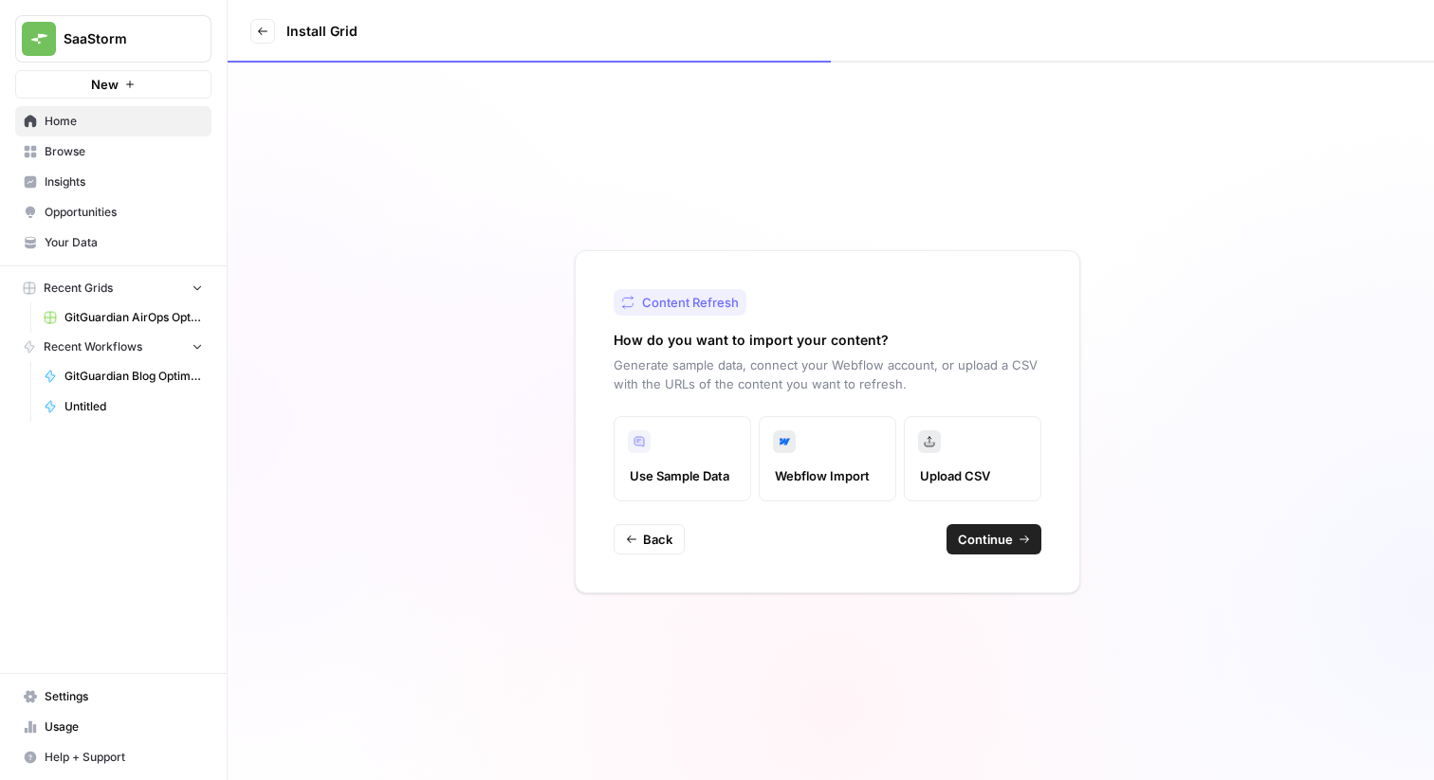
click at [942, 479] on span "Upload CSV" at bounding box center [972, 476] width 105 height 19
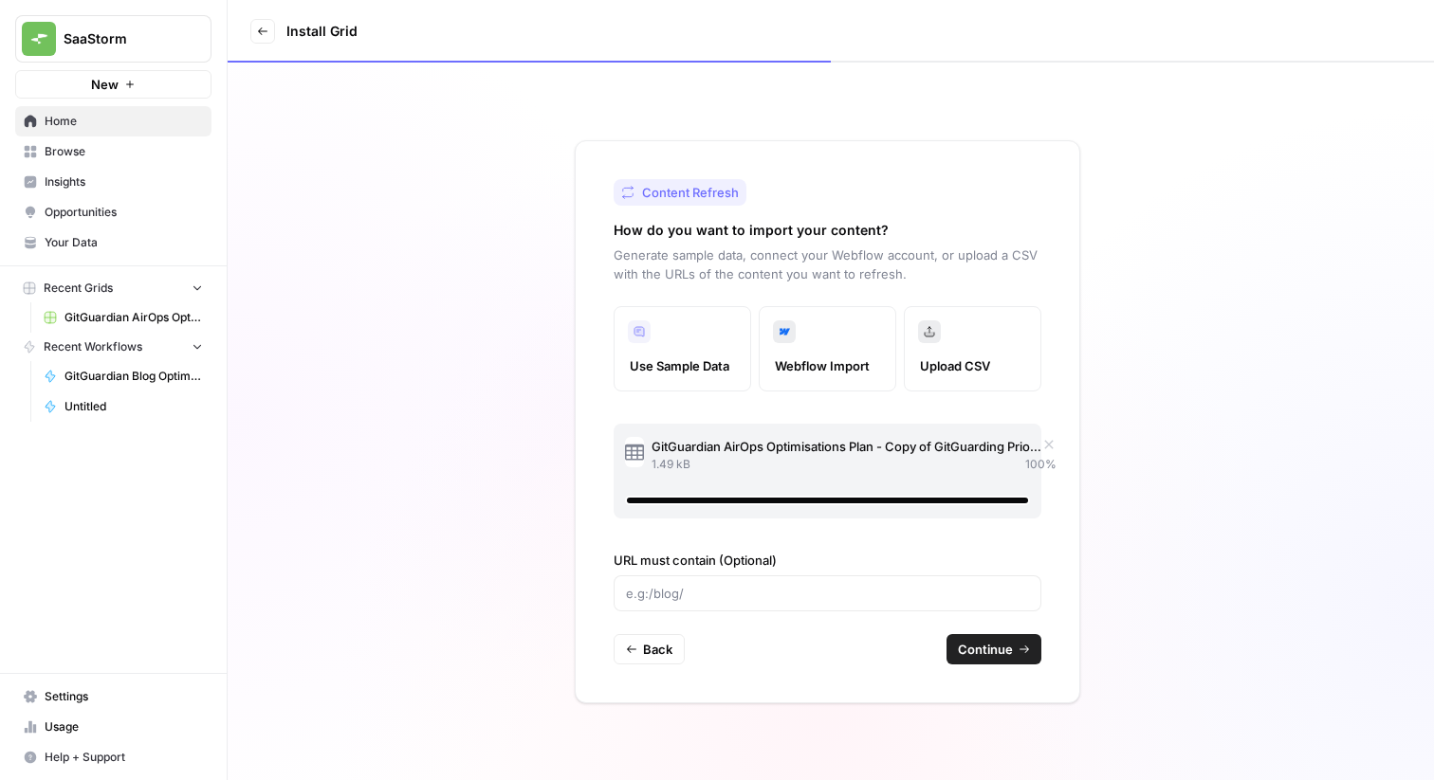
click at [1023, 648] on icon "button" at bounding box center [1024, 649] width 11 height 11
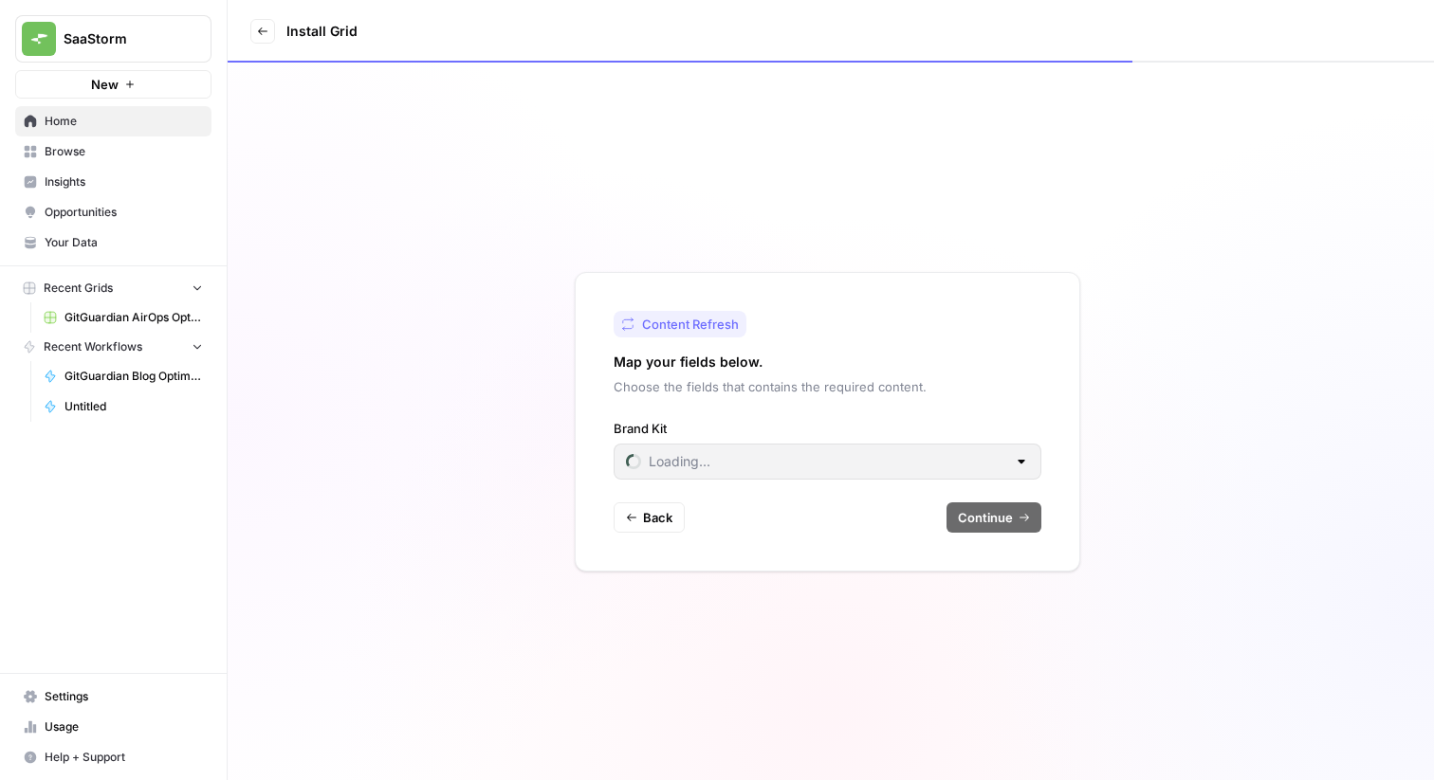
type input "GitGuardian"
click at [981, 508] on span "Continue" at bounding box center [985, 517] width 55 height 19
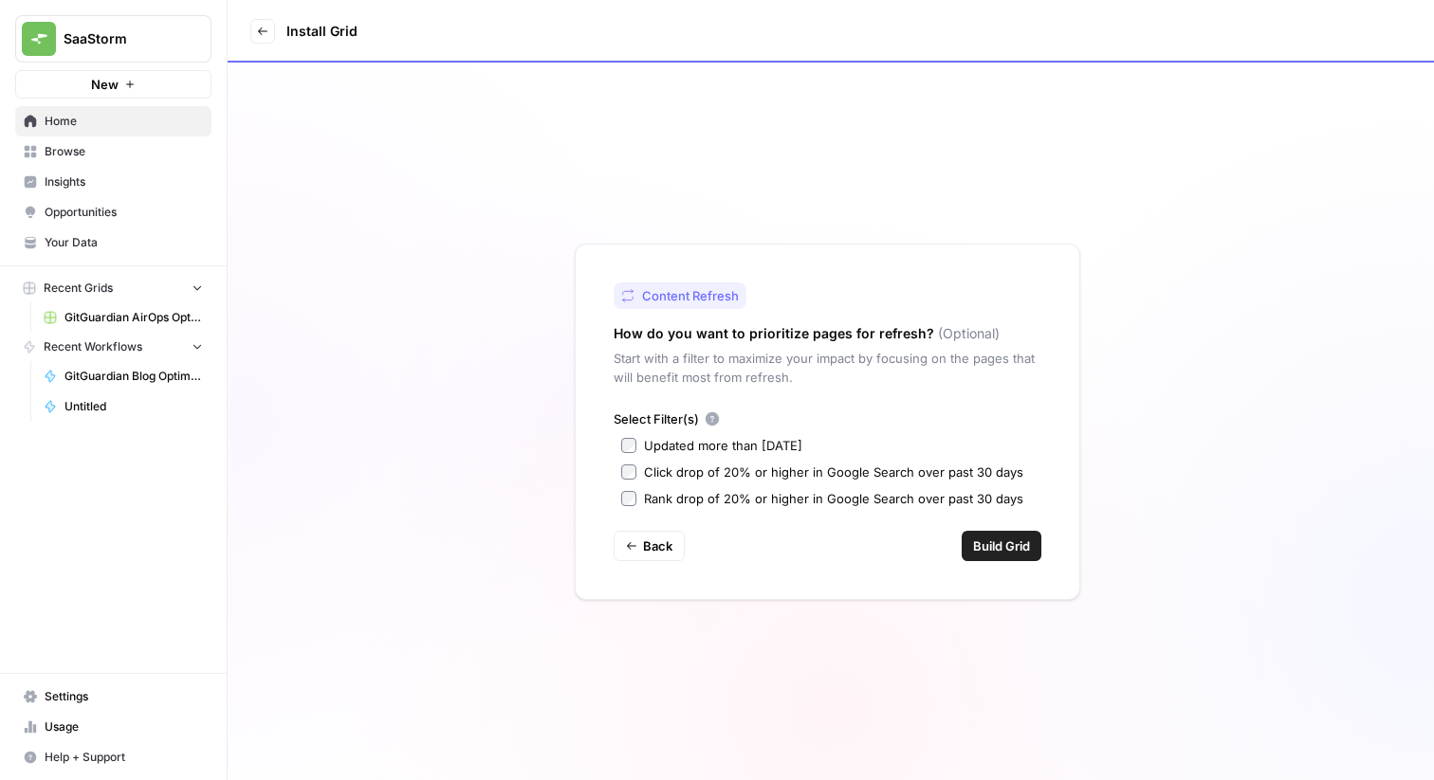
click at [982, 550] on span "Build Grid" at bounding box center [1001, 546] width 57 height 19
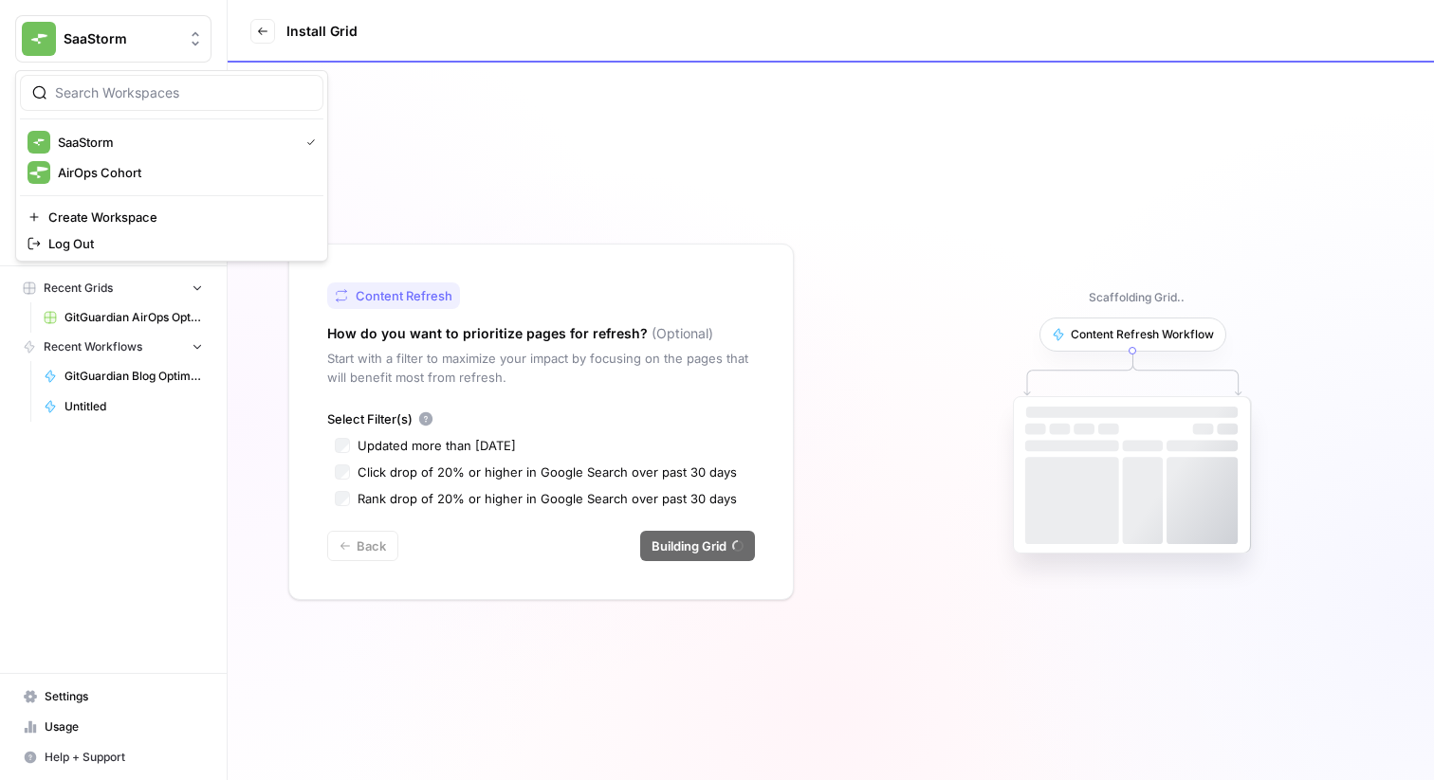
click at [112, 34] on span "SaaStorm" at bounding box center [121, 38] width 115 height 19
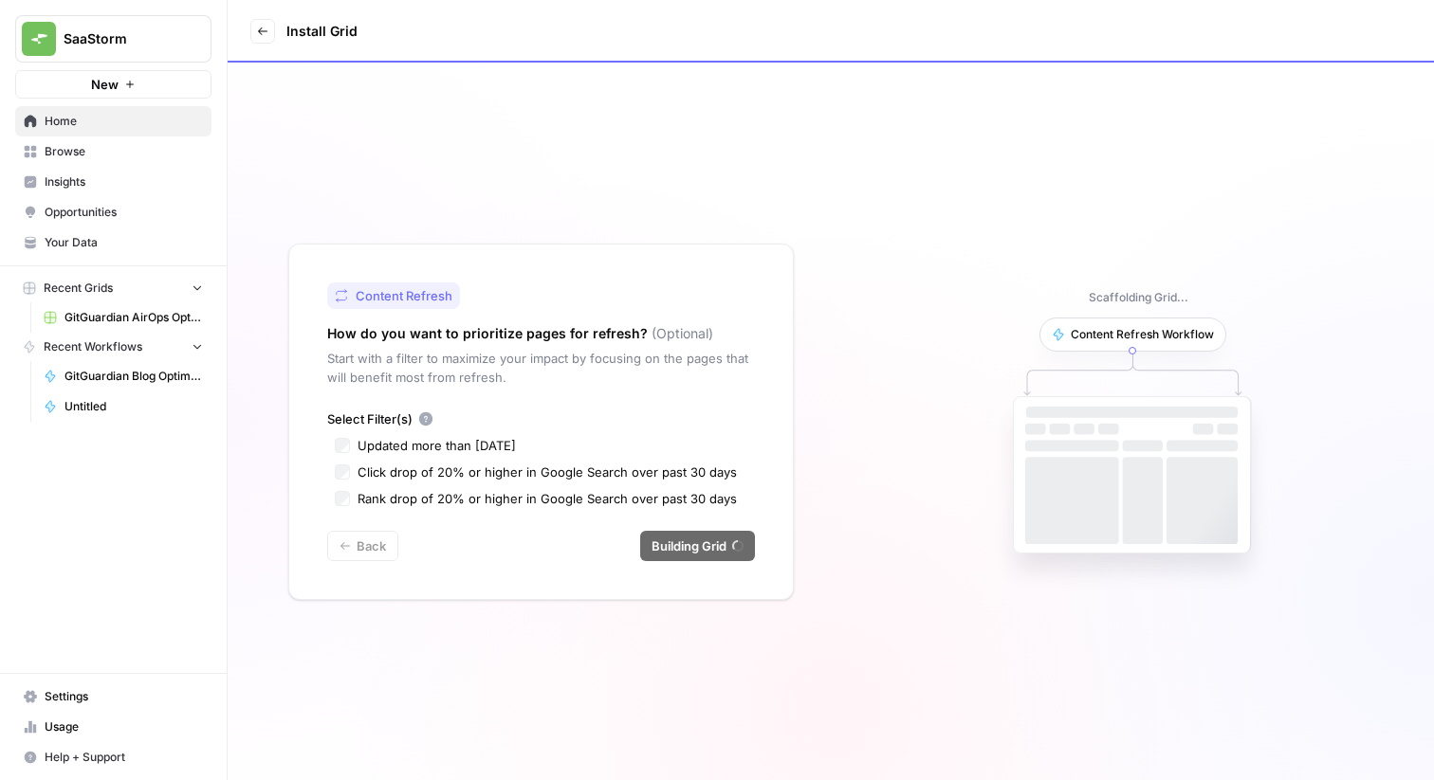
click at [112, 34] on span "SaaStorm" at bounding box center [121, 38] width 115 height 19
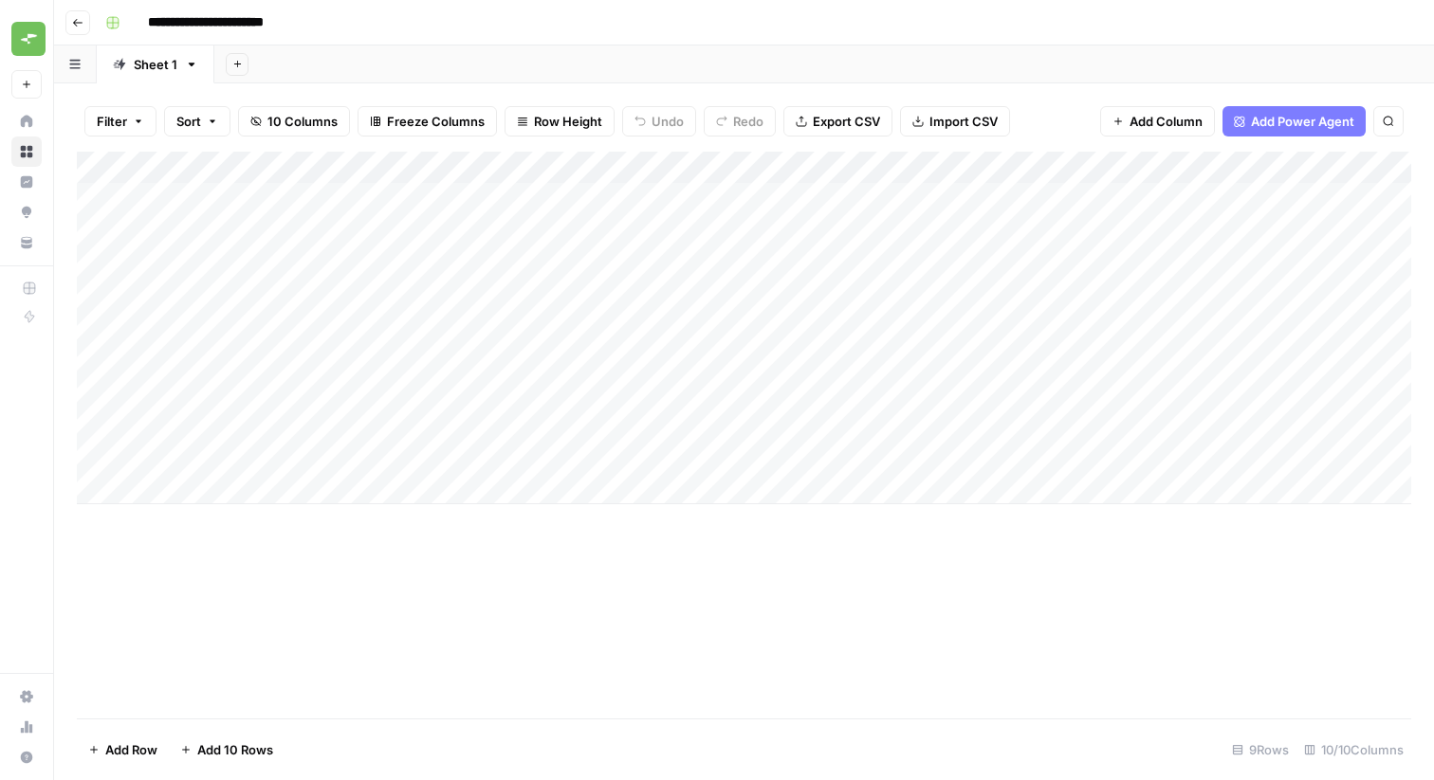
click at [83, 25] on button "Go back" at bounding box center [77, 22] width 25 height 25
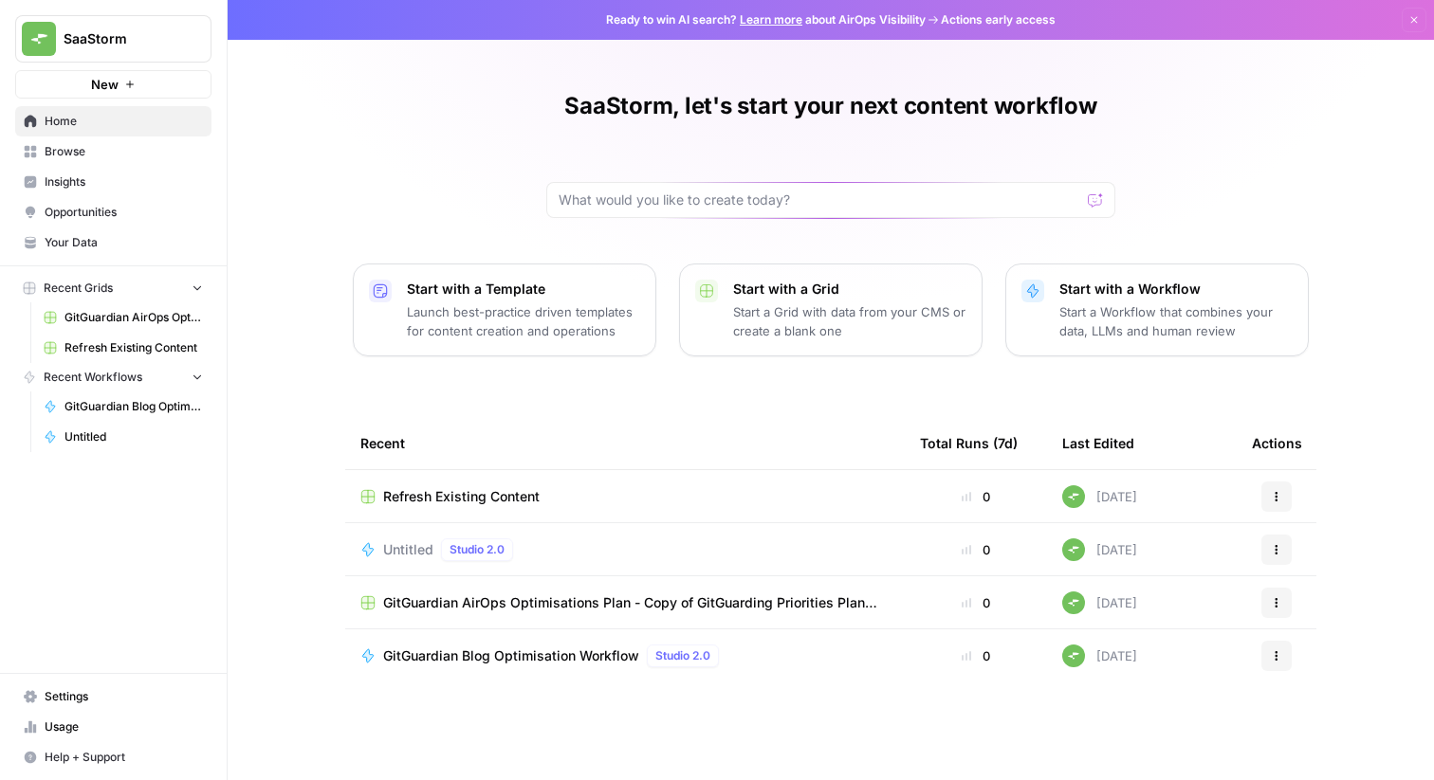
click at [1289, 501] on button "Actions" at bounding box center [1276, 497] width 30 height 30
click at [1151, 578] on span "Delete" at bounding box center [1192, 584] width 152 height 19
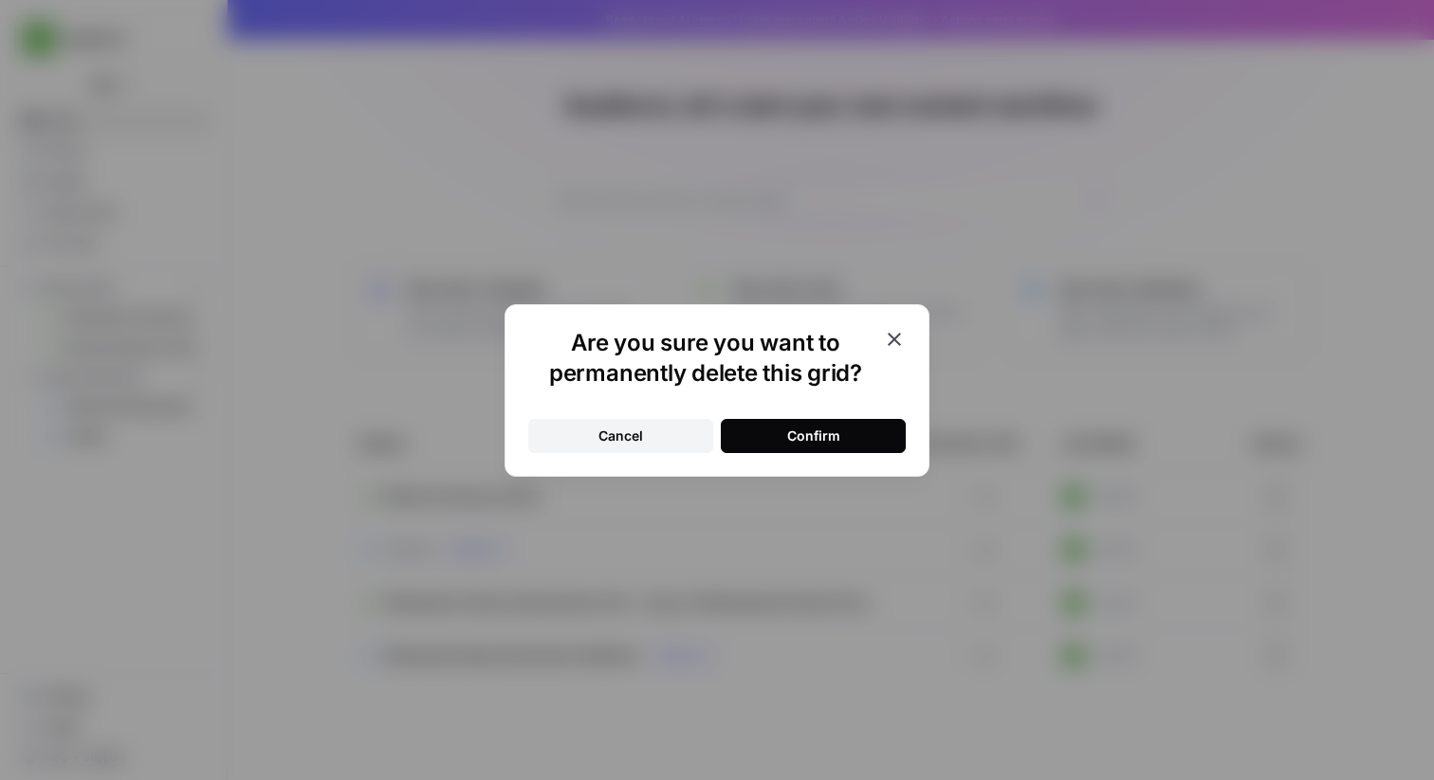
click at [828, 437] on div "Confirm" at bounding box center [813, 436] width 53 height 19
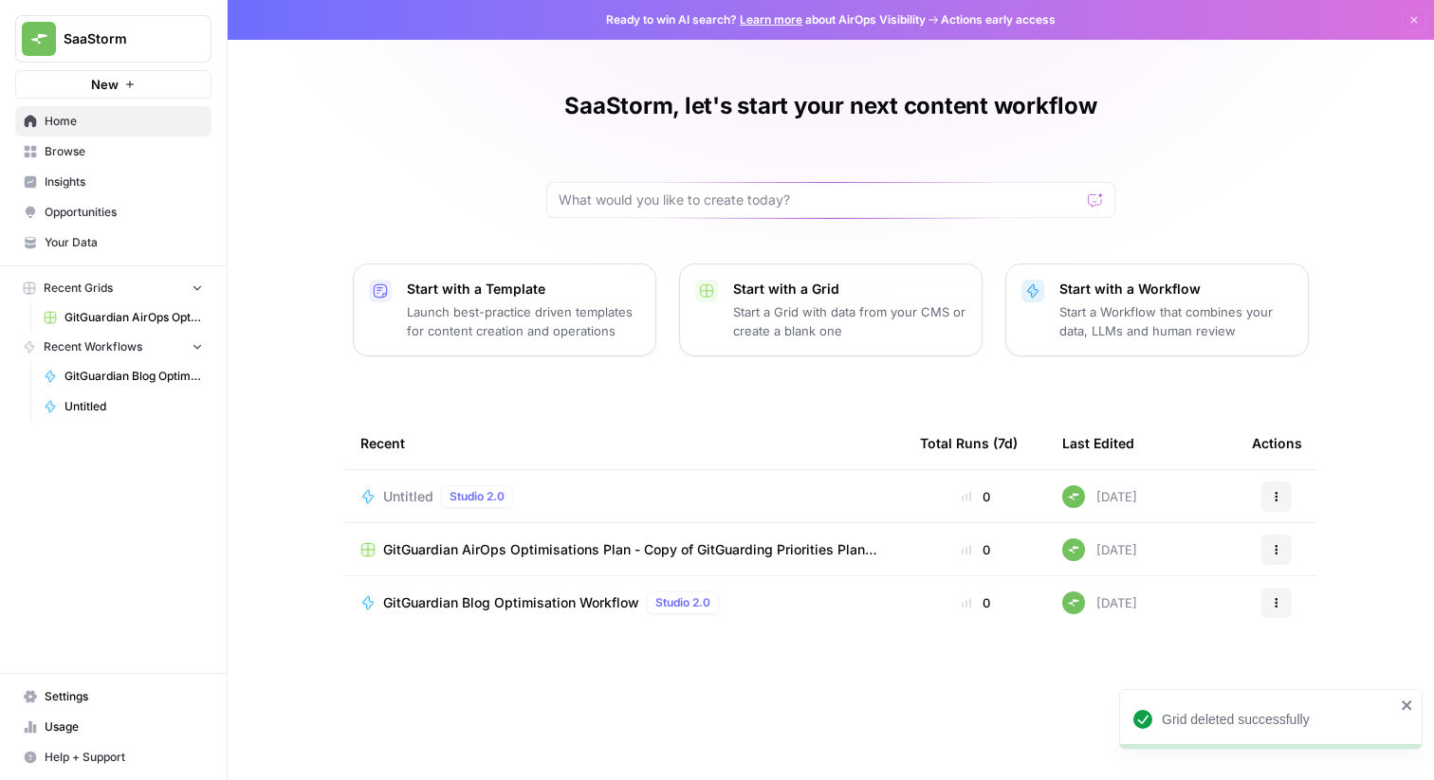
click at [698, 552] on span "GitGuardian AirOps Optimisations Plan - Copy of GitGuarding Priorities Plan 202…" at bounding box center [636, 550] width 506 height 19
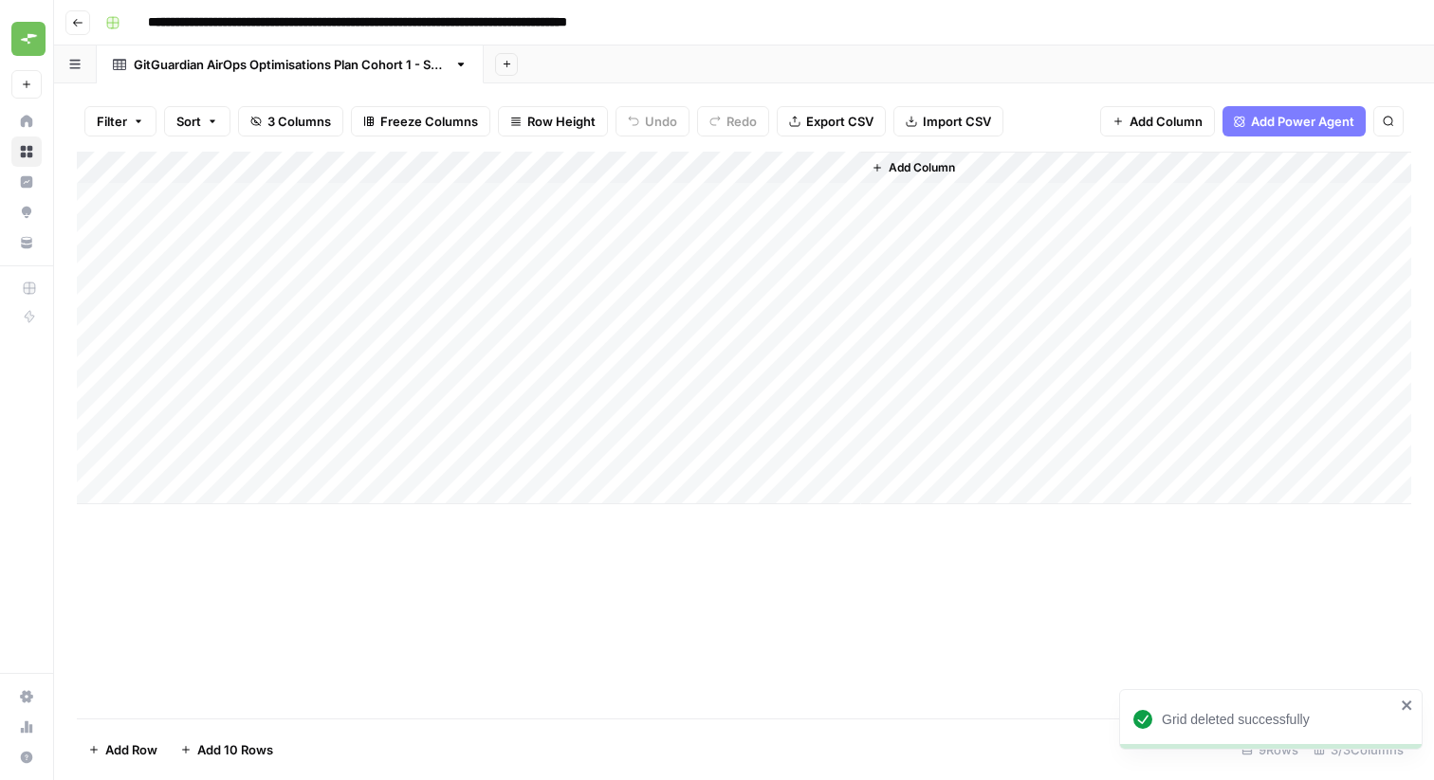
click at [885, 166] on button "Add Column" at bounding box center [913, 168] width 99 height 25
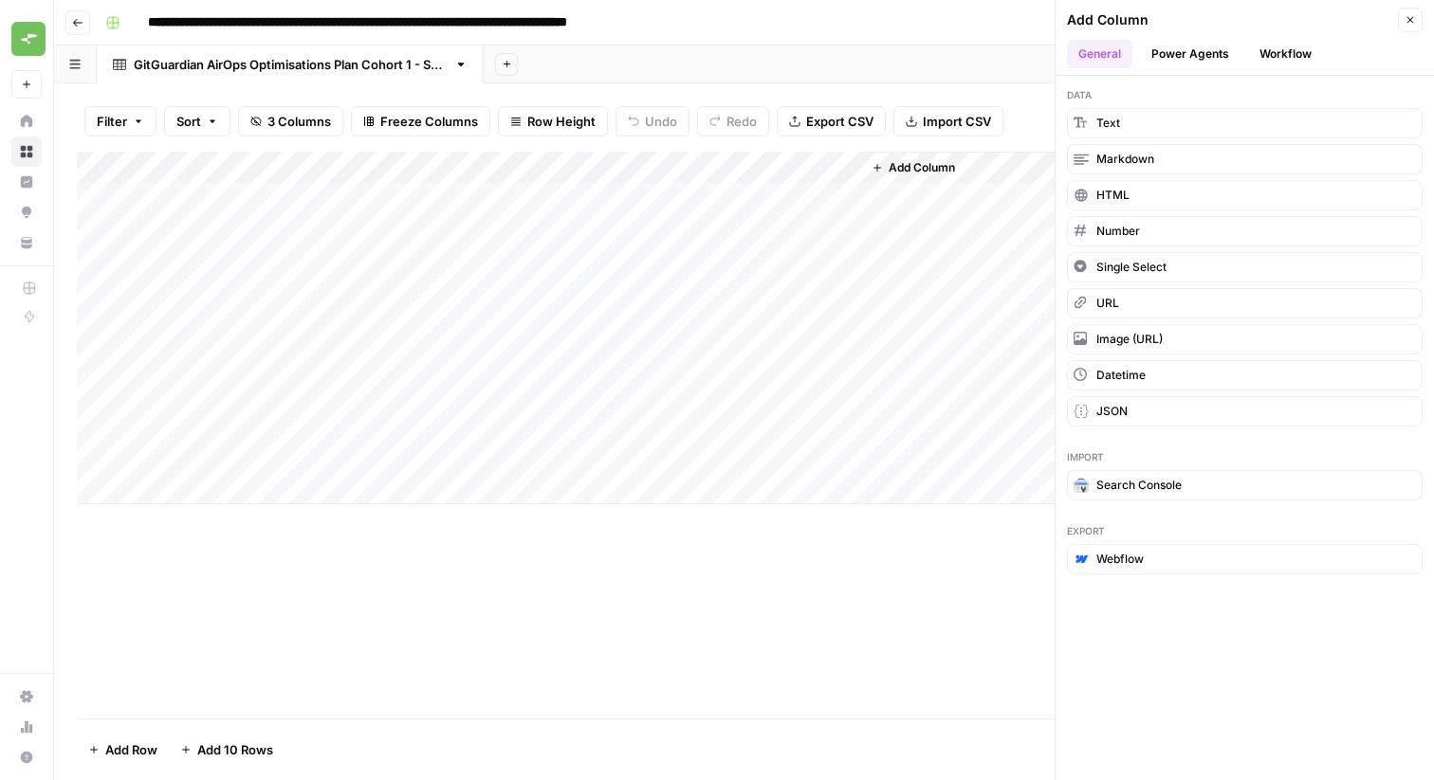
click at [1277, 56] on button "Workflow" at bounding box center [1285, 54] width 75 height 28
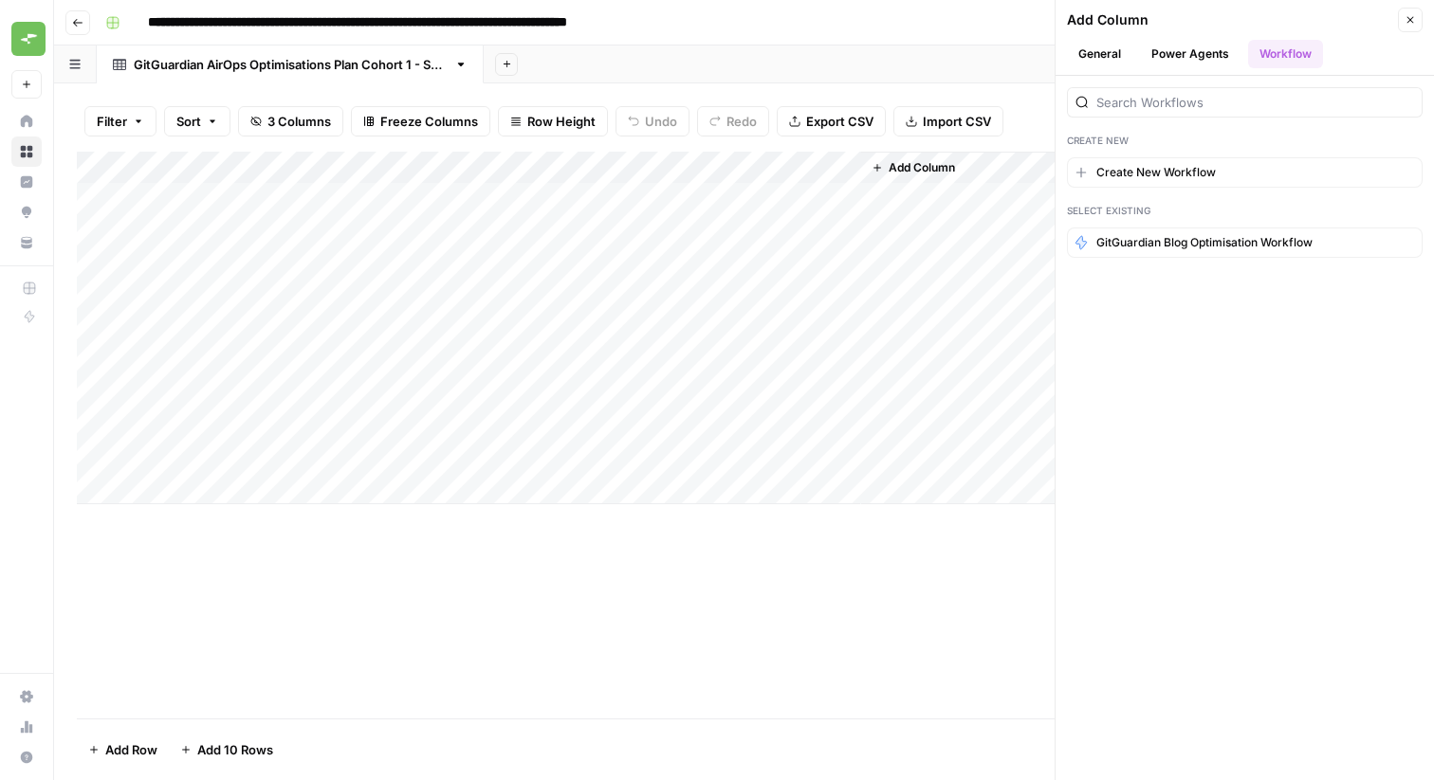
drag, startPoint x: 1204, startPoint y: 29, endPoint x: 1201, endPoint y: 45, distance: 15.6
click at [1203, 35] on header "Add Column Close General Power Agents Workflow" at bounding box center [1245, 38] width 378 height 76
click at [1201, 45] on button "Power Agents" at bounding box center [1190, 54] width 101 height 28
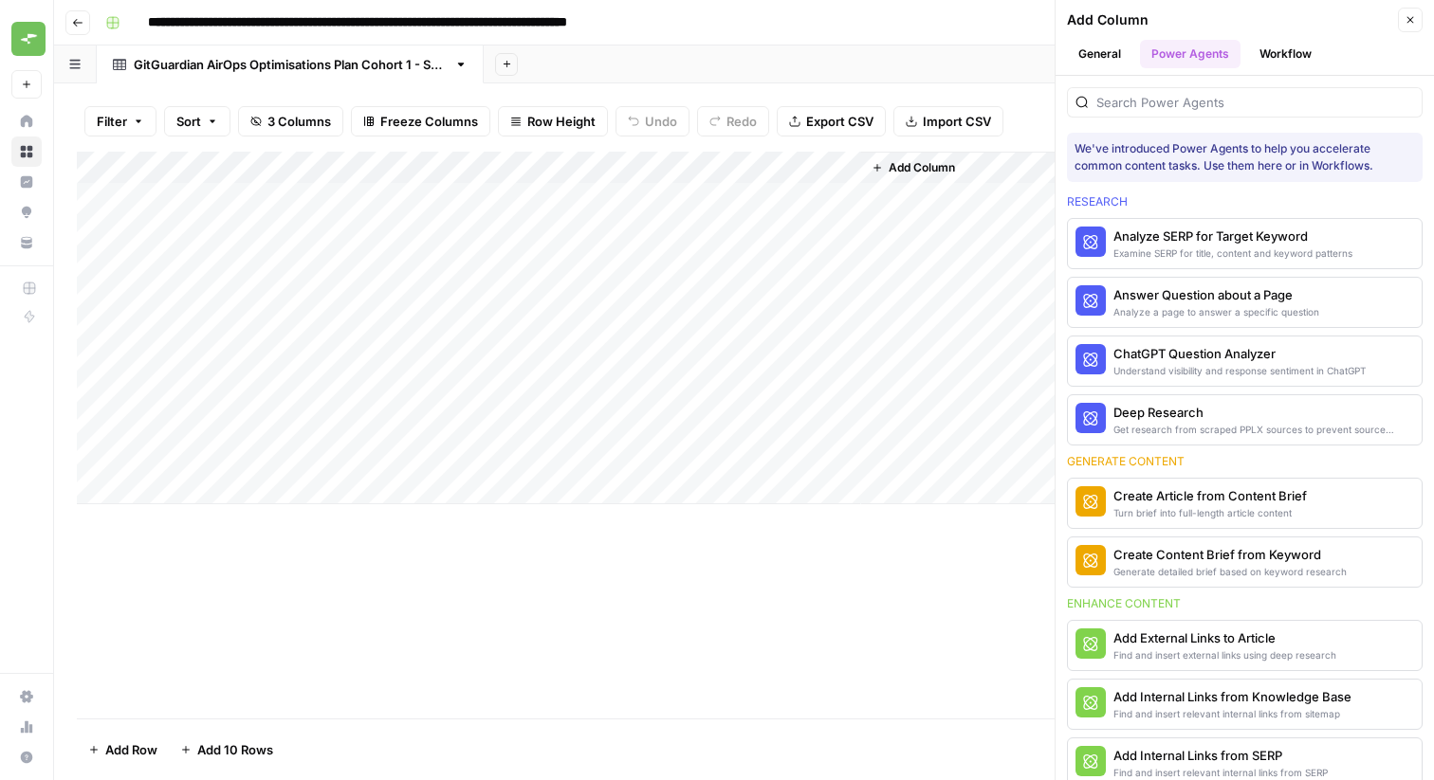
drag, startPoint x: 1111, startPoint y: 47, endPoint x: 1347, endPoint y: 176, distance: 268.2
click at [1350, 106] on div "Add Column Close General Power Agents Workflow We've introduced Power Agents to…" at bounding box center [1244, 390] width 379 height 780
click at [1294, 46] on button "Workflow" at bounding box center [1285, 54] width 75 height 28
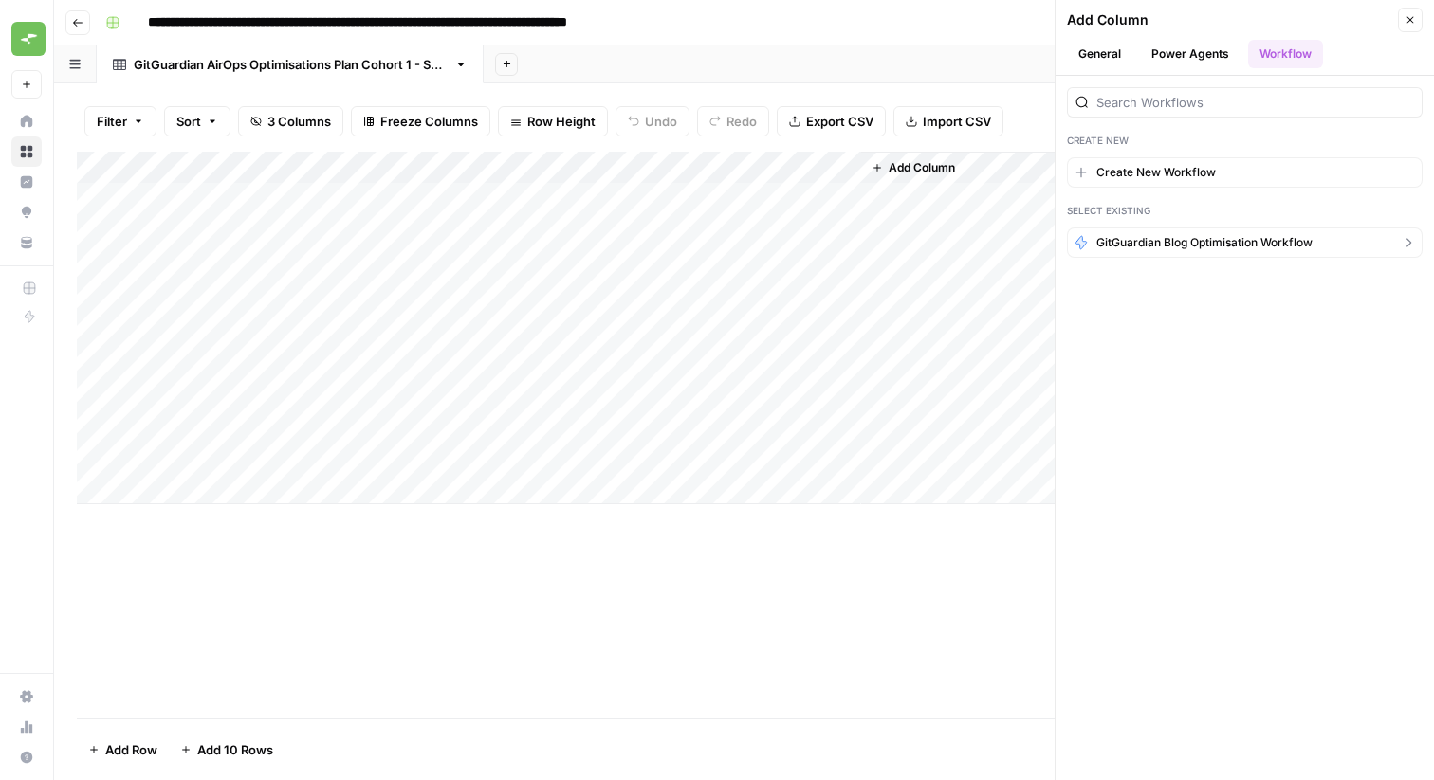
click at [1171, 252] on button "GitGuardian Blog Optimisation Workflow" at bounding box center [1245, 243] width 356 height 30
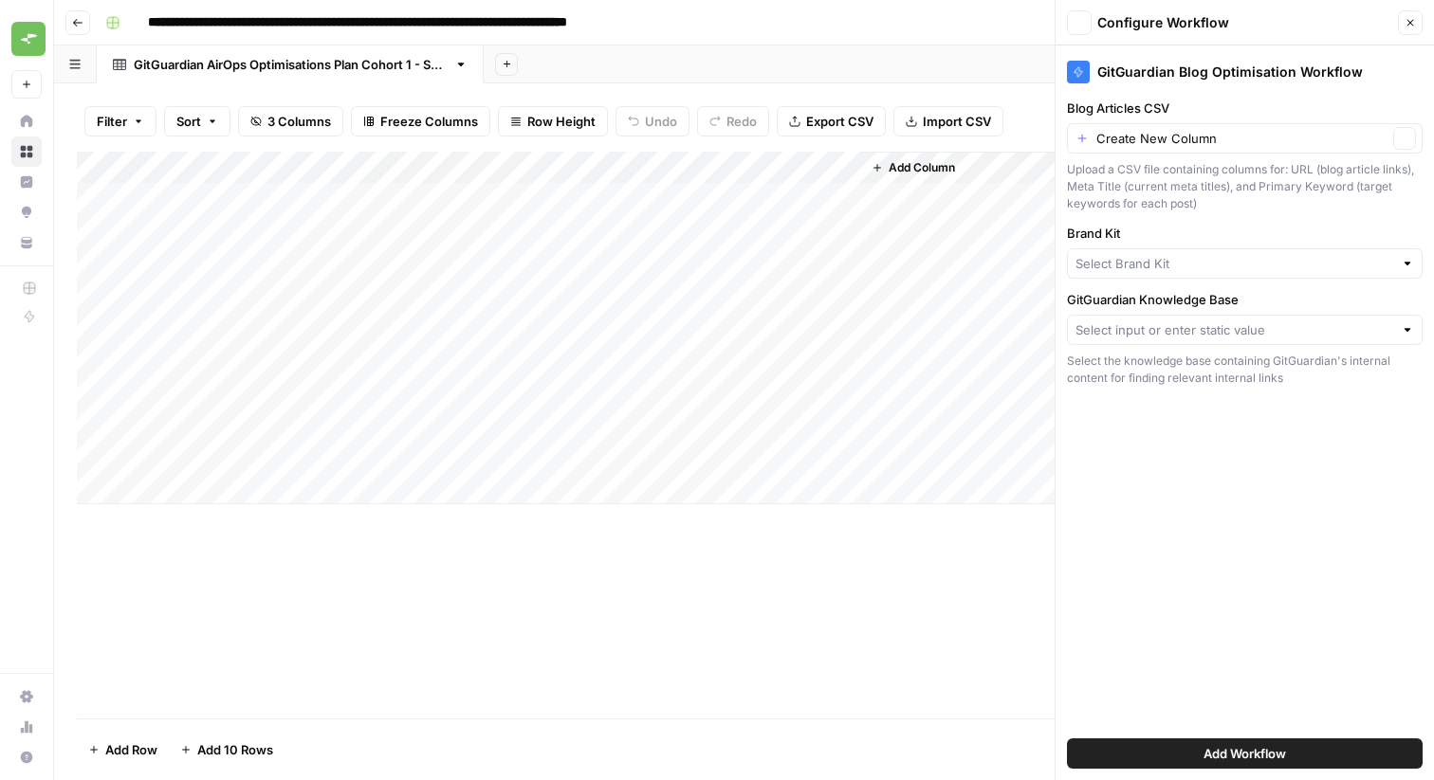
type input "GitGuardian"
click at [1129, 106] on label "Blog Articles CSV" at bounding box center [1245, 108] width 356 height 19
click at [1129, 129] on input "Create New Column" at bounding box center [1241, 138] width 291 height 19
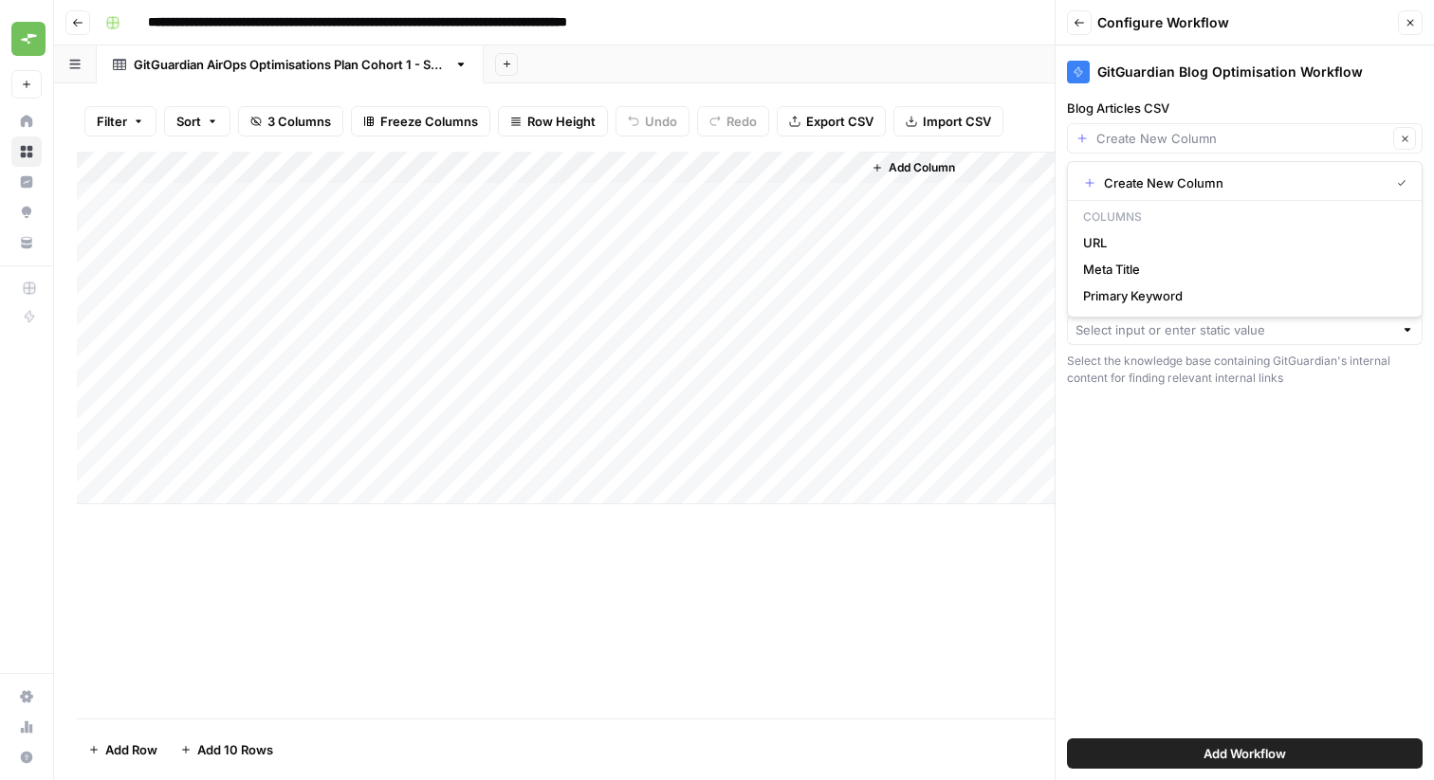
type input "Create New Column"
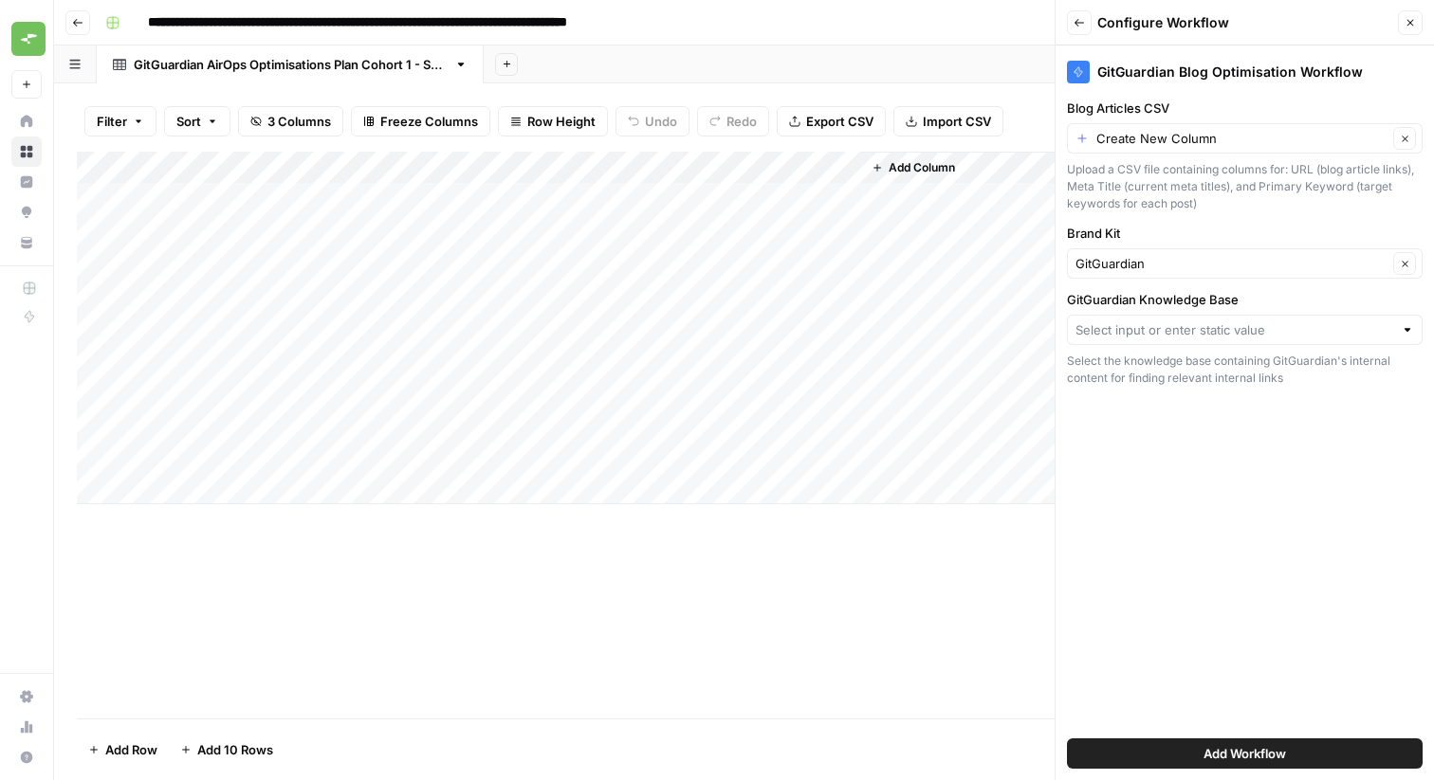
click at [1111, 117] on label "Blog Articles CSV" at bounding box center [1245, 108] width 356 height 19
click at [1111, 129] on input "Create New Column" at bounding box center [1241, 138] width 291 height 19
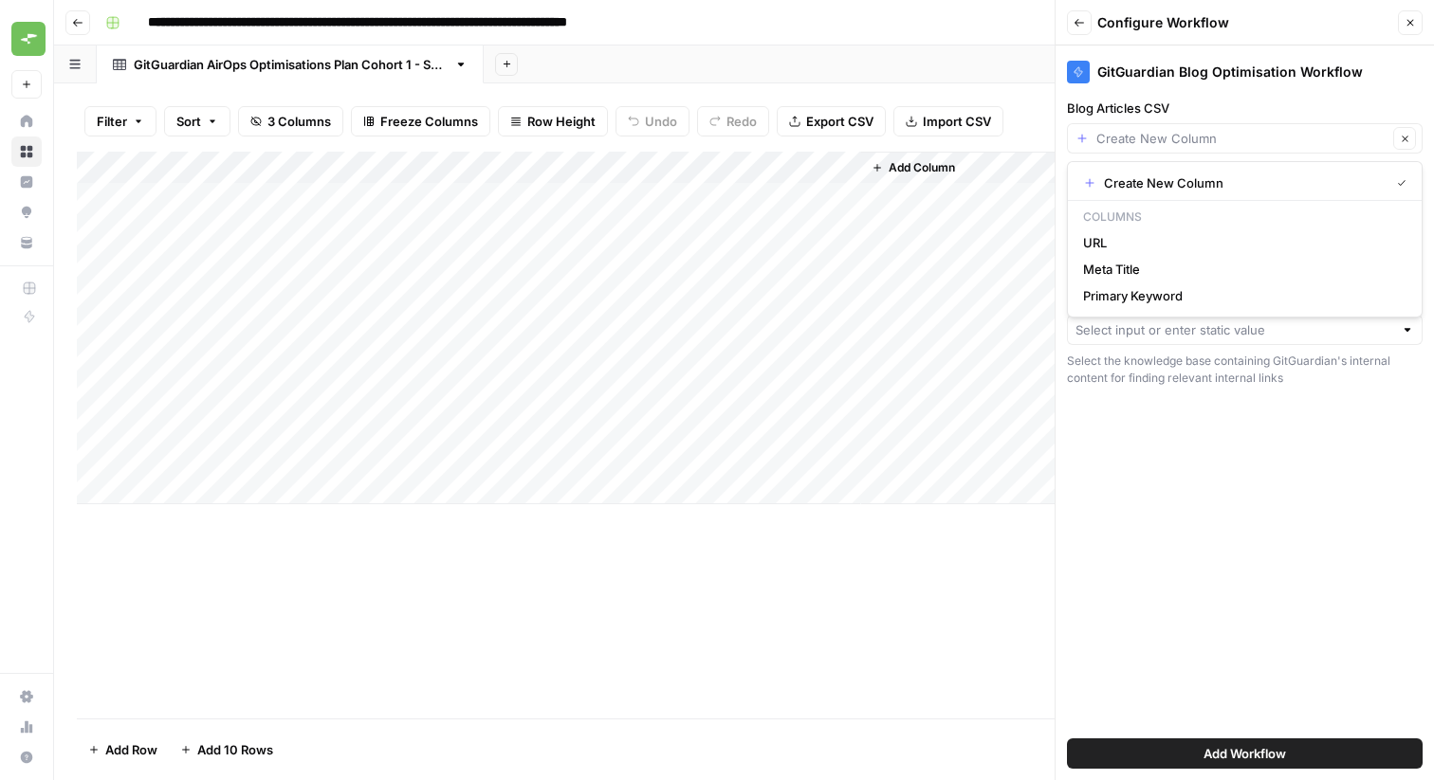
type input "Create New Column"
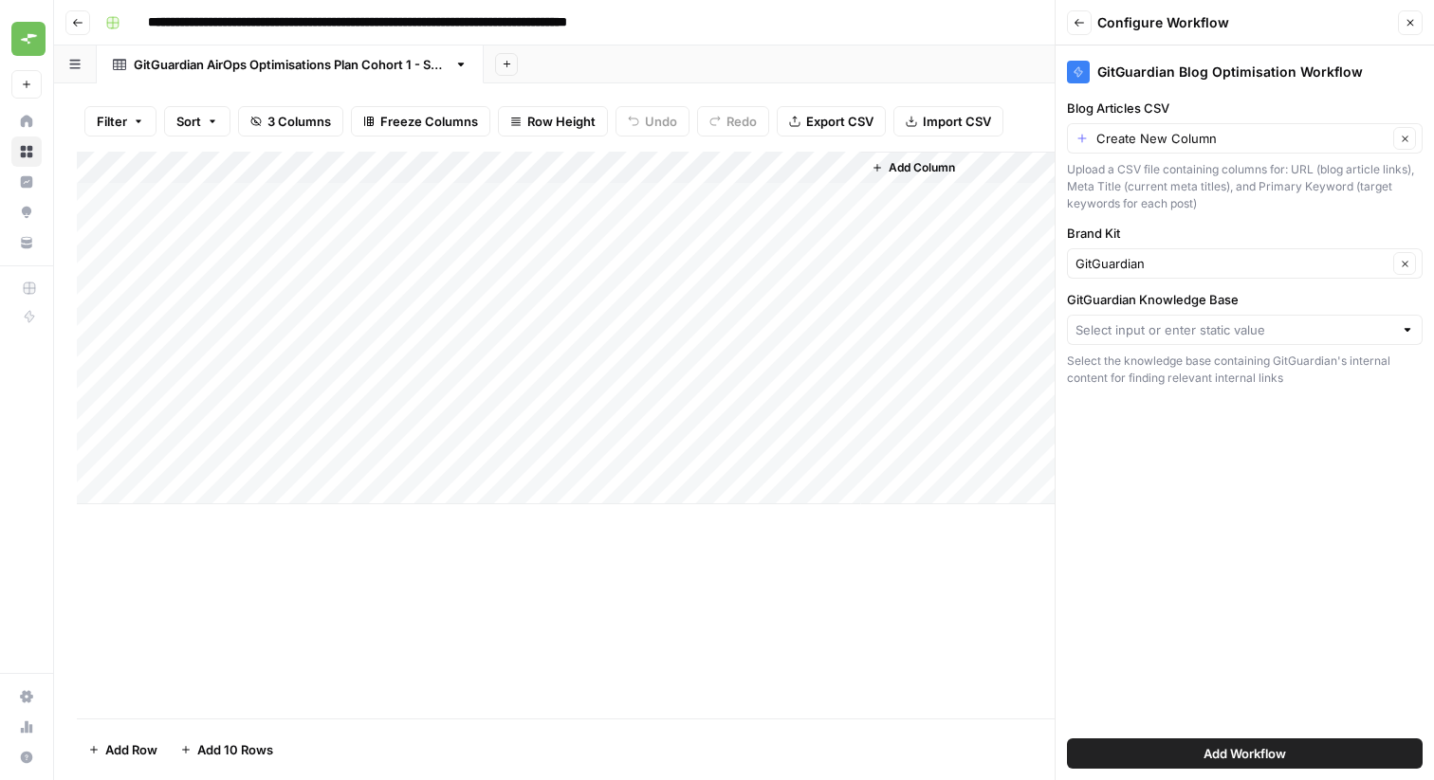
click at [1276, 97] on div "GitGuardian Blog Optimisation Workflow Blog Articles CSV Create New Column Clea…" at bounding box center [1245, 413] width 378 height 735
click at [1174, 135] on input "Blog Articles CSV" at bounding box center [1241, 138] width 291 height 19
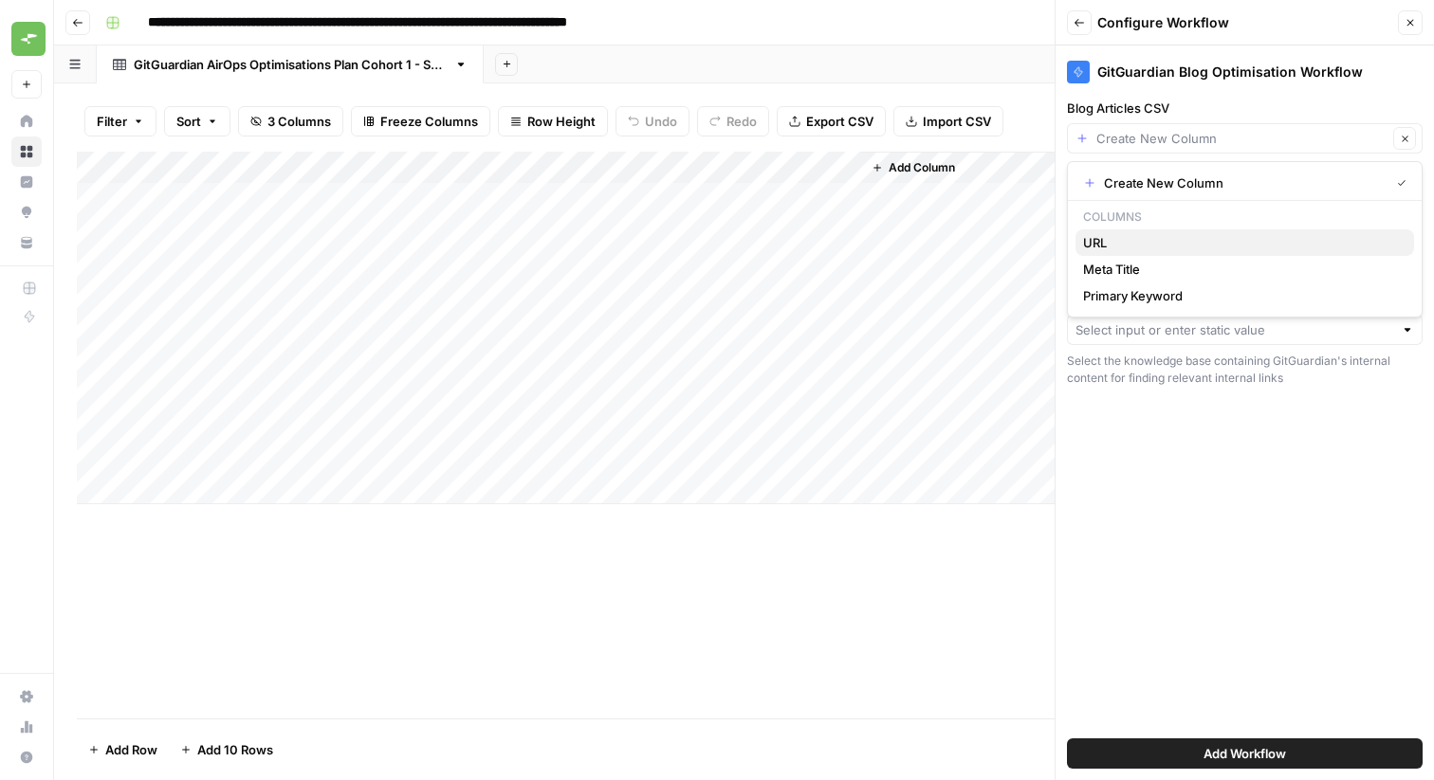
click at [1120, 242] on span "URL" at bounding box center [1241, 242] width 316 height 19
type input "URL"
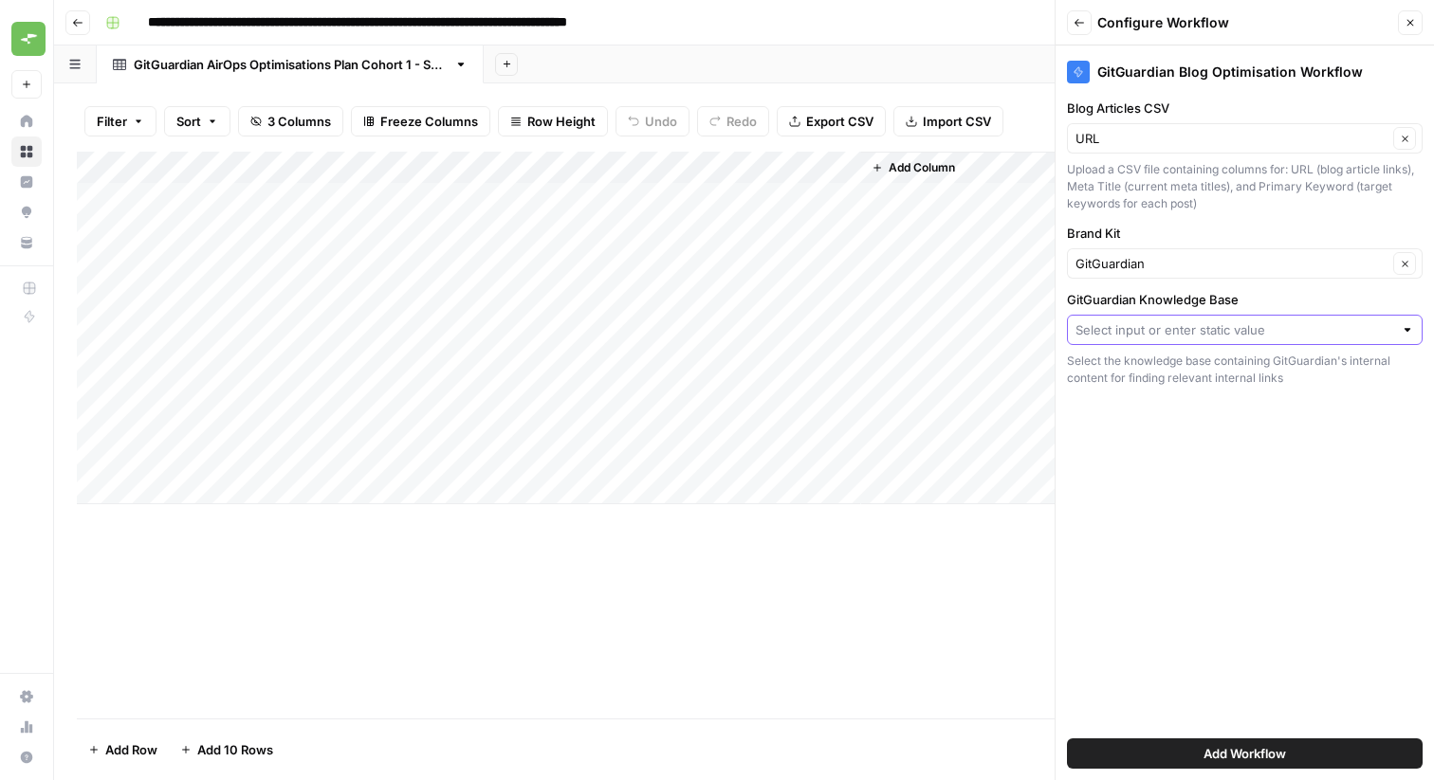
click at [1188, 330] on input "GitGuardian Knowledge Base" at bounding box center [1234, 330] width 318 height 19
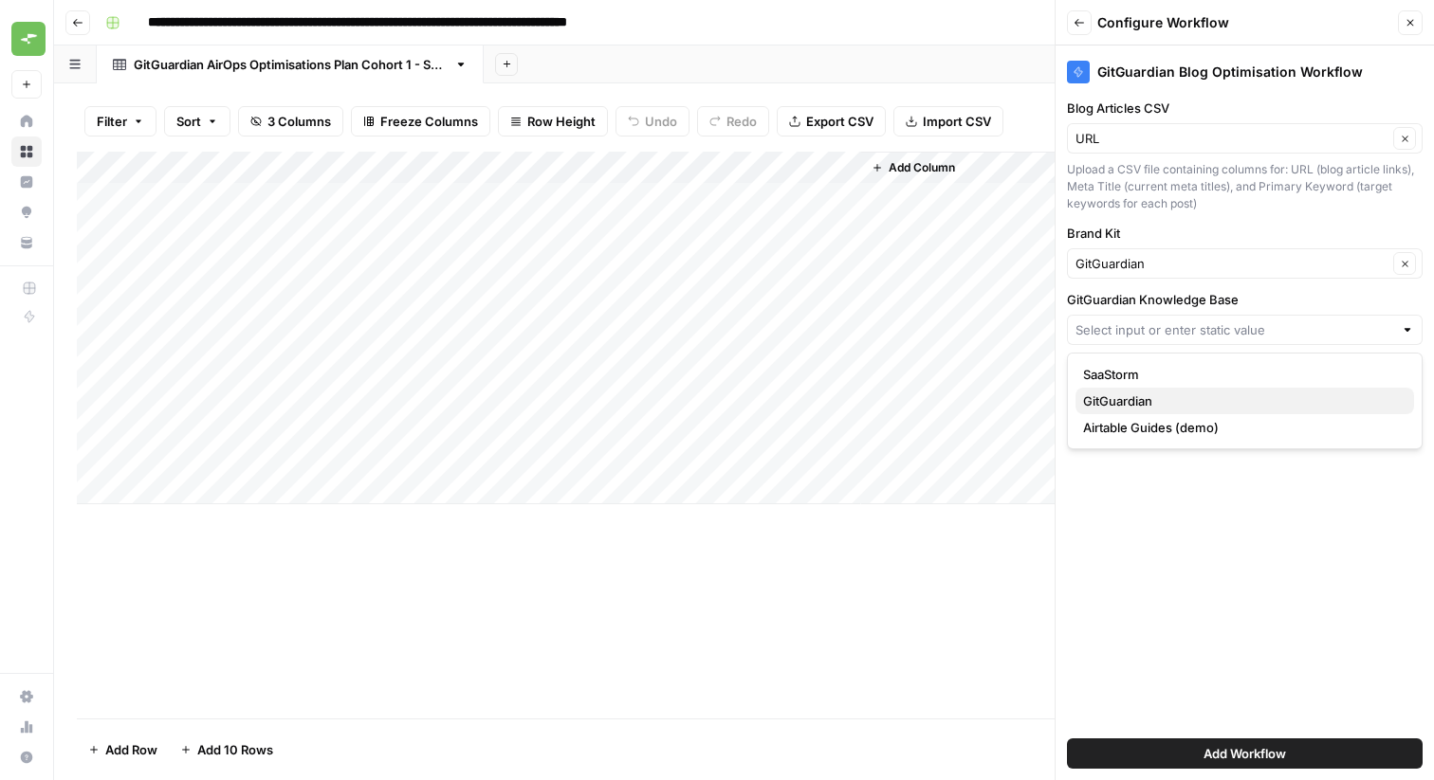
click at [1154, 393] on span "GitGuardian" at bounding box center [1241, 401] width 316 height 19
type input "GitGuardian"
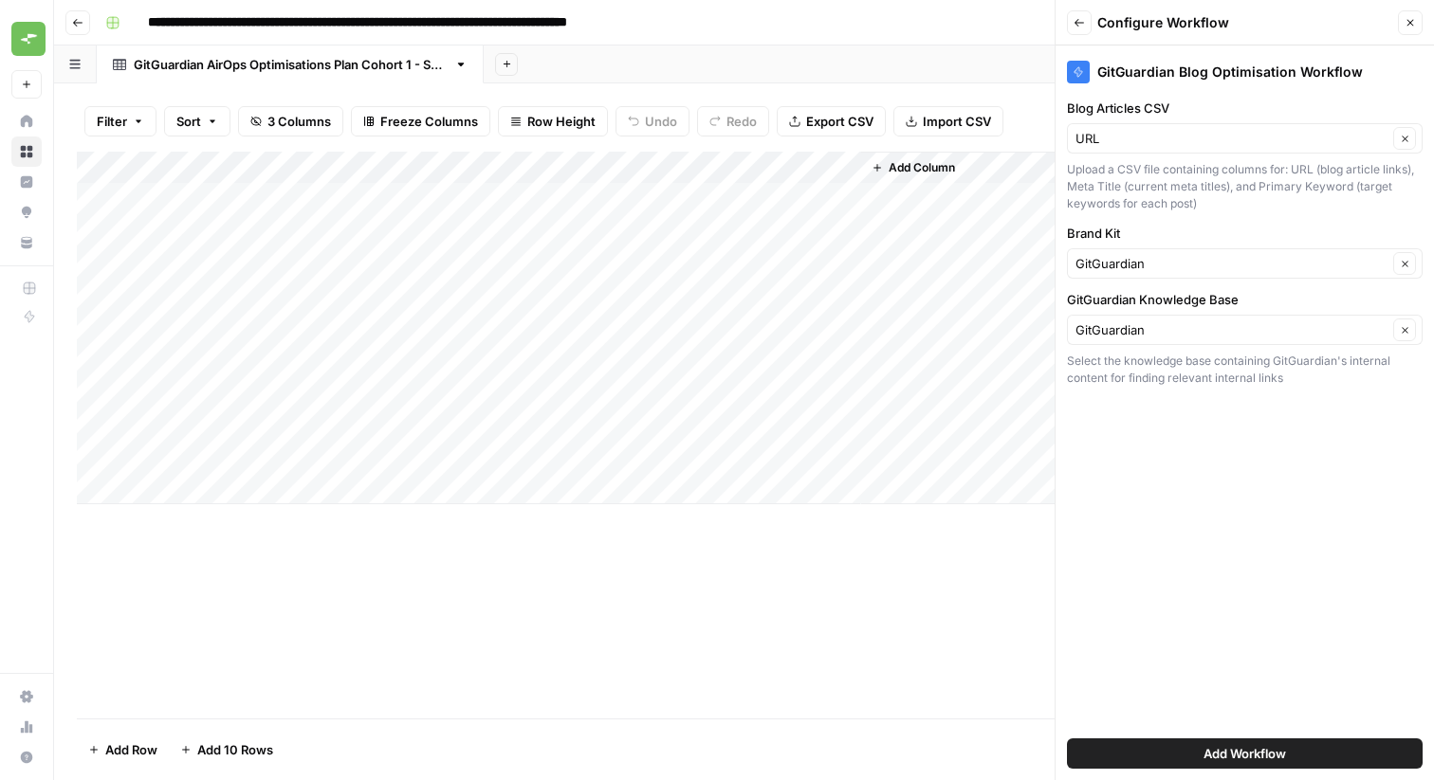
click at [1297, 755] on button "Add Workflow" at bounding box center [1245, 754] width 356 height 30
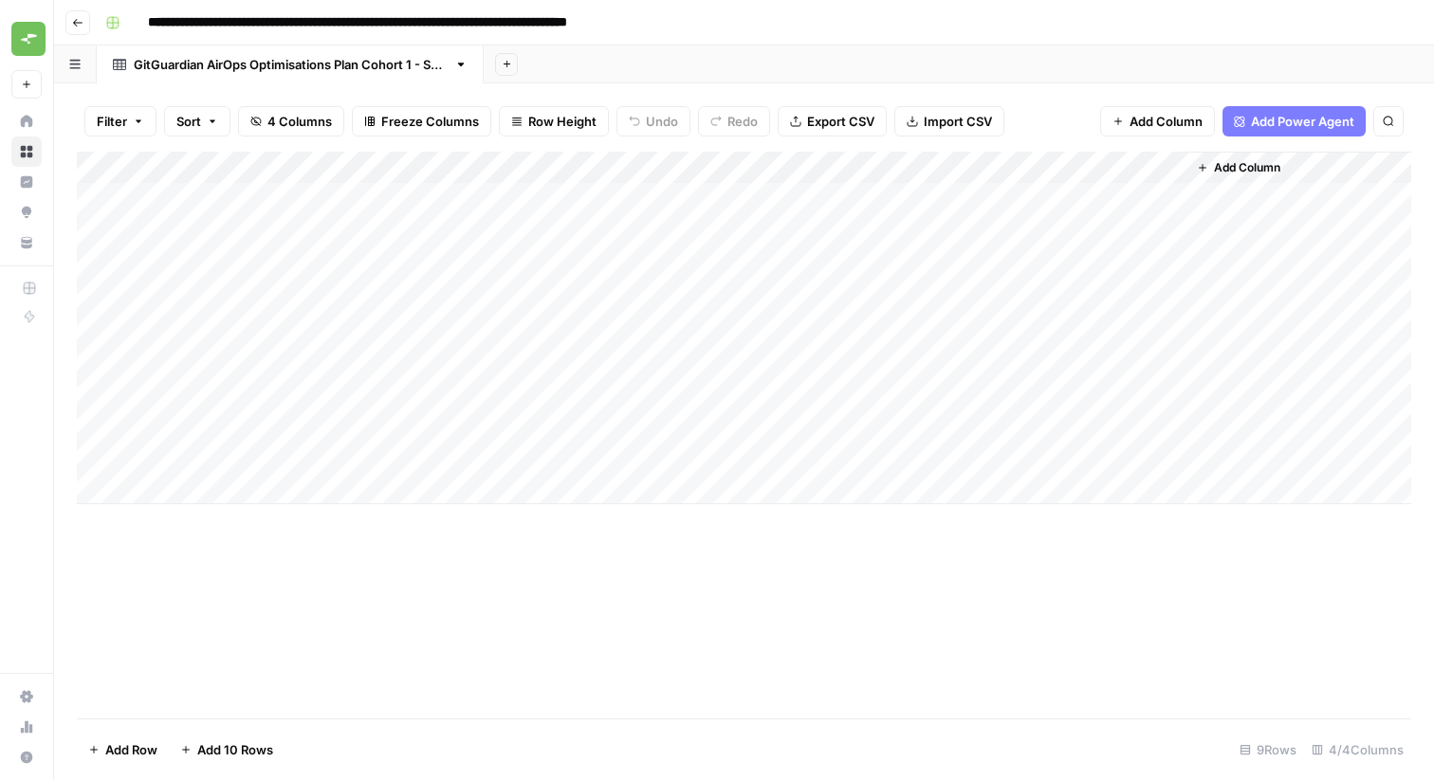
click at [1169, 166] on div "Add Column" at bounding box center [744, 328] width 1334 height 353
drag, startPoint x: 1029, startPoint y: 619, endPoint x: 877, endPoint y: 198, distance: 447.6
click at [1029, 618] on div "Add Column" at bounding box center [744, 435] width 1334 height 567
click at [876, 198] on div "Add Column" at bounding box center [744, 328] width 1334 height 353
click at [1008, 626] on div "Add Column" at bounding box center [744, 435] width 1334 height 567
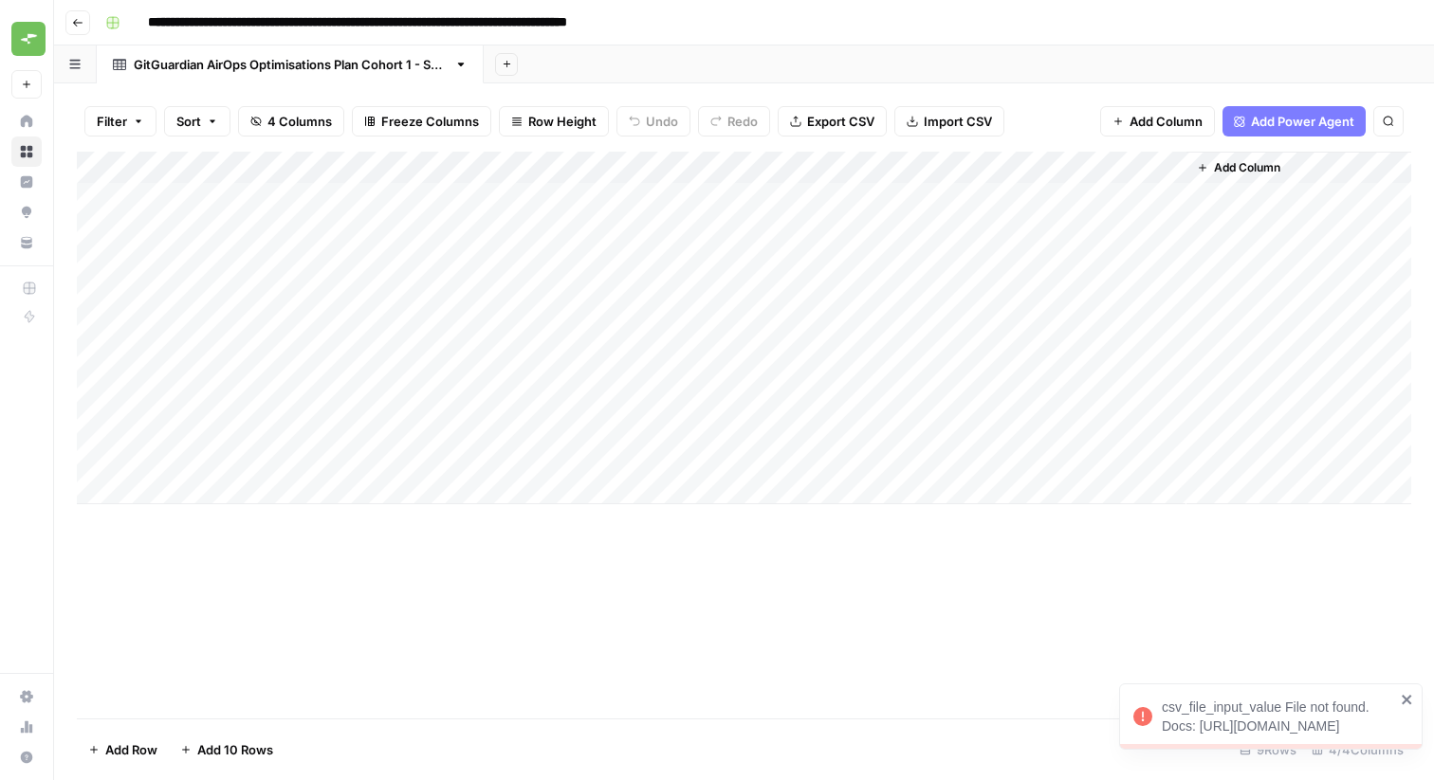
click at [1045, 124] on div "Filter Sort 4 Columns Freeze Columns Row Height Undo Redo Export CSV Import CSV…" at bounding box center [744, 121] width 1334 height 61
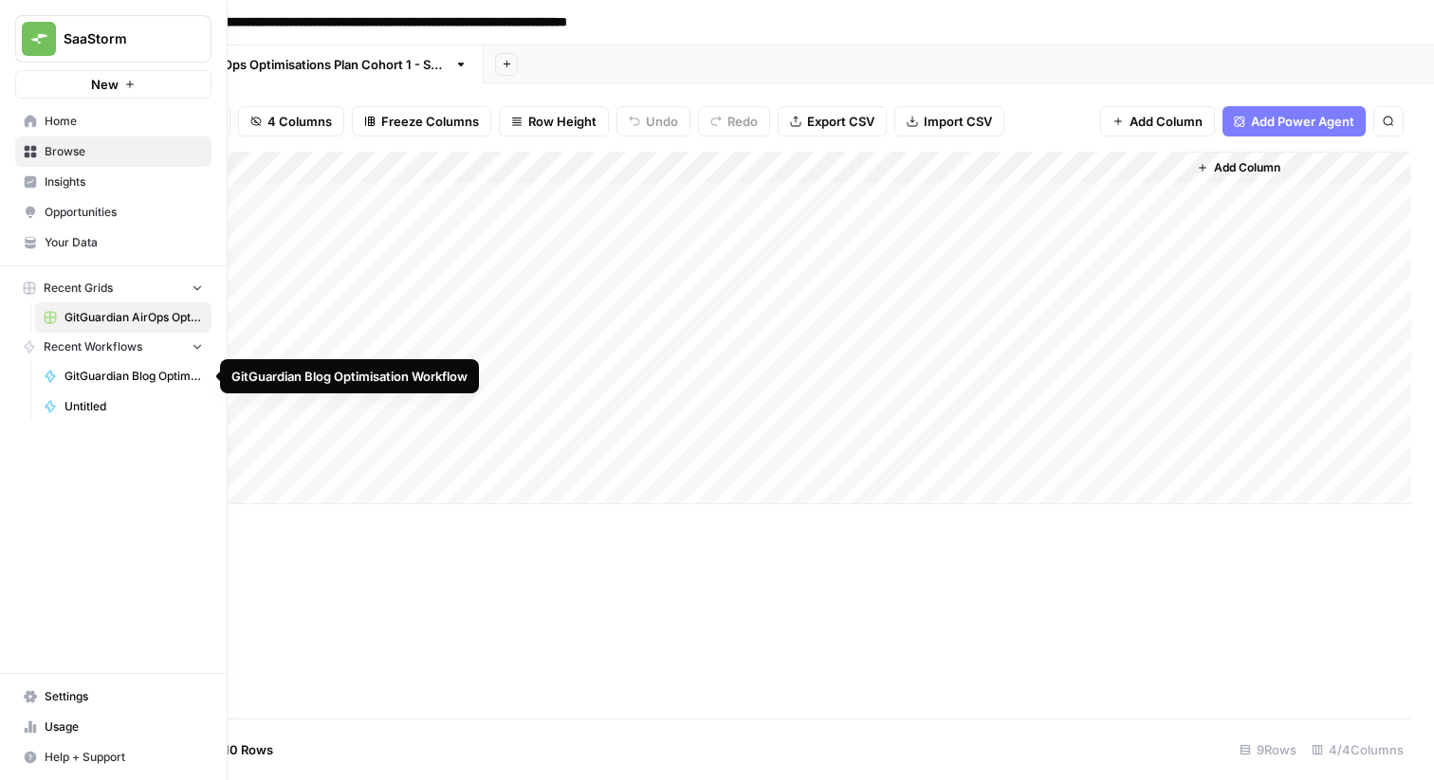
click at [88, 376] on span "GitGuardian Blog Optimisation Workflow" at bounding box center [133, 376] width 138 height 17
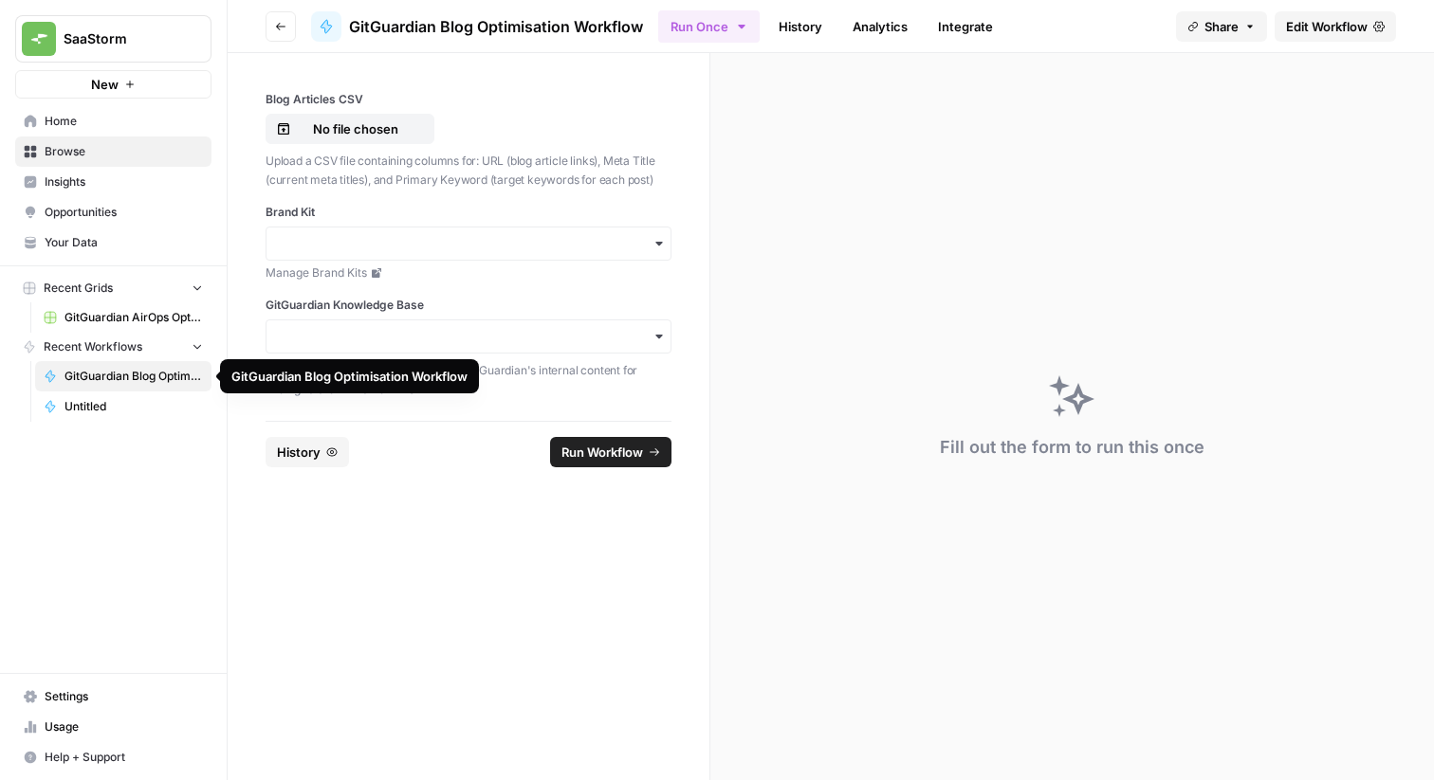
click at [128, 378] on span "GitGuardian Blog Optimisation Workflow" at bounding box center [133, 376] width 138 height 17
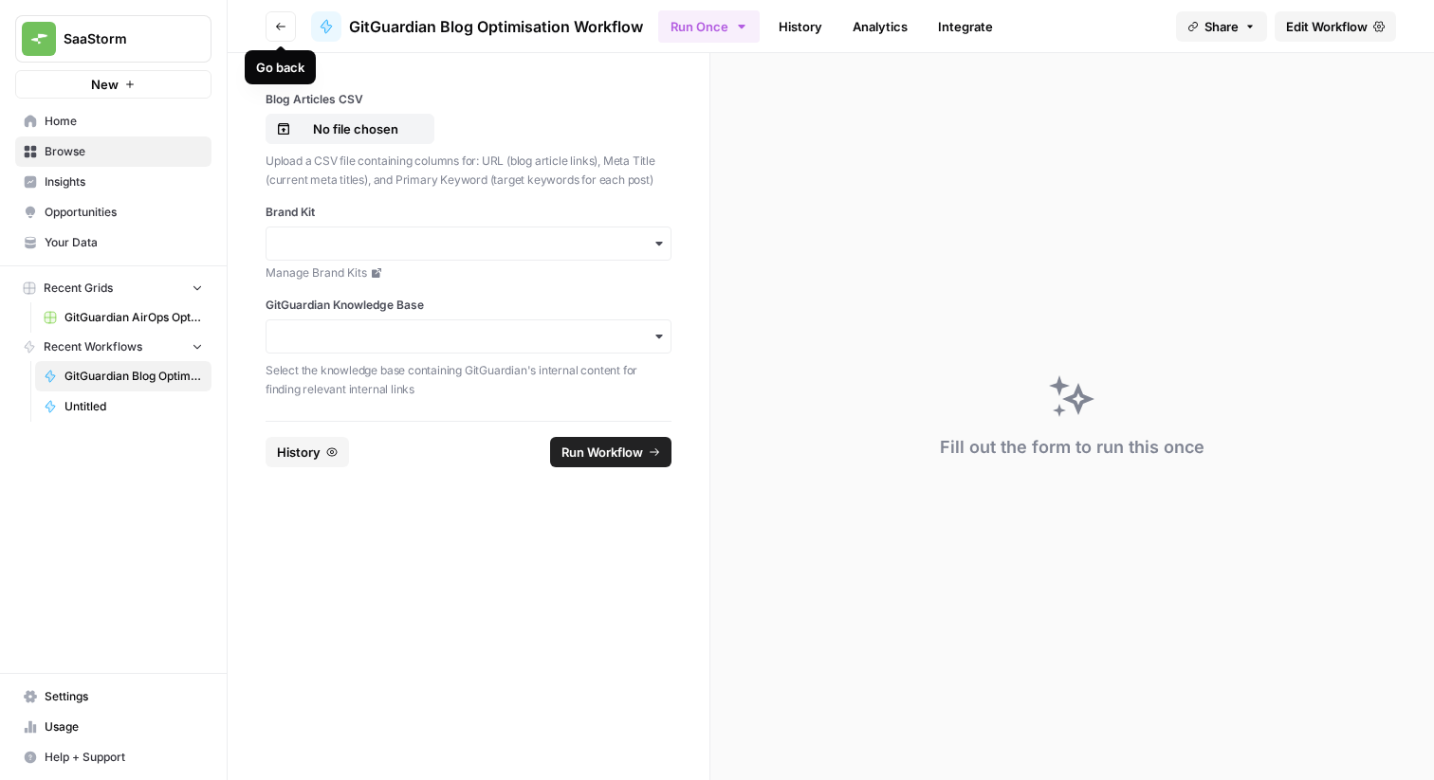
click at [515, 28] on span "GitGuardian Blog Optimisation Workflow" at bounding box center [496, 26] width 294 height 23
click at [284, 26] on icon "button" at bounding box center [280, 27] width 9 height 8
click at [1368, 28] on link "Edit Workflow" at bounding box center [1335, 26] width 121 height 30
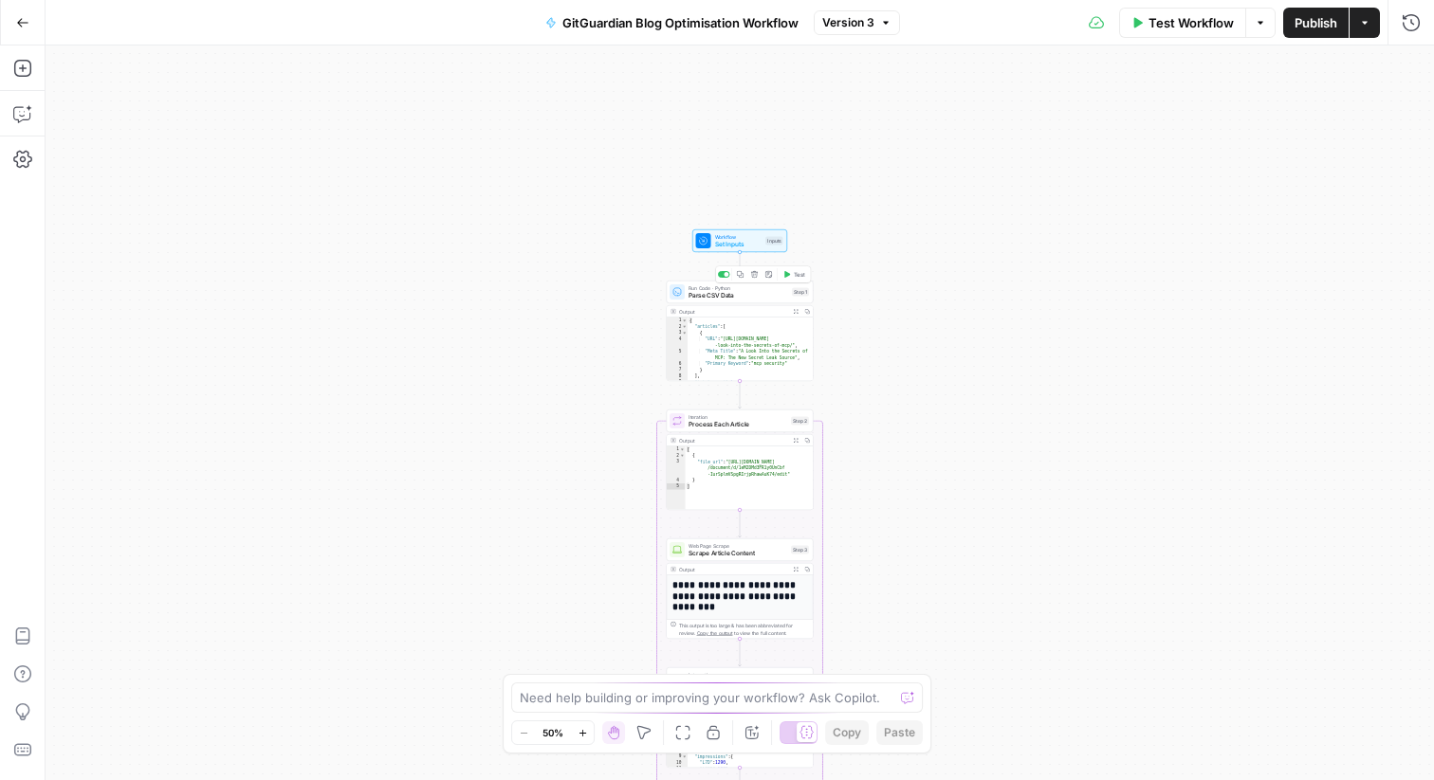
click at [745, 297] on span "Parse CSV Data" at bounding box center [739, 295] width 100 height 9
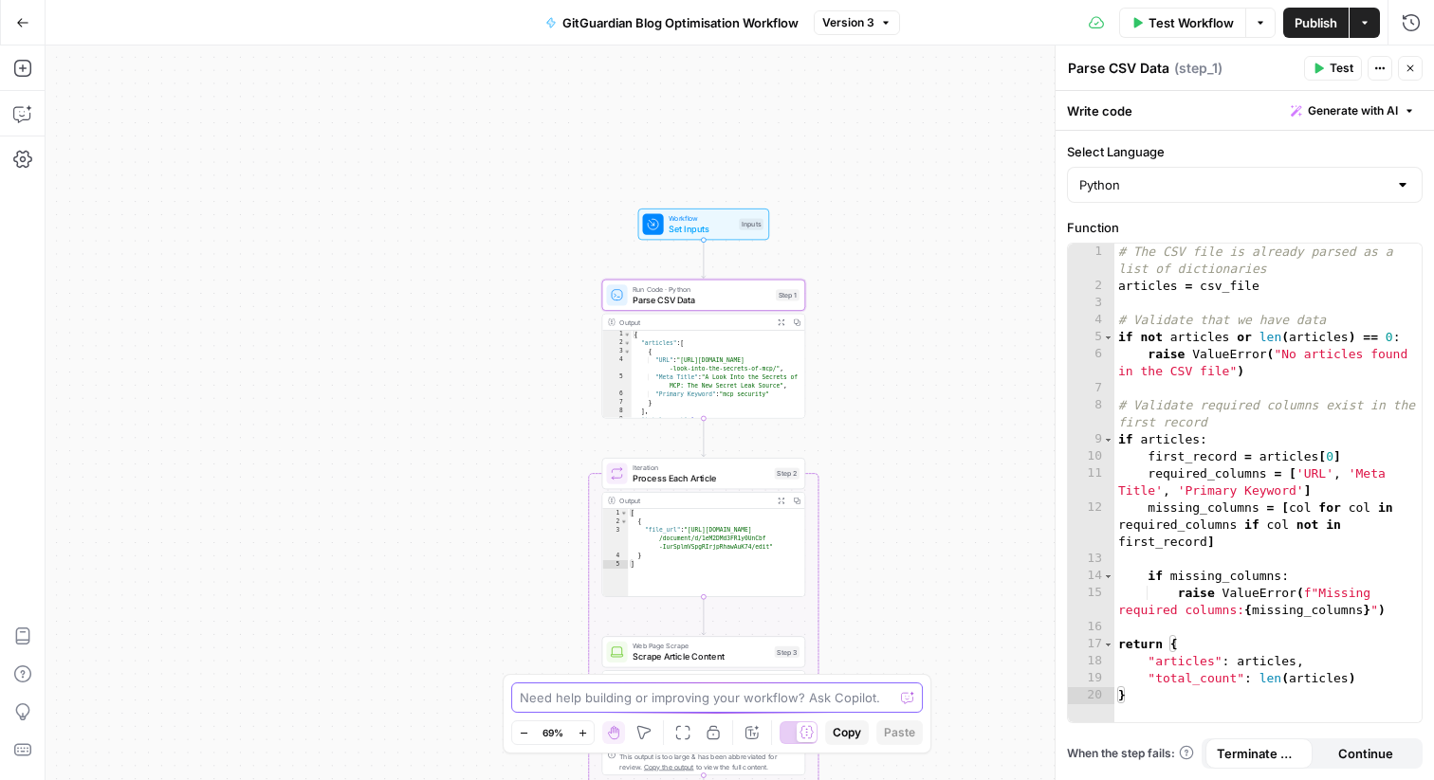
click at [704, 702] on textarea at bounding box center [707, 698] width 374 height 19
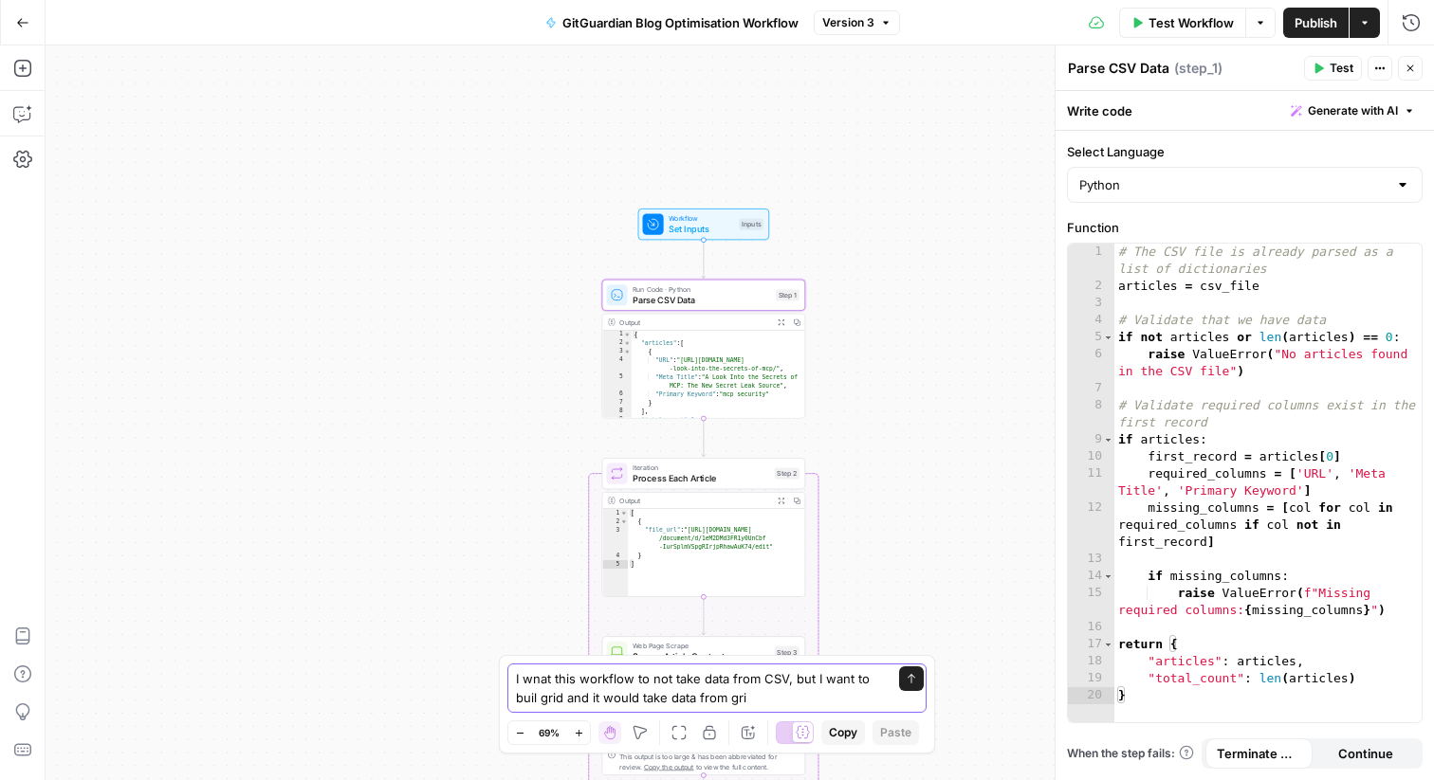
type textarea "I wnat this workflow to not take data from CSV, but I want to buil grid and it …"
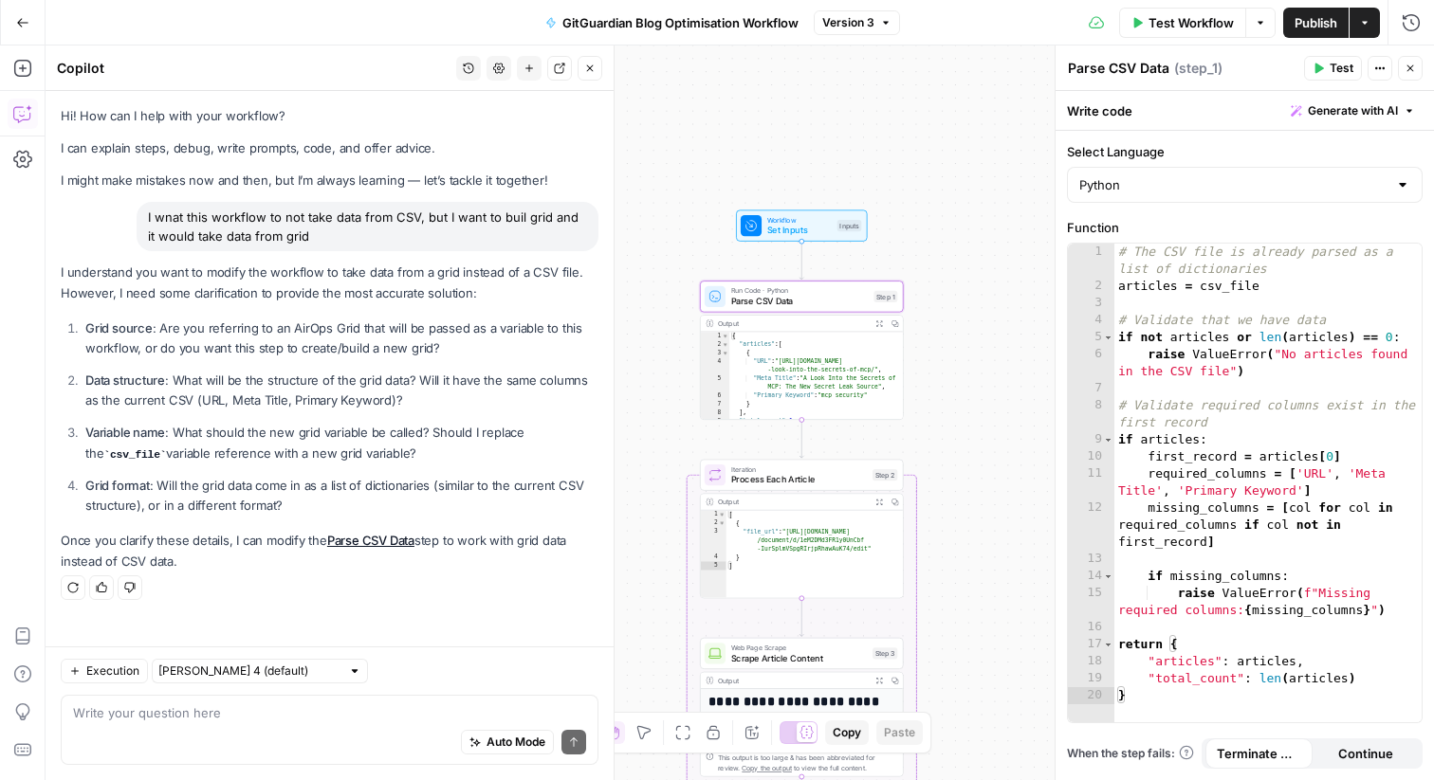
drag, startPoint x: 403, startPoint y: 401, endPoint x: 158, endPoint y: 388, distance: 245.0
click at [238, 401] on p "Data structure : What will be the structure of the grid data? Will it have the …" at bounding box center [341, 391] width 513 height 40
click at [148, 388] on strong "Data structure" at bounding box center [125, 380] width 80 height 15
click at [246, 731] on div "Auto Mode Send" at bounding box center [329, 744] width 513 height 42
drag, startPoint x: 204, startPoint y: 402, endPoint x: 394, endPoint y: 401, distance: 189.7
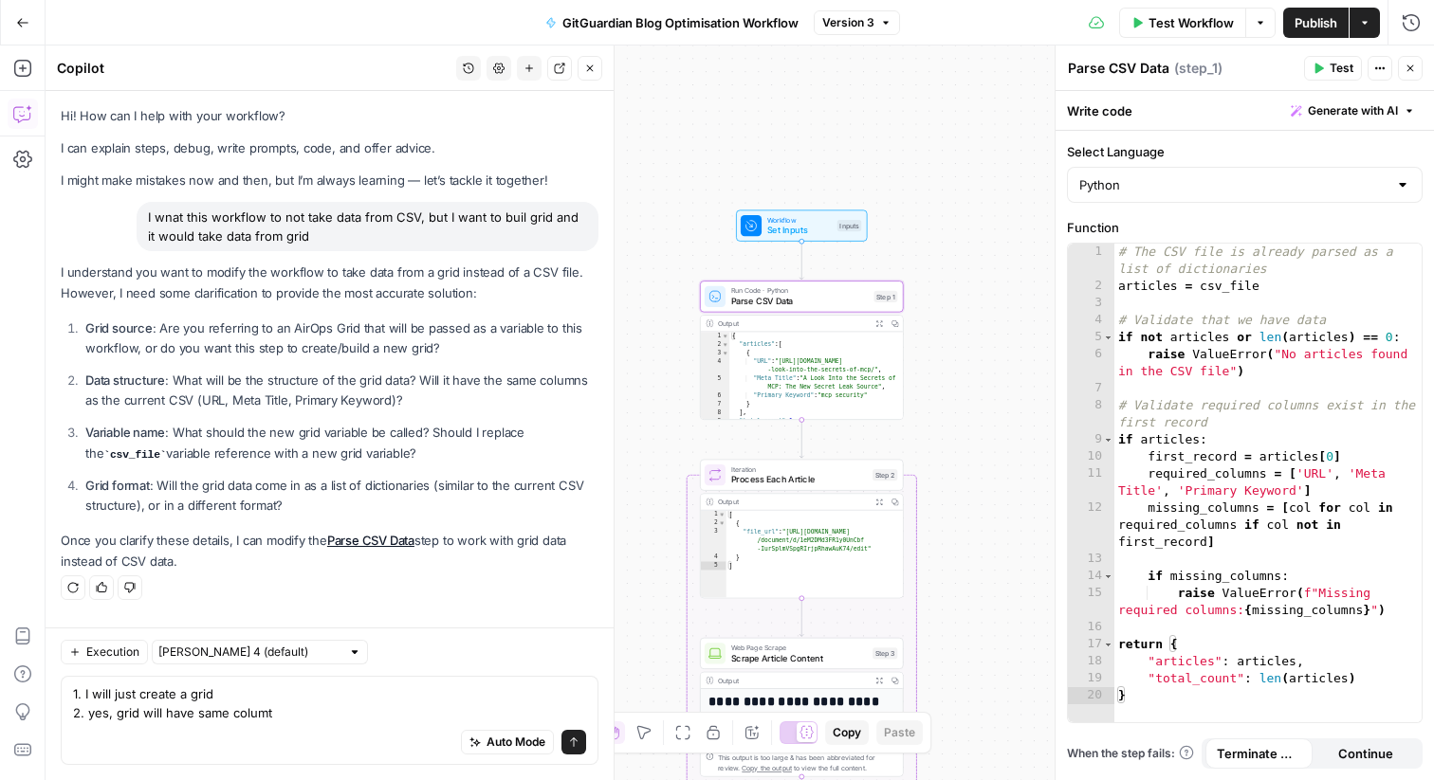
click at [394, 401] on p "Data structure : What will be the structure of the grid data? Will it have the …" at bounding box center [341, 391] width 513 height 40
copy p "(URL, Meta Title, Primary Keyword)"
click at [294, 723] on div "Auto Mode Send" at bounding box center [329, 744] width 513 height 42
click at [256, 716] on textarea "1. I will just create a grid 2. yes, grid will have same columt" at bounding box center [329, 704] width 513 height 38
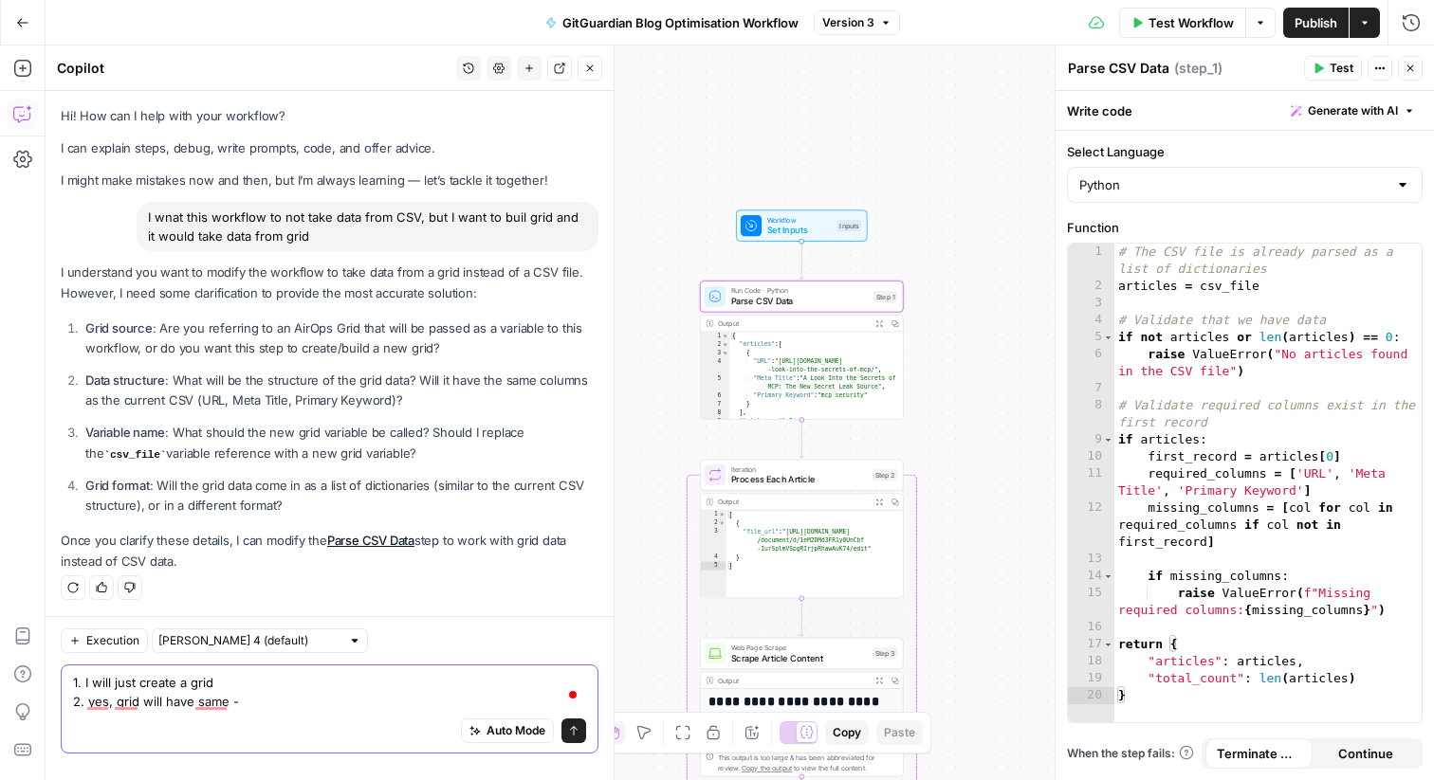
paste textarea "(URL, Meta Title, Primary Keyword)"
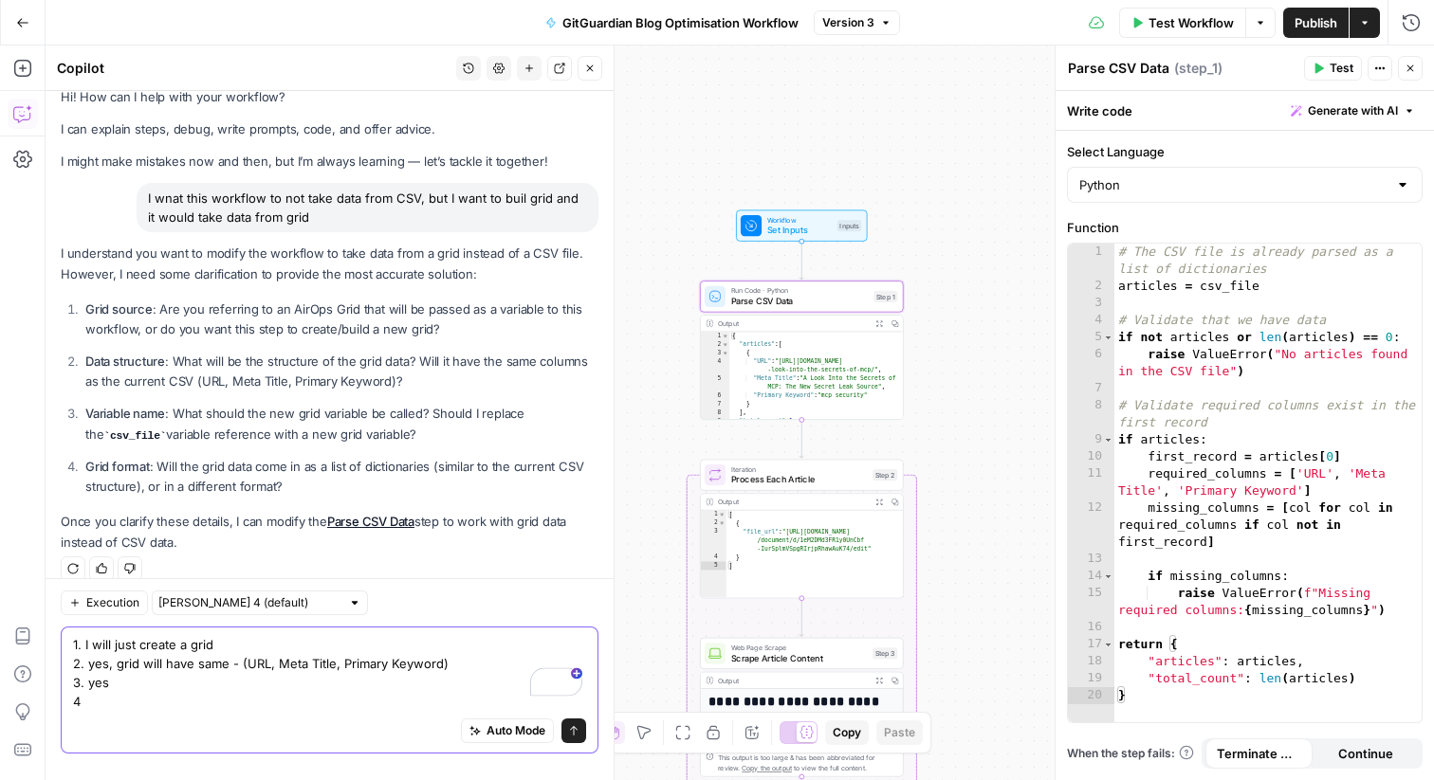
scroll to position [38, 0]
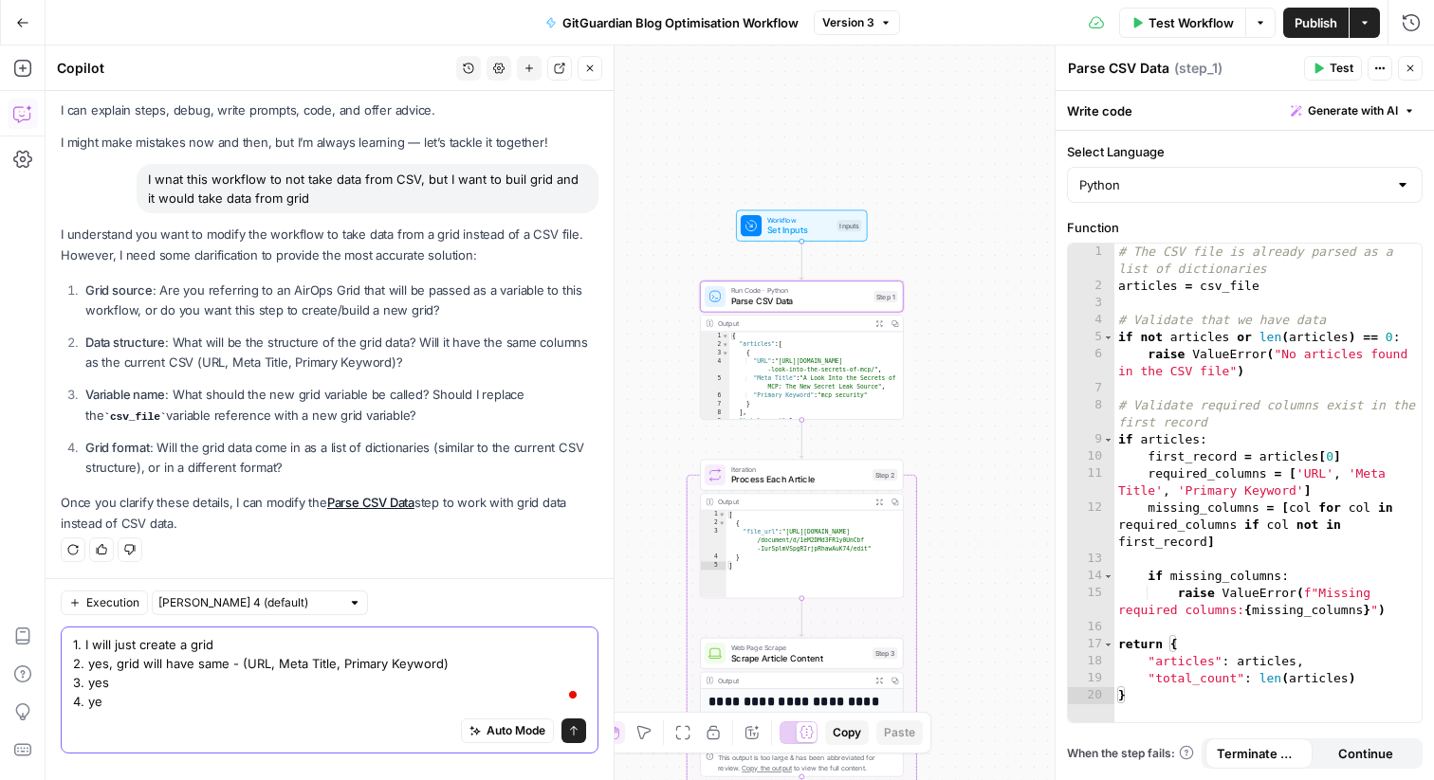
type textarea "1. I will just create a grid 2. yes, grid will have same - (URL, Meta Title, Pr…"
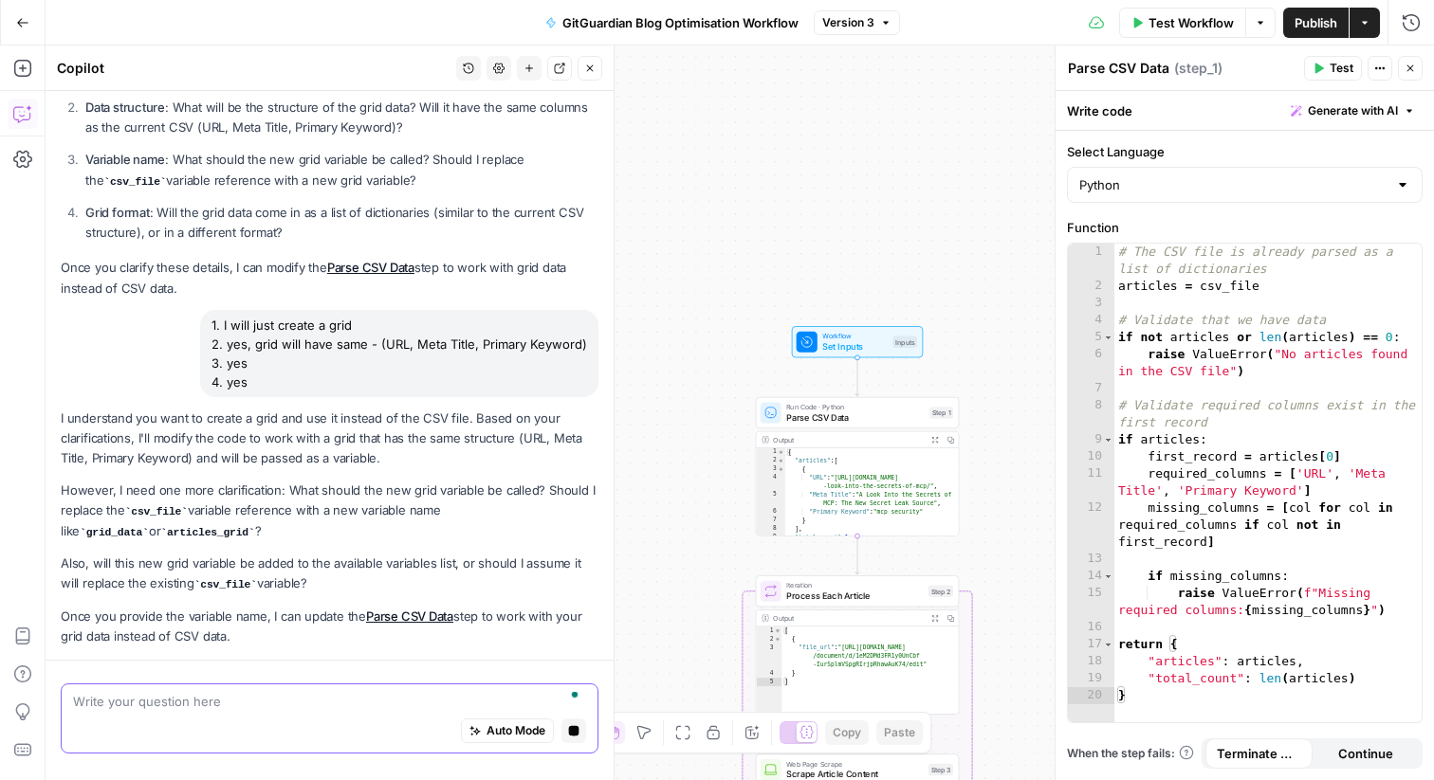
scroll to position [328, 0]
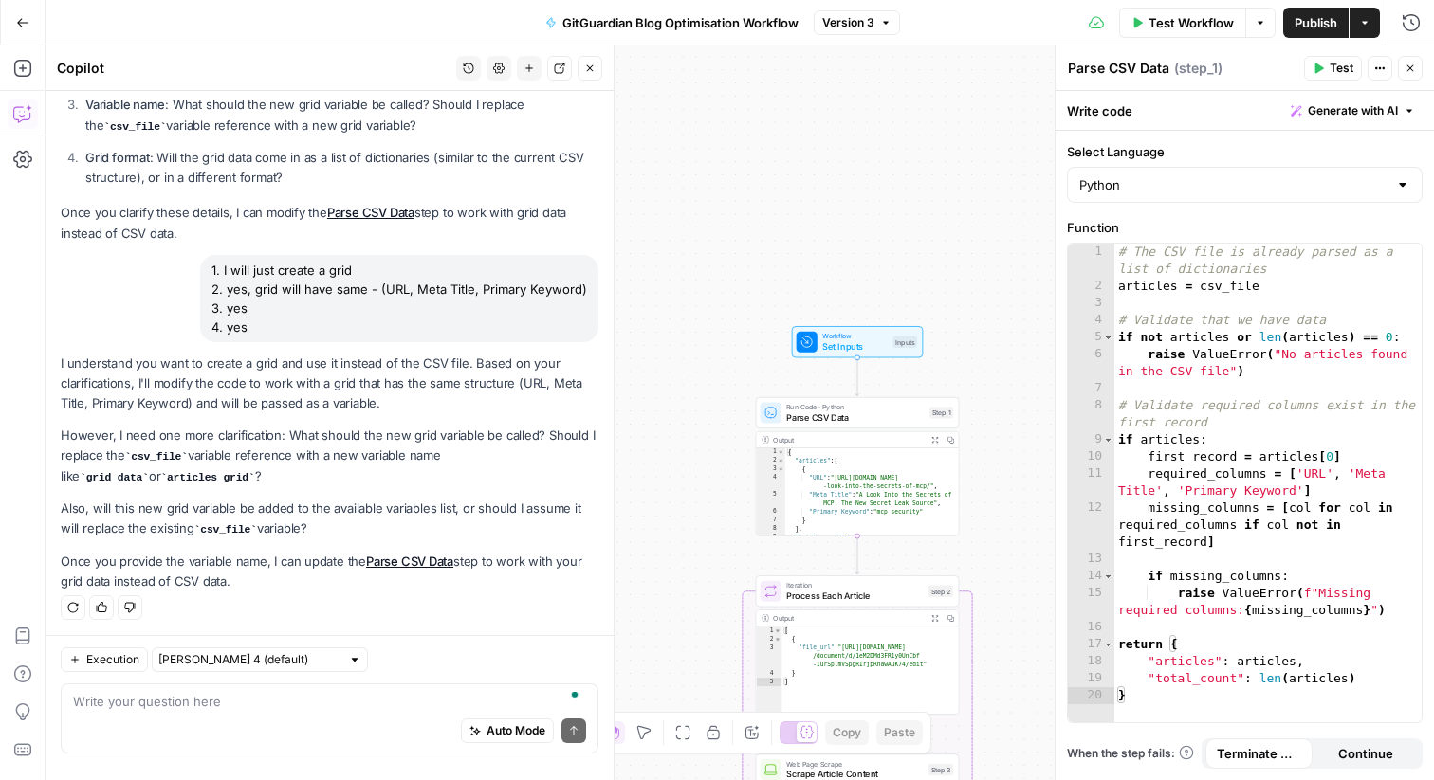
click at [237, 716] on div "Auto Mode Send" at bounding box center [329, 732] width 513 height 42
click at [242, 709] on textarea "To enrich screen reader interactions, please activate Accessibility in Grammarl…" at bounding box center [329, 701] width 513 height 19
drag, startPoint x: 529, startPoint y: 458, endPoint x: 469, endPoint y: 458, distance: 59.7
click at [149, 472] on code "grid_data" at bounding box center [114, 477] width 69 height 11
click at [465, 434] on p "However, I need one more clarification: What should the new grid variable be ca…" at bounding box center [330, 456] width 538 height 61
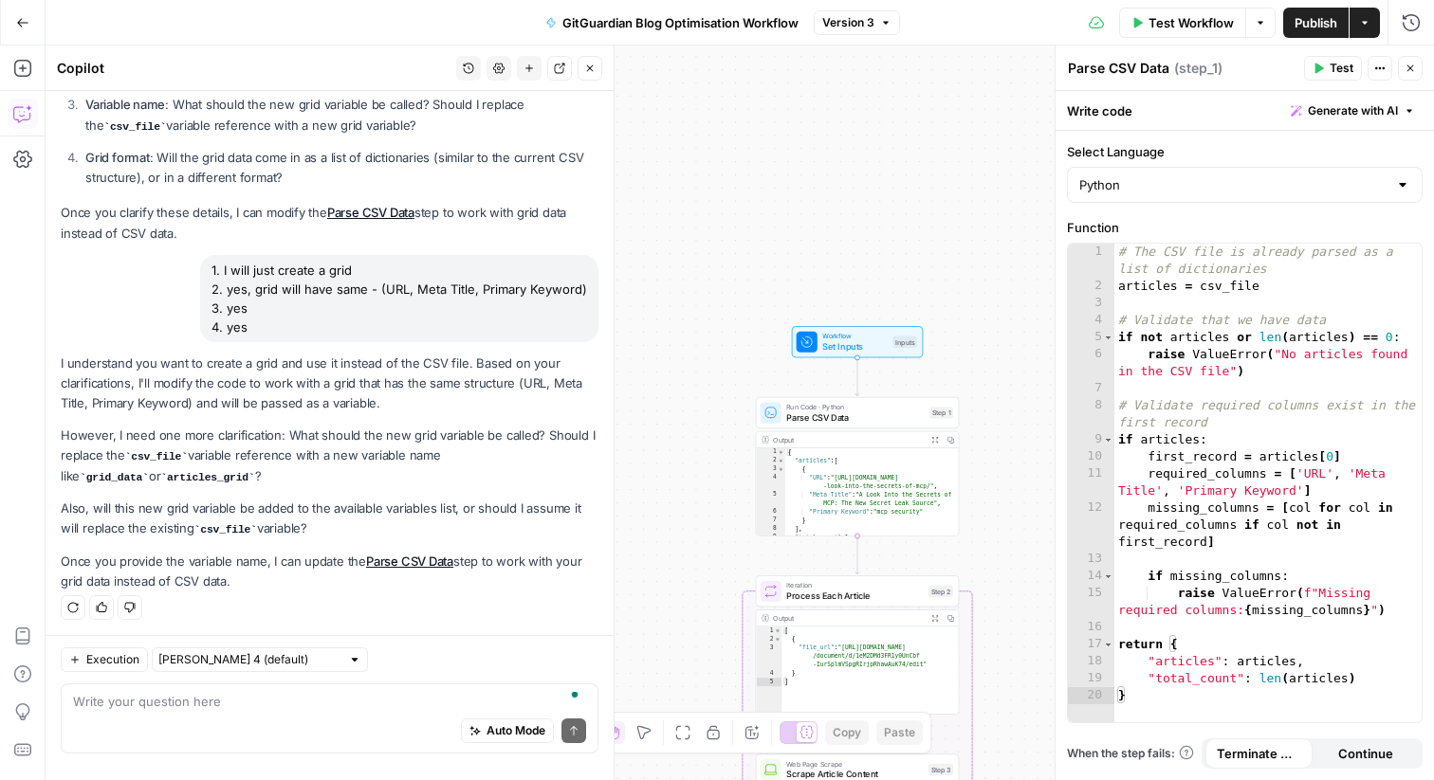
click at [465, 434] on p "However, I need one more clarification: What should the new grid variable be ca…" at bounding box center [330, 456] width 538 height 61
click at [437, 434] on p "However, I need one more clarification: What should the new grid variable be ca…" at bounding box center [330, 456] width 538 height 61
drag, startPoint x: 403, startPoint y: 436, endPoint x: 530, endPoint y: 437, distance: 127.1
click at [530, 437] on p "However, I need one more clarification: What should the new grid variable be ca…" at bounding box center [330, 456] width 538 height 61
copy p "grid variable be called"
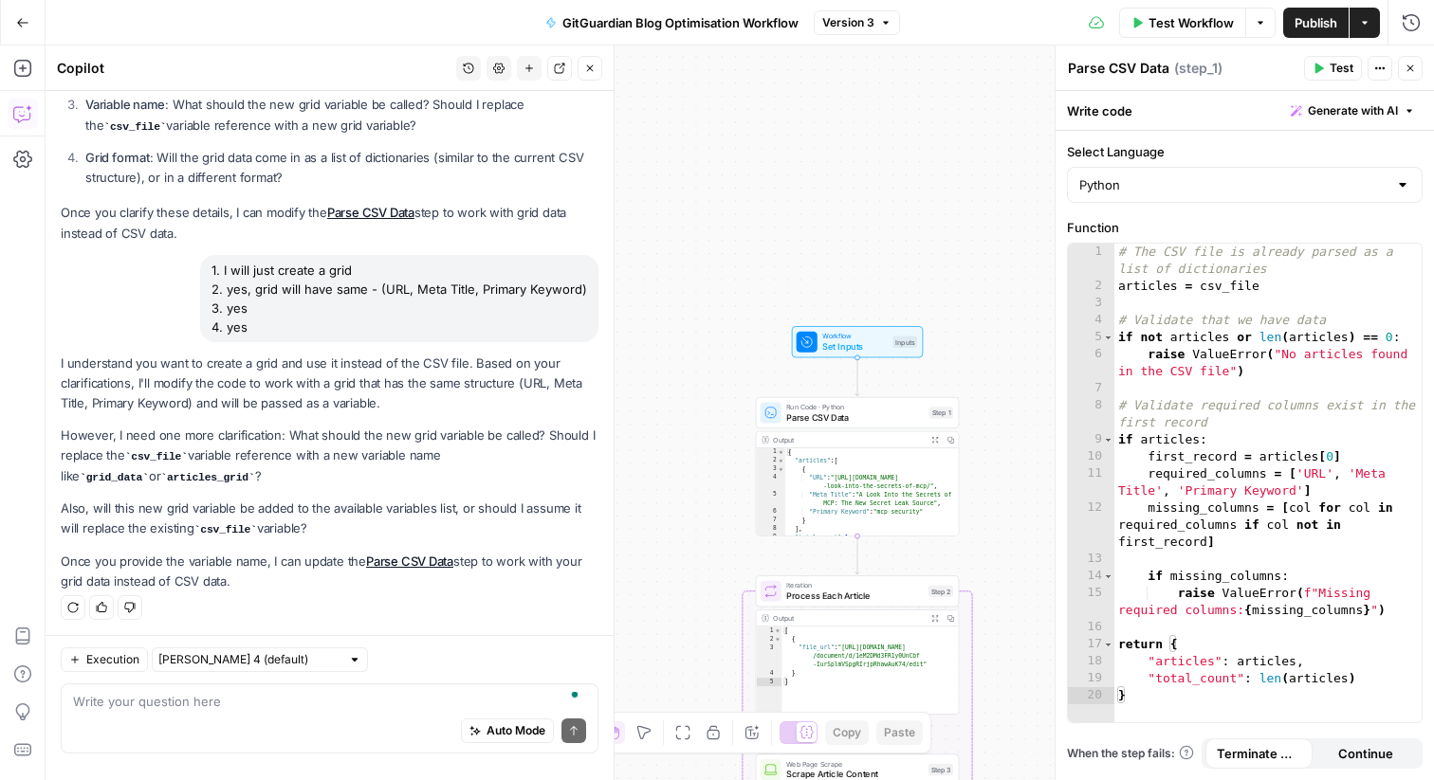
click at [231, 714] on div "Auto Mode Send" at bounding box center [329, 732] width 513 height 42
type textarea "how should I call the variable grid?"
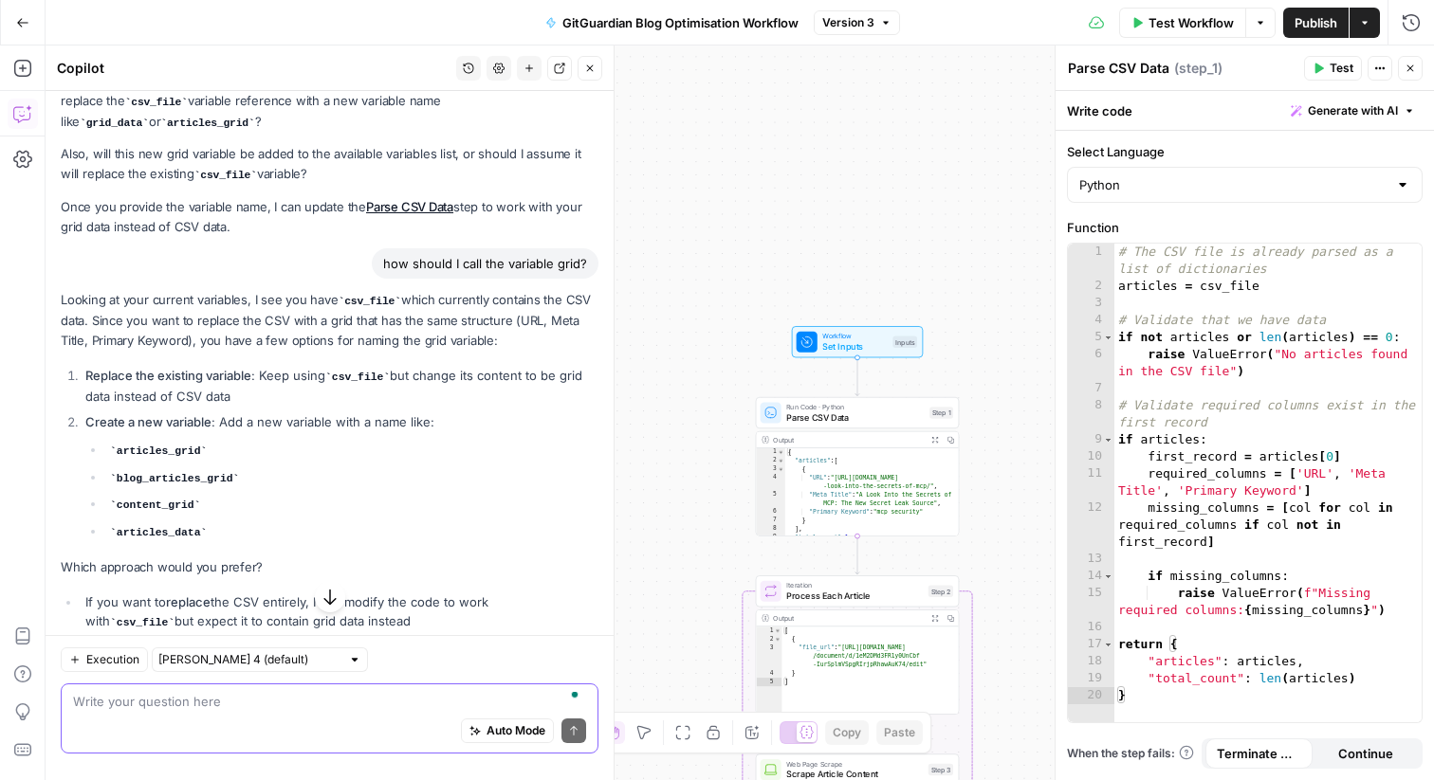
scroll to position [776, 0]
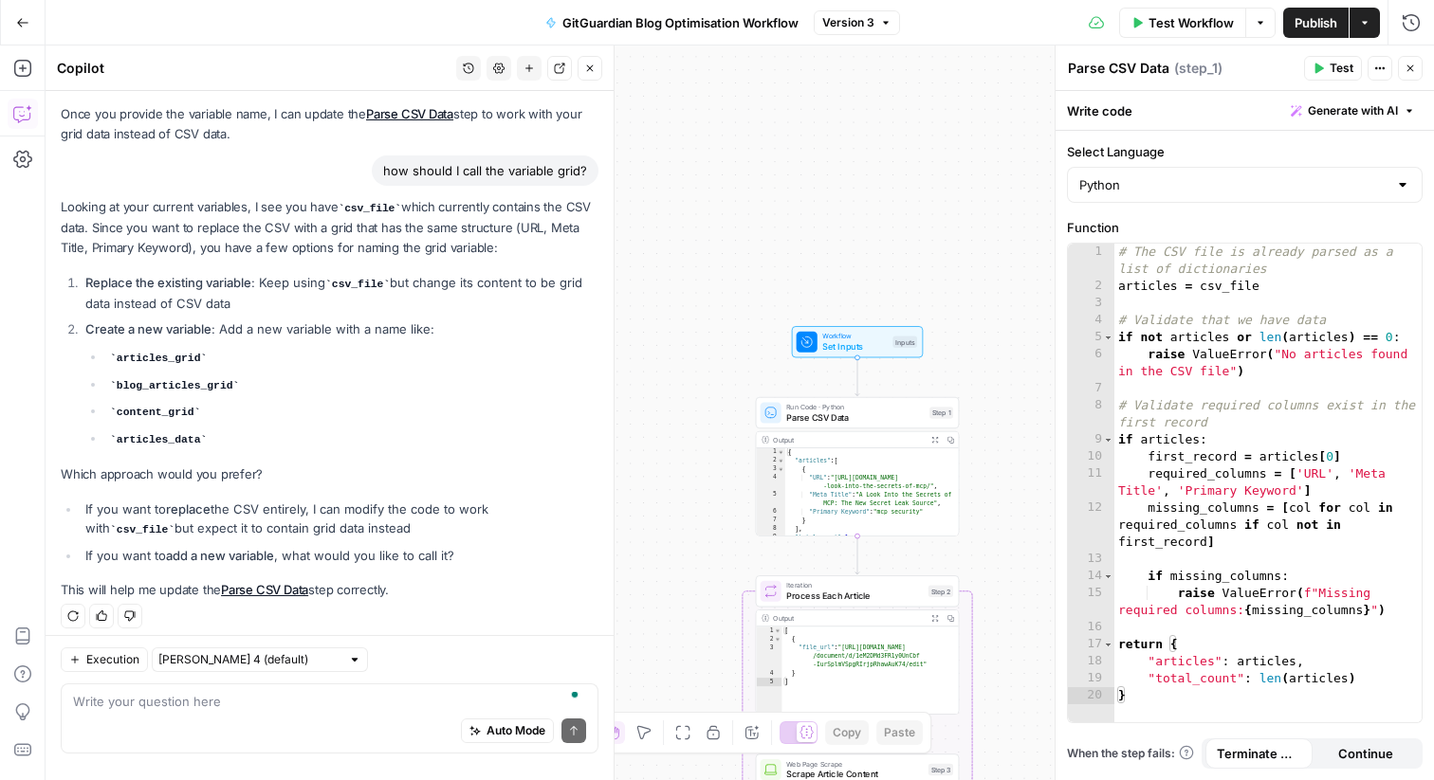
click at [293, 520] on li "If you want to replace the CSV entirely, I can modify the code to work with csv…" at bounding box center [340, 520] width 518 height 40
copy ul "If you want to replace the CSV entirely, I can modify the code to work with csv…"
click at [212, 702] on textarea "To enrich screen reader interactions, please activate Accessibility in Grammarl…" at bounding box center [329, 701] width 513 height 19
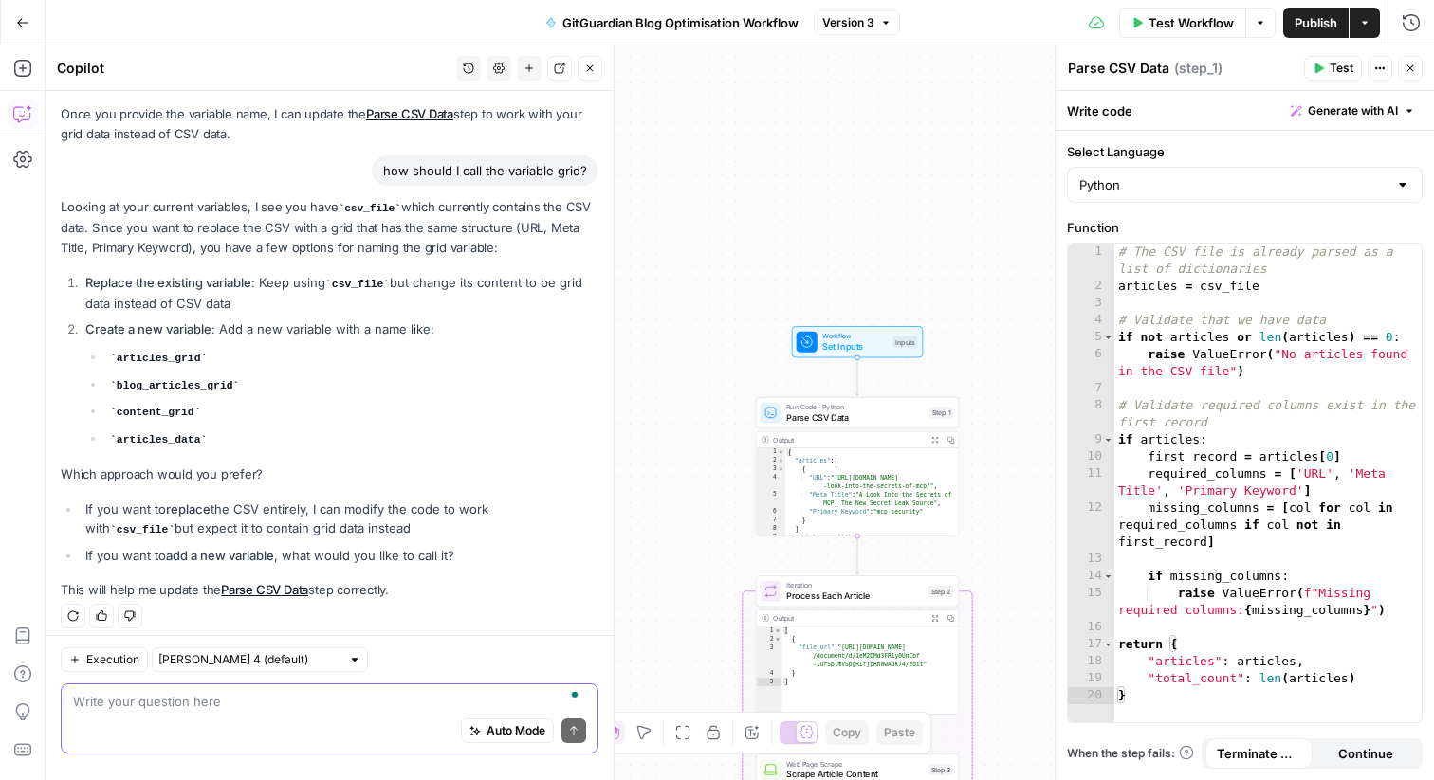
paste textarea "If you want to replace the CSV entirely, I can modify the code to work with csv…"
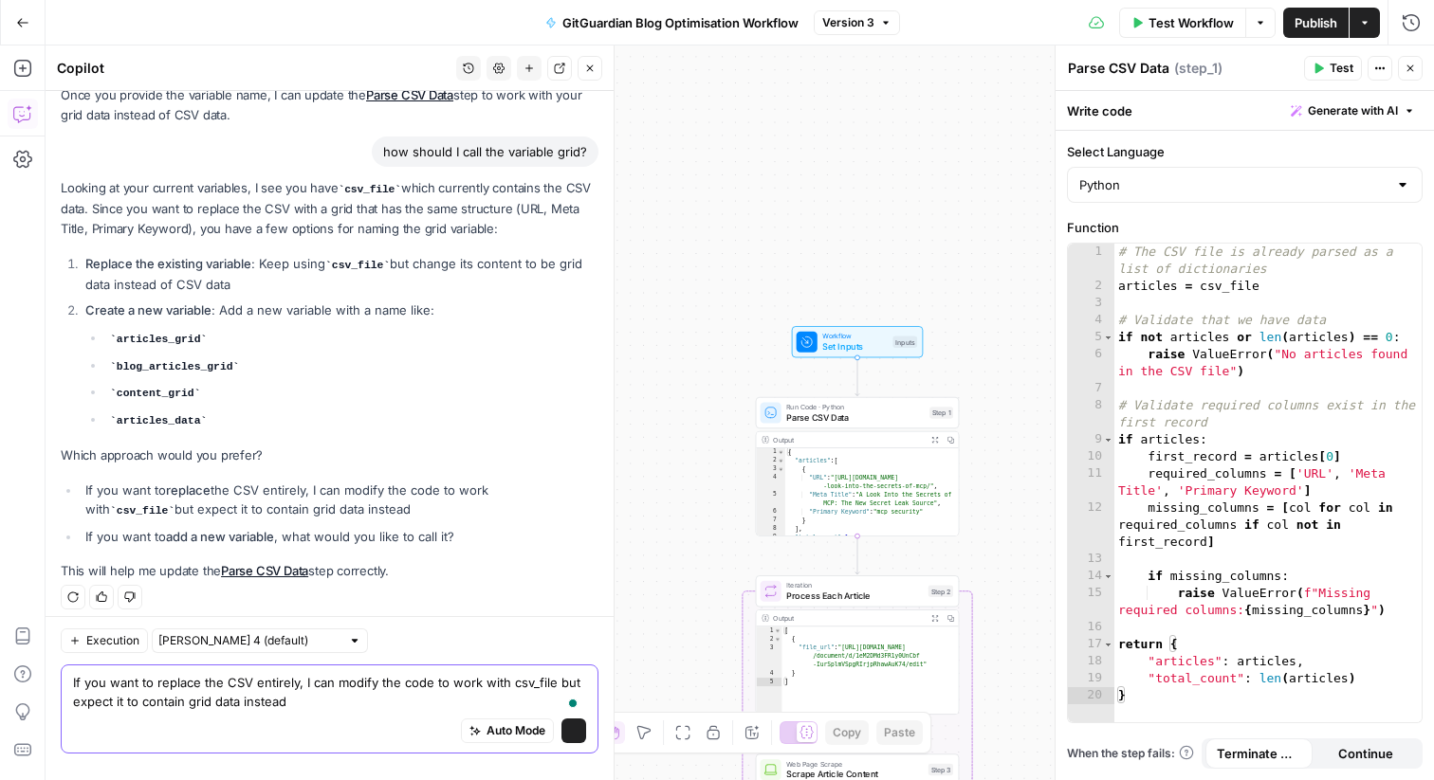
scroll to position [814, 0]
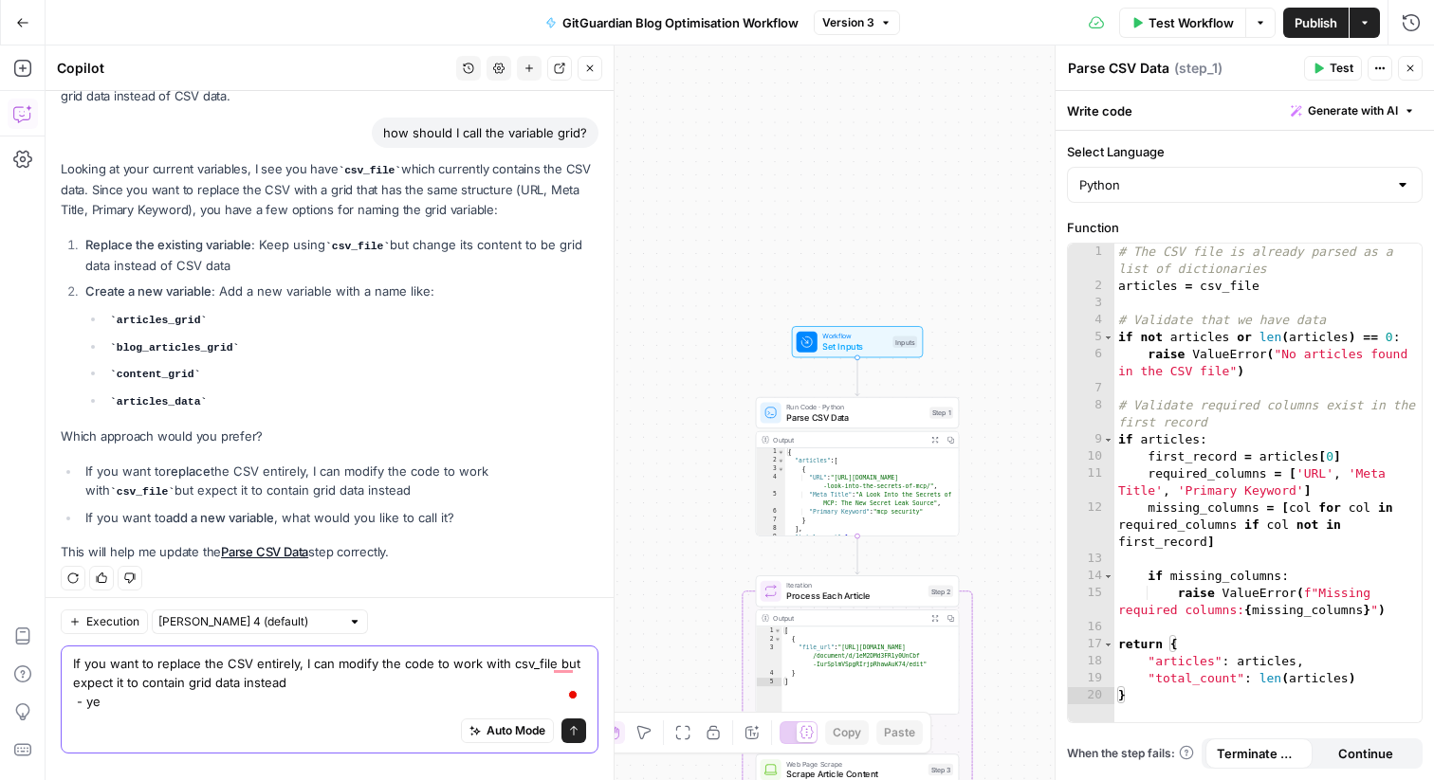
type textarea "If you want to replace the CSV entirely, I can modify the code to work with csv…"
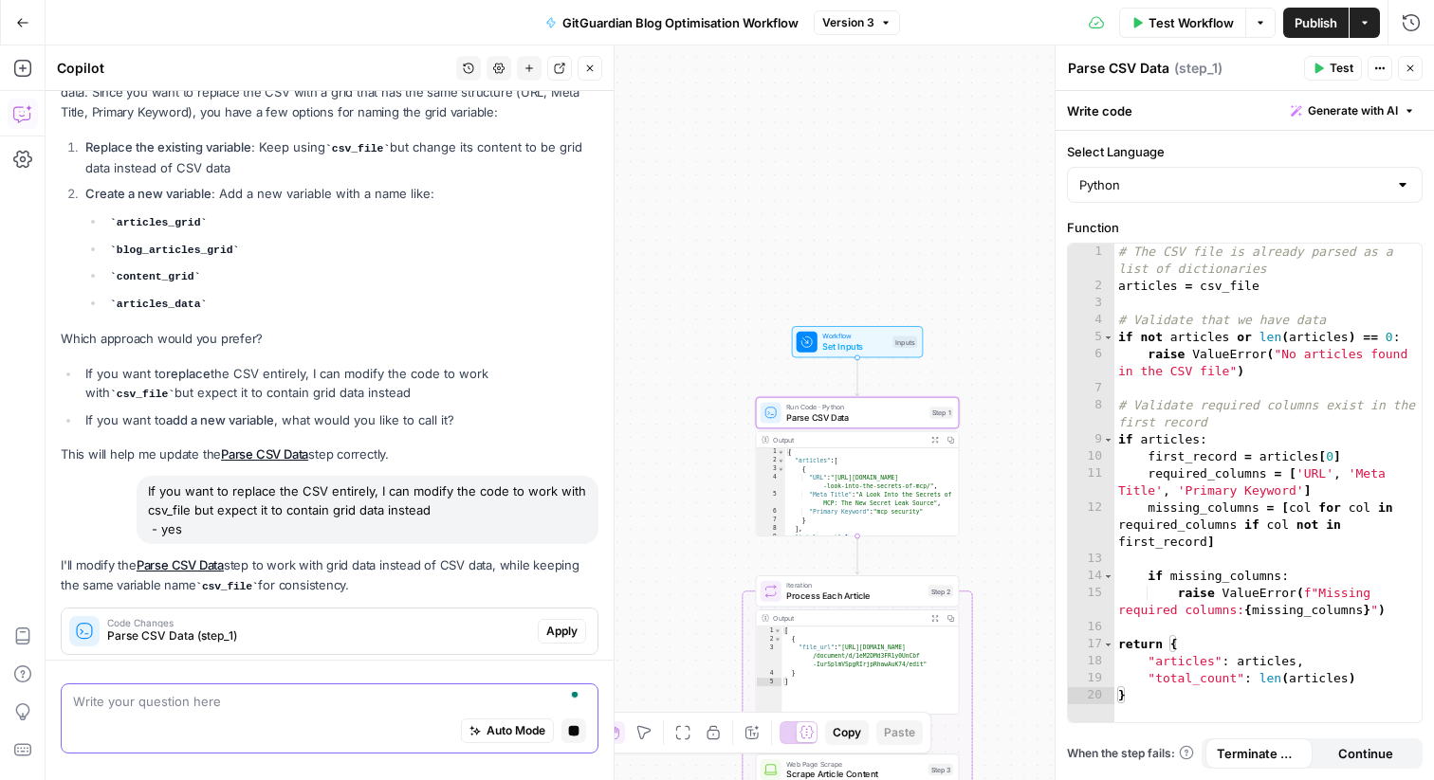
scroll to position [966, 0]
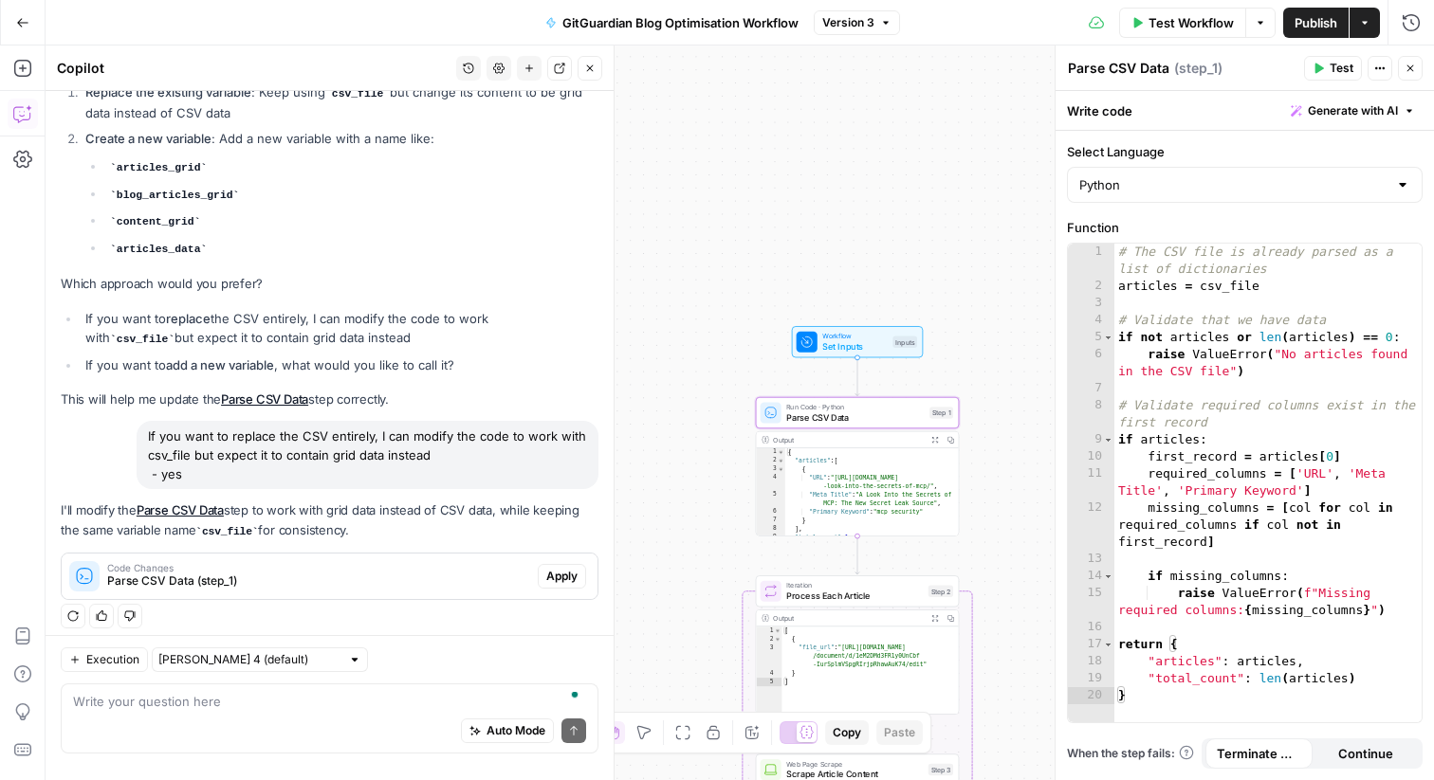
click at [207, 573] on span "Parse CSV Data (step_1)" at bounding box center [318, 581] width 423 height 17
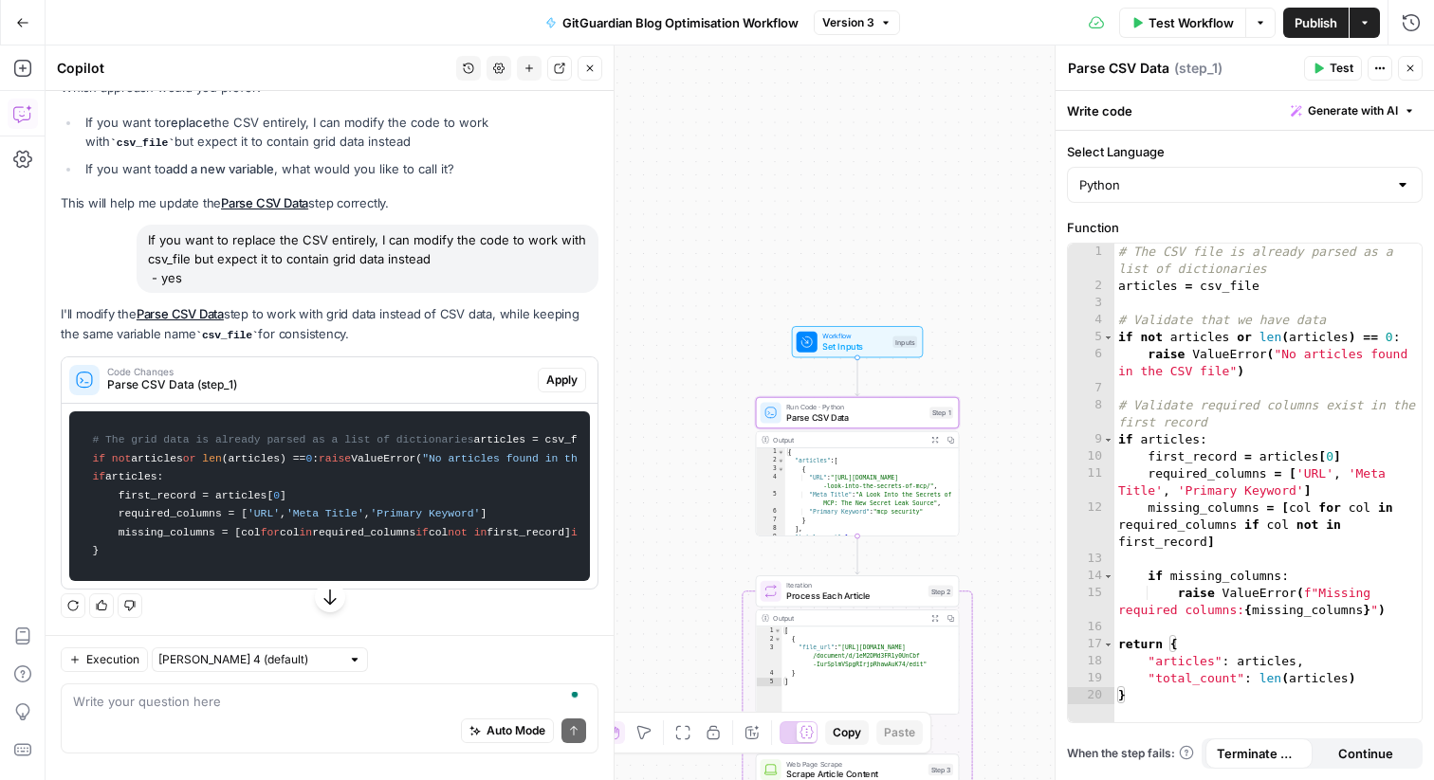
scroll to position [1392, 0]
click at [184, 715] on div "Auto Mode Send" at bounding box center [329, 732] width 513 height 42
paste textarea "If you want to replace the CSV entirely, I can modify the code to work with csv…"
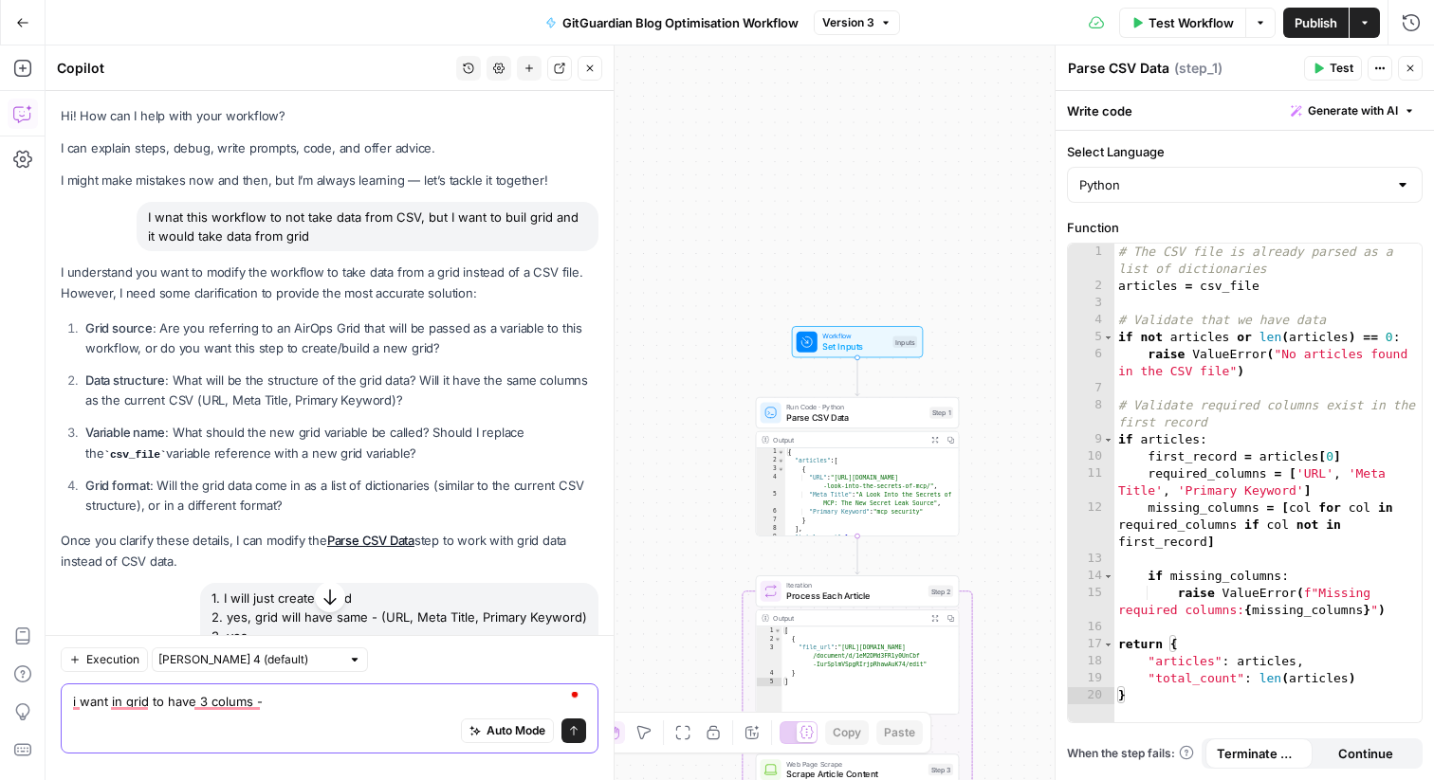
scroll to position [101, 0]
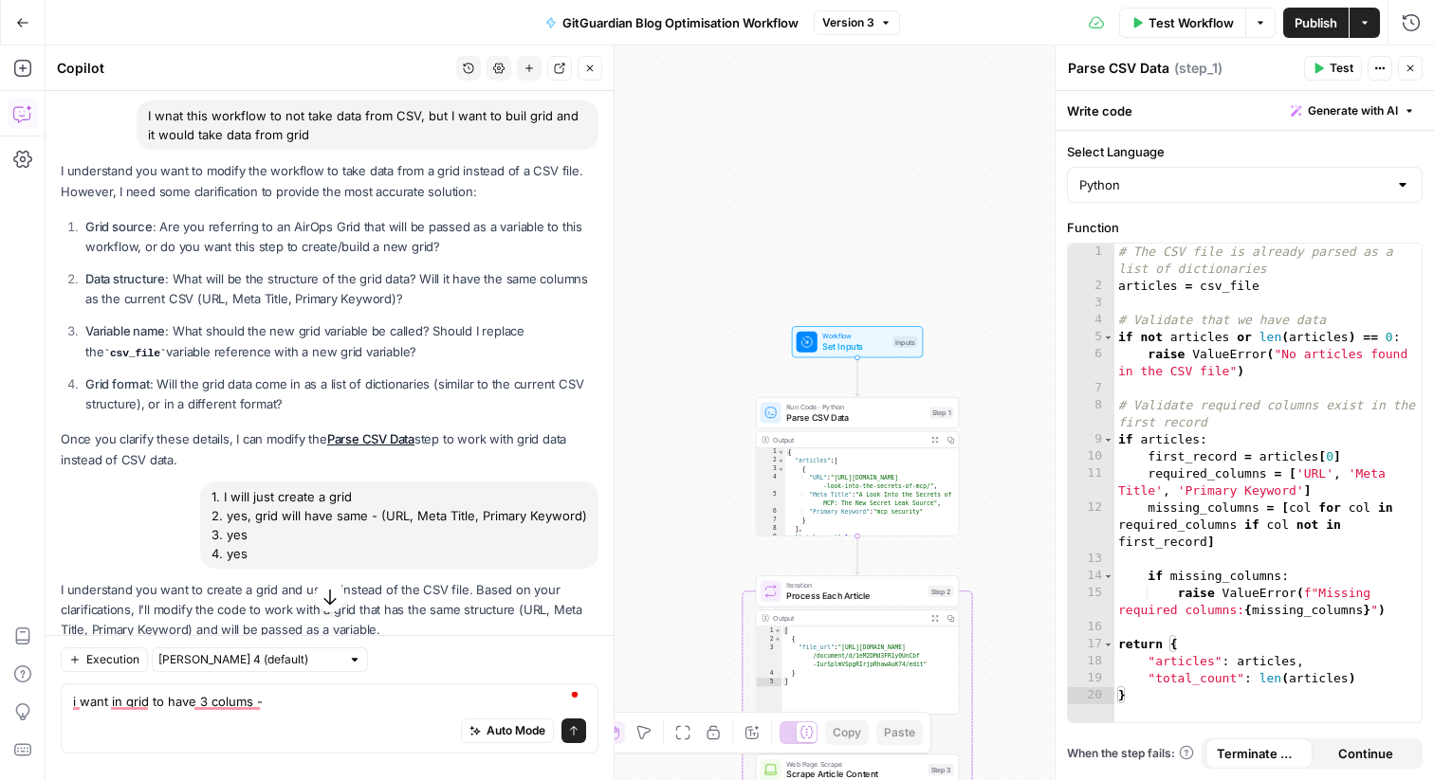
drag, startPoint x: 382, startPoint y: 515, endPoint x: 600, endPoint y: 521, distance: 218.2
click at [606, 517] on div "Copilot History Settings New chat Detach Close Hi! How can I help with your wor…" at bounding box center [330, 413] width 569 height 735
click at [571, 523] on div "1. I will just create a grid 2. yes, grid will have same - (URL, Meta Title, Pr…" at bounding box center [399, 525] width 398 height 87
drag, startPoint x: 594, startPoint y: 517, endPoint x: 377, endPoint y: 683, distance: 272.6
click at [381, 515] on div "1. I will just create a grid 2. yes, grid will have same - (URL, Meta Title, Pr…" at bounding box center [399, 525] width 398 height 87
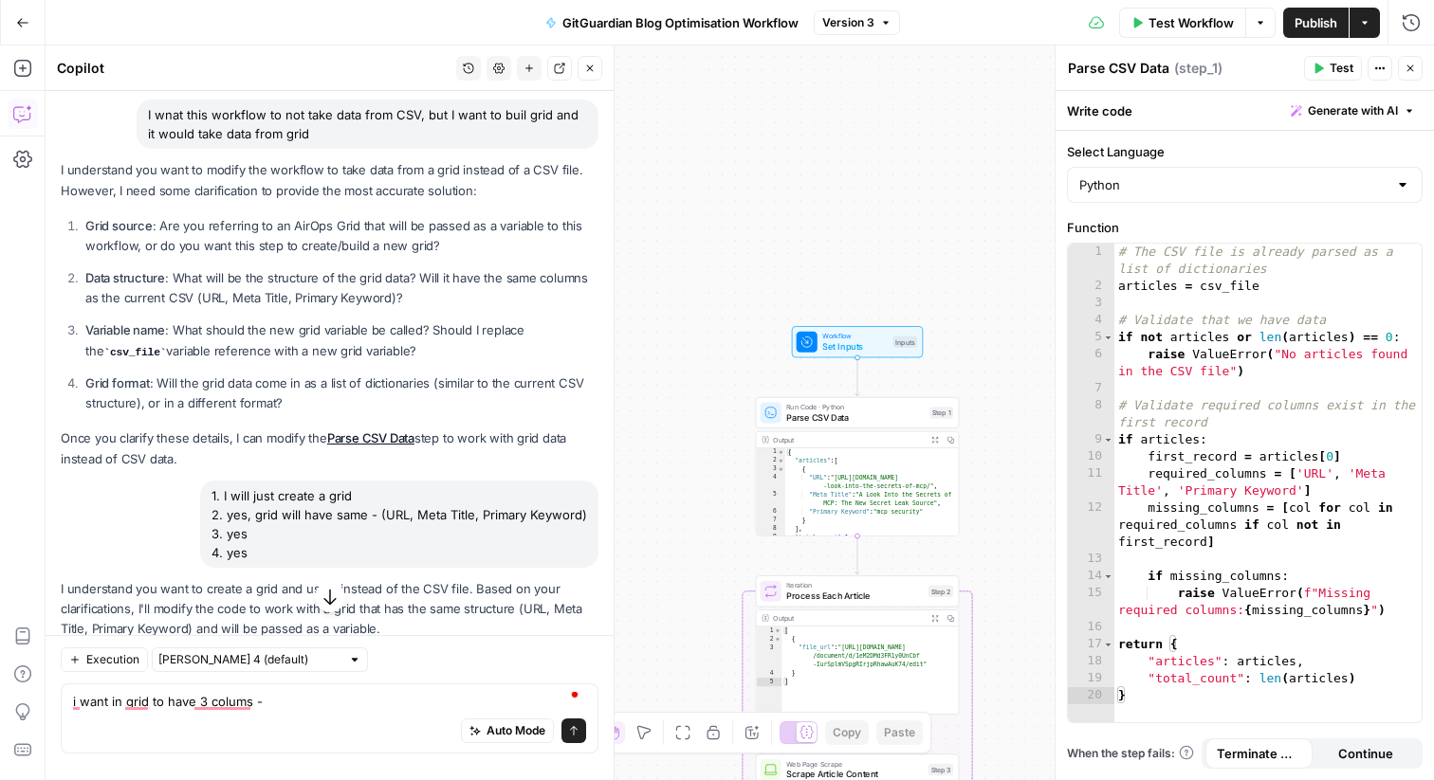
copy div "(URL, Meta Title, Primary Keyword)"
click at [358, 705] on textarea "i want in grid to have 3 colums -" at bounding box center [329, 701] width 513 height 19
paste textarea "(URL, Meta Title, Primary Keyword)"
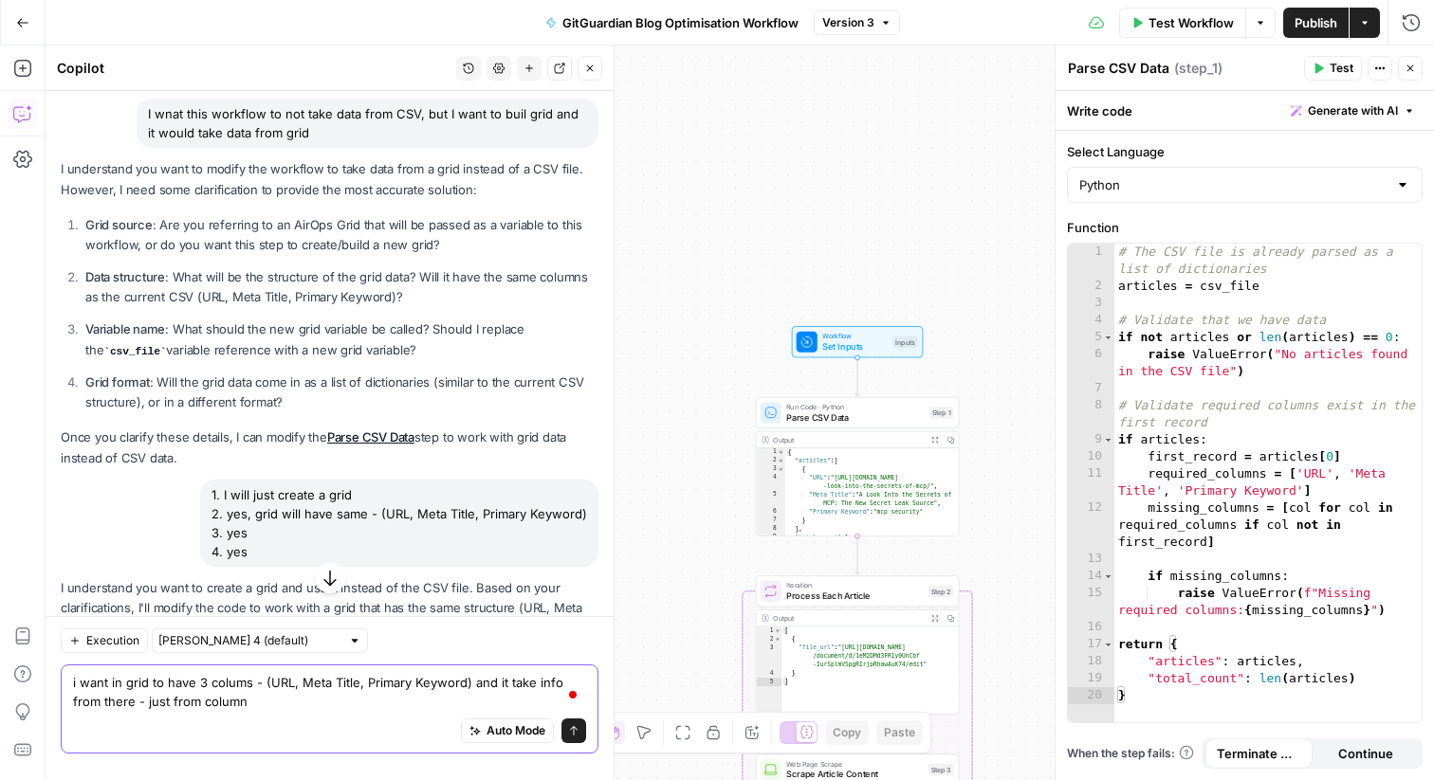
type textarea "i want in grid to have 3 colums - (URL, Meta Title, Primary Keyword) and it tak…"
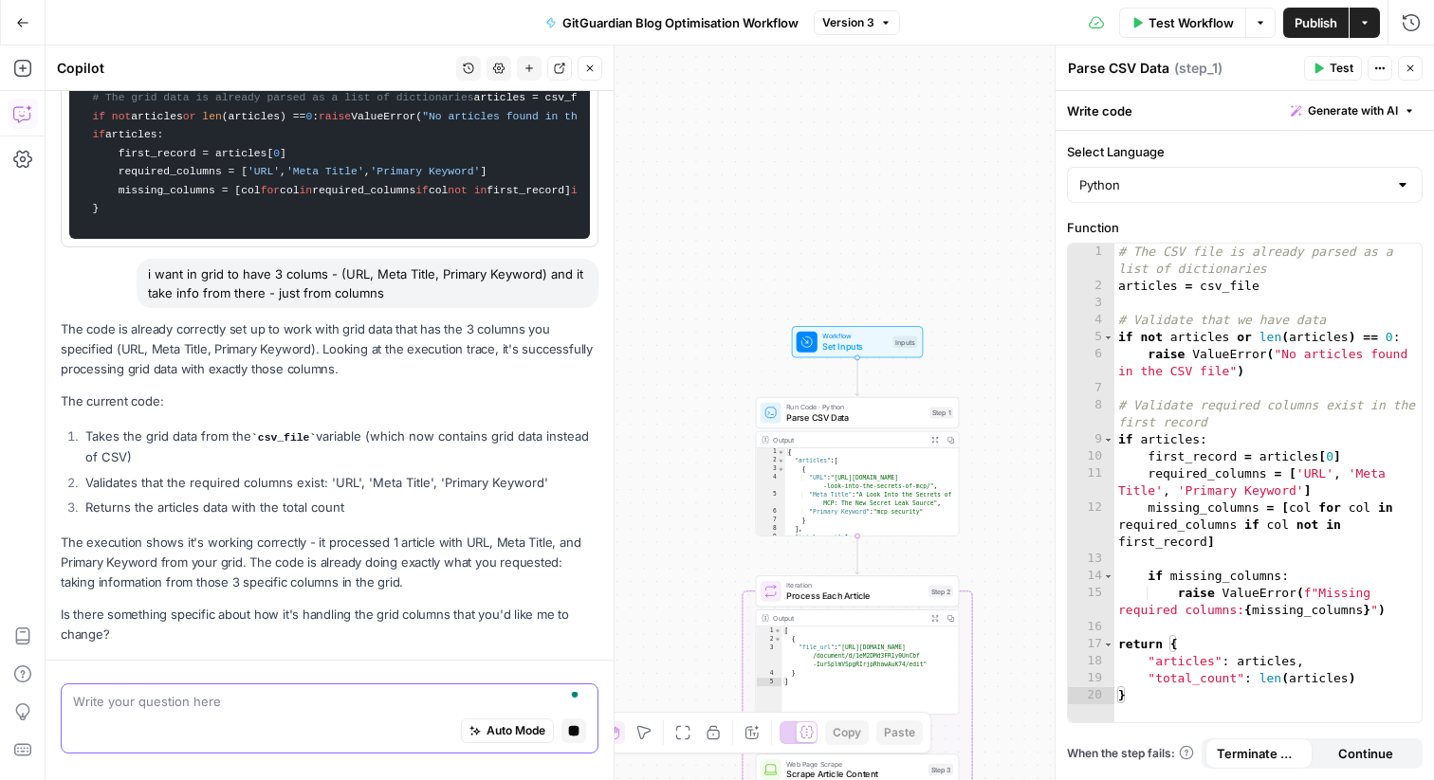
scroll to position [1789, 0]
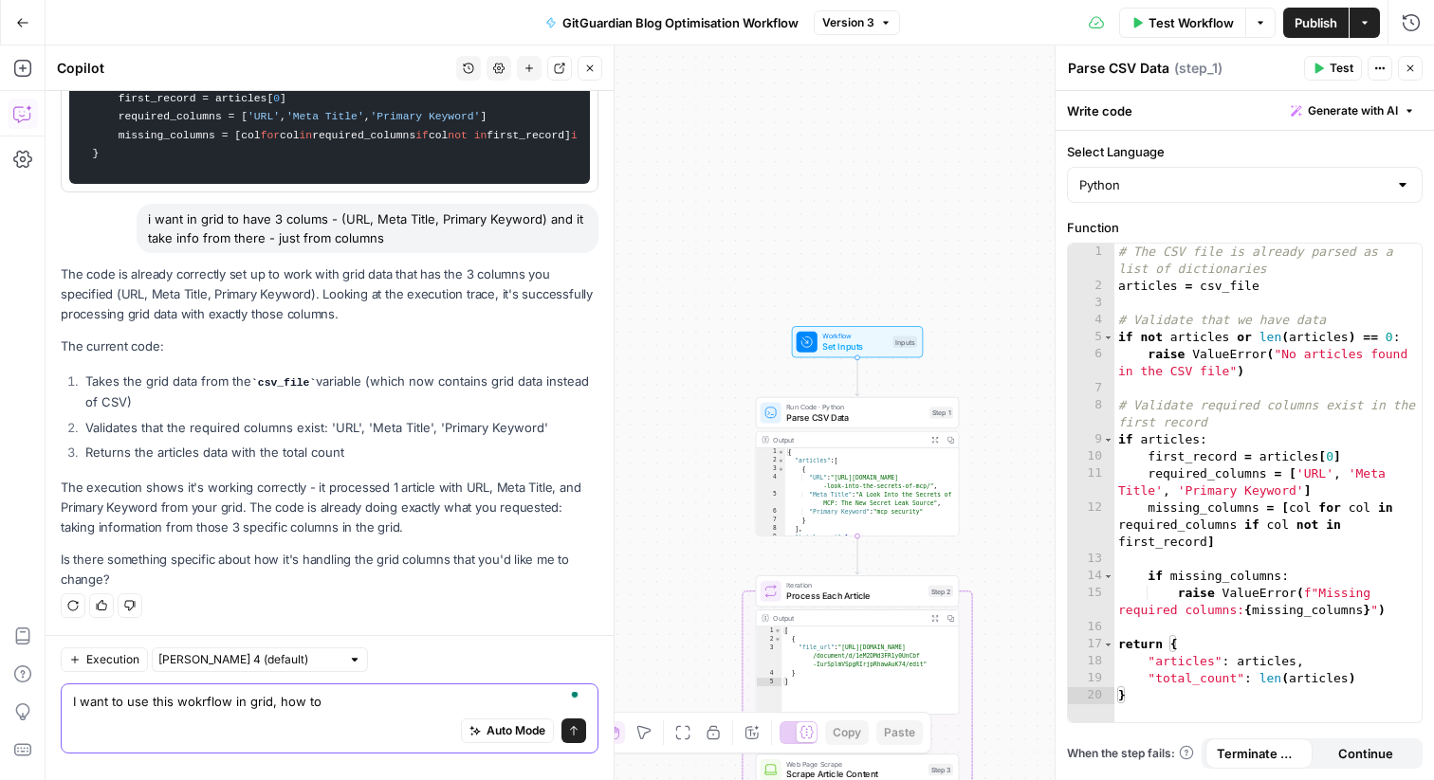
type textarea "I want to use this wokrflow in grid, how to?"
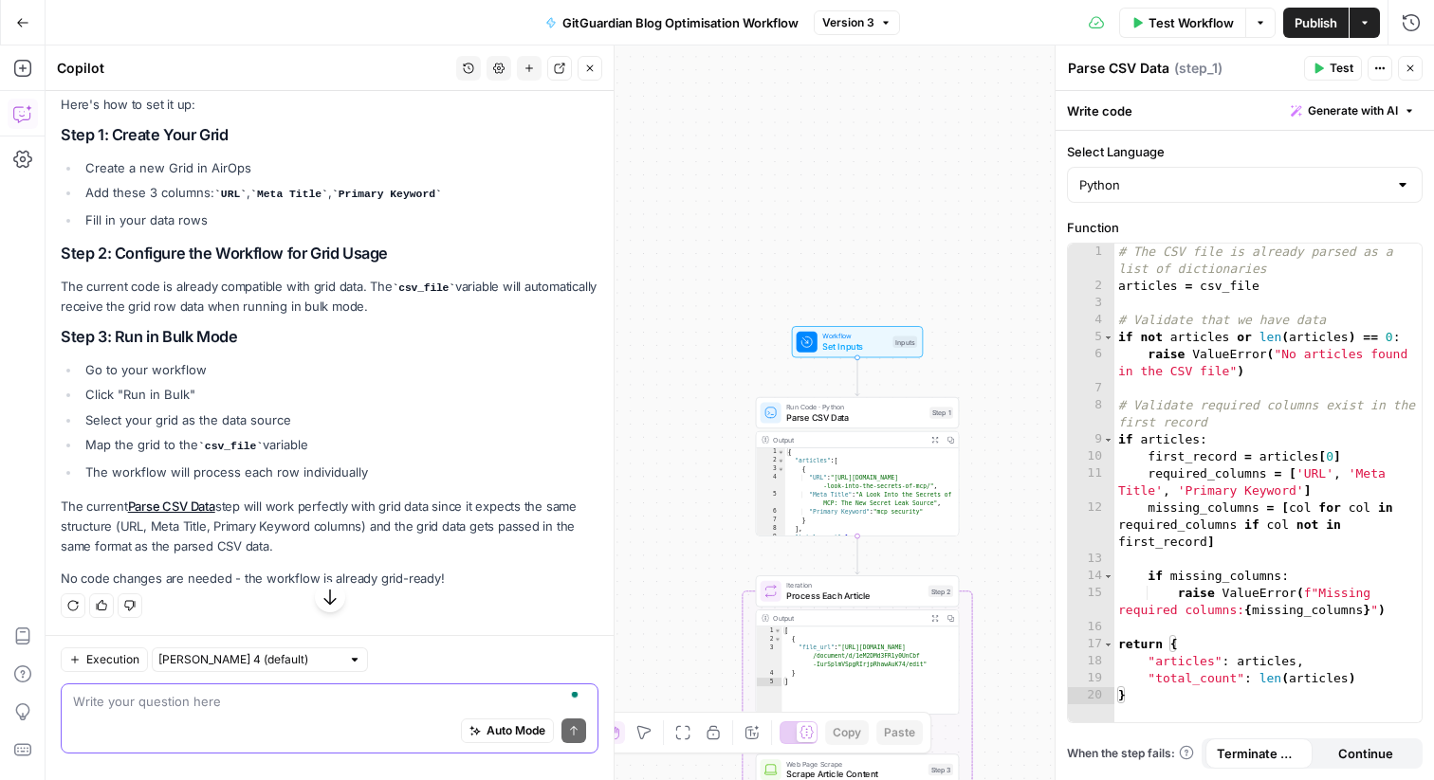
scroll to position [2352, 0]
drag, startPoint x: 449, startPoint y: 390, endPoint x: 402, endPoint y: 389, distance: 46.5
click at [402, 294] on code "csv_file" at bounding box center [424, 288] width 63 height 11
copy code "csv_file"
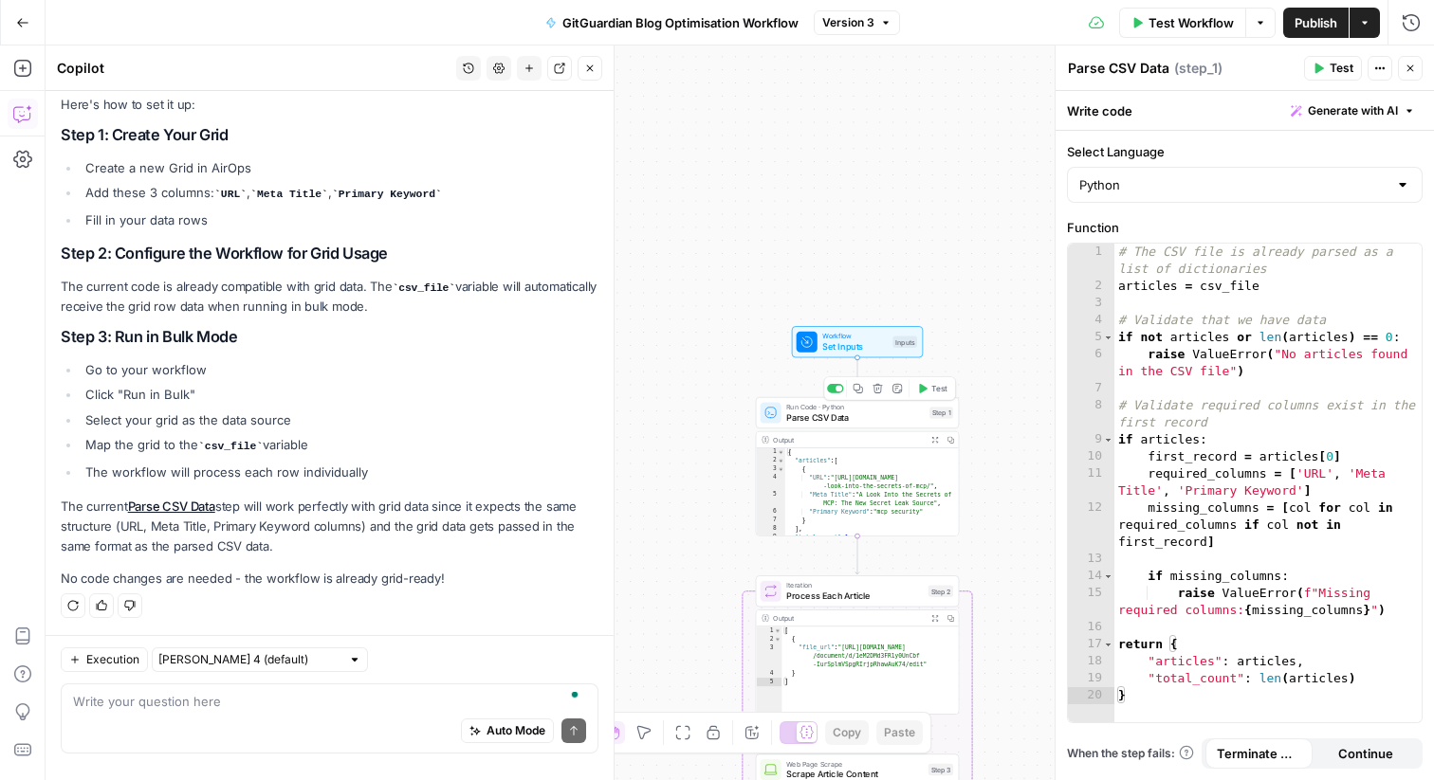
click at [843, 410] on span "Run Code · Python" at bounding box center [855, 407] width 138 height 10
click at [1409, 76] on button "Close" at bounding box center [1410, 68] width 25 height 25
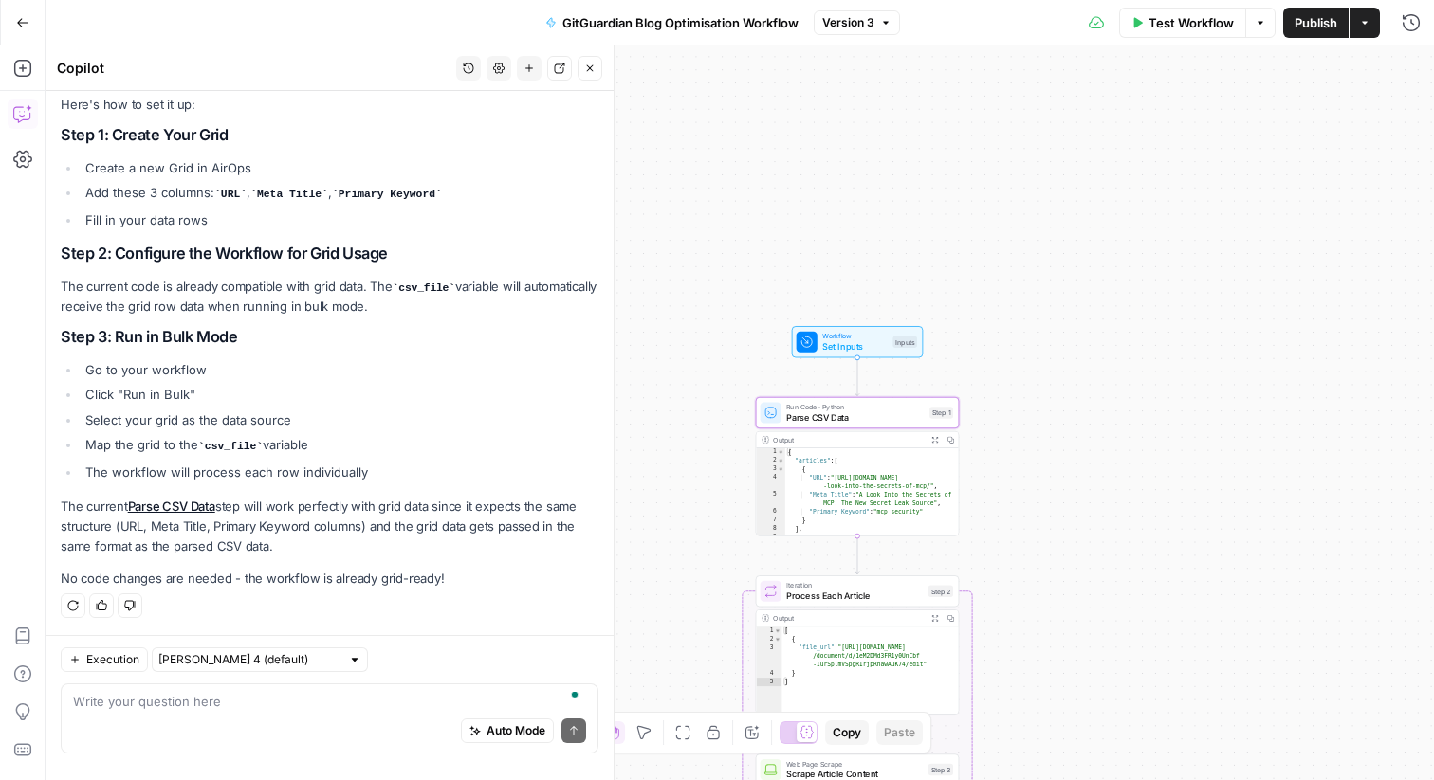
click at [593, 59] on button "Close" at bounding box center [590, 68] width 25 height 25
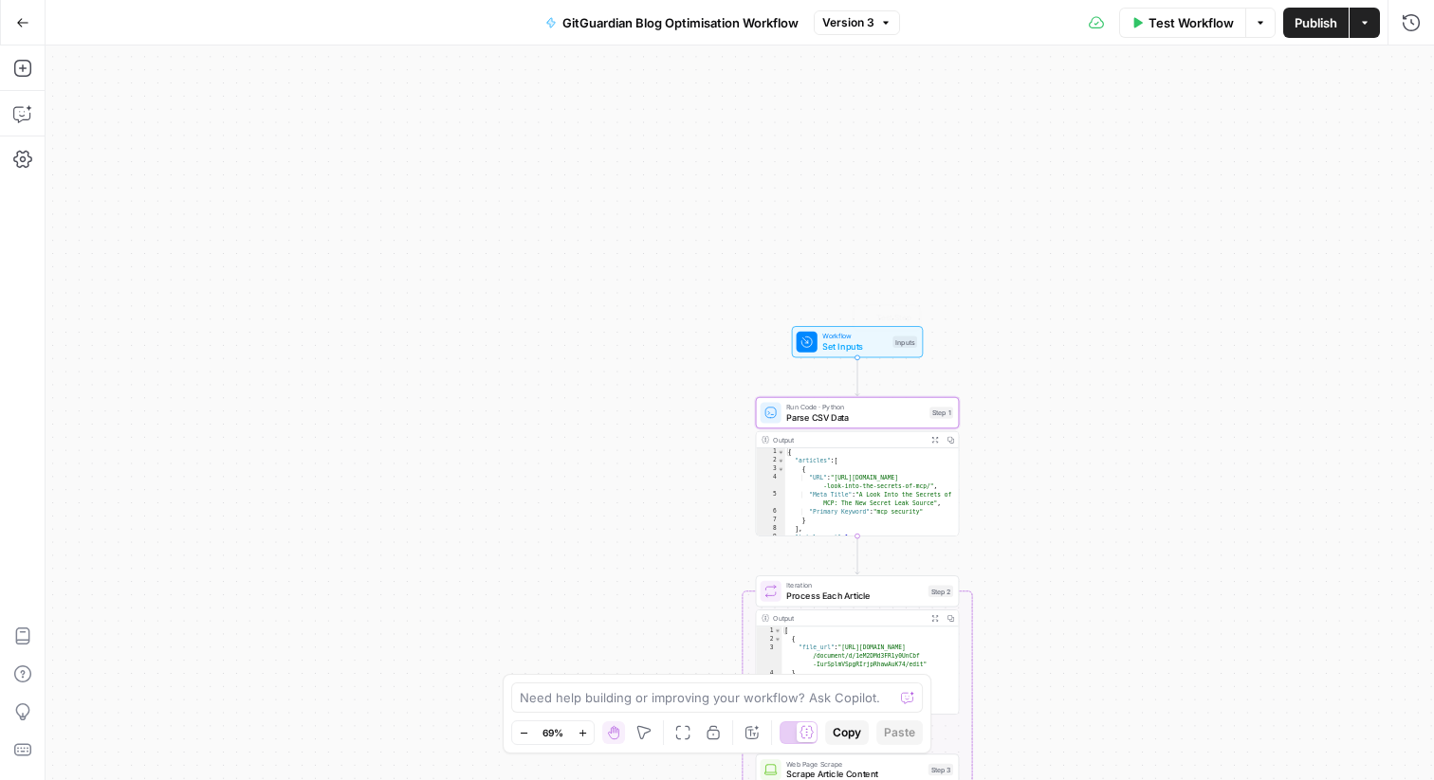
click at [861, 413] on span "Parse CSV Data" at bounding box center [855, 417] width 138 height 13
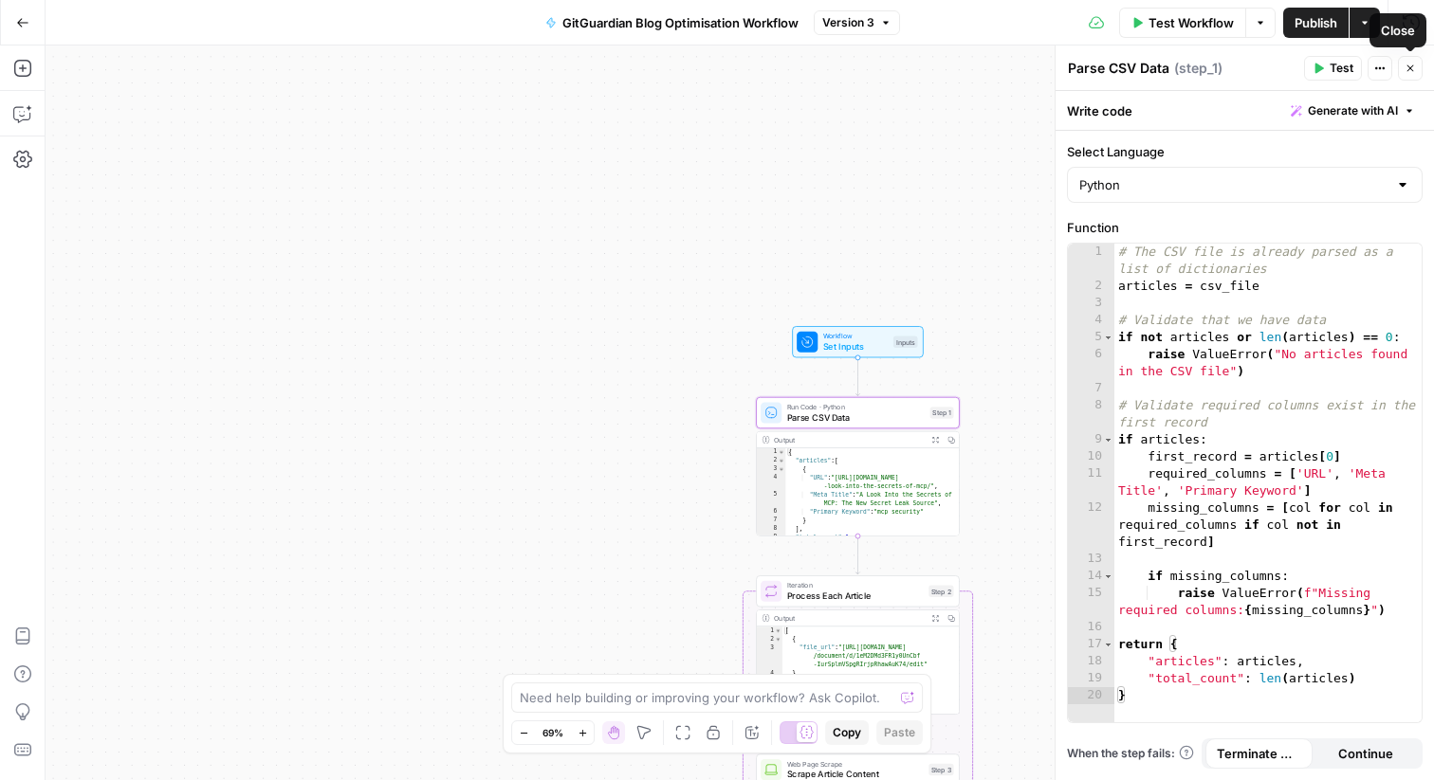
click at [1418, 68] on button "Close" at bounding box center [1410, 68] width 25 height 25
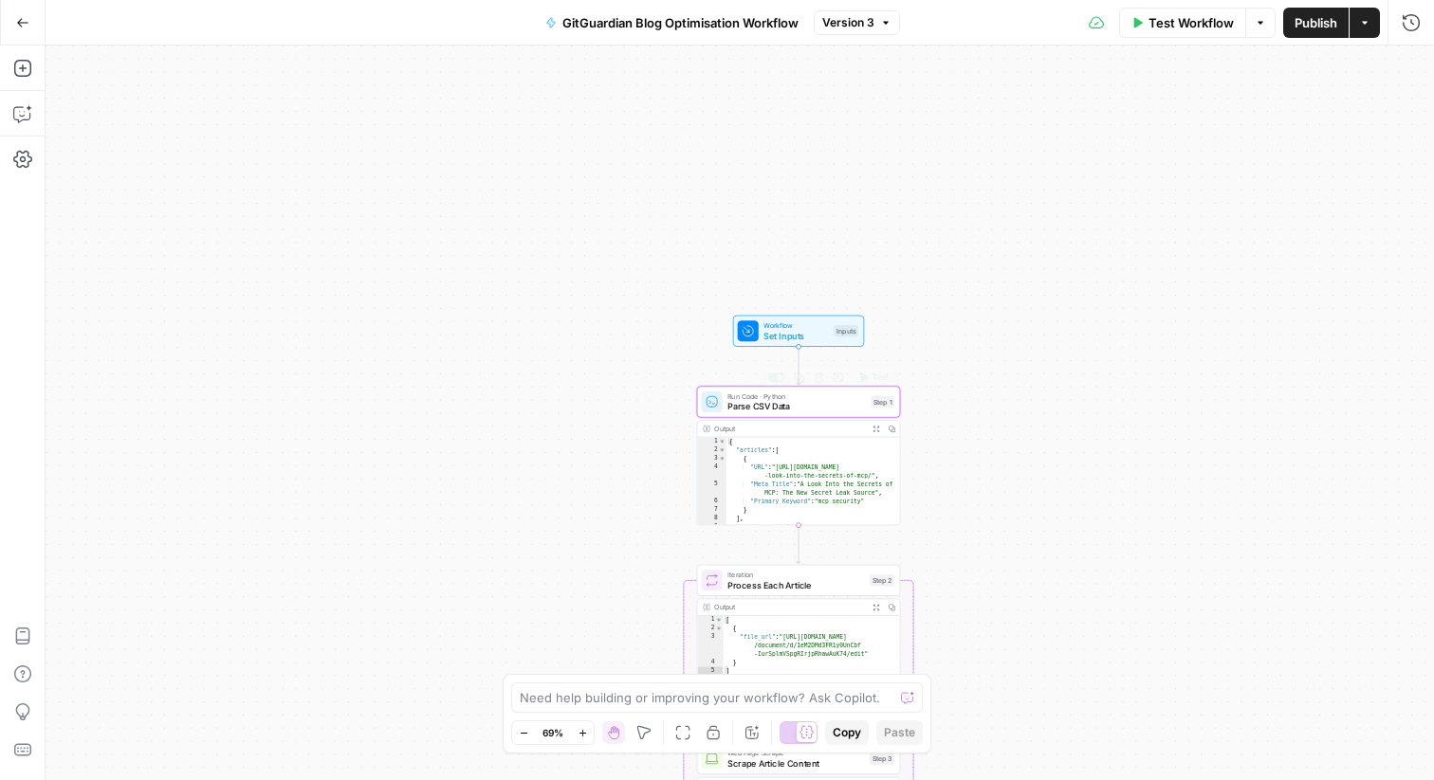
click at [777, 403] on span "Parse CSV Data" at bounding box center [796, 406] width 138 height 13
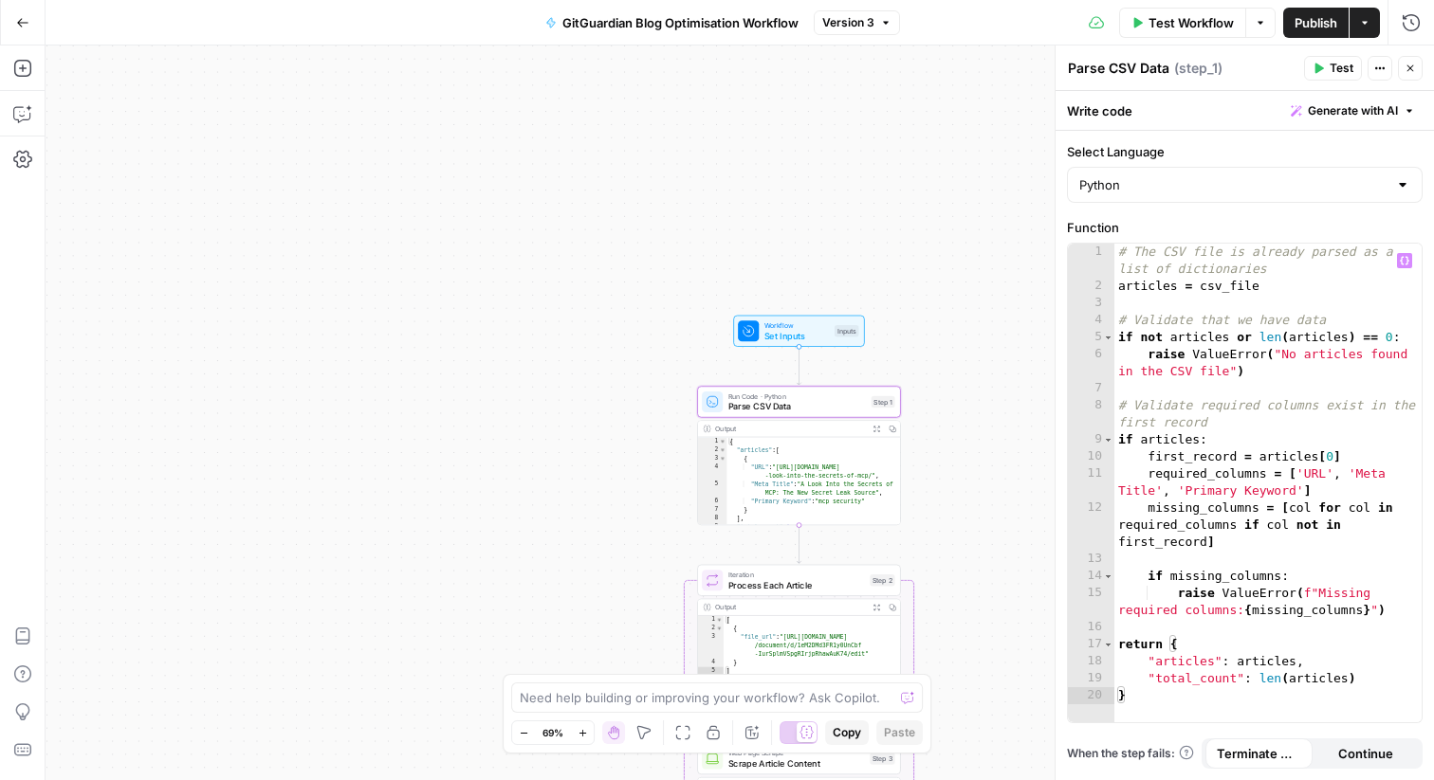
type textarea "**********"
drag, startPoint x: 1261, startPoint y: 285, endPoint x: 1201, endPoint y: 290, distance: 61.0
click at [1201, 290] on div "# The CSV file is already parsed as a list of dictionaries articles = csv_file …" at bounding box center [1267, 509] width 307 height 530
